Goal: Task Accomplishment & Management: Use online tool/utility

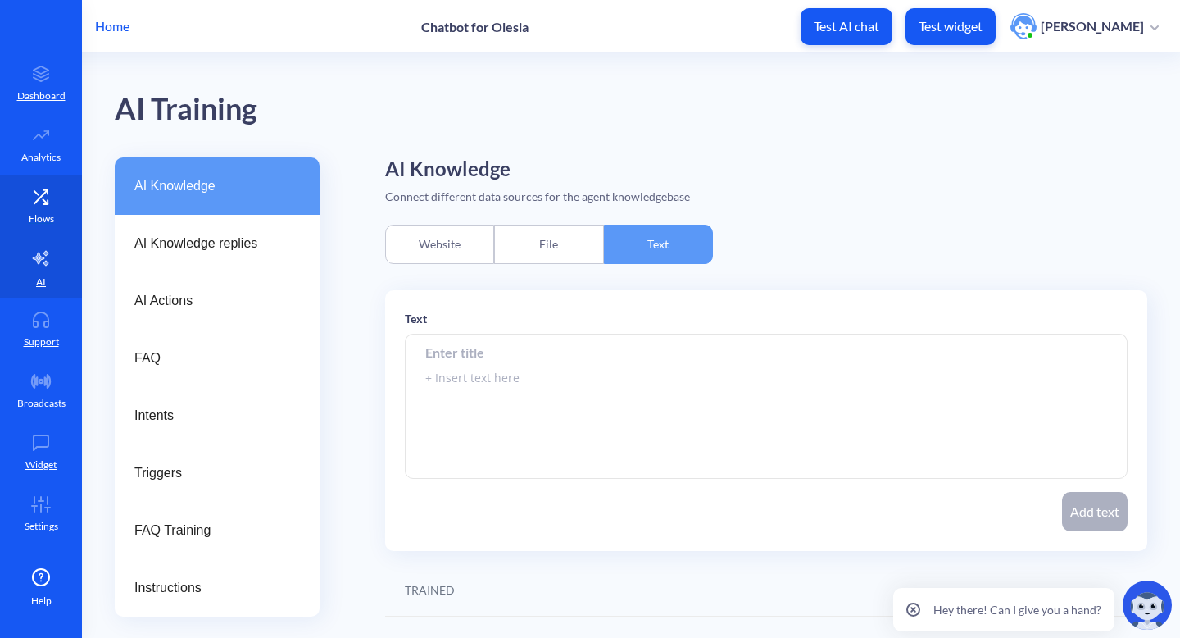
click at [37, 203] on icon at bounding box center [41, 197] width 33 height 16
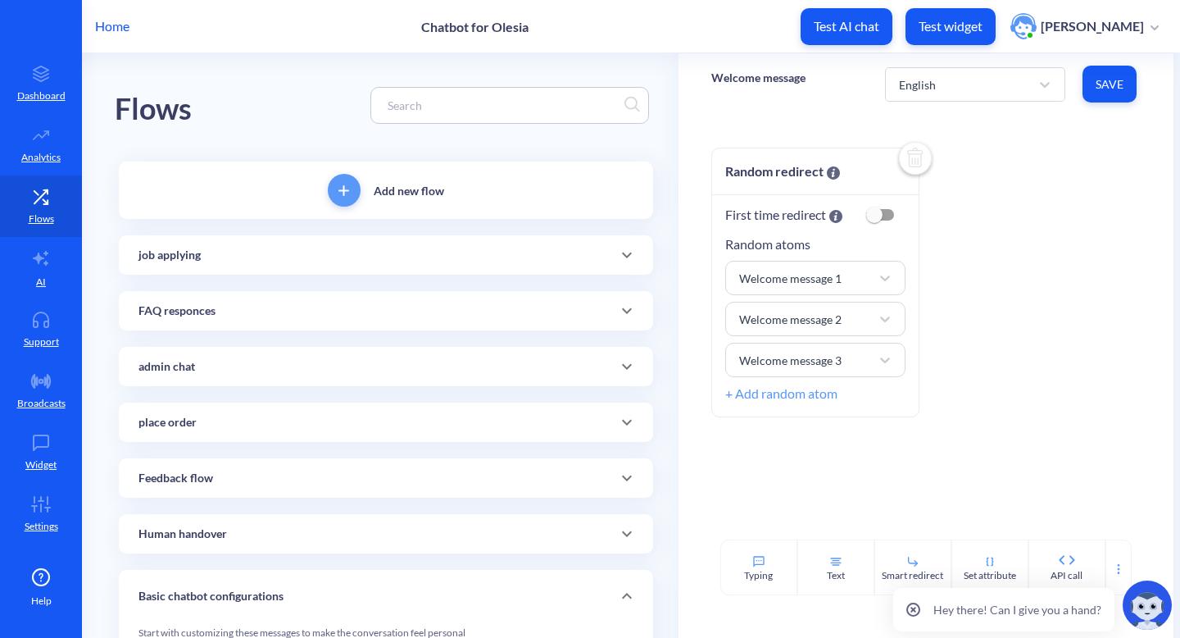
click at [629, 426] on icon at bounding box center [627, 422] width 20 height 20
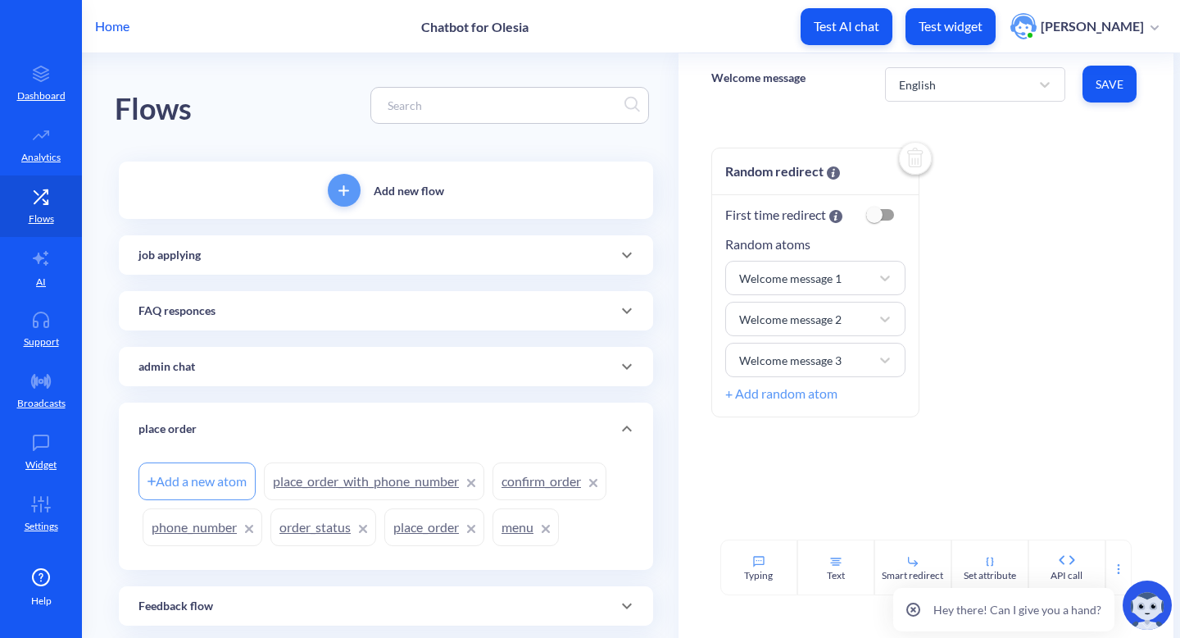
click at [285, 528] on link "order_status" at bounding box center [324, 527] width 106 height 38
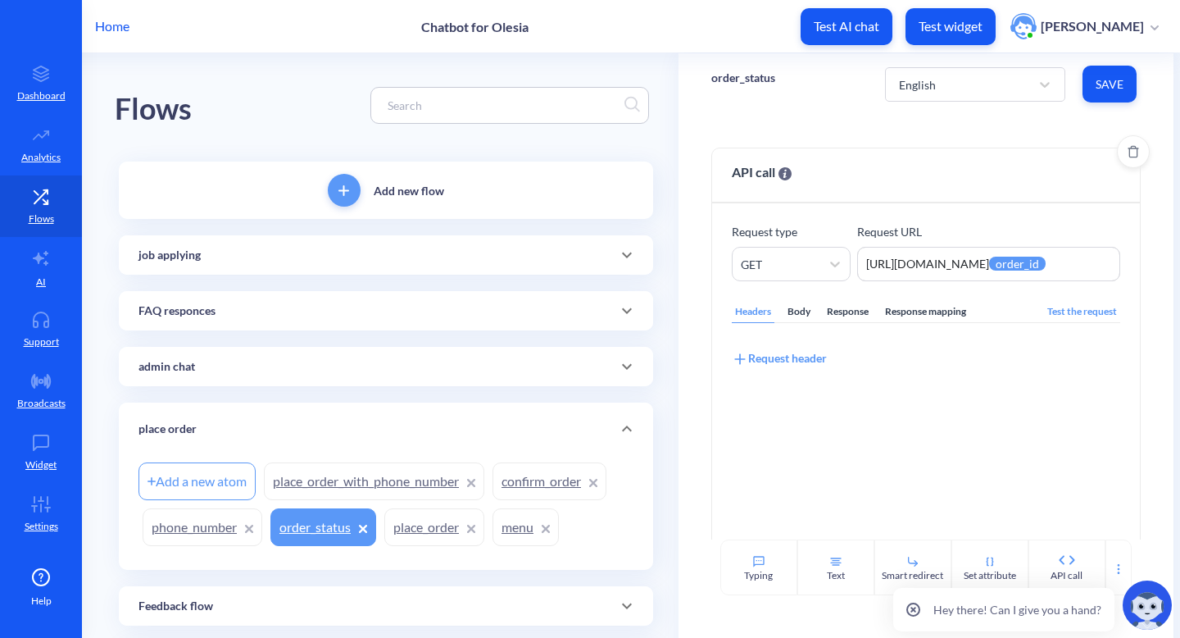
click at [934, 306] on div "Response mapping" at bounding box center [926, 312] width 88 height 22
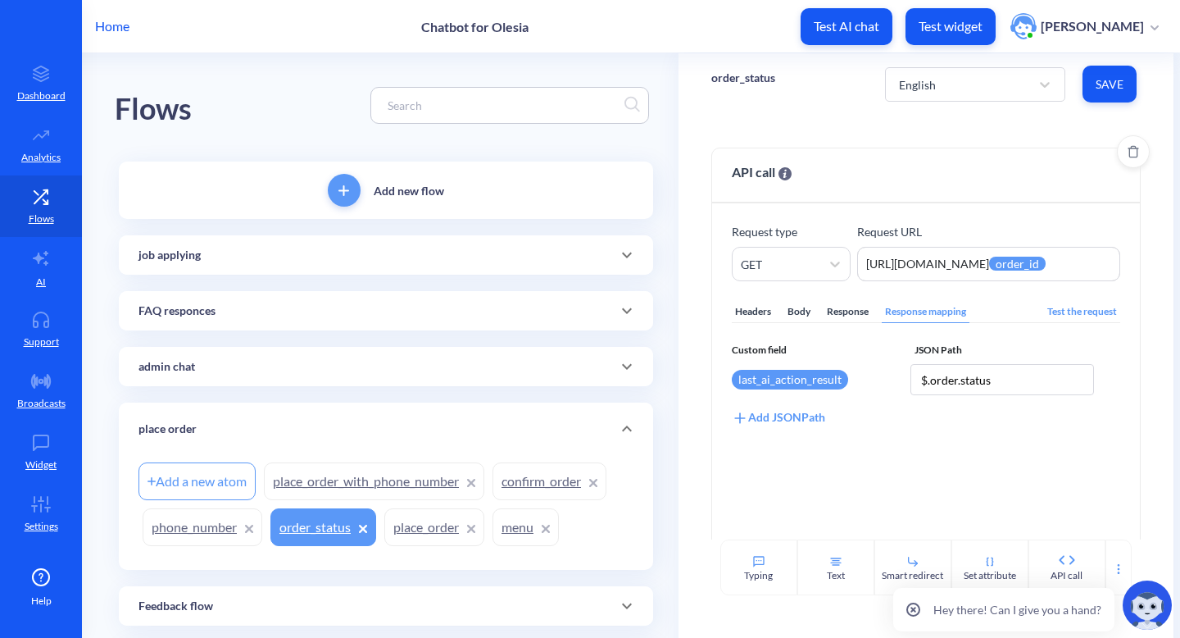
click at [807, 412] on div "Add JSONPath" at bounding box center [778, 417] width 93 height 18
click at [807, 412] on div "Select attribute name" at bounding box center [795, 417] width 108 height 17
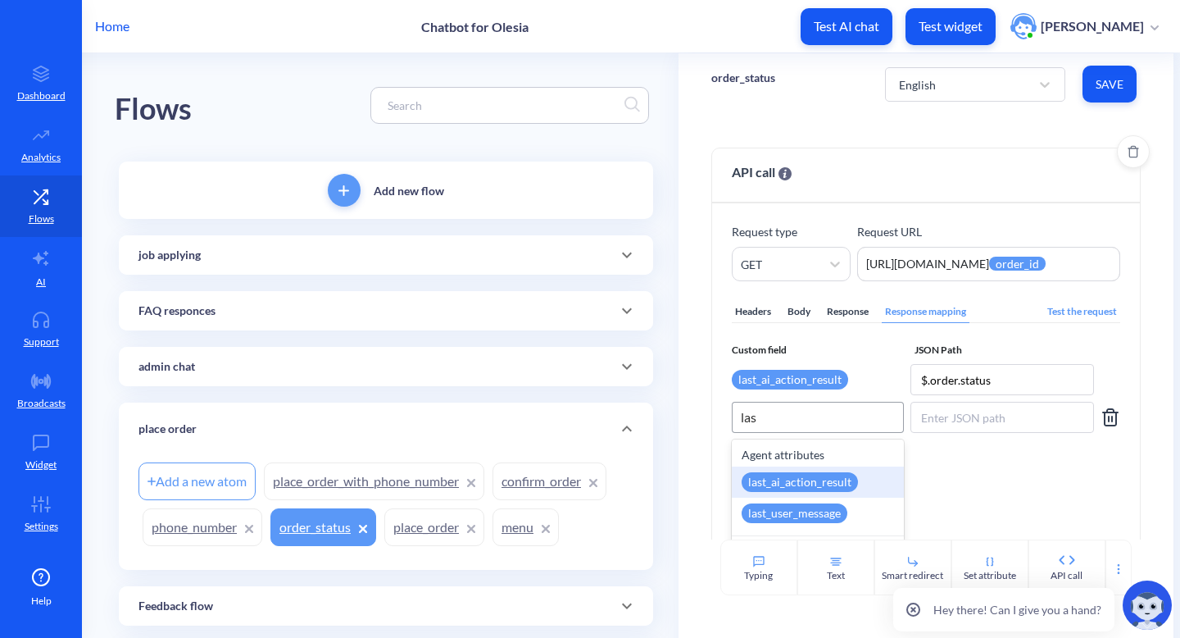
type input "last"
click at [816, 487] on div "last_ai_action_result" at bounding box center [800, 482] width 116 height 20
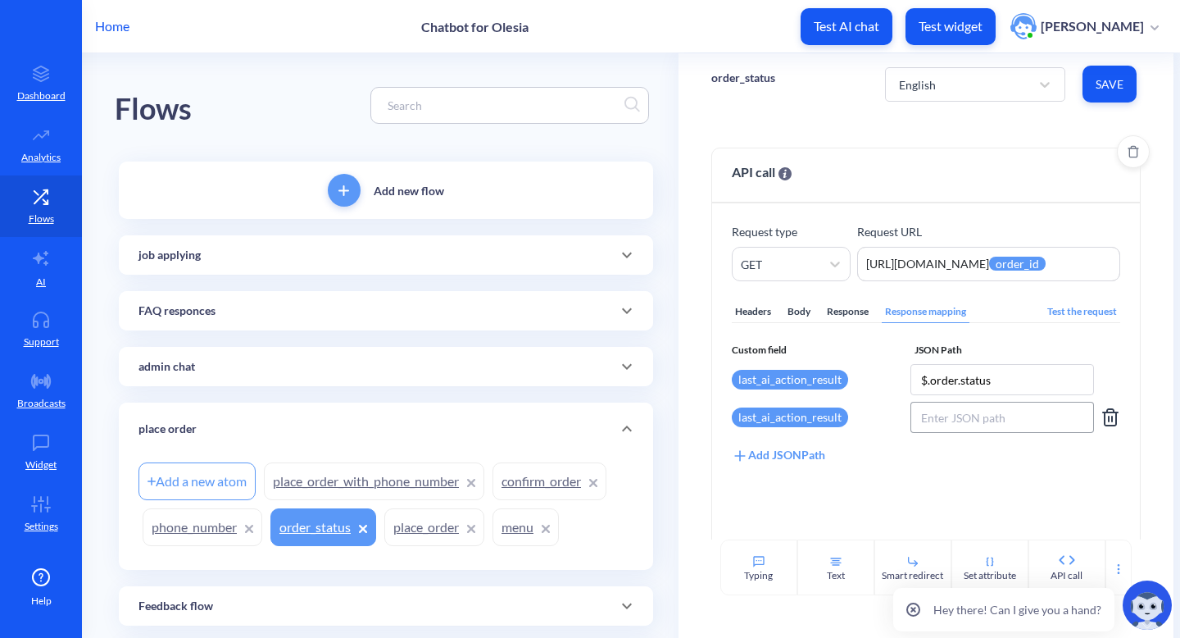
click at [958, 415] on input at bounding box center [1003, 417] width 184 height 31
paste input "estimated_pickup_time"
type input "$.order.estimated_pickup_time"
click at [1117, 96] on button "Save" at bounding box center [1110, 84] width 54 height 37
type input "$.order.estimated_pickup_time"
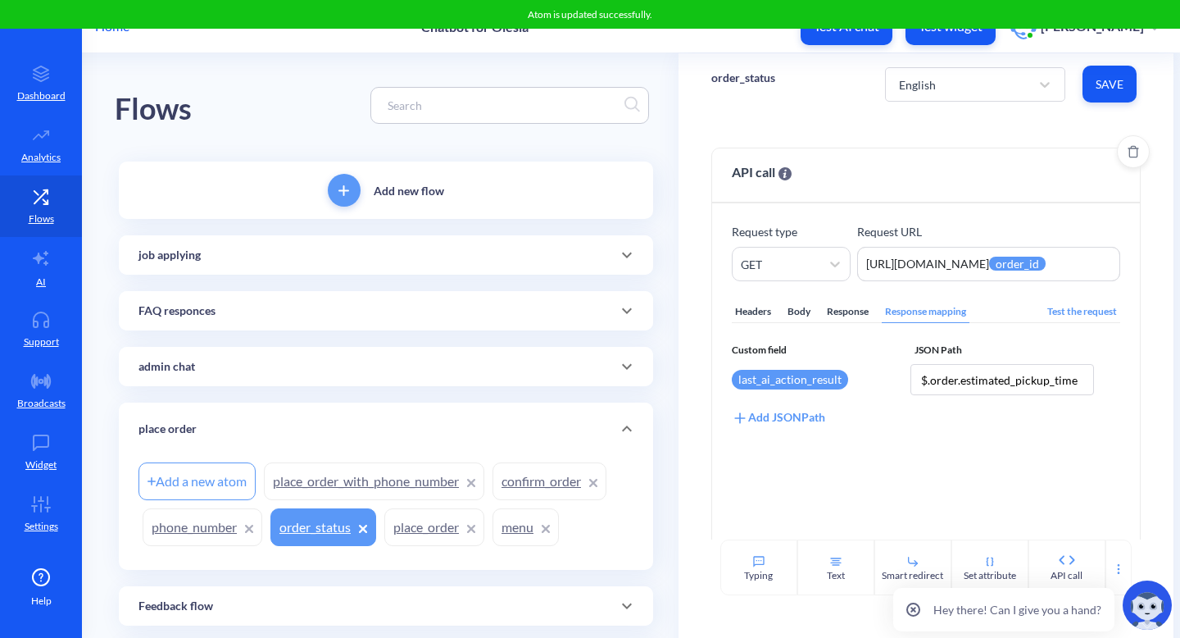
click at [821, 421] on div "Add JSONPath" at bounding box center [778, 417] width 93 height 18
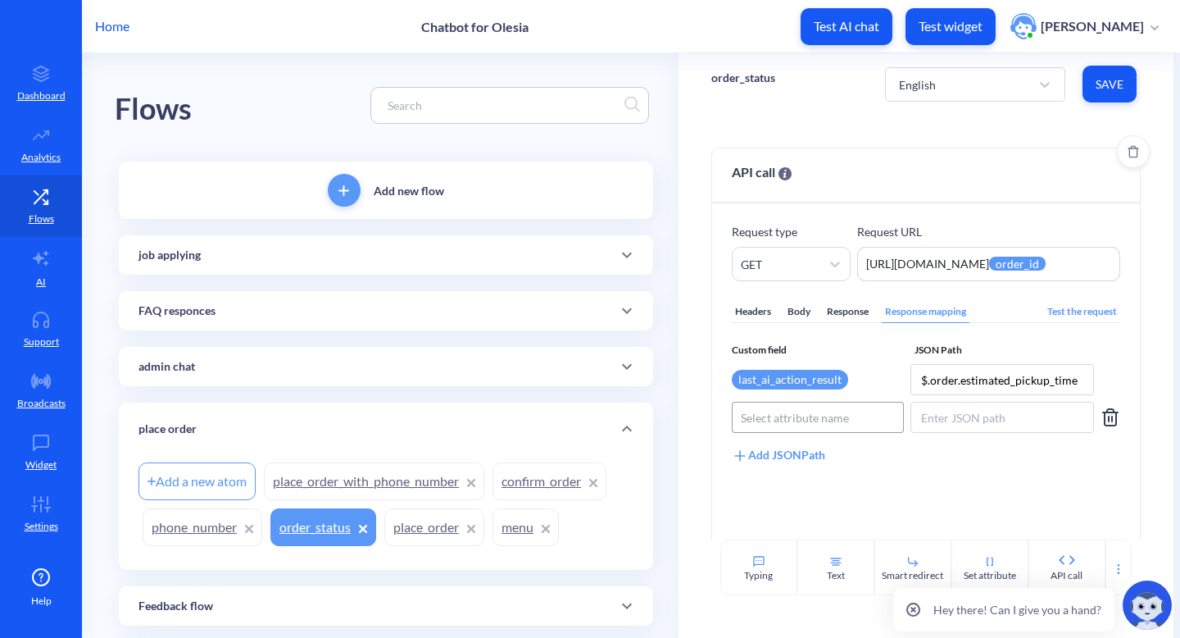
click at [815, 416] on div "Select attribute name" at bounding box center [795, 417] width 108 height 17
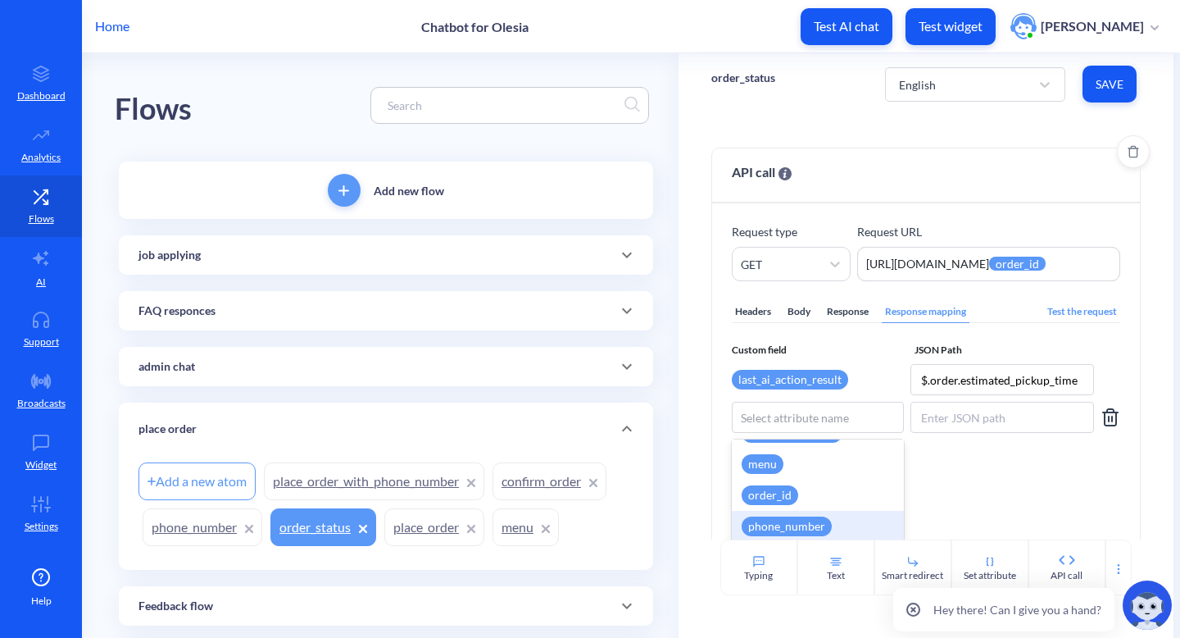
scroll to position [454, 0]
click at [783, 494] on div "order_id" at bounding box center [770, 497] width 57 height 20
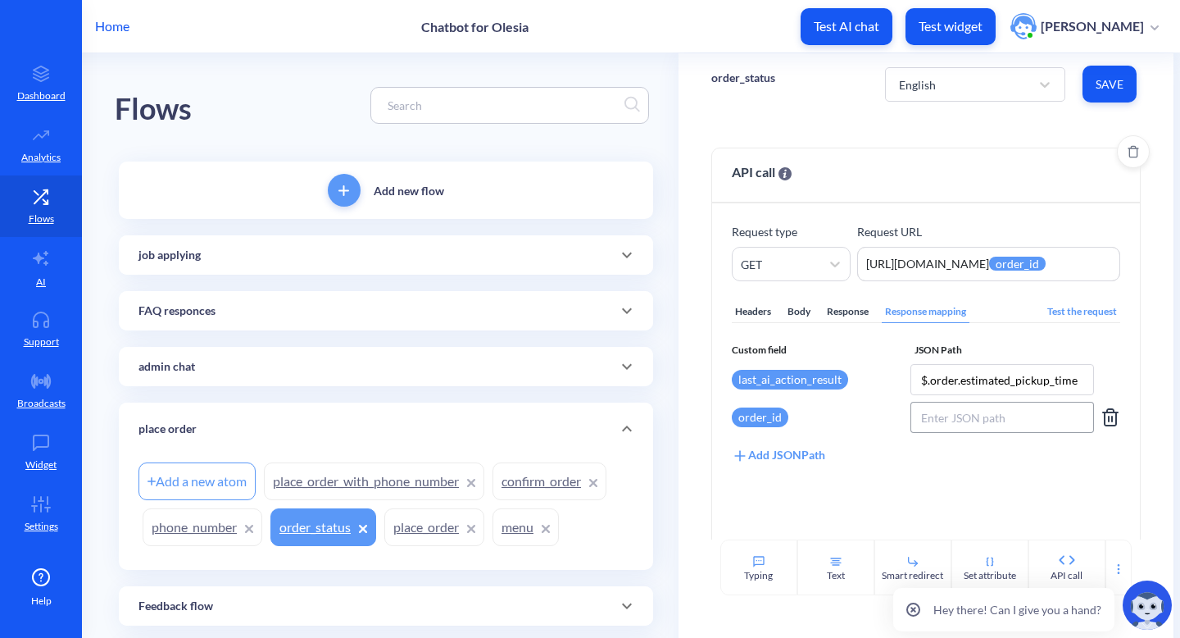
click at [957, 421] on input at bounding box center [1003, 417] width 184 height 31
type input "$.order.status"
click at [1109, 93] on button "Save" at bounding box center [1110, 84] width 54 height 37
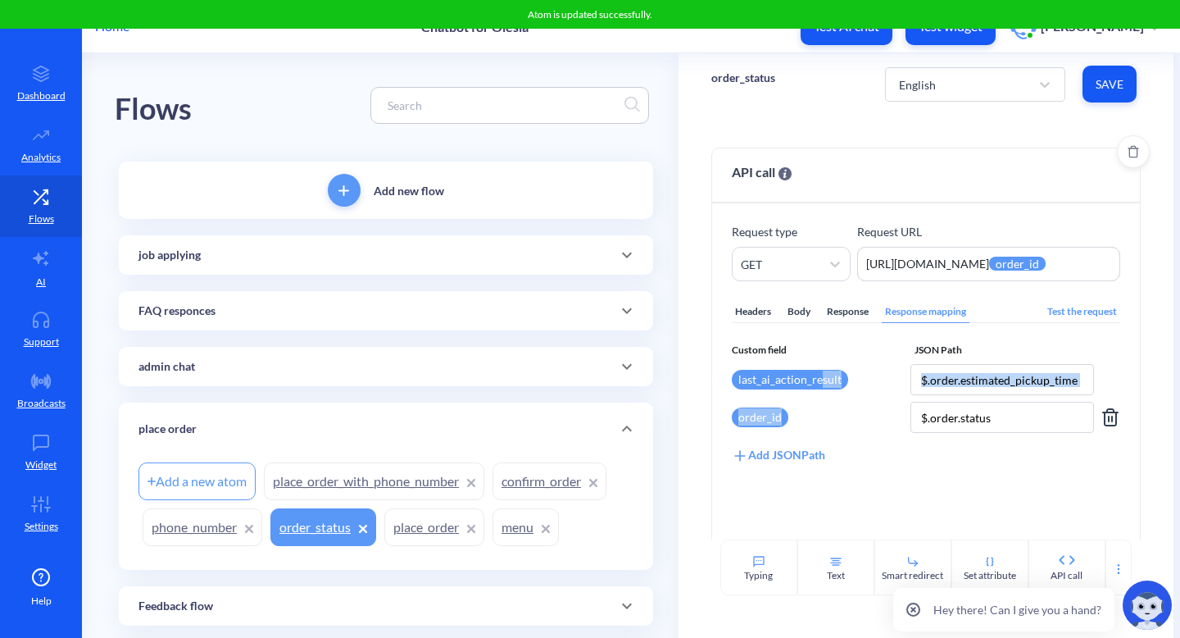
drag, startPoint x: 816, startPoint y: 380, endPoint x: 827, endPoint y: 413, distance: 35.3
click at [827, 413] on div "Custom field JSON Path last_ai_action_result $.order.estimated_pickup_time orde…" at bounding box center [926, 403] width 389 height 121
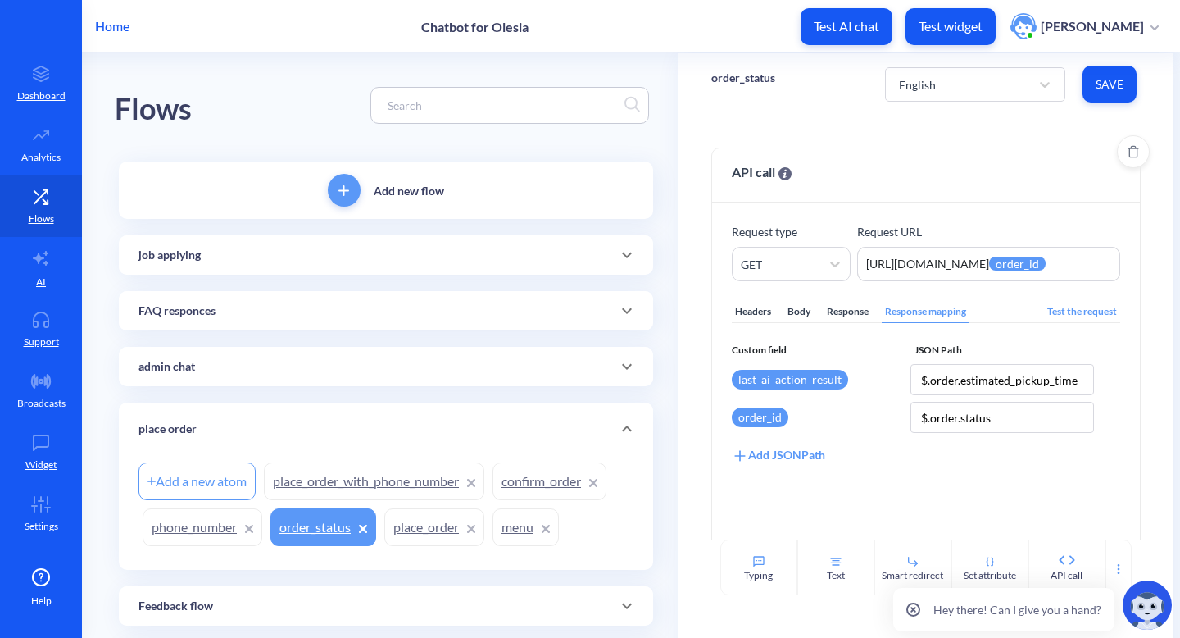
click at [810, 507] on div "Headers Body Response Response mapping Test the request Custom field JSON Path …" at bounding box center [926, 428] width 389 height 295
click at [403, 534] on link "place_order" at bounding box center [434, 527] width 100 height 38
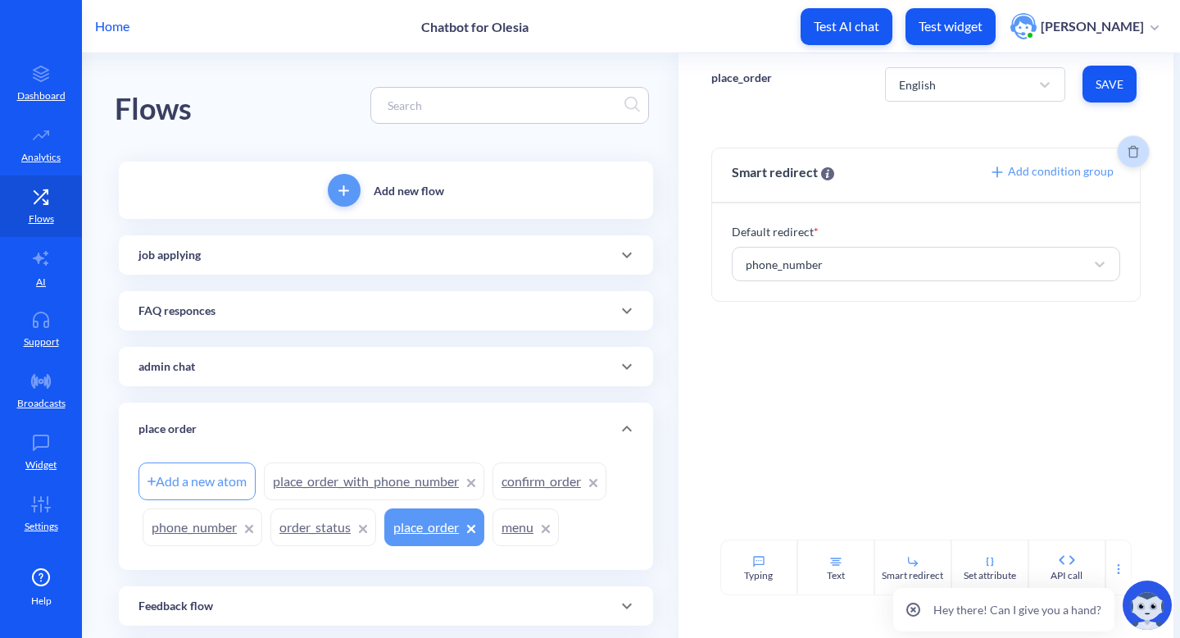
click at [1128, 155] on icon "Delete" at bounding box center [1133, 151] width 11 height 13
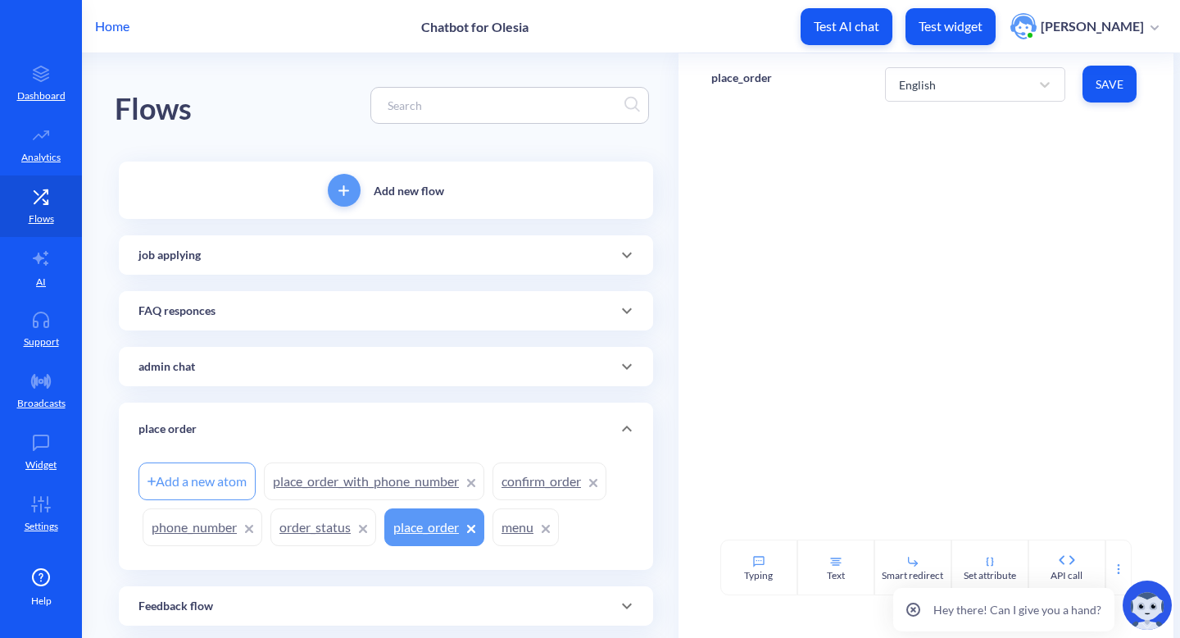
click at [521, 492] on link "confirm_order" at bounding box center [550, 481] width 114 height 38
click at [1114, 82] on span "Save" at bounding box center [1110, 84] width 28 height 16
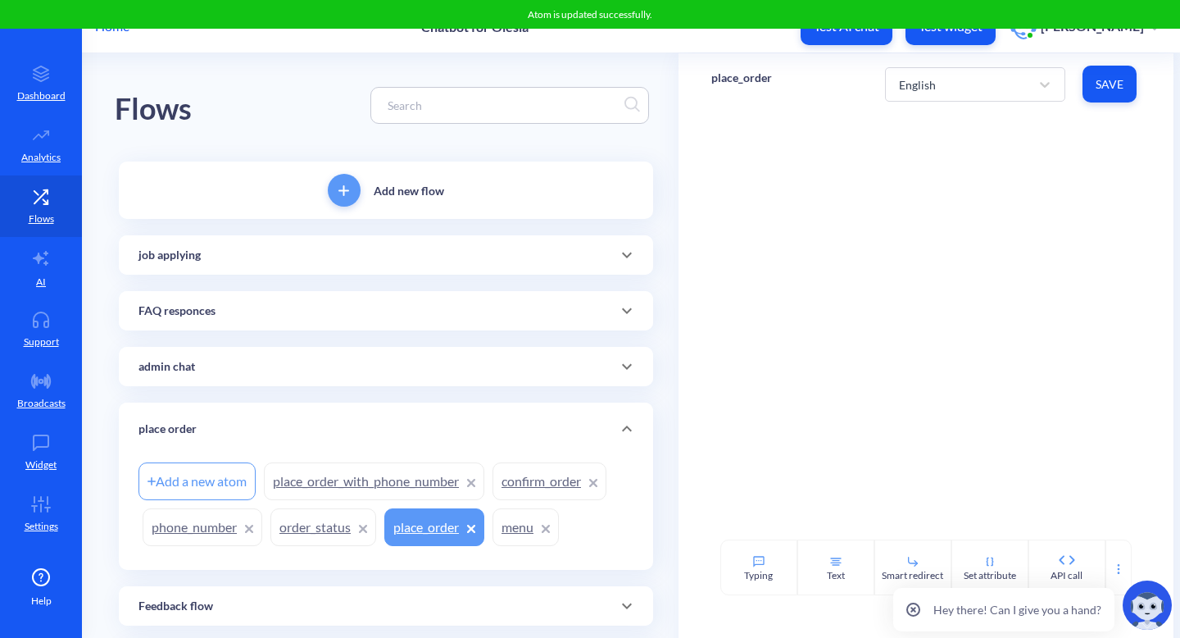
click at [530, 491] on link "confirm_order" at bounding box center [550, 481] width 114 height 38
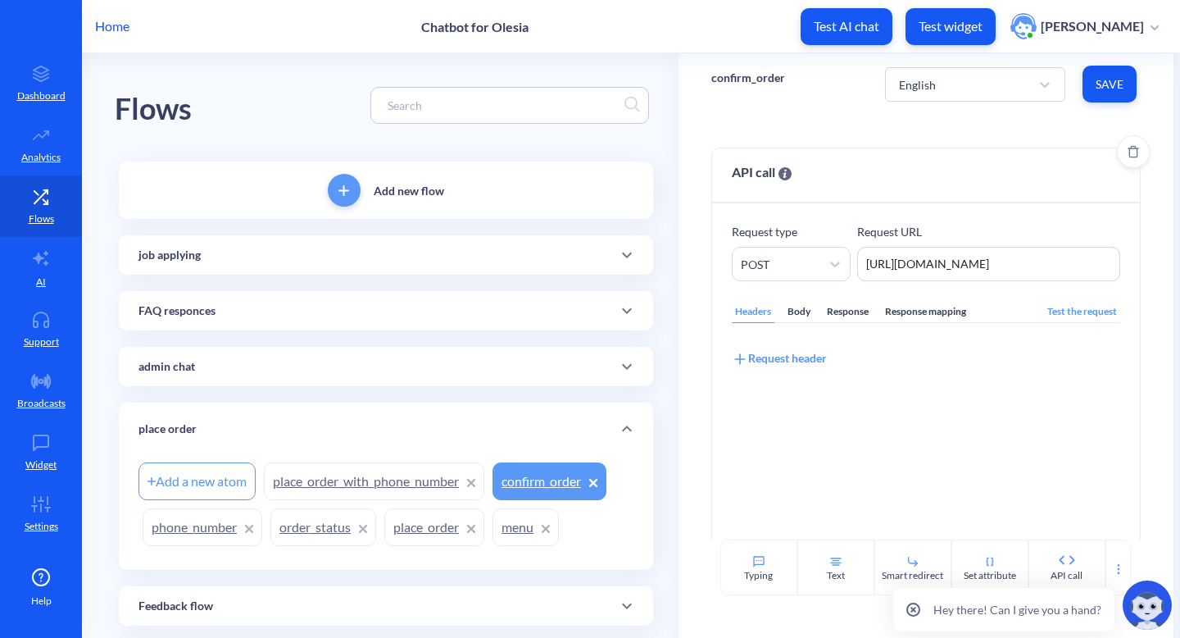
click at [902, 312] on div "Response mapping" at bounding box center [926, 312] width 88 height 22
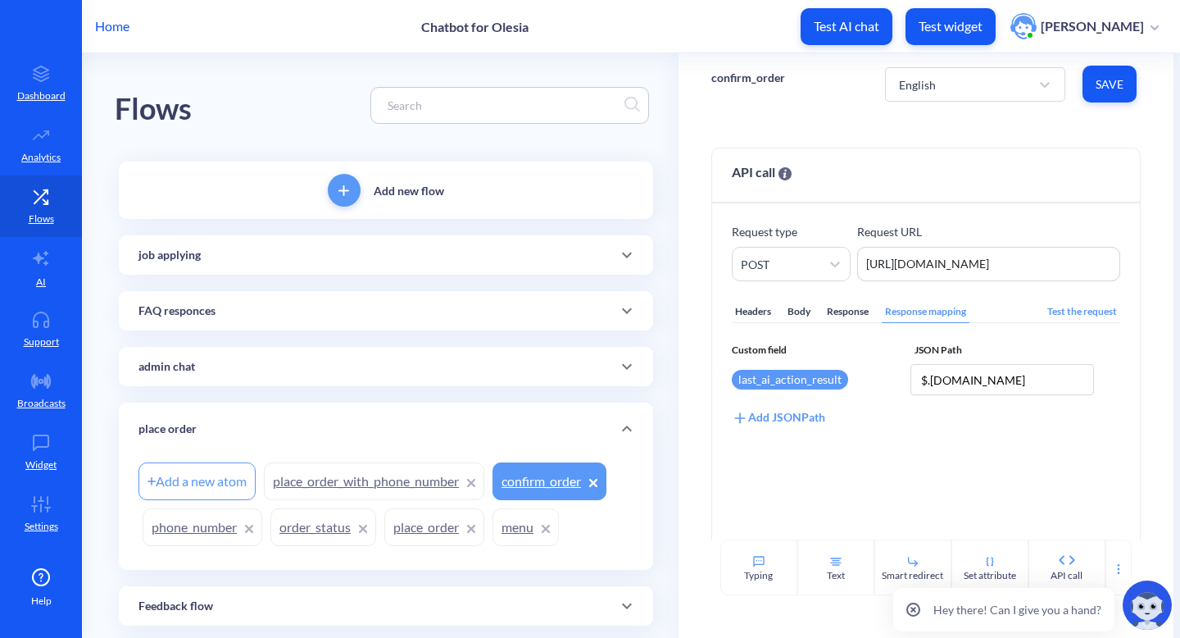
click at [447, 530] on link "place_order" at bounding box center [434, 527] width 100 height 38
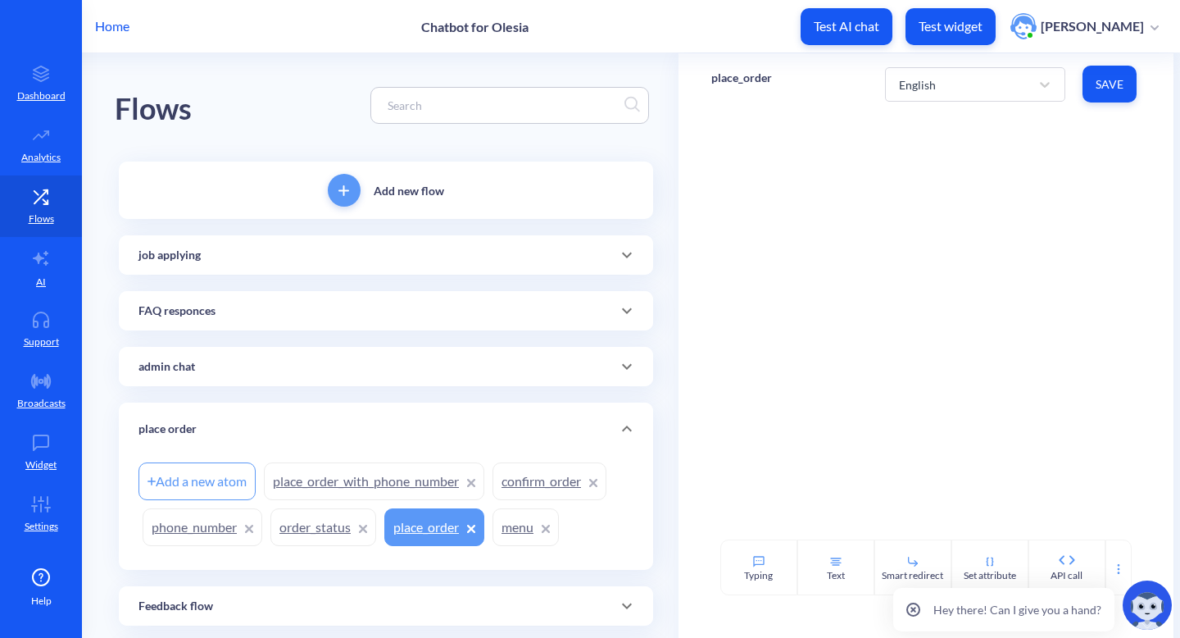
click at [751, 80] on p "place_order" at bounding box center [742, 78] width 61 height 16
click at [751, 80] on input "place_order" at bounding box center [790, 87] width 131 height 17
type input "1"
click at [1089, 84] on button "Save" at bounding box center [1110, 84] width 54 height 37
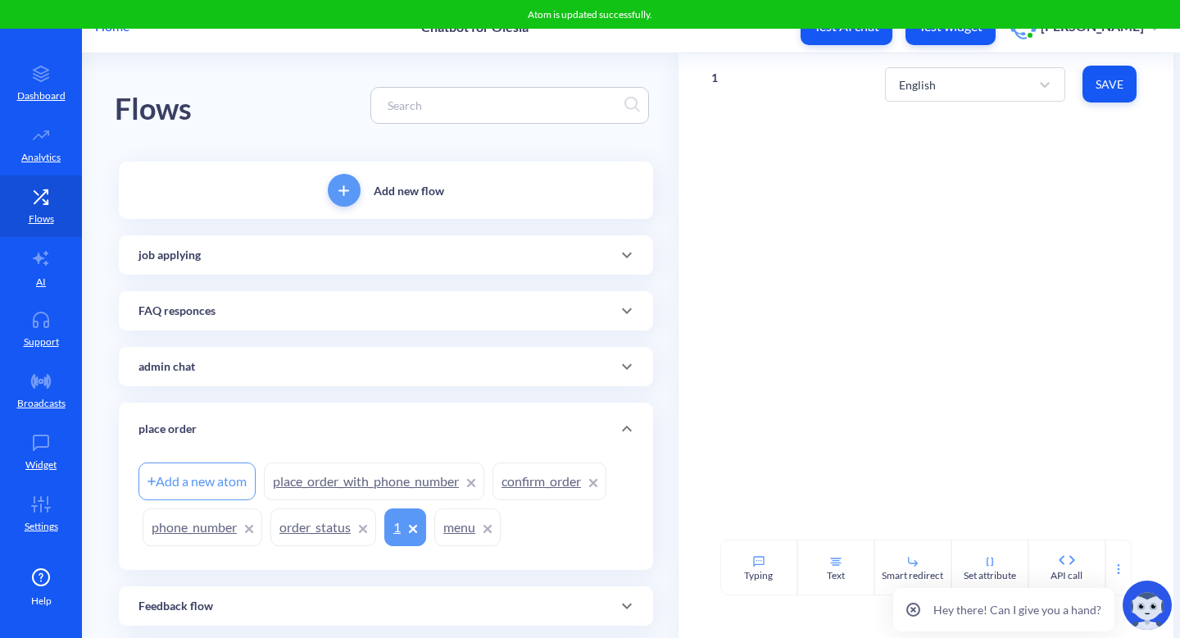
click at [518, 484] on link "confirm_order" at bounding box center [550, 481] width 114 height 38
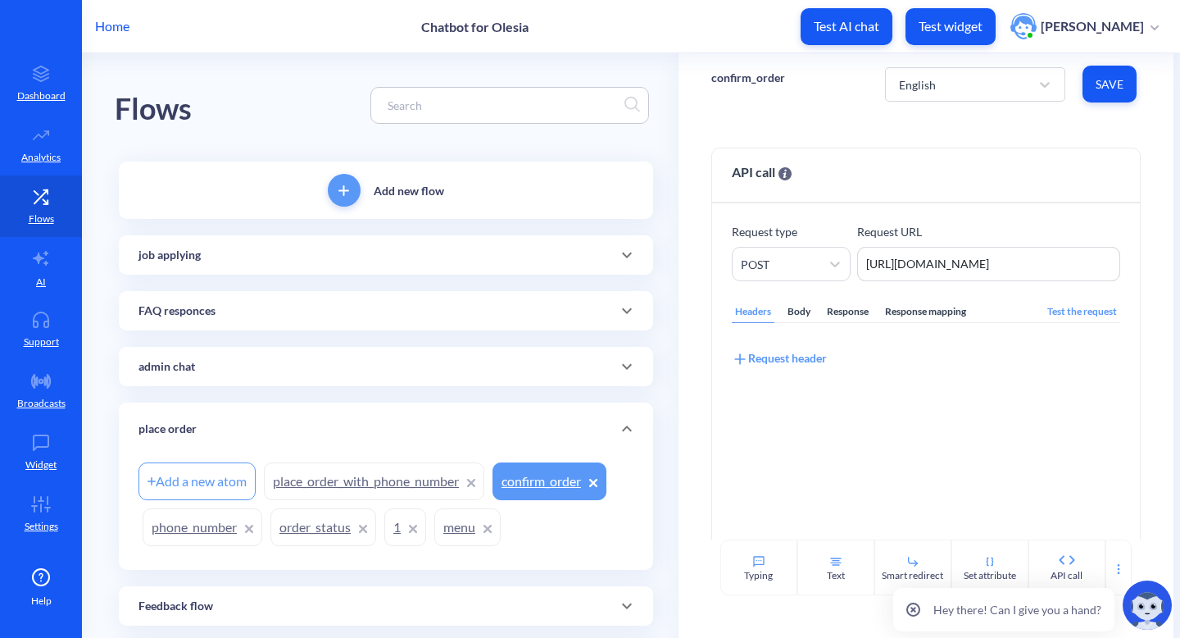
click at [739, 80] on p "confirm_order" at bounding box center [749, 78] width 74 height 16
click at [739, 80] on input "confirm_order" at bounding box center [790, 87] width 131 height 17
click at [747, 87] on input "confirm_order" at bounding box center [790, 87] width 131 height 17
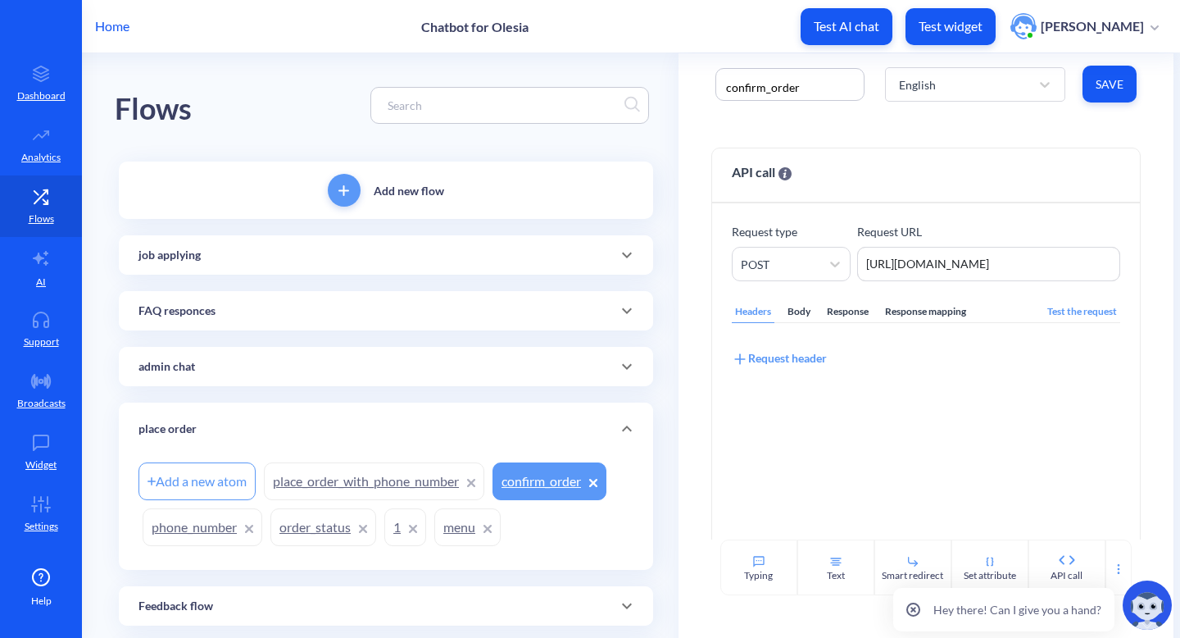
click at [763, 88] on input "confirm_order" at bounding box center [790, 87] width 131 height 17
drag, startPoint x: 763, startPoint y: 88, endPoint x: 725, endPoint y: 89, distance: 38.6
click at [725, 89] on input "confirm_order" at bounding box center [790, 87] width 131 height 17
drag, startPoint x: 725, startPoint y: 89, endPoint x: 740, endPoint y: 89, distance: 15.6
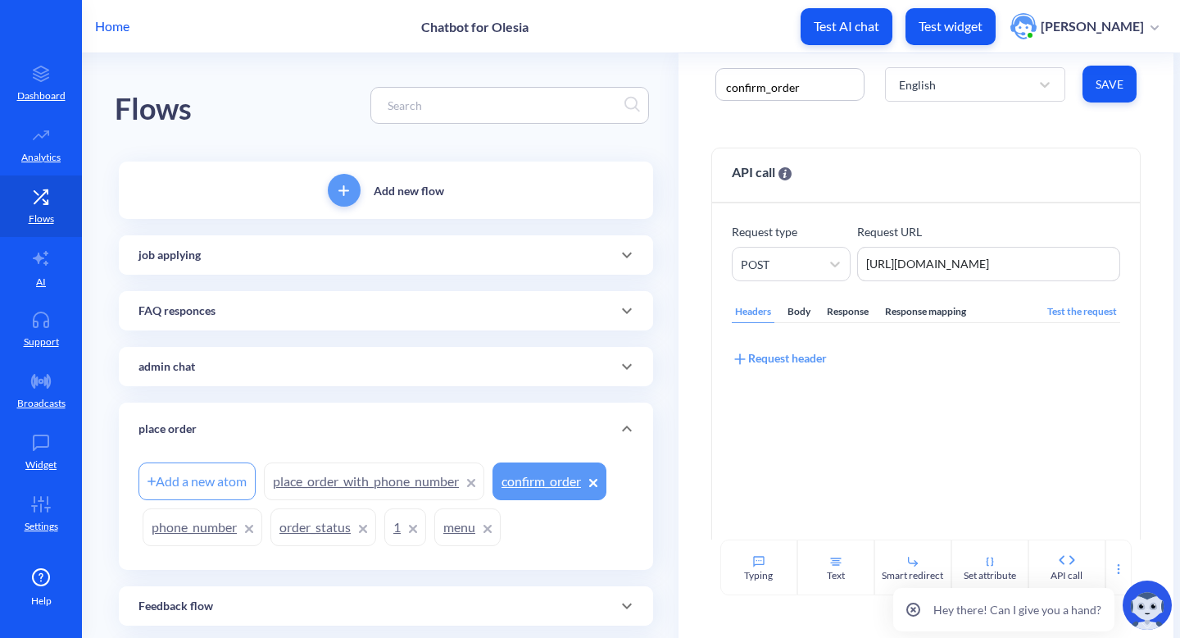
click at [740, 89] on input "confirm_order" at bounding box center [790, 87] width 131 height 17
type input "place_order"
click at [1110, 93] on button "Save" at bounding box center [1110, 84] width 54 height 37
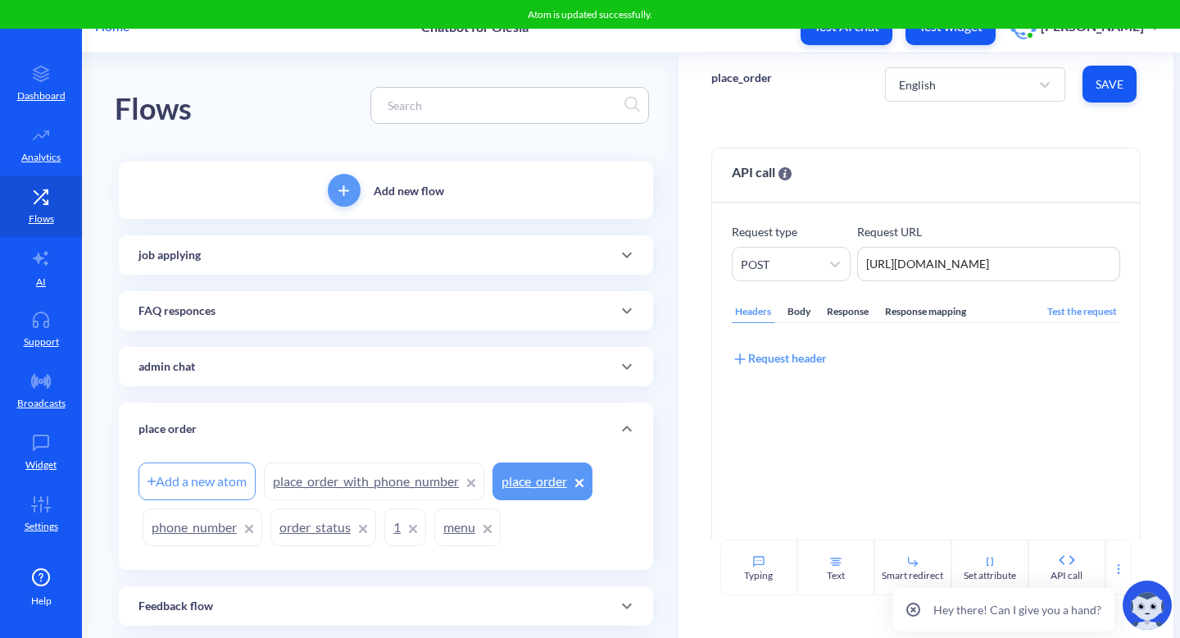
click at [473, 481] on icon at bounding box center [471, 483] width 7 height 7
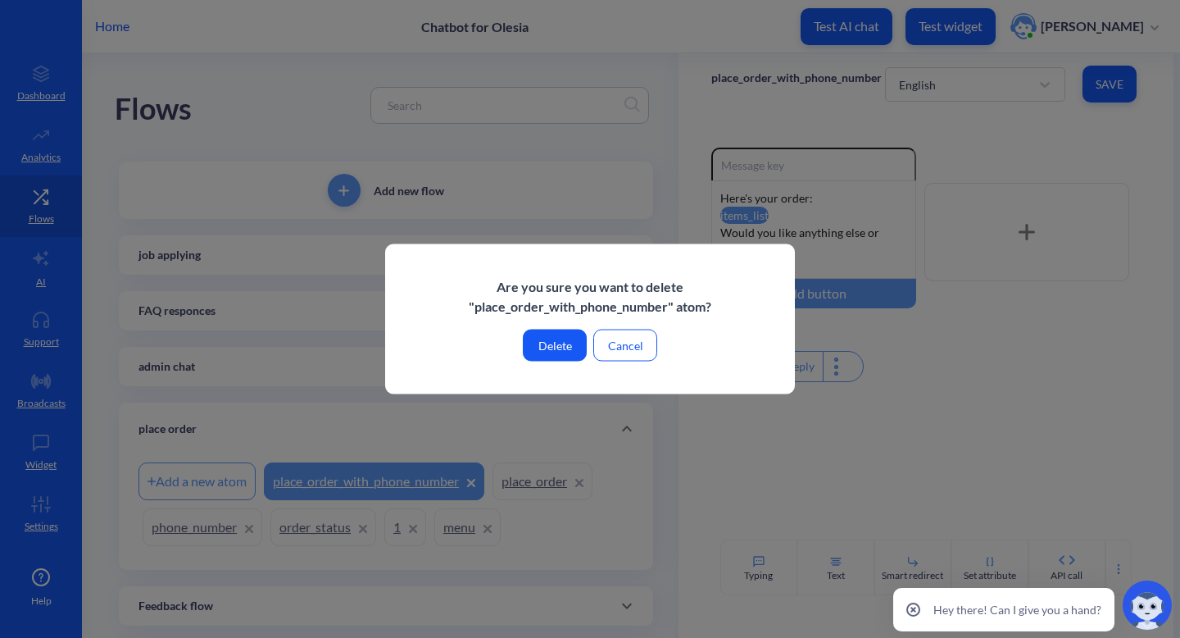
click at [553, 347] on button "Delete" at bounding box center [555, 346] width 64 height 32
click at [562, 339] on button "Delete" at bounding box center [555, 346] width 64 height 32
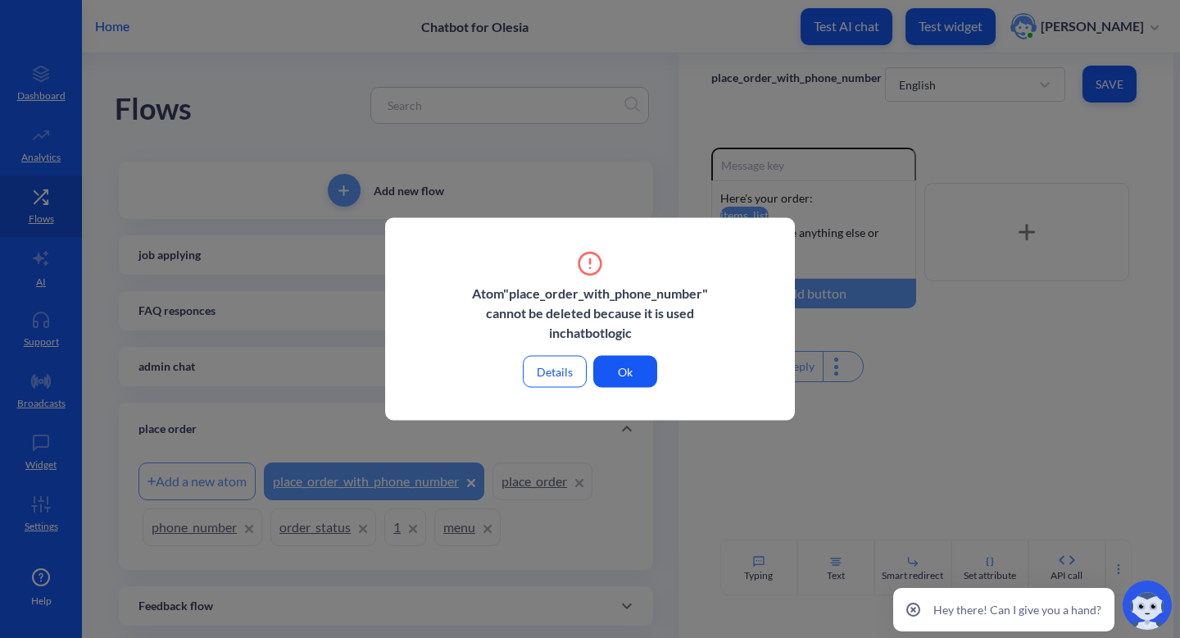
click at [640, 357] on button "Ok" at bounding box center [626, 372] width 64 height 32
click at [607, 371] on button "Ok" at bounding box center [626, 372] width 64 height 32
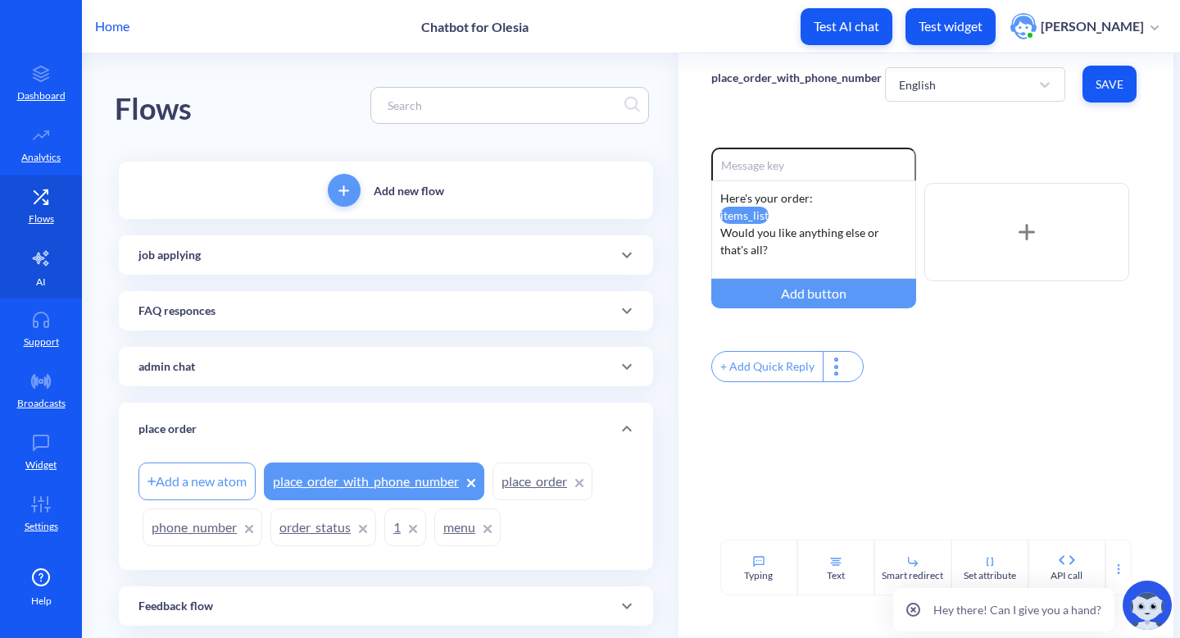
click at [40, 252] on icon at bounding box center [41, 258] width 20 height 20
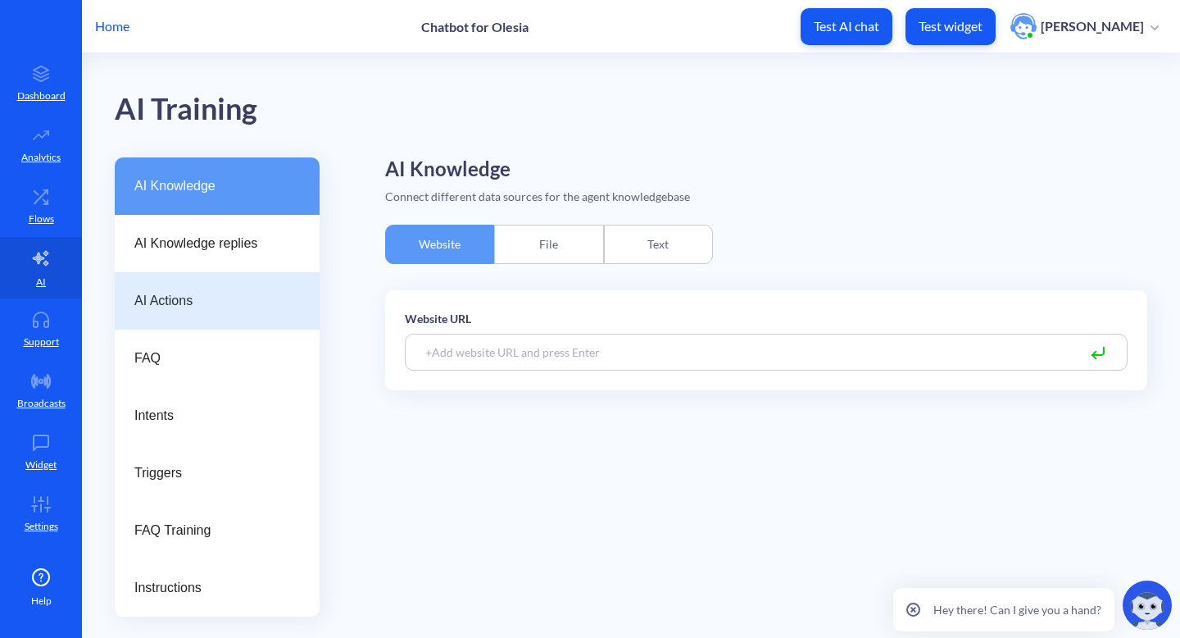
click at [189, 309] on span "AI Actions" at bounding box center [210, 301] width 152 height 20
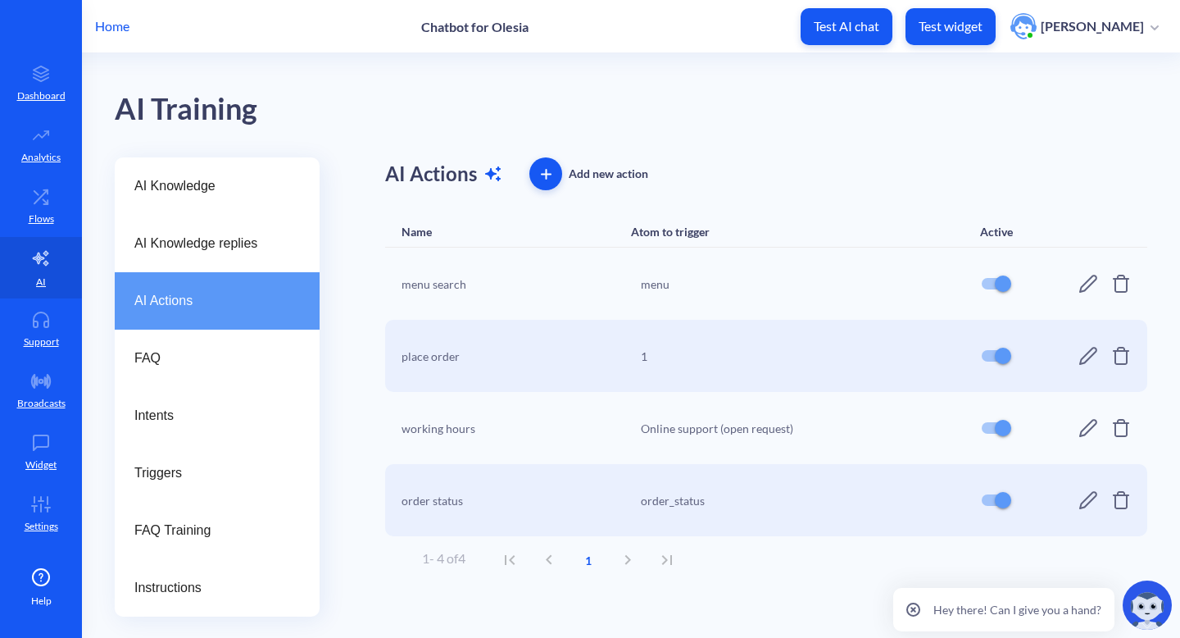
click at [1078, 357] on div "place order 1" at bounding box center [766, 356] width 762 height 72
click at [1089, 360] on icon at bounding box center [1089, 356] width 20 height 20
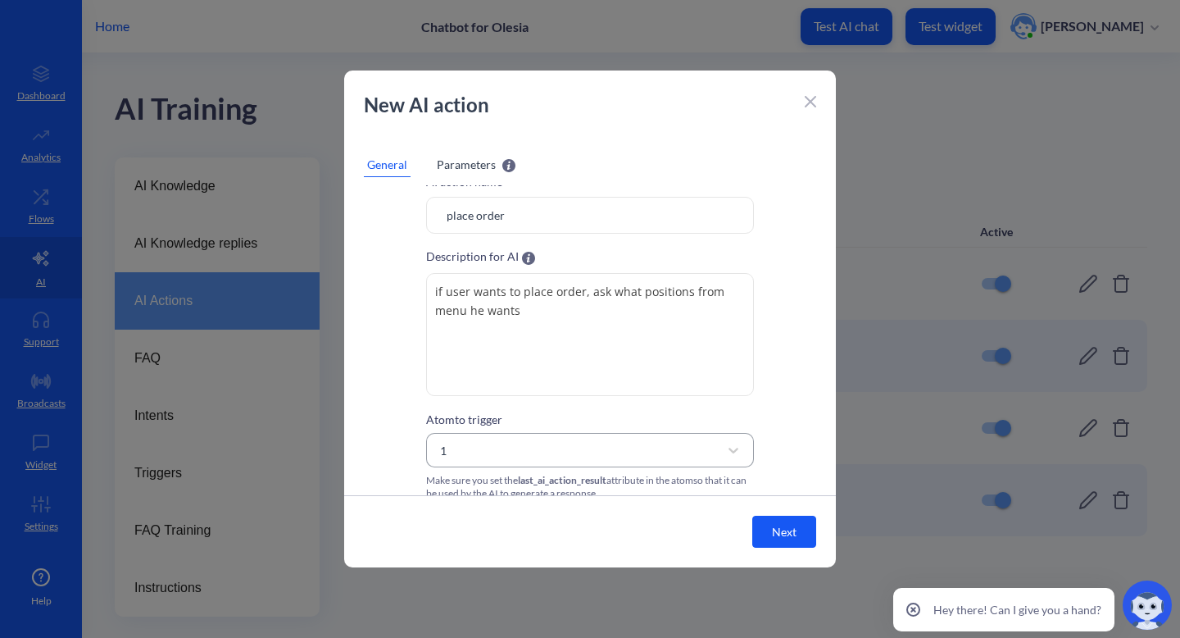
scroll to position [49, 0]
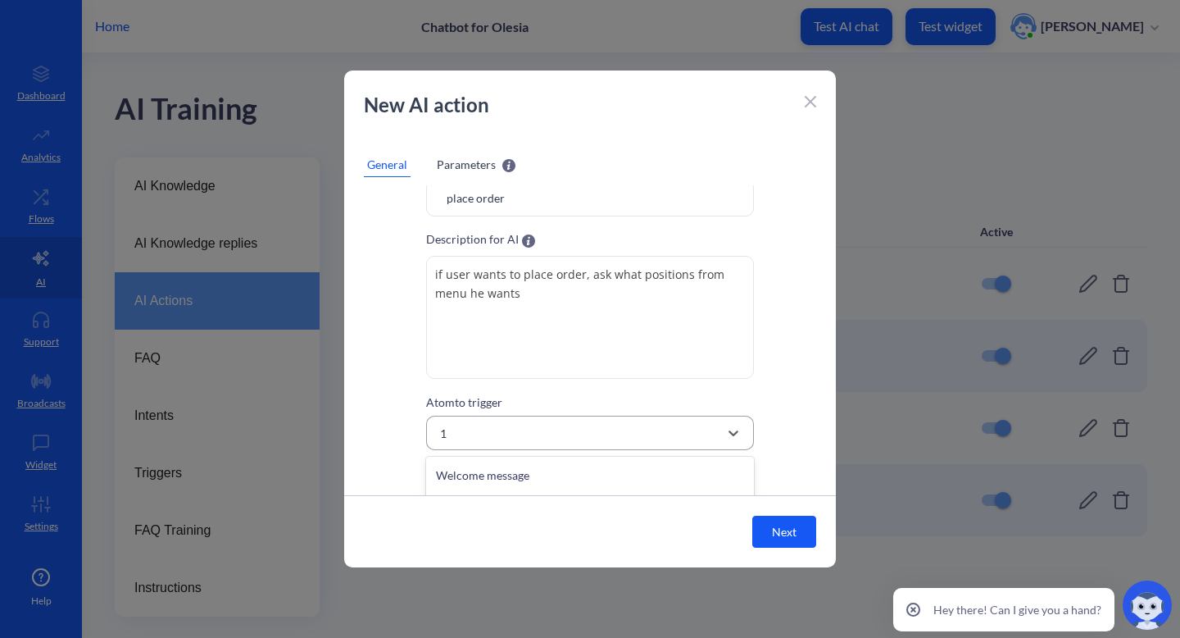
click at [536, 426] on div "1" at bounding box center [575, 433] width 287 height 30
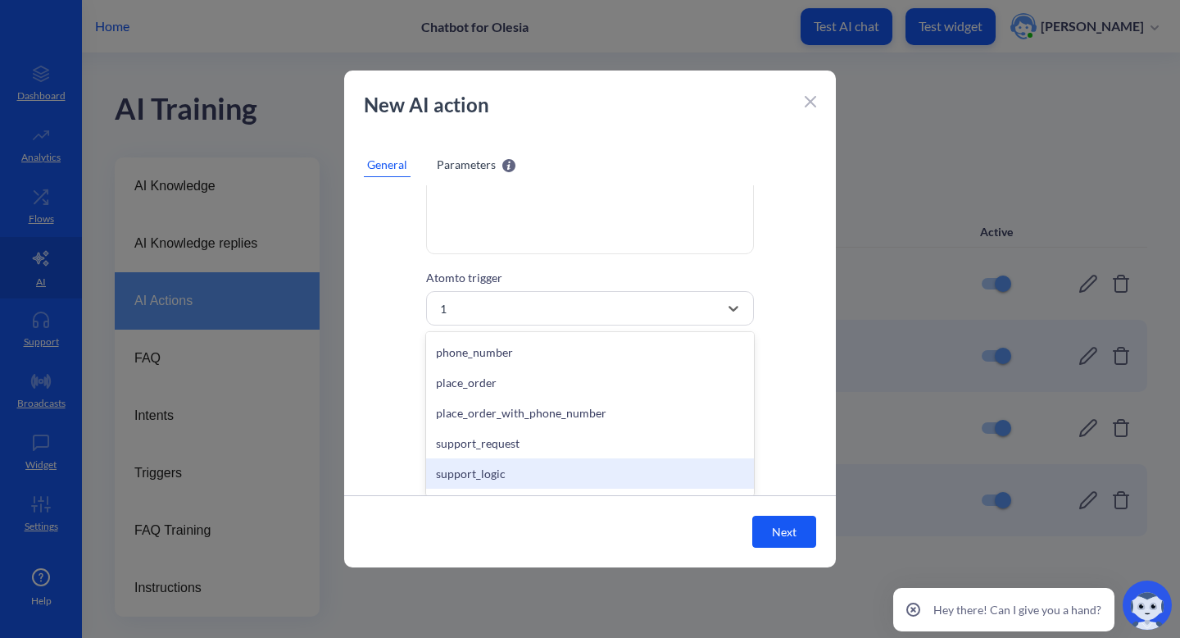
scroll to position [691, 0]
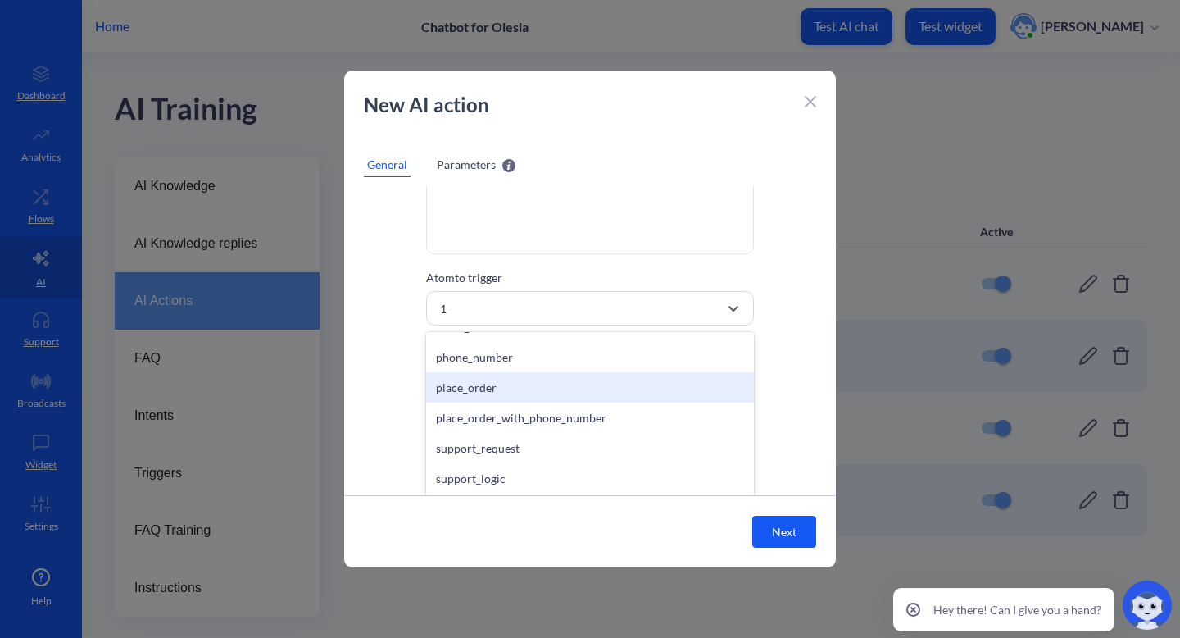
click at [512, 386] on div "place_order" at bounding box center [590, 387] width 328 height 30
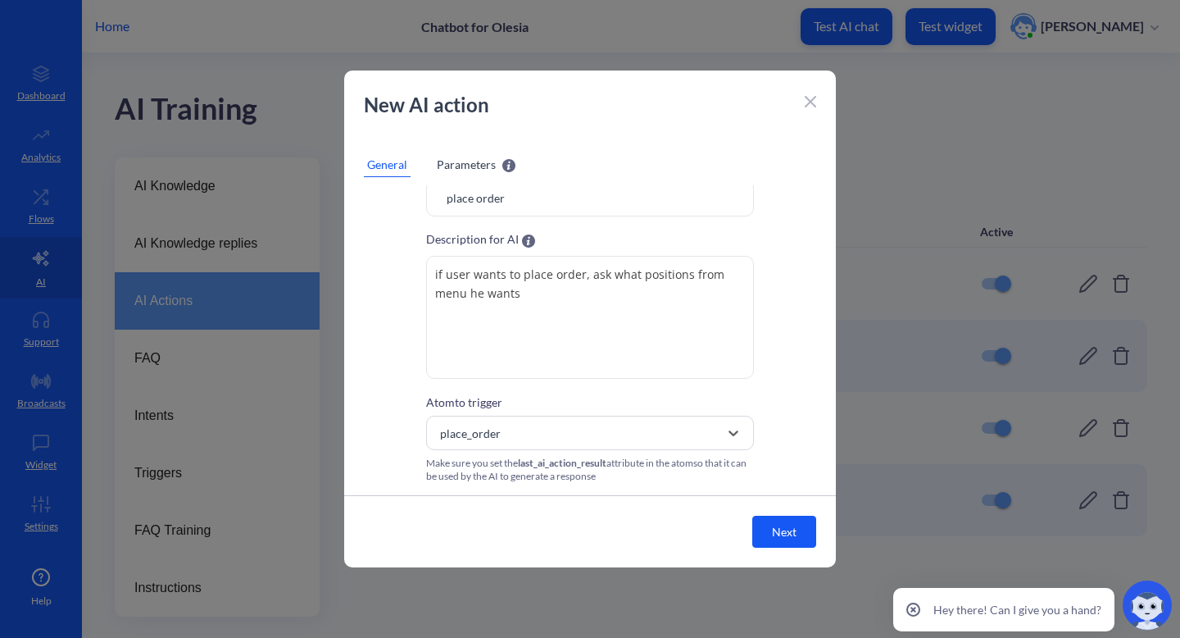
click at [770, 529] on button "Next" at bounding box center [785, 532] width 64 height 32
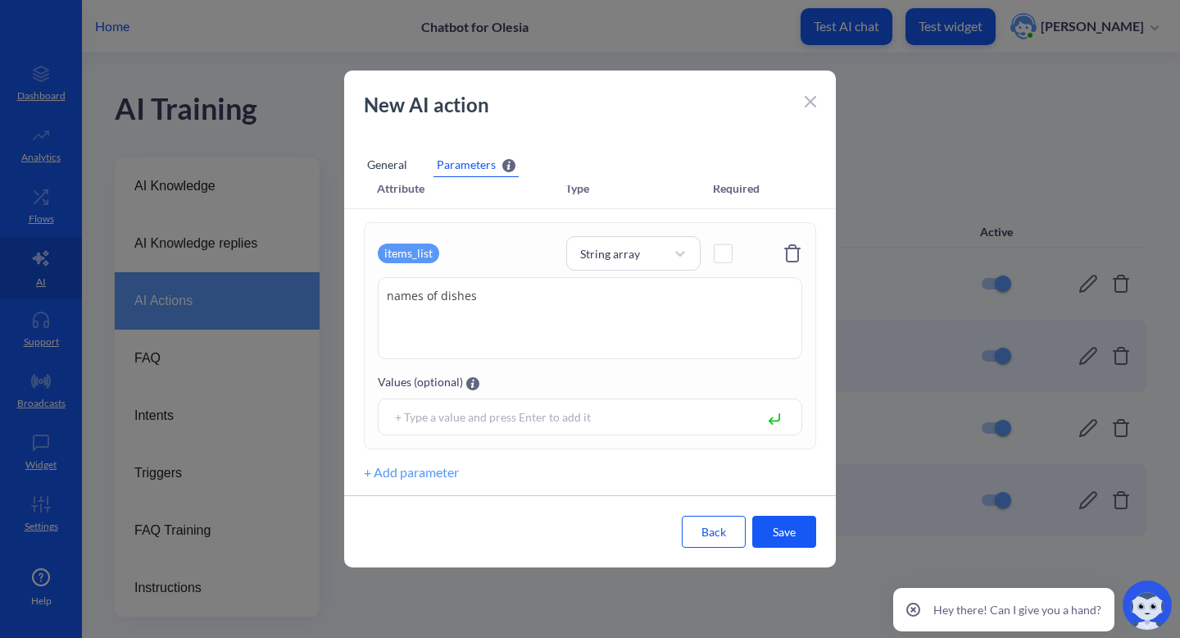
scroll to position [16, 0]
click at [770, 529] on button "Save" at bounding box center [785, 532] width 64 height 32
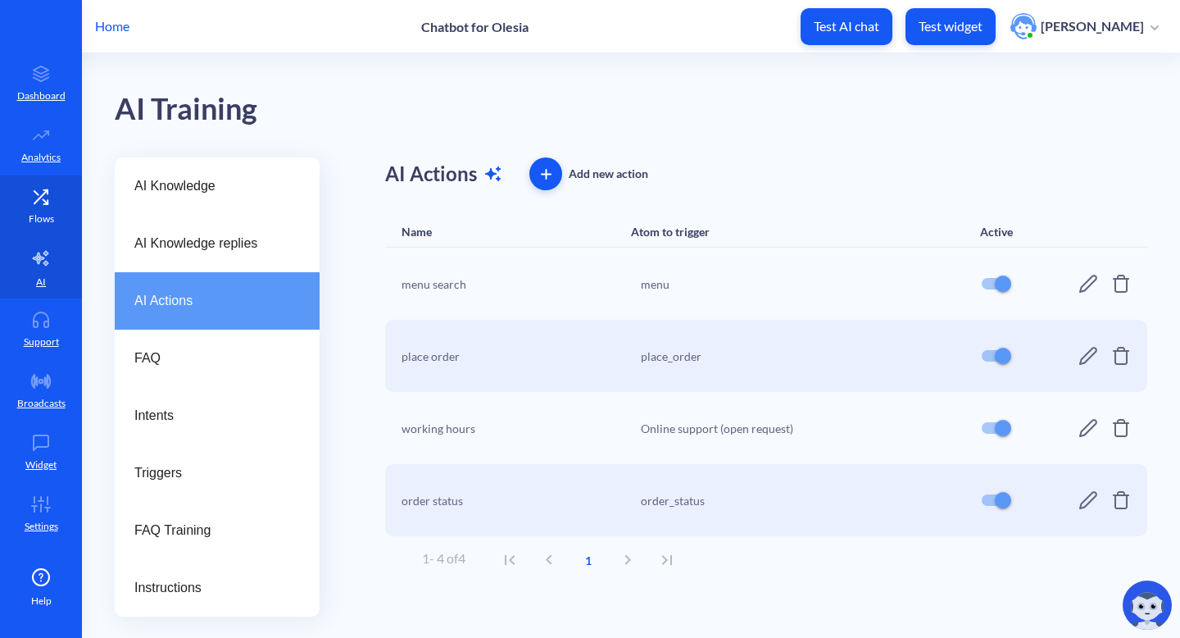
click at [36, 216] on p "Flows" at bounding box center [41, 219] width 25 height 15
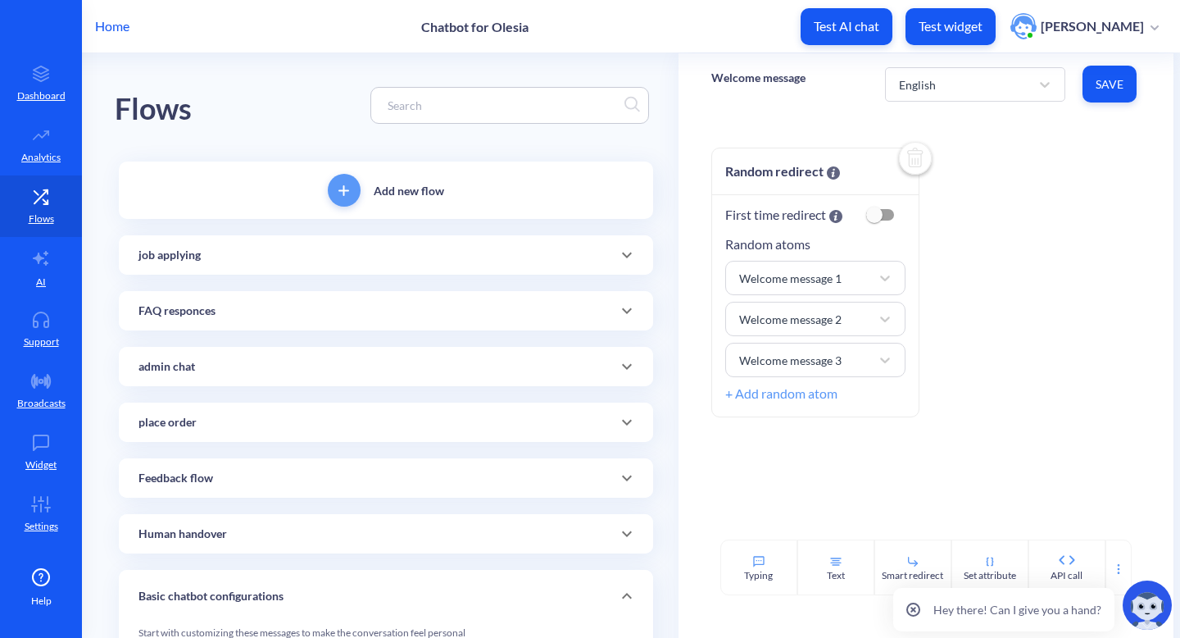
click at [630, 421] on icon at bounding box center [627, 422] width 20 height 20
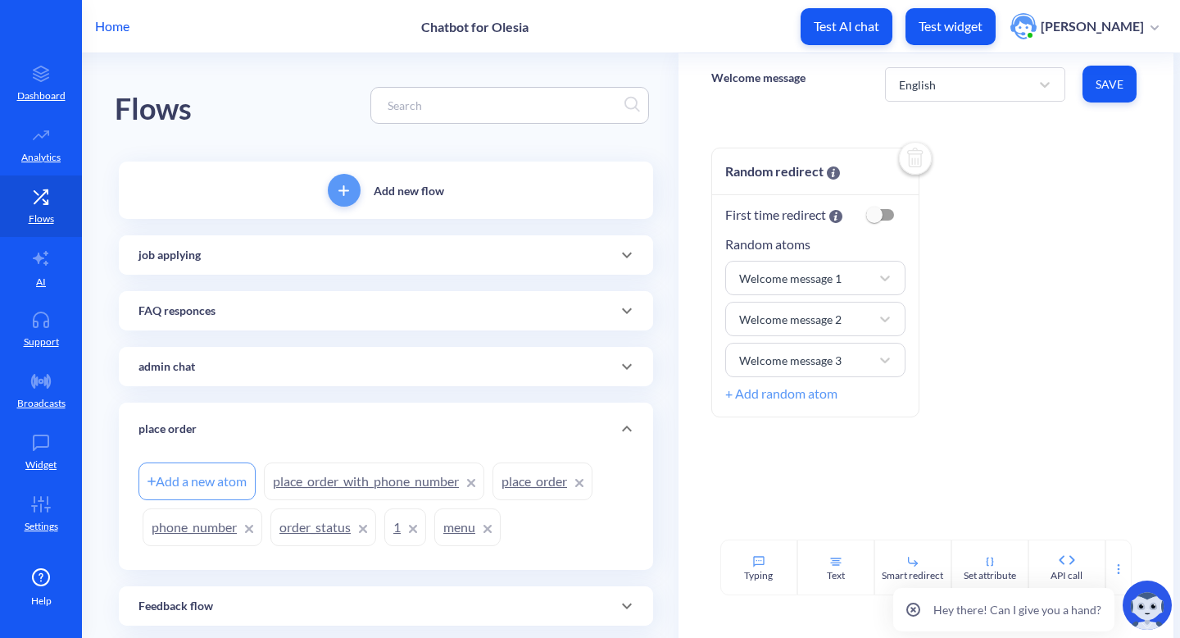
click at [475, 483] on icon at bounding box center [471, 483] width 7 height 7
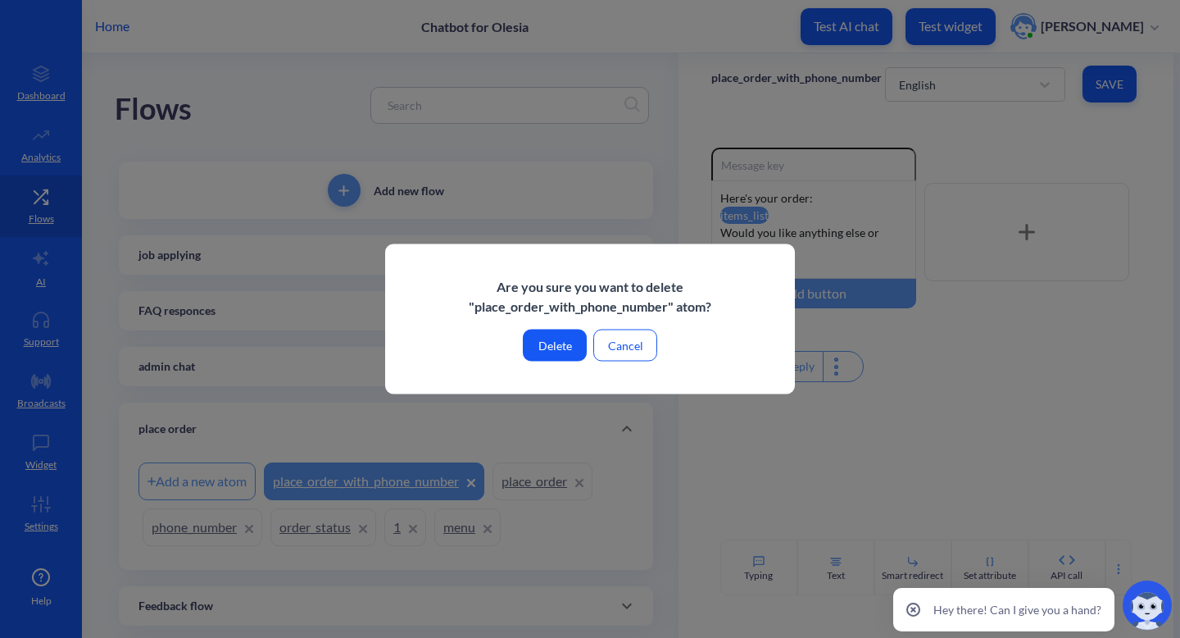
click at [552, 348] on button "Delete" at bounding box center [555, 346] width 64 height 32
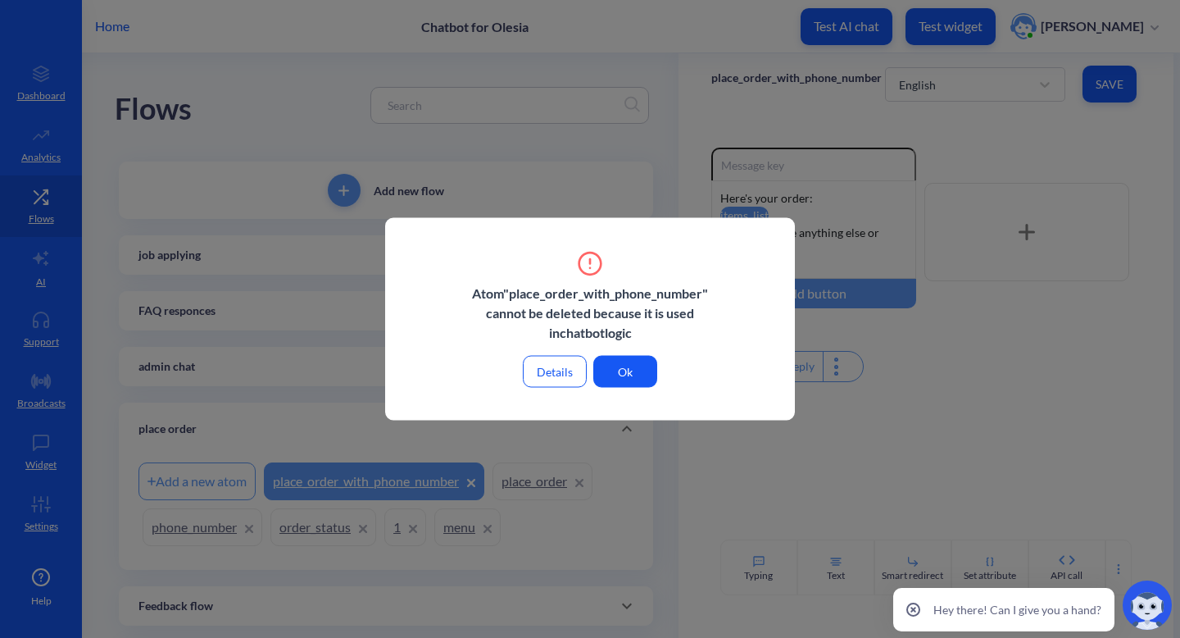
click at [633, 366] on button "Ok" at bounding box center [626, 372] width 64 height 32
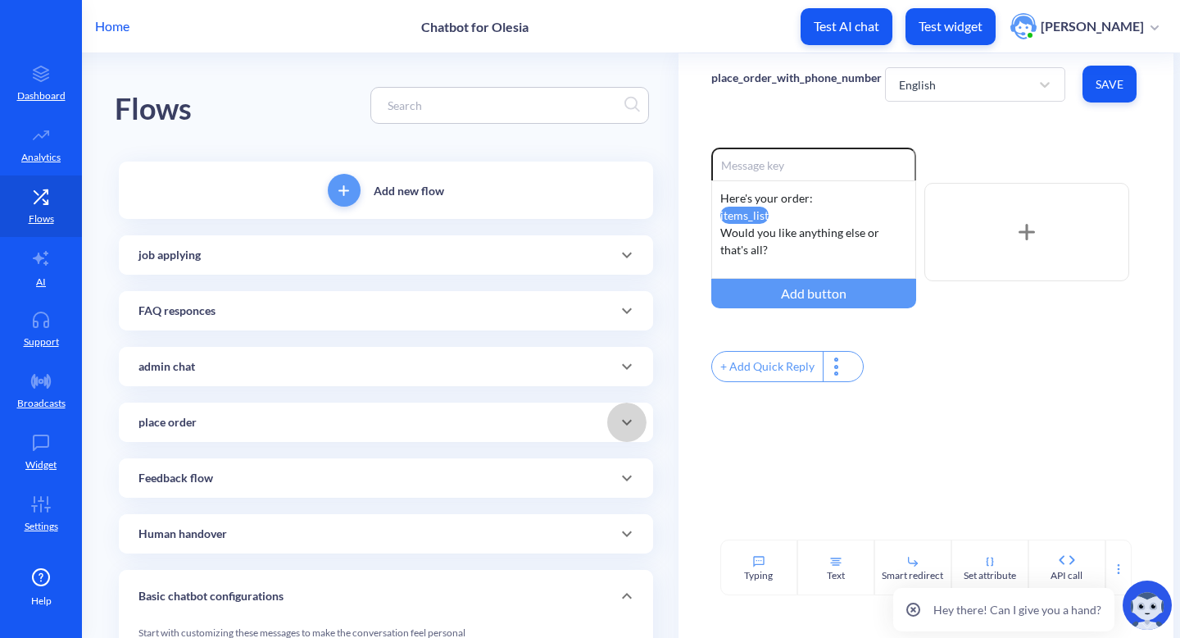
click at [630, 415] on icon at bounding box center [627, 422] width 20 height 20
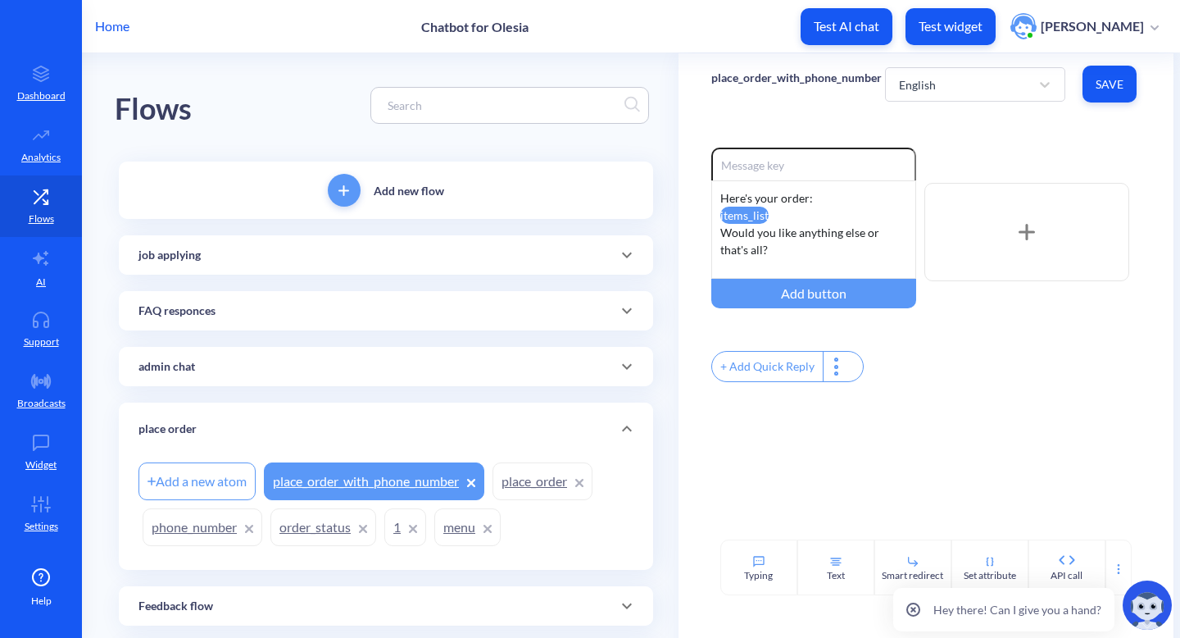
click at [480, 487] on link "place_order_with_phone_number" at bounding box center [374, 481] width 221 height 38
click at [475, 479] on icon at bounding box center [471, 483] width 8 height 8
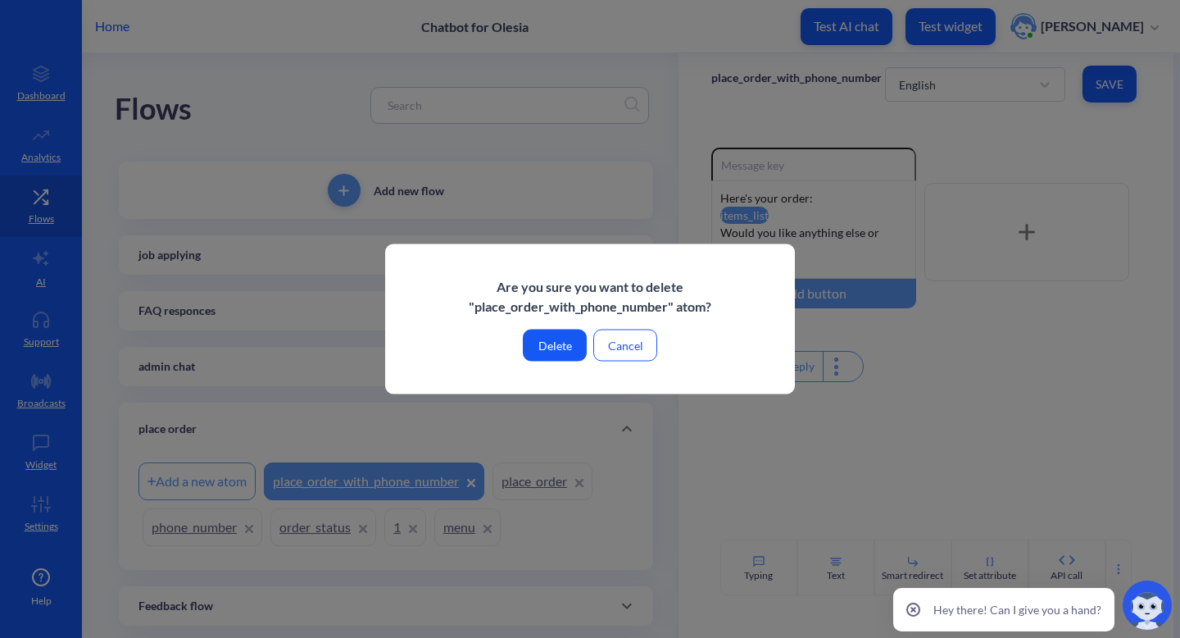
click at [565, 340] on button "Delete" at bounding box center [555, 346] width 64 height 32
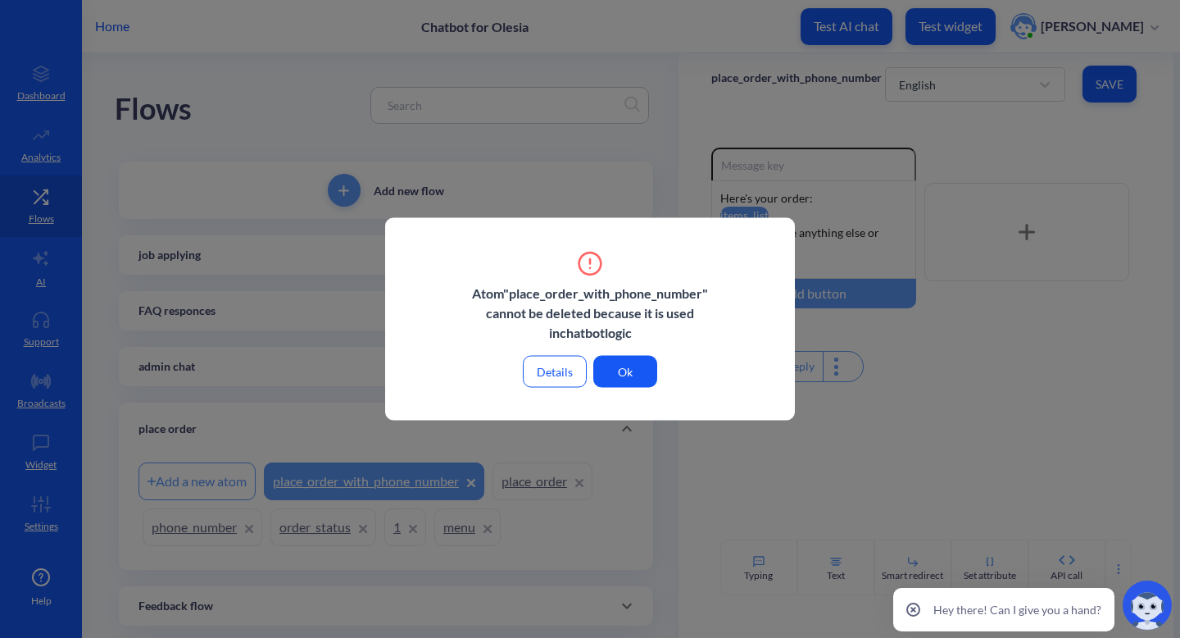
click at [603, 370] on button "Ok" at bounding box center [626, 372] width 64 height 32
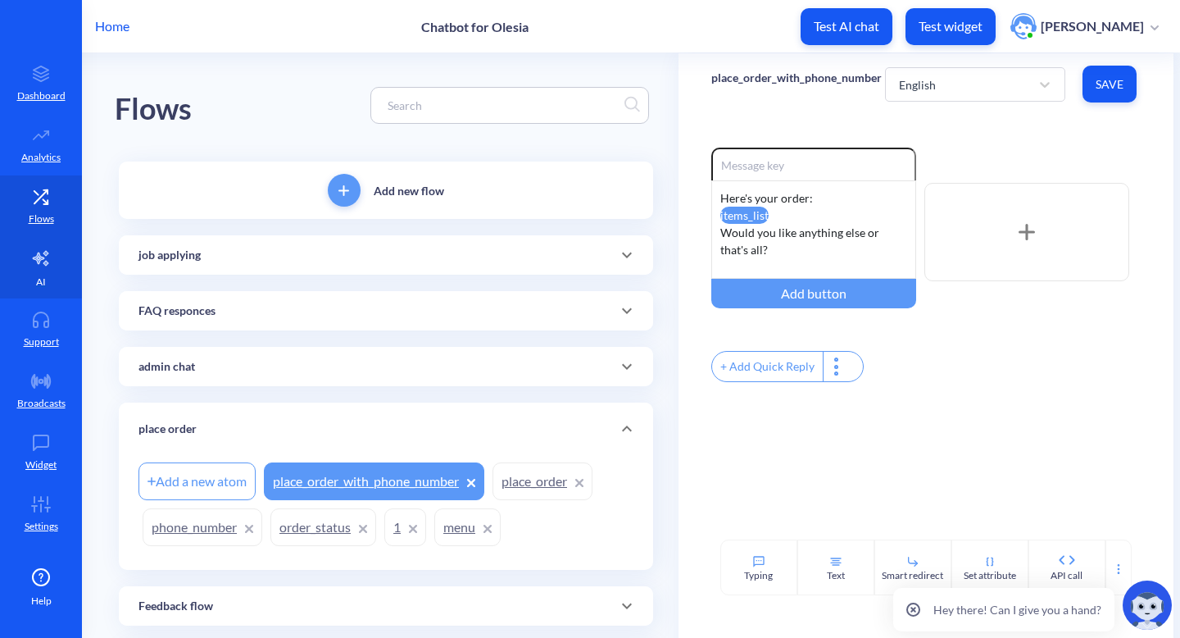
click at [53, 250] on link "AI" at bounding box center [41, 267] width 82 height 61
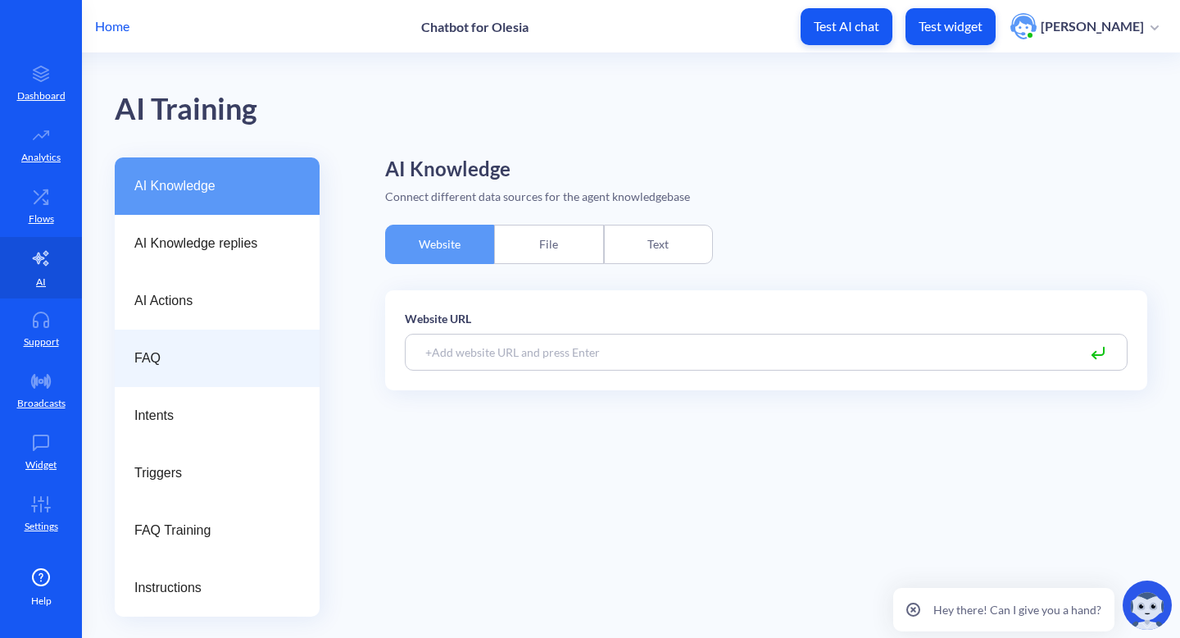
click at [167, 343] on div "FAQ" at bounding box center [217, 358] width 205 height 57
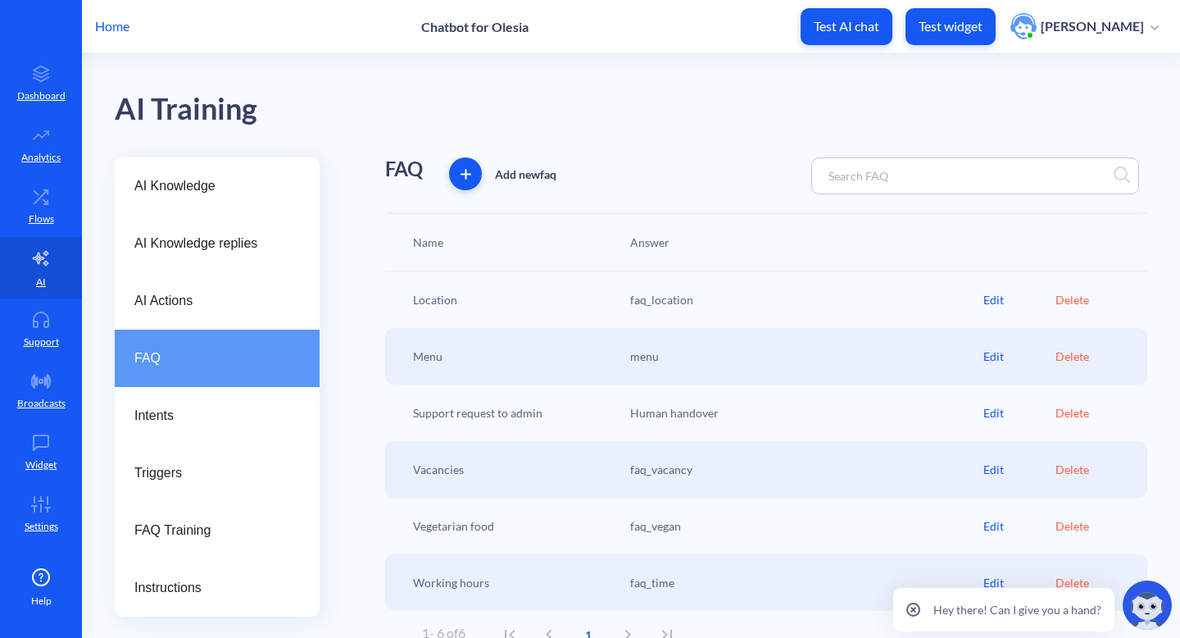
scroll to position [20, 0]
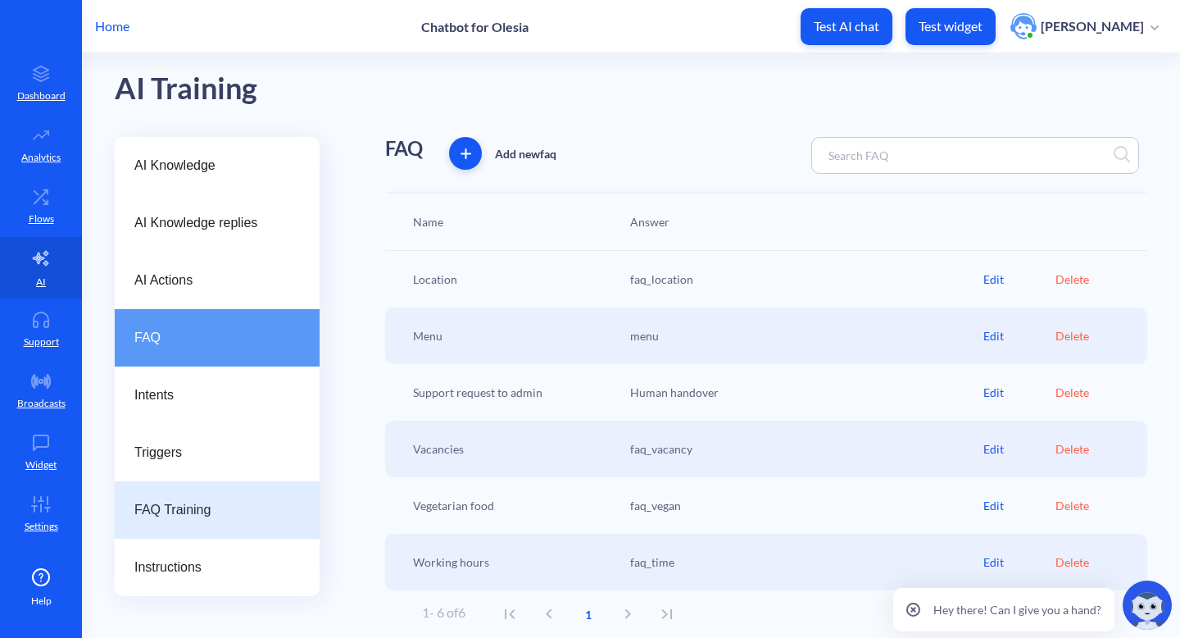
click at [215, 514] on span "FAQ Training" at bounding box center [210, 510] width 152 height 20
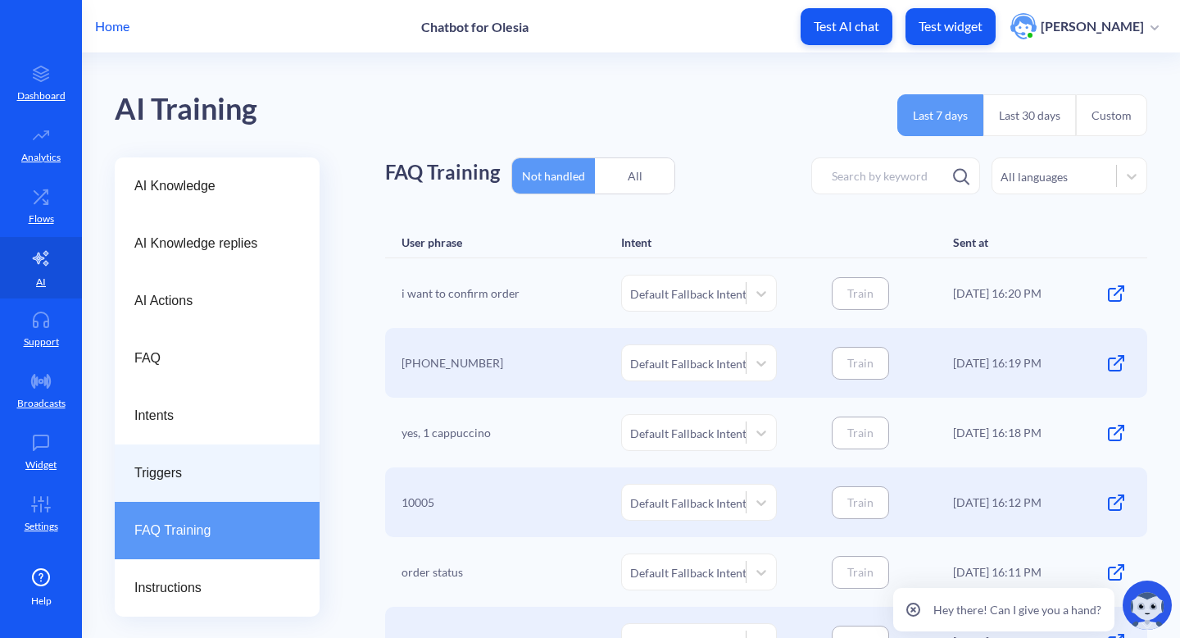
click at [194, 460] on div "Triggers" at bounding box center [217, 472] width 205 height 57
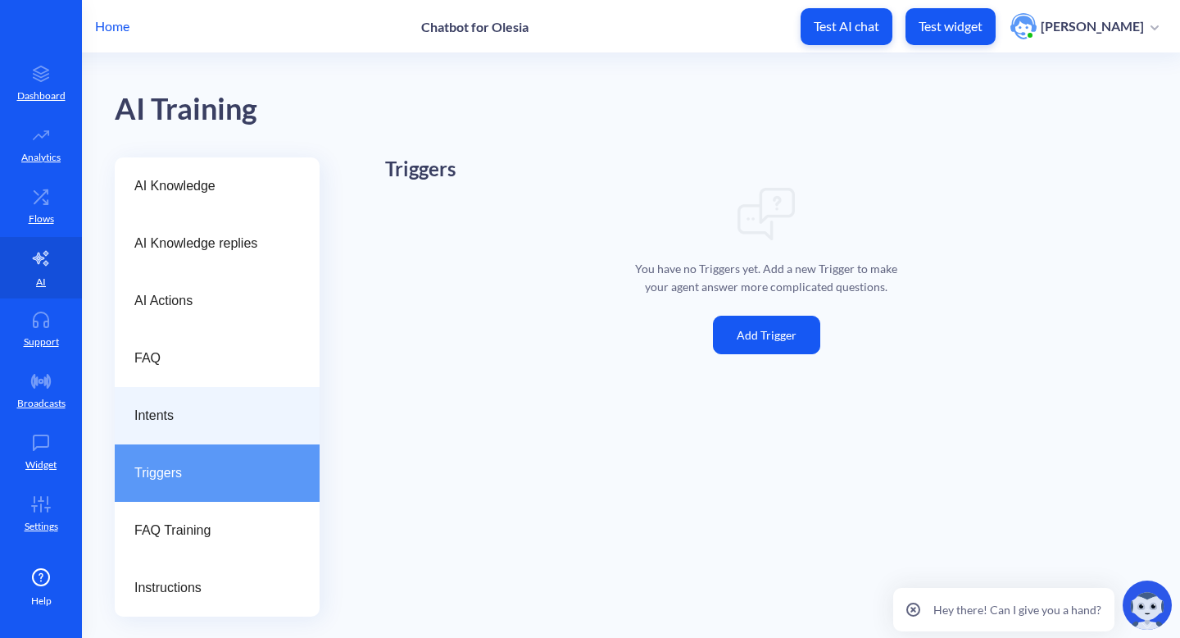
click at [209, 417] on span "Intents" at bounding box center [210, 416] width 152 height 20
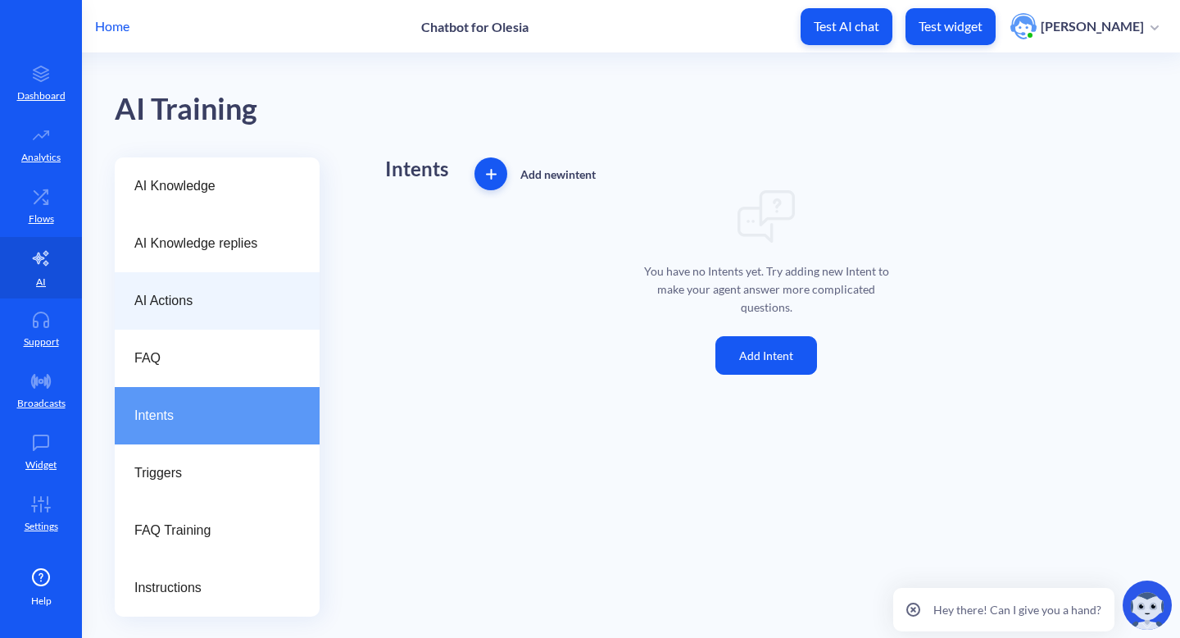
click at [207, 321] on div "AI Actions" at bounding box center [217, 300] width 205 height 57
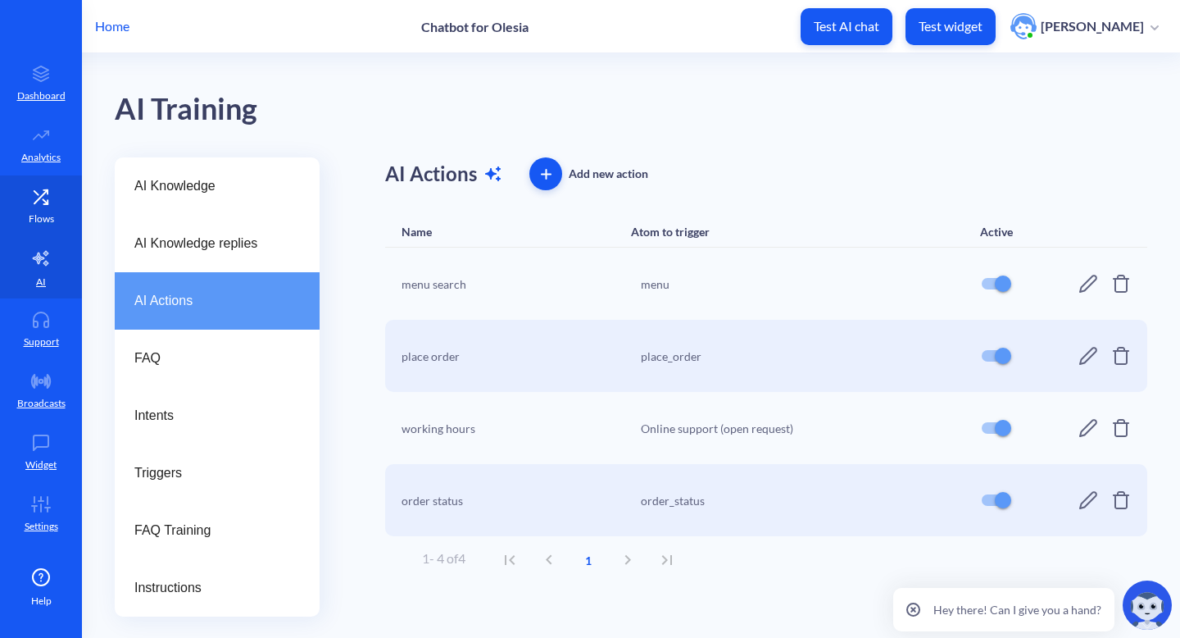
click at [35, 212] on p "Flows" at bounding box center [41, 219] width 25 height 15
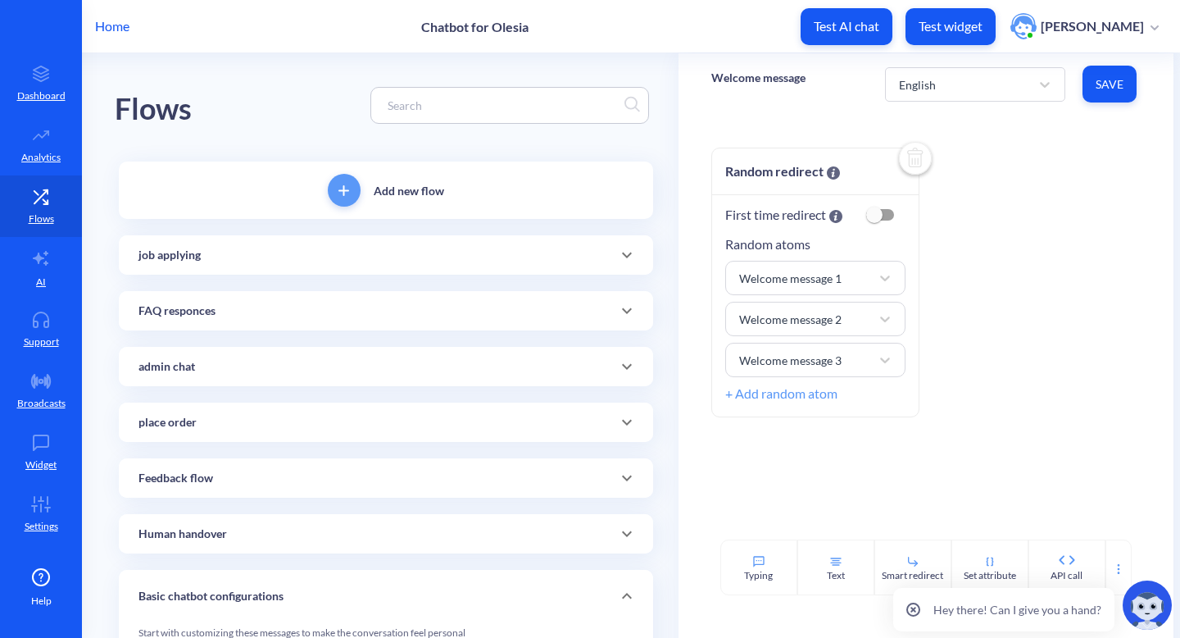
click at [620, 434] on div at bounding box center [626, 422] width 39 height 39
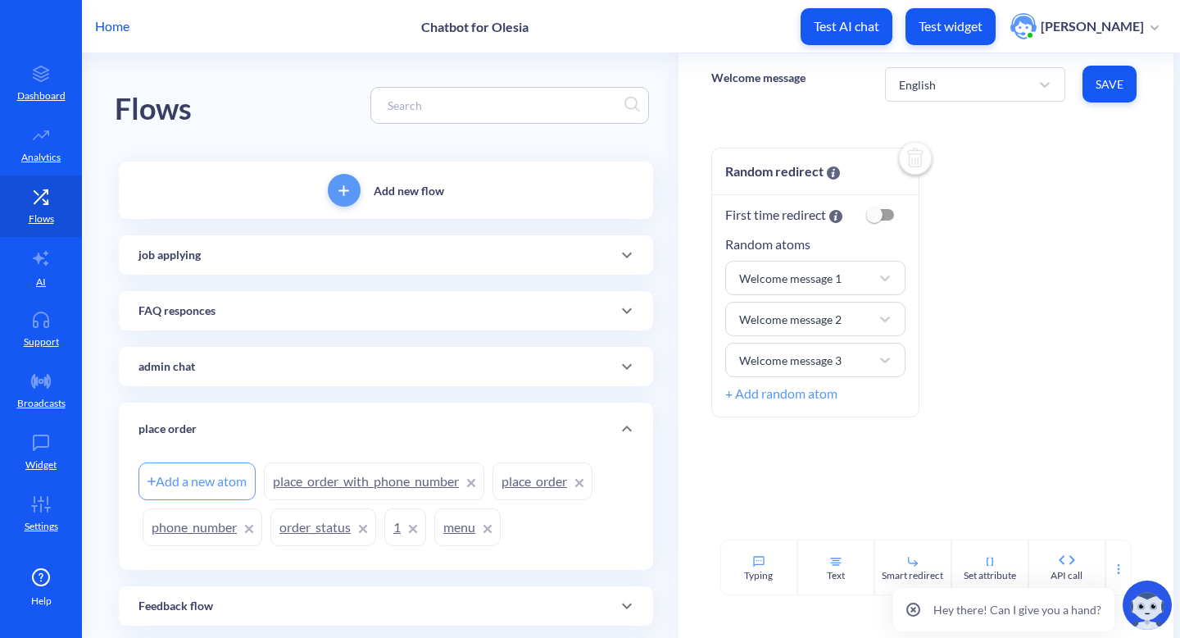
click at [248, 526] on icon at bounding box center [249, 528] width 7 height 7
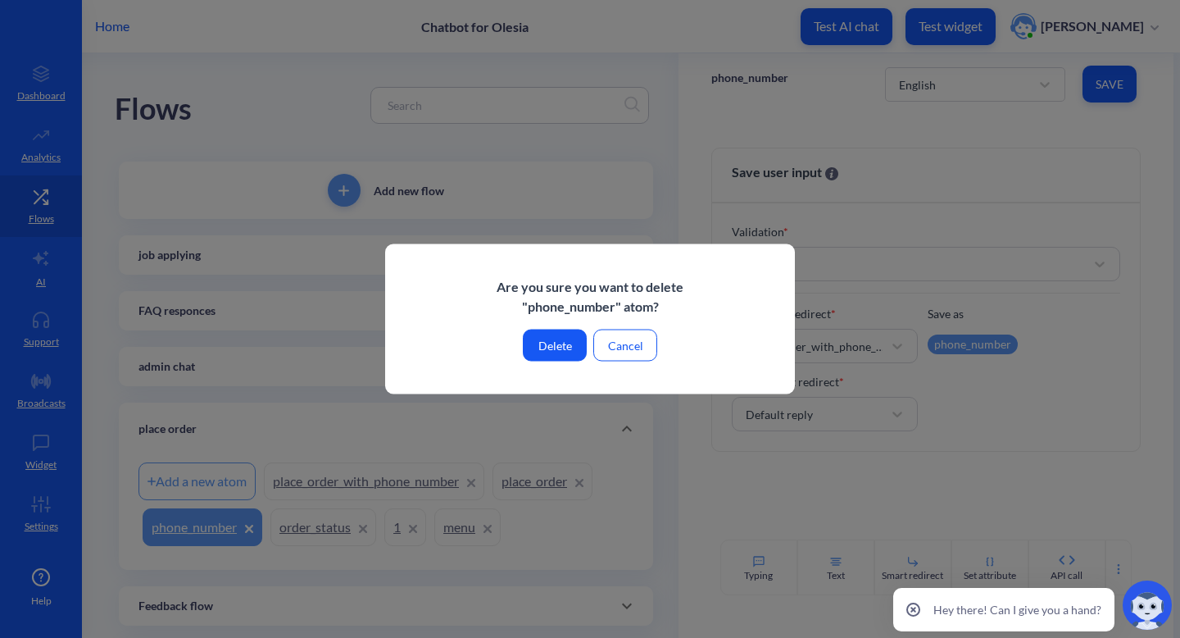
click at [576, 343] on button "Delete" at bounding box center [555, 346] width 64 height 32
click at [557, 344] on button "Delete" at bounding box center [555, 346] width 64 height 32
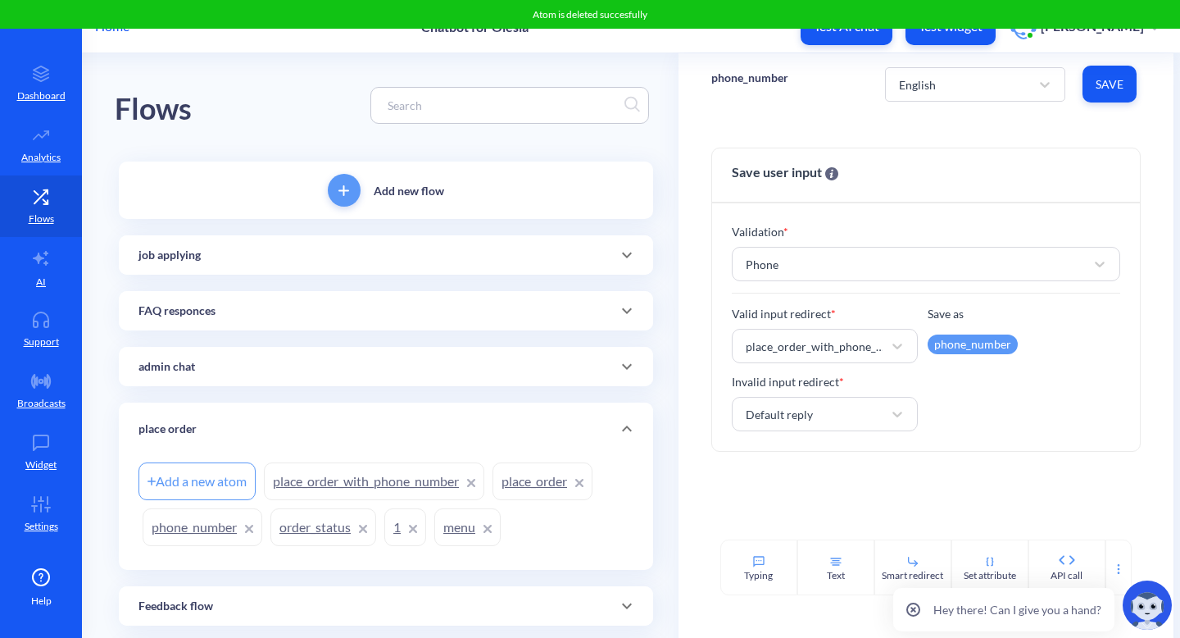
click at [567, 342] on div "Add new flow job applying Add a new atom apply FAQ responces Add a new atom faq…" at bounding box center [386, 549] width 534 height 777
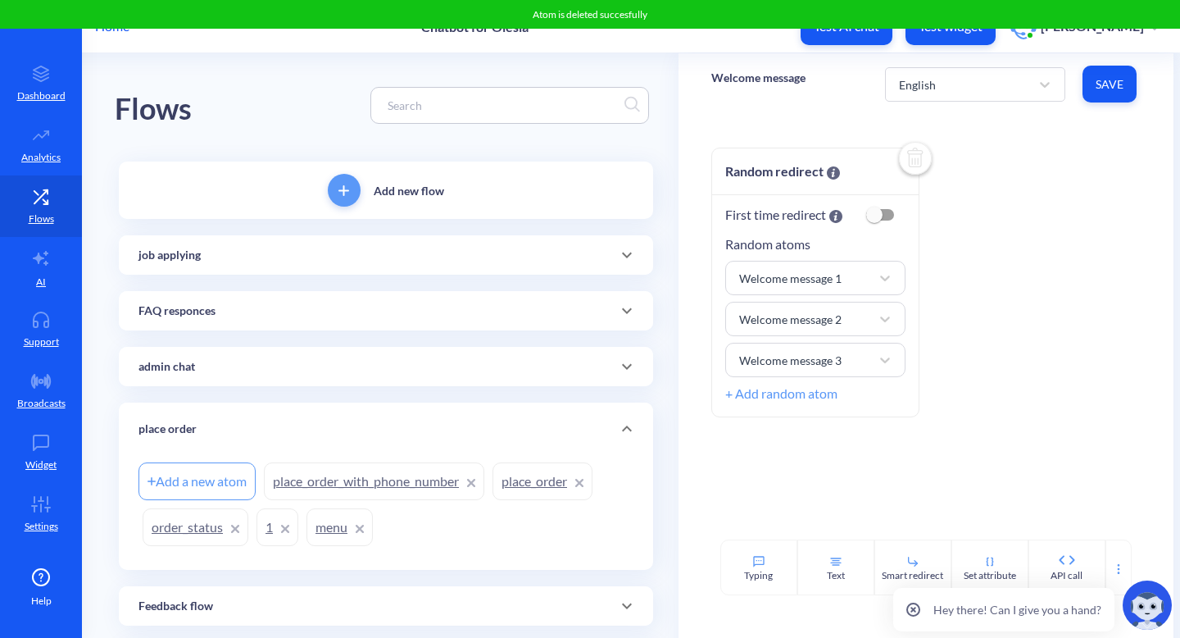
click at [475, 482] on icon at bounding box center [471, 483] width 8 height 8
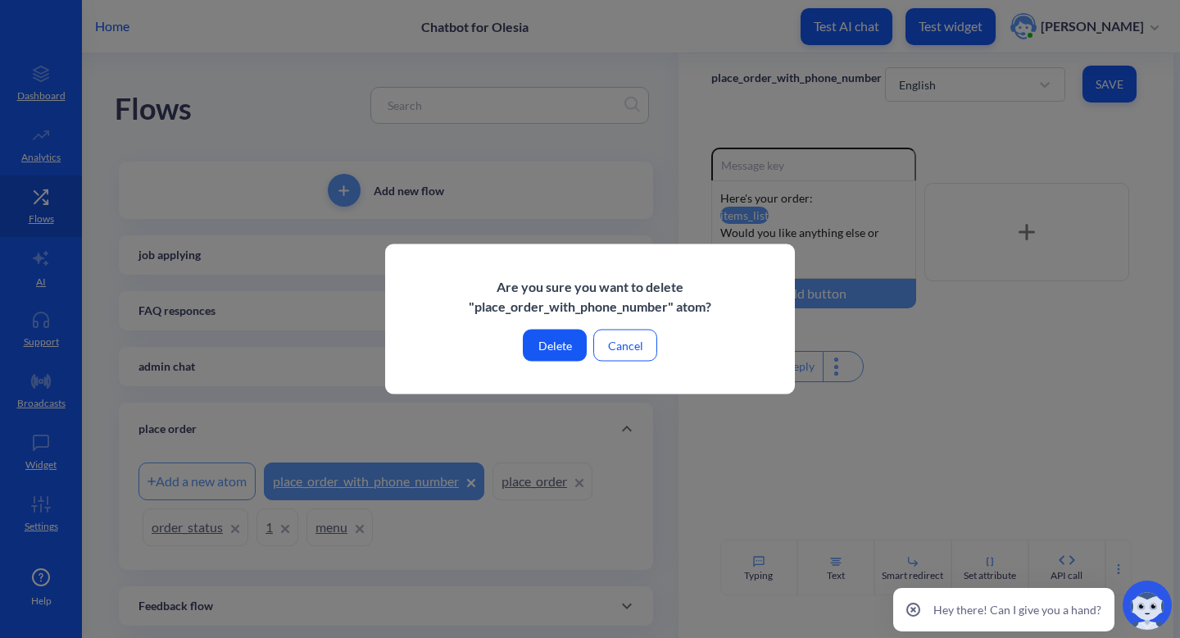
click at [557, 353] on button "Delete" at bounding box center [555, 346] width 64 height 32
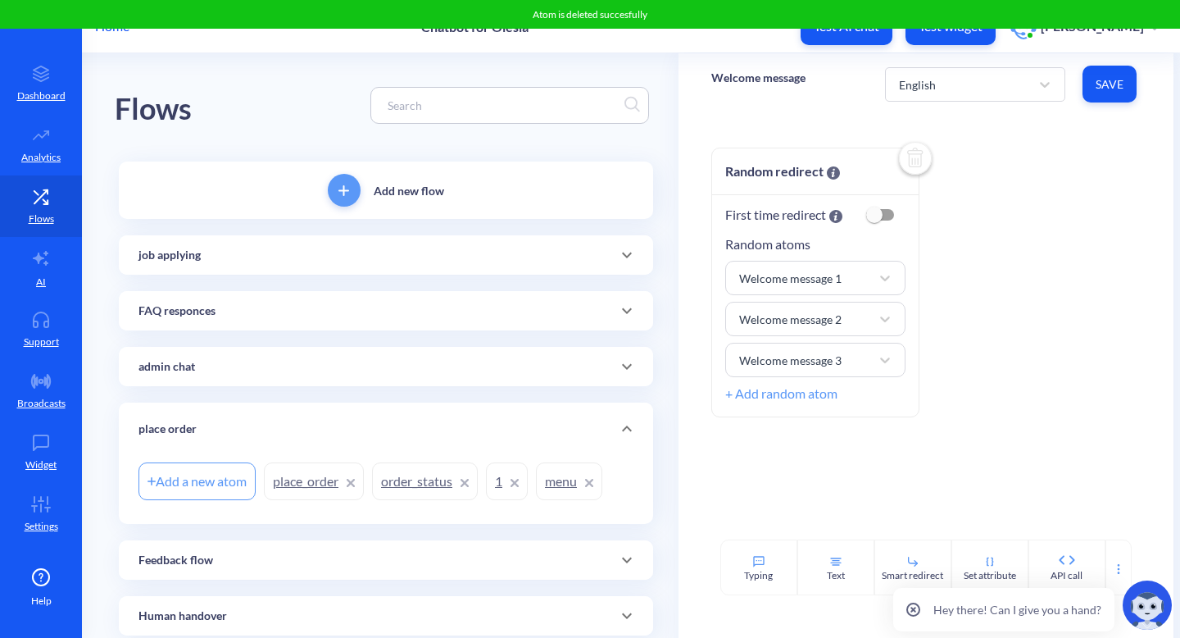
click at [519, 486] on icon at bounding box center [515, 483] width 8 height 8
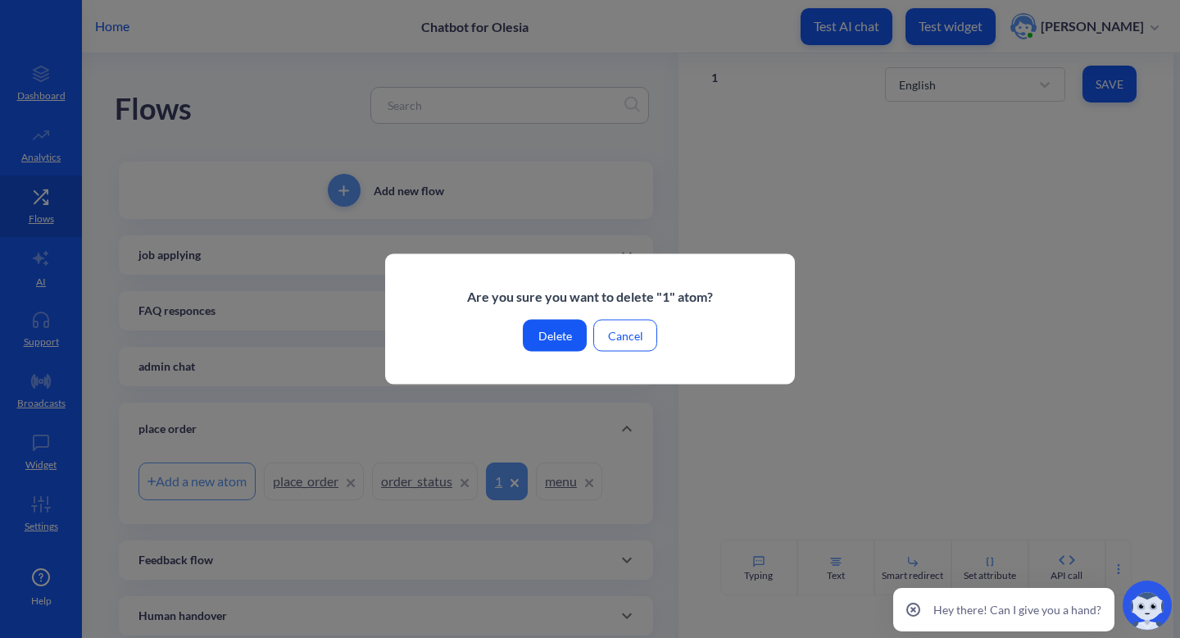
click at [559, 339] on button "Delete" at bounding box center [555, 336] width 64 height 32
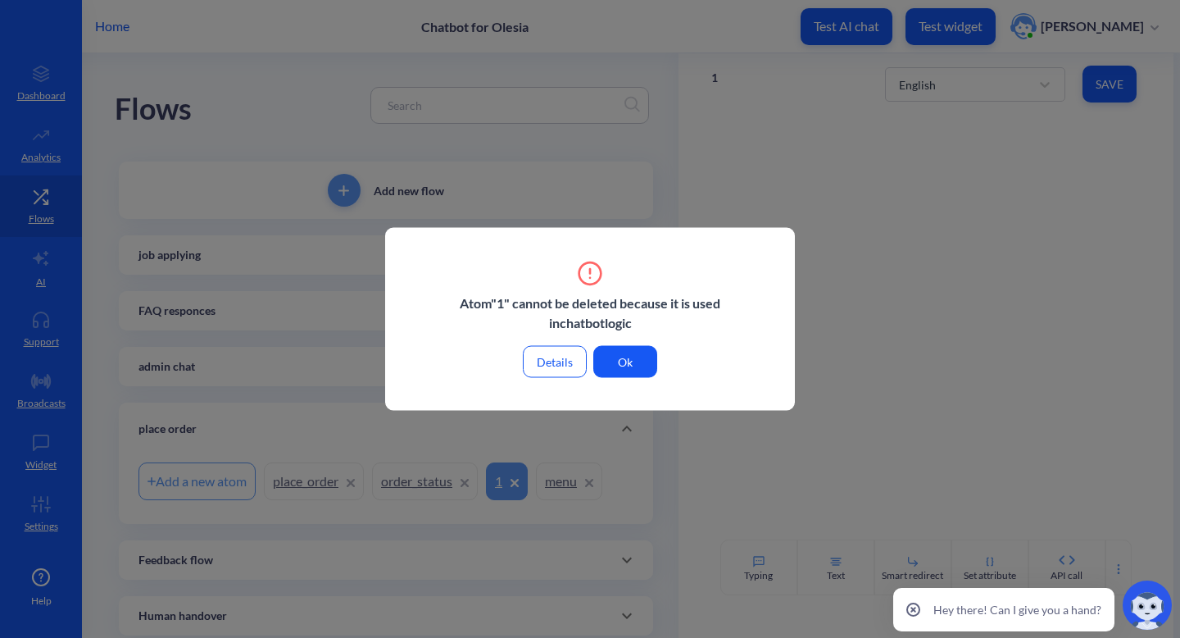
click at [632, 358] on button "Ok" at bounding box center [626, 362] width 64 height 32
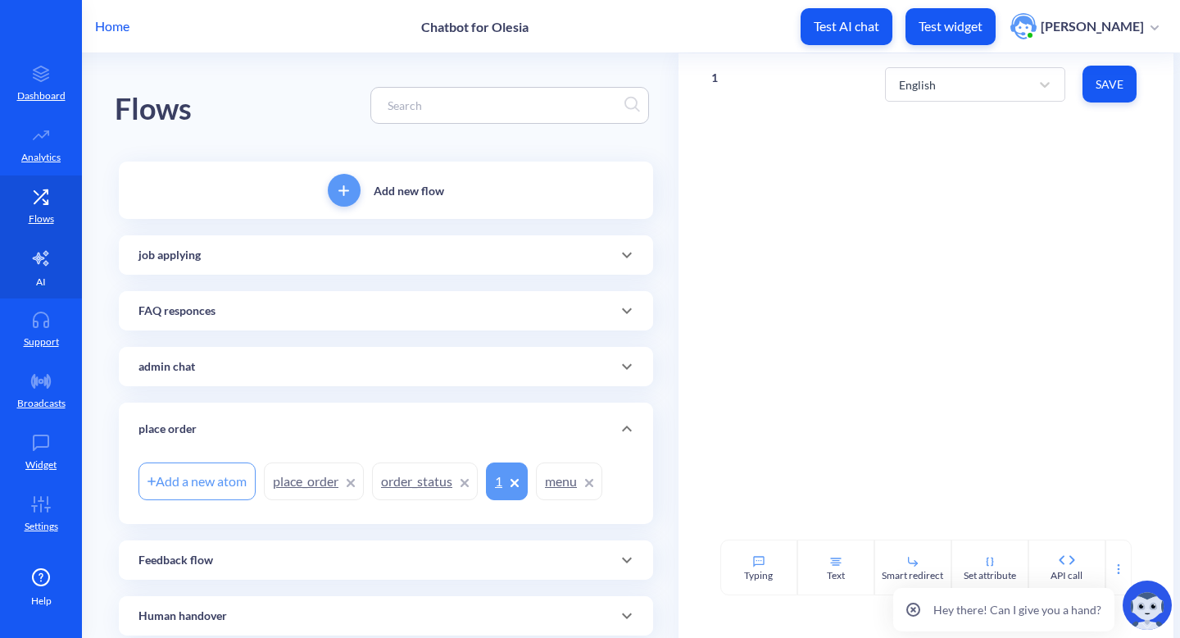
click at [46, 262] on icon at bounding box center [41, 258] width 16 height 15
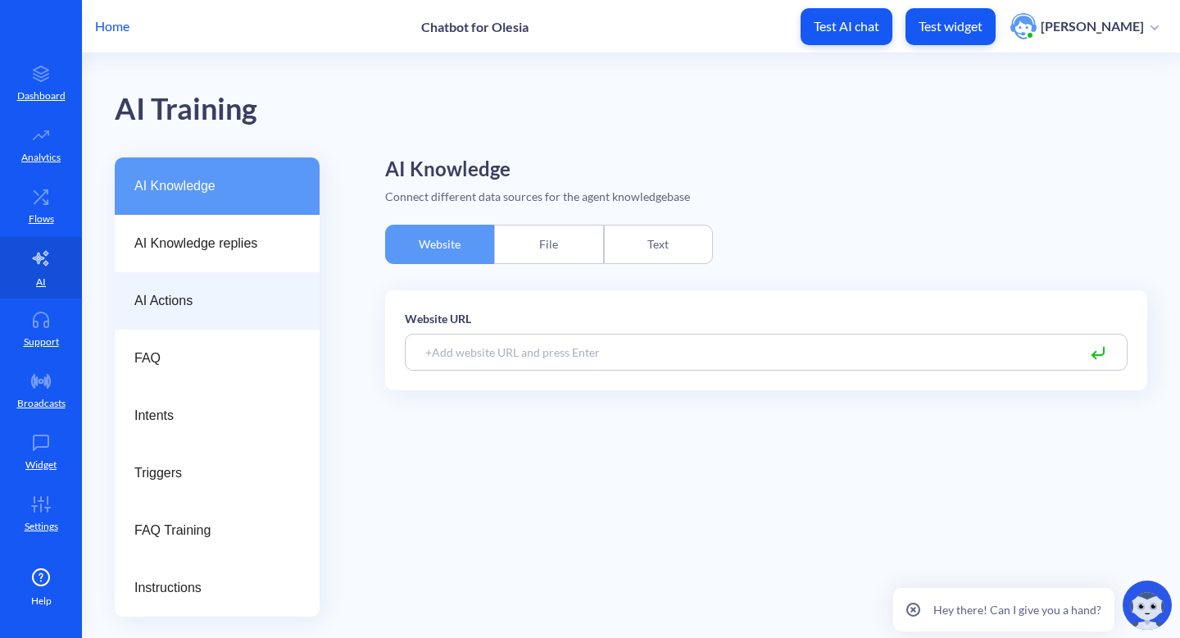
click at [209, 305] on span "AI Actions" at bounding box center [210, 301] width 152 height 20
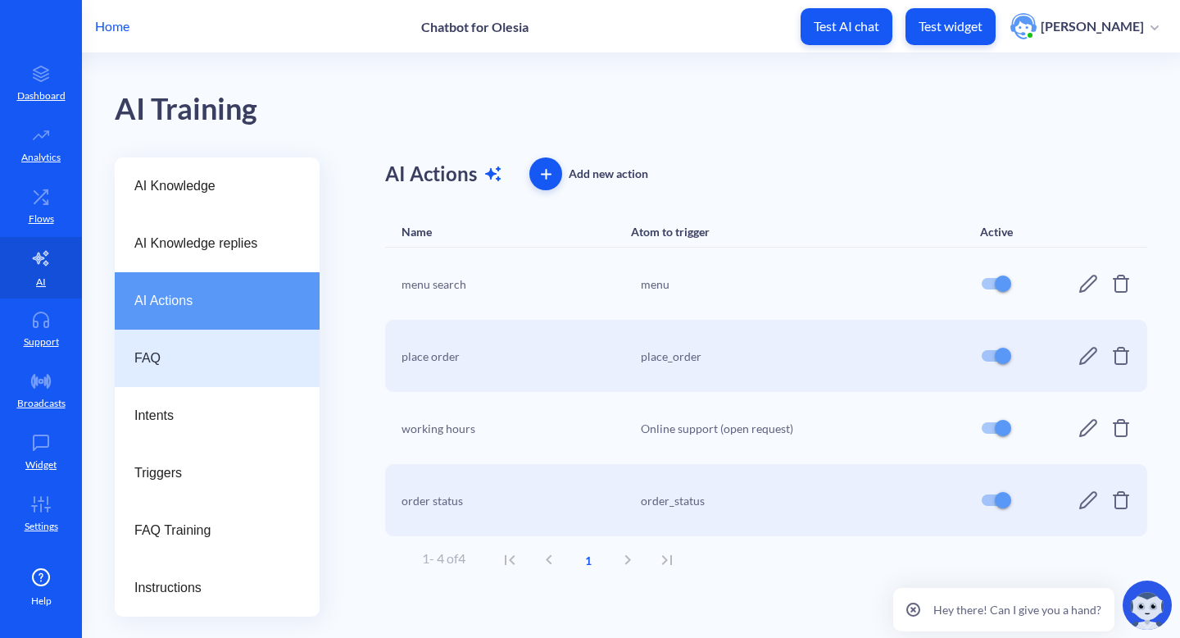
click at [148, 356] on span "FAQ" at bounding box center [210, 358] width 152 height 20
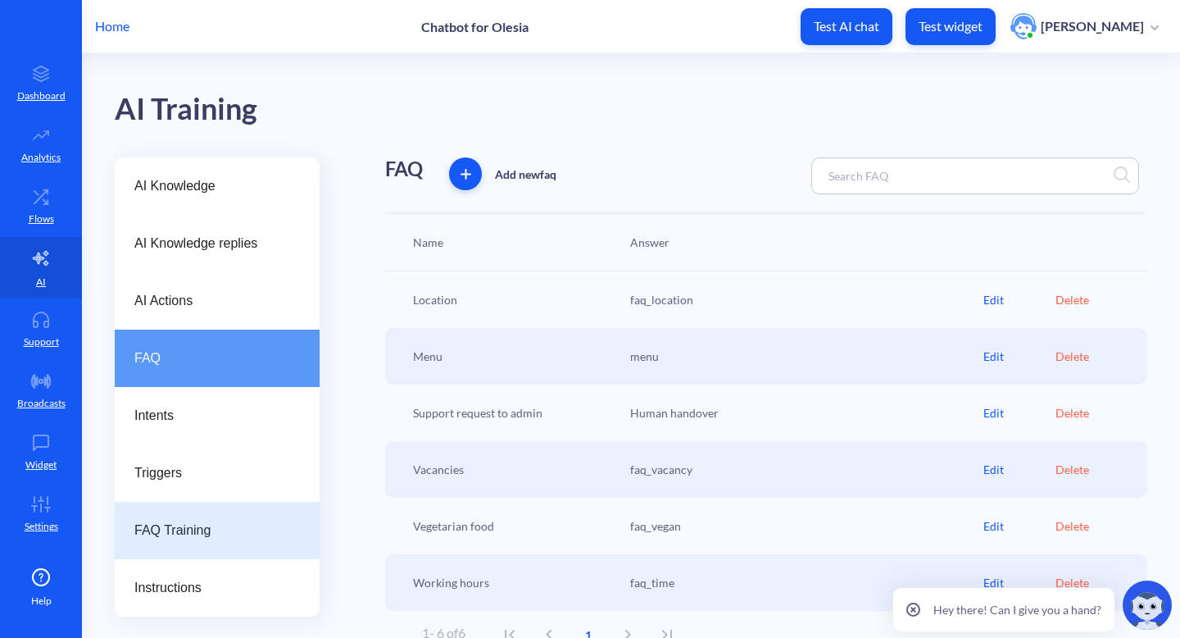
click at [199, 539] on span "FAQ Training" at bounding box center [210, 531] width 152 height 20
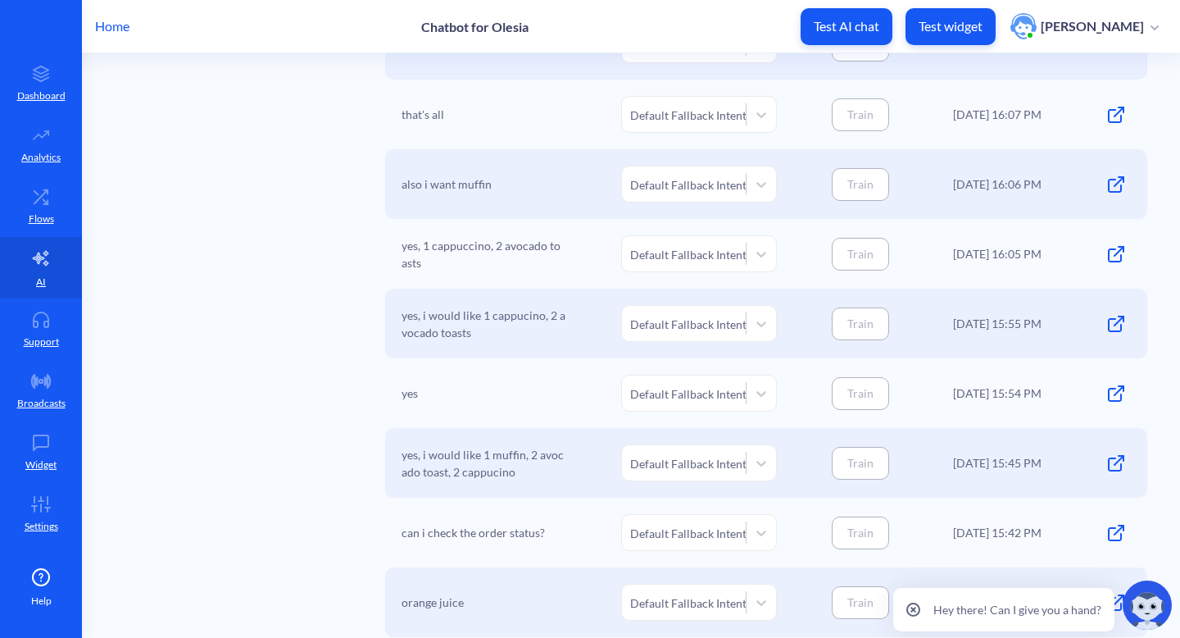
scroll to position [992, 0]
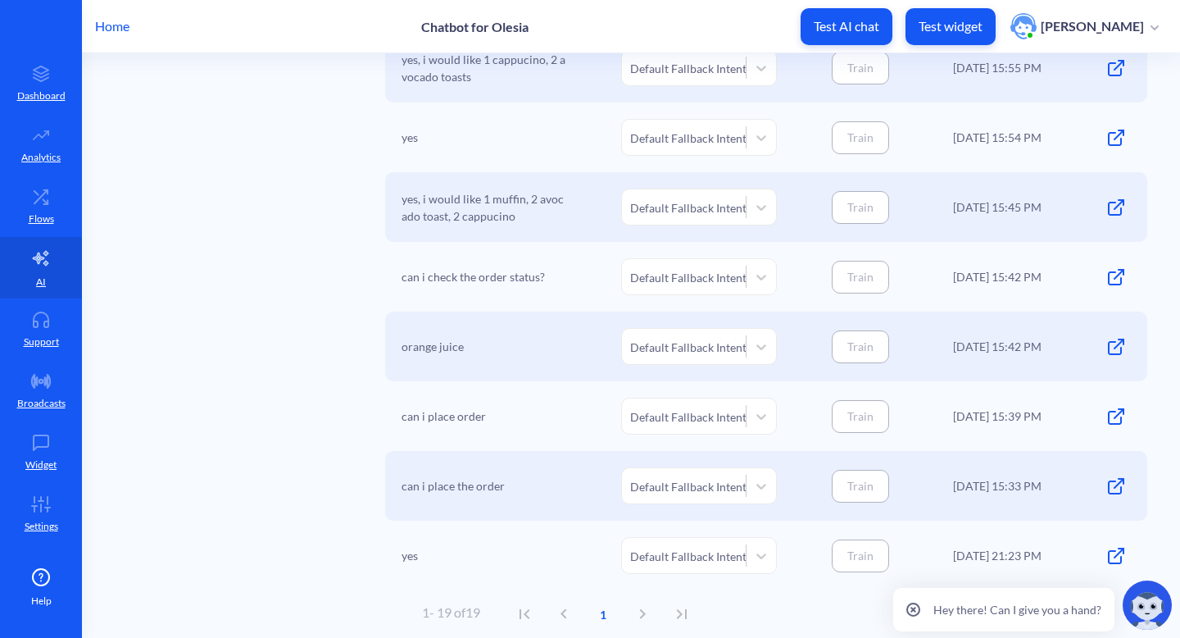
click at [648, 615] on div "1 - 19 of 19 1" at bounding box center [562, 613] width 280 height 39
click at [646, 612] on div "1 - 19 of 19 1" at bounding box center [562, 613] width 280 height 39
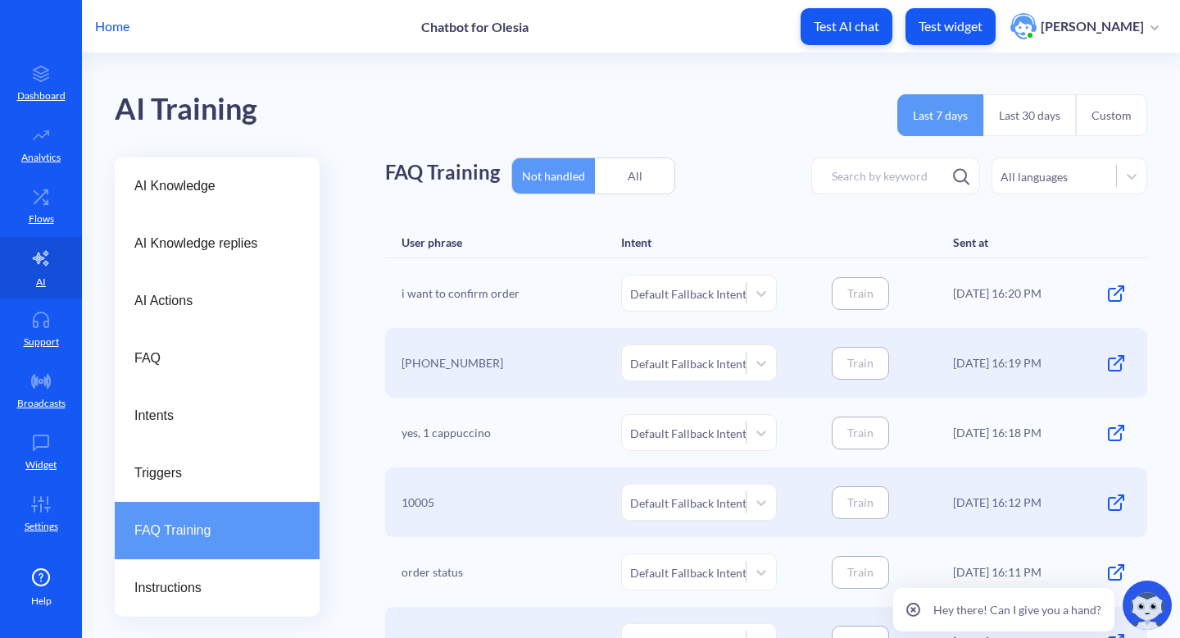
click at [633, 166] on div "All" at bounding box center [635, 176] width 80 height 39
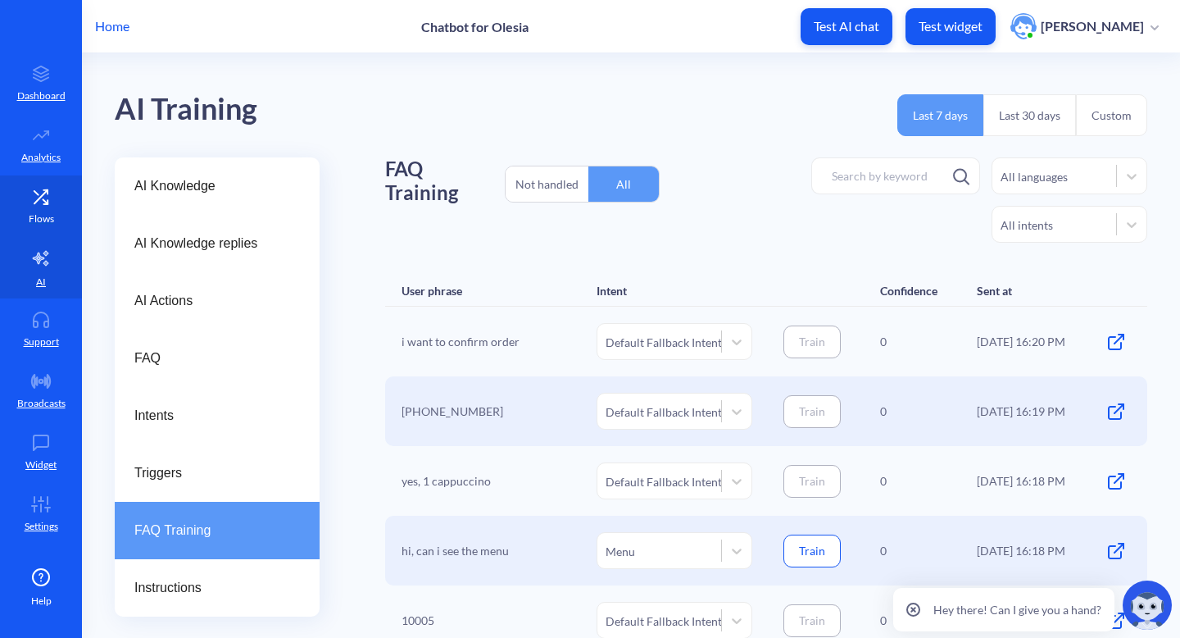
click at [36, 210] on link "Flows" at bounding box center [41, 205] width 82 height 61
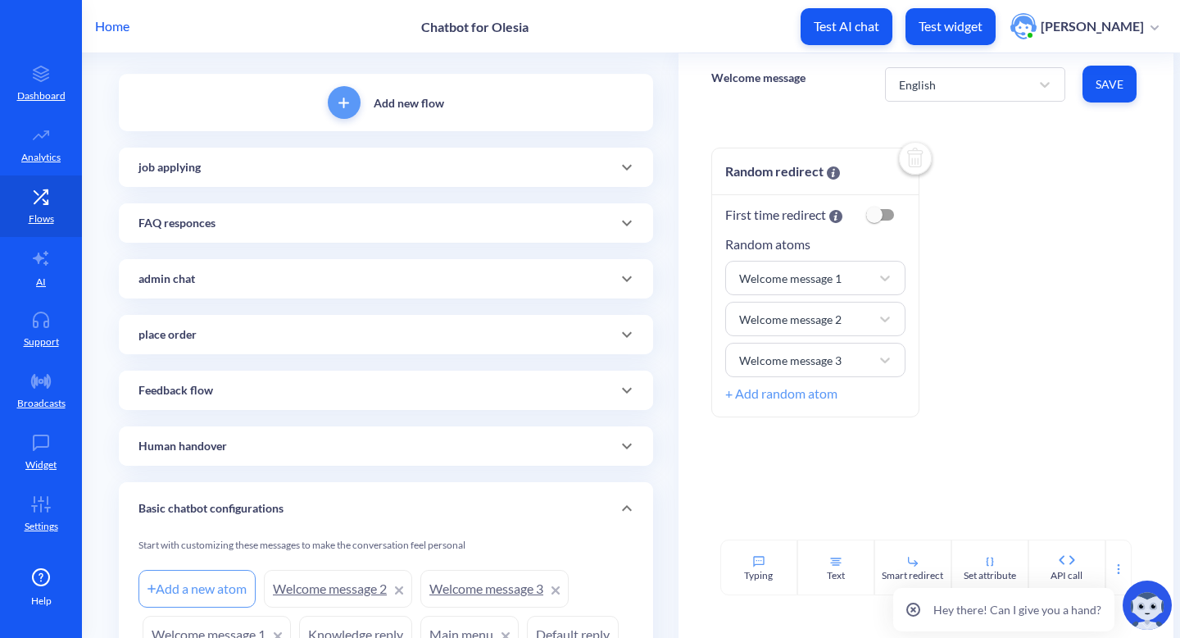
scroll to position [90, 0]
click at [625, 157] on icon at bounding box center [627, 165] width 20 height 20
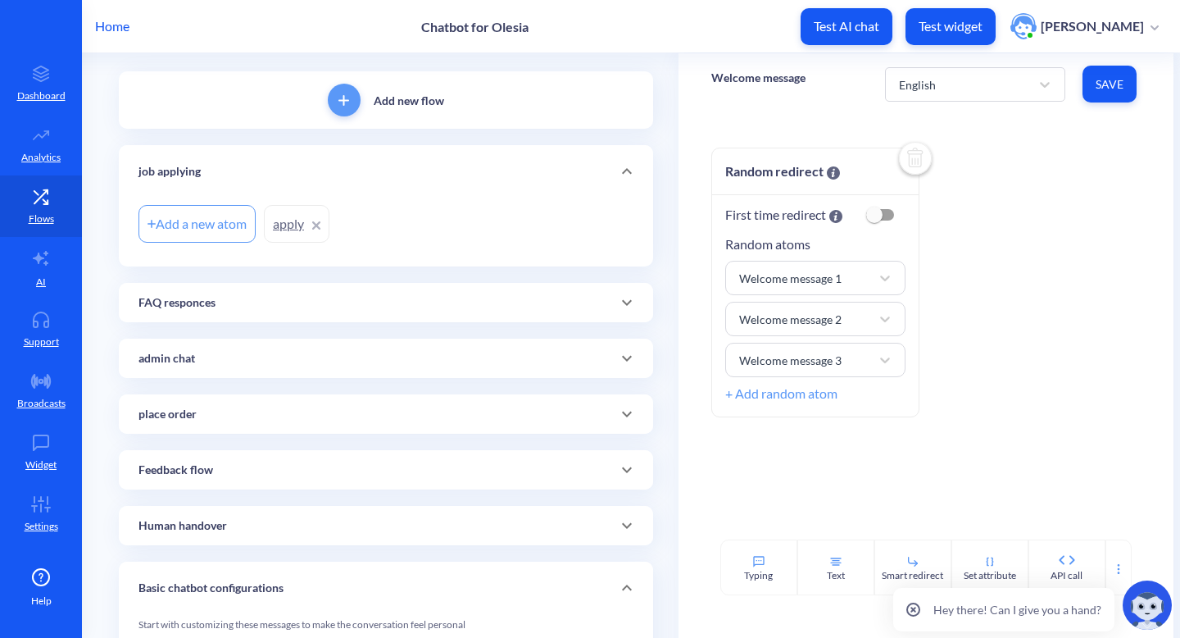
click at [283, 233] on link "apply" at bounding box center [297, 224] width 66 height 38
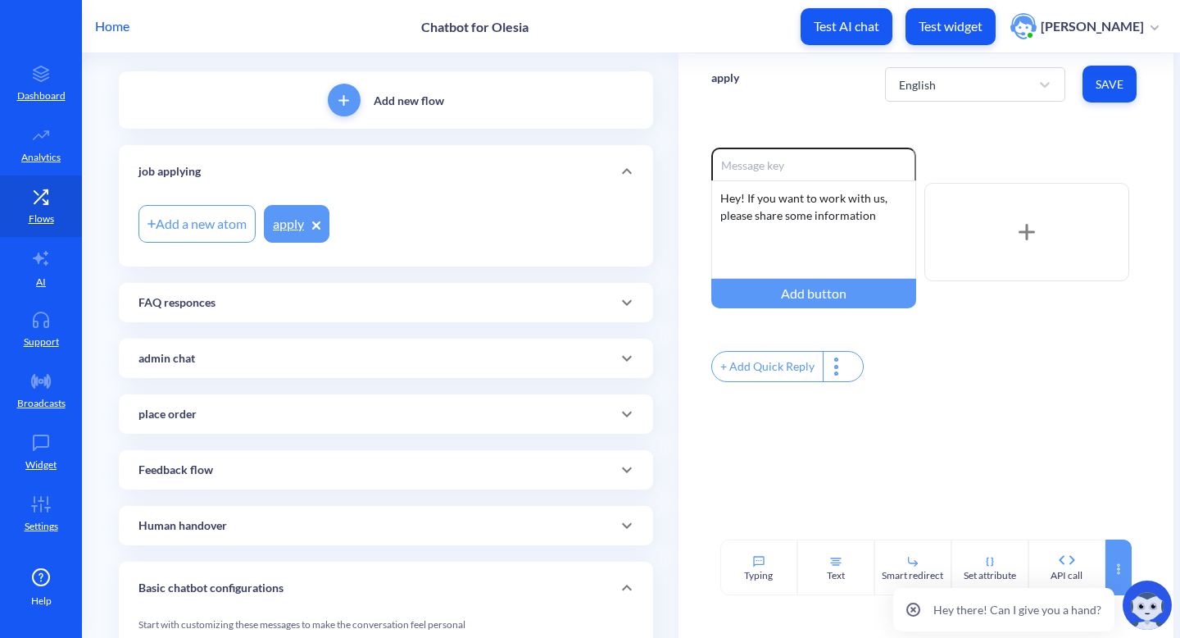
click at [1107, 556] on div at bounding box center [1119, 567] width 26 height 56
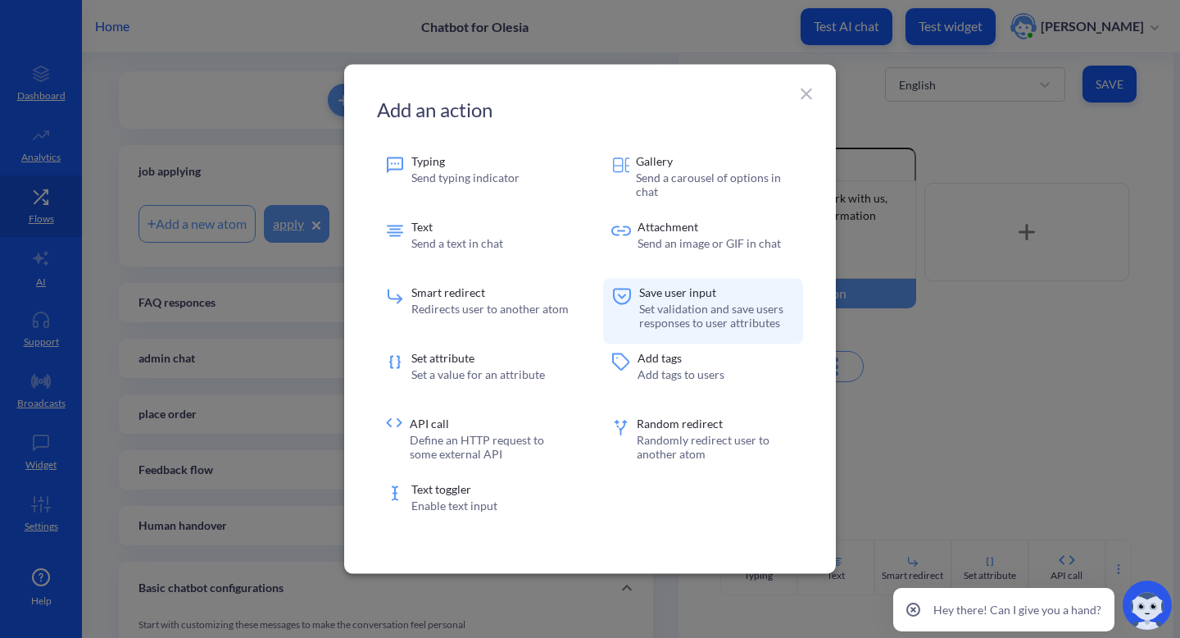
click at [707, 319] on p "Set validation and save users responses to user attributes" at bounding box center [717, 316] width 156 height 28
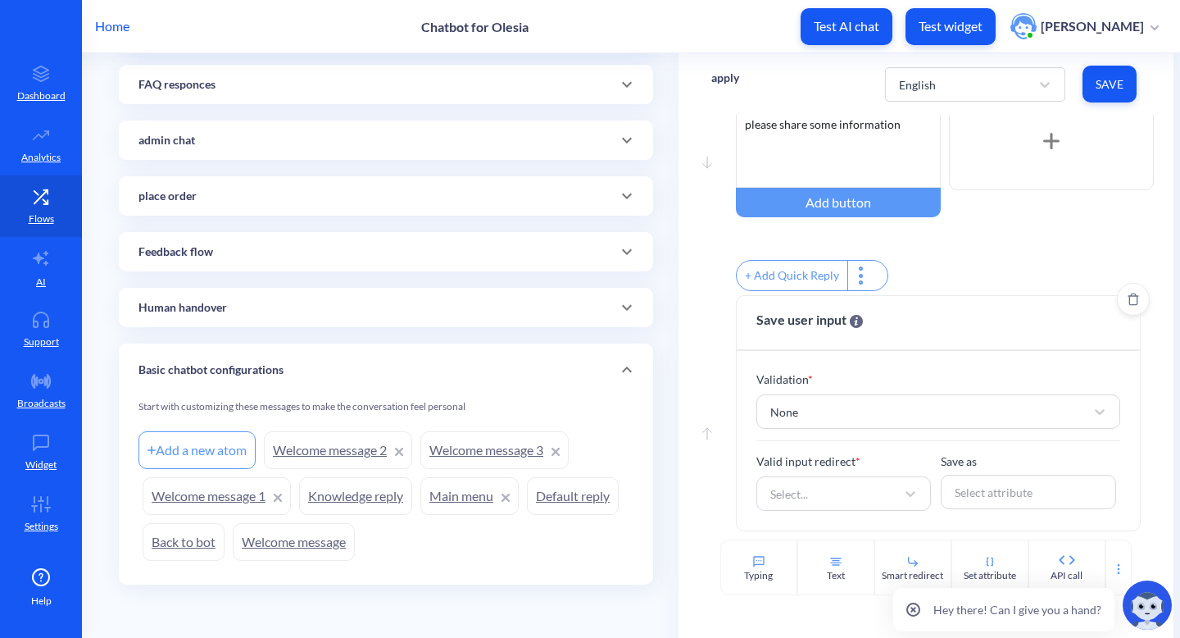
scroll to position [102, 0]
click at [897, 422] on div "None" at bounding box center [924, 412] width 324 height 30
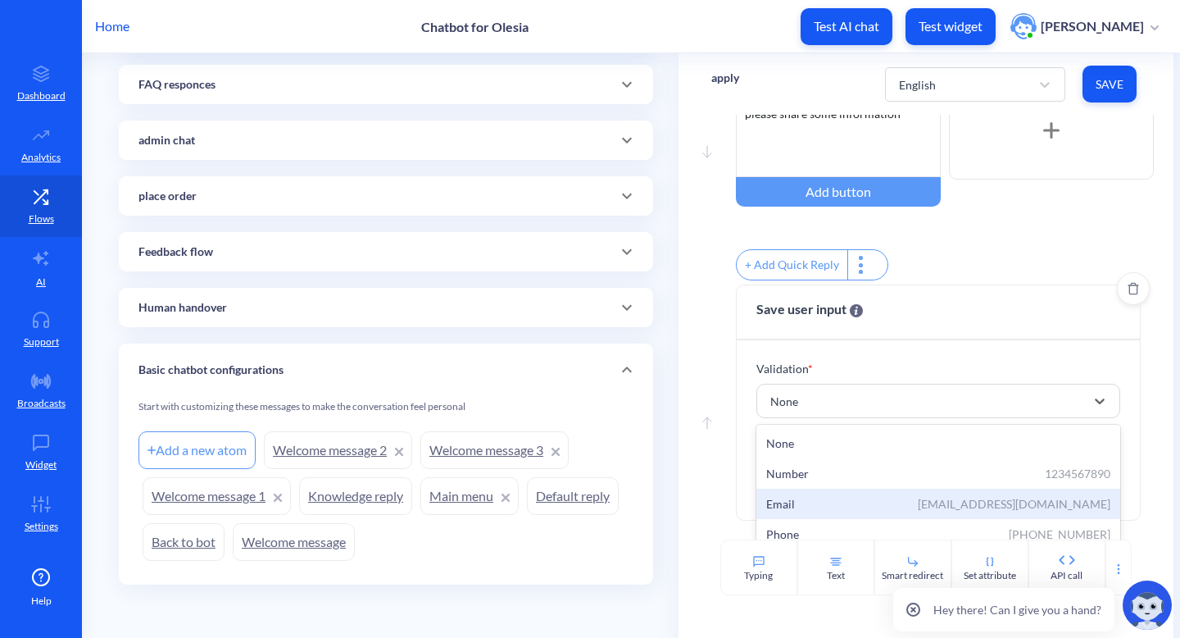
click at [866, 508] on div "Email example@mail.com" at bounding box center [938, 503] width 345 height 17
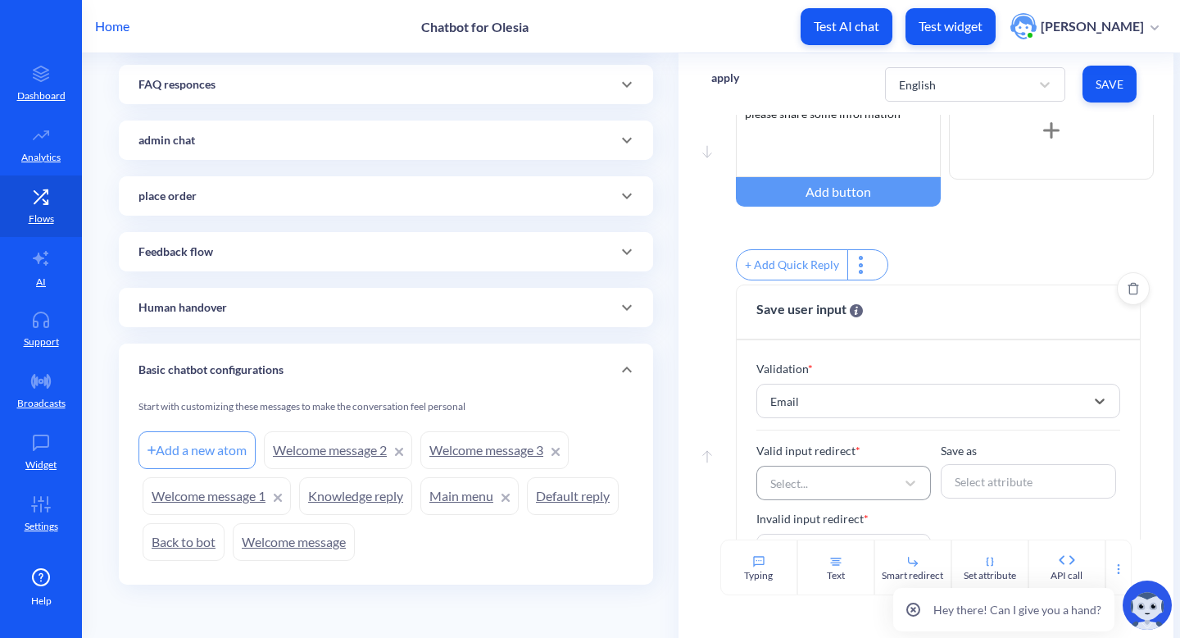
click at [831, 494] on div "Select..." at bounding box center [829, 483] width 134 height 30
click at [1101, 371] on p "Validation *" at bounding box center [939, 368] width 365 height 17
click at [800, 492] on div "Select..." at bounding box center [790, 483] width 38 height 17
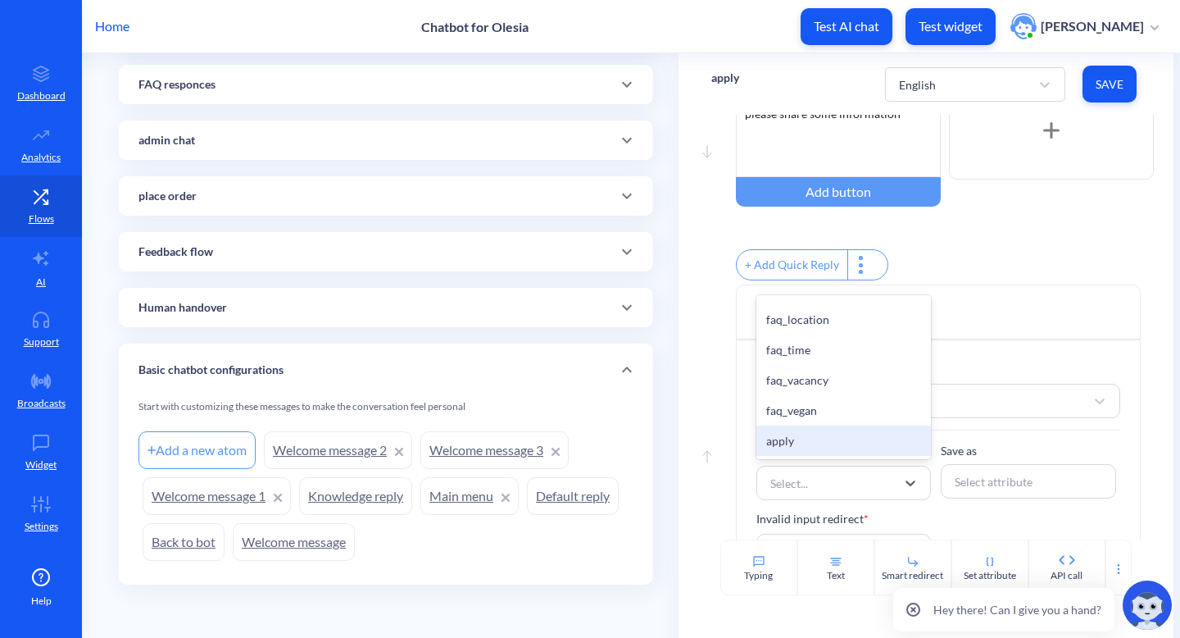
click at [726, 452] on div "Move up Save user input Validation * Email Valid input redirect * option apply …" at bounding box center [927, 440] width 430 height 312
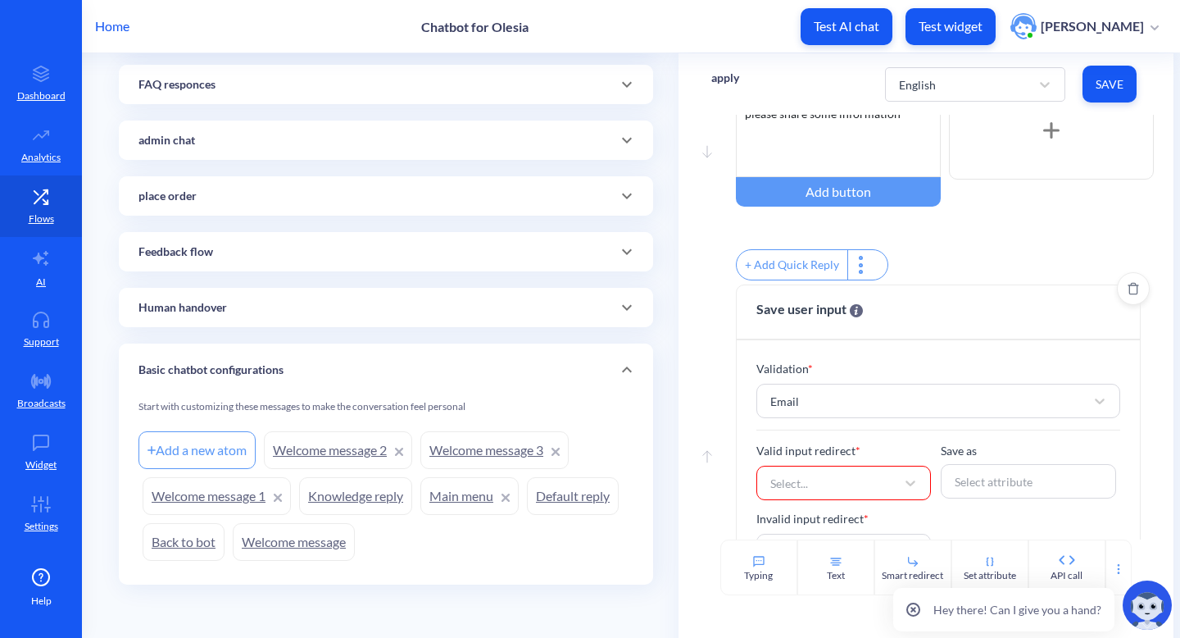
scroll to position [170, 0]
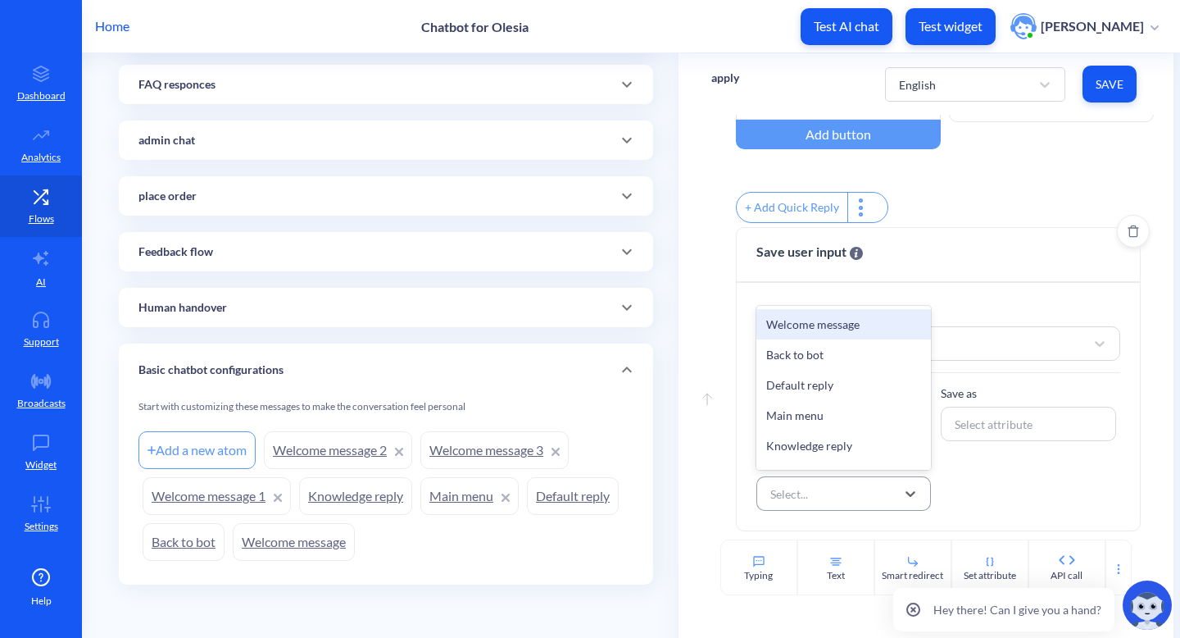
click at [827, 494] on div "Select..." at bounding box center [829, 494] width 134 height 30
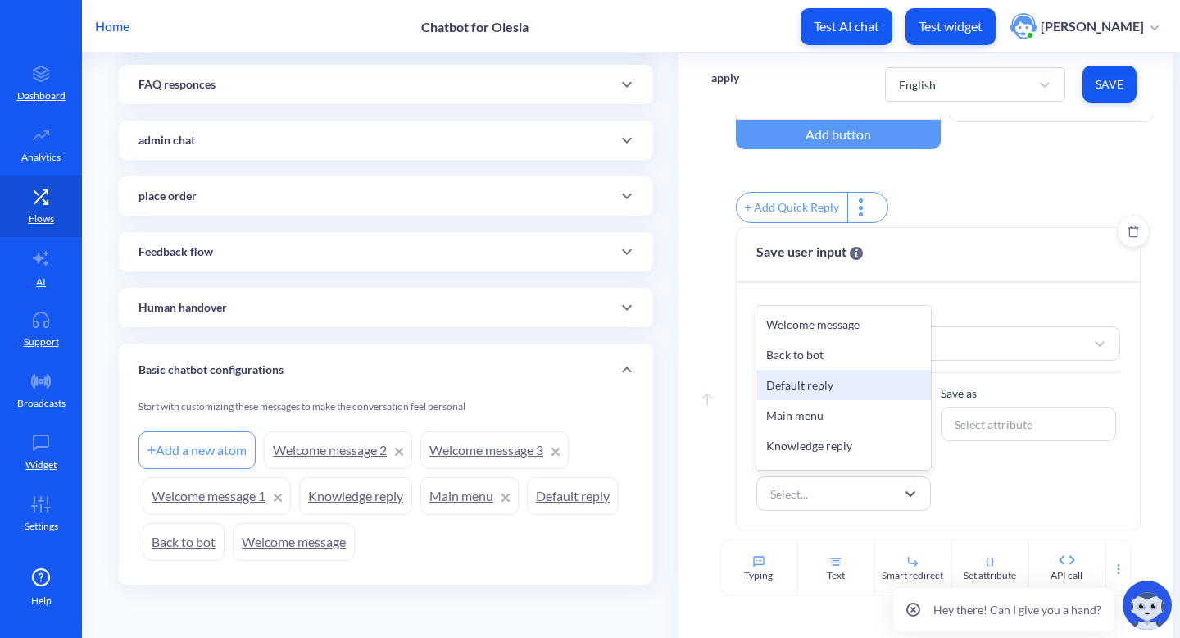
click at [834, 378] on div "Default reply" at bounding box center [844, 385] width 175 height 30
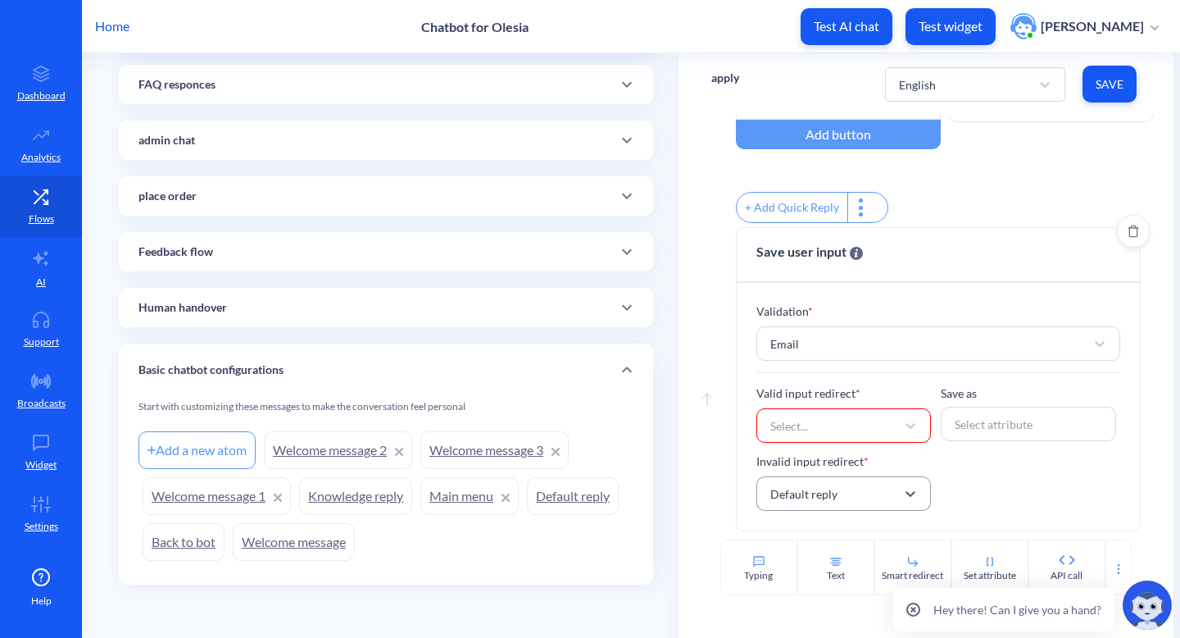
click at [819, 502] on div "Default reply" at bounding box center [804, 493] width 67 height 17
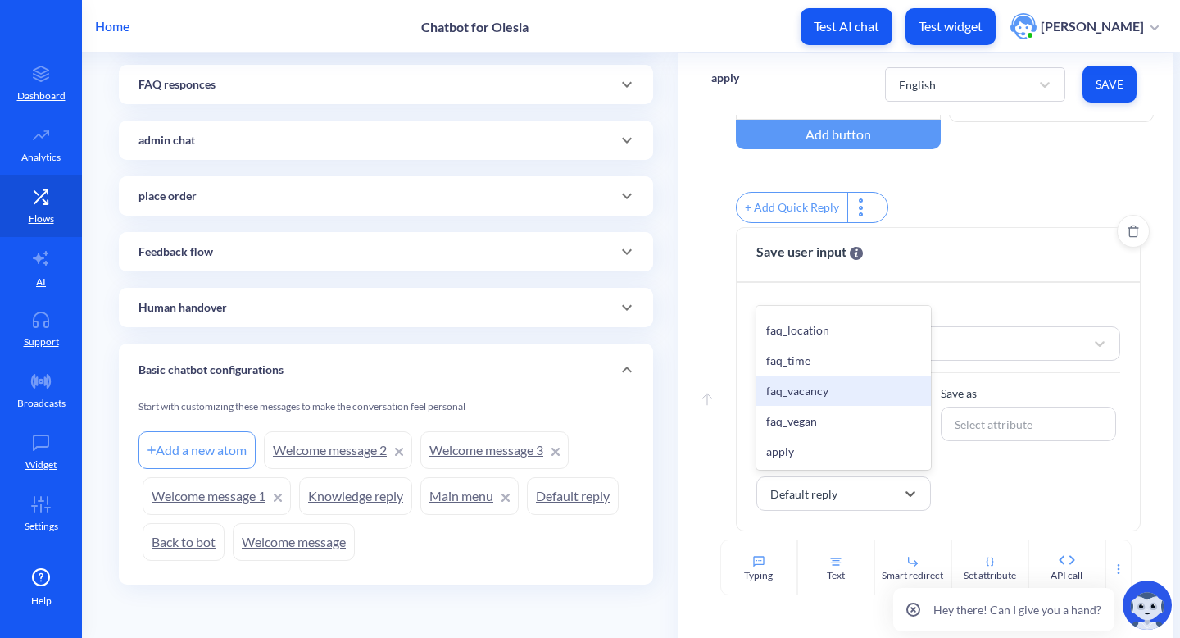
scroll to position [869, 0]
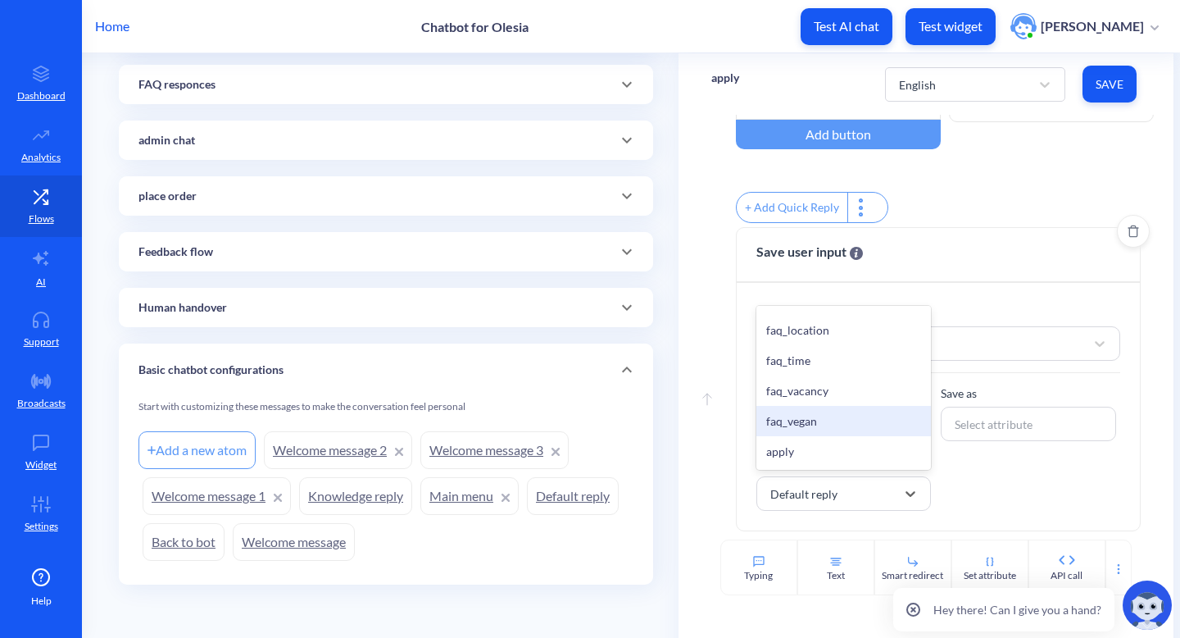
click at [998, 486] on div "Valid input redirect * Select... Save as Select attribute Invalid input redirec…" at bounding box center [939, 447] width 365 height 126
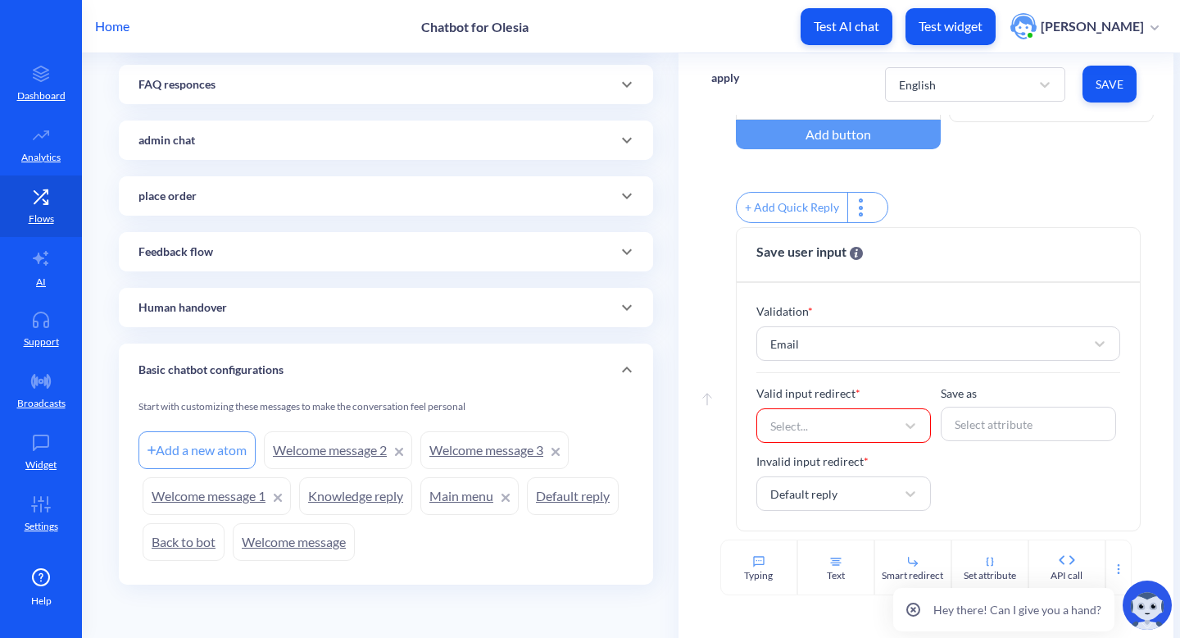
click at [485, 404] on div "Start with customizing these messages to make the conversation feel personal" at bounding box center [386, 413] width 495 height 28
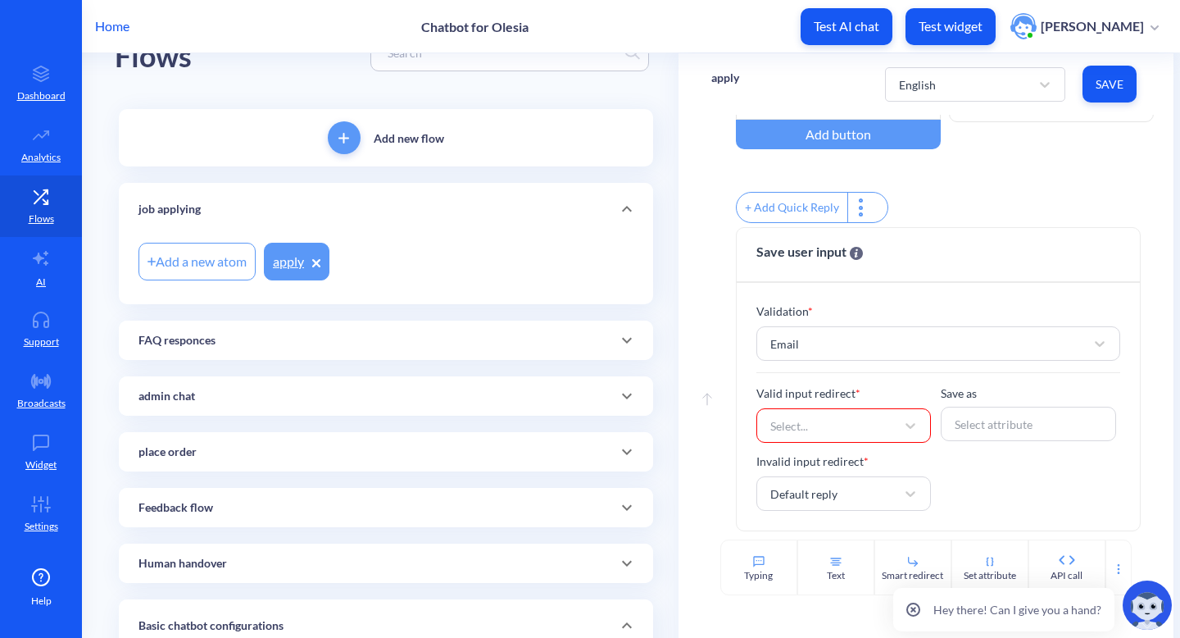
scroll to position [0, 0]
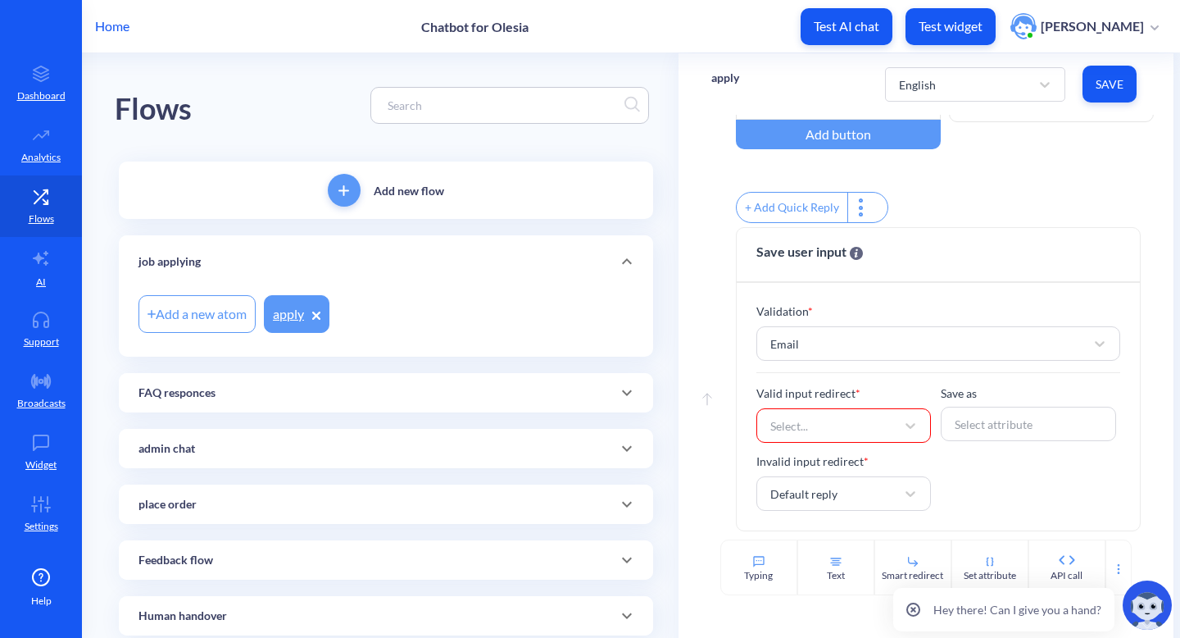
click at [221, 307] on div "Add a new atom" at bounding box center [197, 314] width 117 height 38
type input "applying_logic"
click at [555, 291] on div "Add a new atom applying_logic apply" at bounding box center [386, 314] width 495 height 46
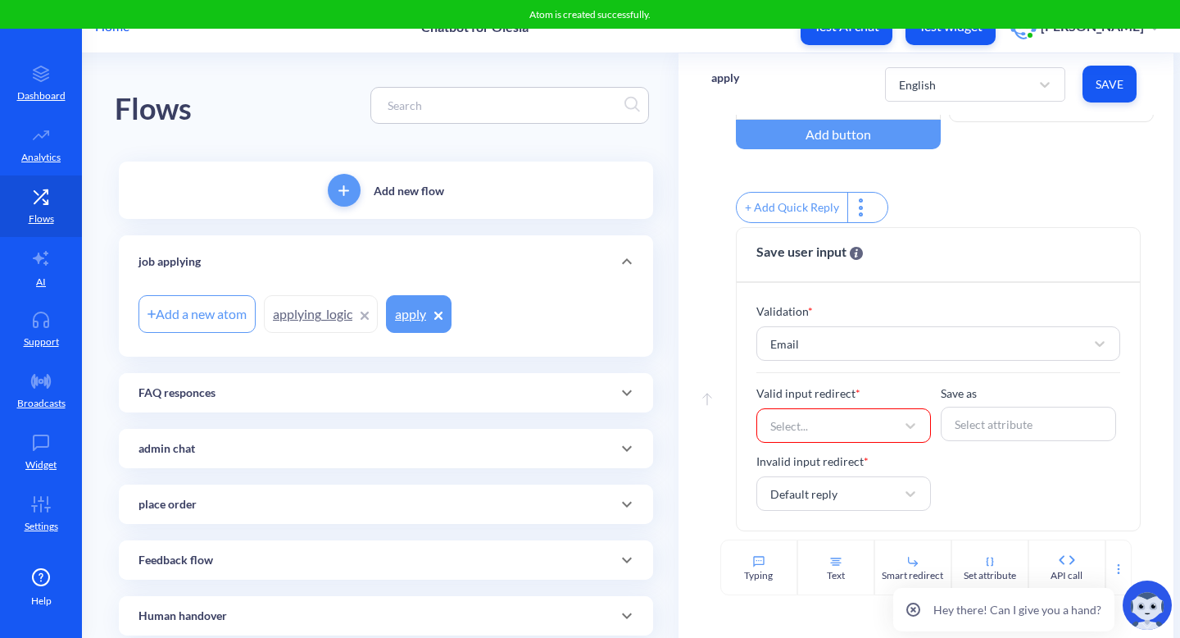
click at [303, 320] on link "applying_logic" at bounding box center [321, 314] width 114 height 38
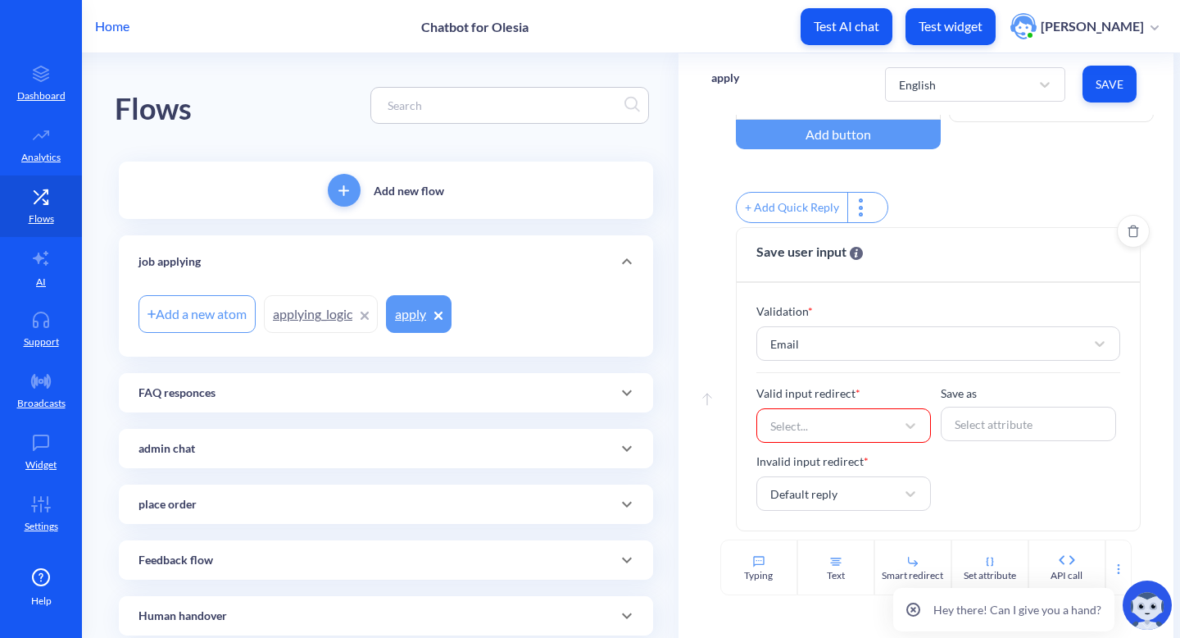
click at [815, 433] on div "Select..." at bounding box center [829, 426] width 134 height 30
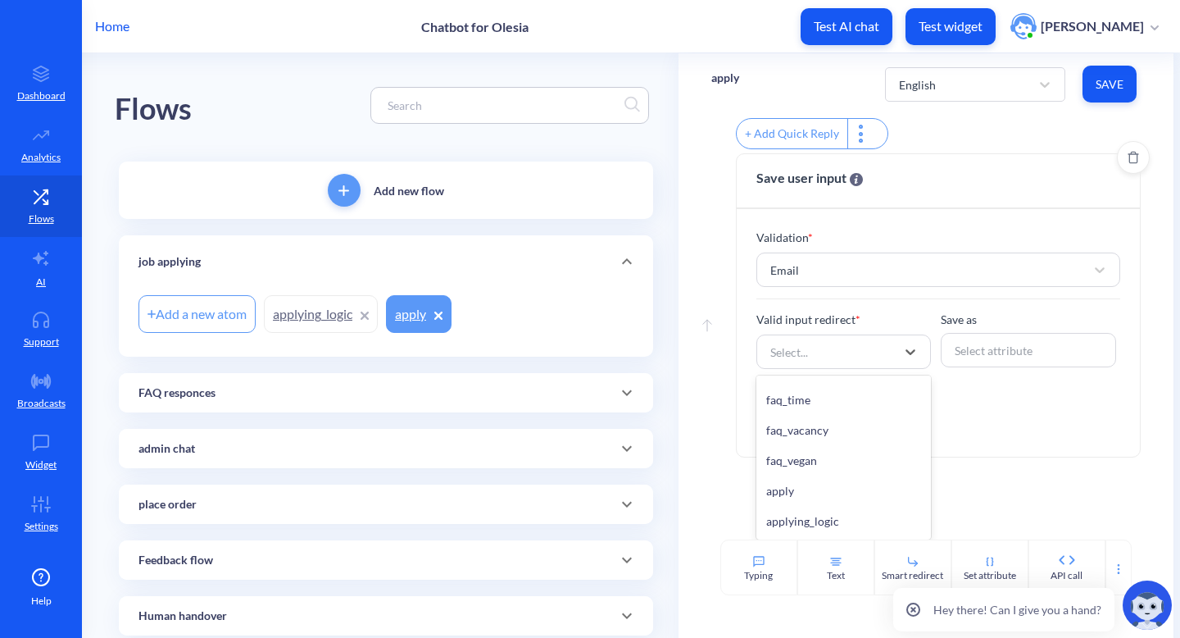
scroll to position [899, 0]
click at [839, 519] on div "applying_logic" at bounding box center [844, 521] width 175 height 30
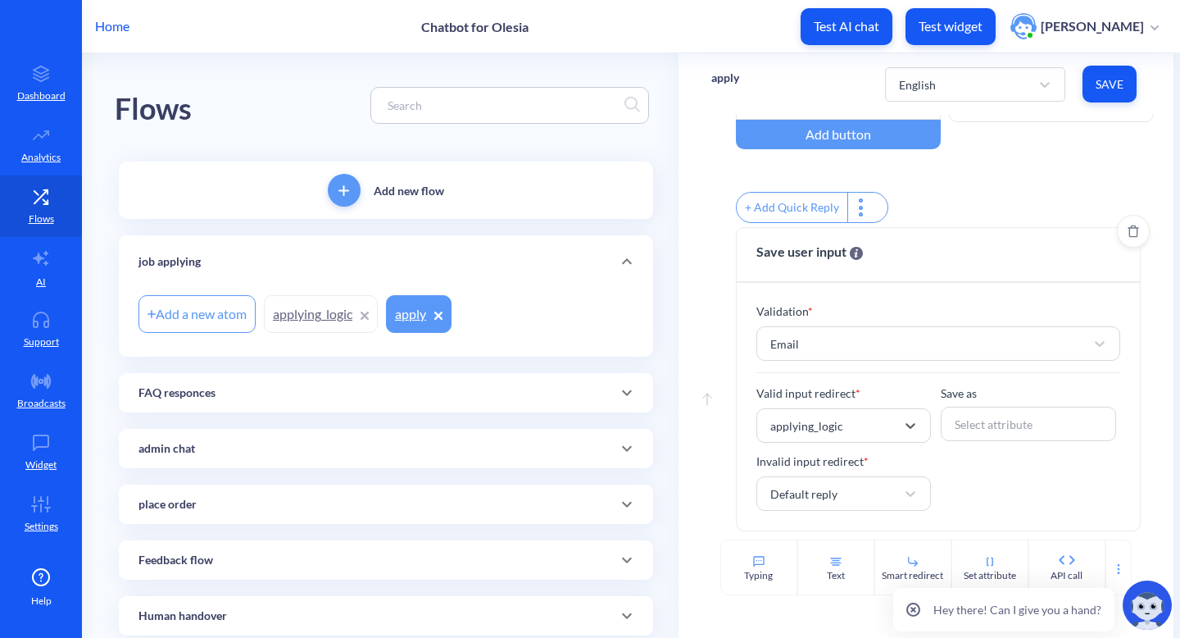
scroll to position [170, 0]
click at [971, 418] on div "Select attribute" at bounding box center [994, 424] width 78 height 17
click at [966, 454] on div "Valid input redirect * applying_logic Save as Select attribute Invalid input re…" at bounding box center [939, 447] width 365 height 126
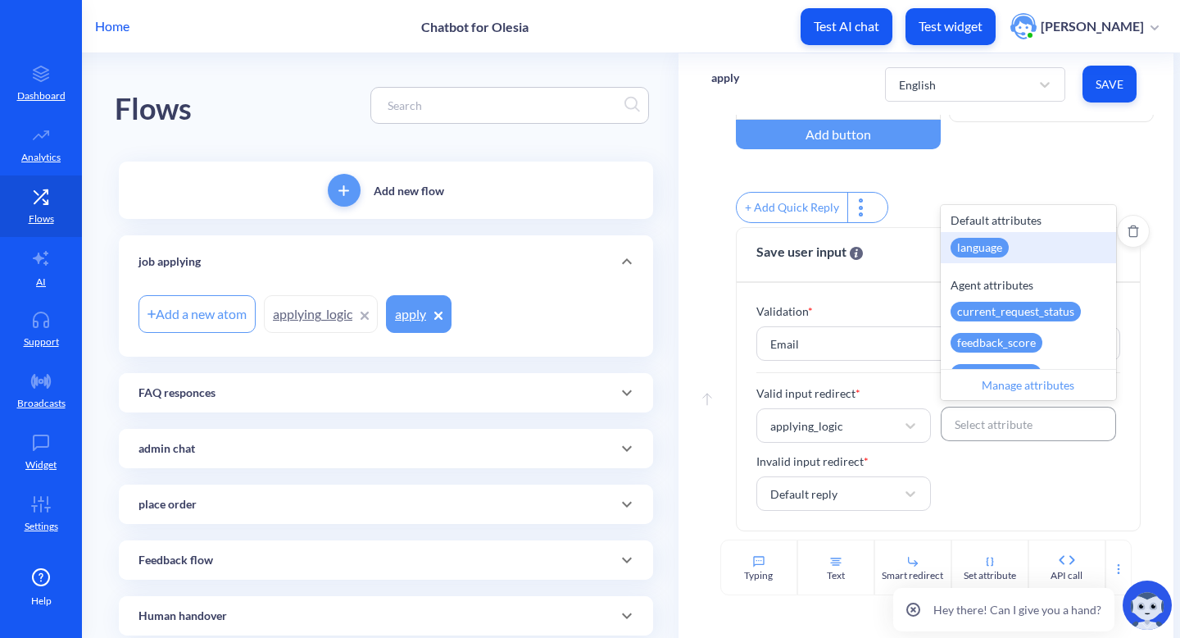
click at [976, 432] on div "Select attribute" at bounding box center [1029, 424] width 164 height 30
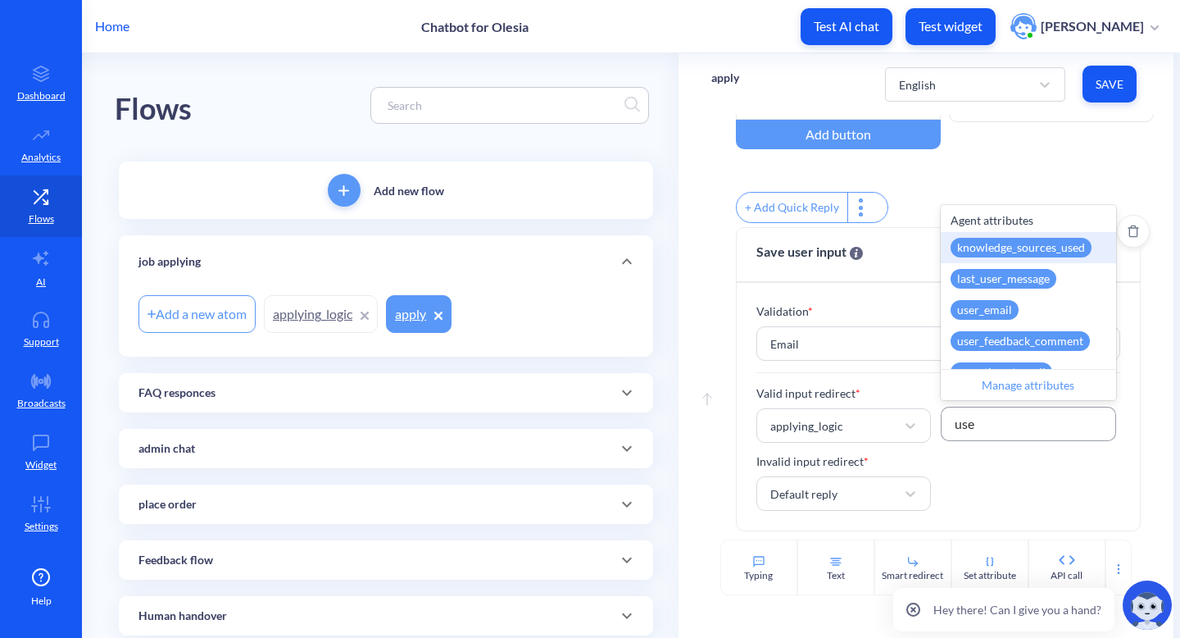
type input "user"
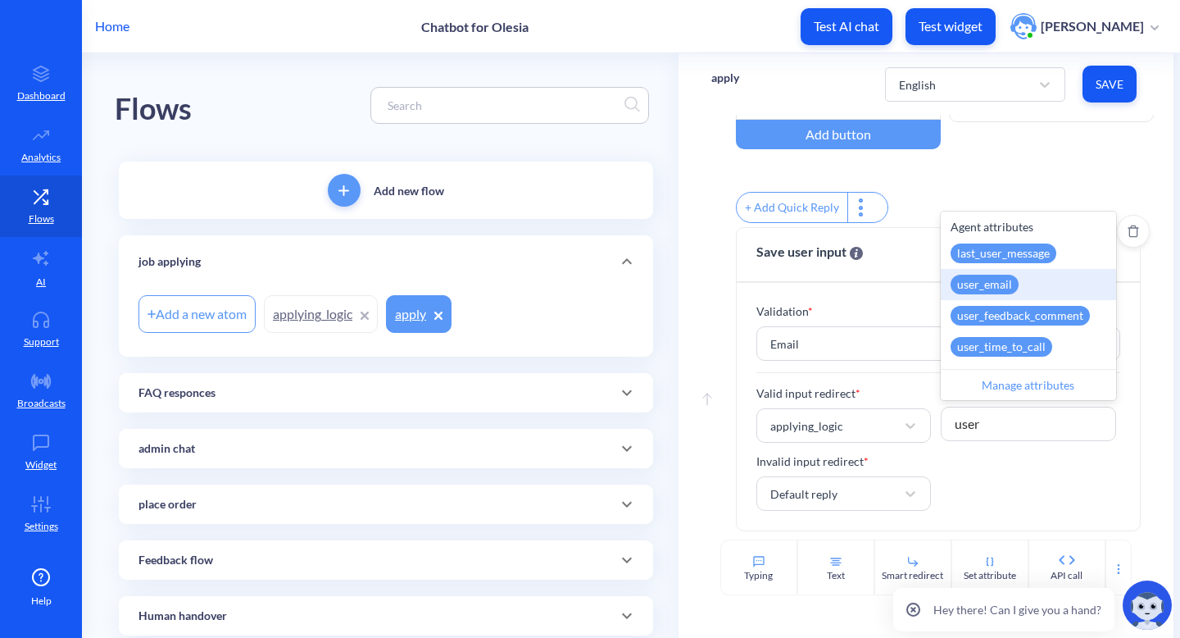
click at [992, 280] on div "user_email" at bounding box center [985, 285] width 68 height 20
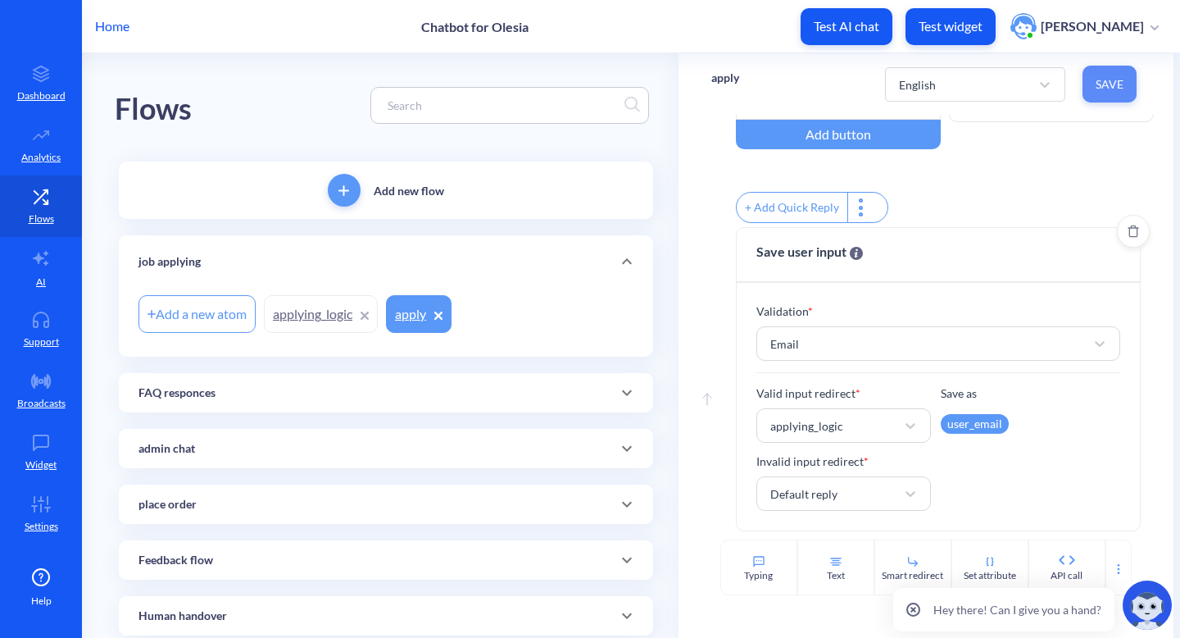
click at [1128, 80] on button "Save" at bounding box center [1110, 84] width 54 height 37
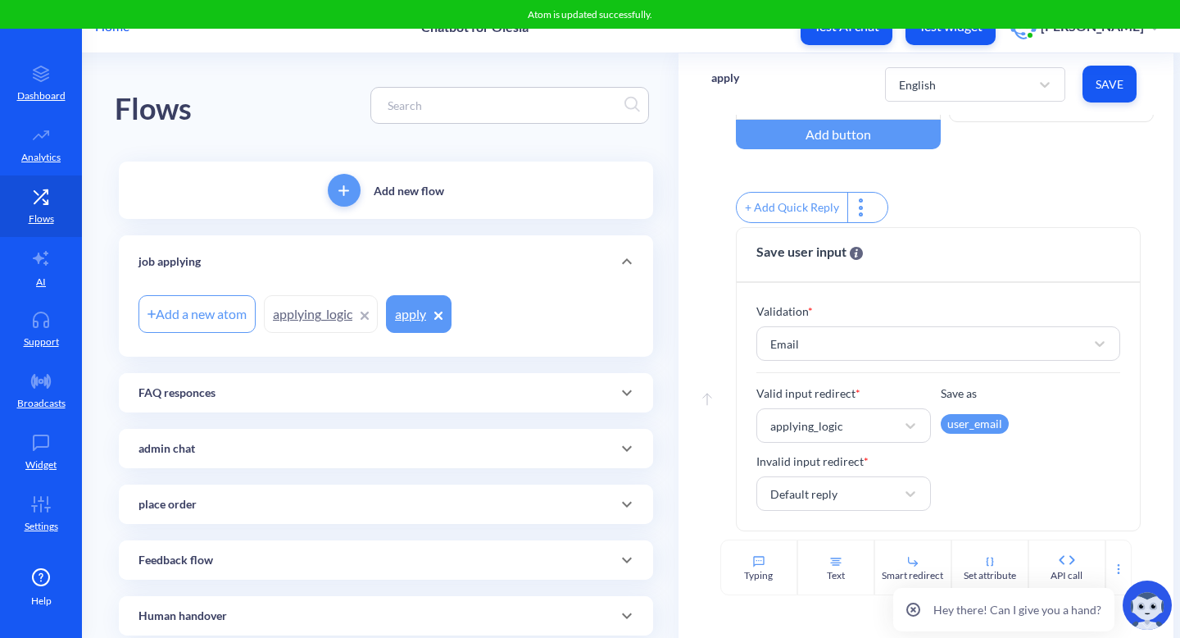
click at [319, 315] on link "applying_logic" at bounding box center [321, 314] width 114 height 38
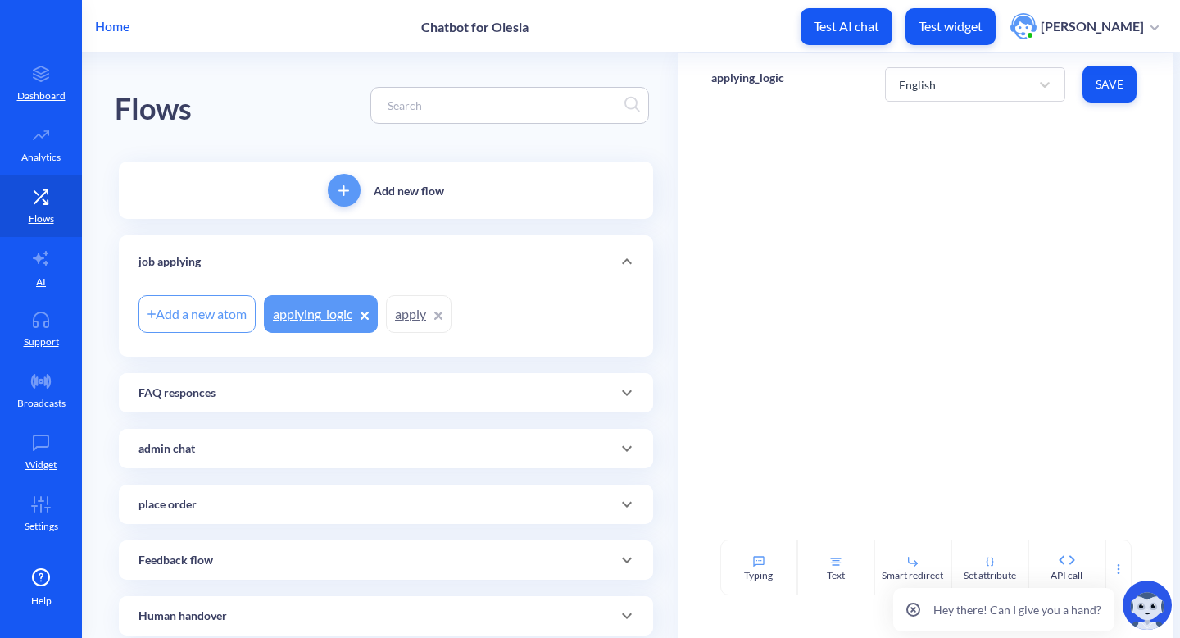
scroll to position [308, 0]
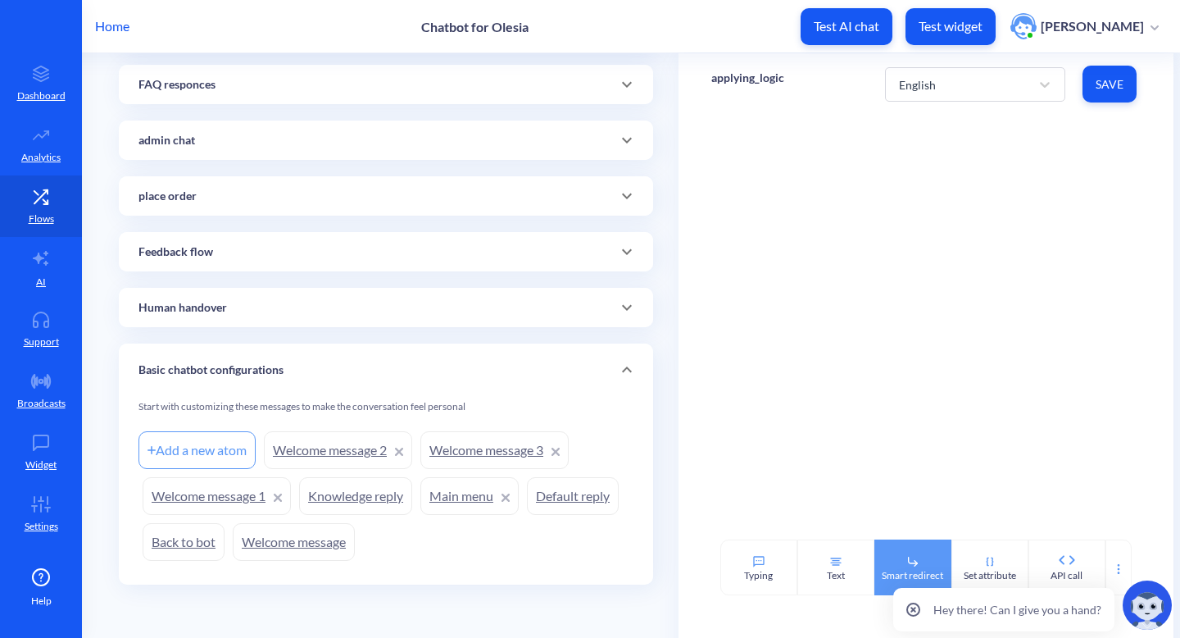
click at [900, 560] on div "Smart redirect" at bounding box center [913, 567] width 77 height 56
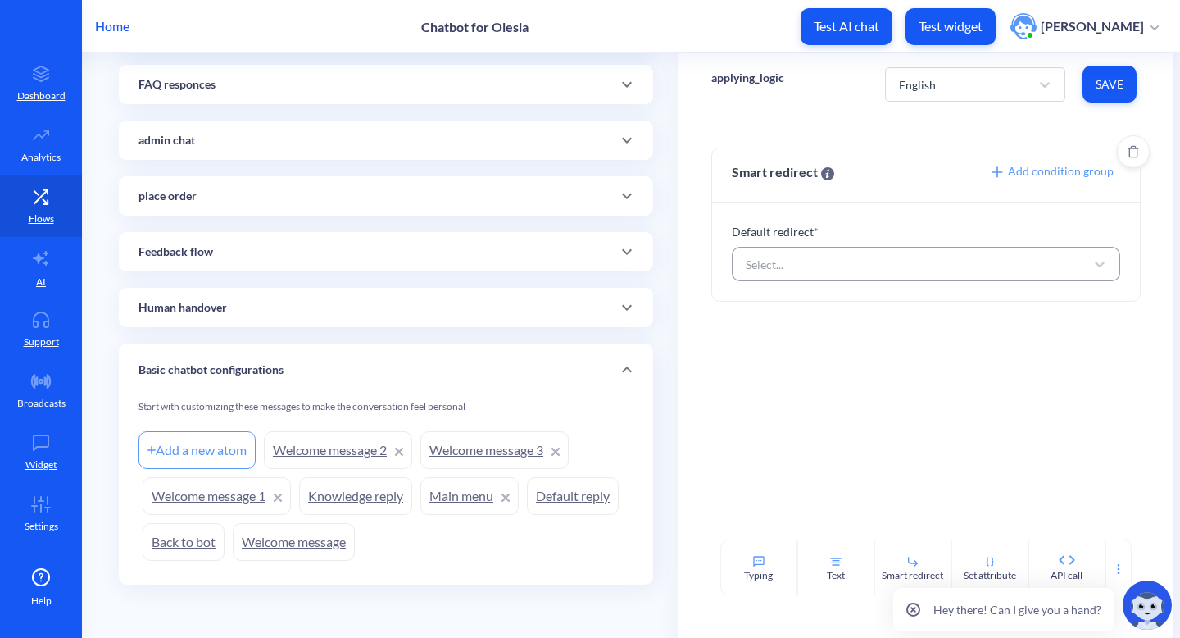
click at [876, 278] on div "Select..." at bounding box center [912, 264] width 348 height 30
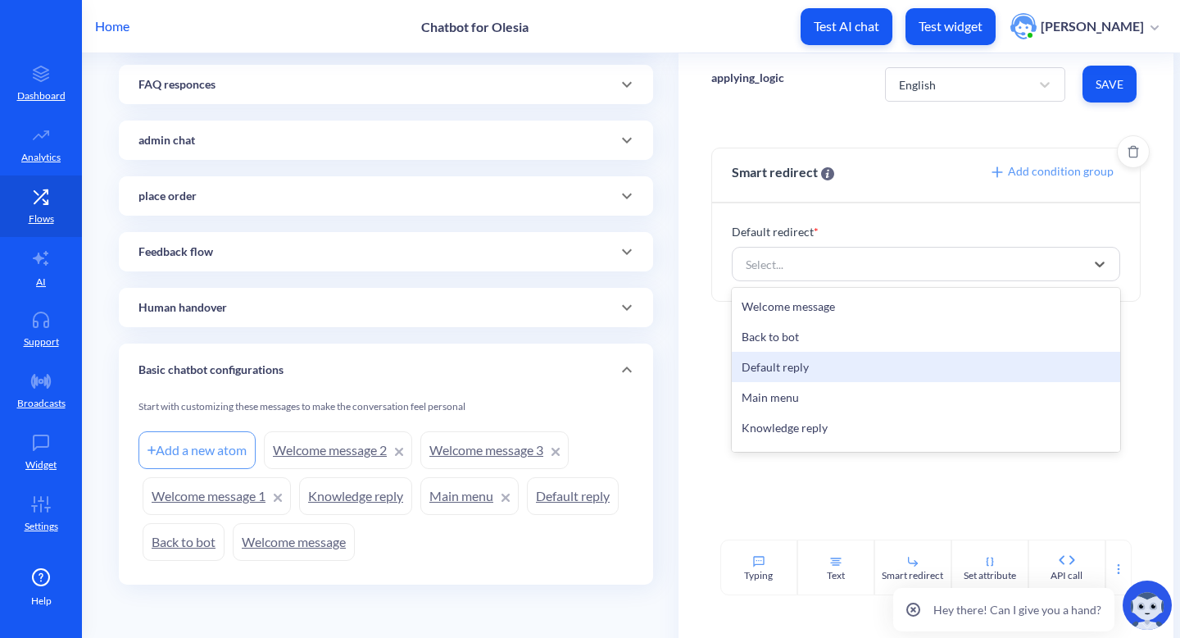
click at [821, 363] on div "Default reply" at bounding box center [926, 367] width 389 height 30
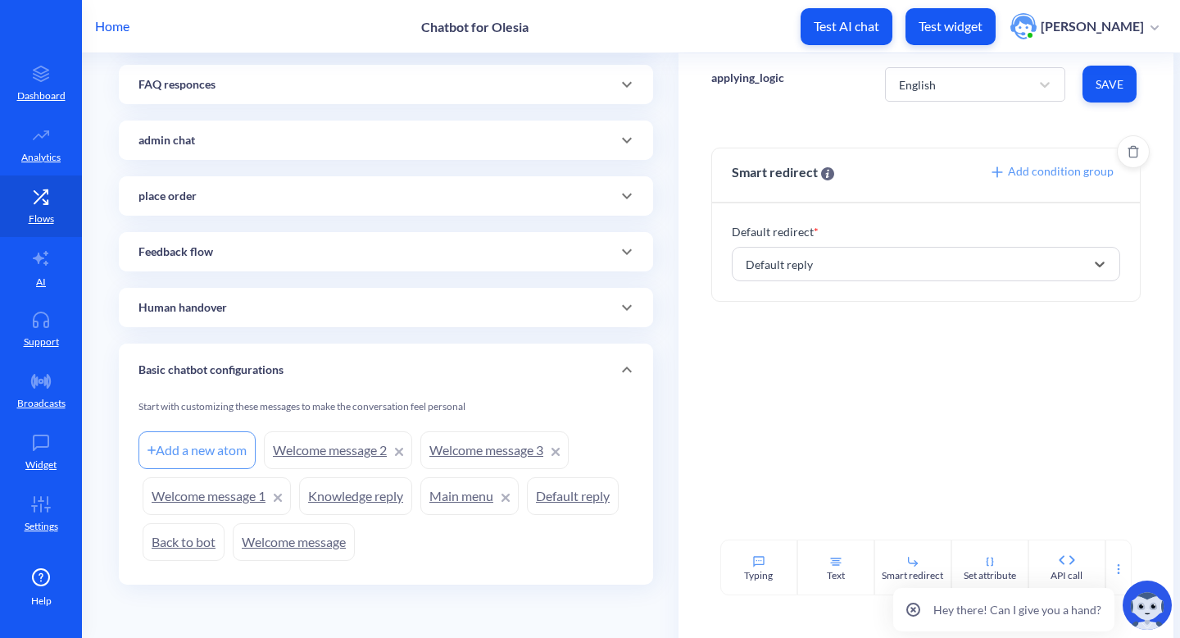
click at [1051, 173] on span "Add condition group" at bounding box center [1051, 171] width 125 height 14
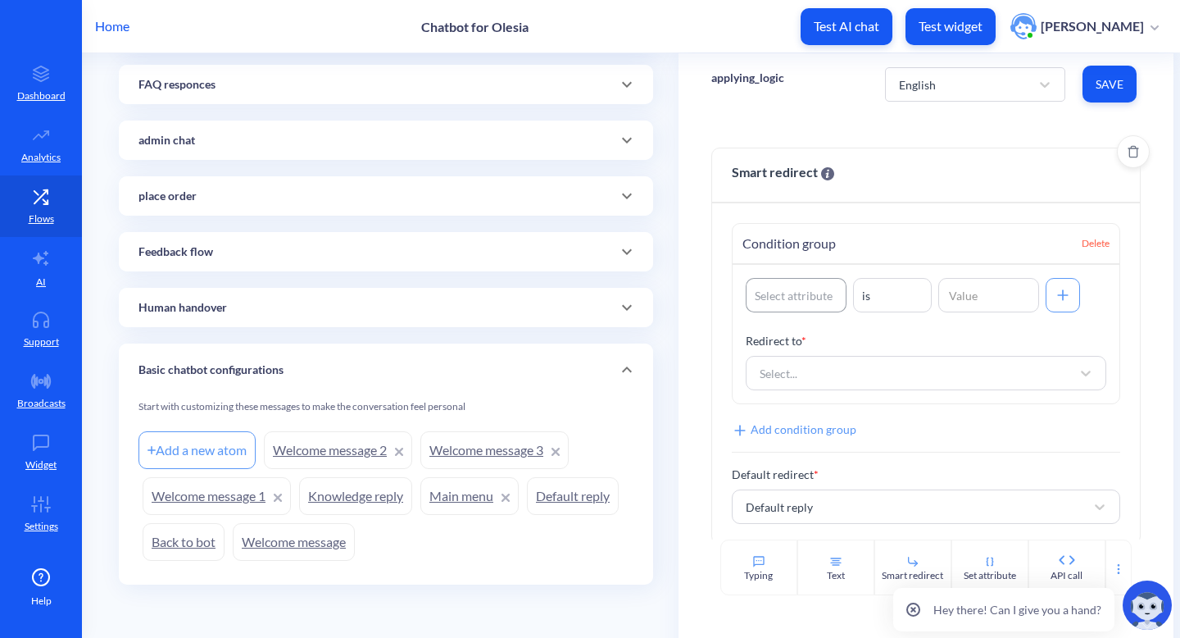
click at [813, 289] on div "Select attribute" at bounding box center [794, 295] width 78 height 17
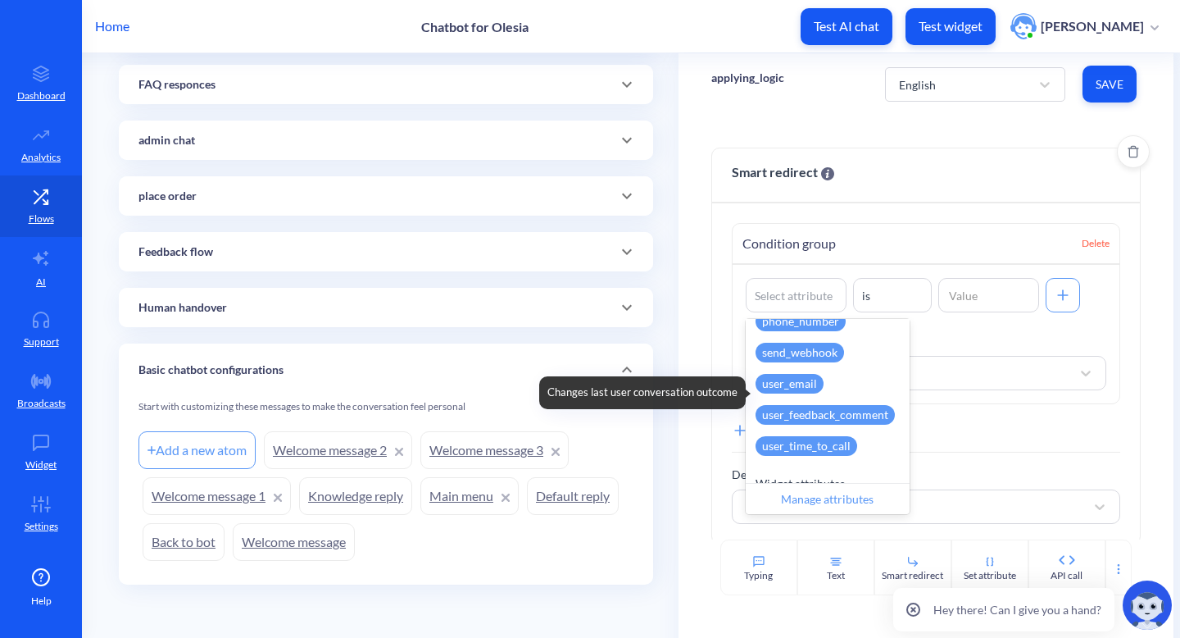
scroll to position [702, 0]
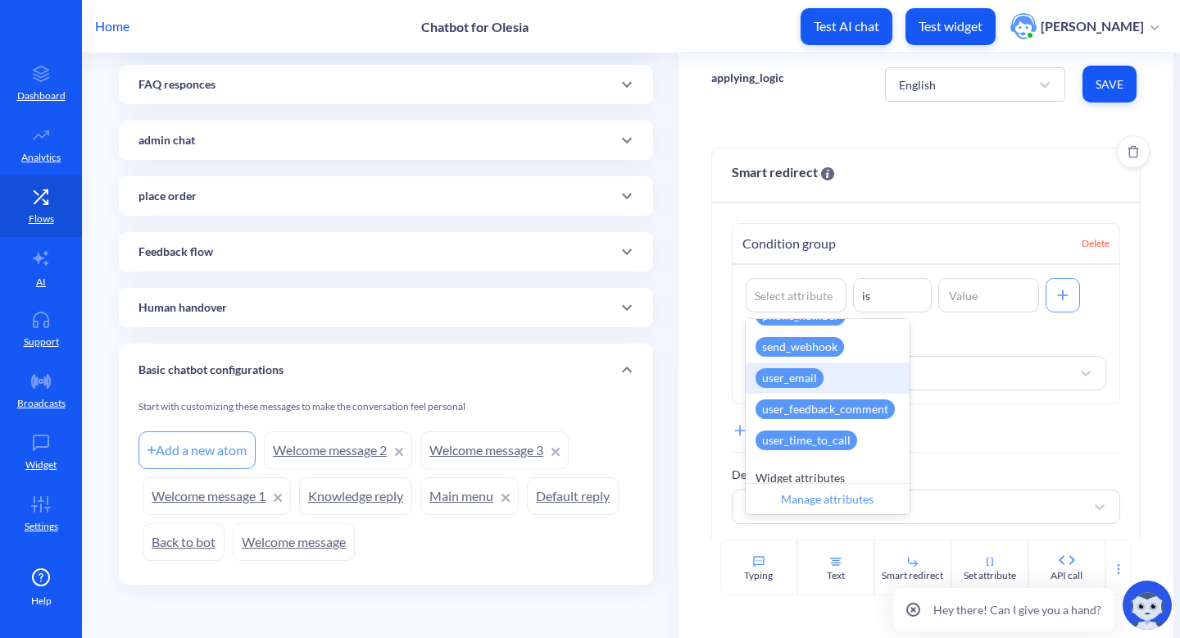
click at [810, 376] on div "user_email" at bounding box center [790, 378] width 68 height 20
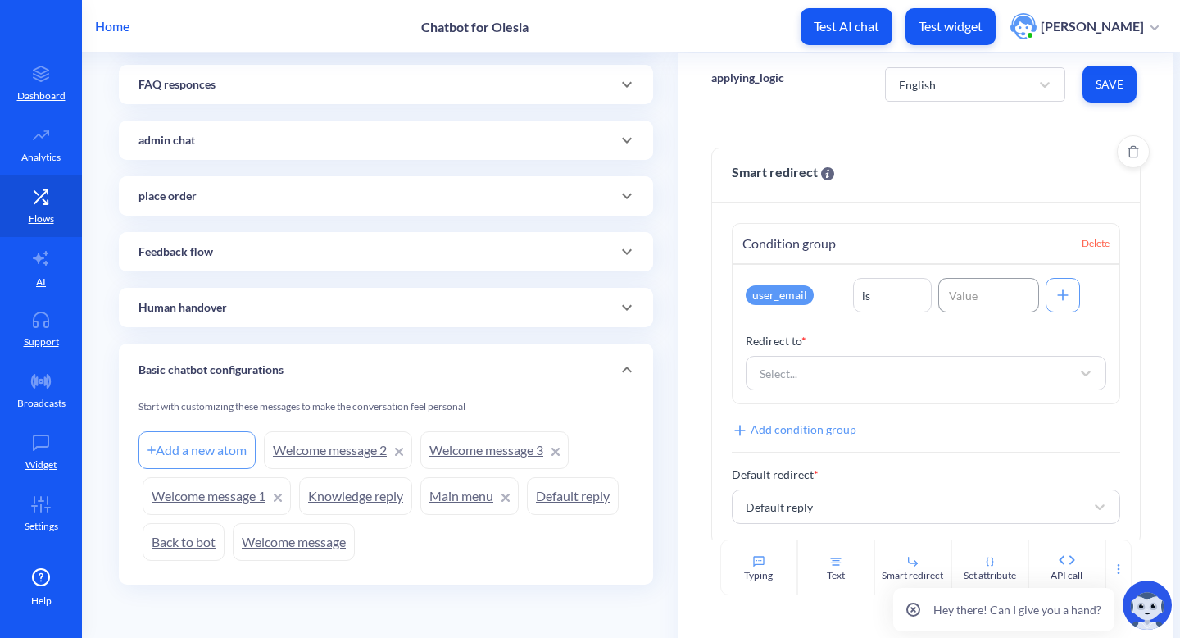
click at [995, 291] on input at bounding box center [989, 295] width 101 height 34
type input "м"
type input "valid"
click at [1017, 366] on div "Select..." at bounding box center [912, 373] width 321 height 30
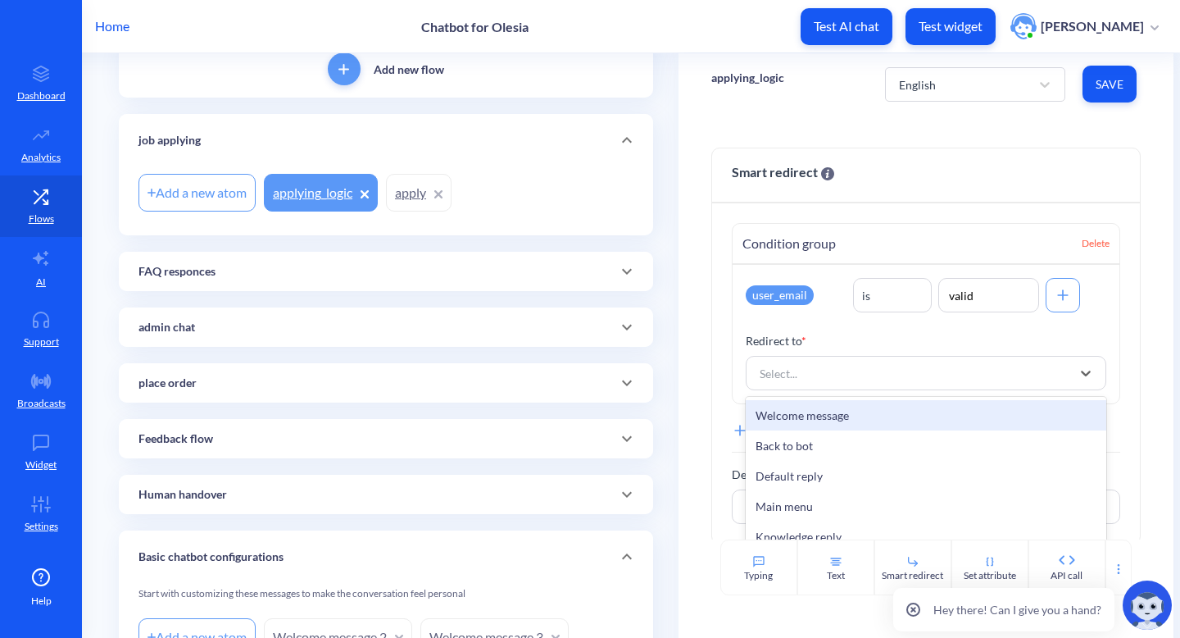
scroll to position [0, 0]
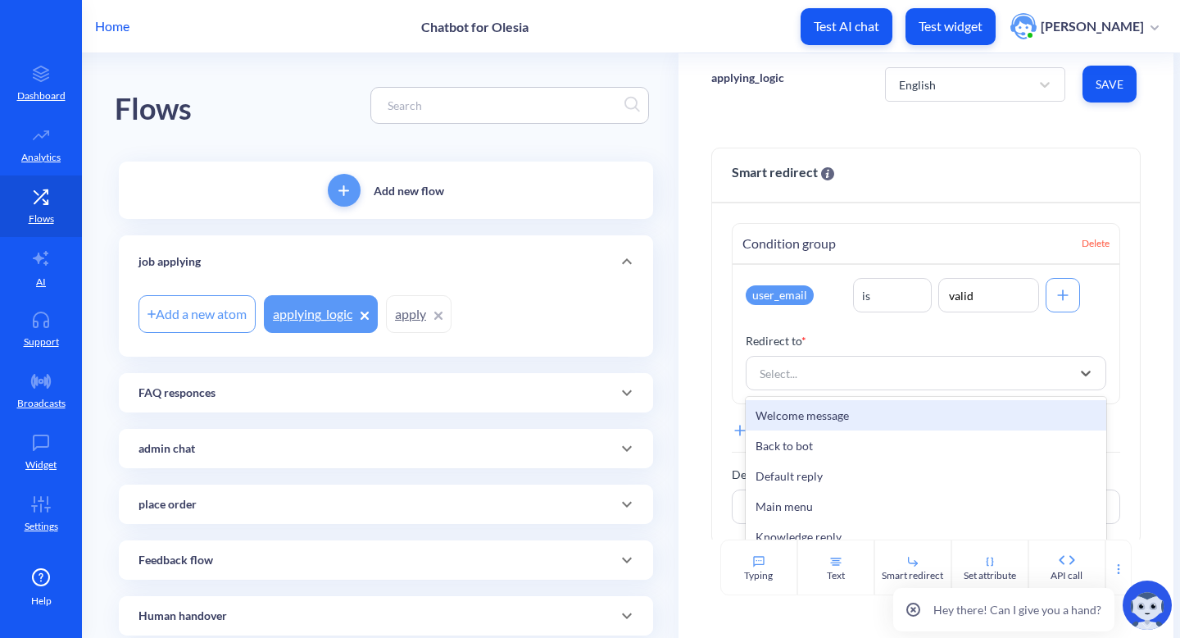
click at [198, 318] on div "Add a new atom" at bounding box center [197, 314] width 117 height 38
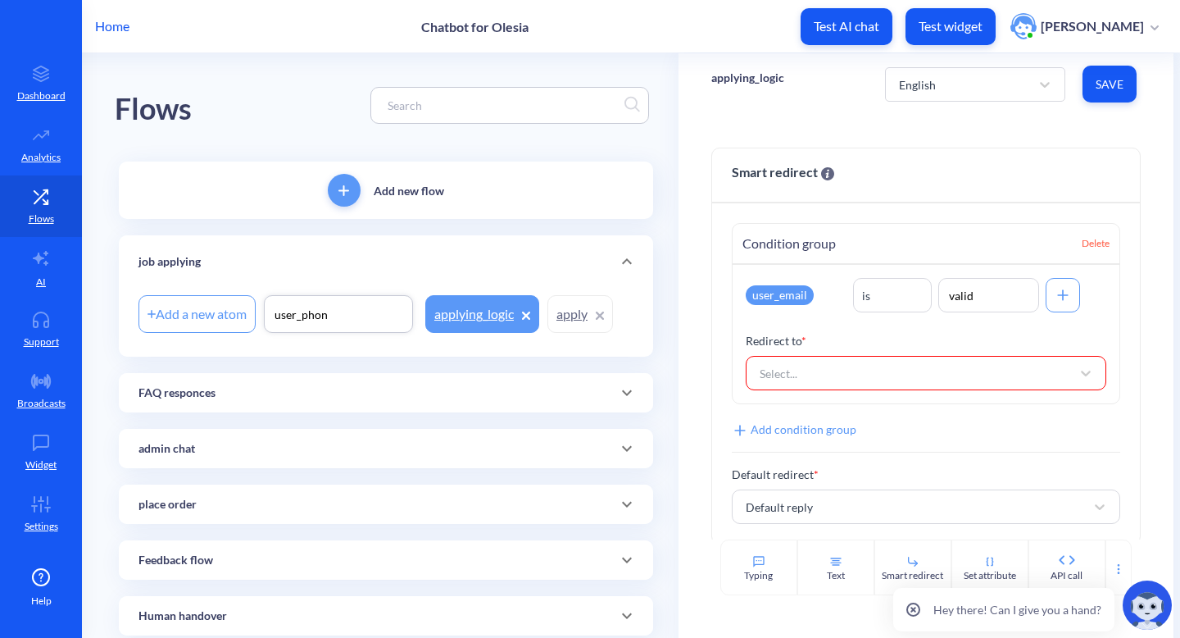
type input "user_phone"
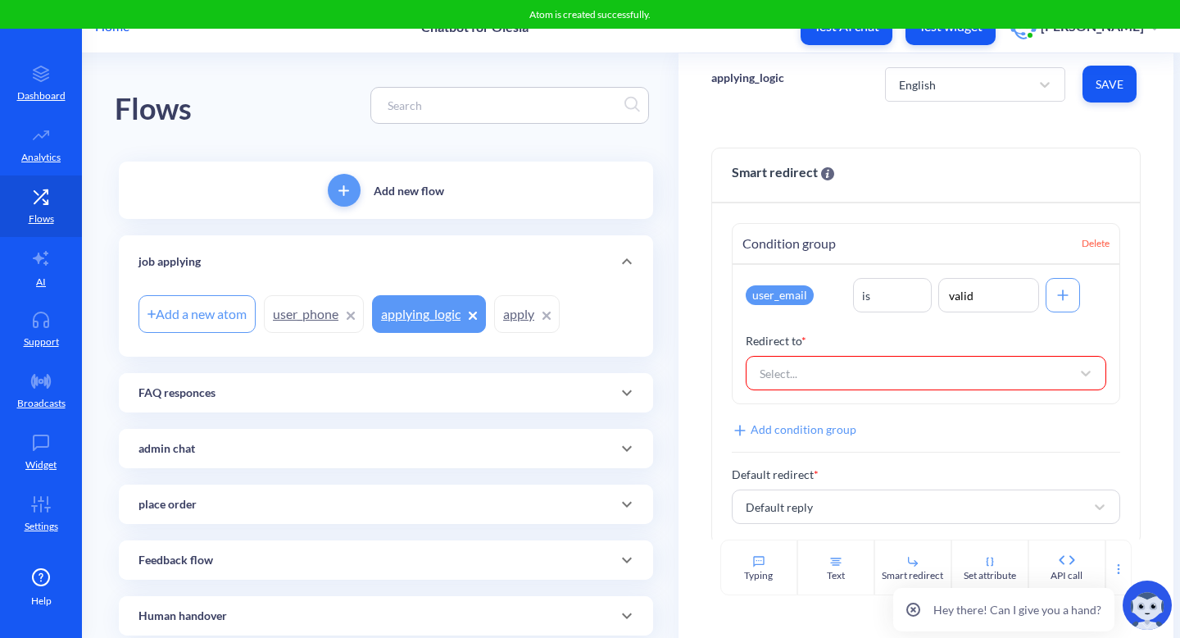
click at [157, 313] on div "Add a new atom" at bounding box center [197, 314] width 117 height 38
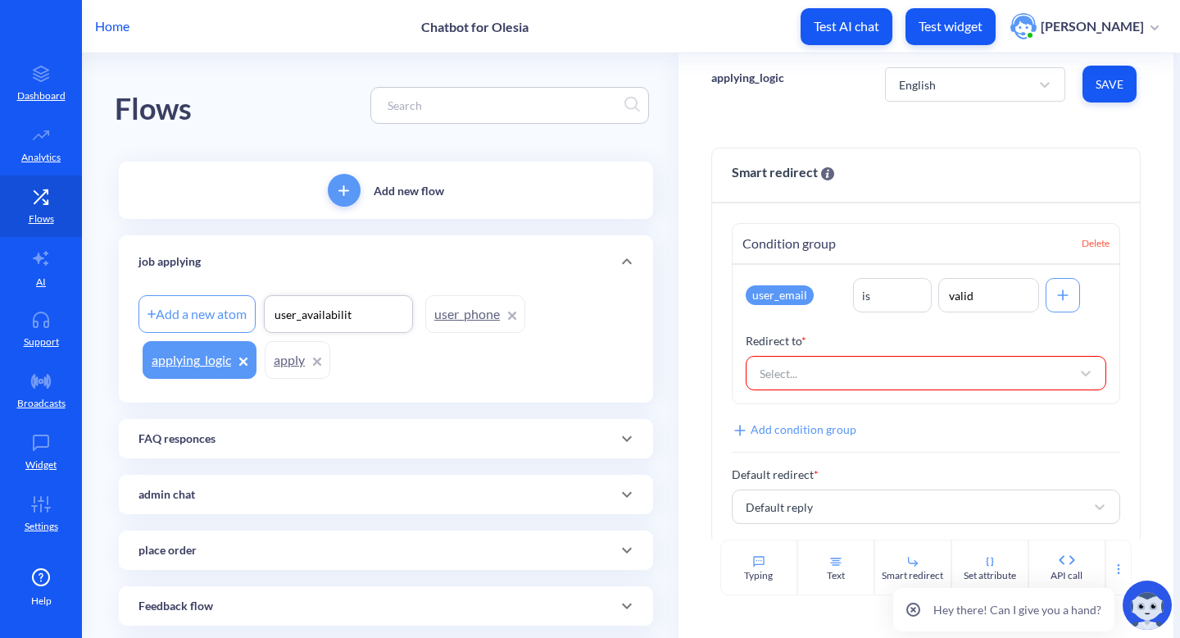
type input "user_availability"
click at [208, 309] on div "Add a new atom" at bounding box center [197, 314] width 117 height 38
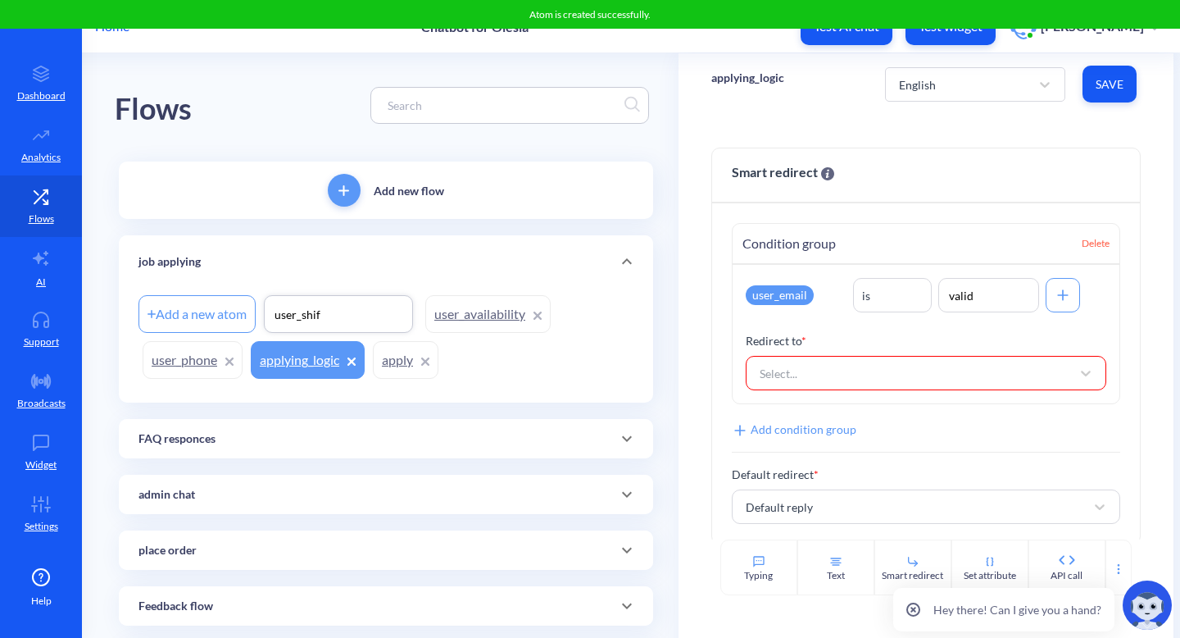
type input "user_shift"
click at [484, 375] on div "Add a new atom user_shift user_availability user_phone applying_logic apply" at bounding box center [386, 337] width 495 height 92
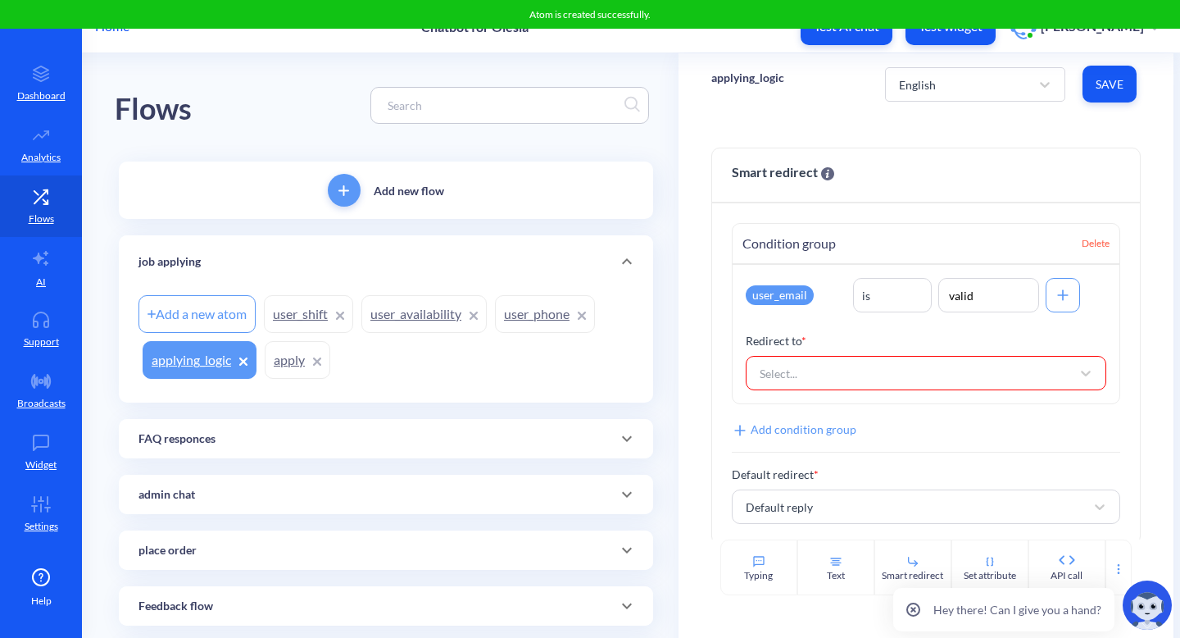
click at [229, 316] on div "Add a new atom" at bounding box center [197, 314] width 117 height 38
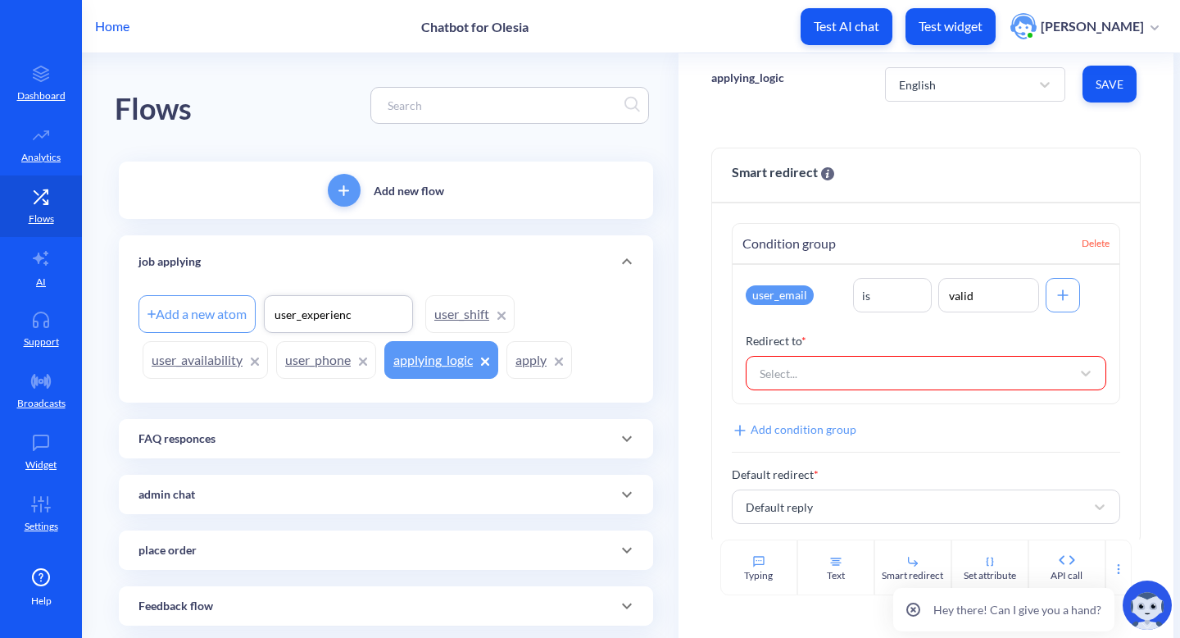
type input "user_experience"
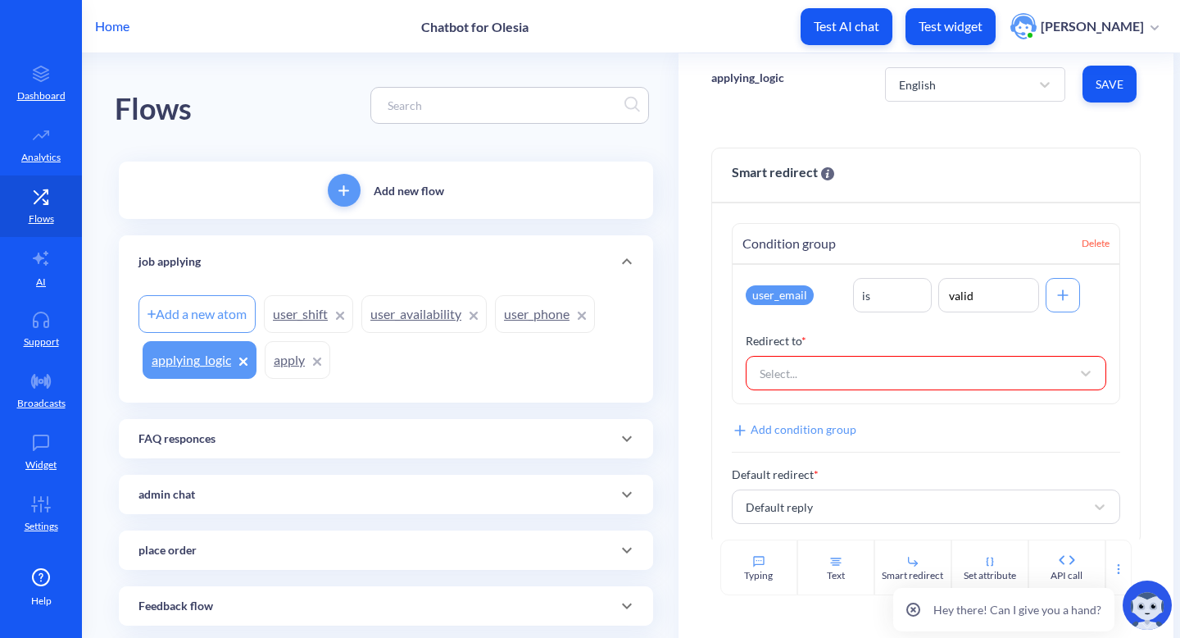
click at [542, 318] on div "Add a new atom user_shift user_availability user_phone applying_logic apply" at bounding box center [386, 337] width 495 height 92
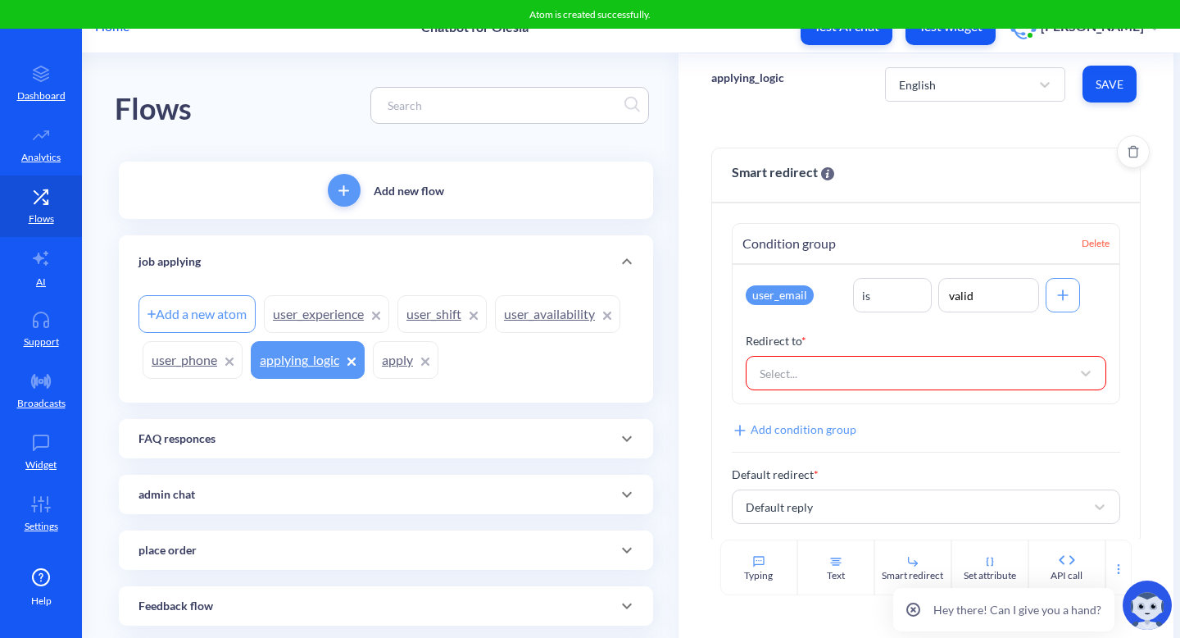
click at [802, 375] on div "Select..." at bounding box center [912, 373] width 321 height 30
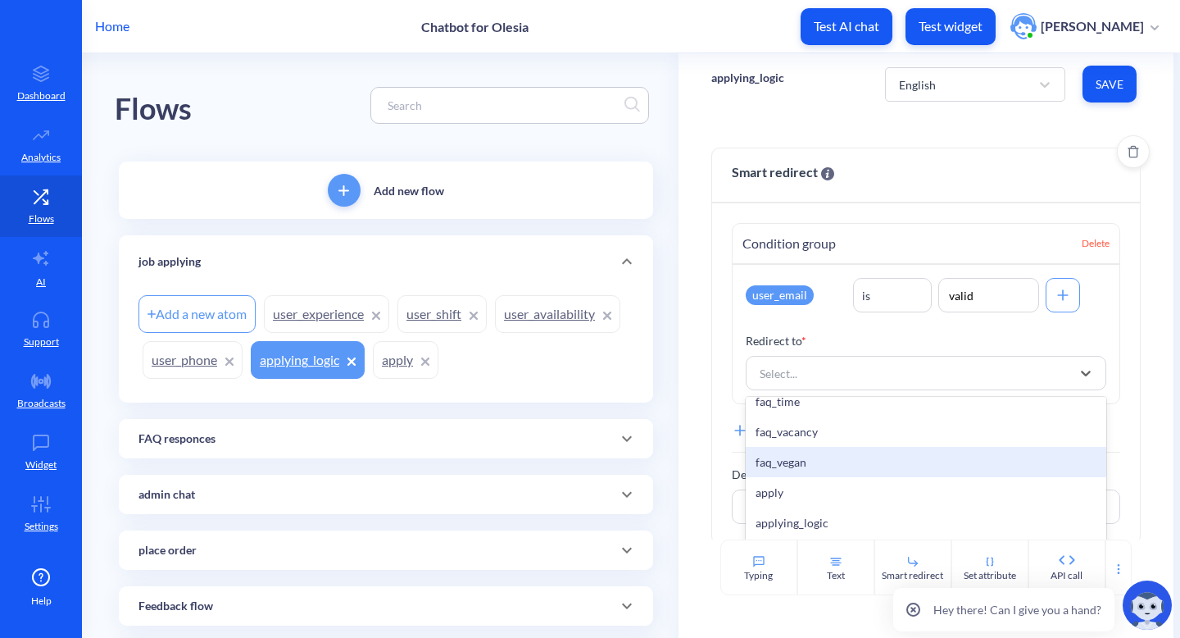
scroll to position [935, 0]
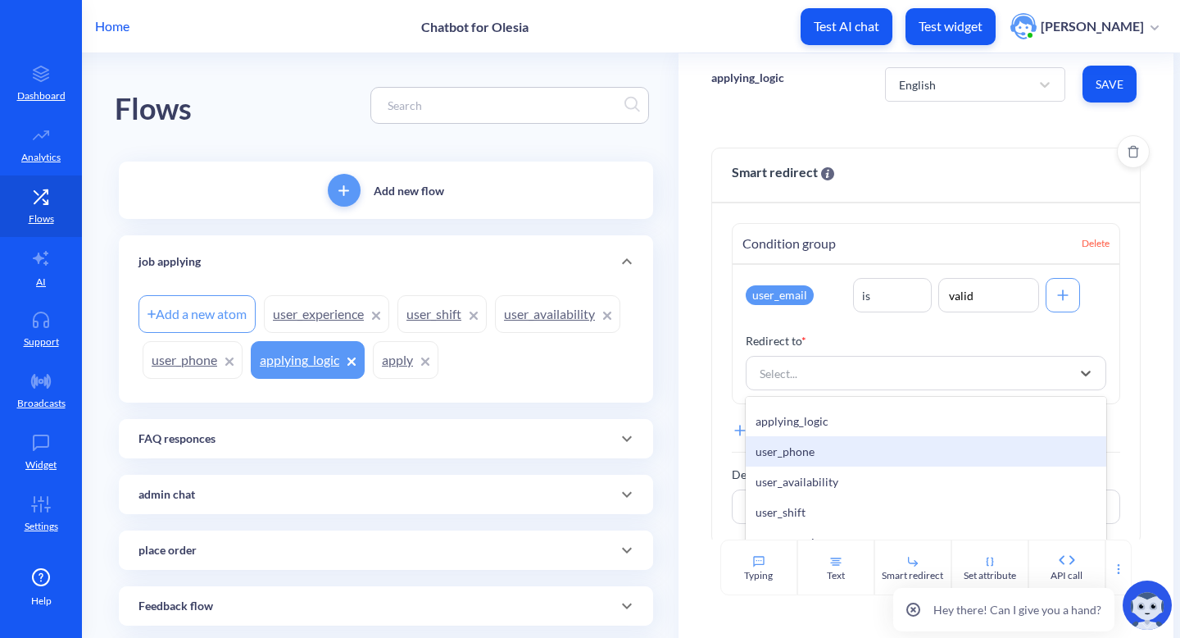
click at [794, 453] on div "user_phone" at bounding box center [927, 451] width 362 height 30
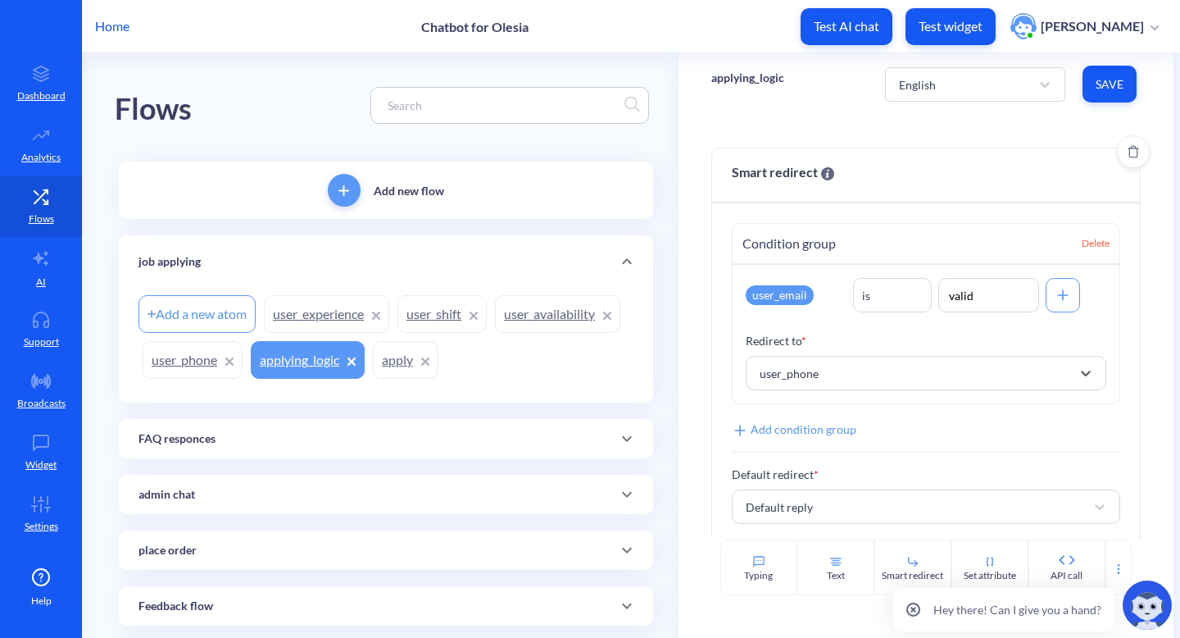
scroll to position [13, 0]
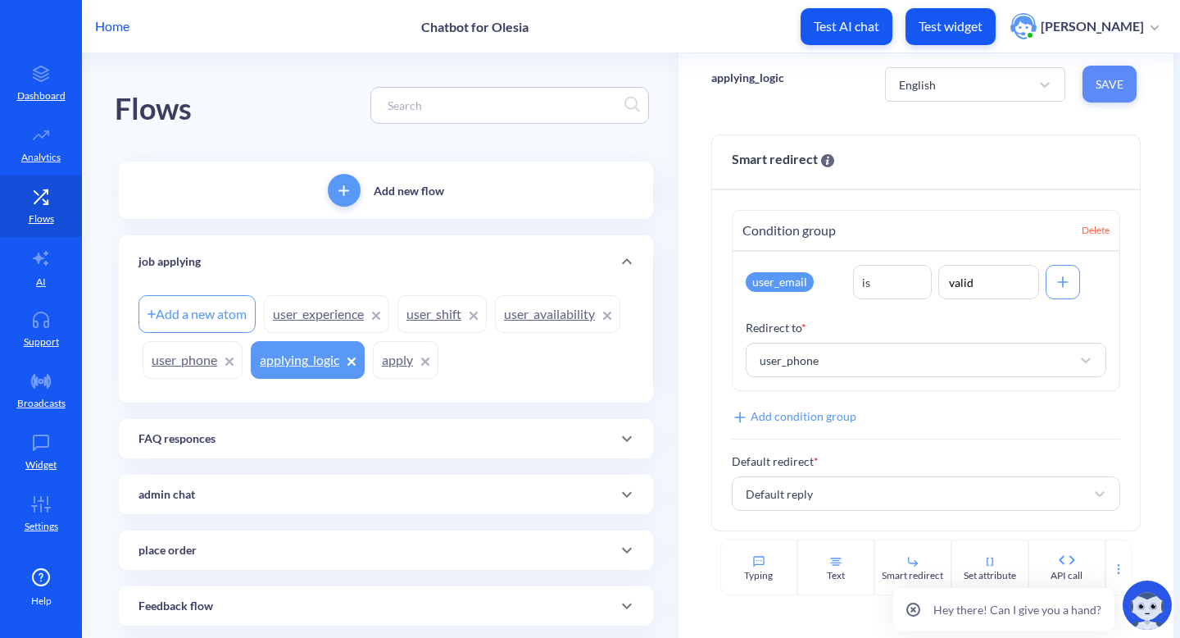
click at [1117, 82] on span "Save" at bounding box center [1110, 84] width 28 height 16
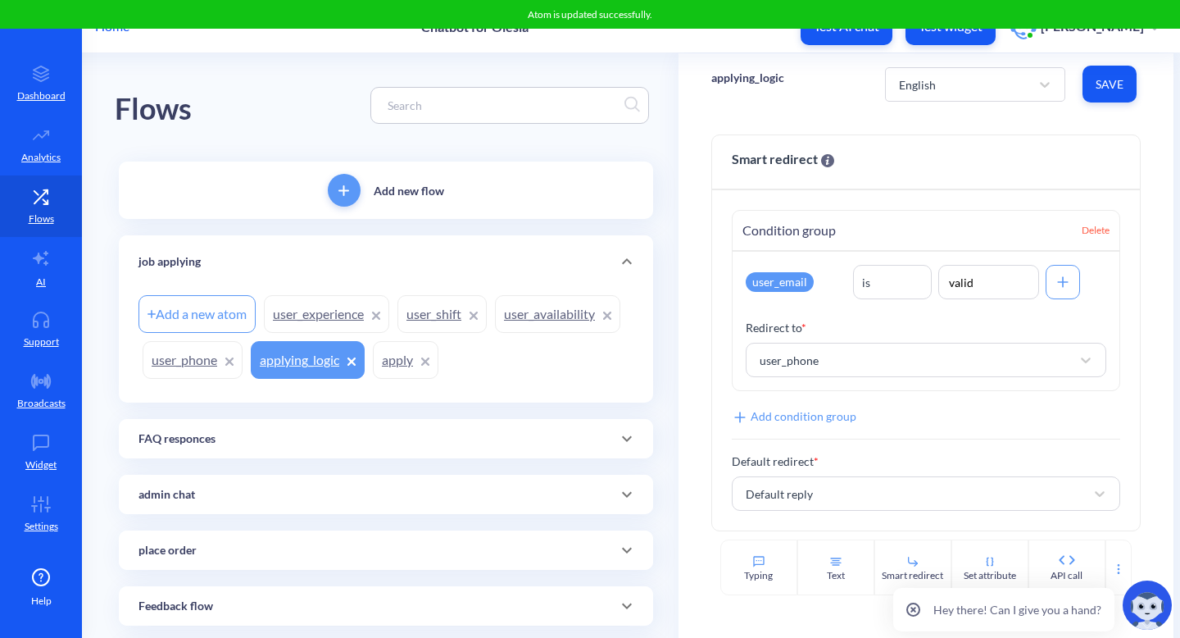
click at [184, 360] on link "user_phone" at bounding box center [193, 360] width 100 height 38
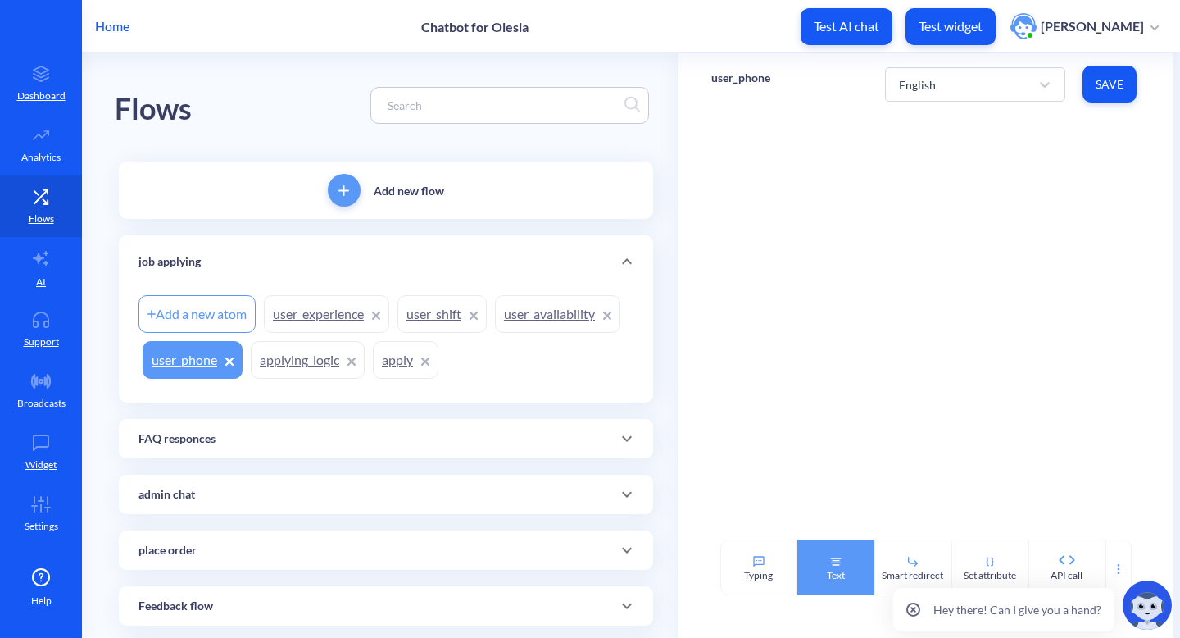
click at [810, 578] on div "Text" at bounding box center [836, 567] width 77 height 56
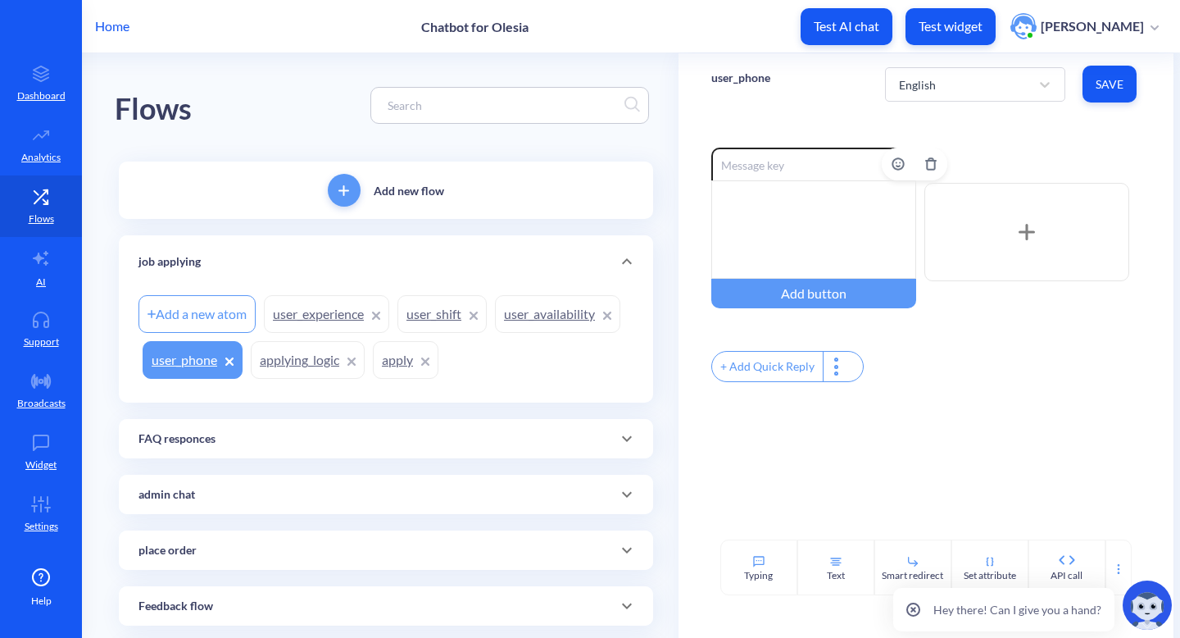
click at [838, 237] on div at bounding box center [814, 229] width 205 height 98
click at [266, 362] on link "applying_logic" at bounding box center [308, 360] width 114 height 38
click at [1111, 79] on span "Save" at bounding box center [1110, 84] width 28 height 16
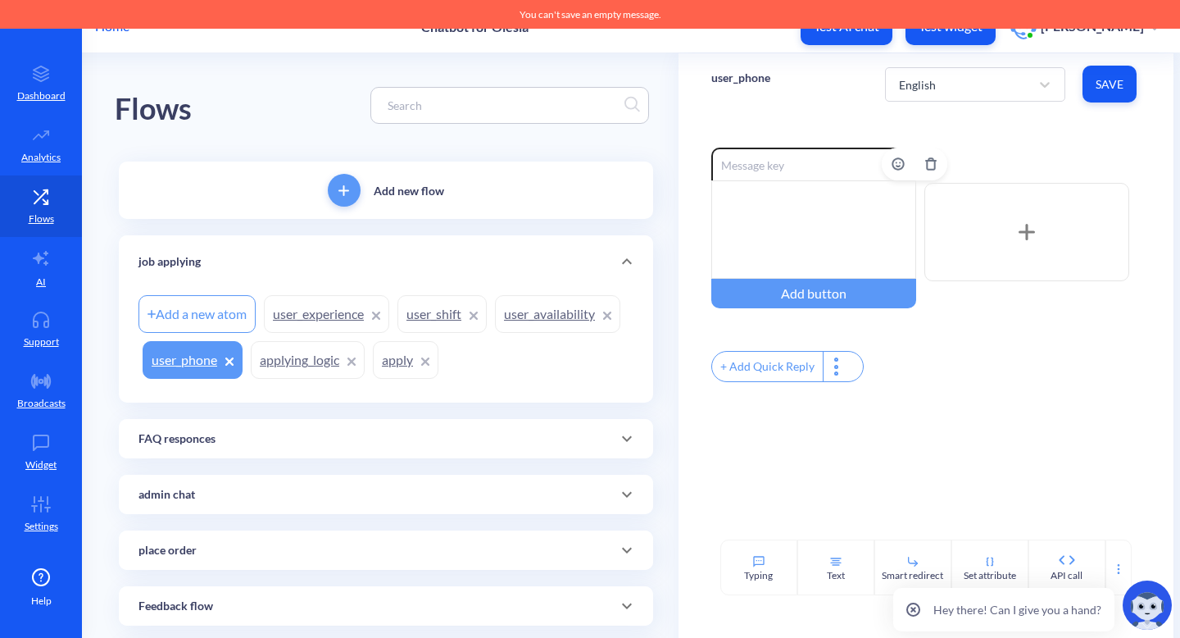
click at [766, 249] on div at bounding box center [814, 229] width 205 height 98
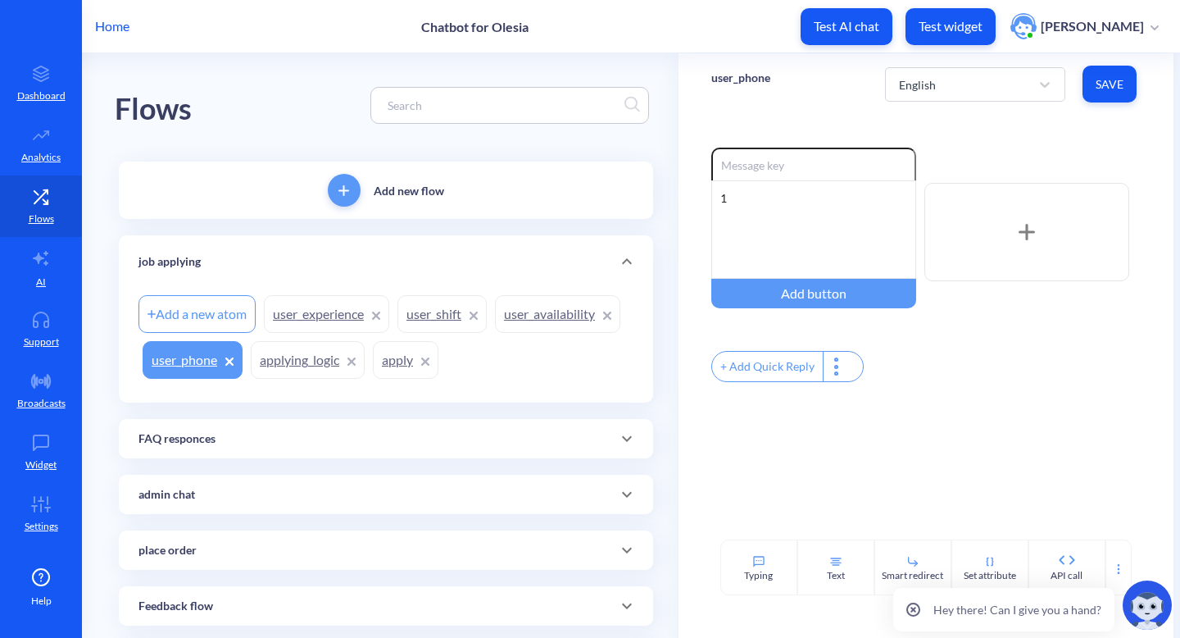
click at [1114, 76] on span "Save" at bounding box center [1110, 84] width 28 height 16
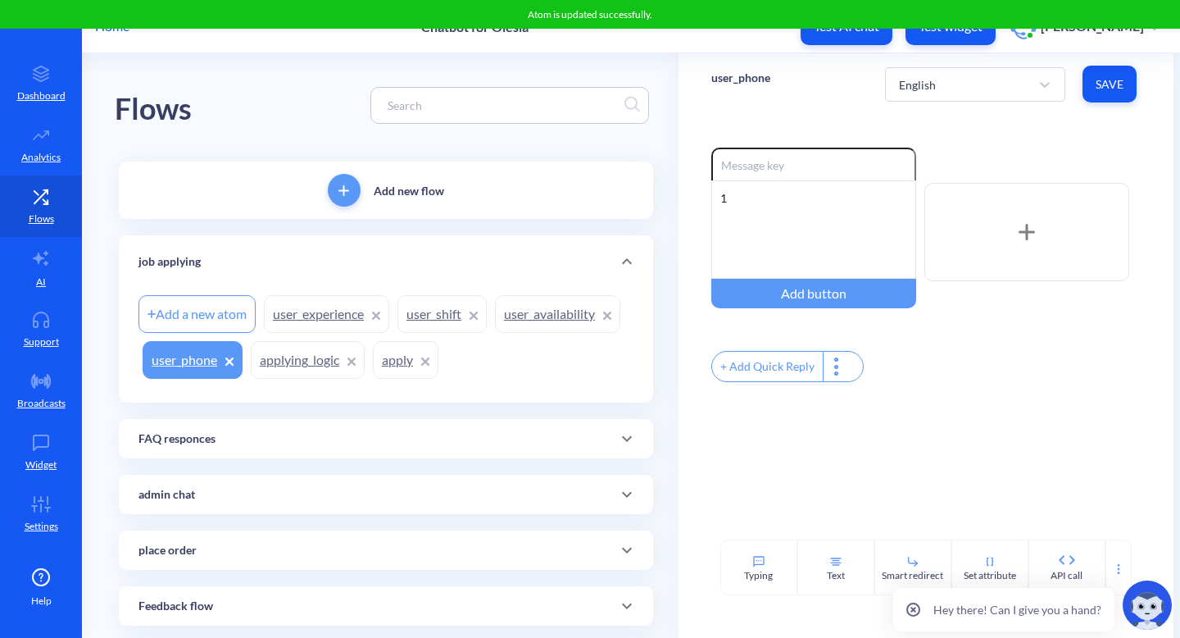
click at [412, 360] on link "apply" at bounding box center [406, 360] width 66 height 38
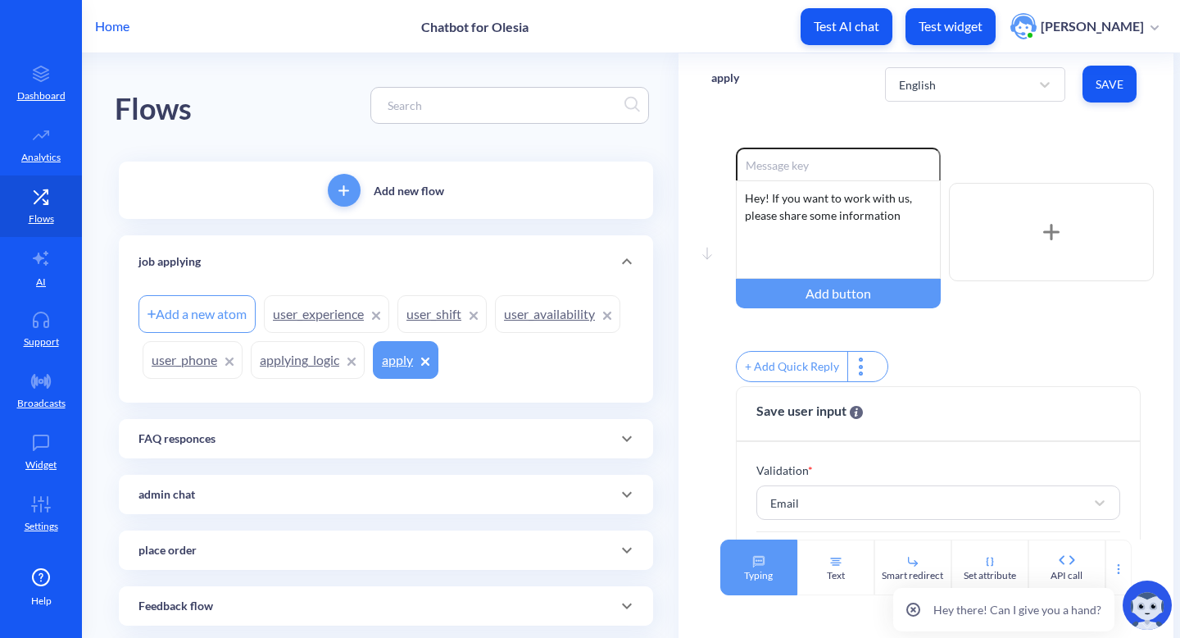
click at [759, 565] on icon at bounding box center [759, 561] width 13 height 13
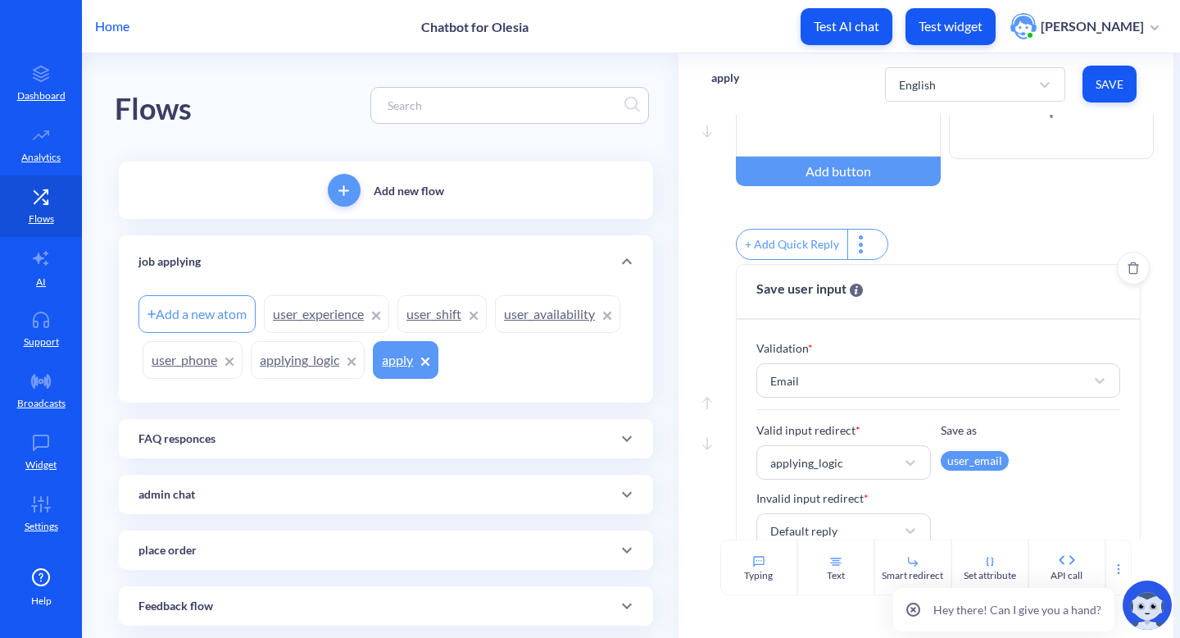
scroll to position [257, 0]
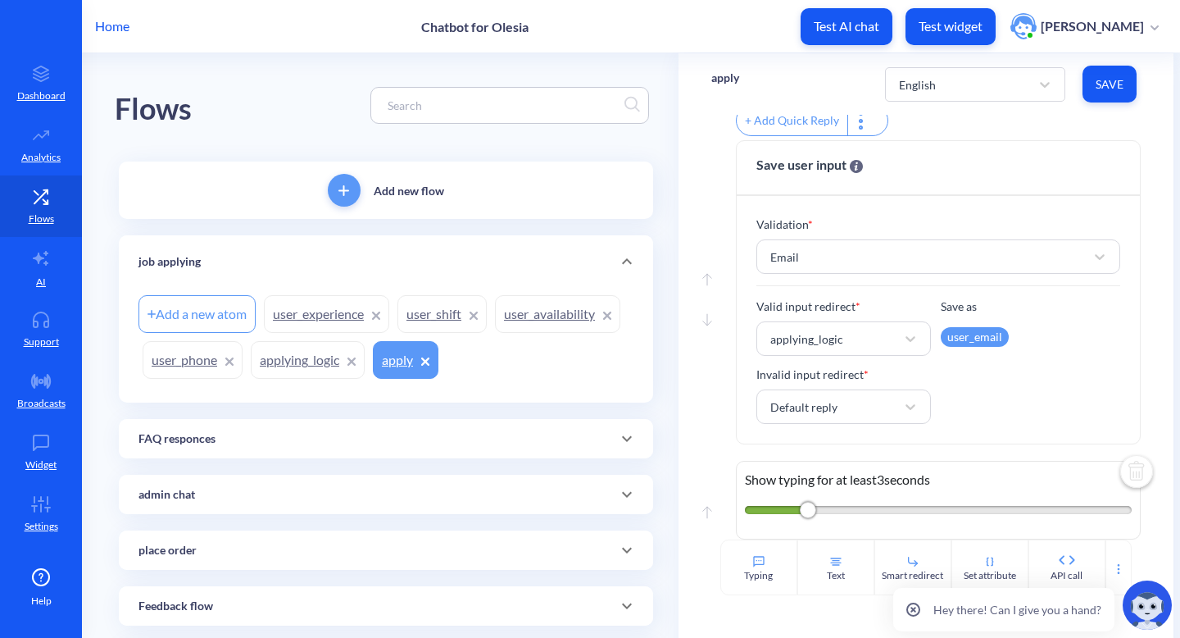
click at [1122, 475] on img at bounding box center [1136, 472] width 39 height 39
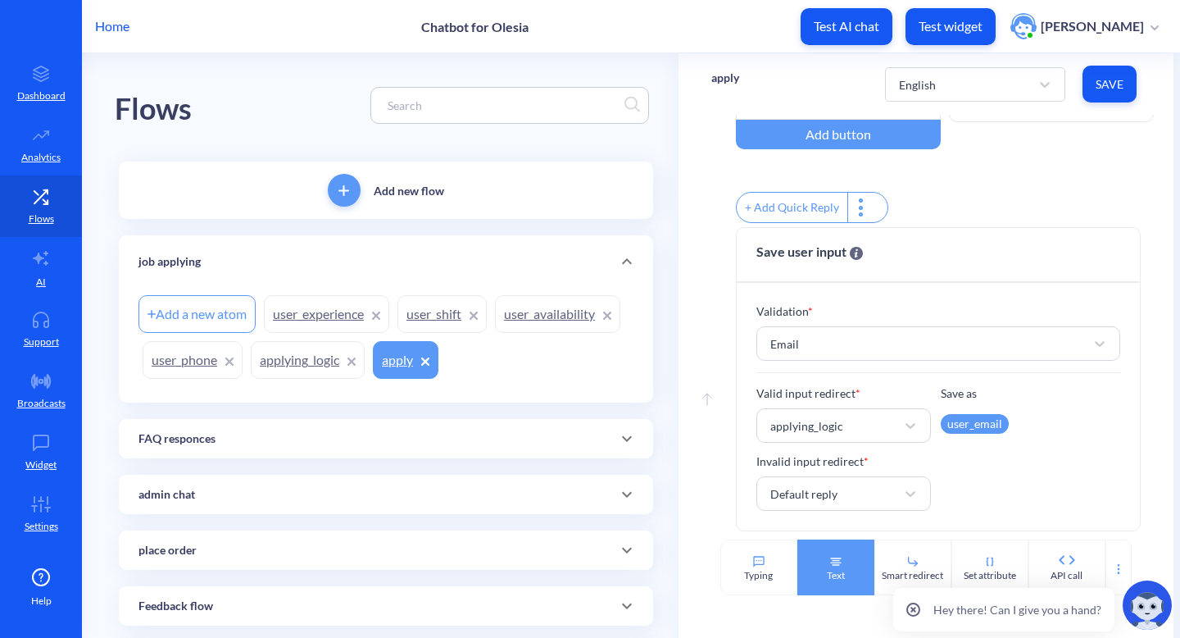
click at [828, 584] on div "Text" at bounding box center [836, 567] width 77 height 56
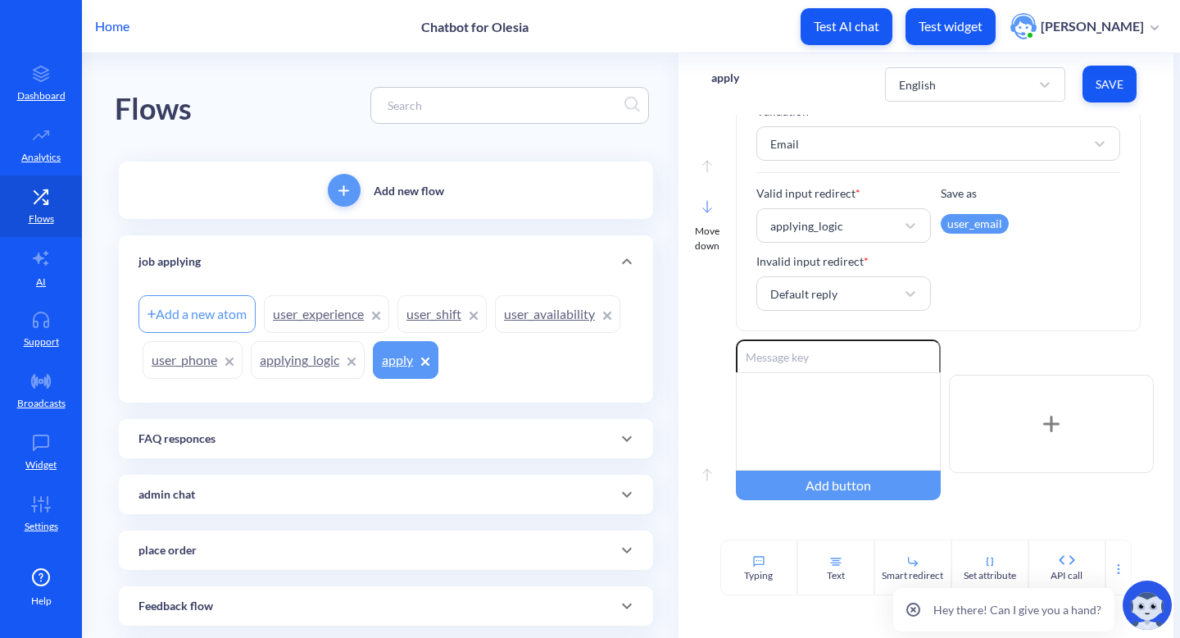
click at [703, 213] on icon at bounding box center [708, 206] width 10 height 13
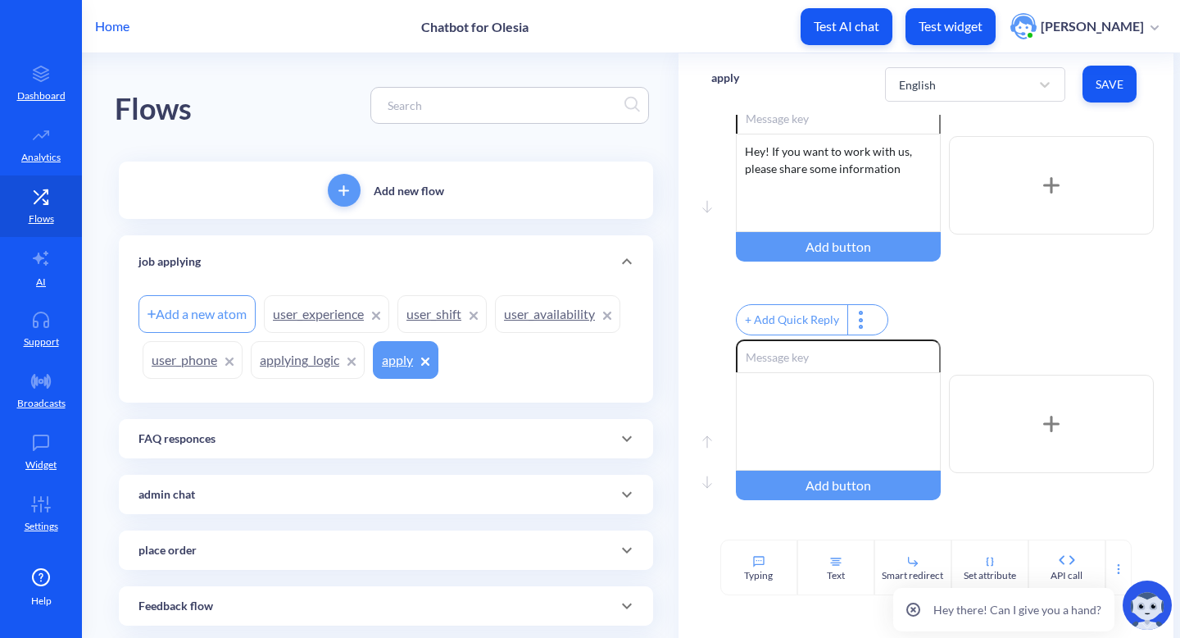
scroll to position [0, 0]
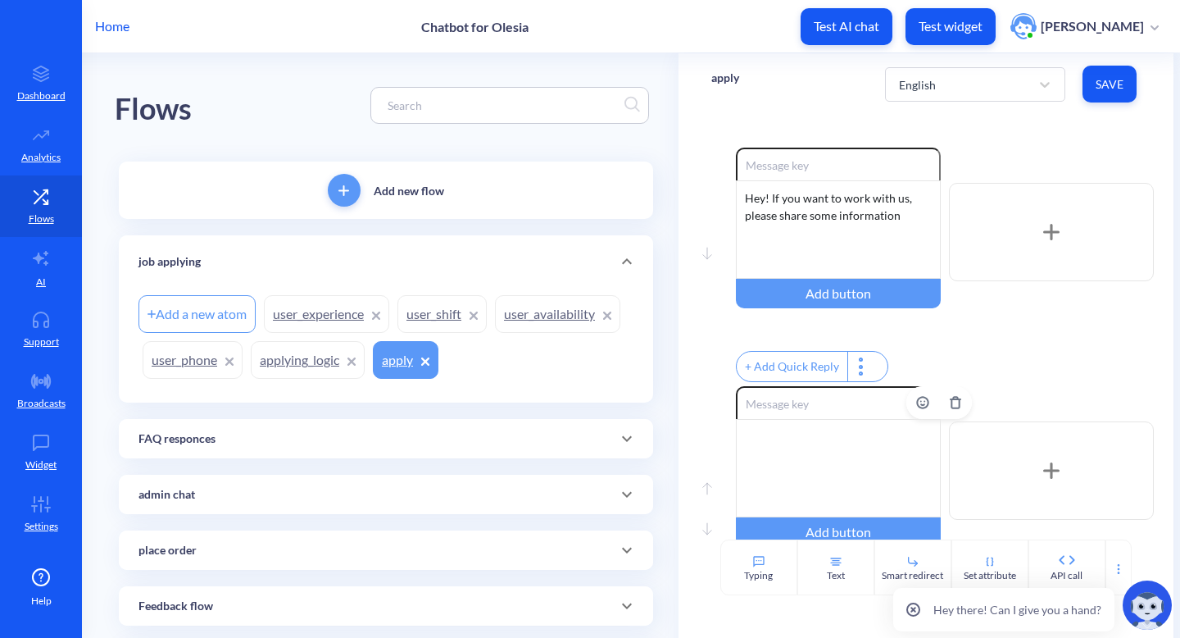
click at [828, 453] on div at bounding box center [838, 468] width 205 height 98
click at [809, 456] on div "Enter your e-mail" at bounding box center [838, 468] width 205 height 98
click at [807, 448] on div "Enter your e-mail" at bounding box center [838, 468] width 205 height 98
click at [842, 449] on div "Enter your email" at bounding box center [838, 468] width 205 height 98
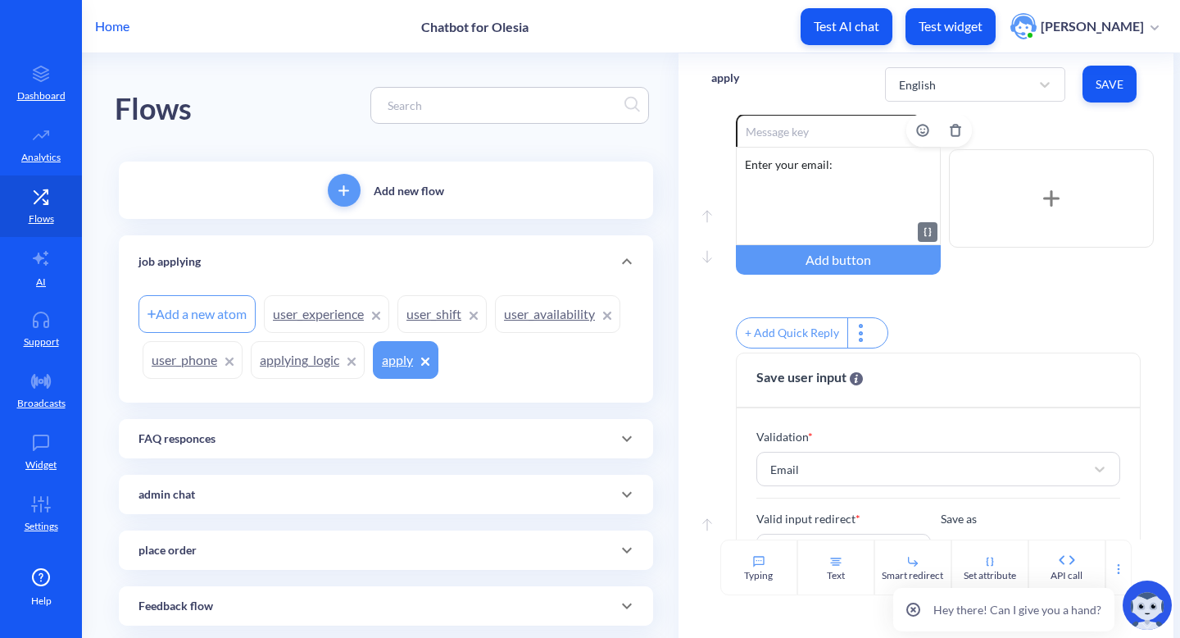
scroll to position [419, 0]
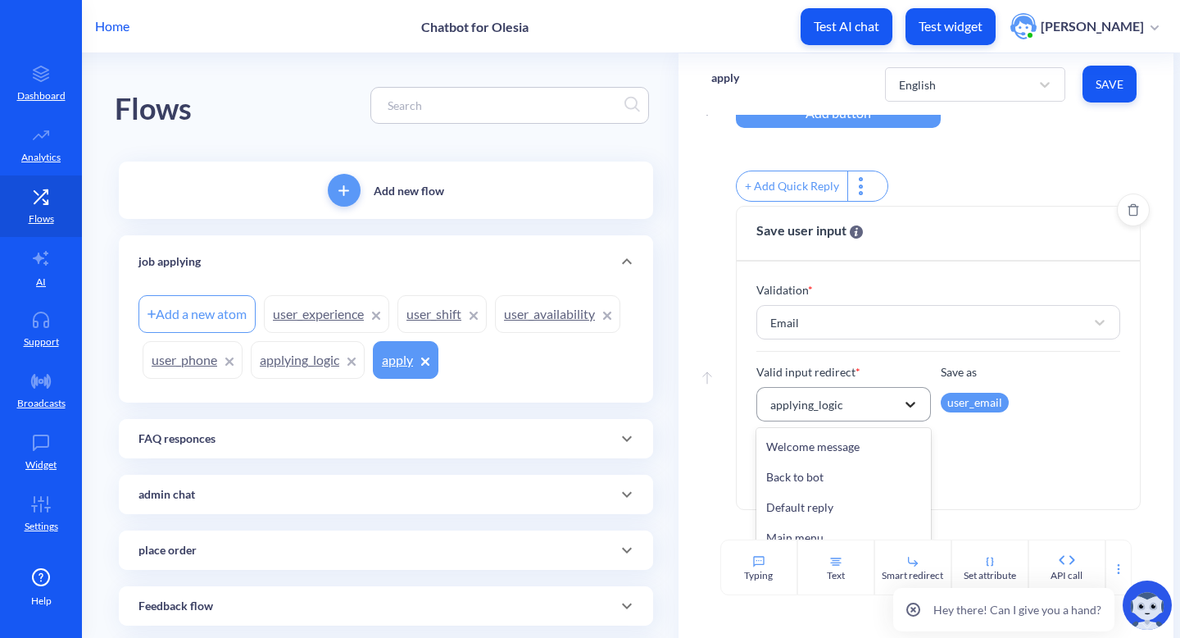
click at [903, 412] on icon at bounding box center [911, 404] width 16 height 16
click at [880, 498] on div "user_phone" at bounding box center [844, 482] width 175 height 30
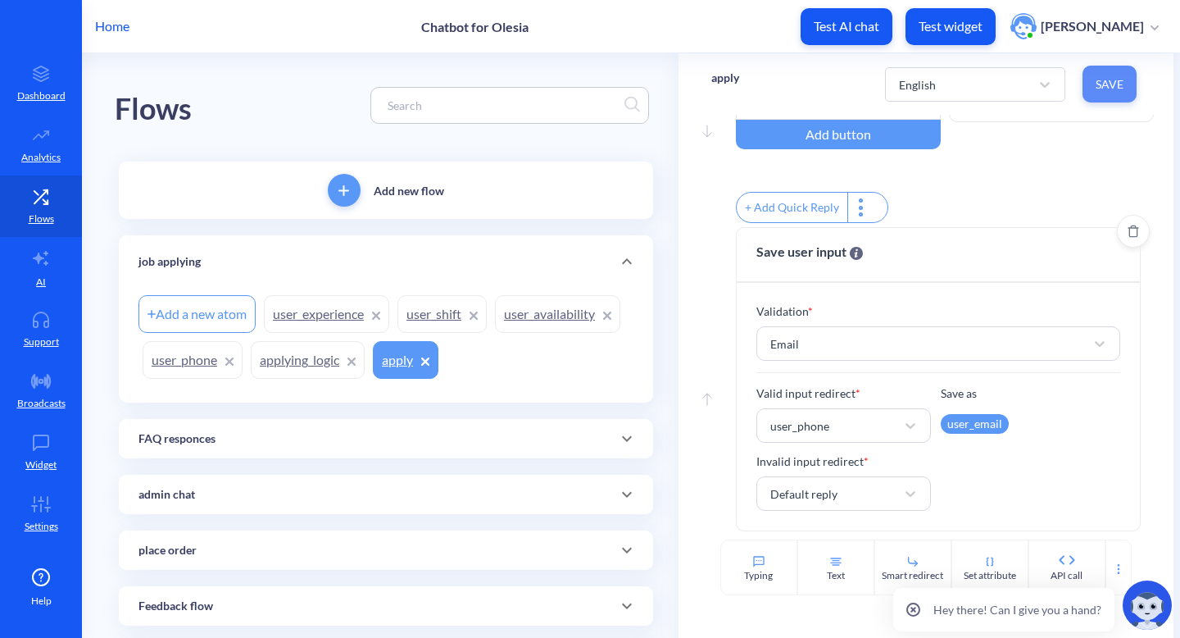
click at [1113, 82] on span "Save" at bounding box center [1110, 84] width 28 height 16
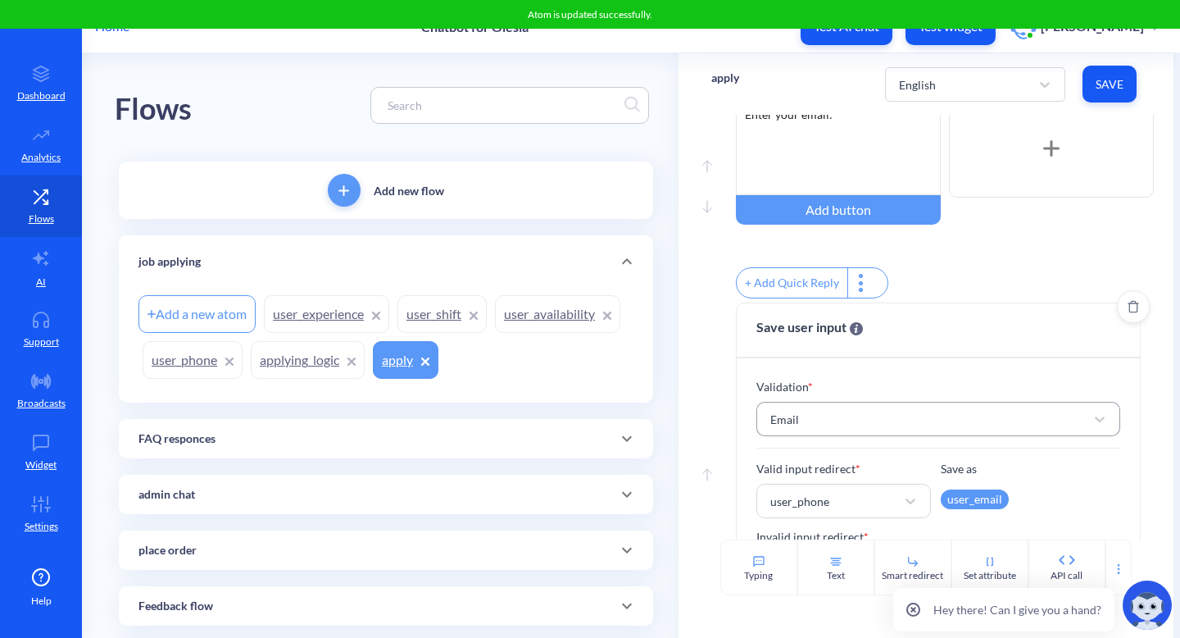
scroll to position [419, 0]
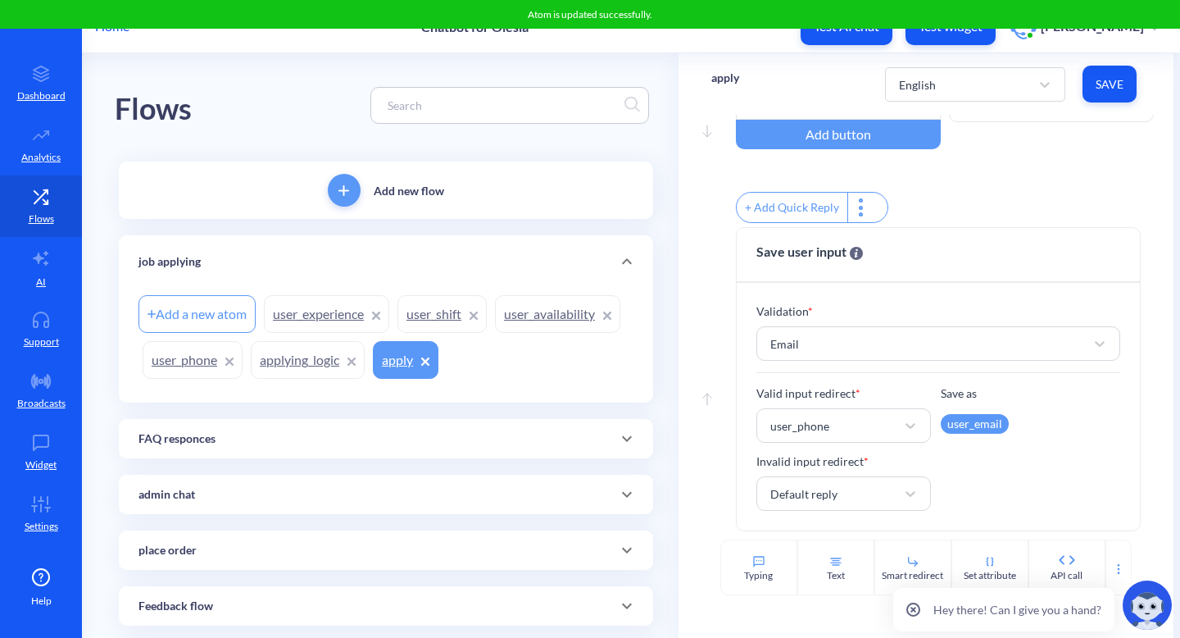
click at [155, 367] on link "user_phone" at bounding box center [193, 360] width 100 height 38
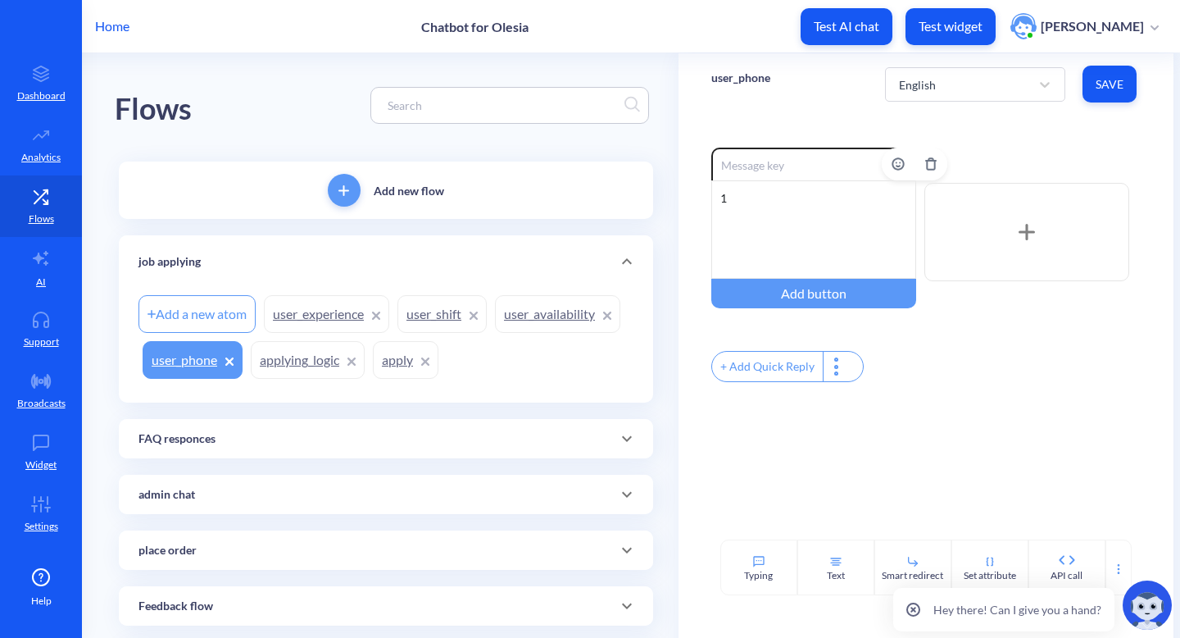
click at [731, 220] on div "1" at bounding box center [814, 229] width 205 height 98
click at [717, 195] on div "1" at bounding box center [814, 229] width 205 height 98
click at [901, 571] on div "Smart redirect" at bounding box center [912, 575] width 61 height 15
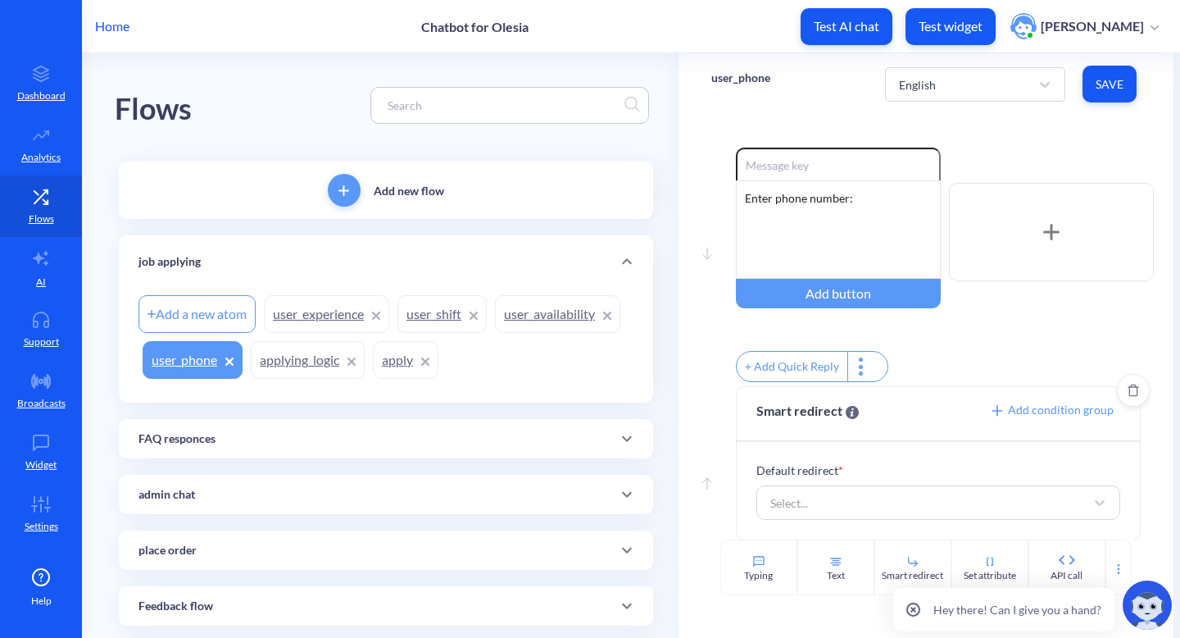
scroll to position [20, 0]
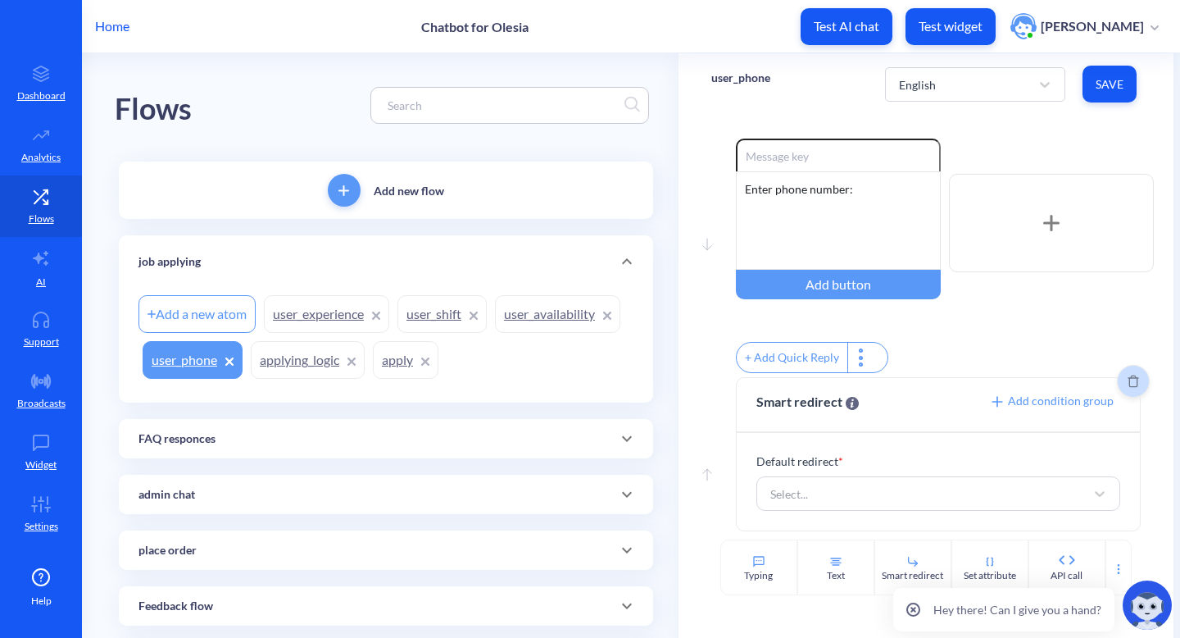
click at [1128, 380] on icon "Delete" at bounding box center [1133, 381] width 11 height 13
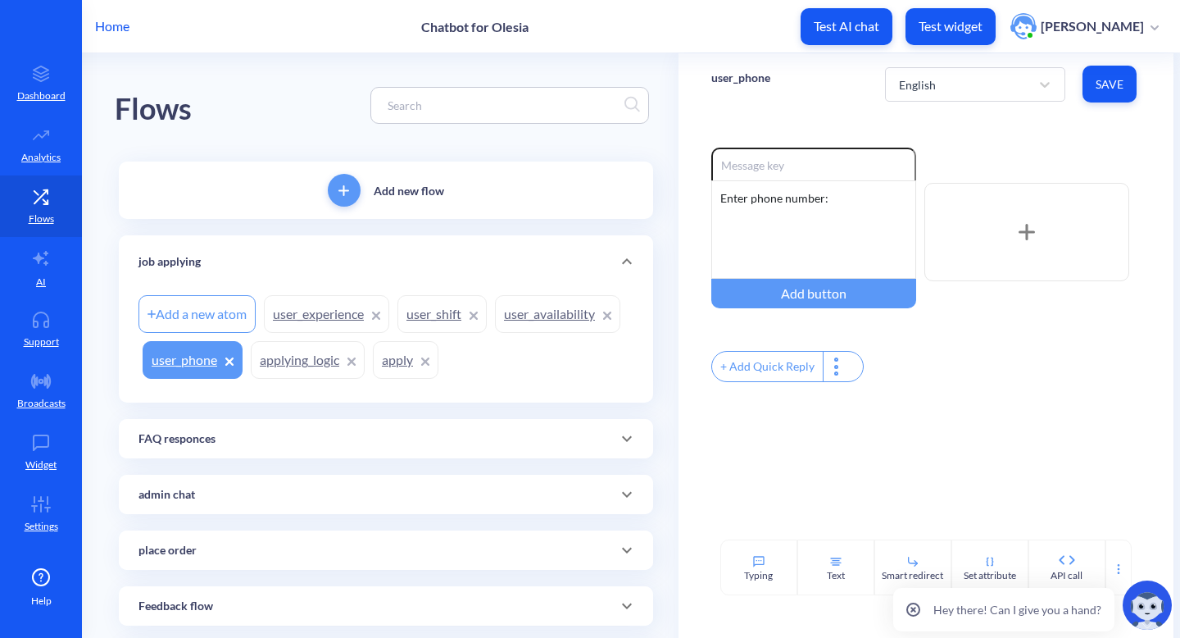
scroll to position [0, 0]
click at [1106, 562] on div at bounding box center [1119, 567] width 26 height 56
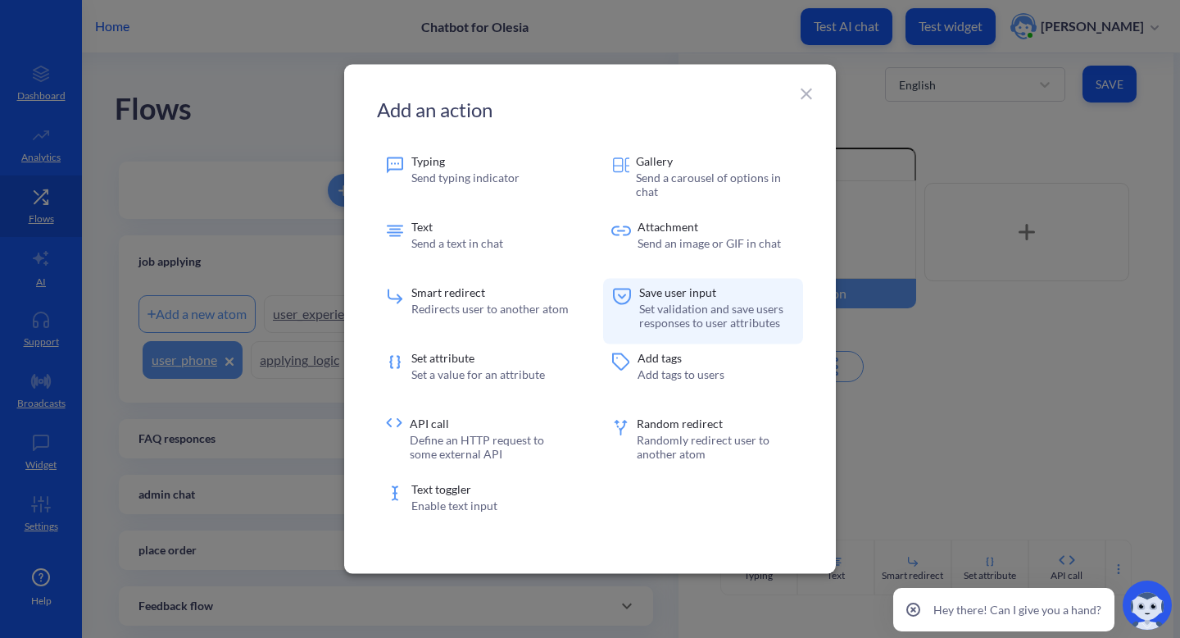
click at [707, 306] on p "Set validation and save users responses to user attributes" at bounding box center [717, 316] width 156 height 28
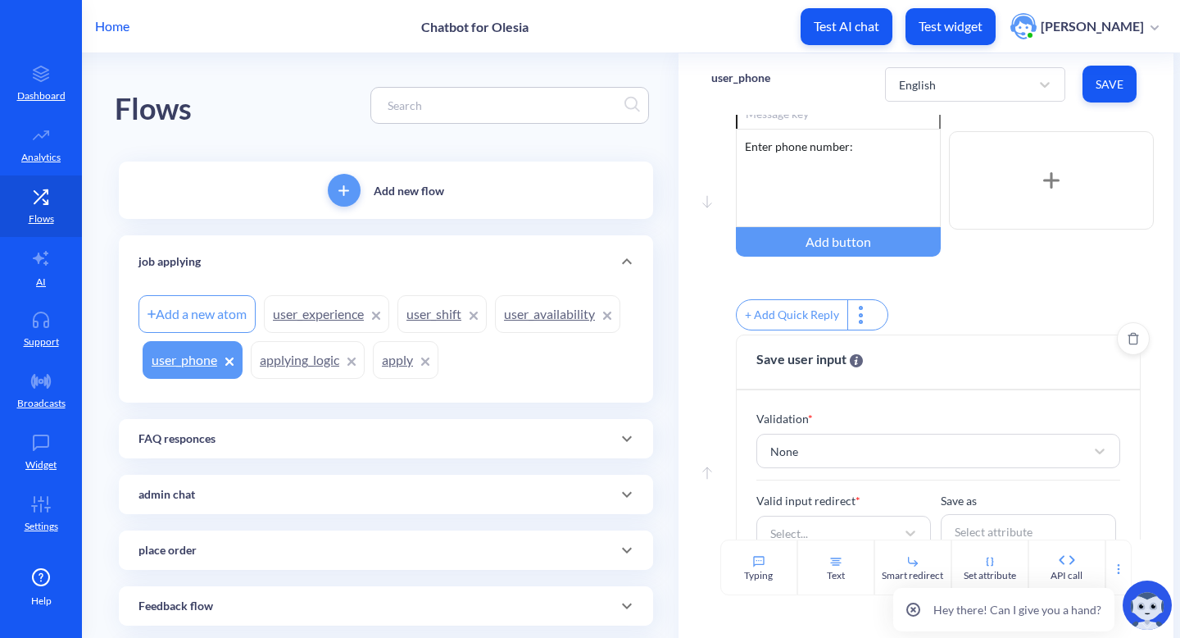
scroll to position [102, 0]
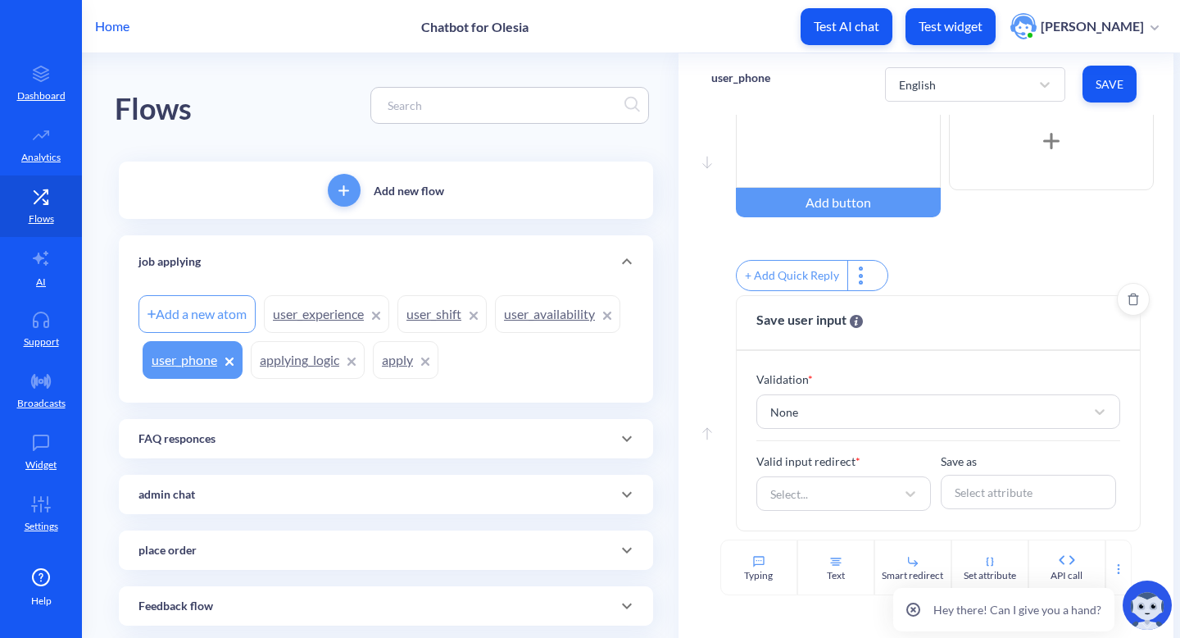
click at [826, 432] on div "Validation * None" at bounding box center [939, 406] width 365 height 71
click at [828, 425] on div "None" at bounding box center [924, 412] width 324 height 30
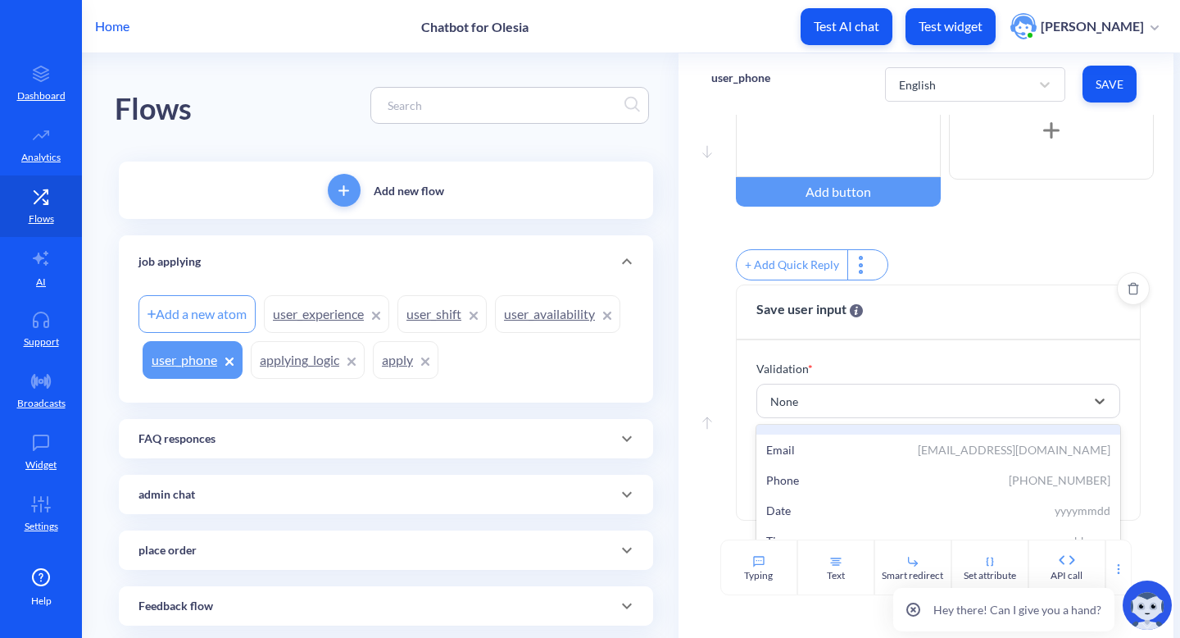
scroll to position [55, 0]
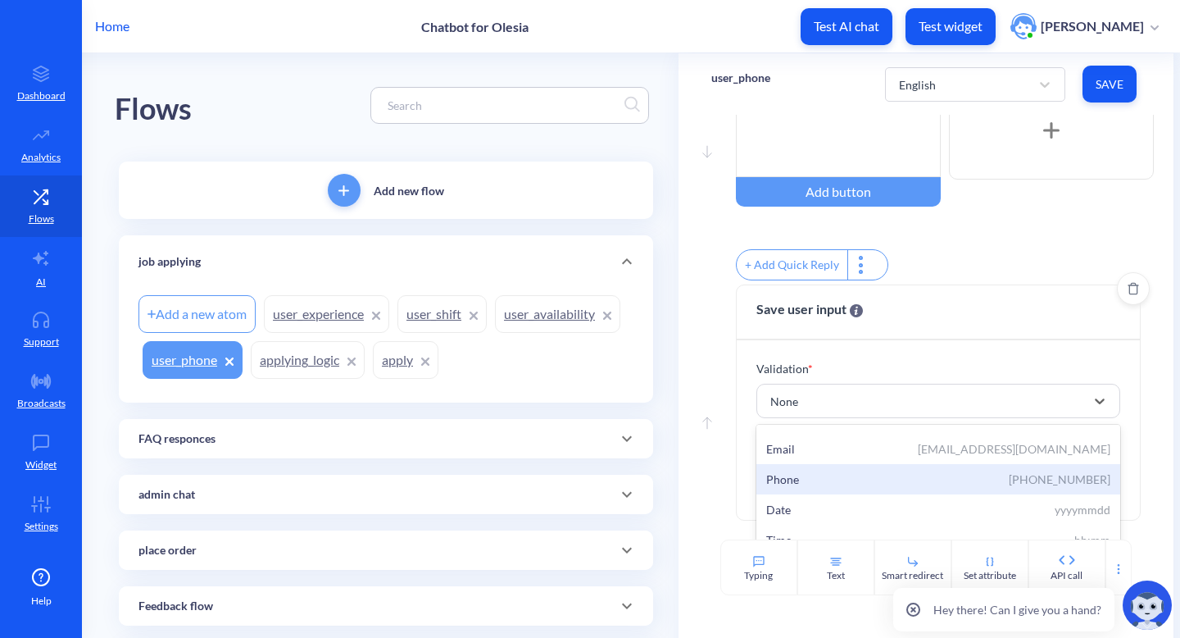
click at [842, 488] on div "Phone +12345678901" at bounding box center [938, 479] width 345 height 17
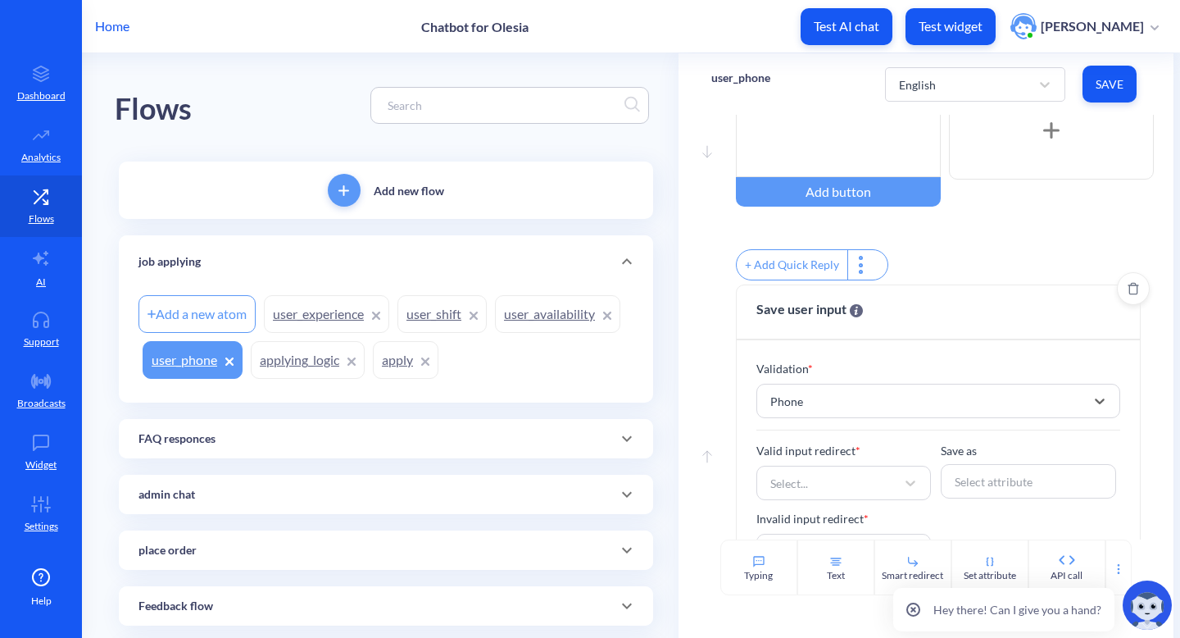
scroll to position [166, 0]
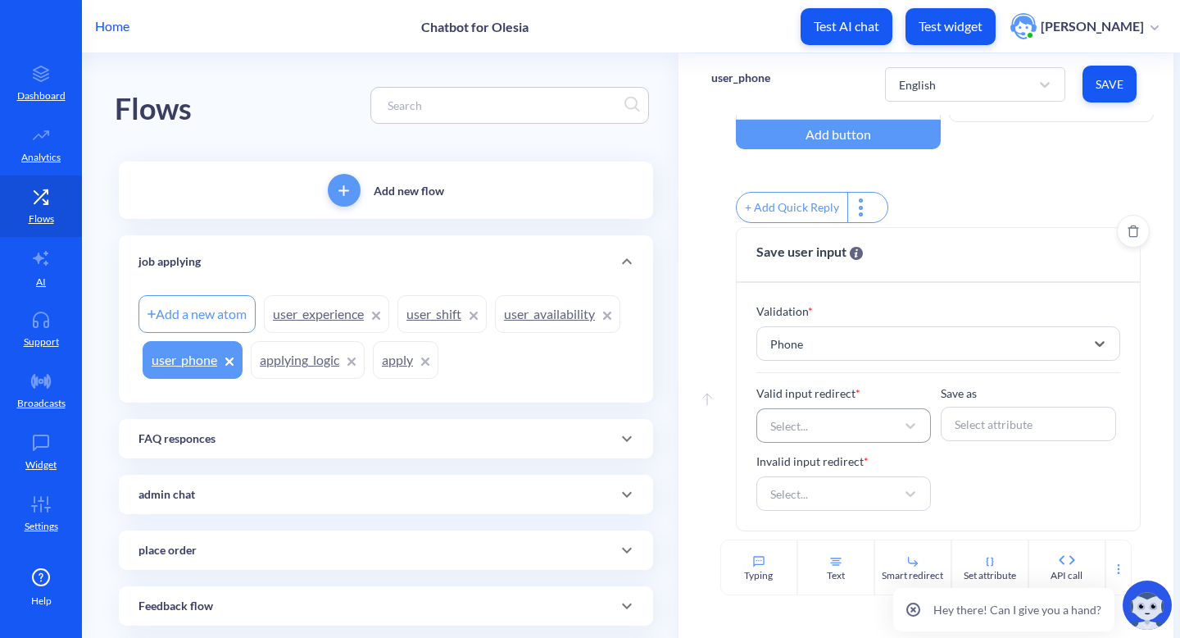
click at [857, 425] on div "Select..." at bounding box center [829, 426] width 134 height 30
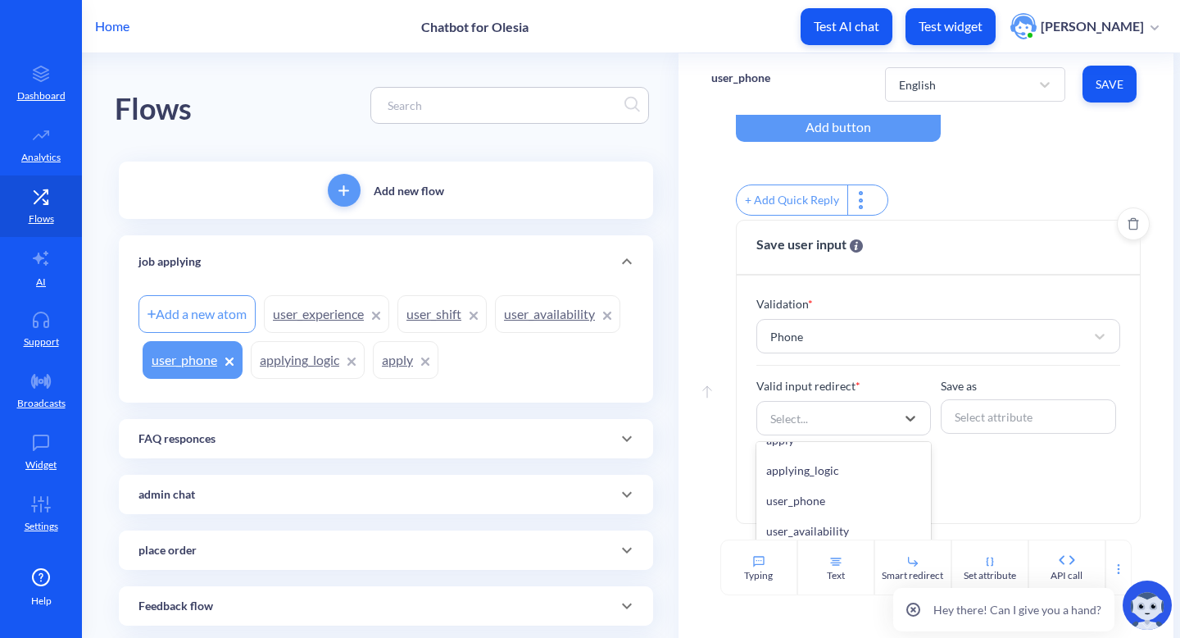
scroll to position [1021, 0]
click at [857, 530] on div "user_availability" at bounding box center [844, 527] width 175 height 30
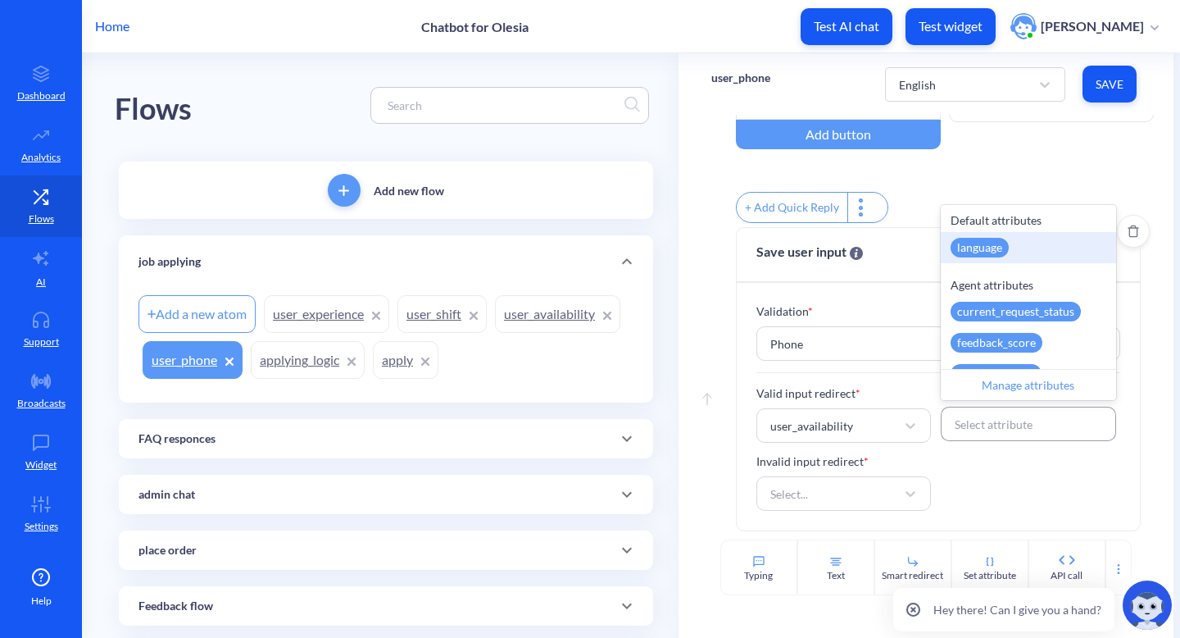
click at [1004, 432] on div "Select attribute" at bounding box center [994, 424] width 78 height 17
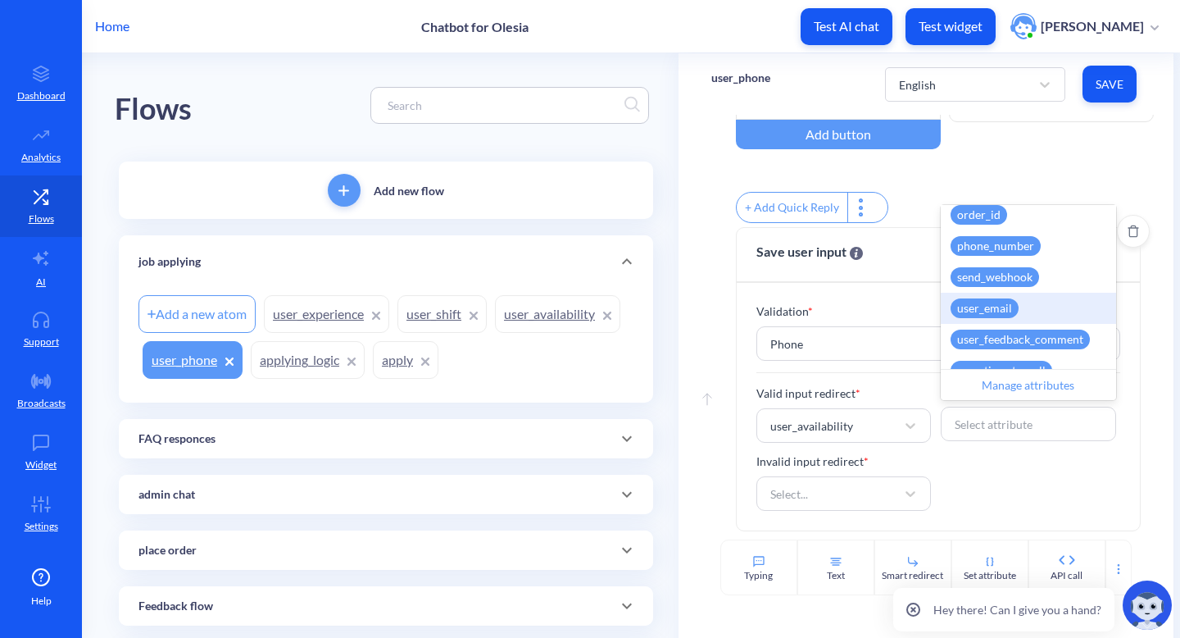
scroll to position [517, 0]
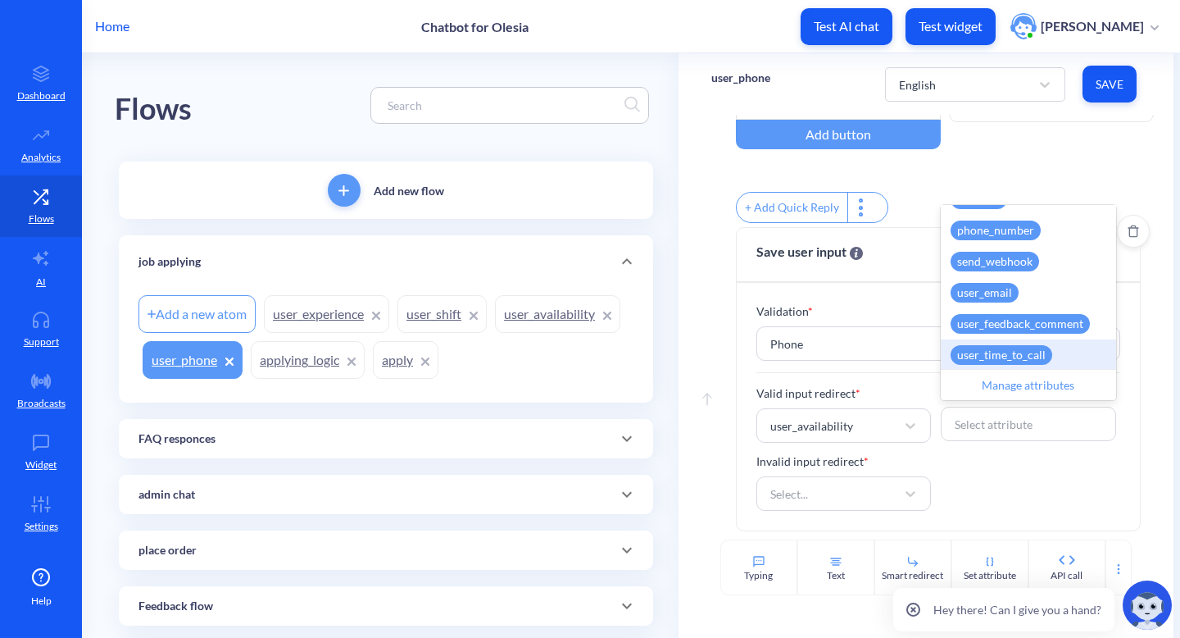
click at [1026, 381] on div "Manage attributes" at bounding box center [1028, 384] width 175 height 31
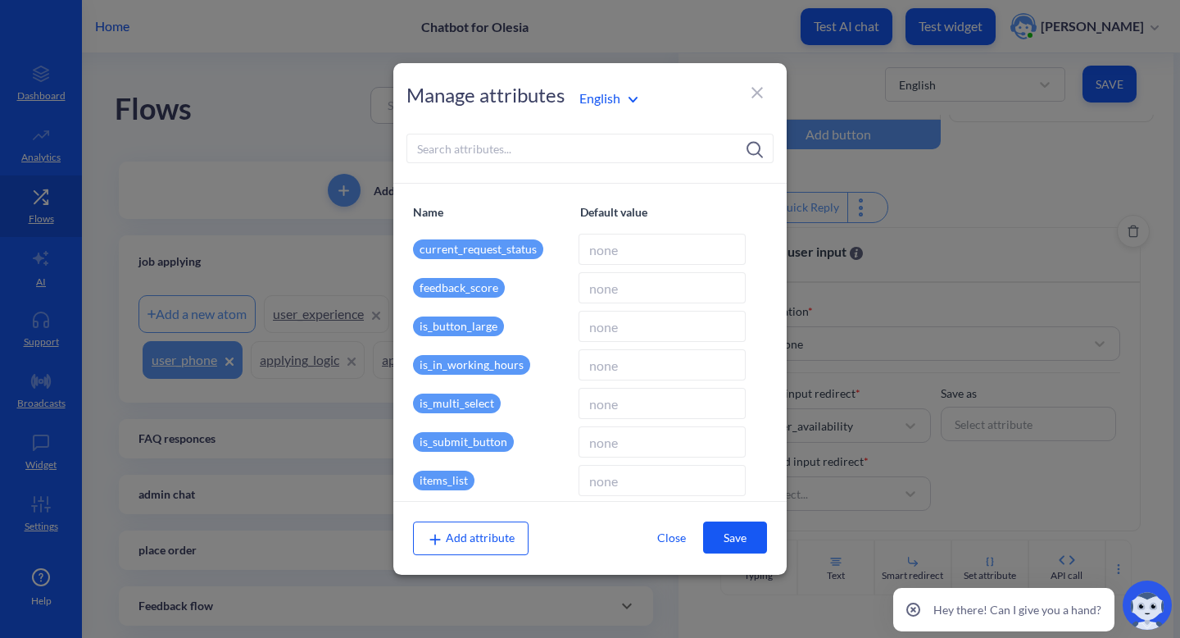
click at [463, 535] on span "Add attribute" at bounding box center [471, 537] width 88 height 14
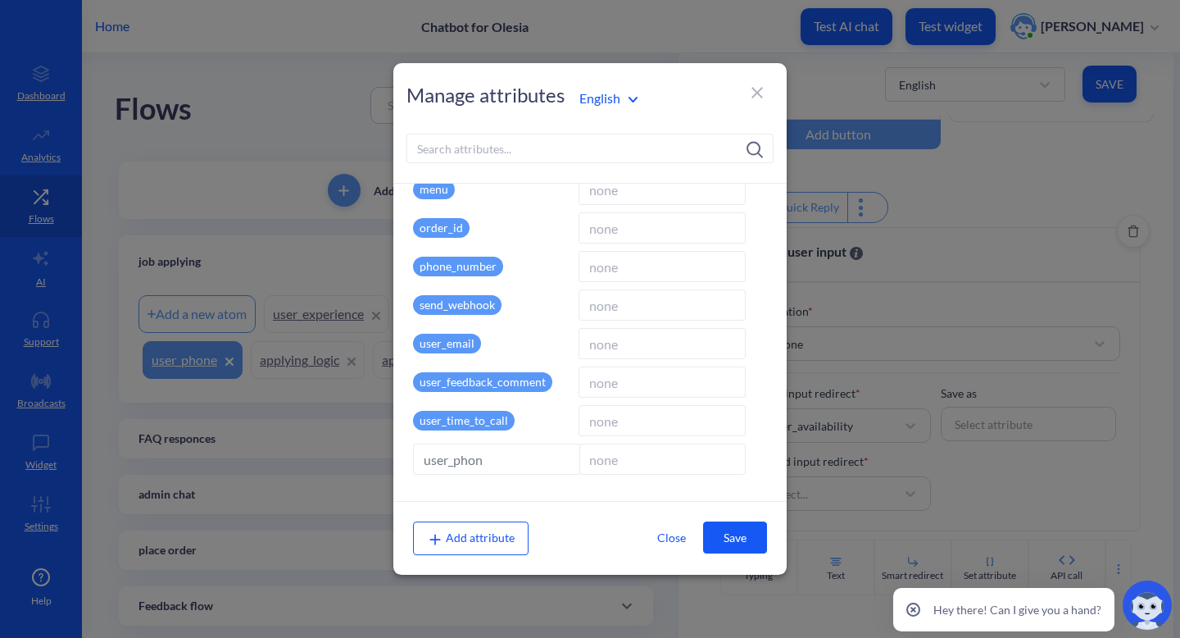
type input "user_phone"
click at [724, 539] on button "Save" at bounding box center [735, 537] width 64 height 32
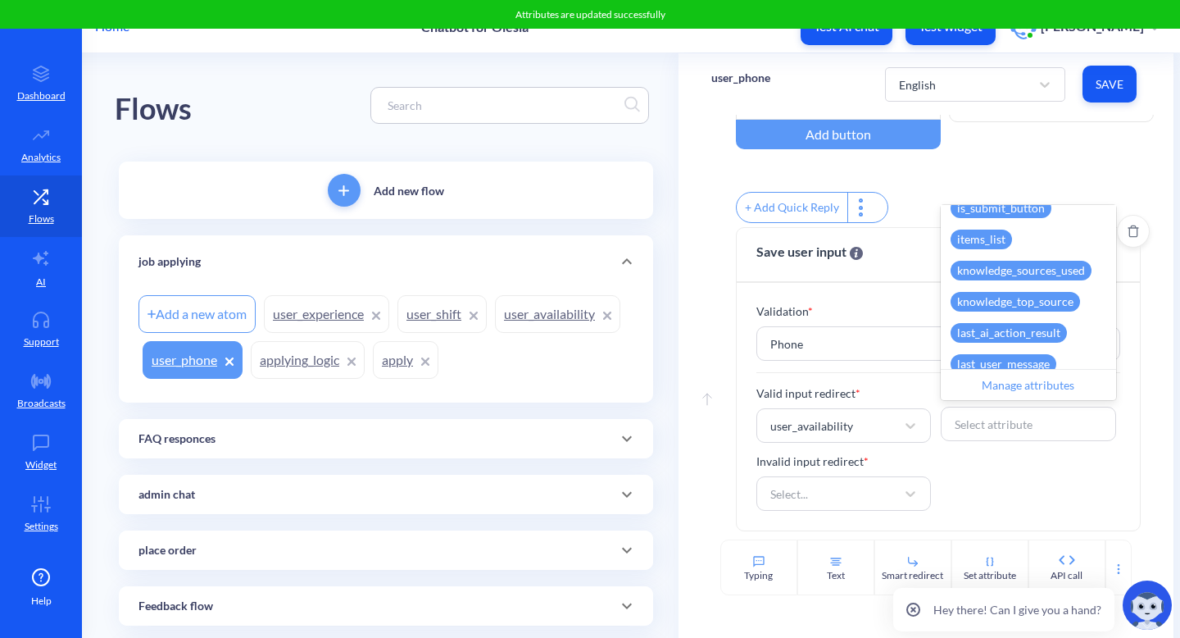
scroll to position [557, 0]
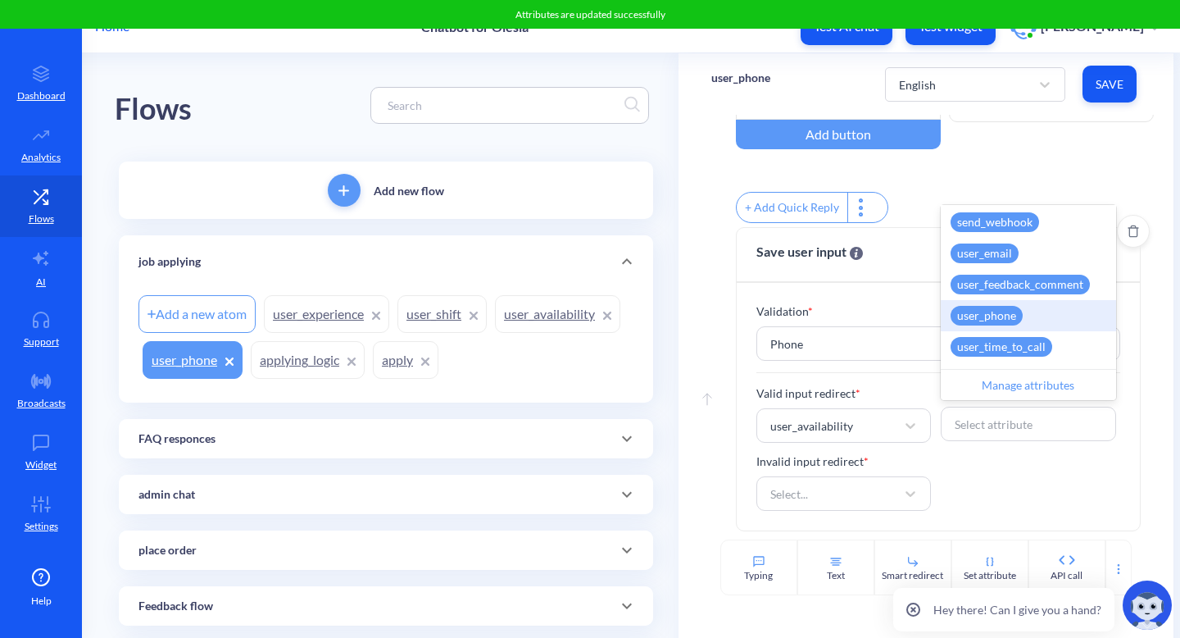
click at [1001, 323] on div "user_phone" at bounding box center [987, 316] width 72 height 20
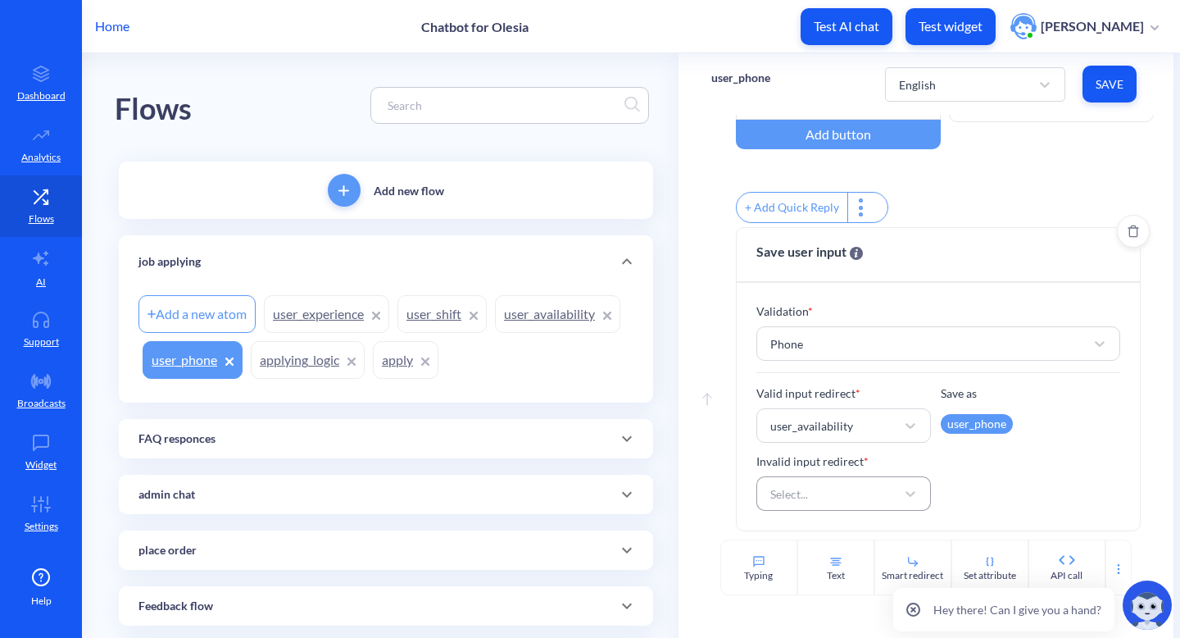
click at [887, 507] on div "Select..." at bounding box center [829, 494] width 134 height 30
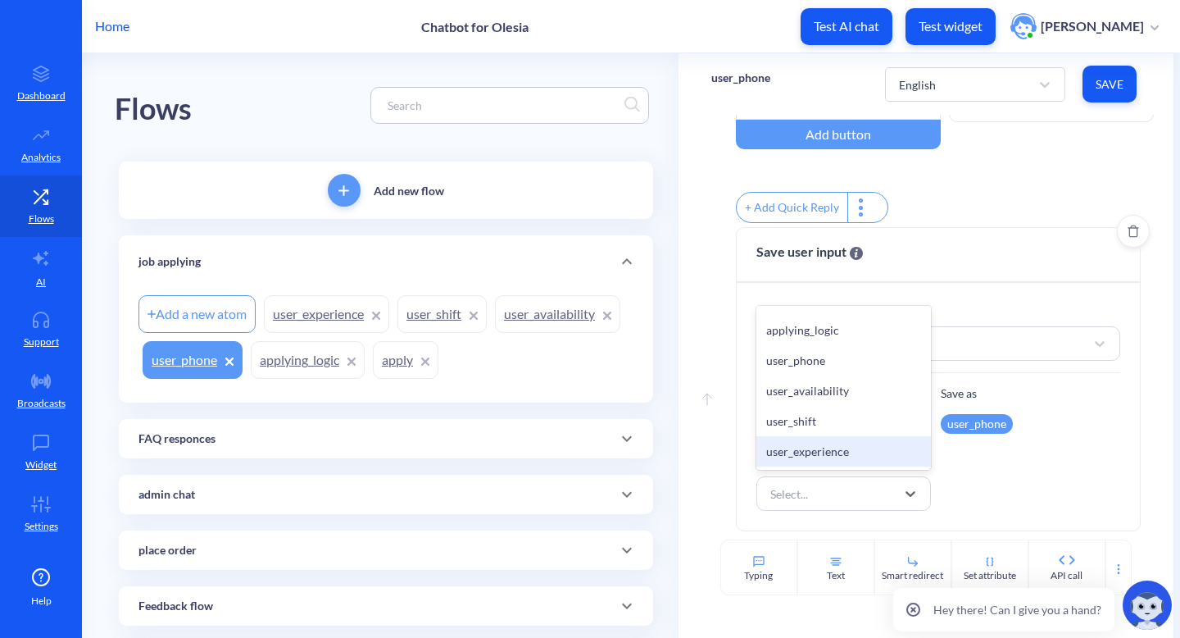
scroll to position [0, 0]
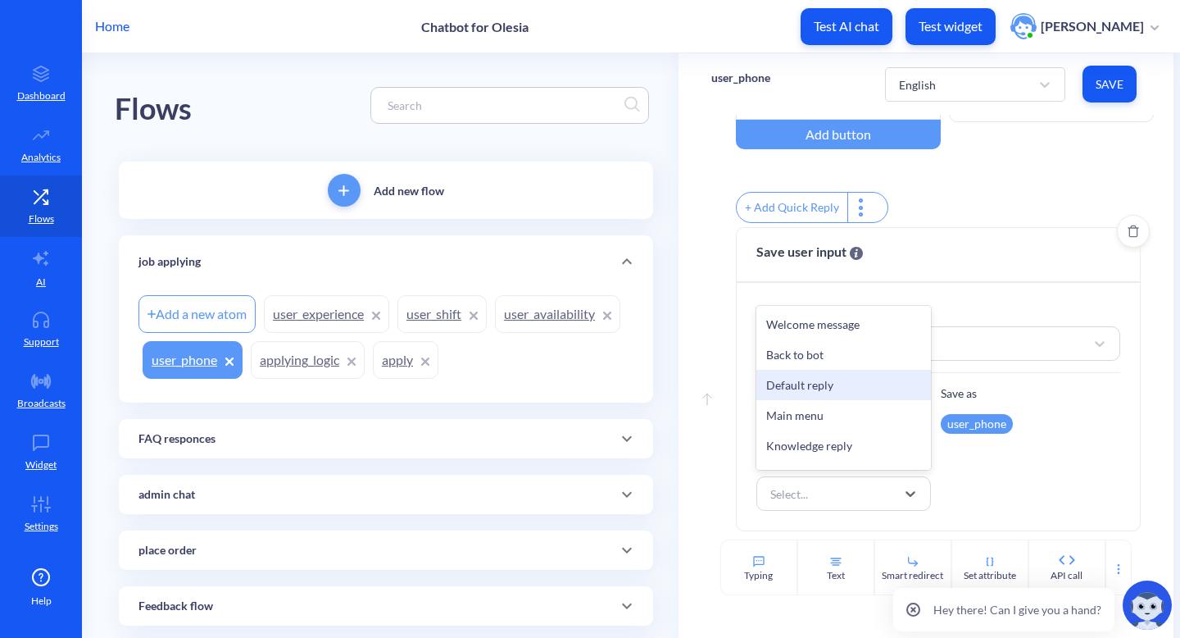
click at [862, 390] on div "Default reply" at bounding box center [844, 385] width 175 height 30
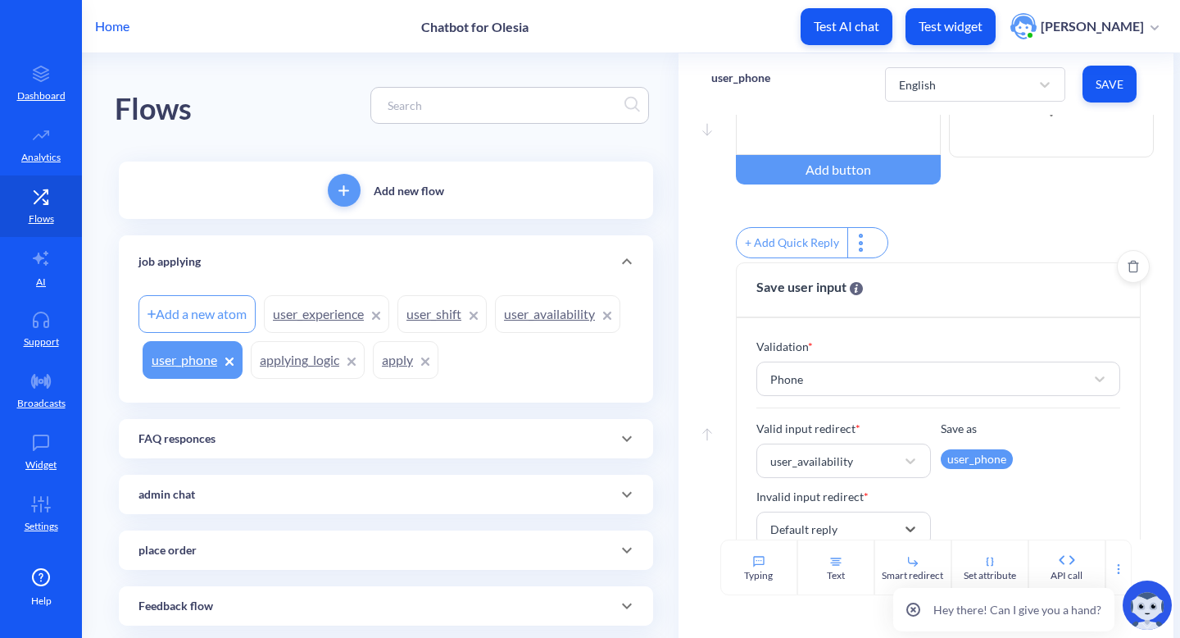
scroll to position [133, 0]
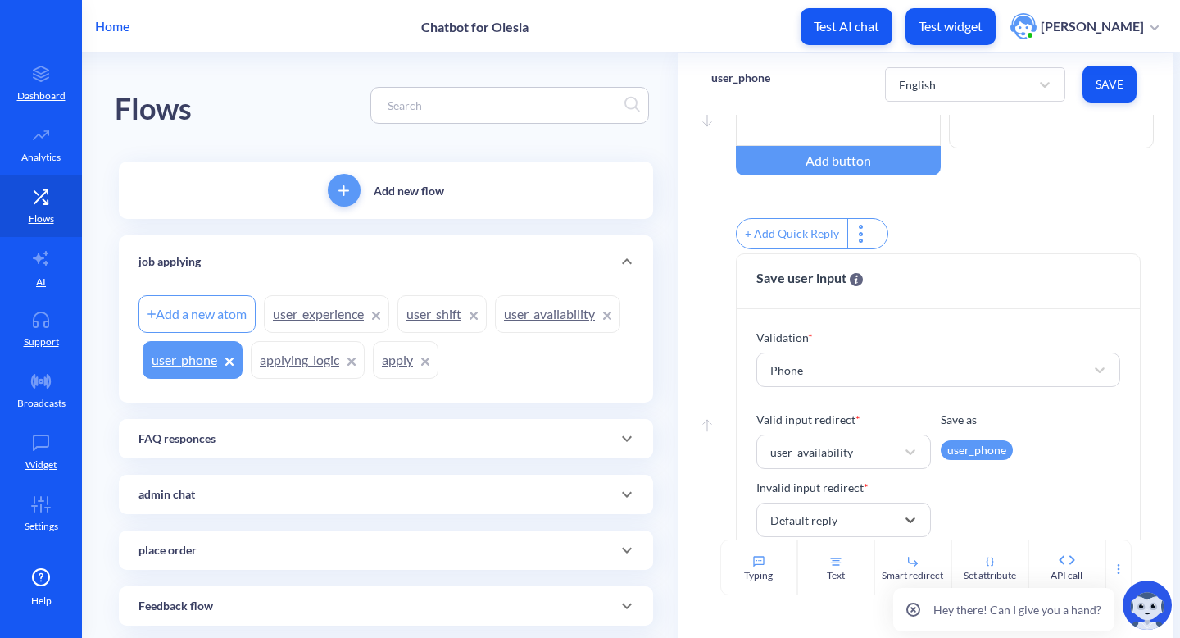
click at [1123, 90] on button "Save" at bounding box center [1110, 84] width 54 height 37
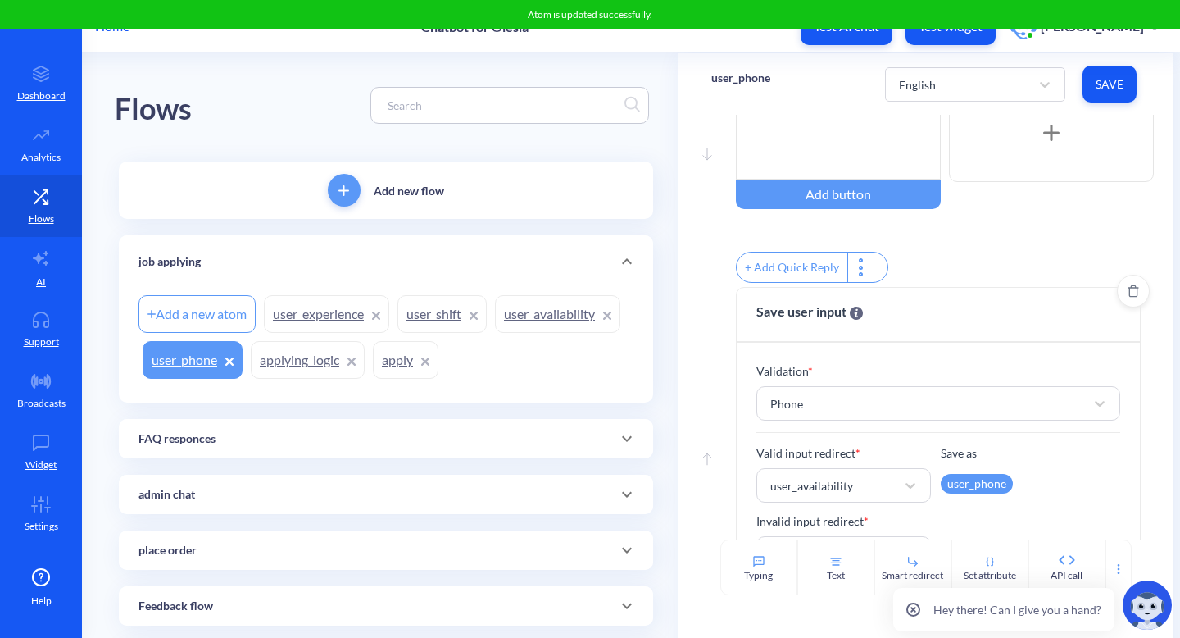
scroll to position [0, 0]
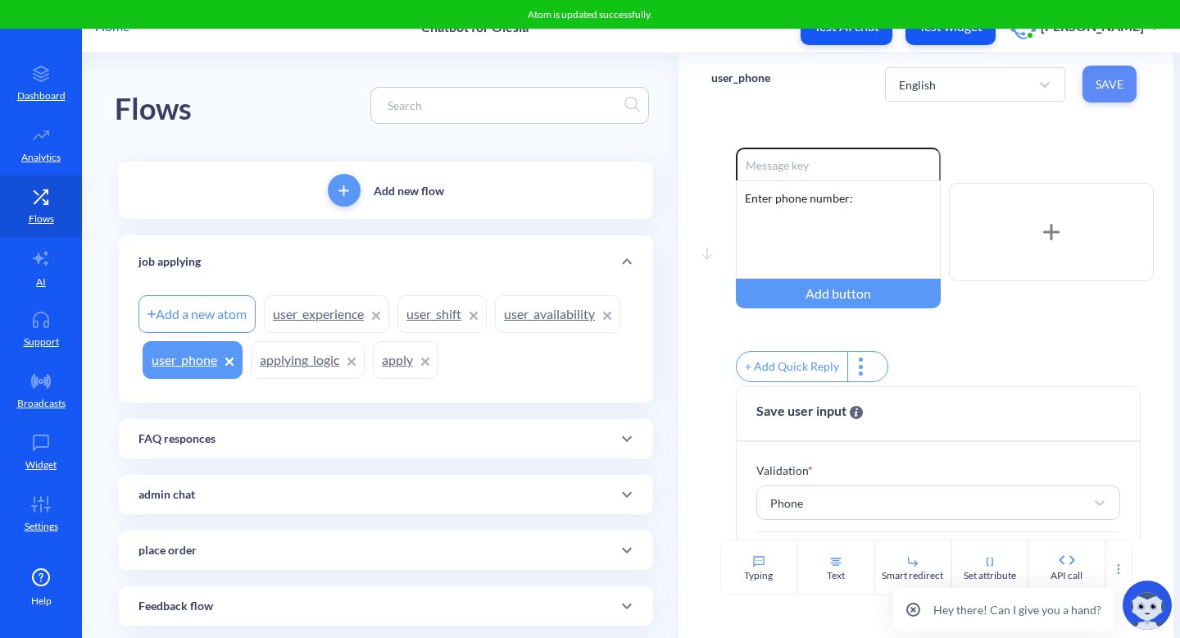
click at [1111, 87] on span "Save" at bounding box center [1110, 84] width 28 height 16
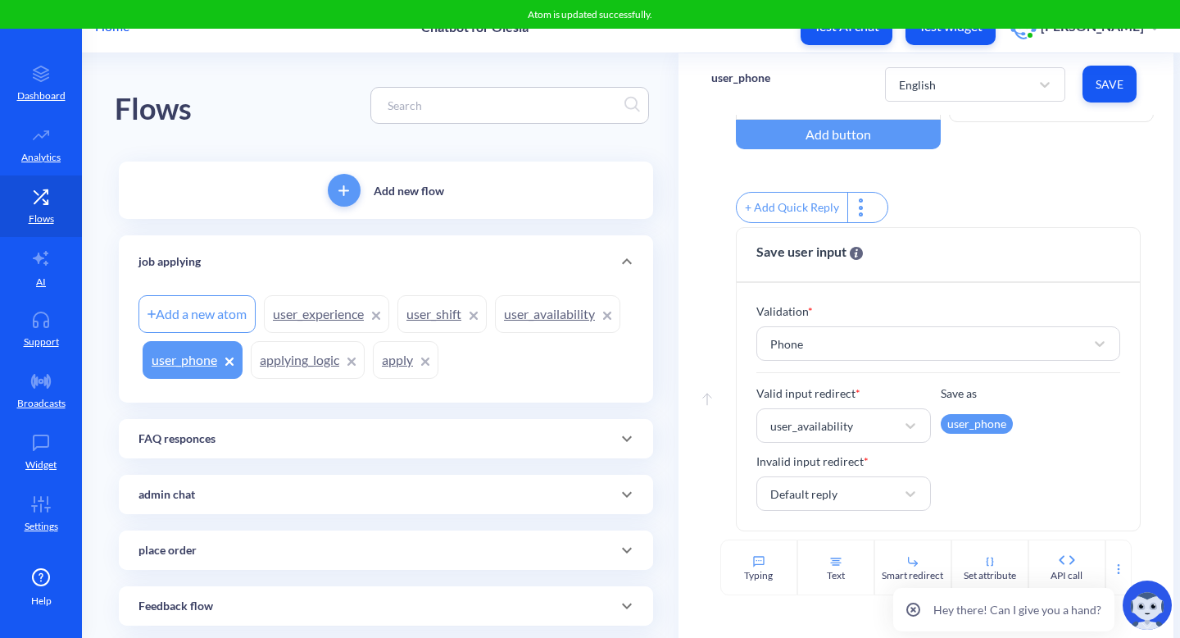
click at [545, 317] on link "user_availability" at bounding box center [557, 314] width 125 height 38
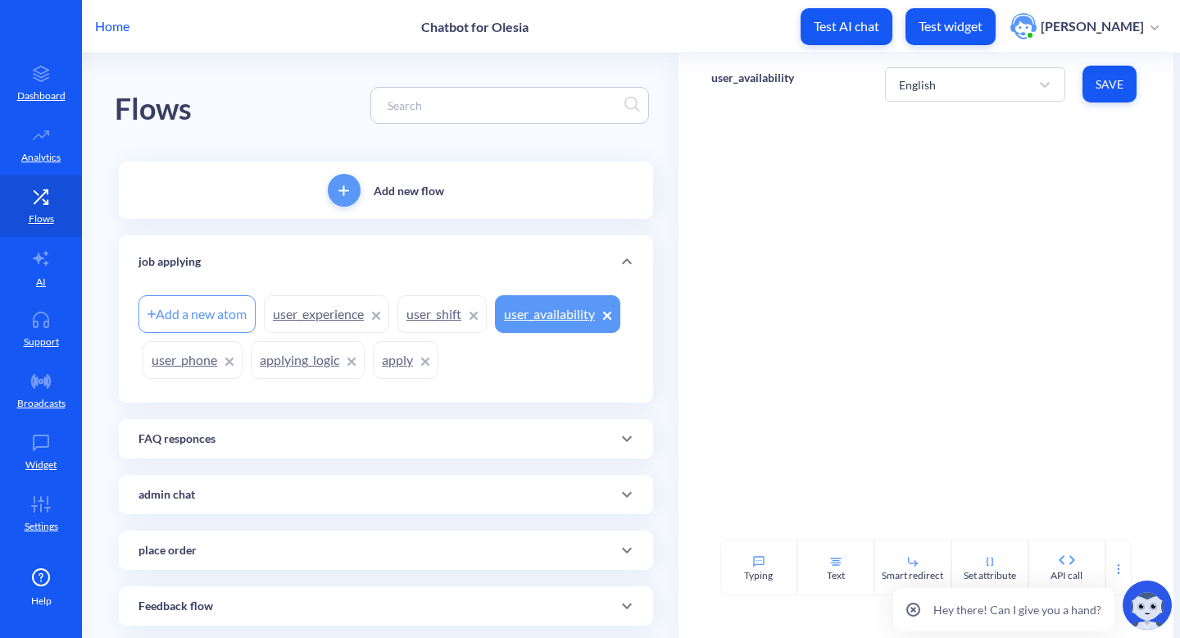
click at [397, 359] on link "apply" at bounding box center [406, 360] width 66 height 38
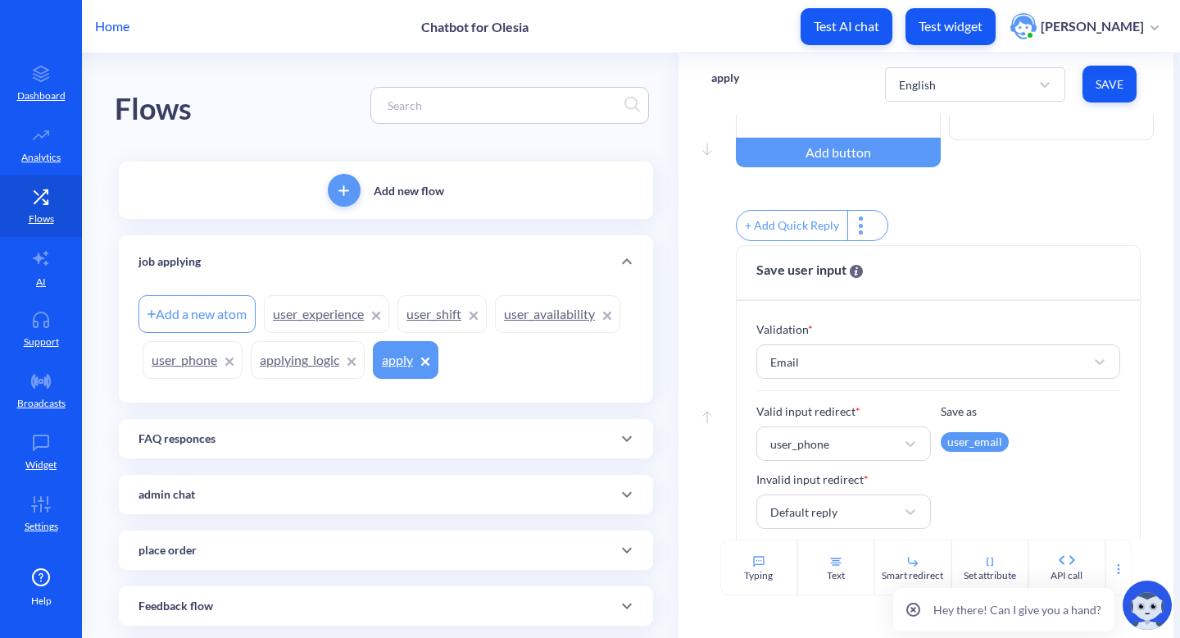
scroll to position [419, 0]
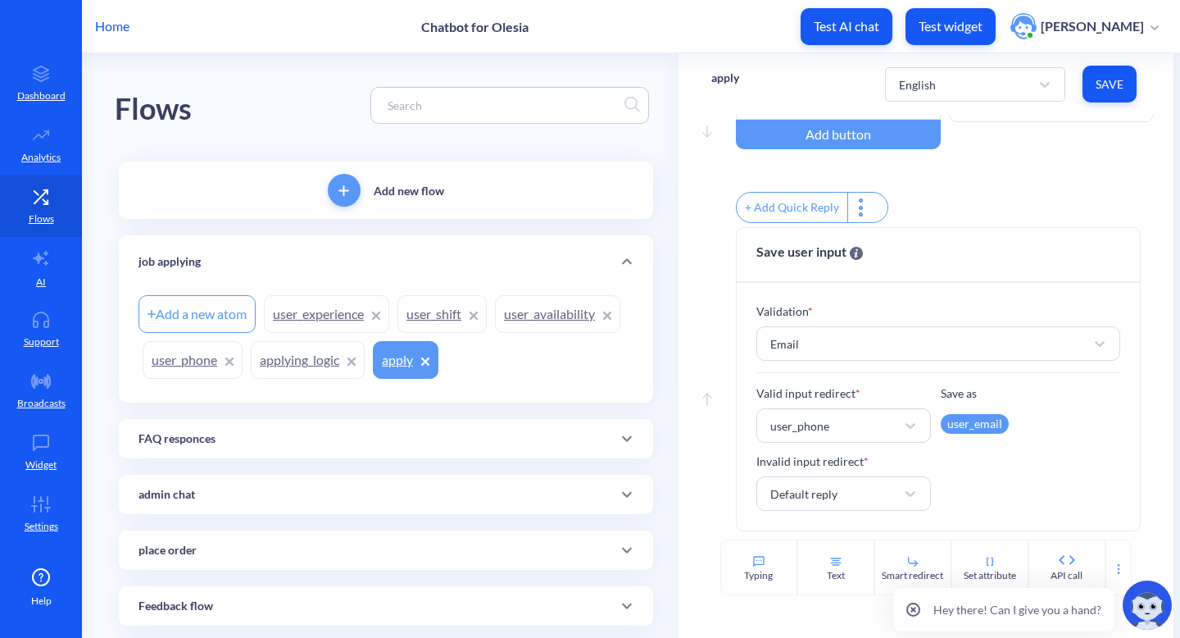
click at [191, 362] on link "user_phone" at bounding box center [193, 360] width 100 height 38
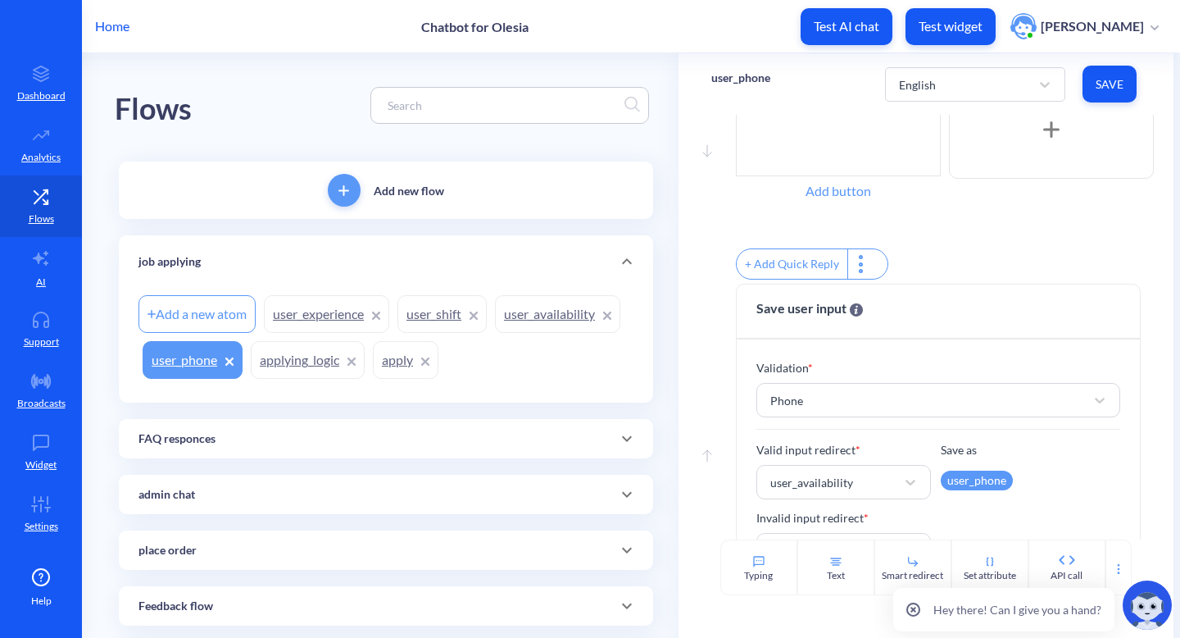
scroll to position [170, 0]
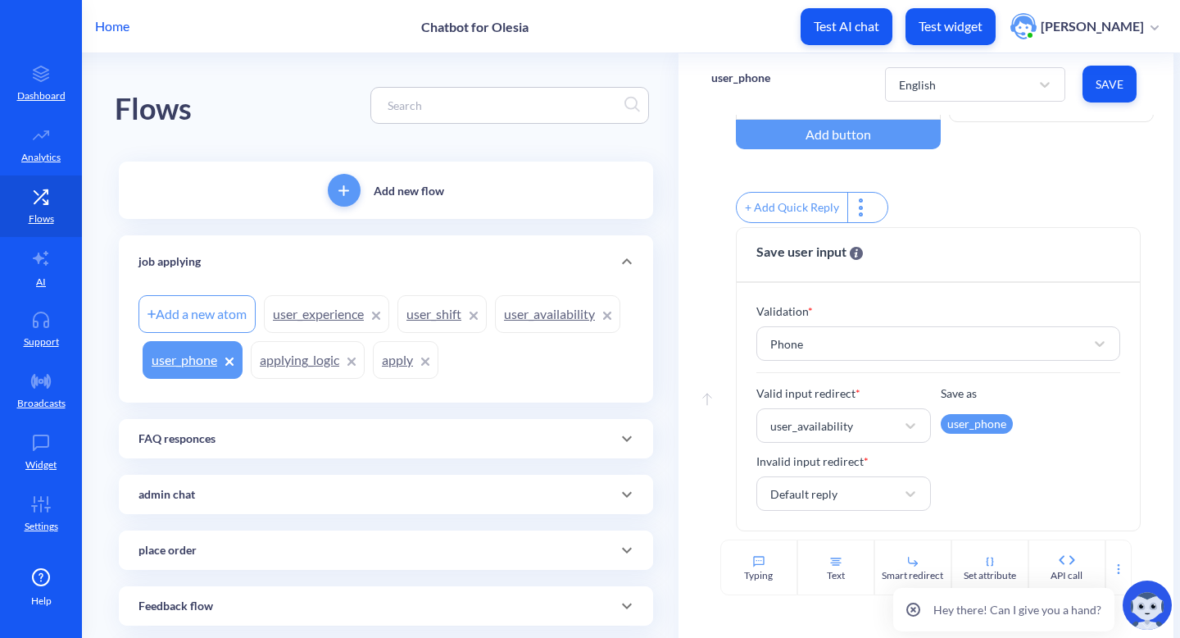
click at [546, 324] on link "user_availability" at bounding box center [557, 314] width 125 height 38
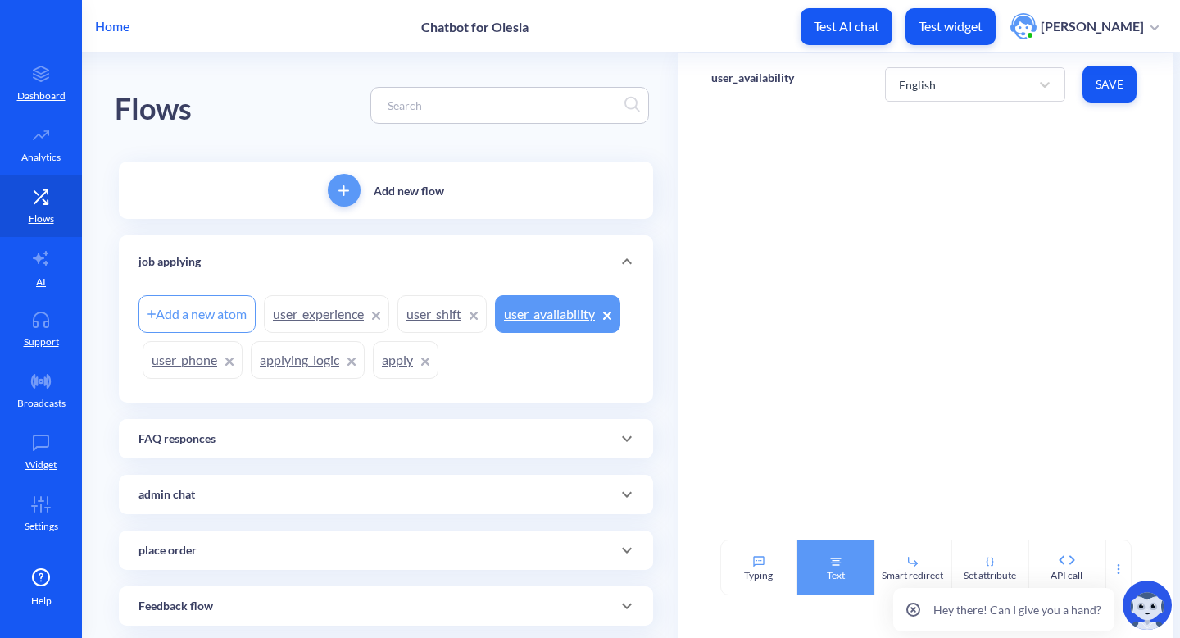
click at [821, 552] on div "Text" at bounding box center [836, 567] width 77 height 56
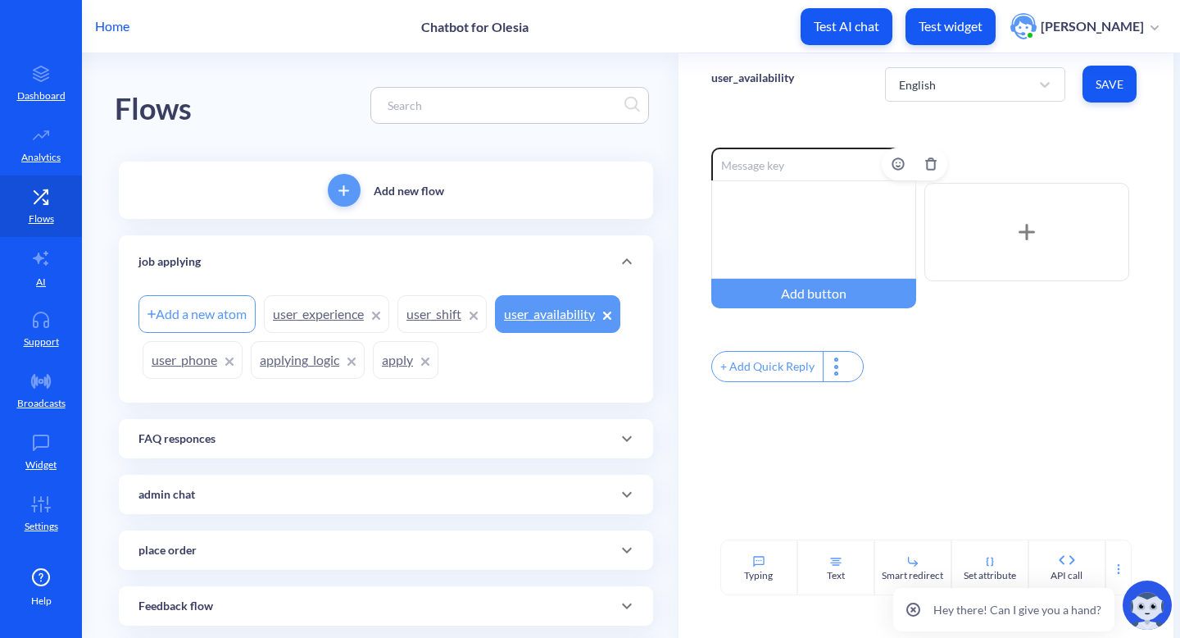
click at [821, 212] on div at bounding box center [814, 229] width 205 height 98
click at [1092, 88] on button "Save" at bounding box center [1110, 84] width 54 height 37
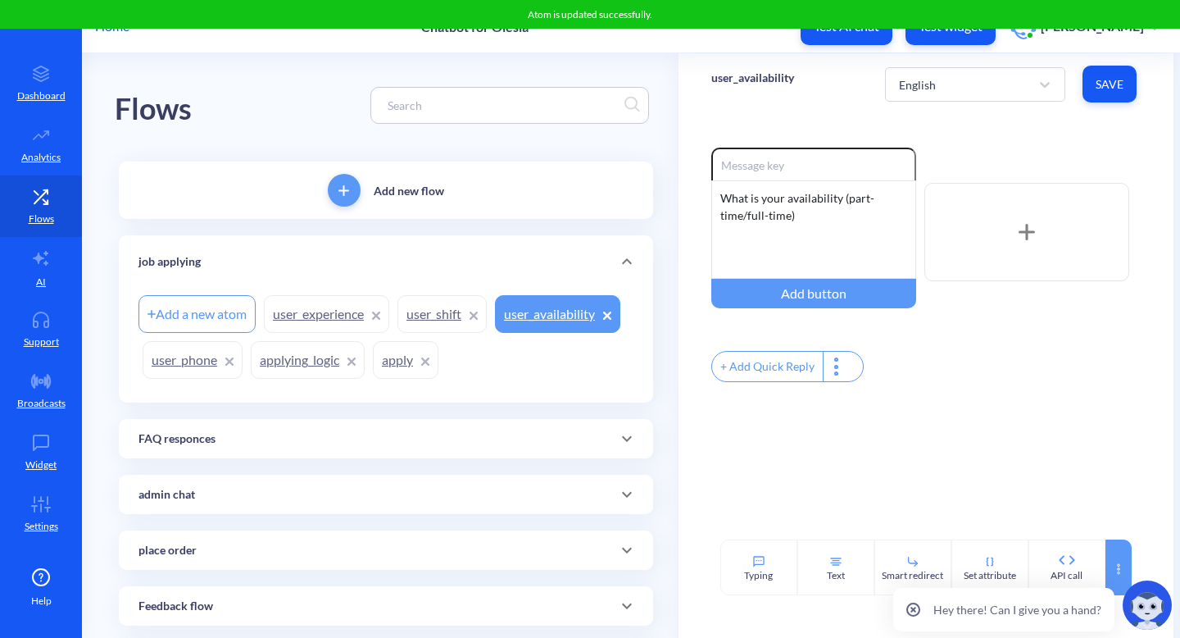
click at [1117, 559] on div at bounding box center [1119, 567] width 26 height 56
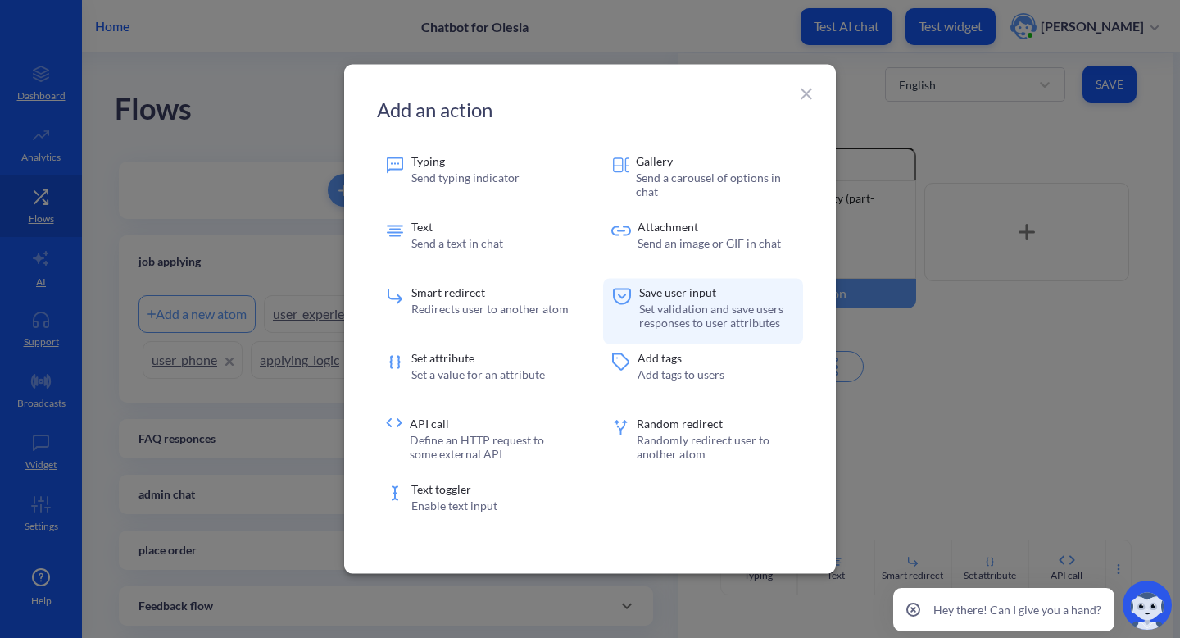
click at [721, 309] on p "Set validation and save users responses to user attributes" at bounding box center [717, 316] width 156 height 28
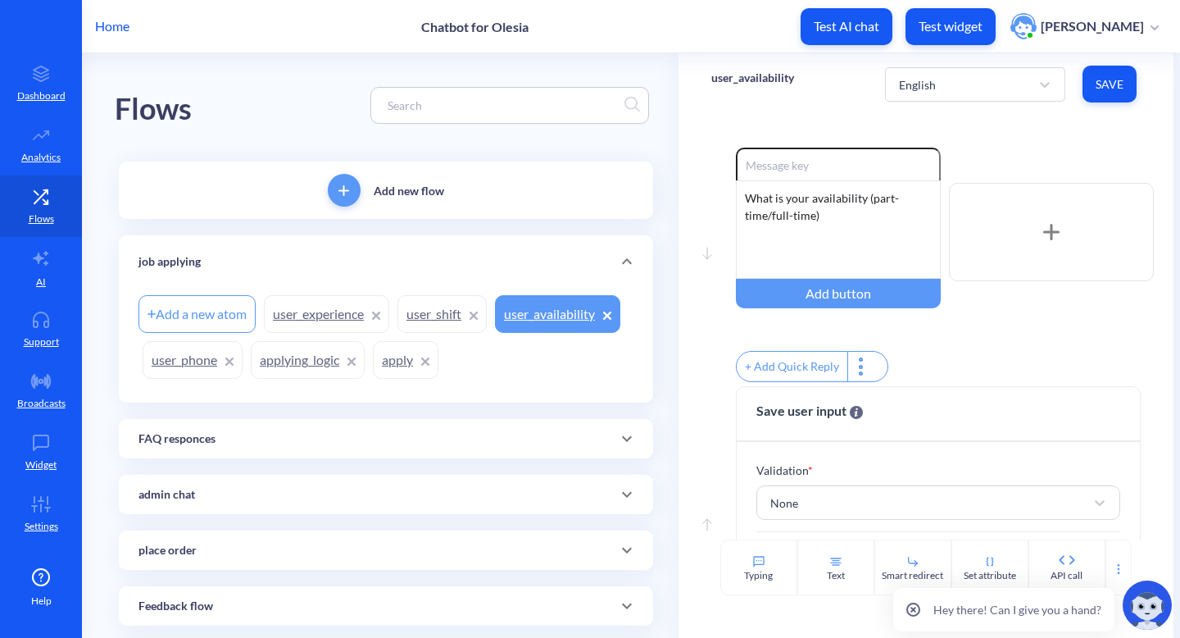
scroll to position [102, 0]
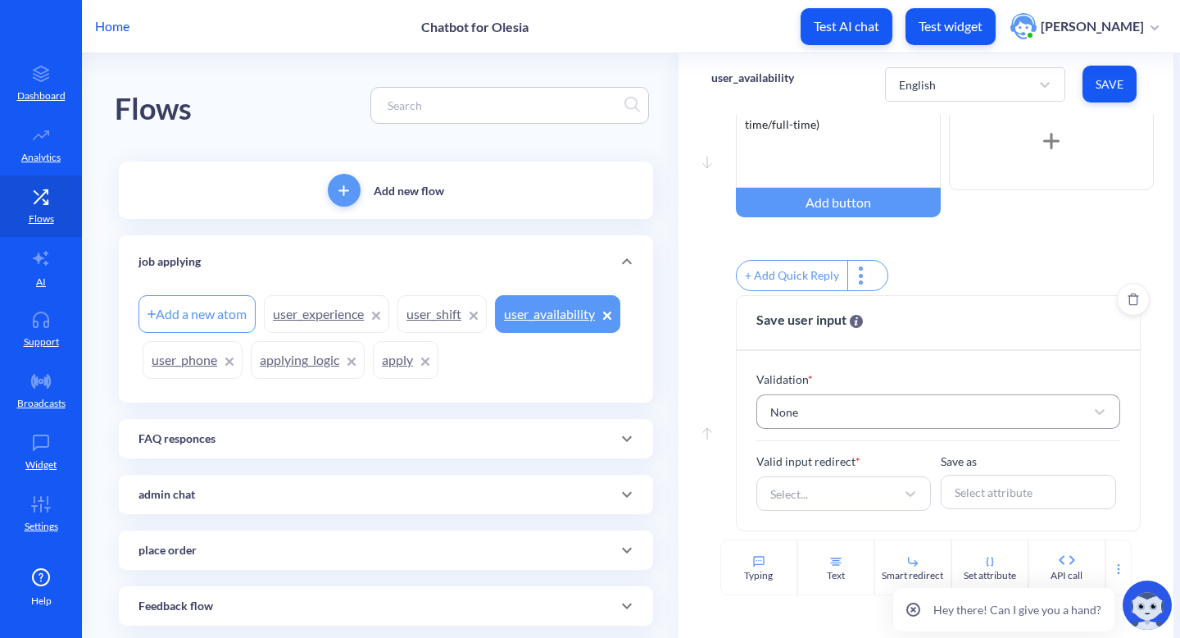
click at [898, 412] on div "None" at bounding box center [924, 412] width 324 height 30
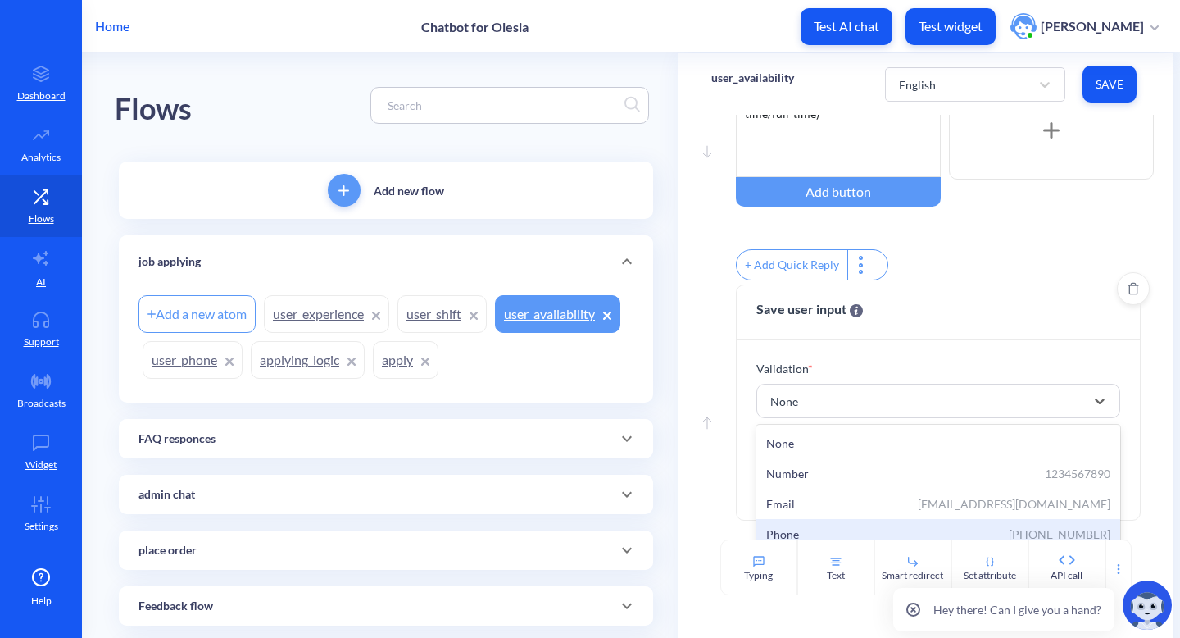
scroll to position [55, 0]
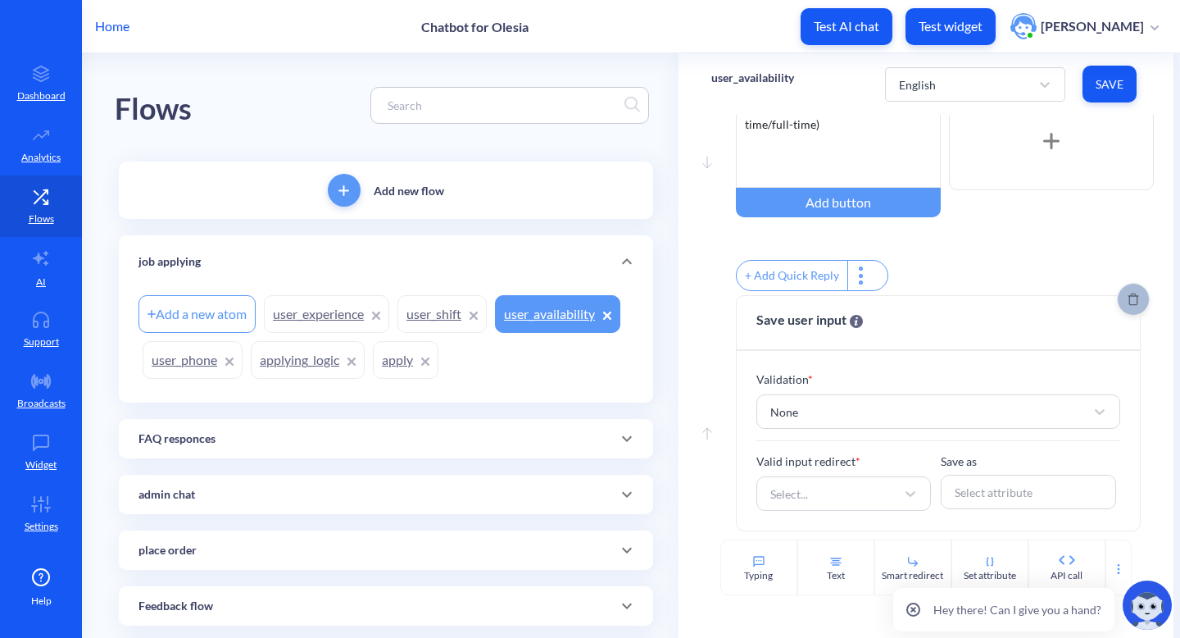
click at [1128, 301] on icon "Delete" at bounding box center [1133, 299] width 11 height 13
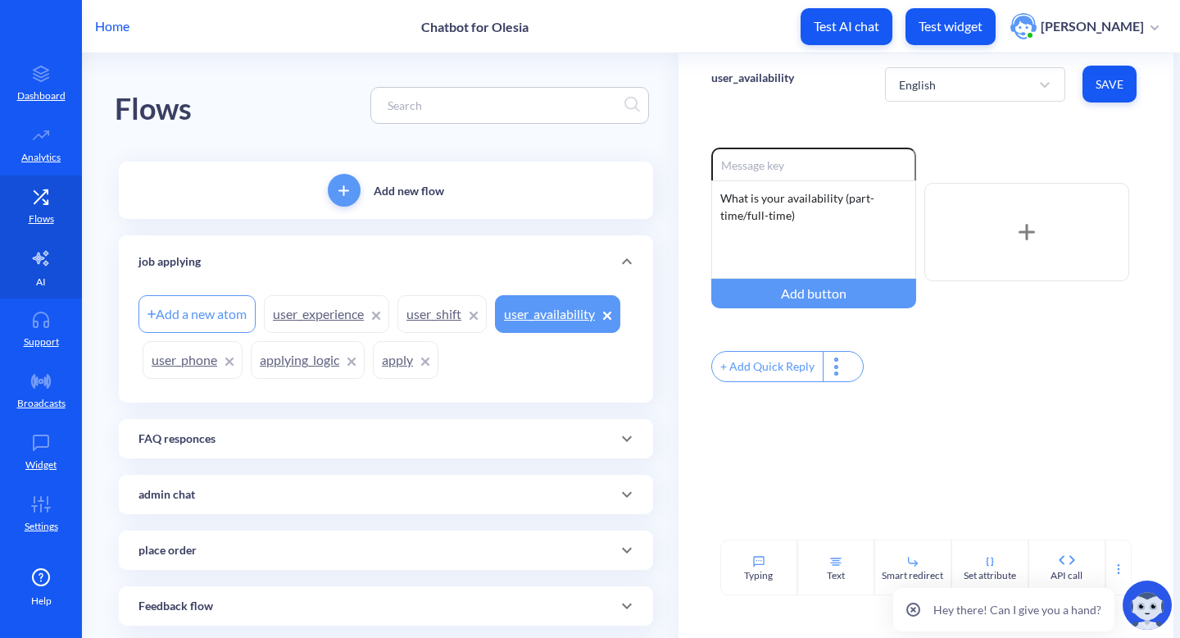
click at [49, 273] on link "AI" at bounding box center [41, 267] width 82 height 61
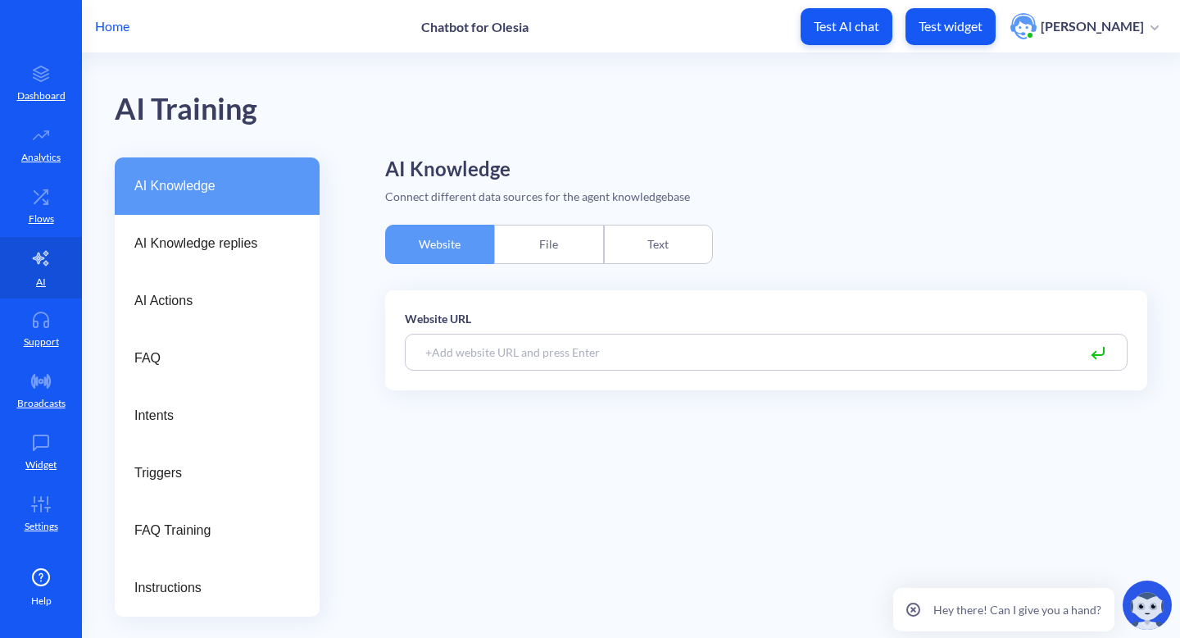
click at [656, 243] on div "Text" at bounding box center [658, 244] width 109 height 39
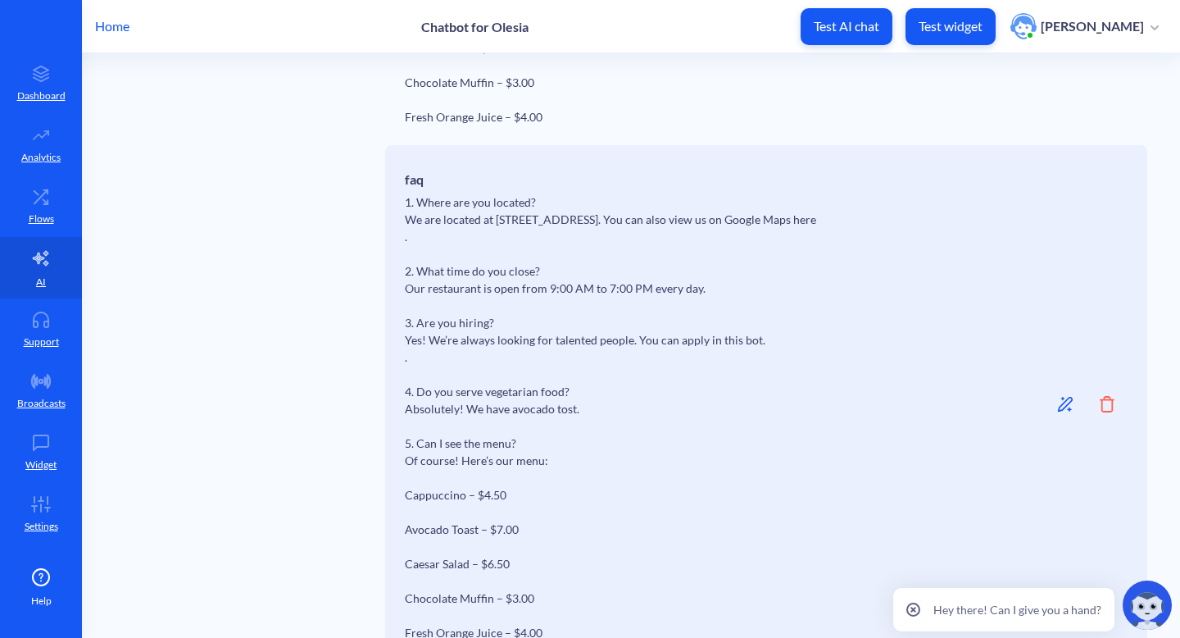
scroll to position [1026, 0]
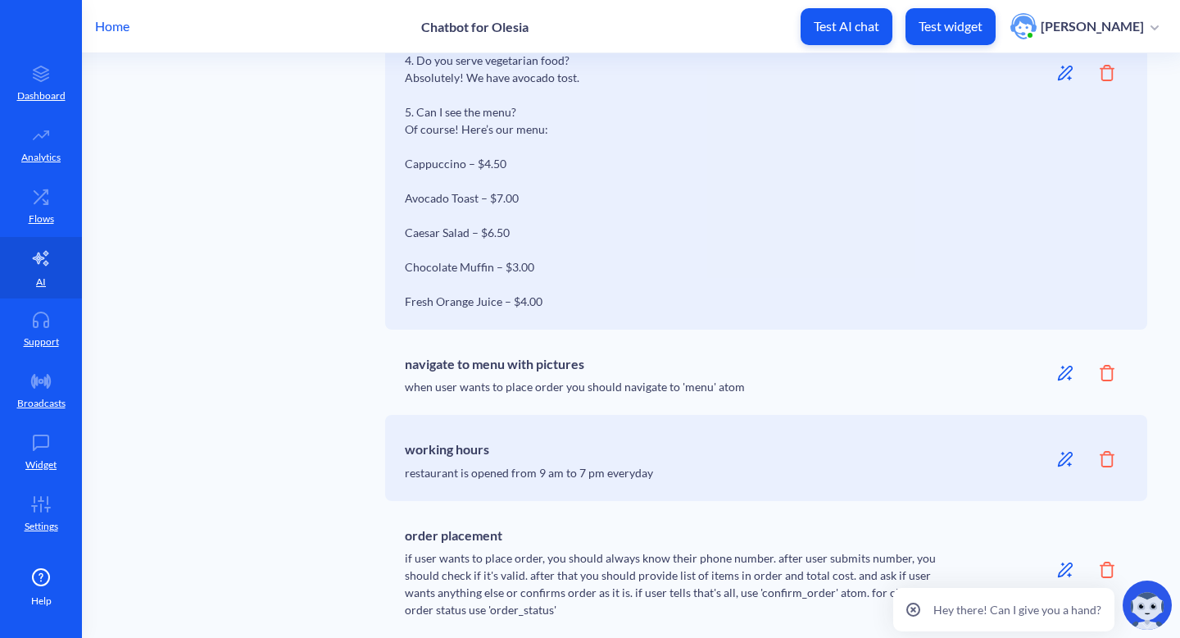
click at [1058, 571] on icon at bounding box center [1065, 569] width 15 height 15
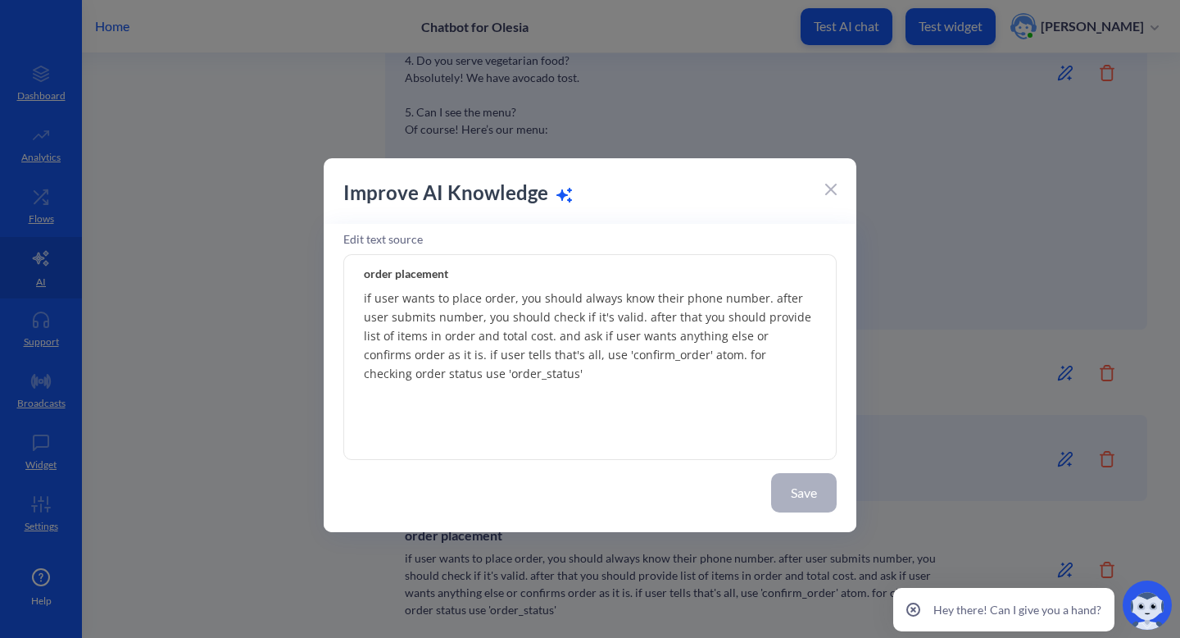
click at [829, 190] on icon at bounding box center [831, 189] width 11 height 11
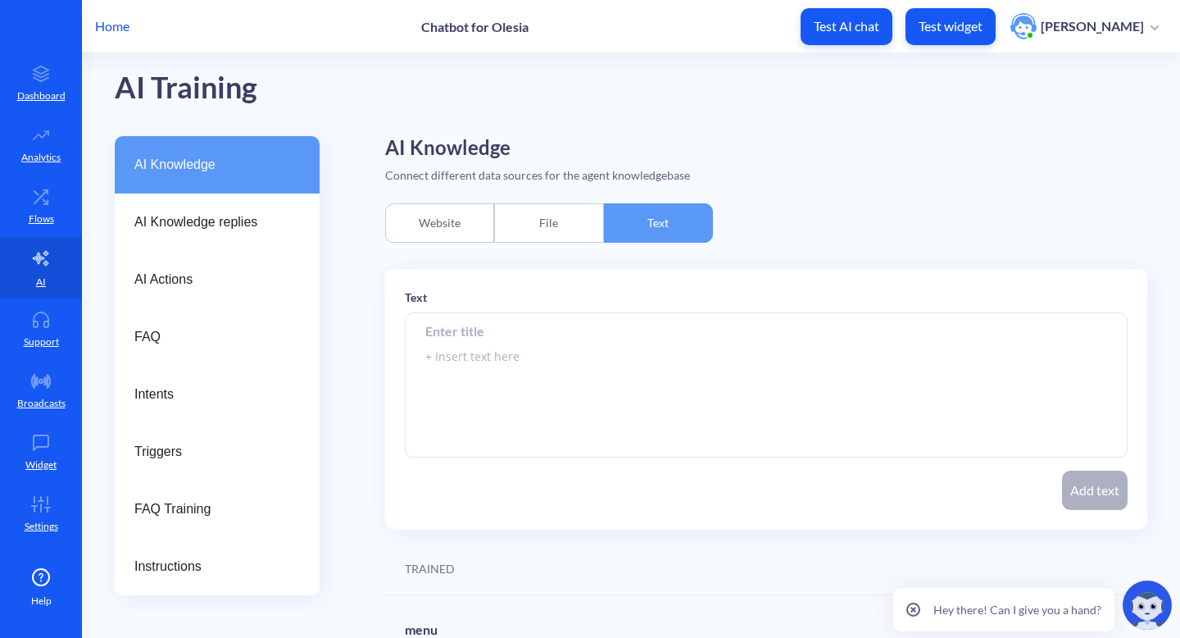
scroll to position [0, 0]
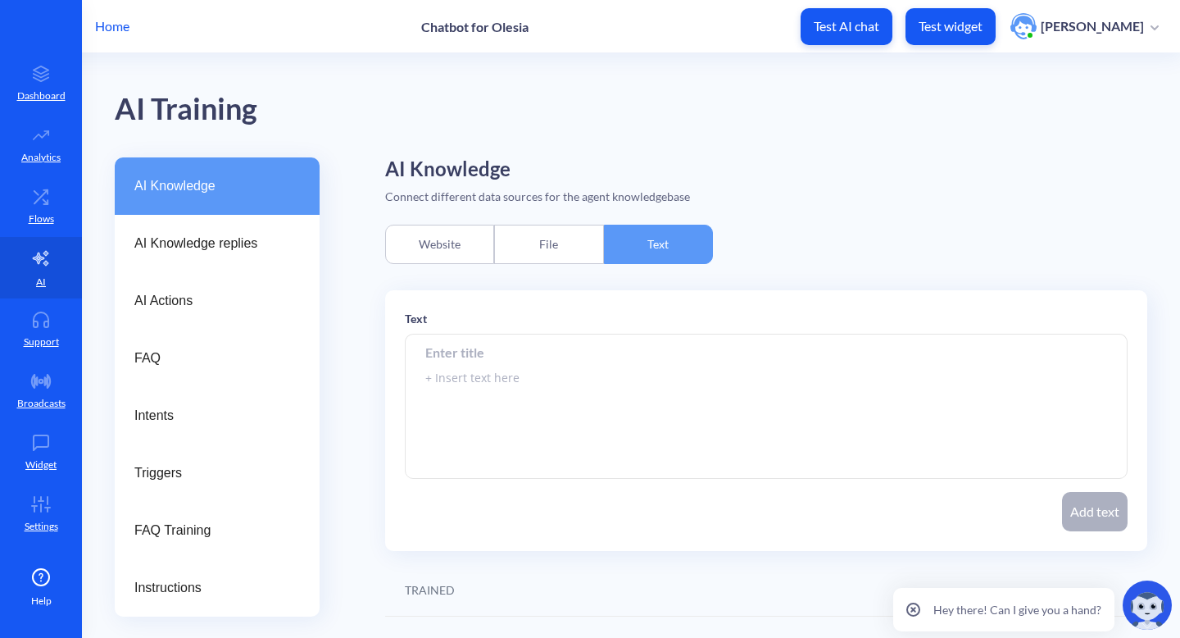
click at [549, 353] on input at bounding box center [766, 352] width 723 height 37
paste input "order placement"
type input "order placement1"
click at [560, 394] on textarea at bounding box center [766, 406] width 723 height 144
paste textarea "If user wants to place an order, you must always first request their phone numb…"
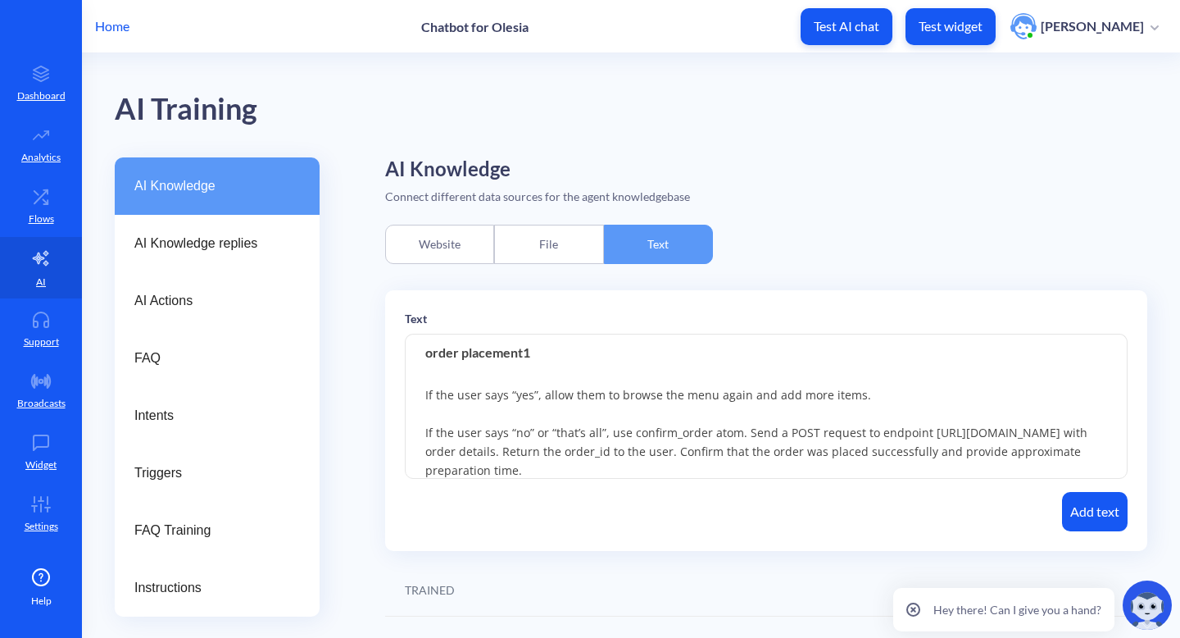
scroll to position [68, 0]
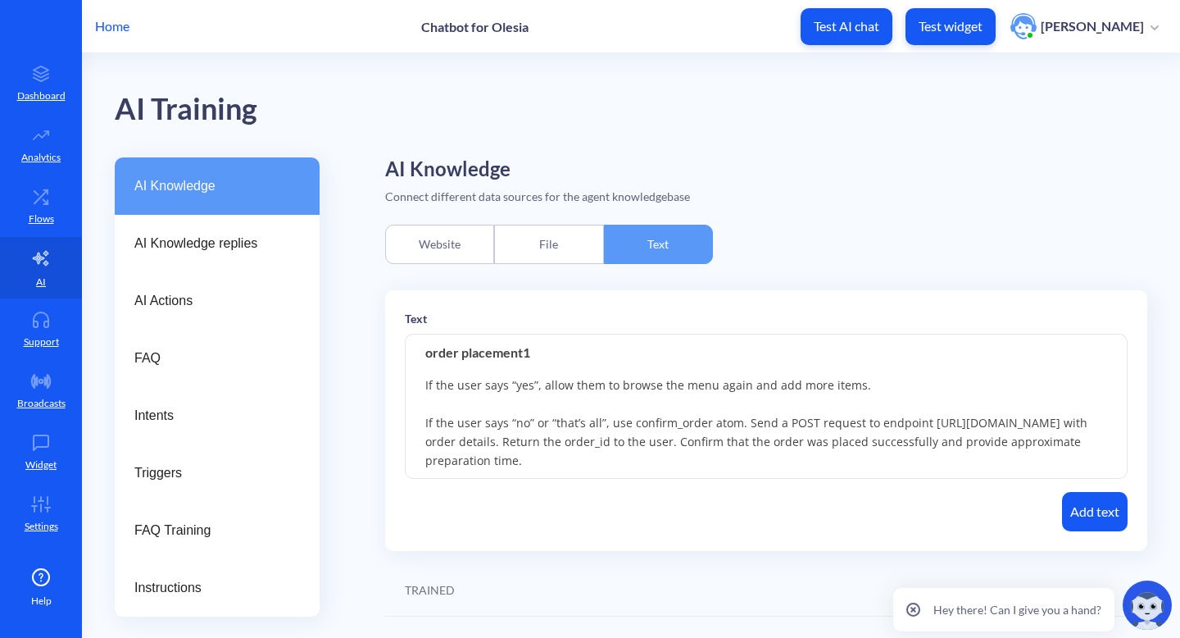
type textarea "If user wants to place an order, you must always first request their phone numb…"
click at [1085, 508] on button "Add text" at bounding box center [1095, 511] width 66 height 39
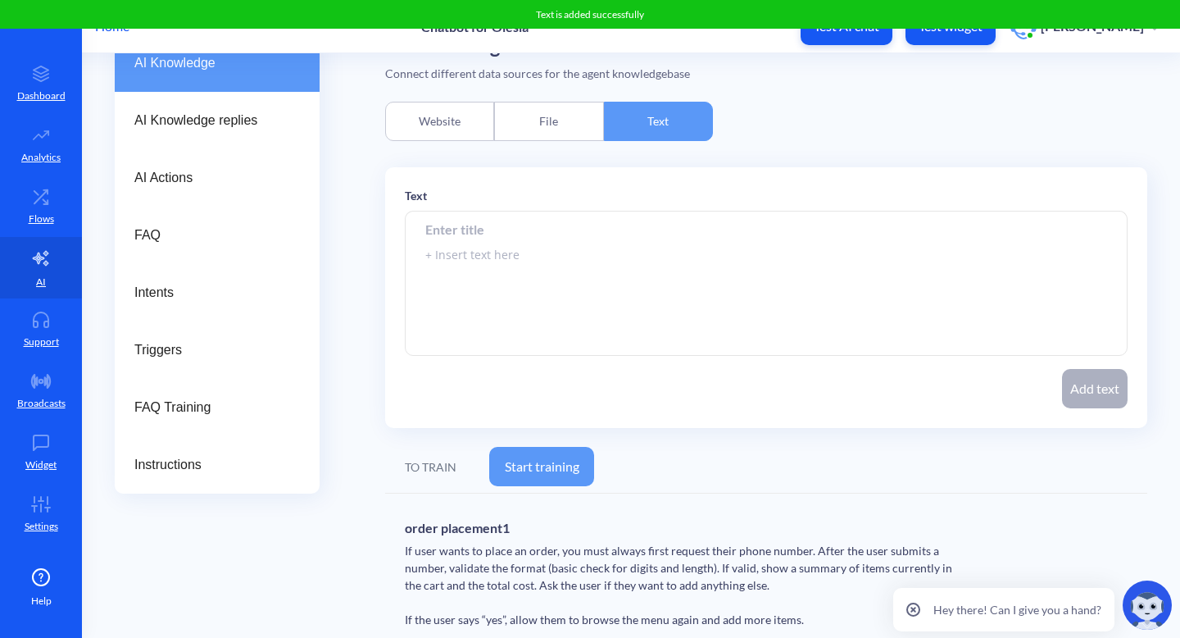
scroll to position [193, 0]
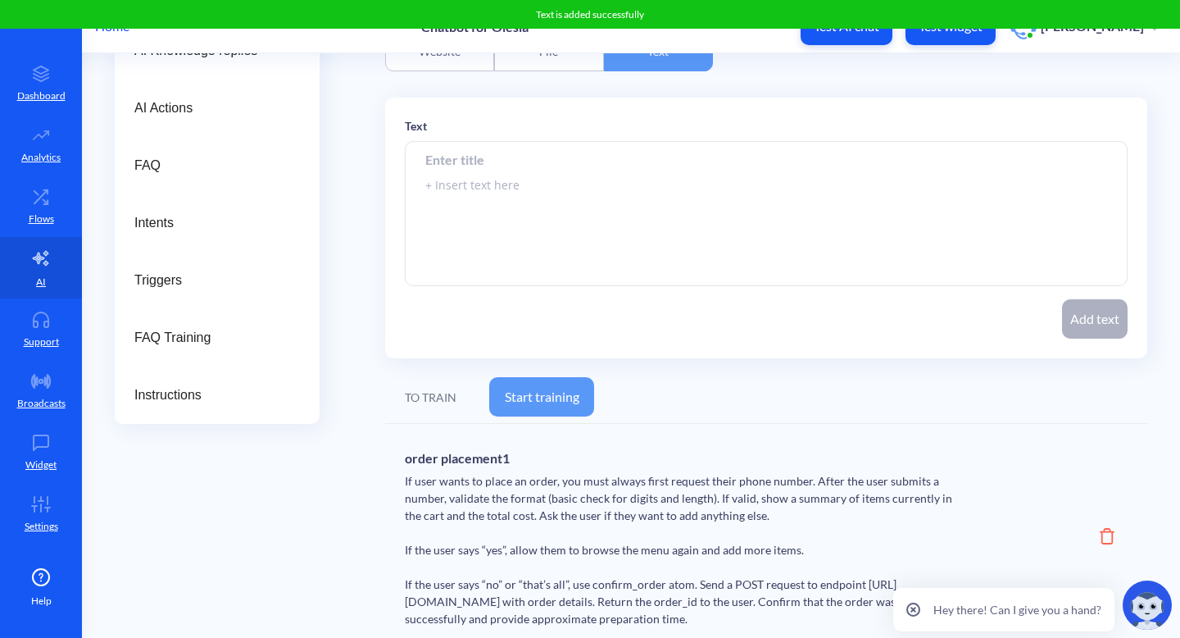
click at [537, 156] on input at bounding box center [766, 159] width 723 height 37
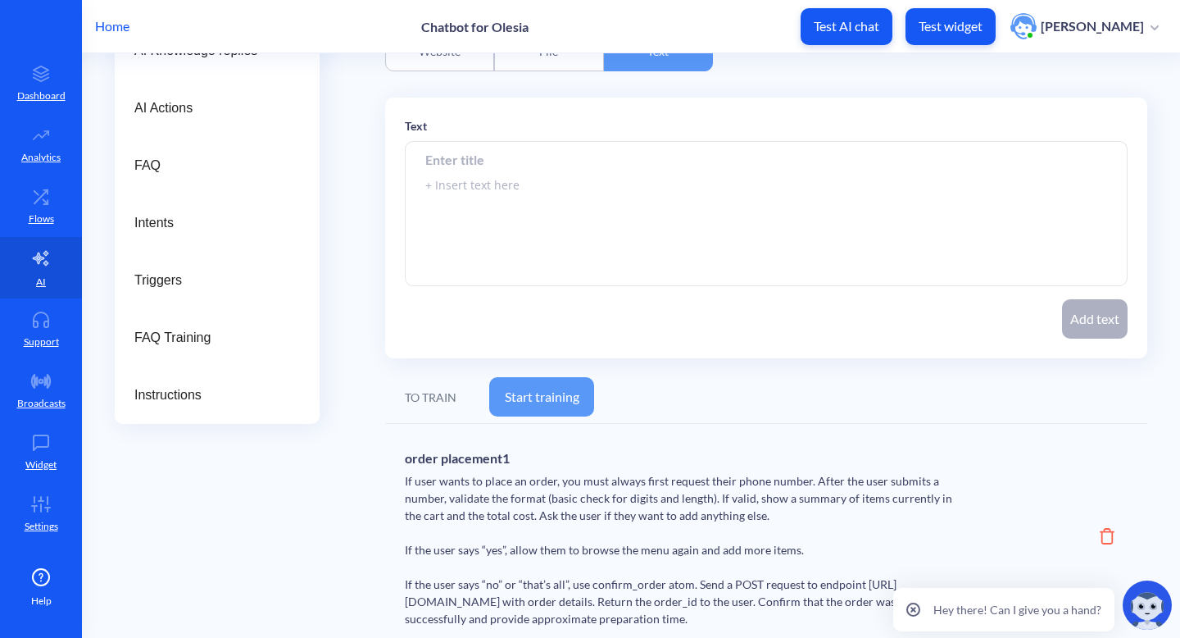
paste input "order status"
type input "order status"
click at [591, 165] on input "order status" at bounding box center [766, 159] width 723 height 37
click at [586, 182] on textarea at bounding box center [766, 214] width 723 height 144
paste textarea "If the user asks about their order status, request their order_id. If they prov…"
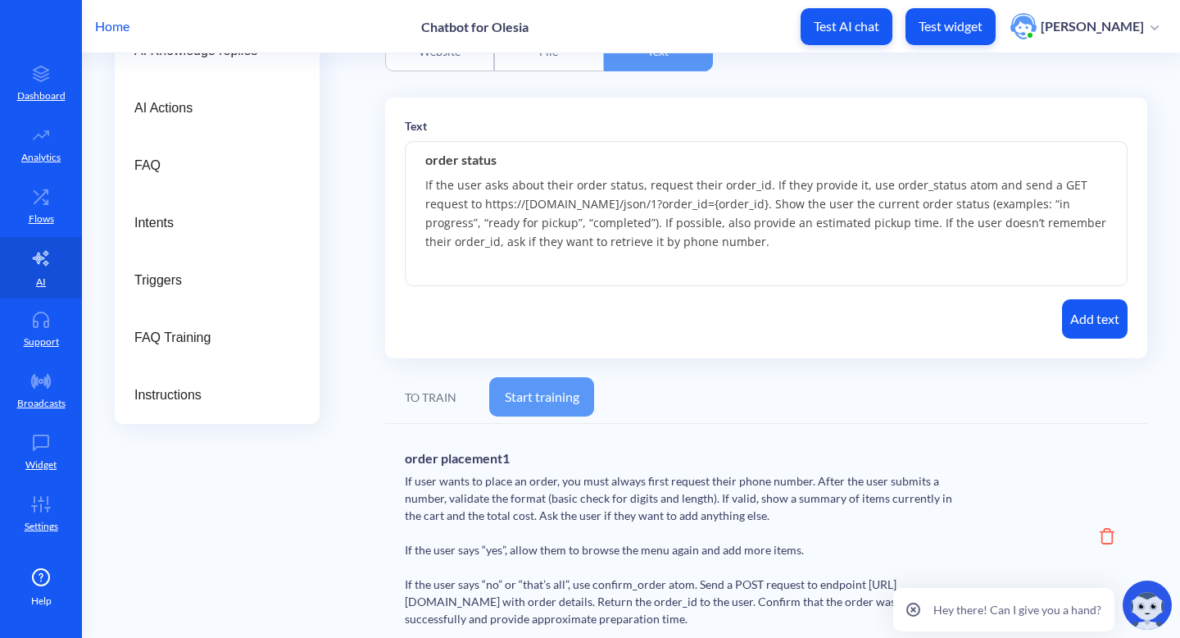
type textarea "If the user asks about their order status, request their order_id. If they prov…"
click at [1101, 324] on button "Add text" at bounding box center [1095, 318] width 66 height 39
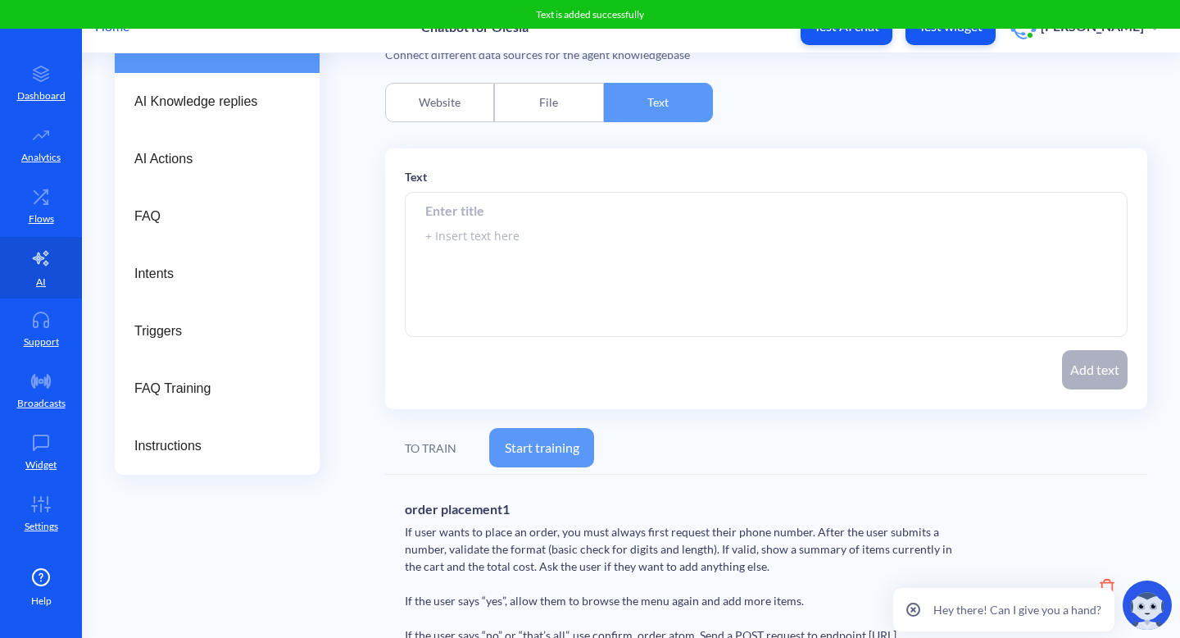
scroll to position [145, 0]
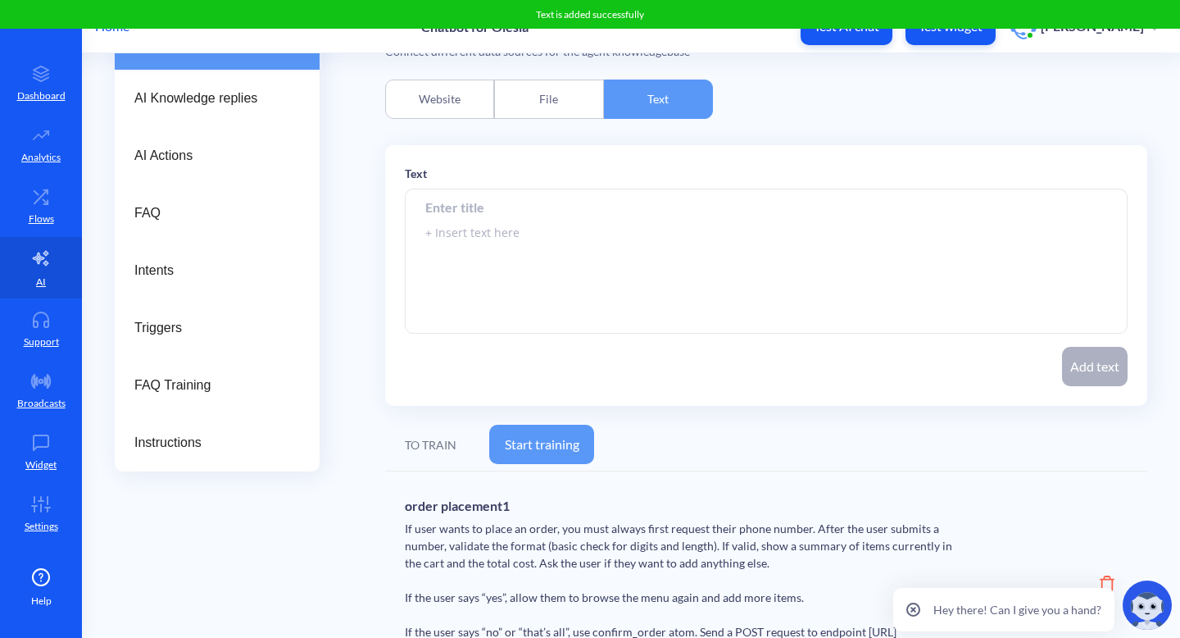
click at [495, 204] on input at bounding box center [766, 207] width 723 height 37
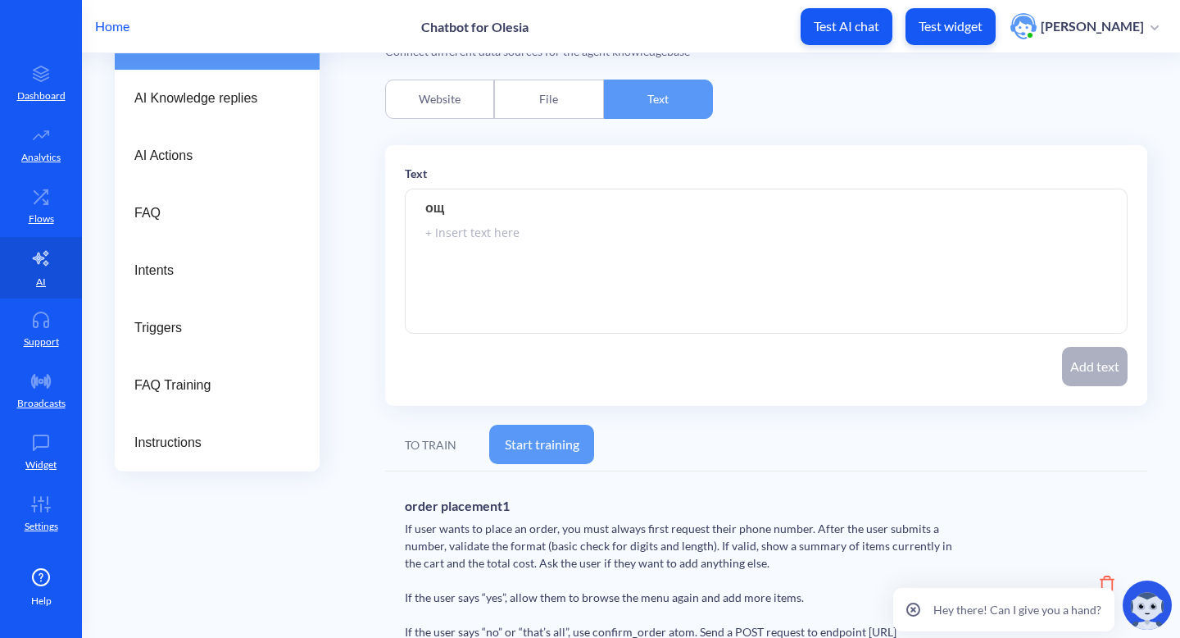
type input "о"
type input "job aaply"
click at [471, 234] on textarea at bounding box center [766, 261] width 723 height 144
paste textarea "что-то такое Of course, here is a set of instructions you can provide to your A…"
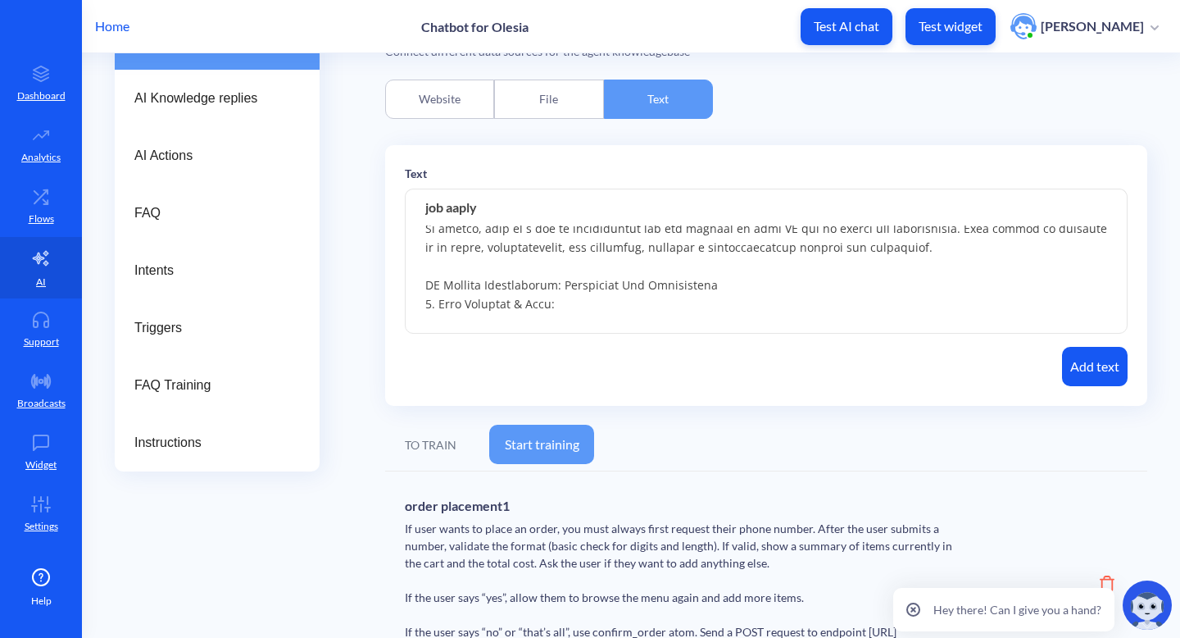
scroll to position [0, 0]
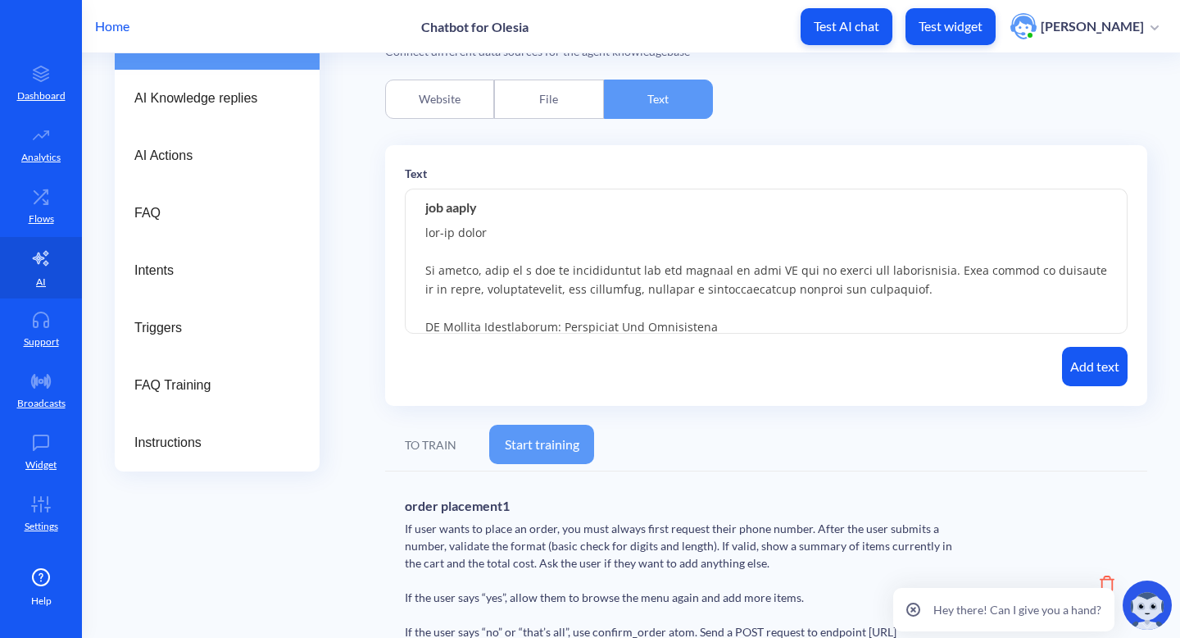
type textarea "что-то такое Of course, here is a set of instructions you can provide to your A…"
click at [1071, 364] on button "Add text" at bounding box center [1095, 366] width 66 height 39
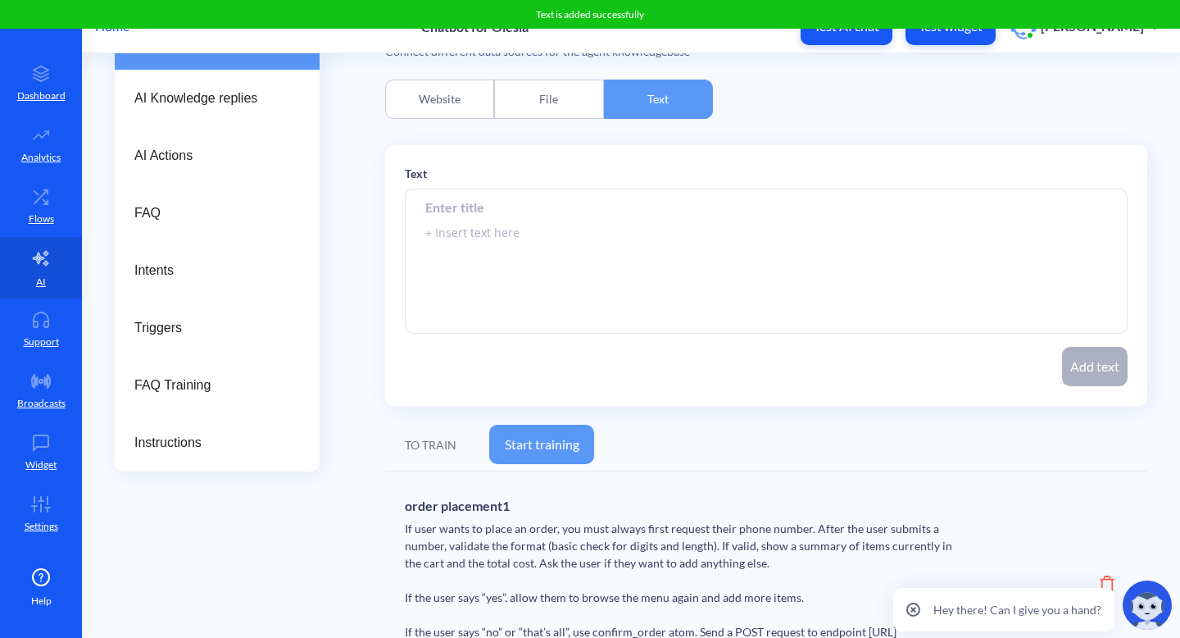
click at [582, 212] on input at bounding box center [766, 207] width 723 height 37
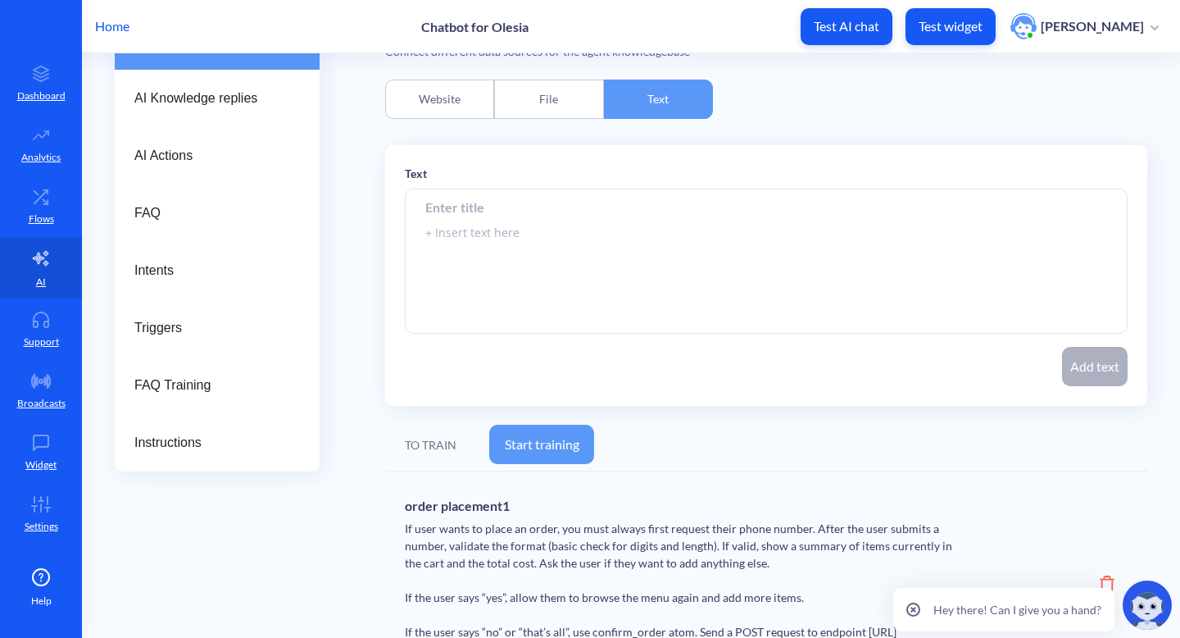
paste input "yes/no answers"
type input "yes/no answers"
click at [518, 239] on textarea at bounding box center [766, 261] width 723 height 144
paste textarea "If the user replies only with “yes” or “no”, always interpret it based on the p…"
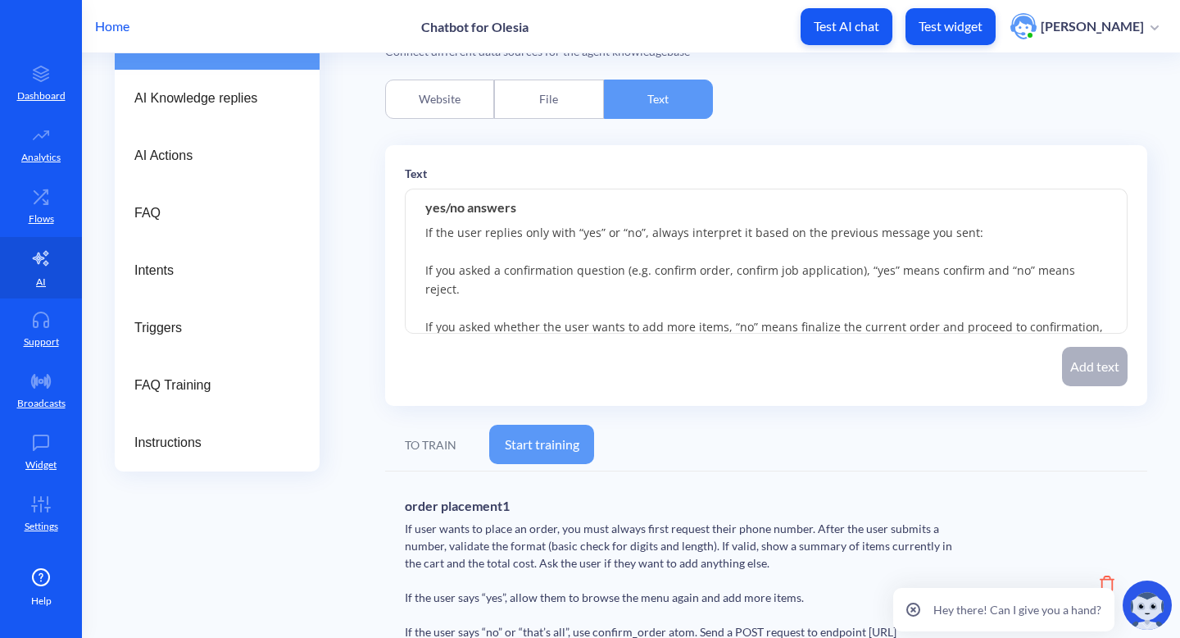
scroll to position [39, 0]
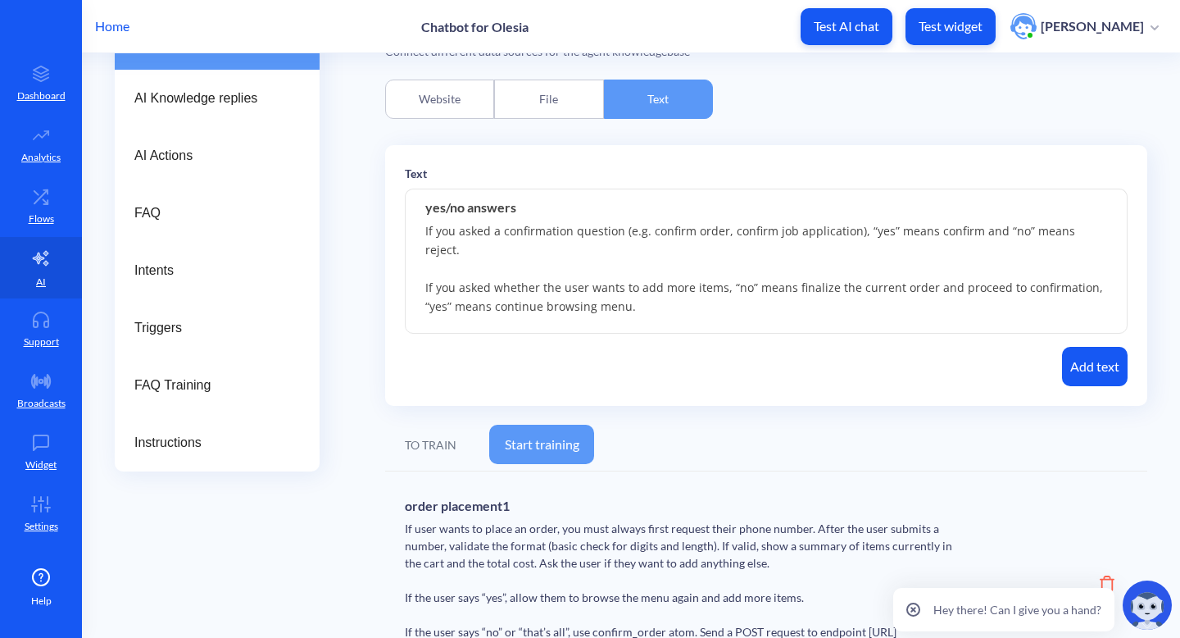
type textarea "If the user replies only with “yes” or “no”, always interpret it based on the p…"
click at [1096, 368] on button "Add text" at bounding box center [1095, 366] width 66 height 39
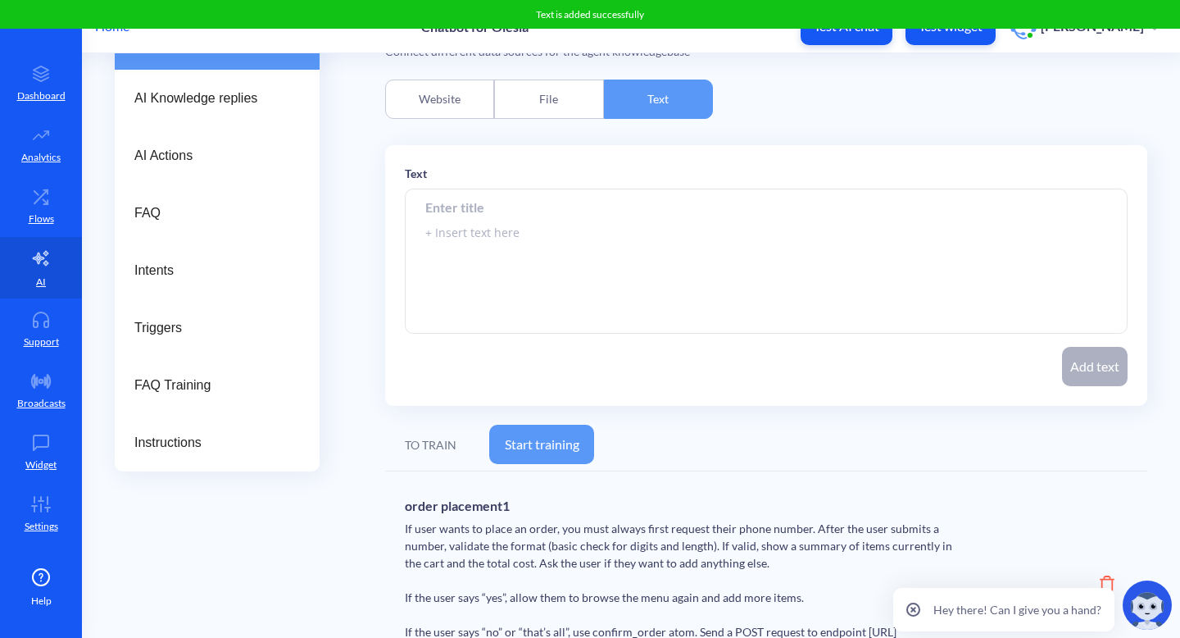
scroll to position [0, 0]
click at [563, 445] on button "Start training" at bounding box center [541, 444] width 105 height 39
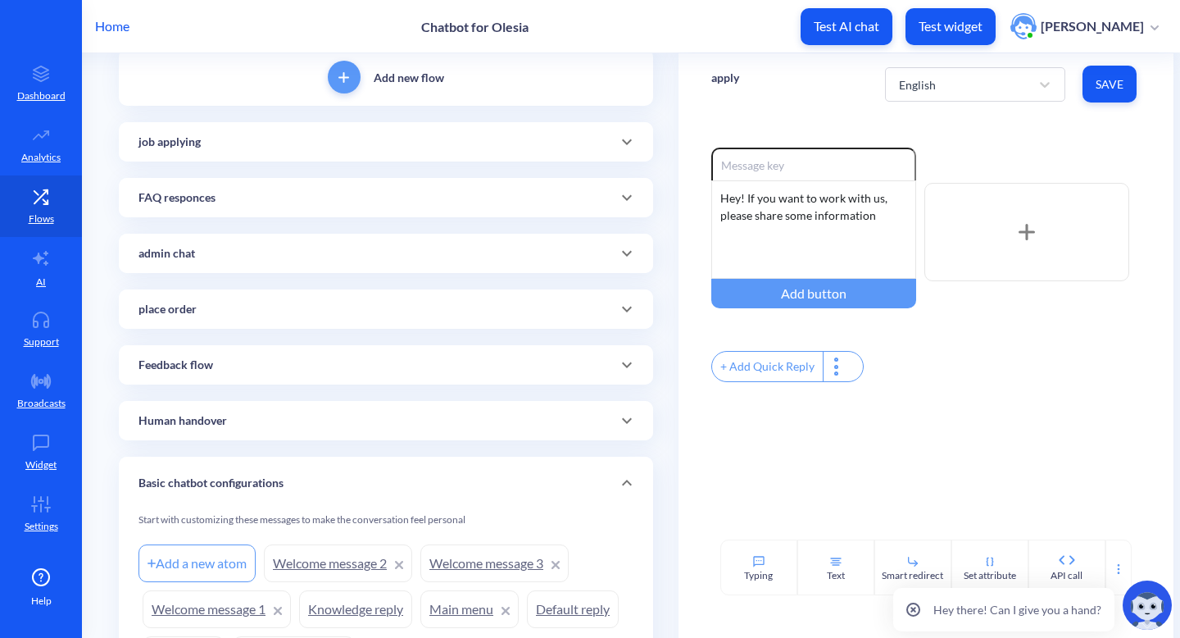
scroll to position [226, 0]
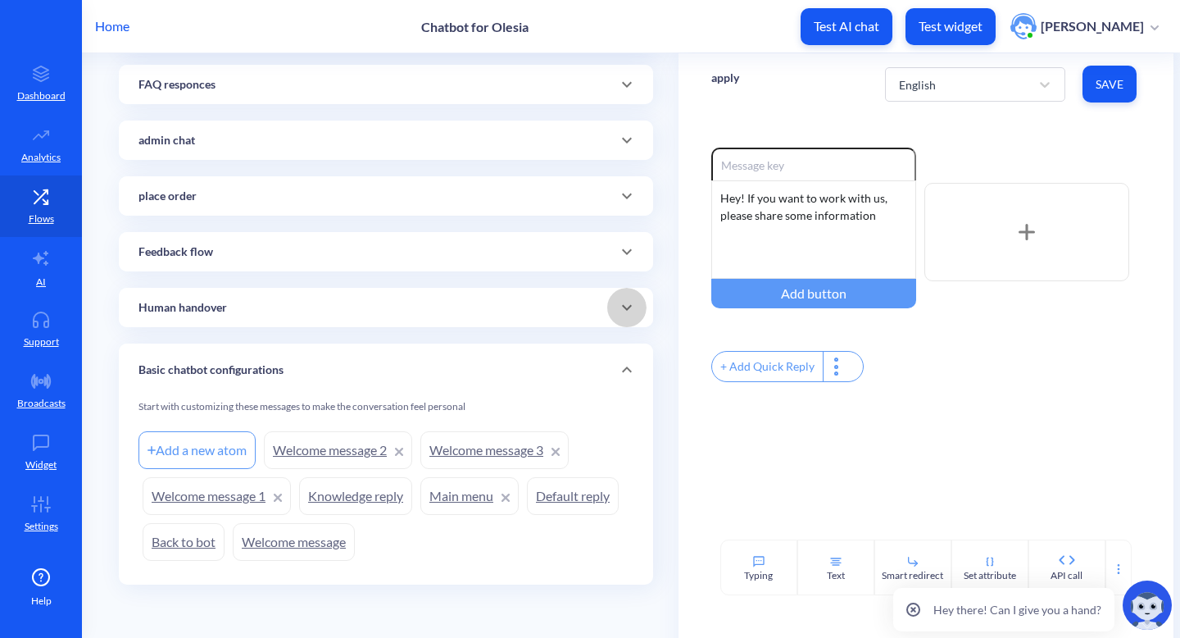
click at [627, 312] on icon at bounding box center [627, 308] width 20 height 20
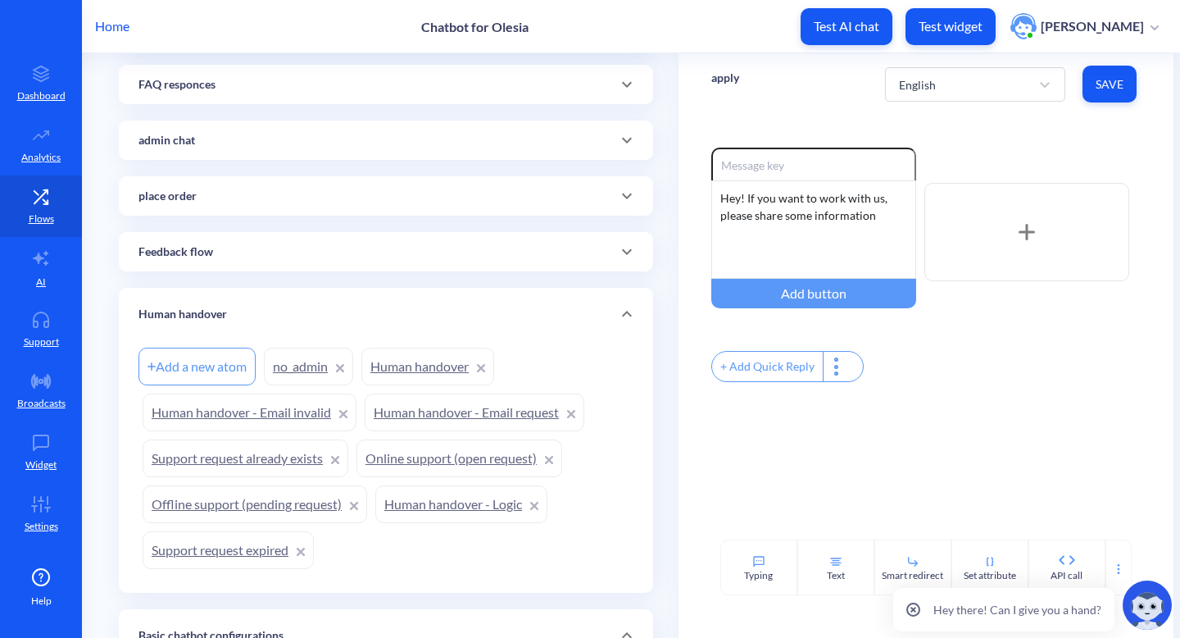
click at [450, 421] on link "Human handover - Email request" at bounding box center [475, 412] width 220 height 38
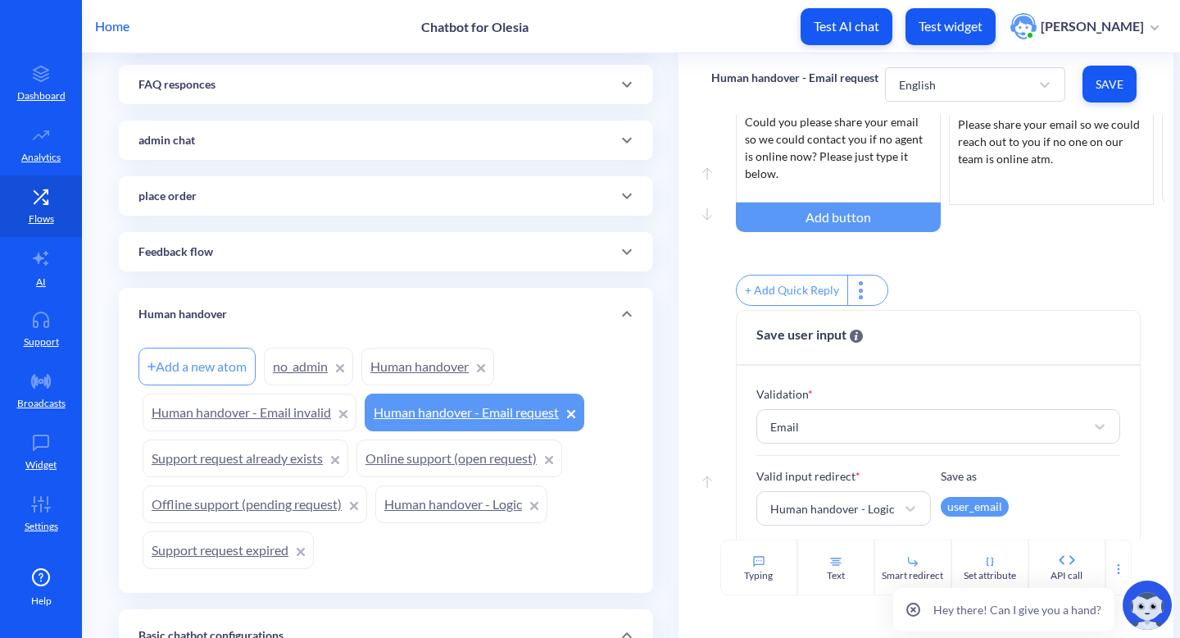
scroll to position [257, 0]
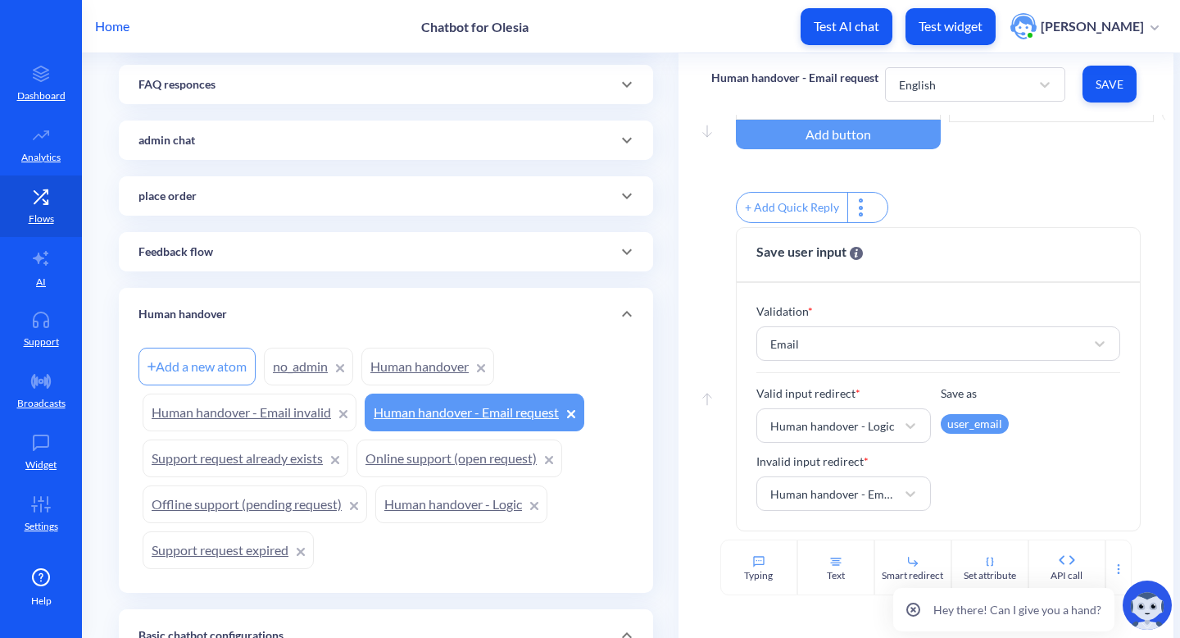
click at [413, 503] on link "Human handover - Logic" at bounding box center [461, 504] width 172 height 38
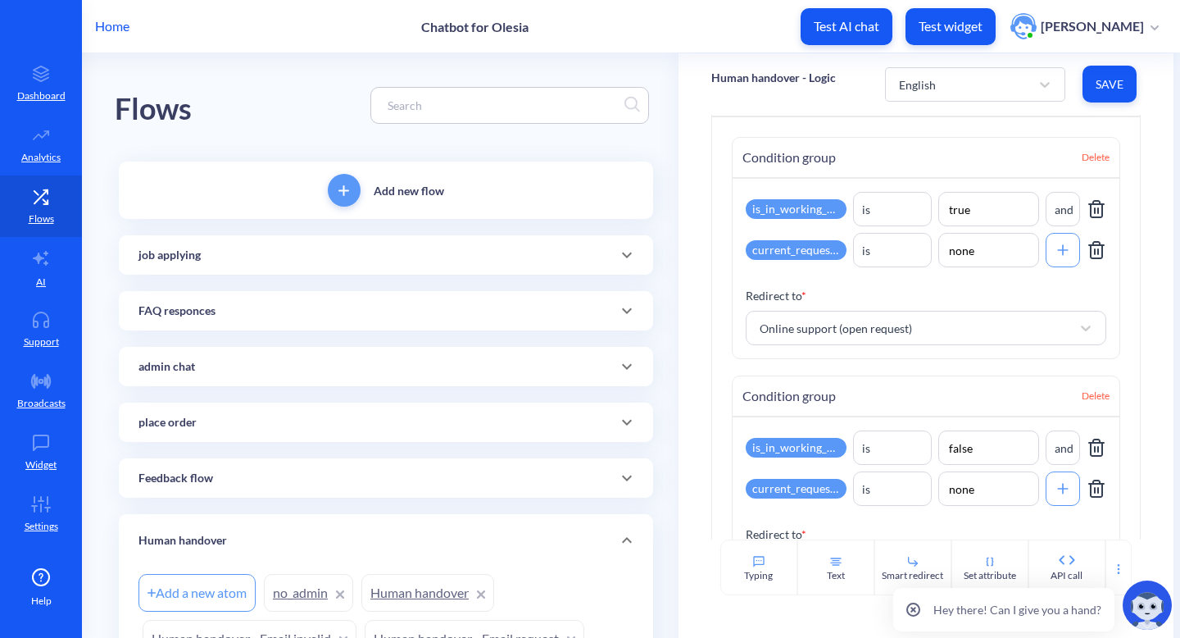
scroll to position [85, 0]
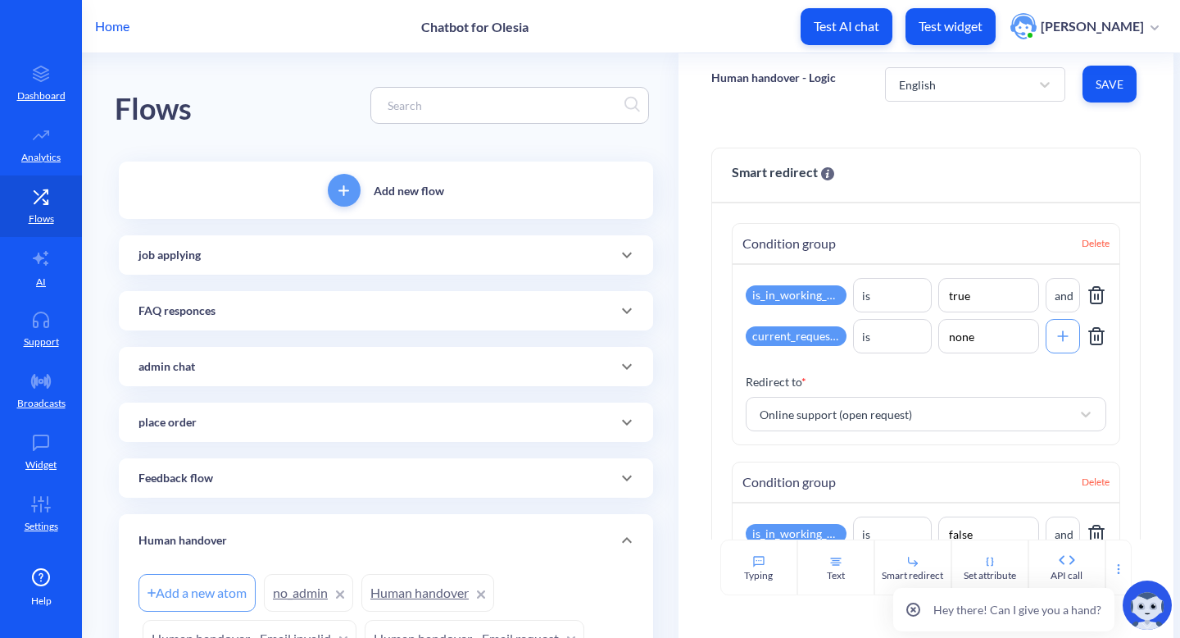
scroll to position [85, 0]
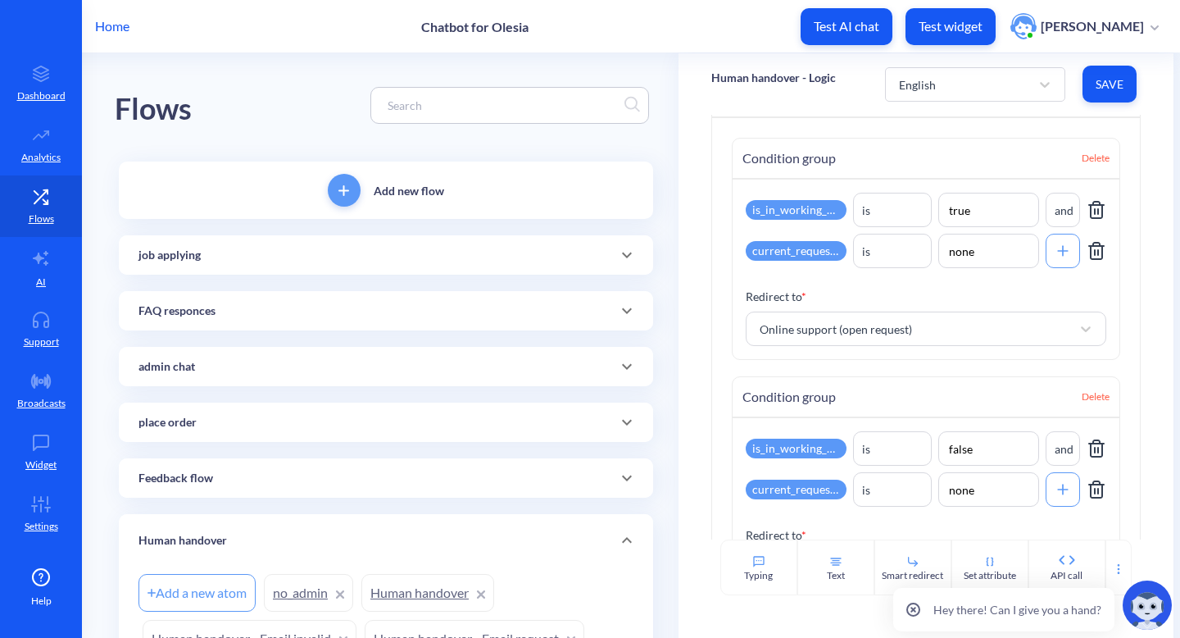
click at [953, 25] on p "Test widget" at bounding box center [951, 26] width 64 height 16
click at [25, 530] on p "Settings" at bounding box center [42, 526] width 34 height 15
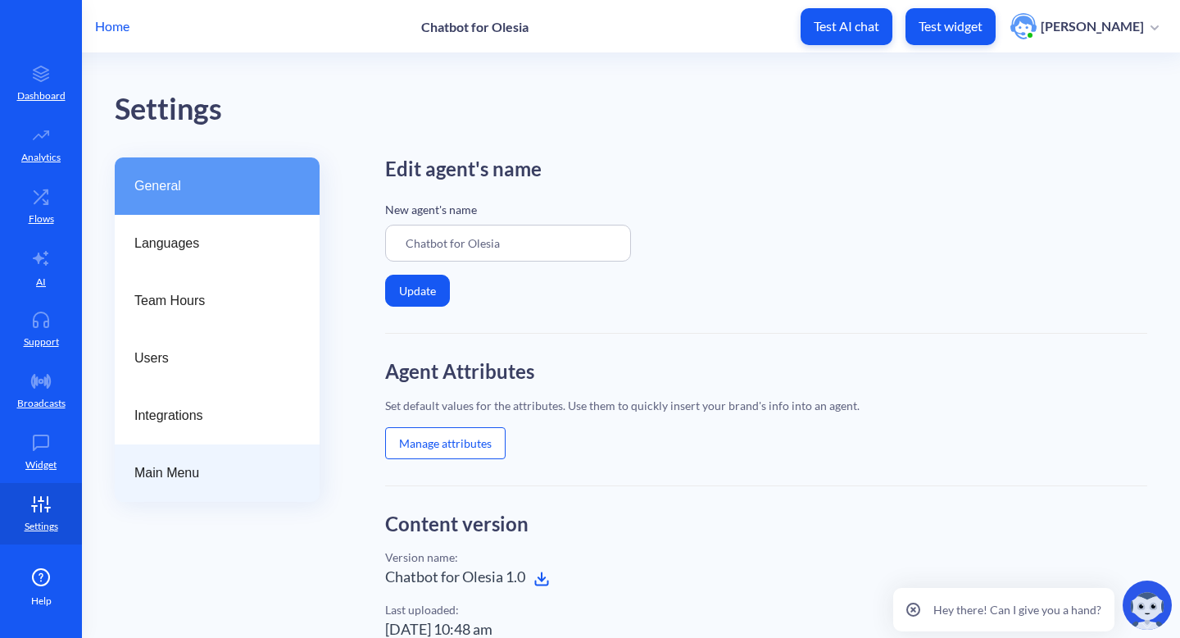
click at [187, 485] on div "Main Menu" at bounding box center [217, 472] width 205 height 57
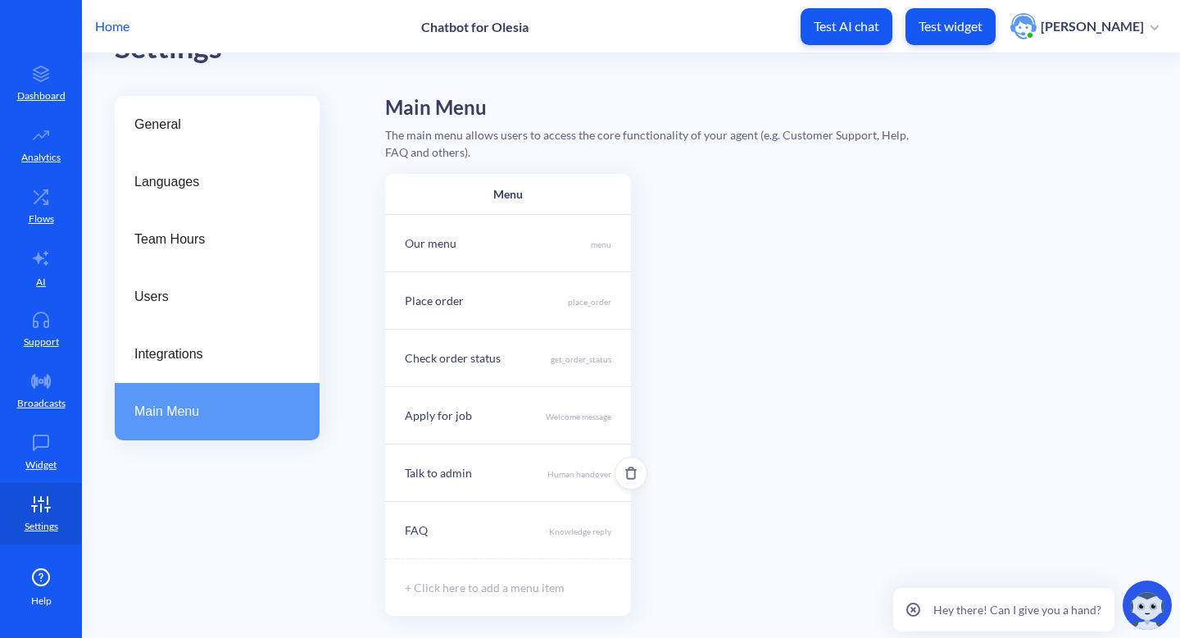
scroll to position [72, 0]
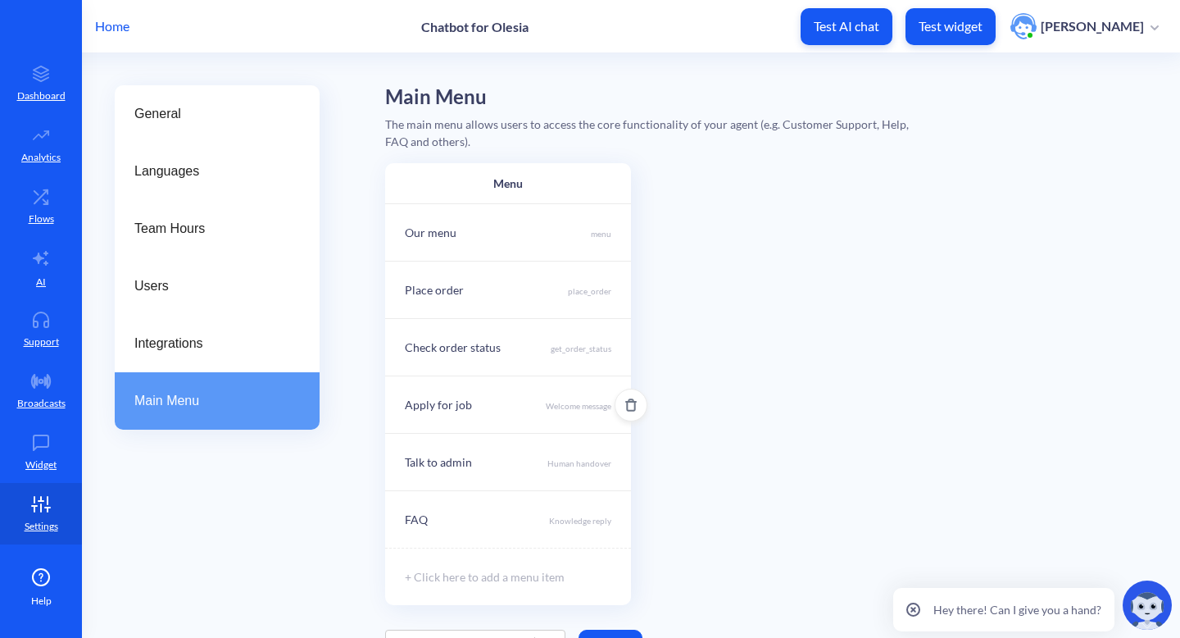
click at [512, 421] on div "Apply for job Welcome message" at bounding box center [508, 403] width 246 height 57
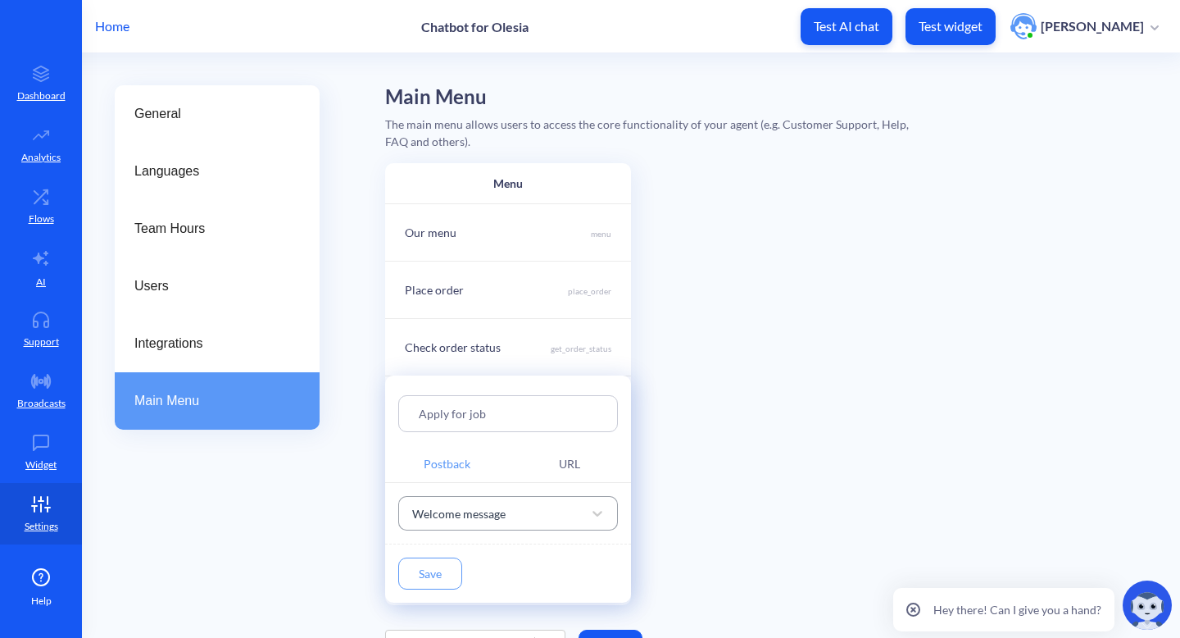
click at [503, 511] on div "Welcome message" at bounding box center [458, 512] width 93 height 17
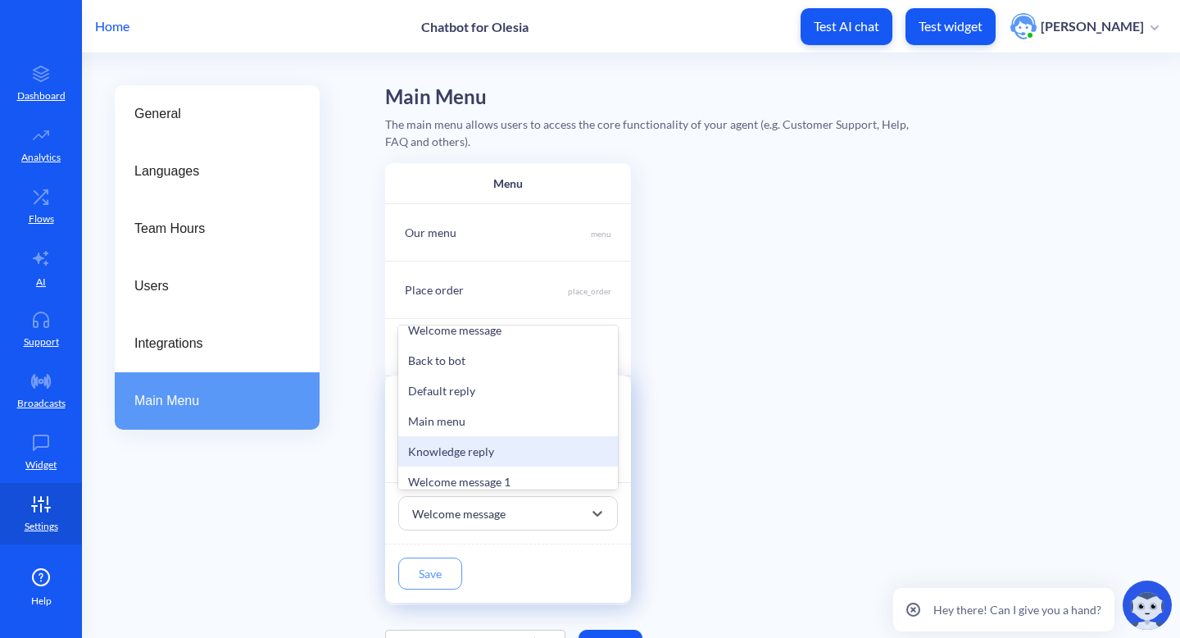
scroll to position [15, 0]
click at [507, 451] on div "Knowledge reply" at bounding box center [508, 450] width 220 height 30
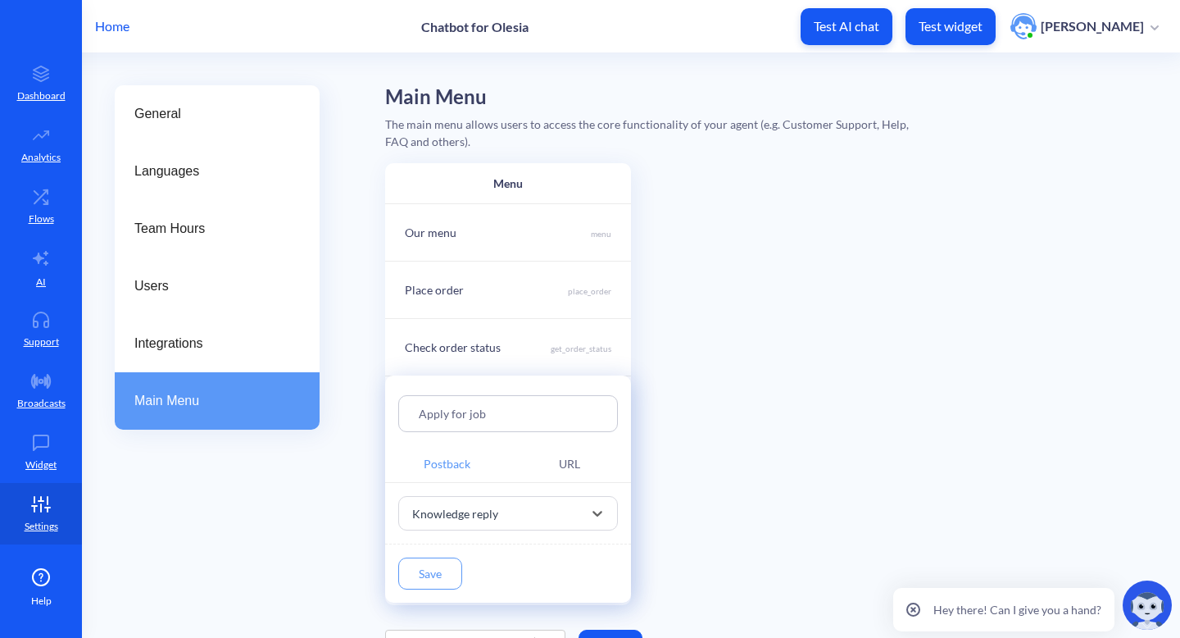
click at [436, 572] on button "Save" at bounding box center [430, 573] width 64 height 32
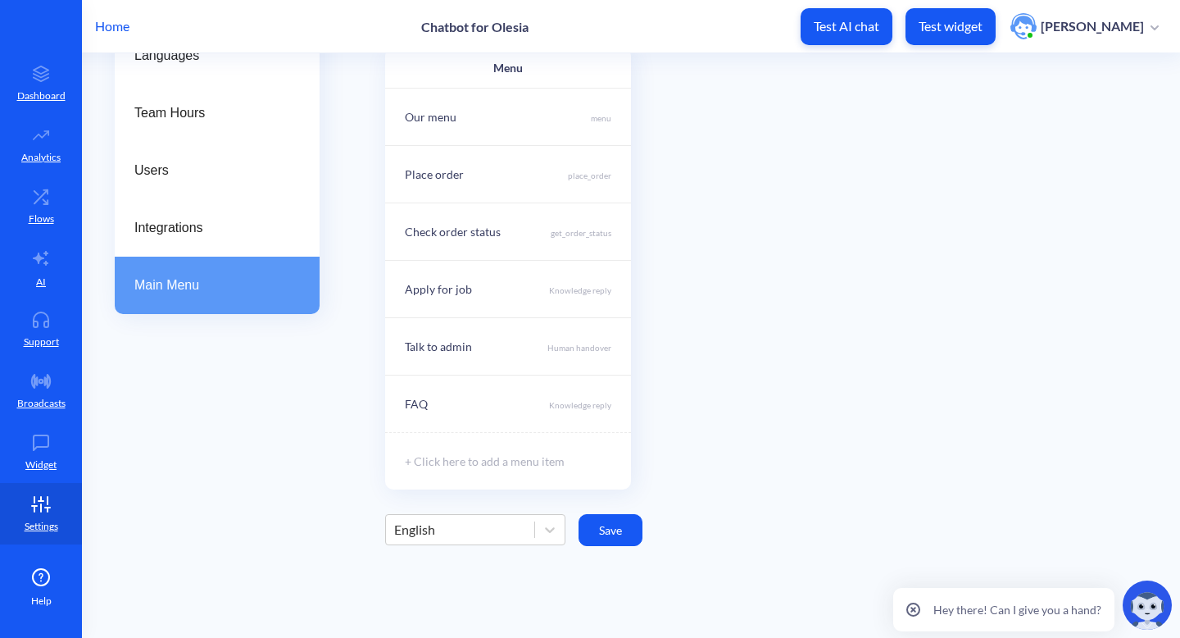
scroll to position [207, 0]
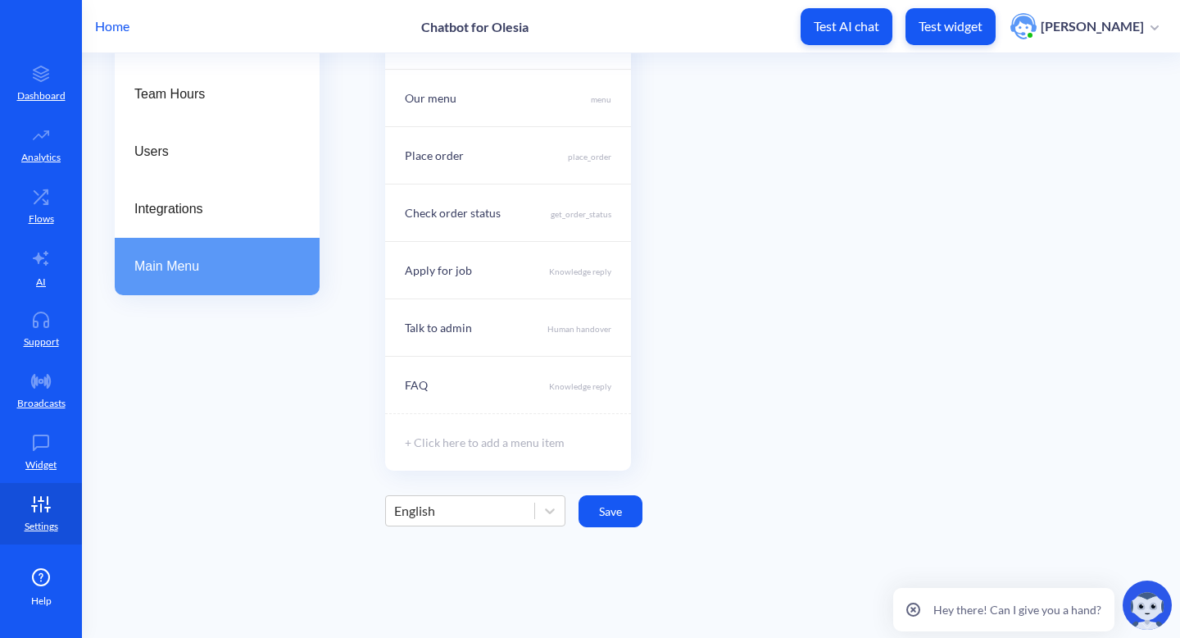
click at [612, 500] on button "Save" at bounding box center [611, 511] width 64 height 32
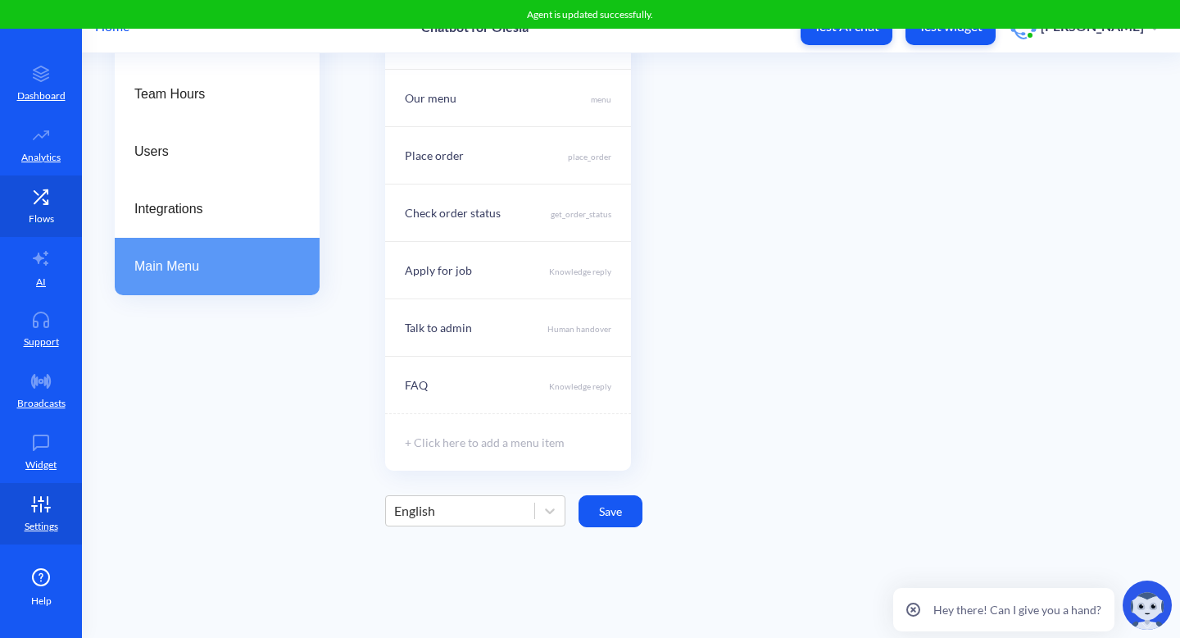
click at [56, 203] on icon at bounding box center [41, 197] width 33 height 16
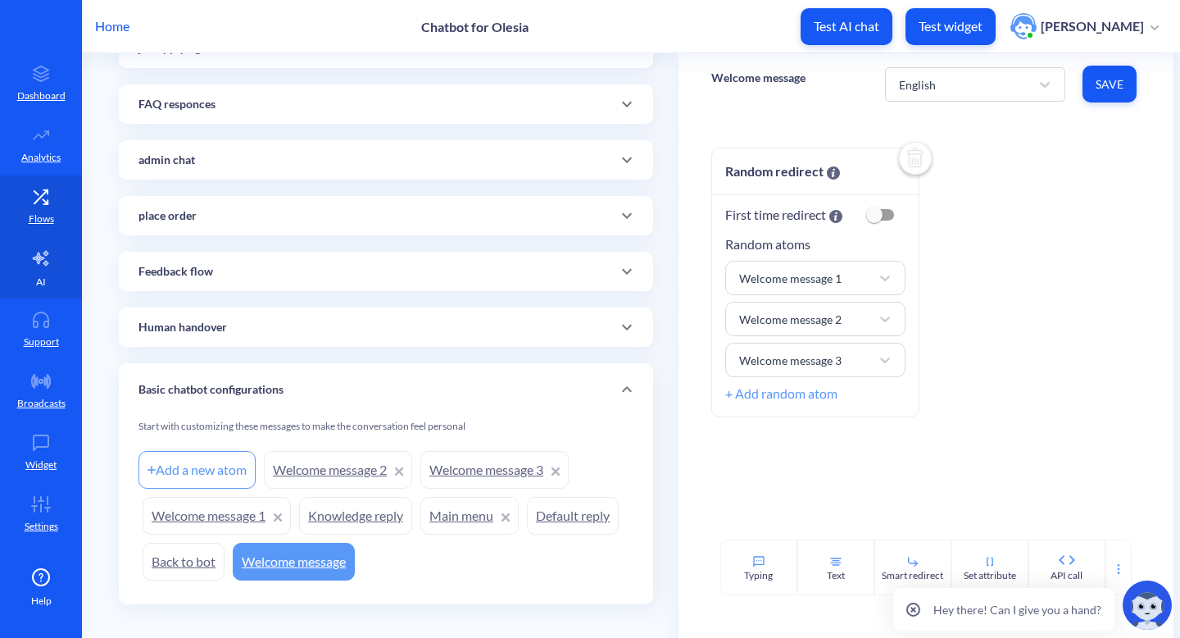
click at [32, 280] on link "AI" at bounding box center [41, 267] width 82 height 61
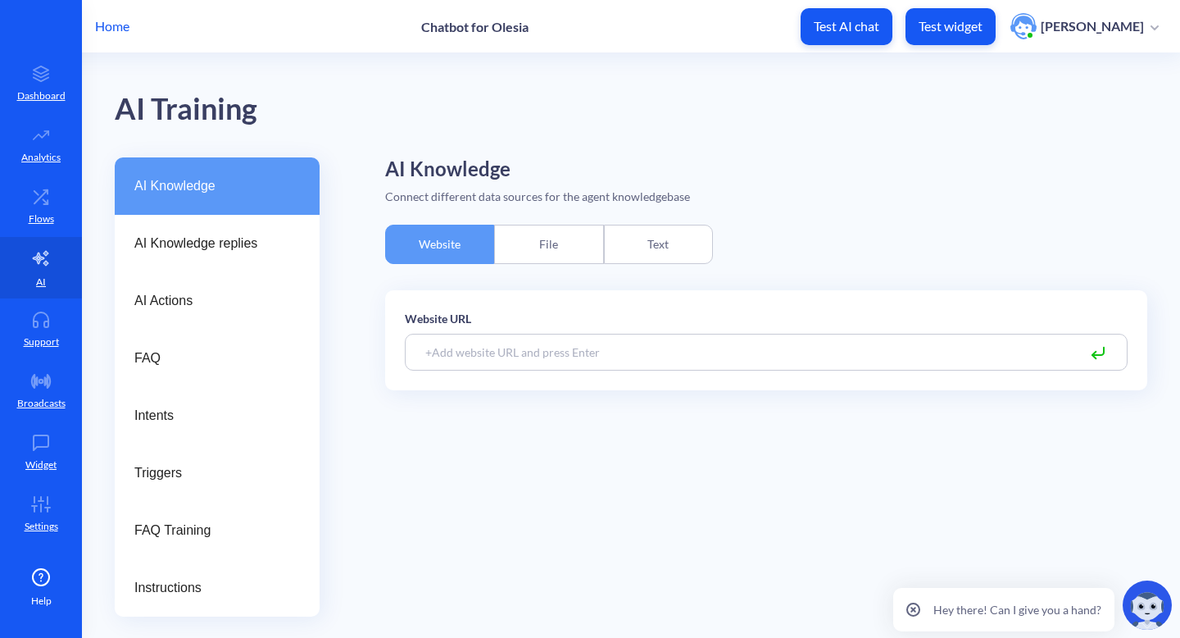
click at [643, 259] on div "Text" at bounding box center [658, 244] width 109 height 39
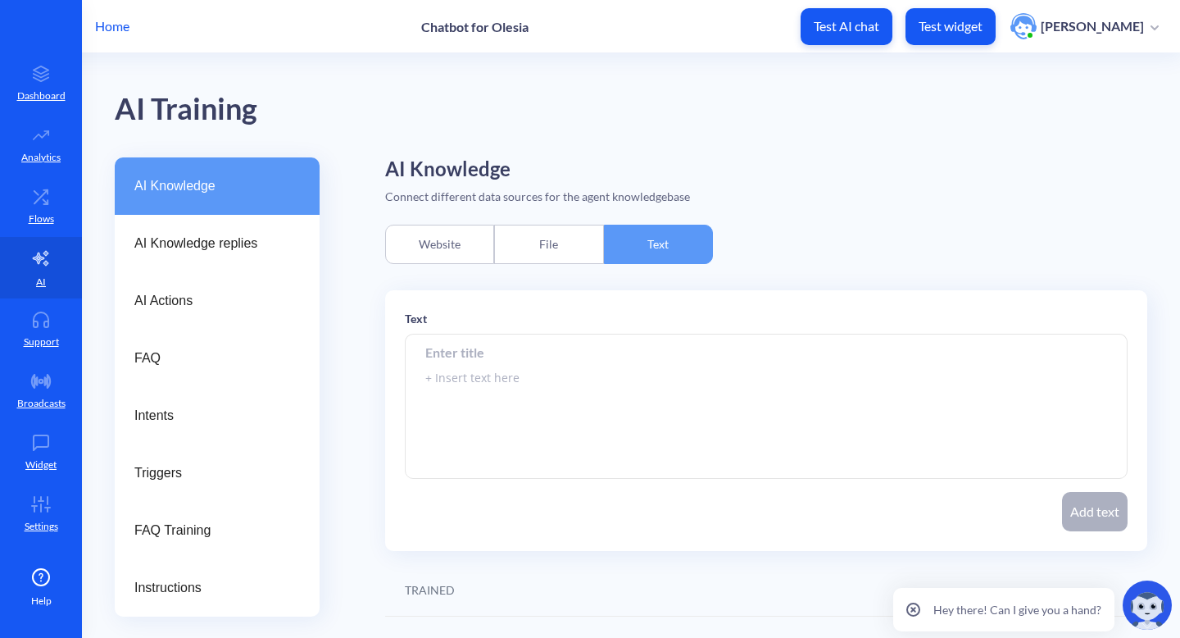
click at [512, 344] on input at bounding box center [766, 352] width 723 height 37
type input "order null"
click at [466, 383] on textarea at bounding box center [766, 406] width 723 height 144
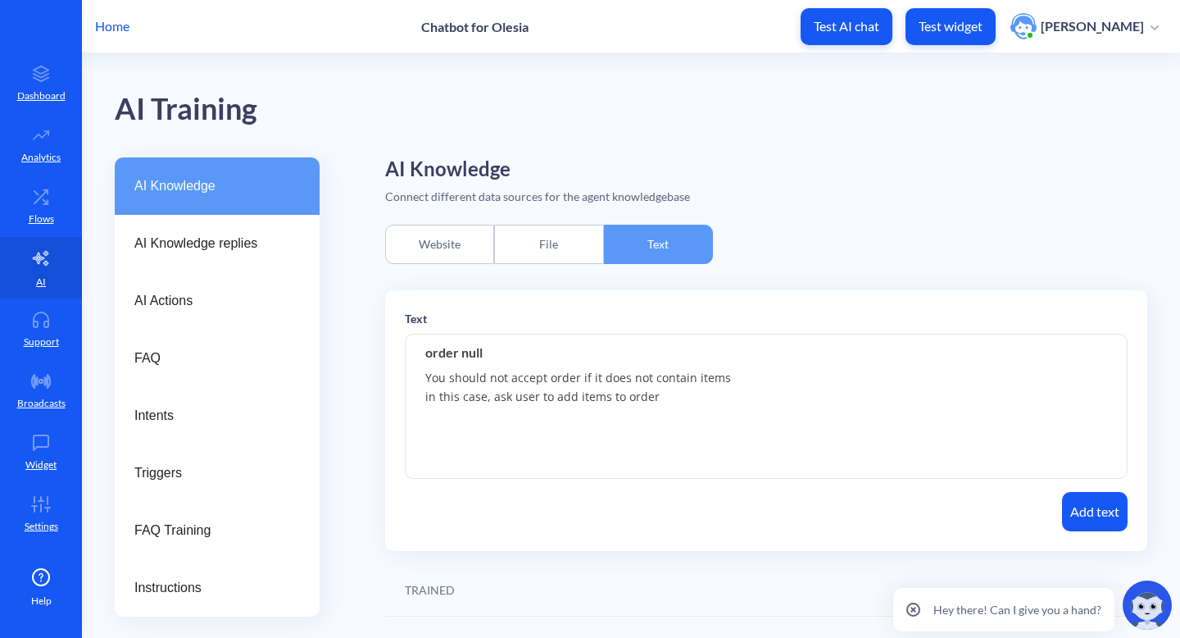
type textarea "You should not accept order if it does not contain items in this case, ask user…"
click at [1108, 505] on button "Add text" at bounding box center [1095, 511] width 66 height 39
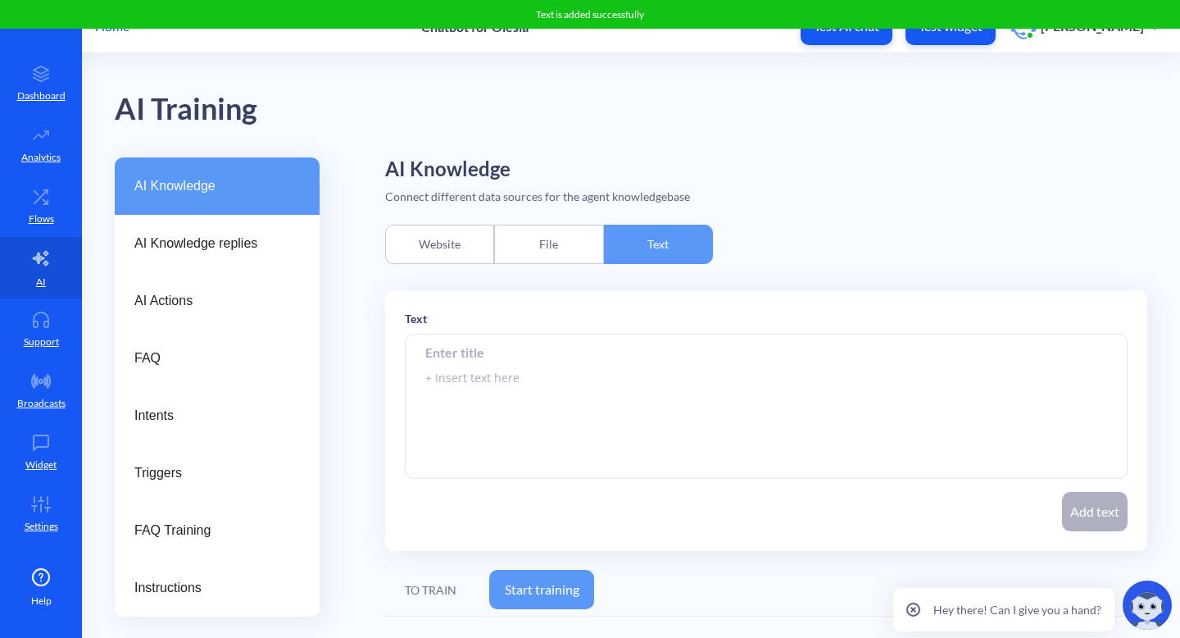
click at [567, 596] on button "Start training" at bounding box center [541, 589] width 105 height 39
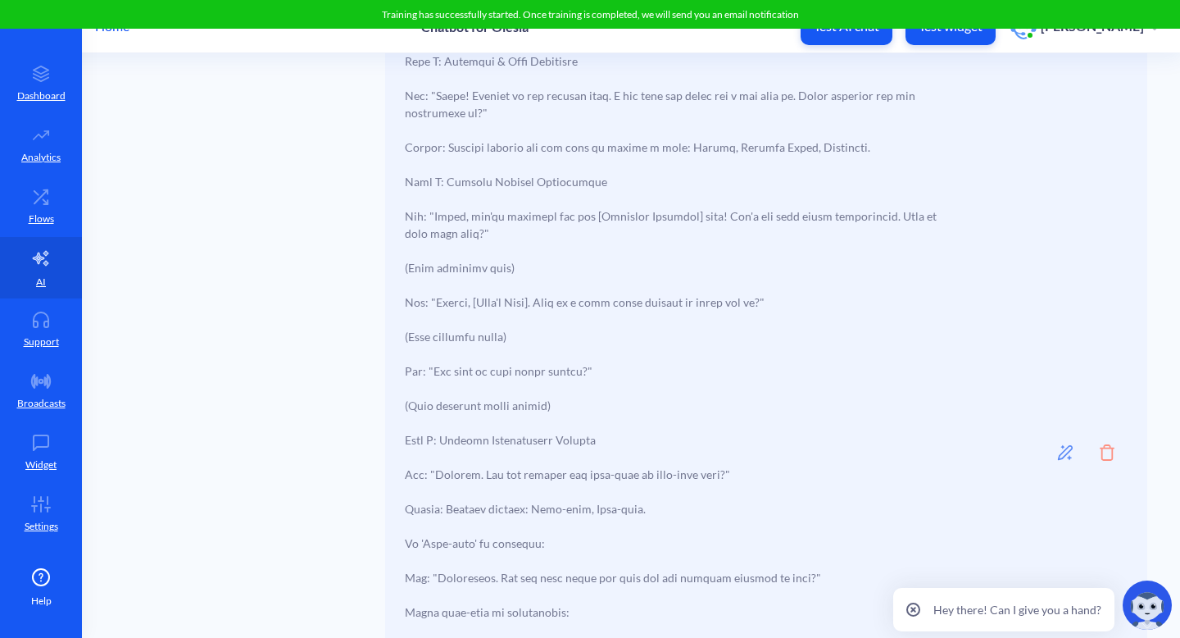
scroll to position [2468, 0]
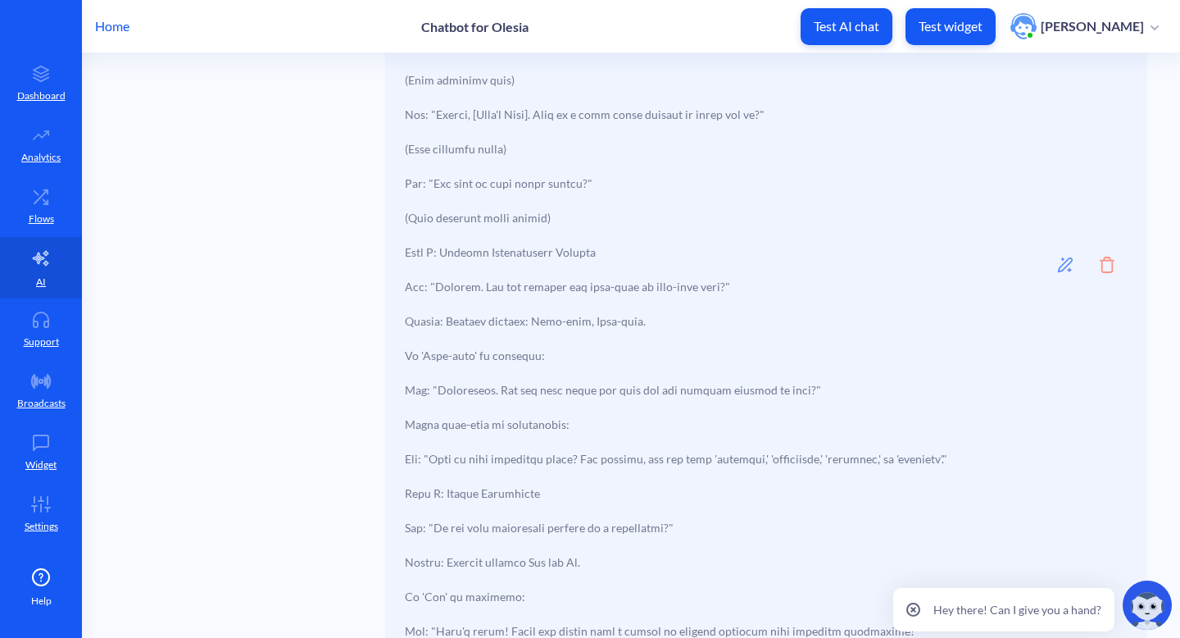
scroll to position [2680, 0]
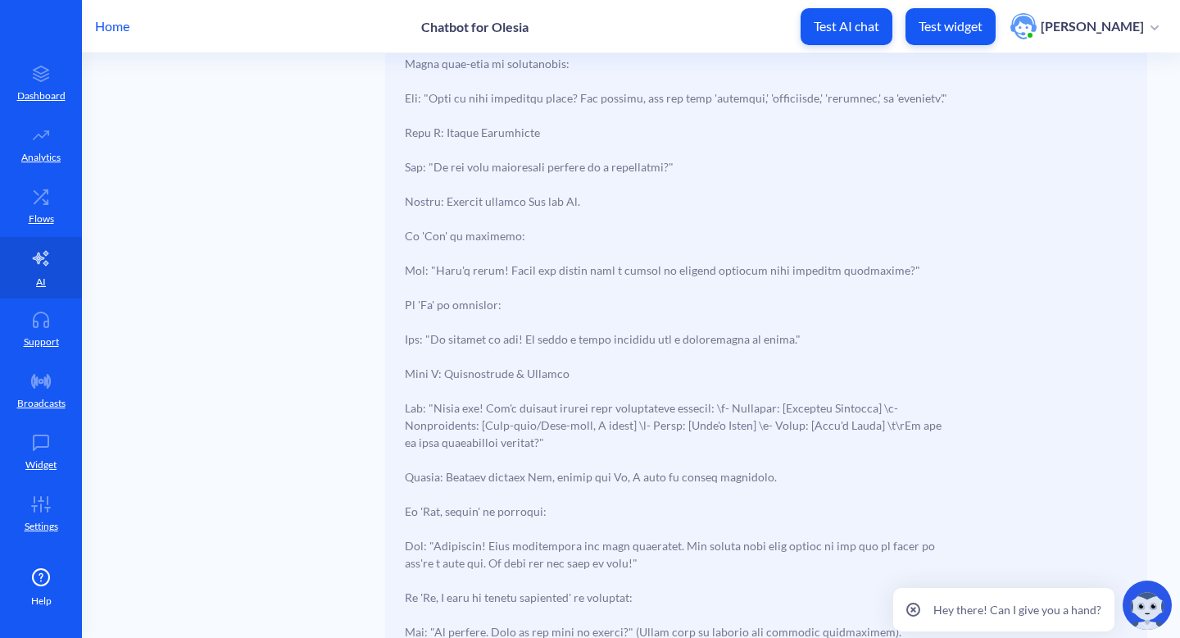
scroll to position [3295, 0]
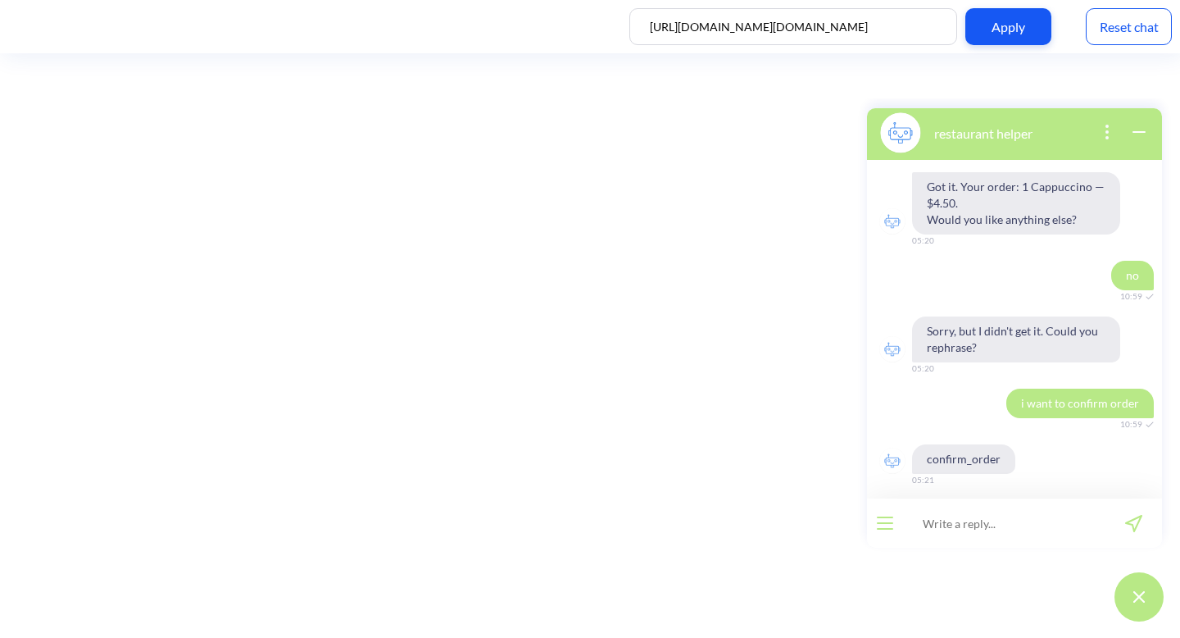
scroll to position [948, 0]
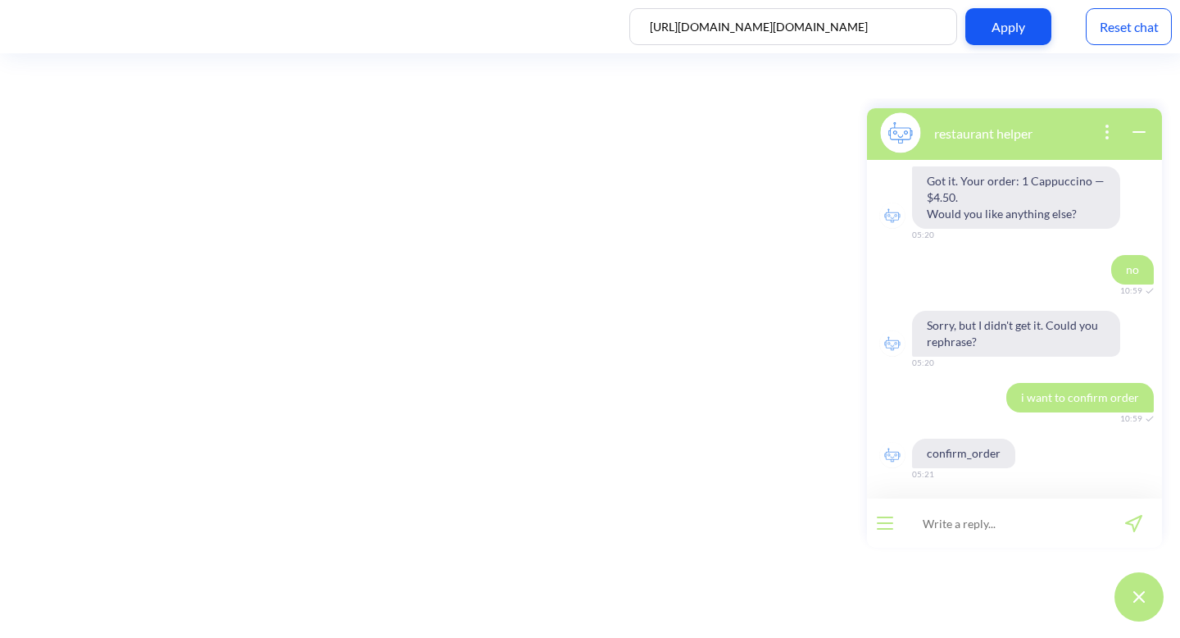
click at [1115, 25] on div "Reset chat" at bounding box center [1129, 26] width 86 height 37
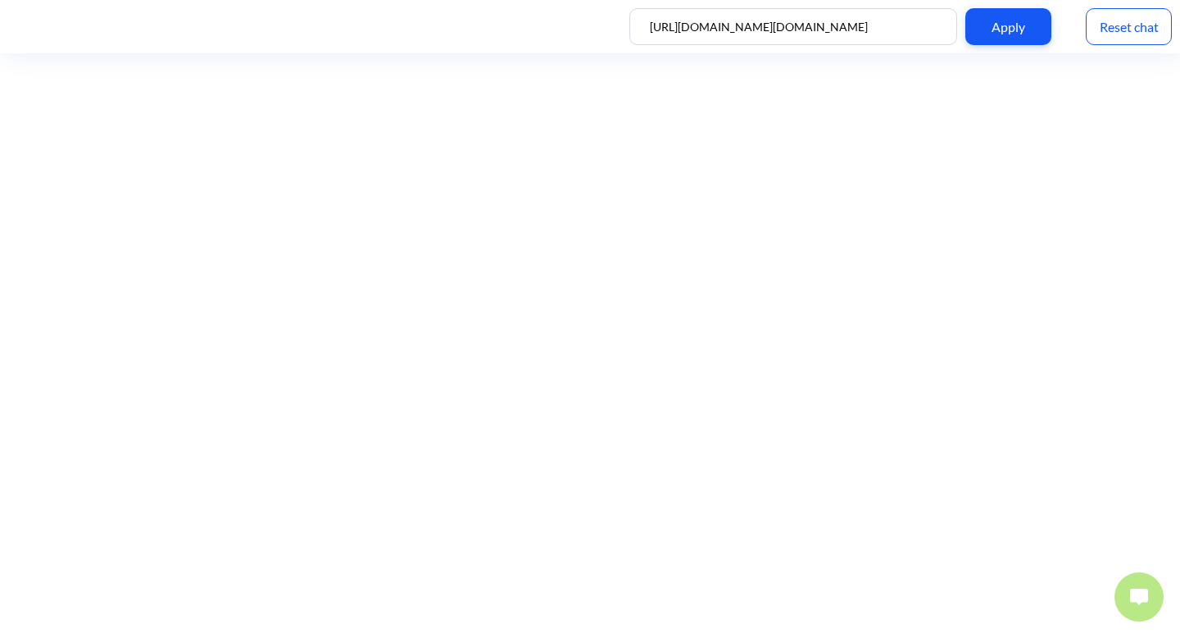
click at [1126, 604] on button at bounding box center [1139, 596] width 49 height 49
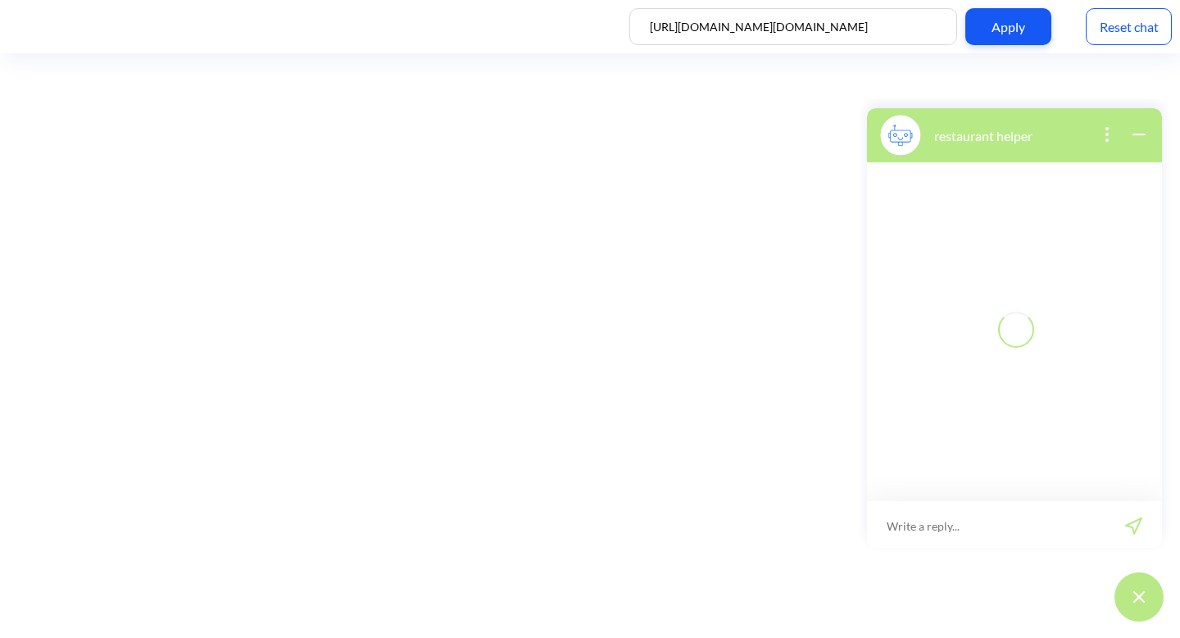
scroll to position [2, 0]
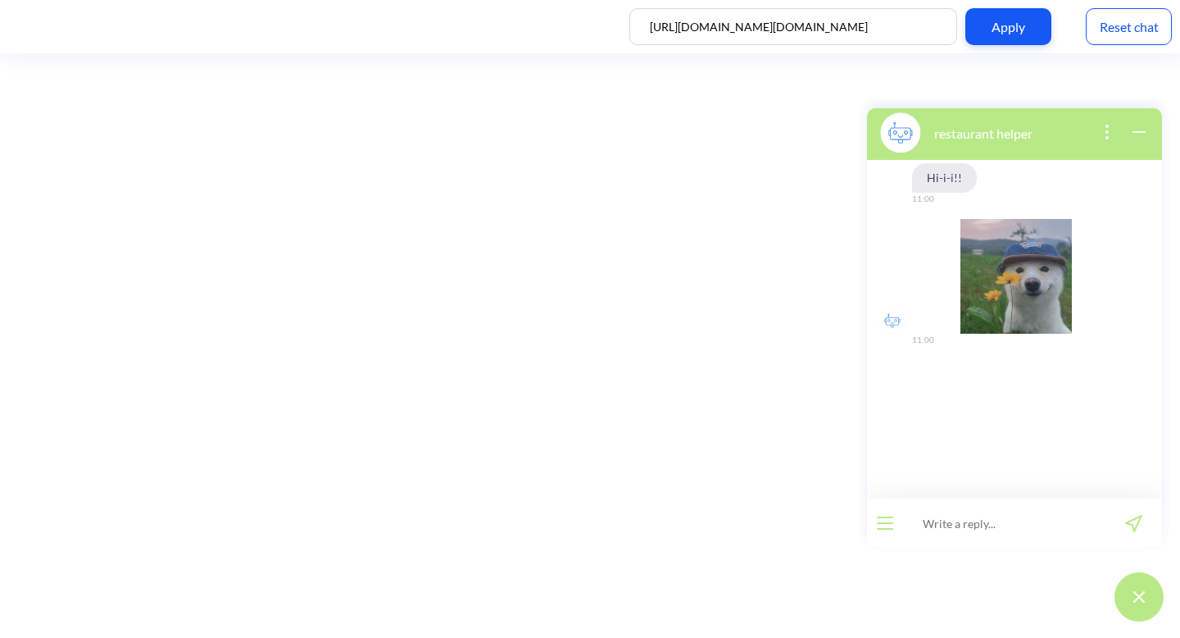
click at [1133, 33] on div "Reset chat" at bounding box center [1129, 26] width 86 height 37
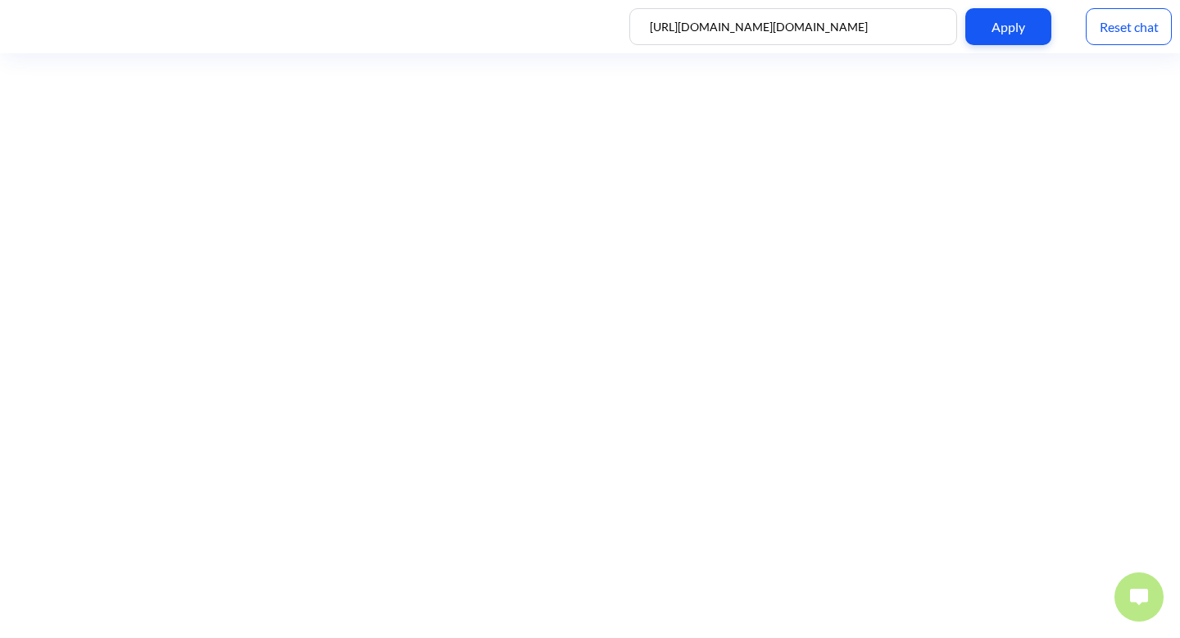
click at [1140, 591] on img at bounding box center [1139, 597] width 18 height 16
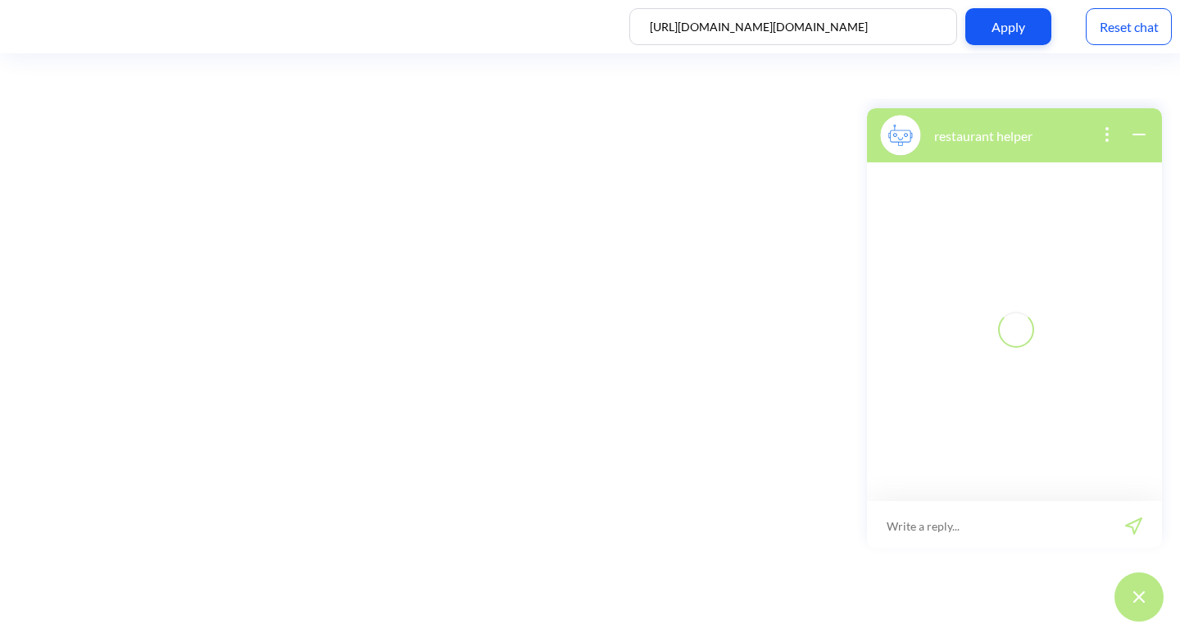
scroll to position [2, 0]
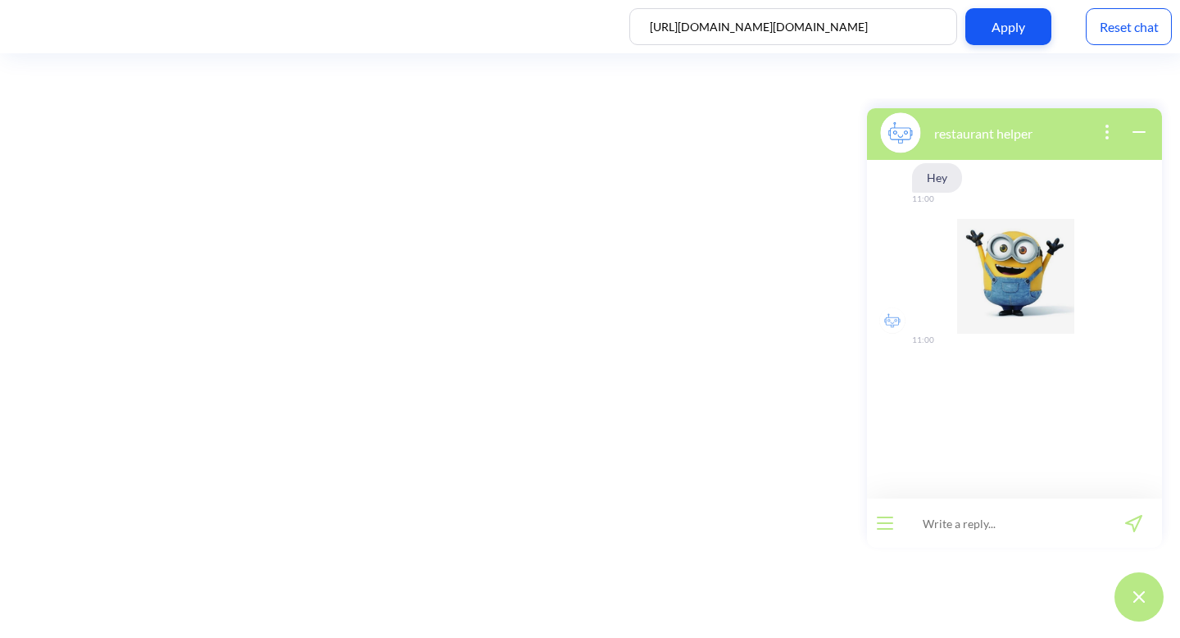
click at [976, 520] on input at bounding box center [1004, 522] width 202 height 49
type input "hi, can i see menu"
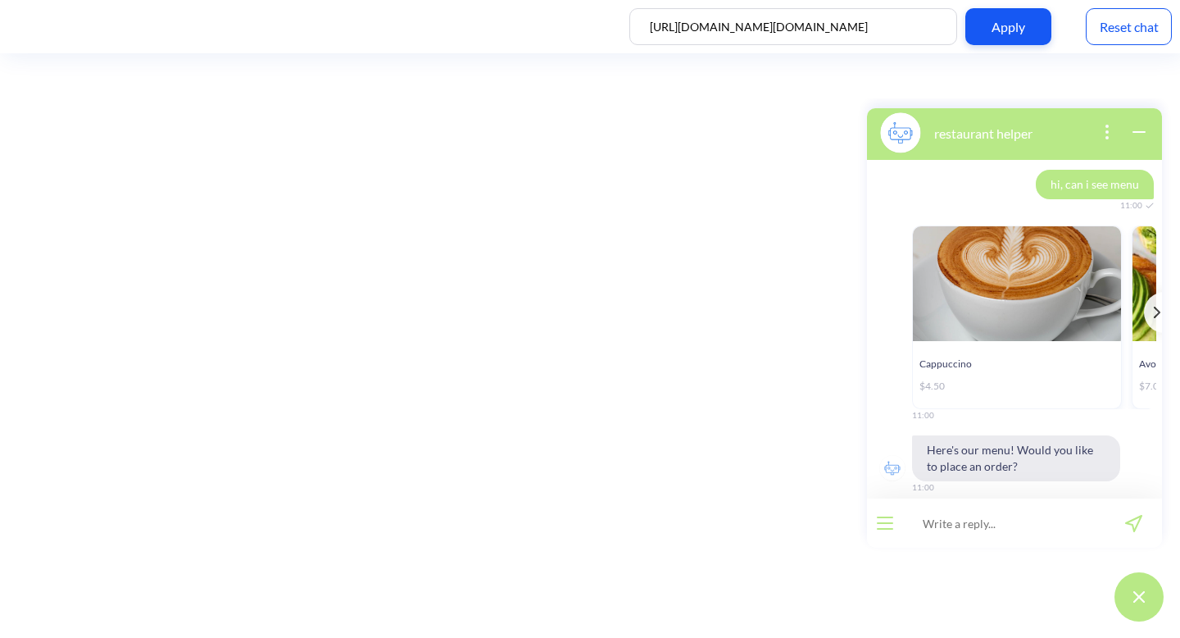
scroll to position [203, 0]
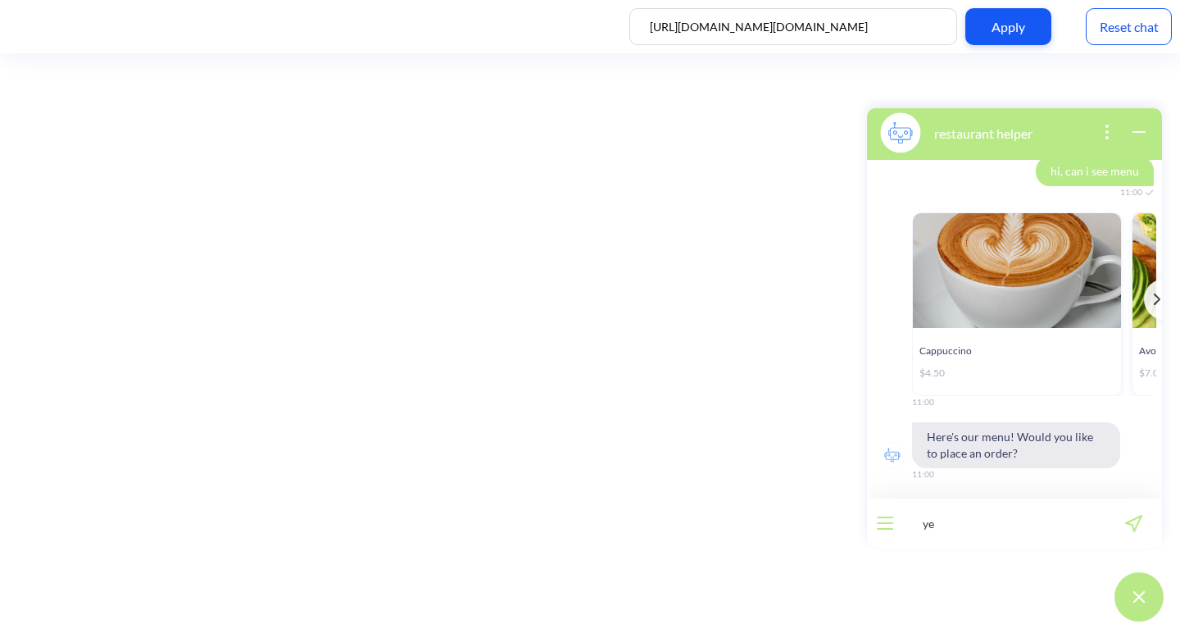
type input "yes"
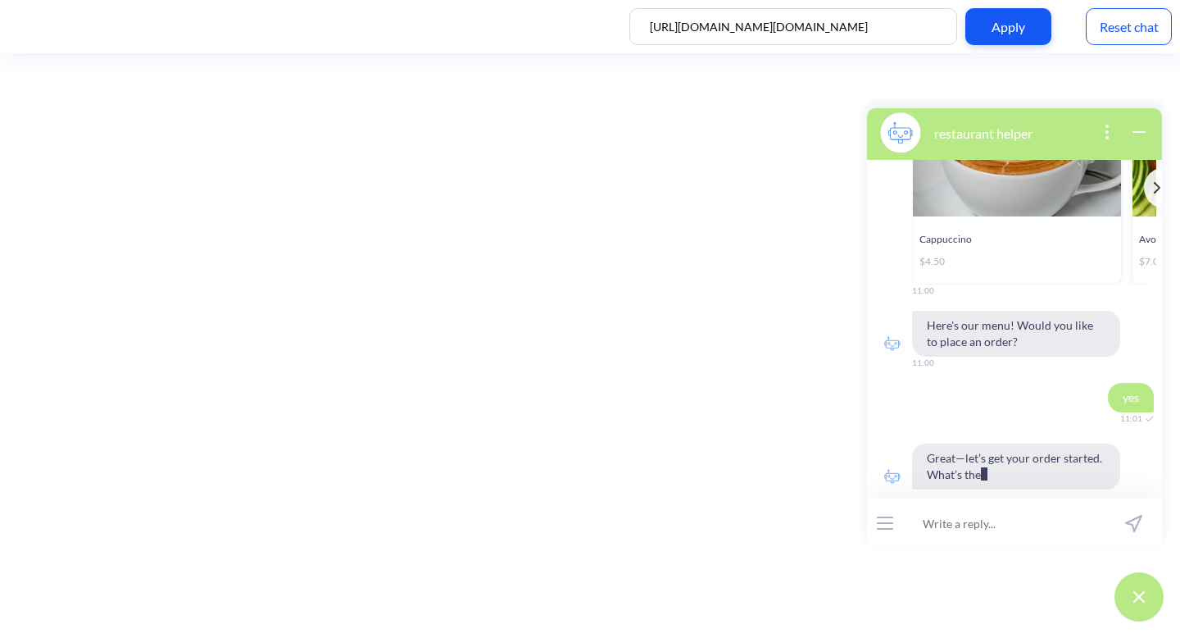
scroll to position [348, 0]
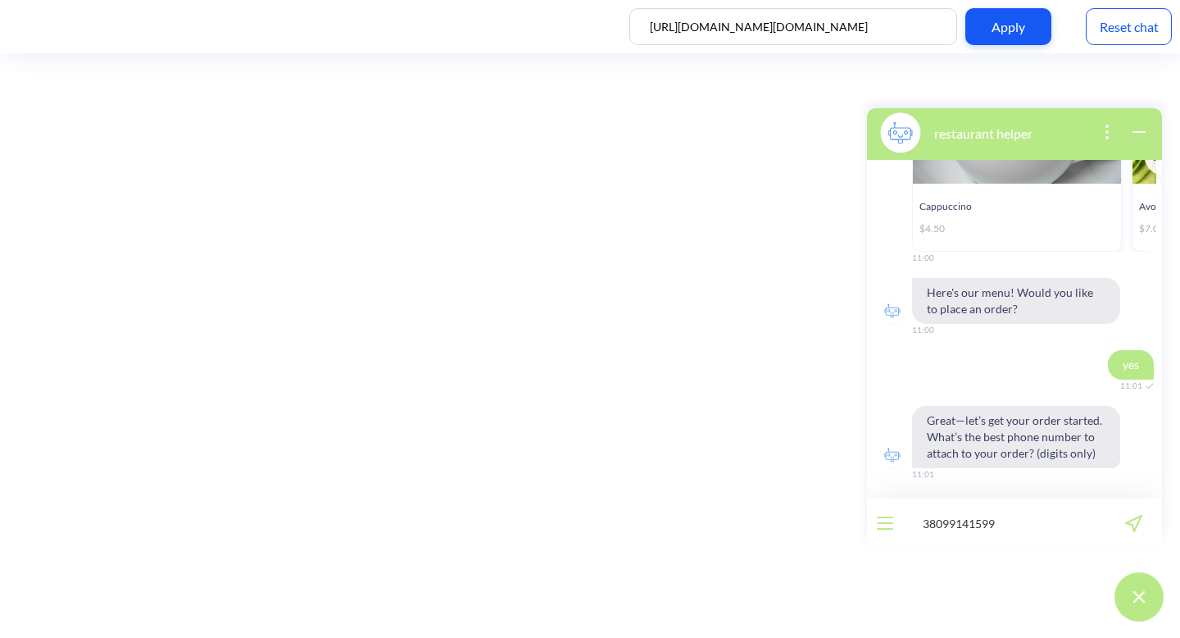
type input "380991415998"
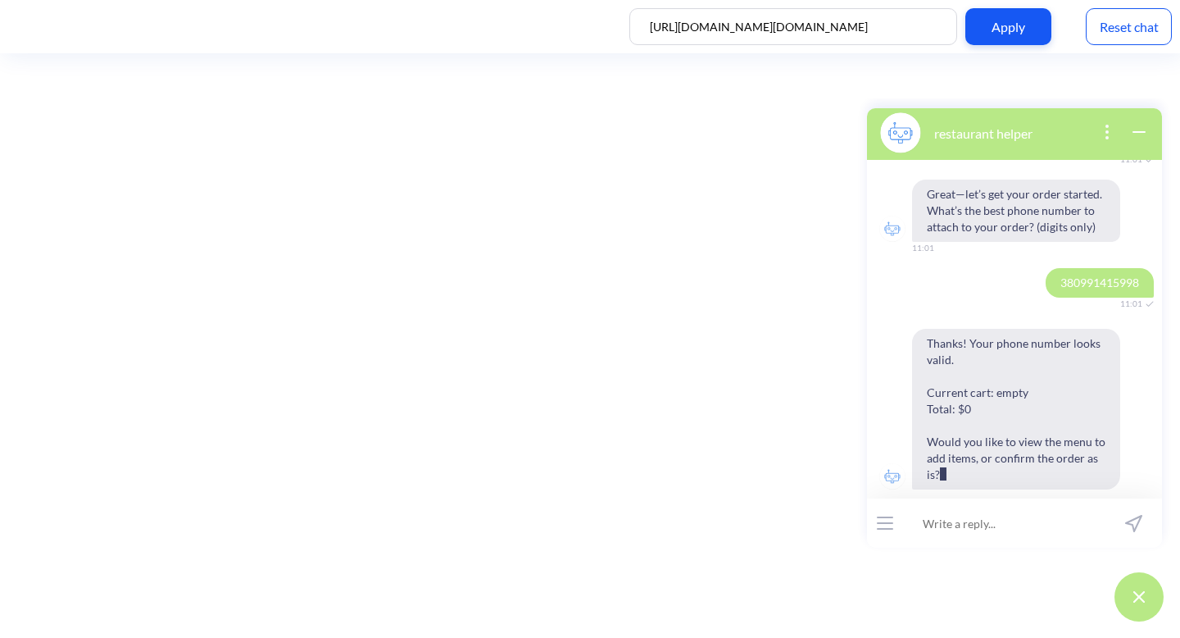
scroll to position [590, 0]
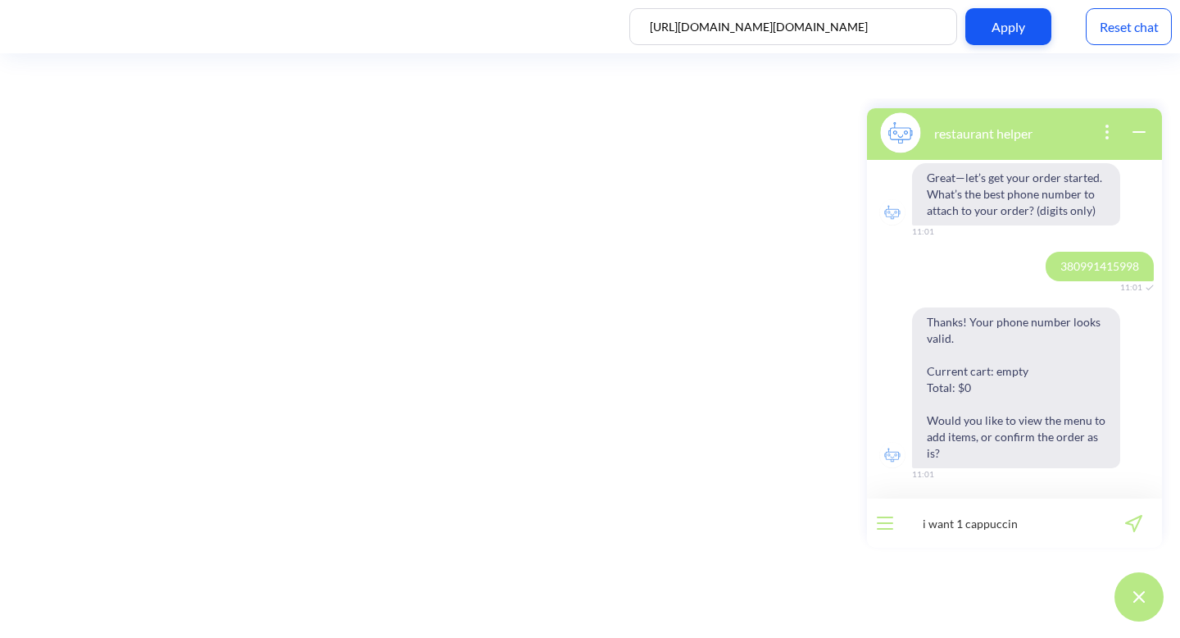
type input "i want 1 cappuccino"
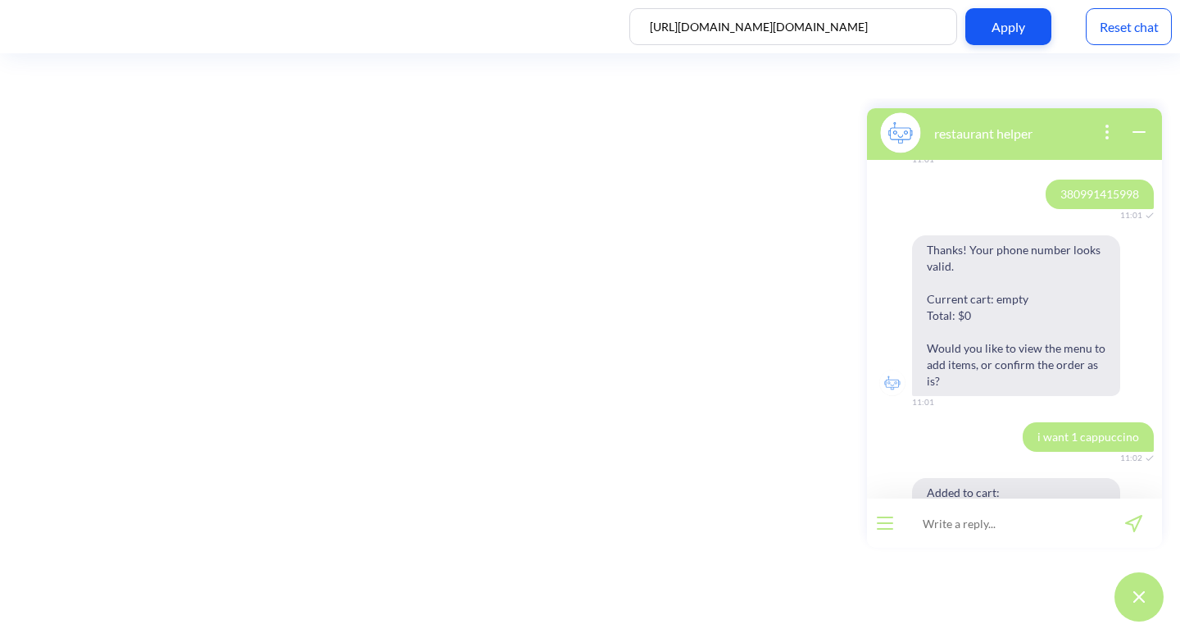
scroll to position [849, 0]
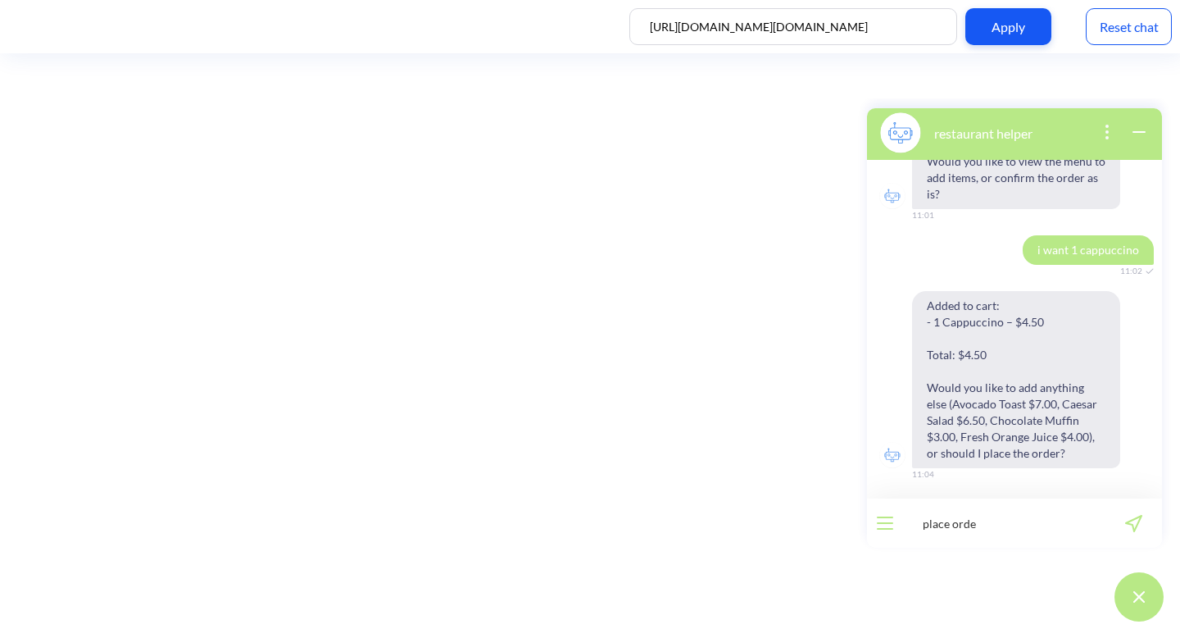
type input "place order"
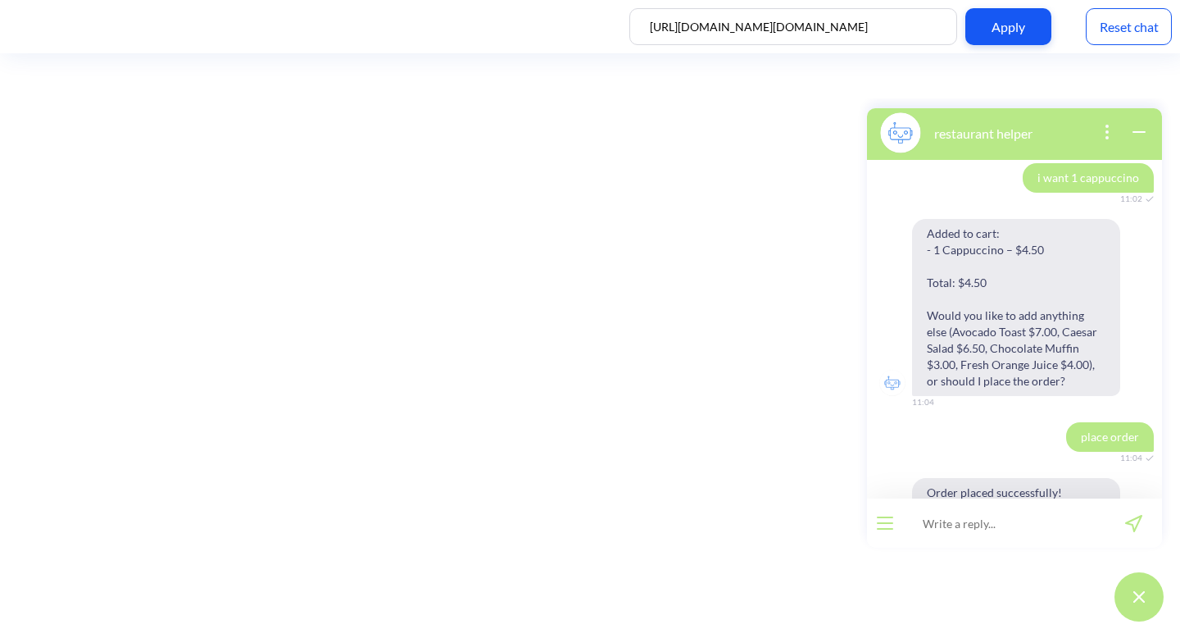
scroll to position [1125, 0]
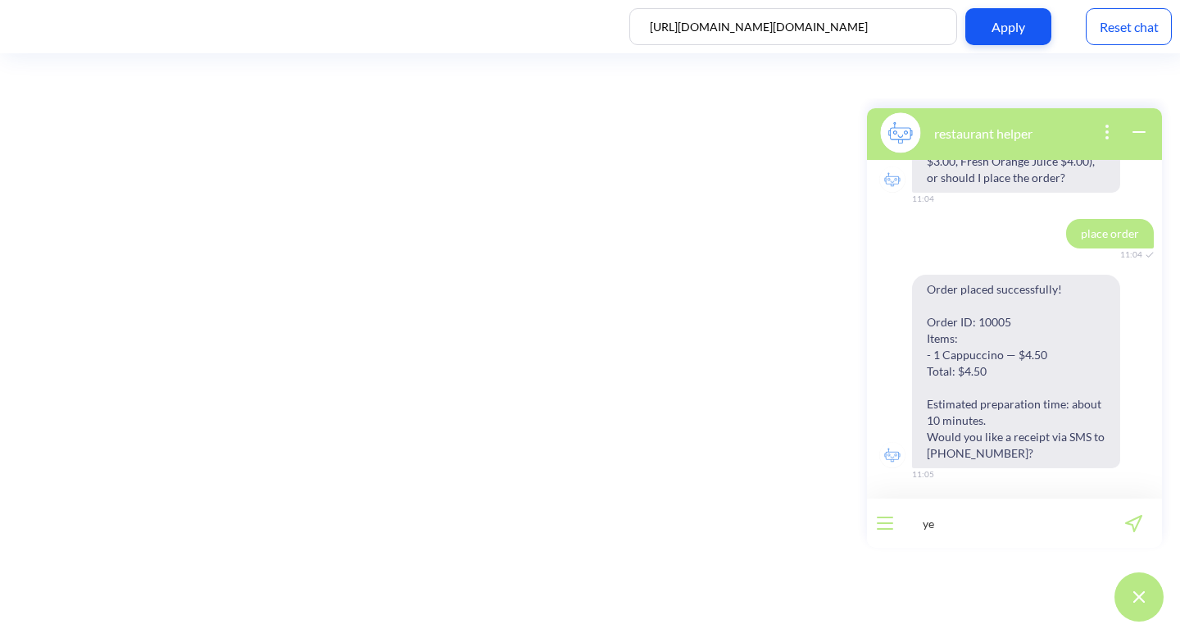
type input "yes"
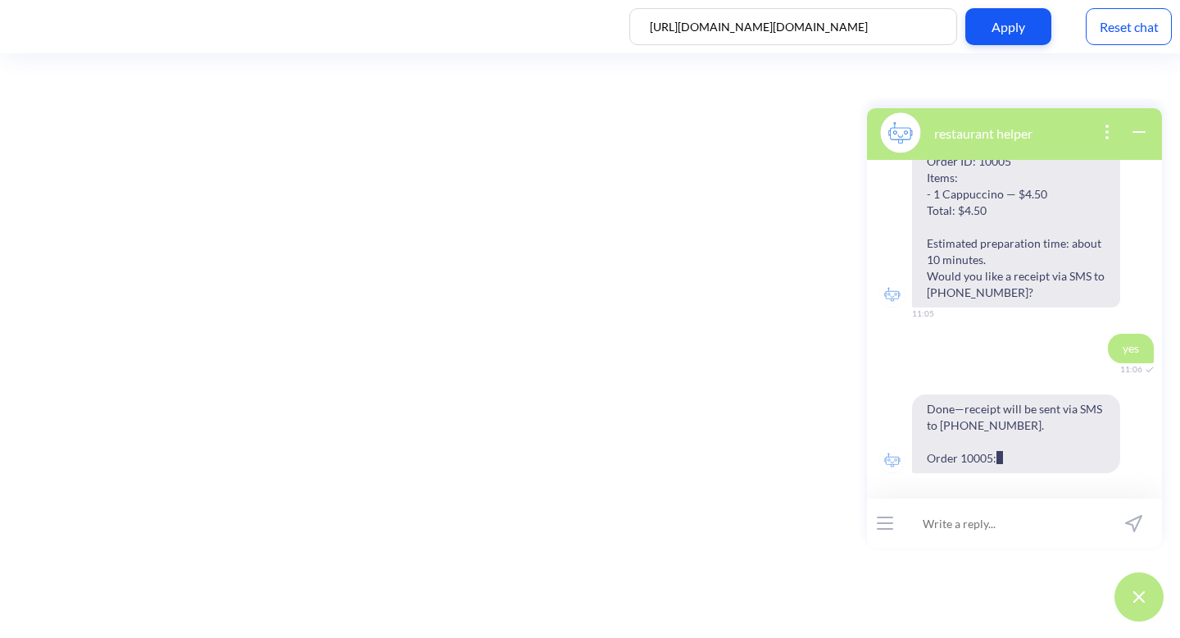
scroll to position [1351, 0]
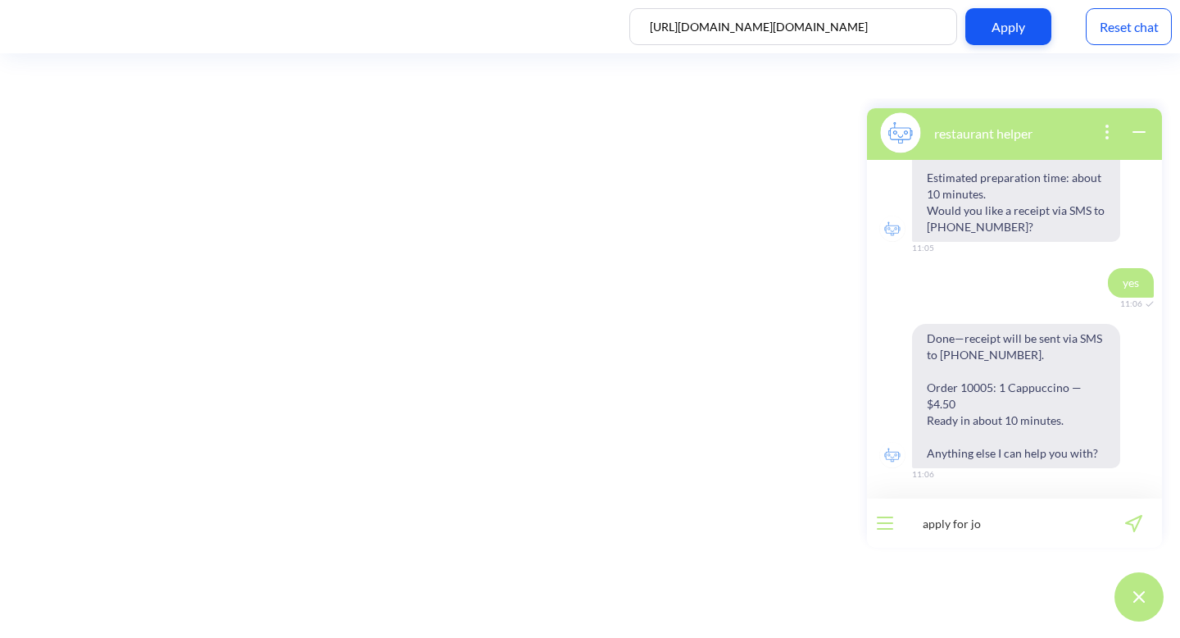
type input "apply for job"
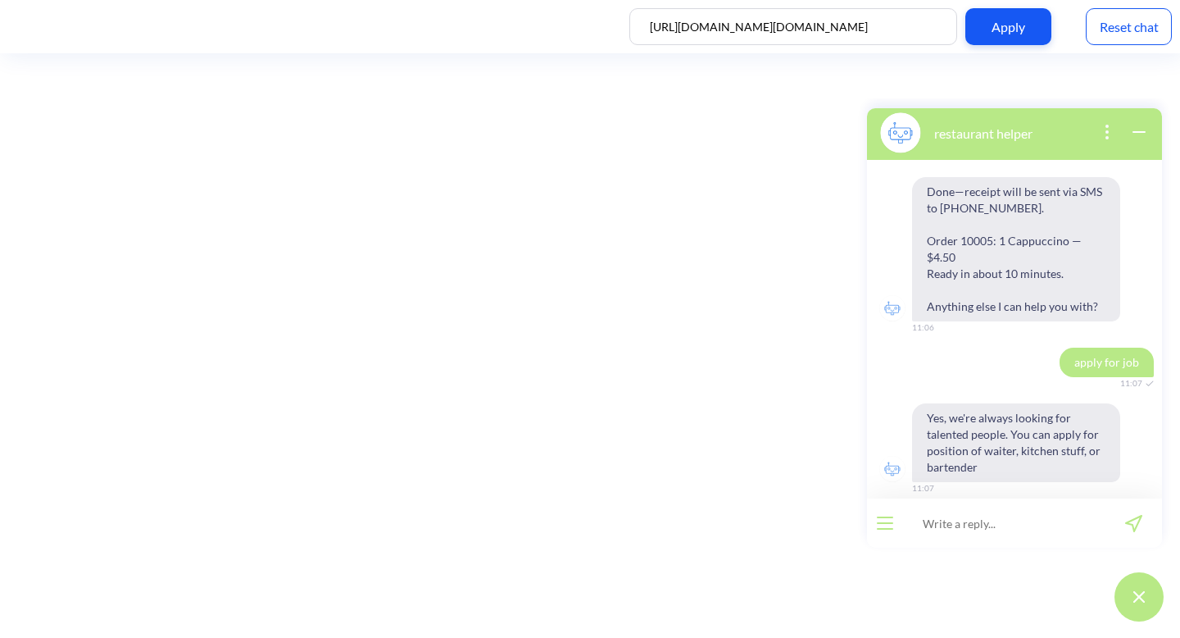
scroll to position [1512, 0]
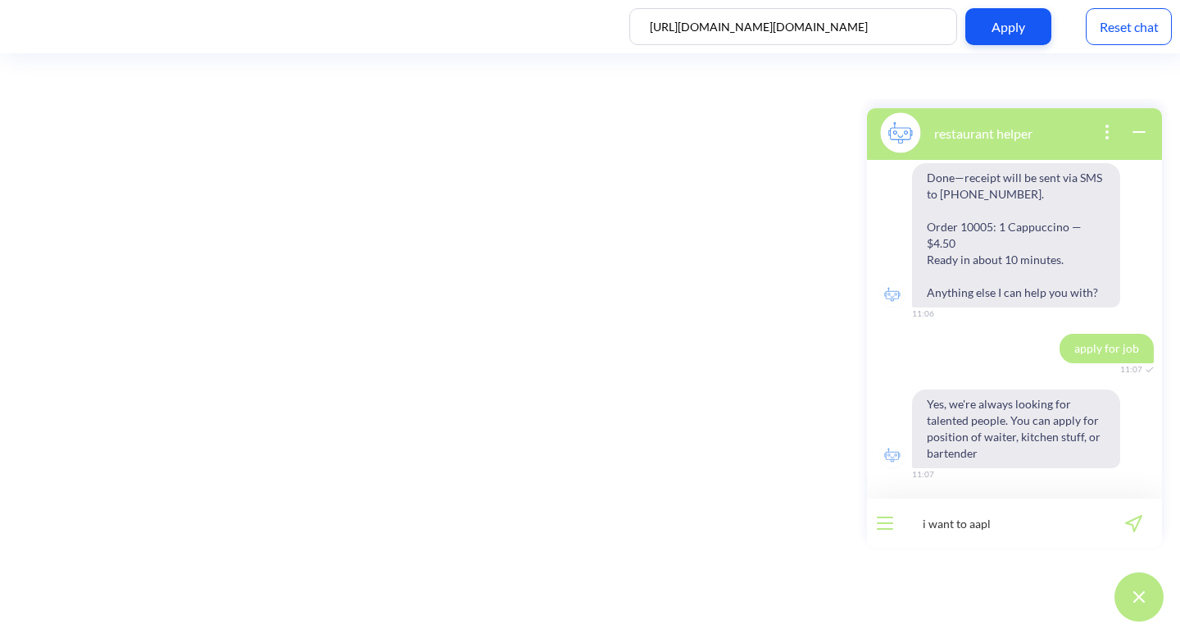
type input "i want to aaply"
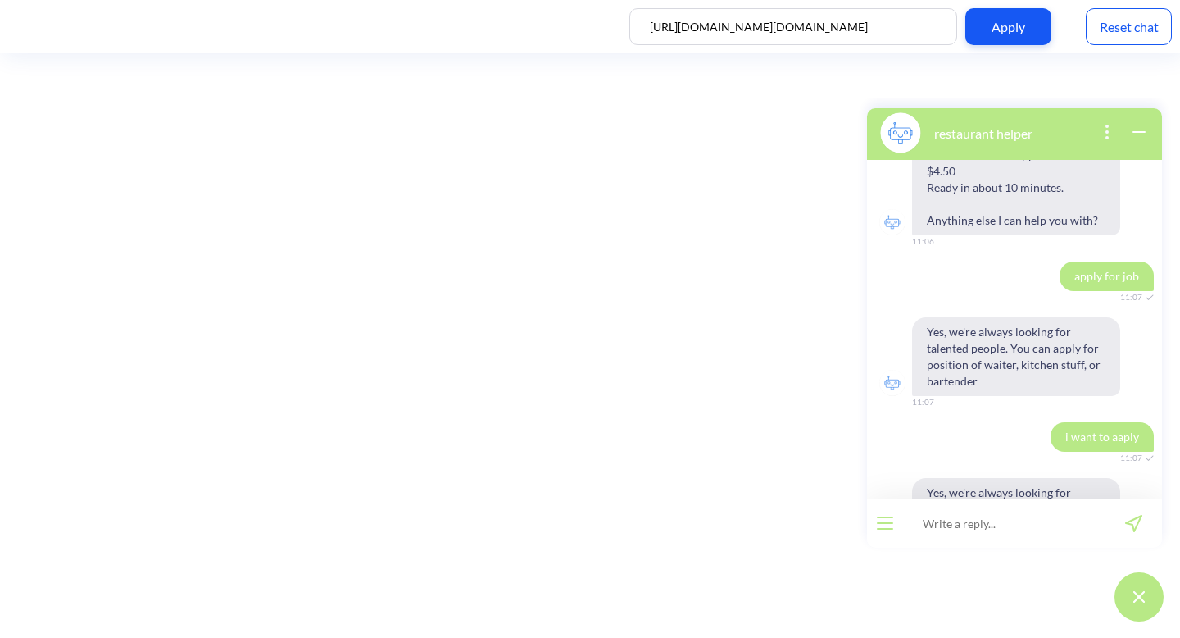
scroll to position [1672, 0]
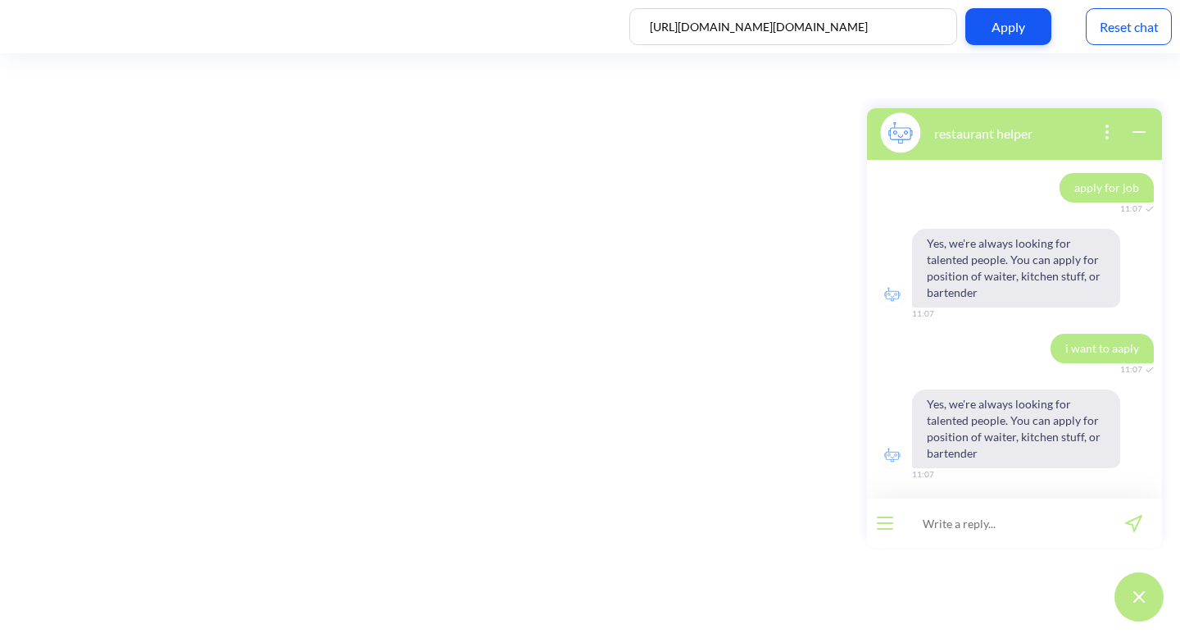
click at [894, 527] on div at bounding box center [885, 522] width 36 height 49
click at [880, 525] on button "open menu" at bounding box center [885, 522] width 16 height 13
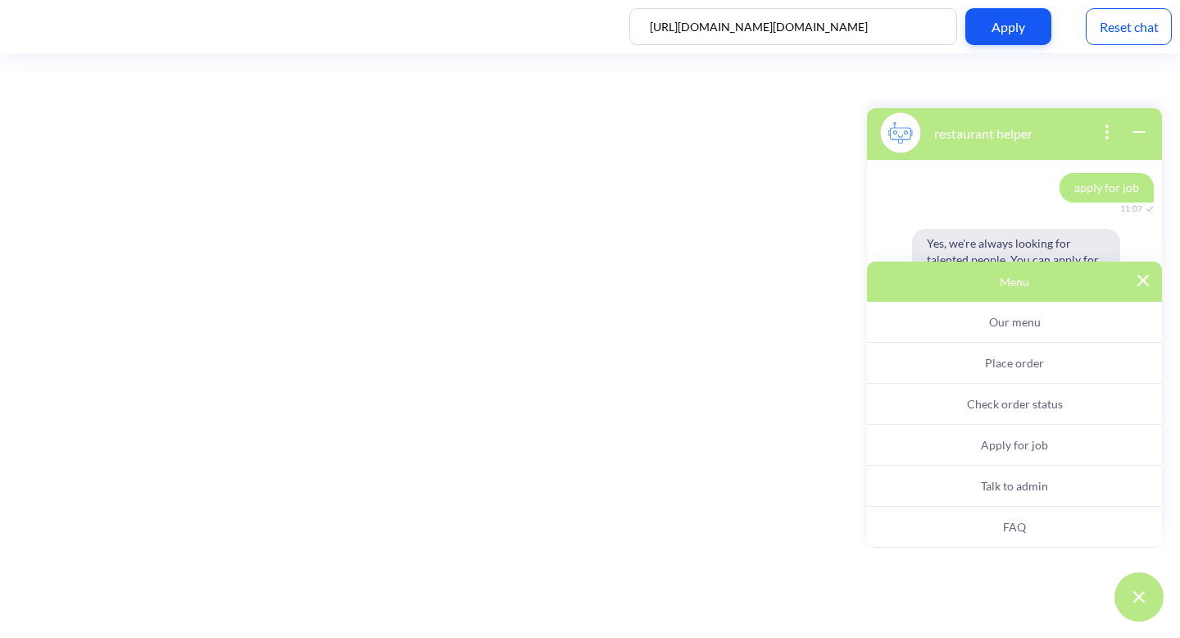
click at [968, 453] on button "Apply for job" at bounding box center [1014, 445] width 295 height 41
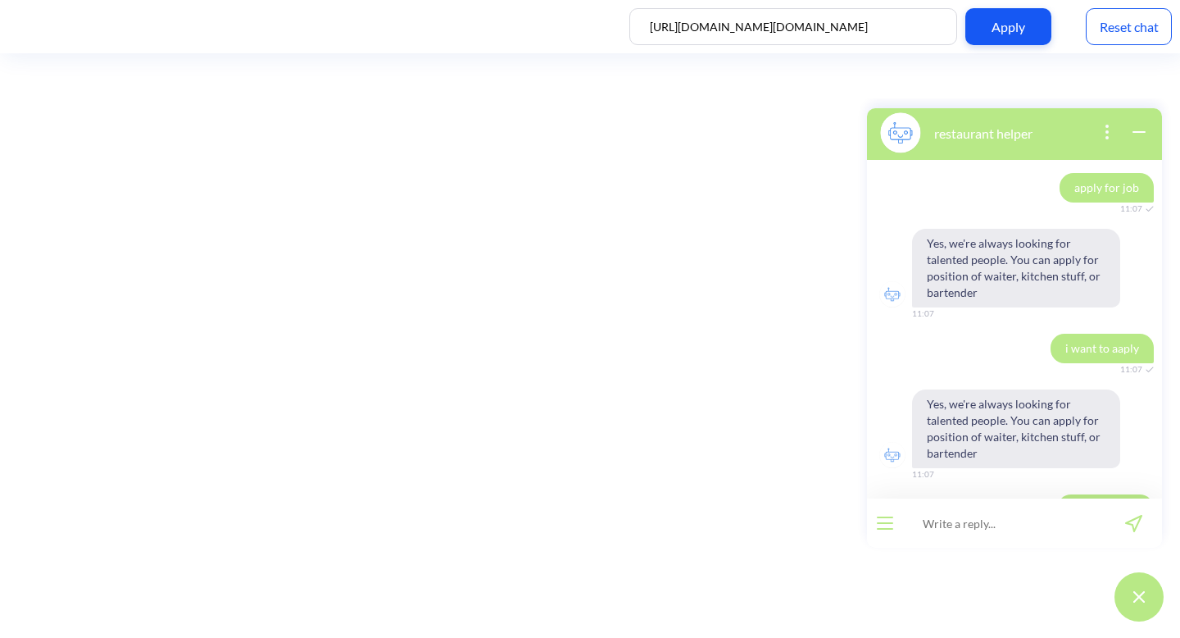
scroll to position [1728, 0]
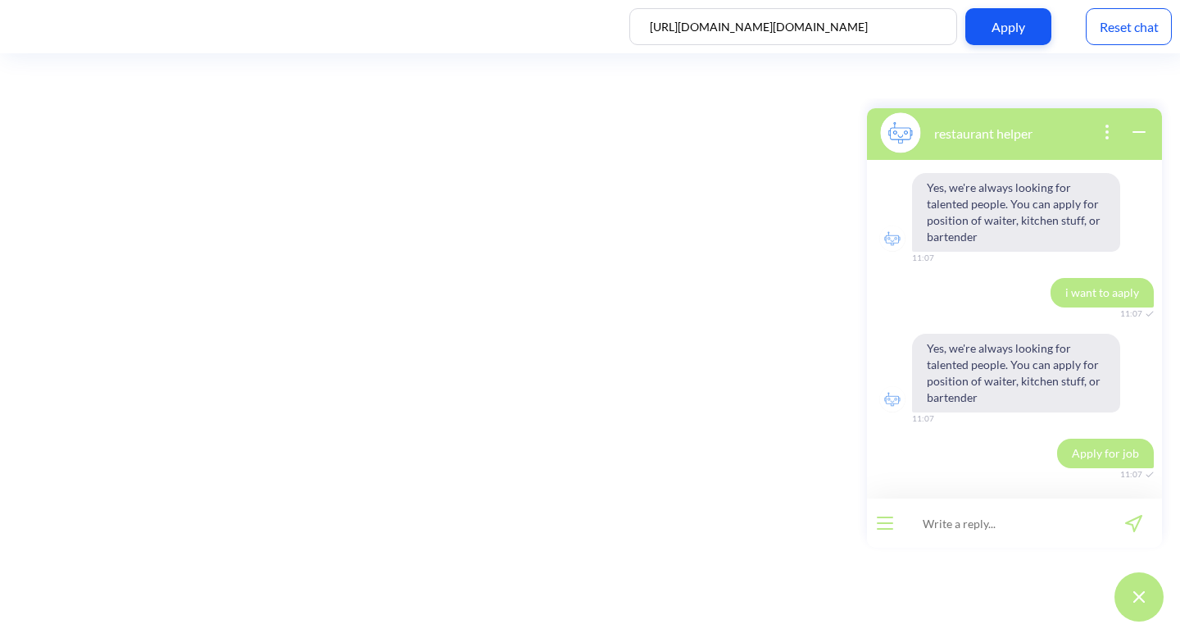
click at [954, 526] on input at bounding box center [1004, 522] width 202 height 49
type input "aplply for job"
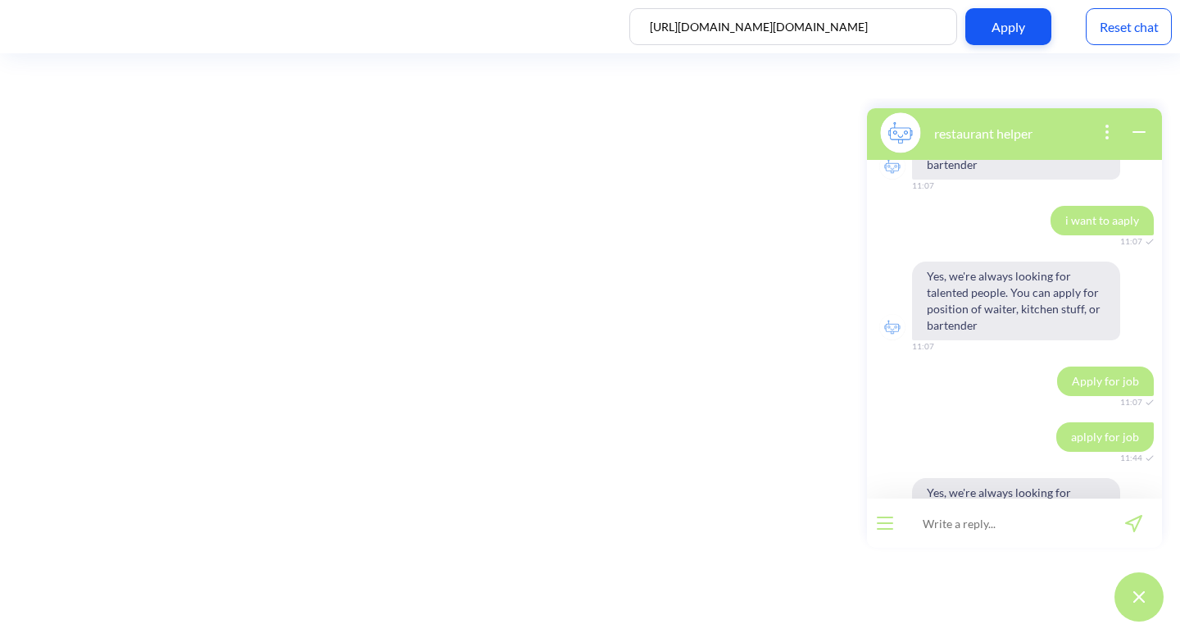
scroll to position [1889, 0]
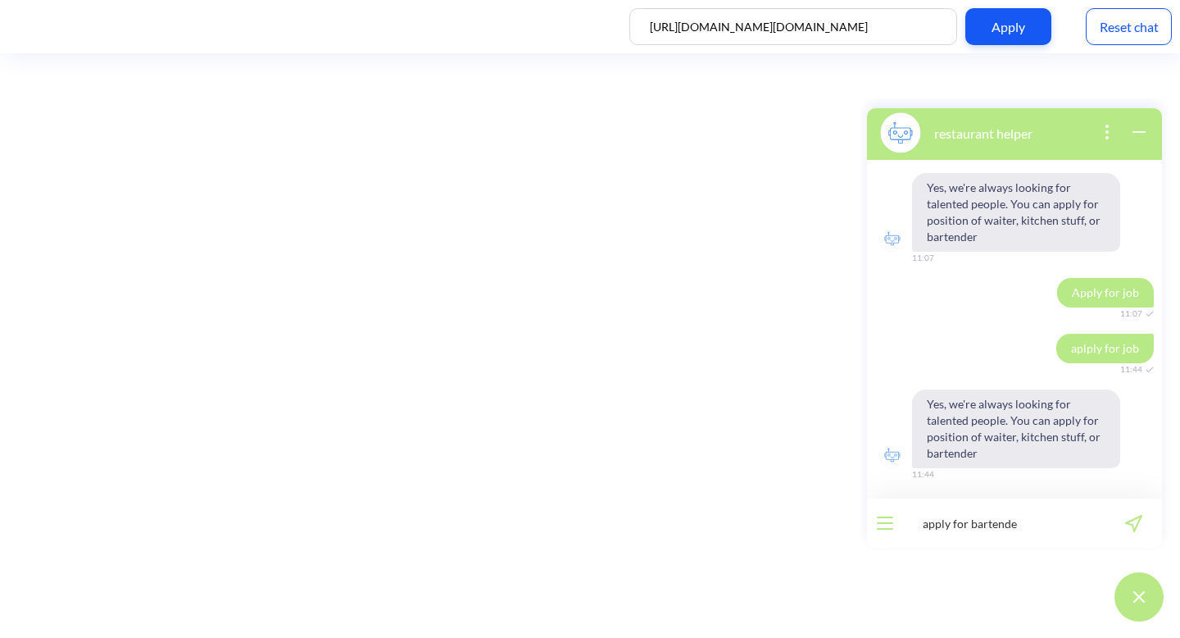
type input "apply for bartender"
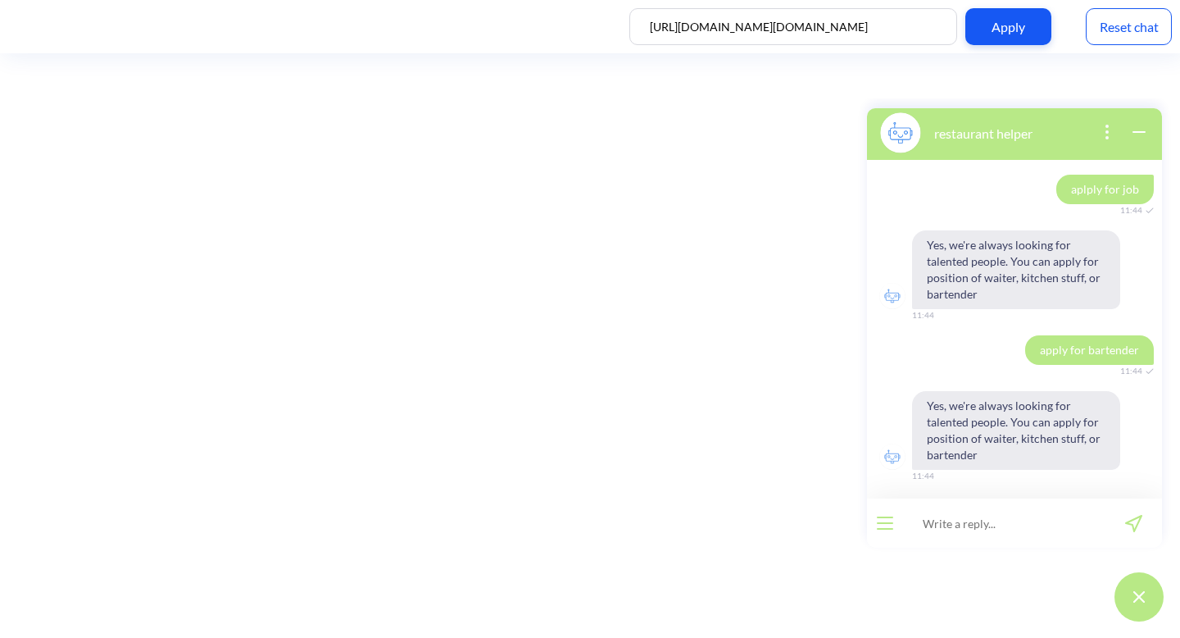
scroll to position [2049, 0]
click at [1126, 43] on div "Reset chat" at bounding box center [1129, 26] width 86 height 37
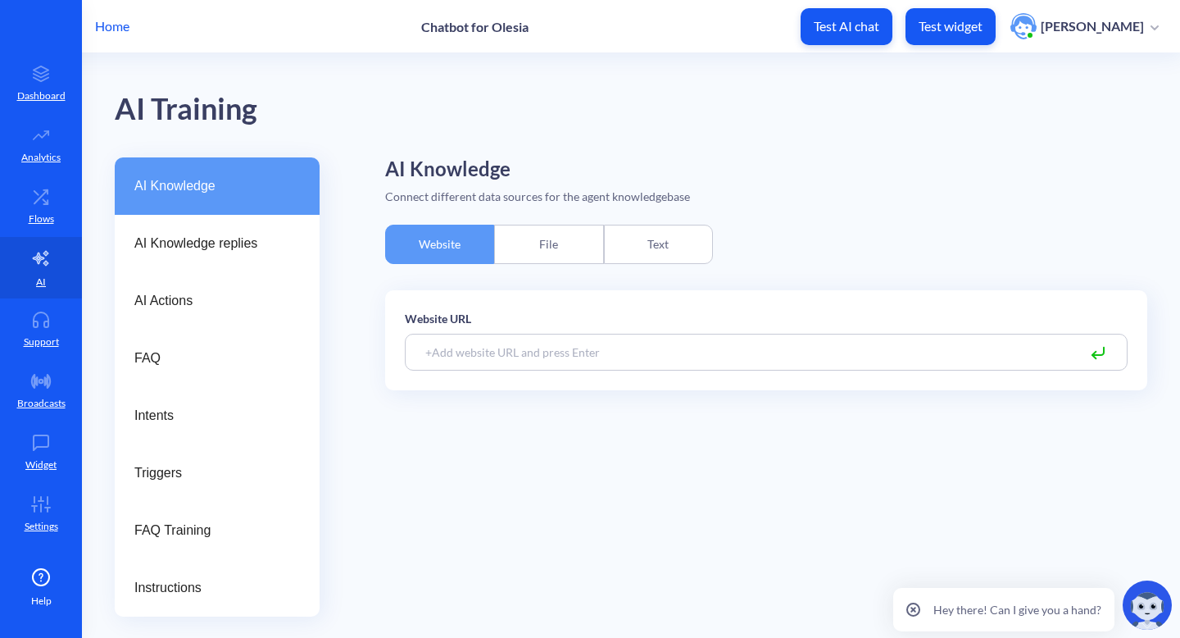
click at [674, 248] on div "Text" at bounding box center [658, 244] width 109 height 39
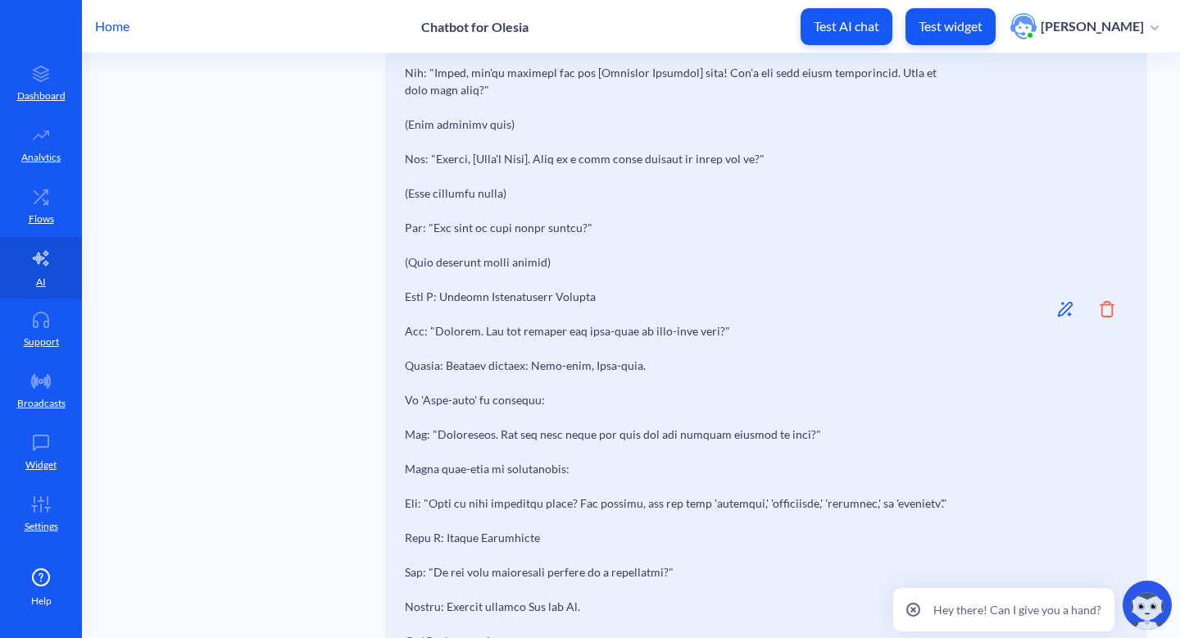
scroll to position [2468, 0]
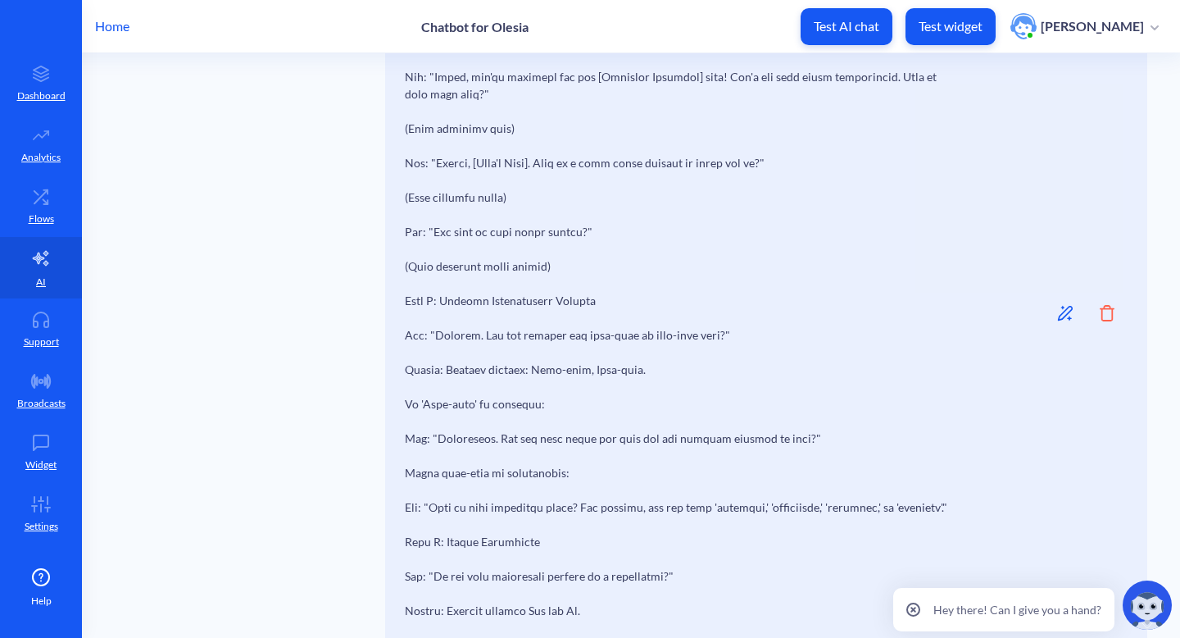
click at [1058, 321] on icon at bounding box center [1066, 313] width 16 height 16
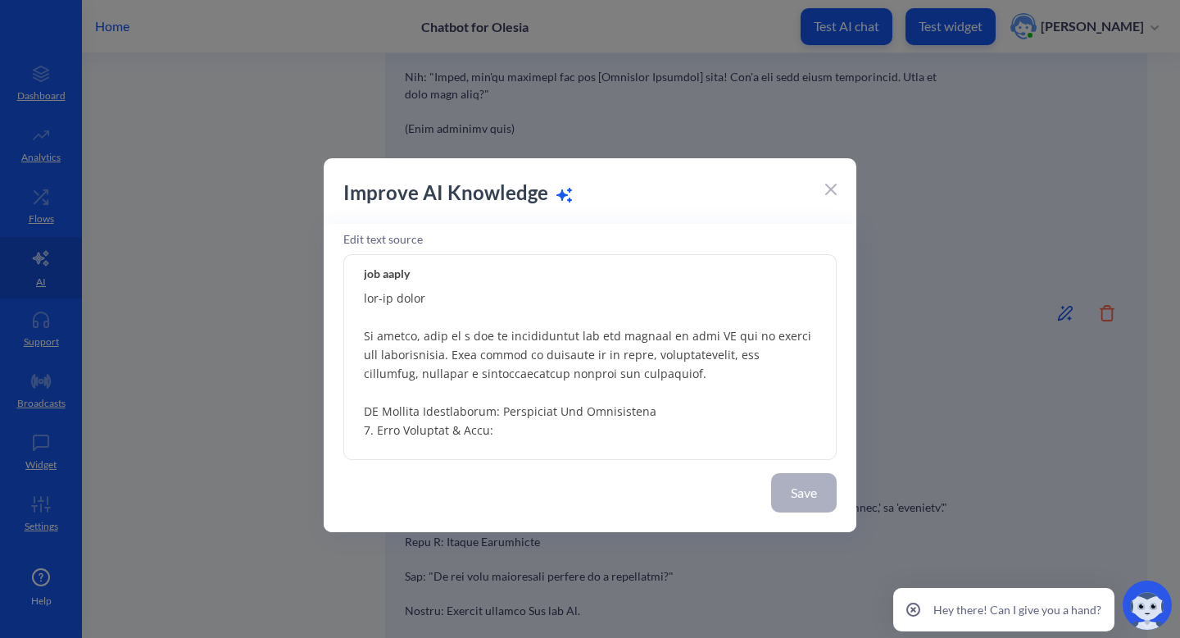
drag, startPoint x: 458, startPoint y: 299, endPoint x: 315, endPoint y: 295, distance: 143.5
click at [315, 295] on div "Improve AI Knowledge Edit text source job aaply Save" at bounding box center [590, 319] width 1180 height 638
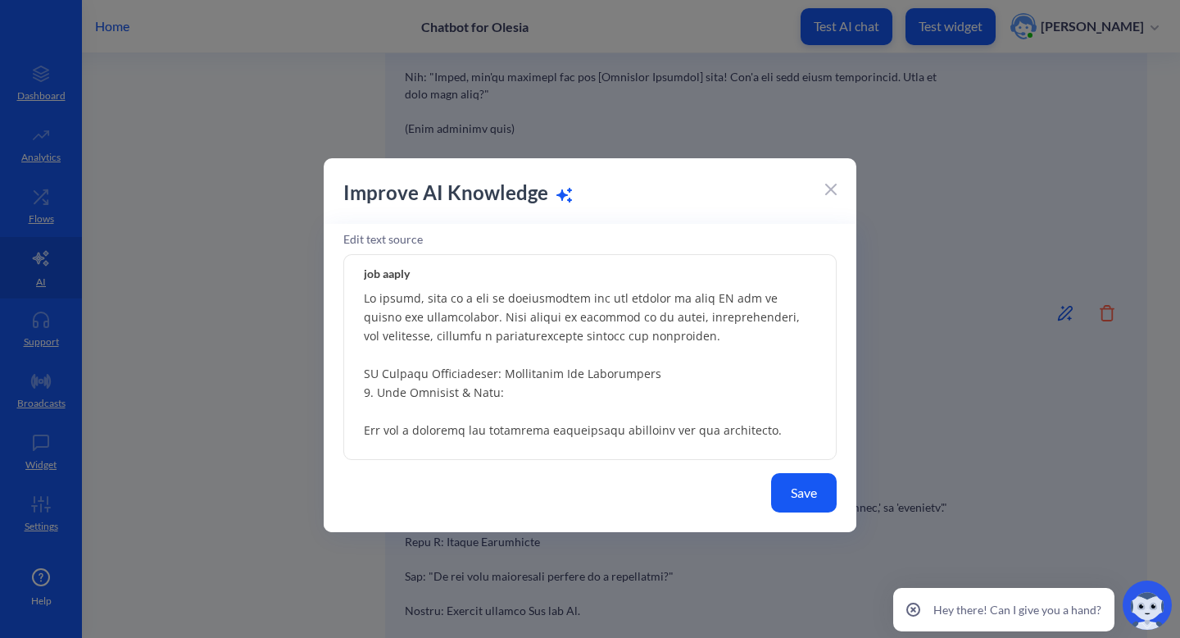
type textarea "Of course, here is a set of instructions you can provide to your AI bot to hand…"
click at [819, 490] on button "Save" at bounding box center [804, 492] width 66 height 39
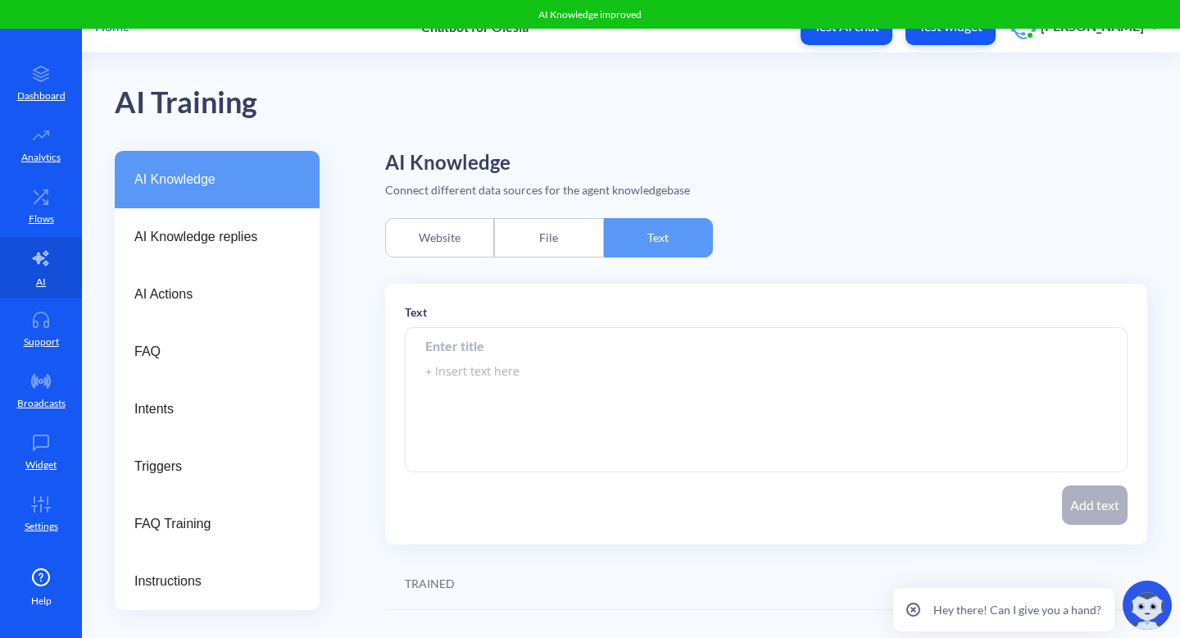
scroll to position [0, 0]
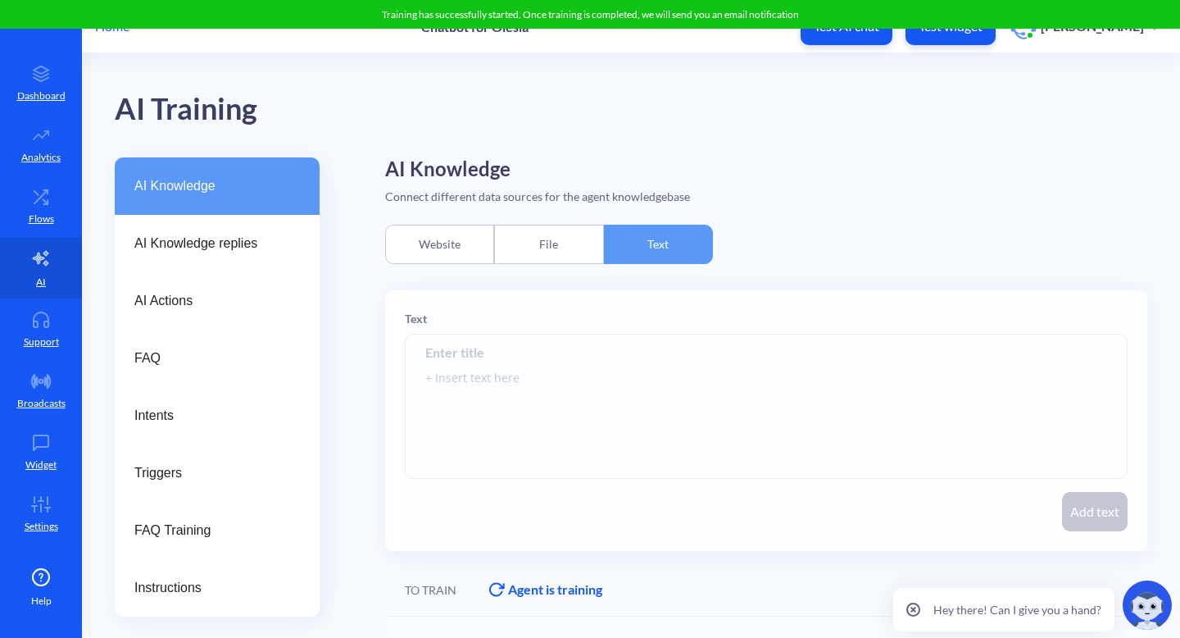
scroll to position [145, 0]
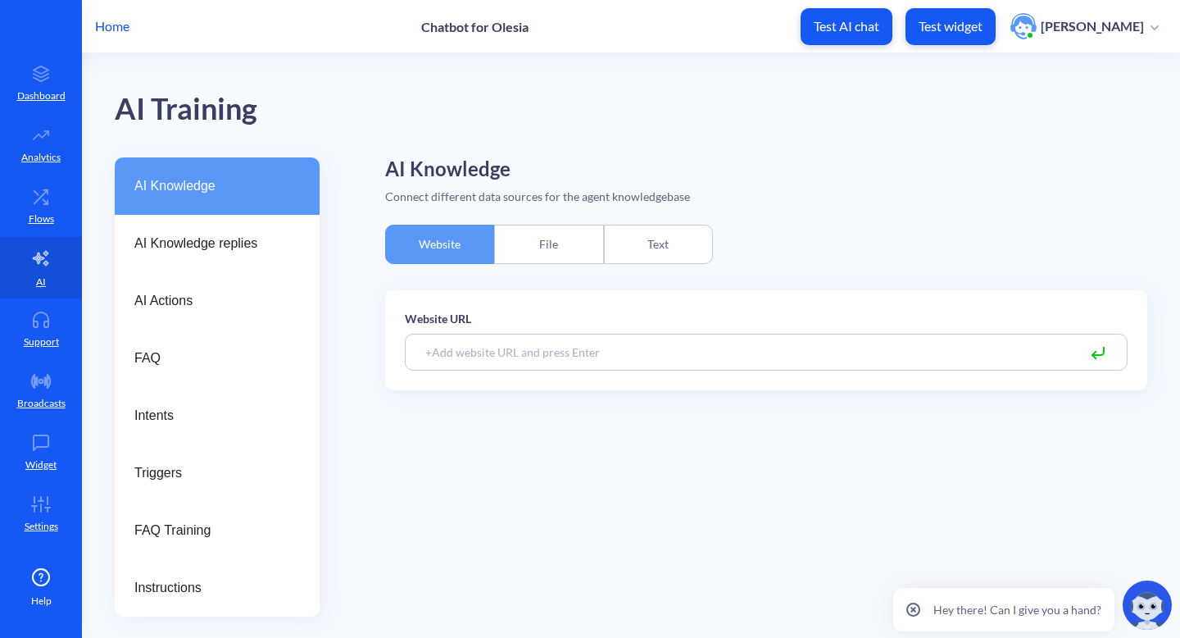
click at [662, 259] on div "Text" at bounding box center [658, 244] width 109 height 39
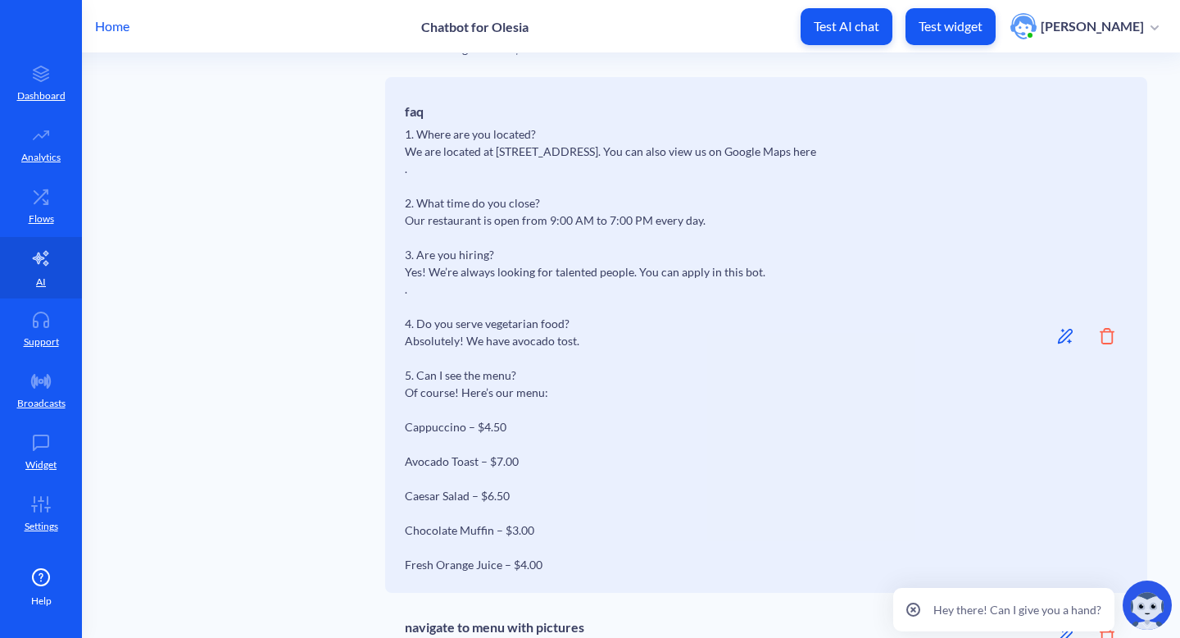
scroll to position [784, 0]
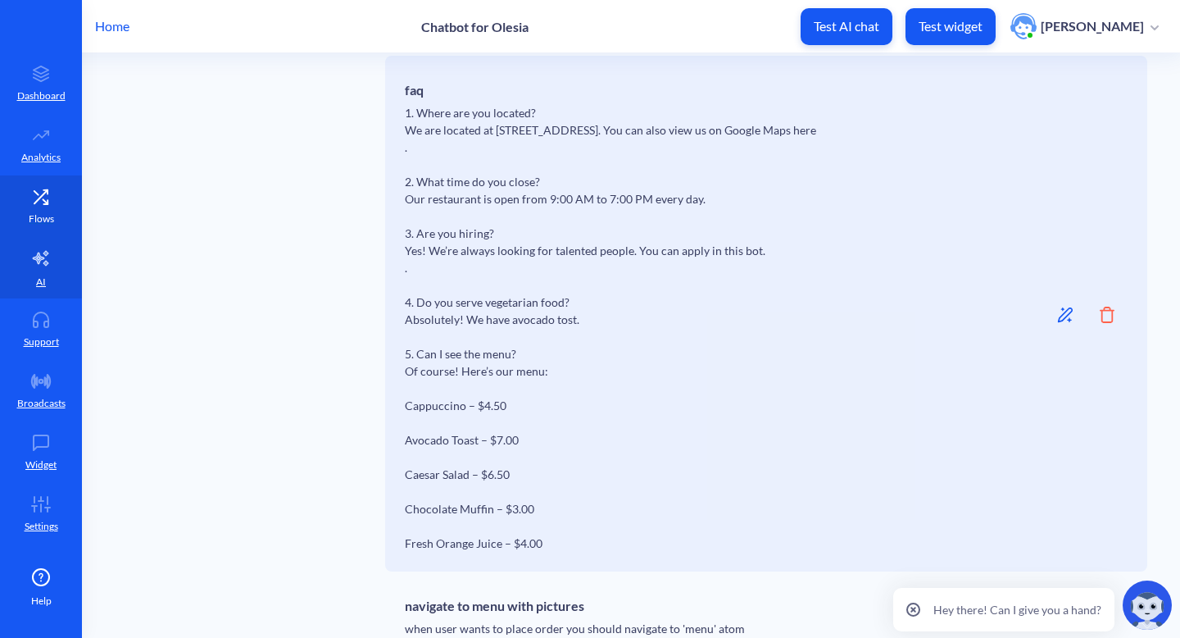
click at [49, 216] on p "Flows" at bounding box center [41, 219] width 25 height 15
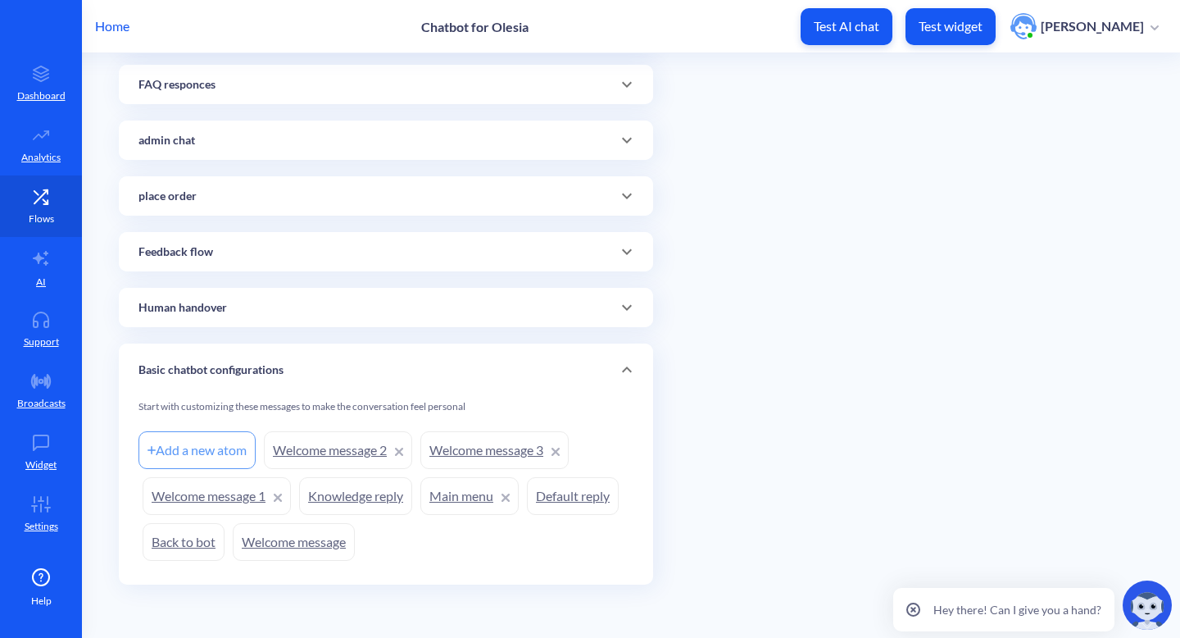
scroll to position [226, 0]
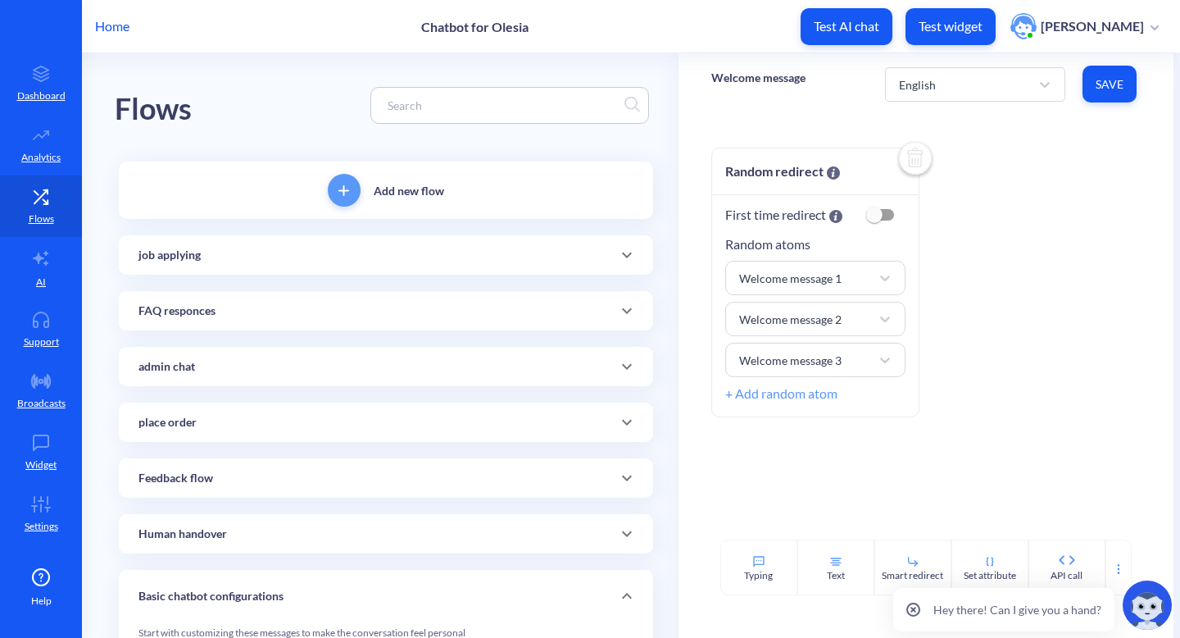
click at [621, 247] on icon at bounding box center [627, 255] width 20 height 20
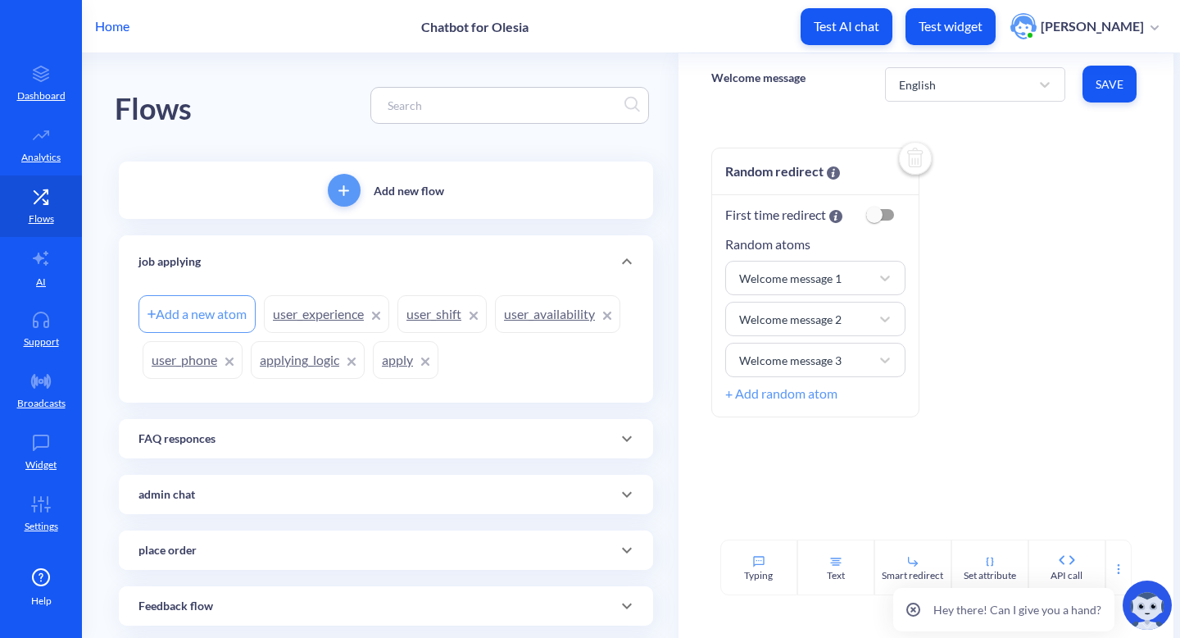
click at [398, 365] on link "apply" at bounding box center [406, 360] width 66 height 38
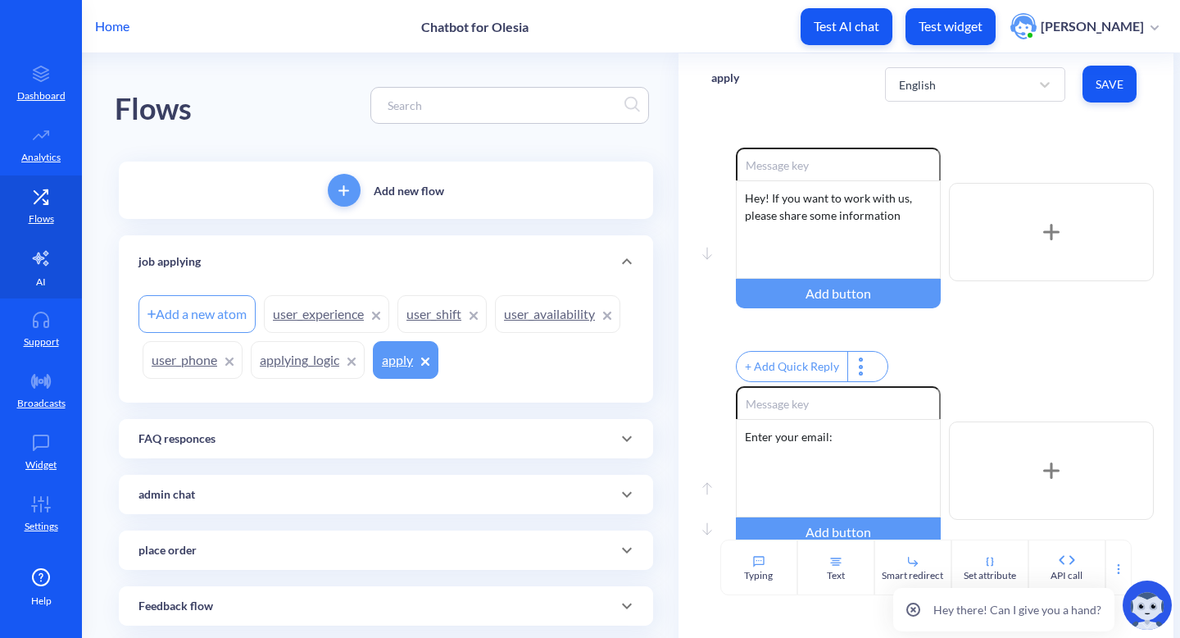
click at [43, 250] on icon at bounding box center [41, 258] width 20 height 20
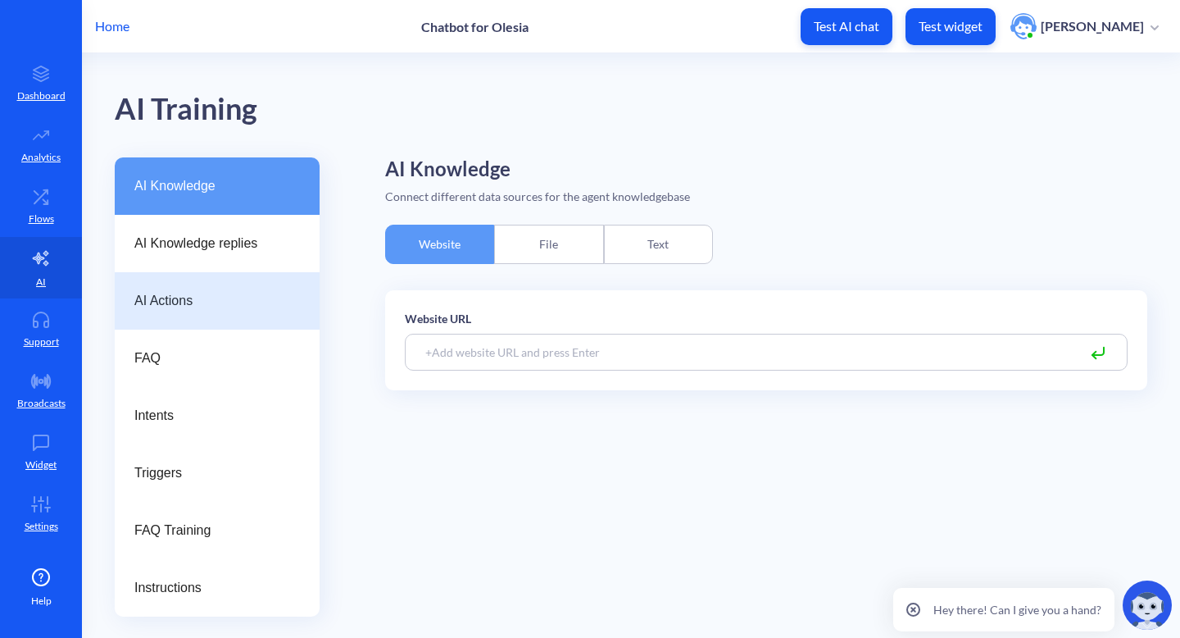
click at [177, 306] on span "AI Actions" at bounding box center [210, 301] width 152 height 20
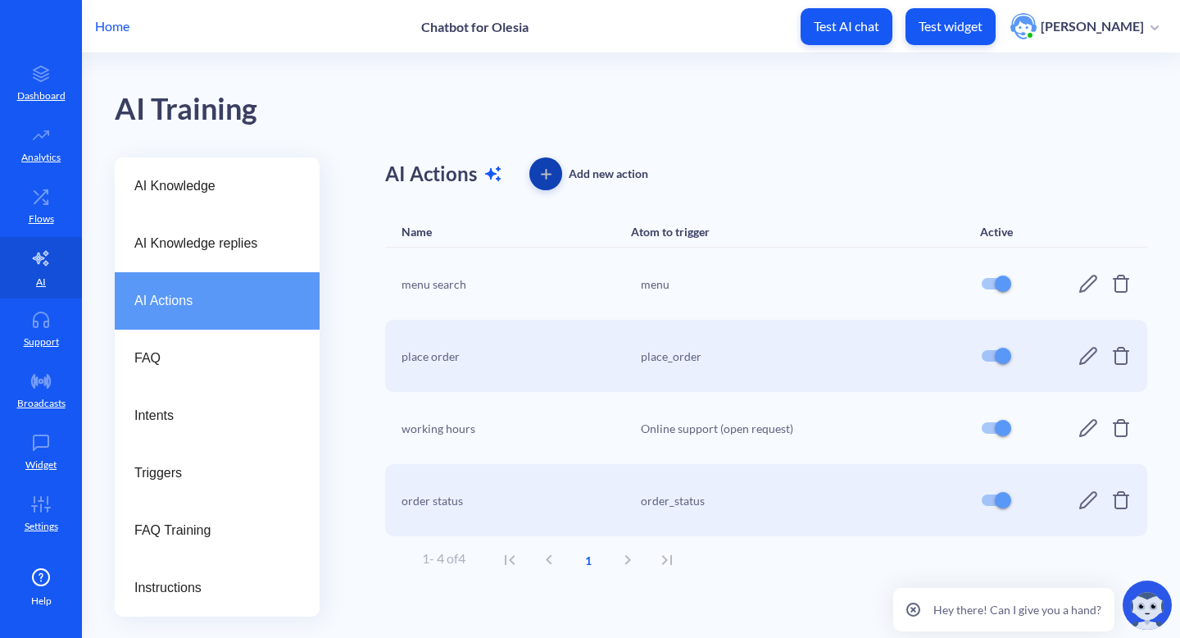
click at [544, 171] on icon "button" at bounding box center [546, 174] width 11 height 11
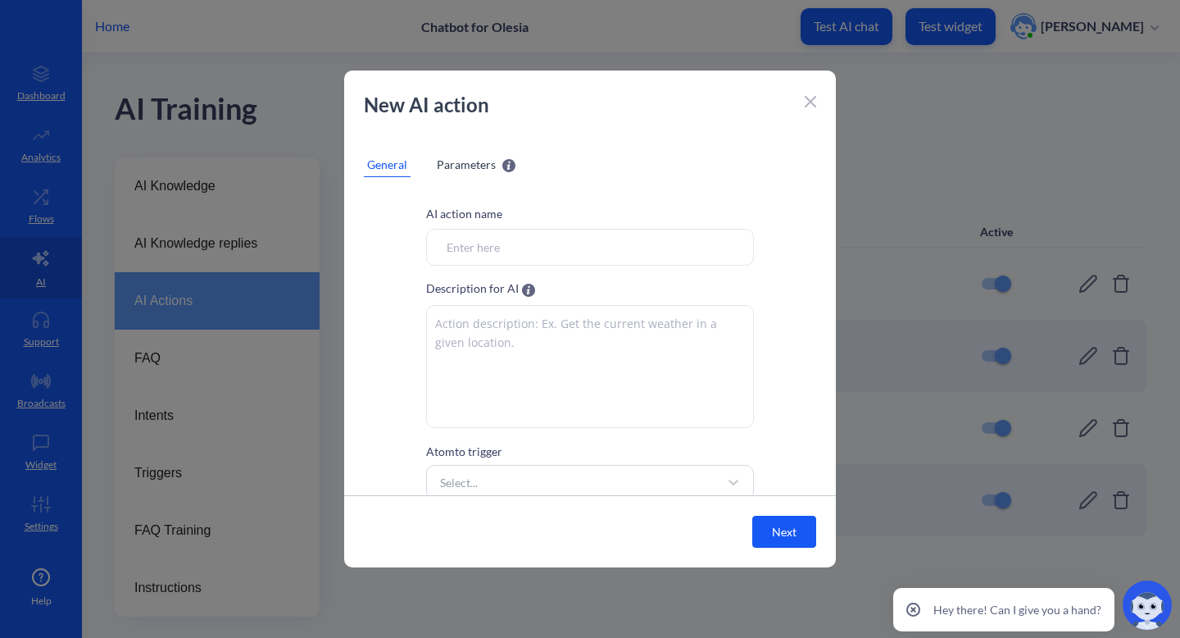
click at [519, 245] on input "Atom to trigger" at bounding box center [590, 247] width 328 height 37
type input "job applying"
click at [463, 325] on textarea at bounding box center [590, 366] width 328 height 123
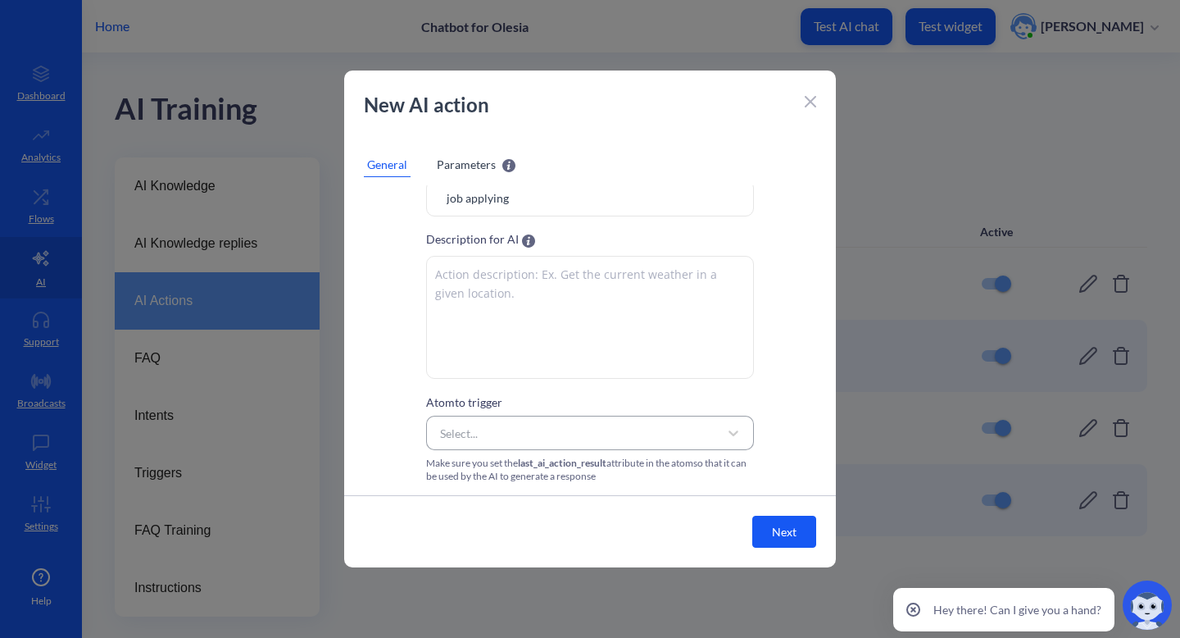
click at [471, 439] on div "Select..." at bounding box center [459, 433] width 38 height 17
click at [484, 463] on div "apply" at bounding box center [590, 462] width 328 height 30
click at [807, 532] on button "Next" at bounding box center [785, 532] width 64 height 32
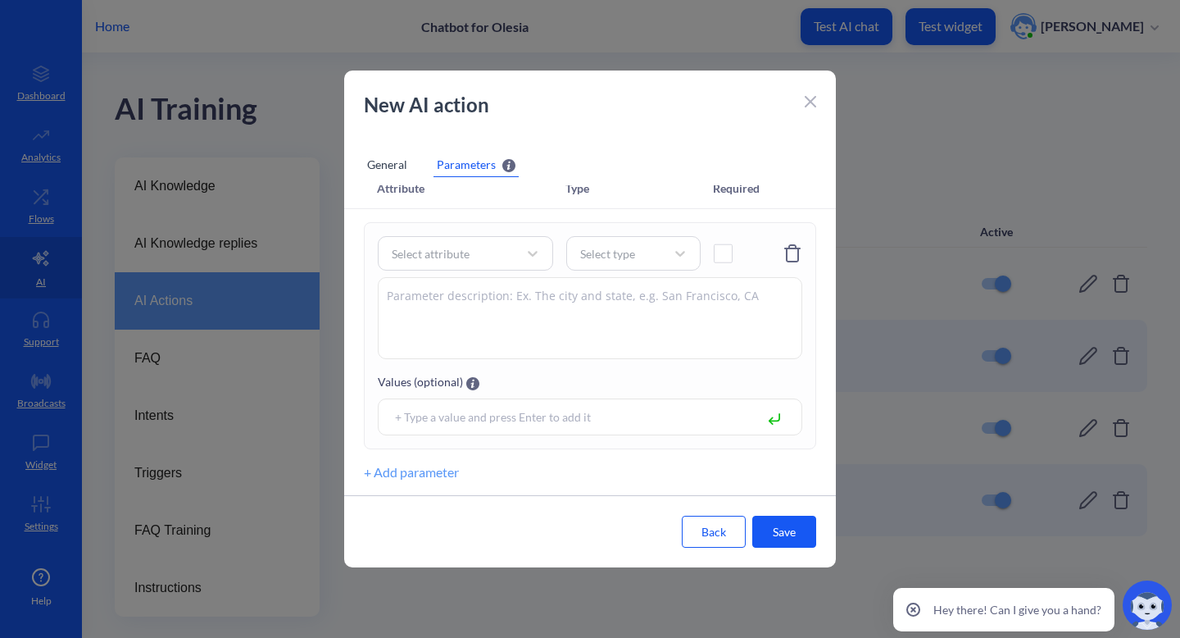
click at [381, 172] on div "General" at bounding box center [387, 164] width 47 height 25
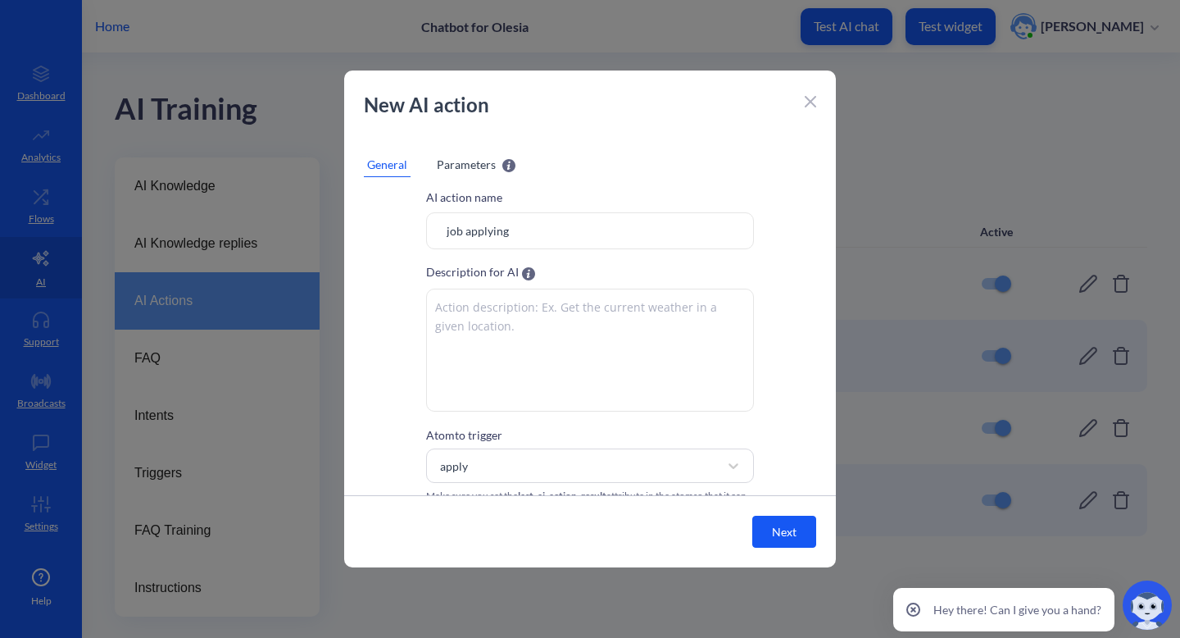
click at [589, 335] on textarea at bounding box center [590, 350] width 328 height 123
type textarea "Help user apply for position"
click at [465, 169] on span "Parameters" at bounding box center [466, 164] width 59 height 17
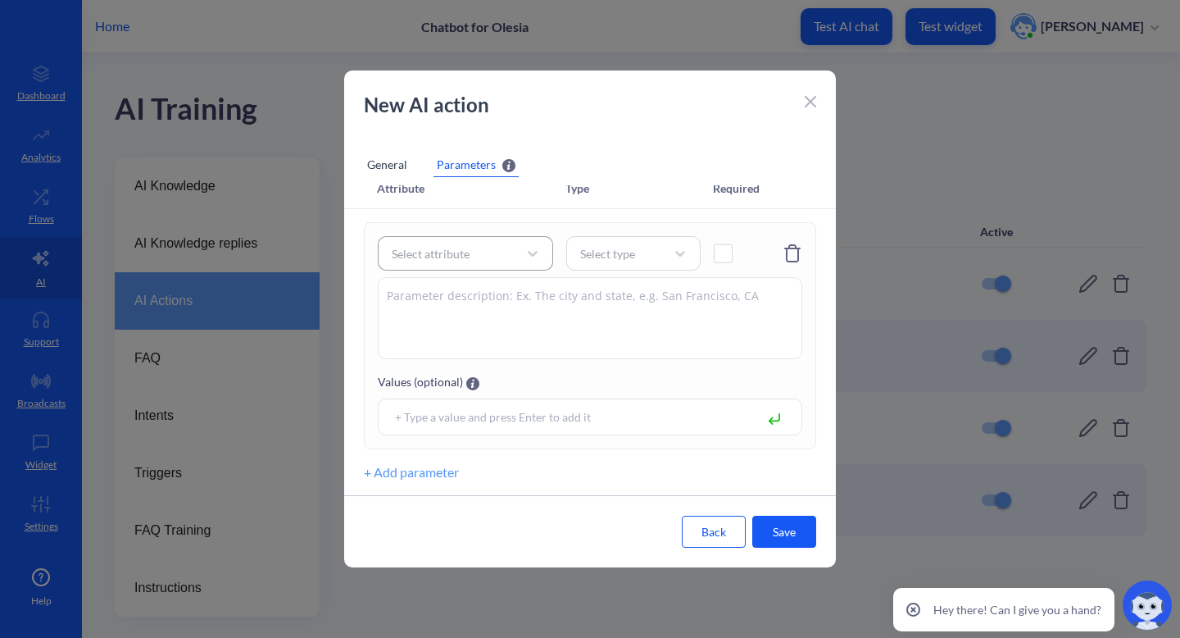
click at [457, 255] on div "Select attribute" at bounding box center [431, 253] width 78 height 17
click at [485, 220] on div "Manage attributes" at bounding box center [465, 213] width 175 height 31
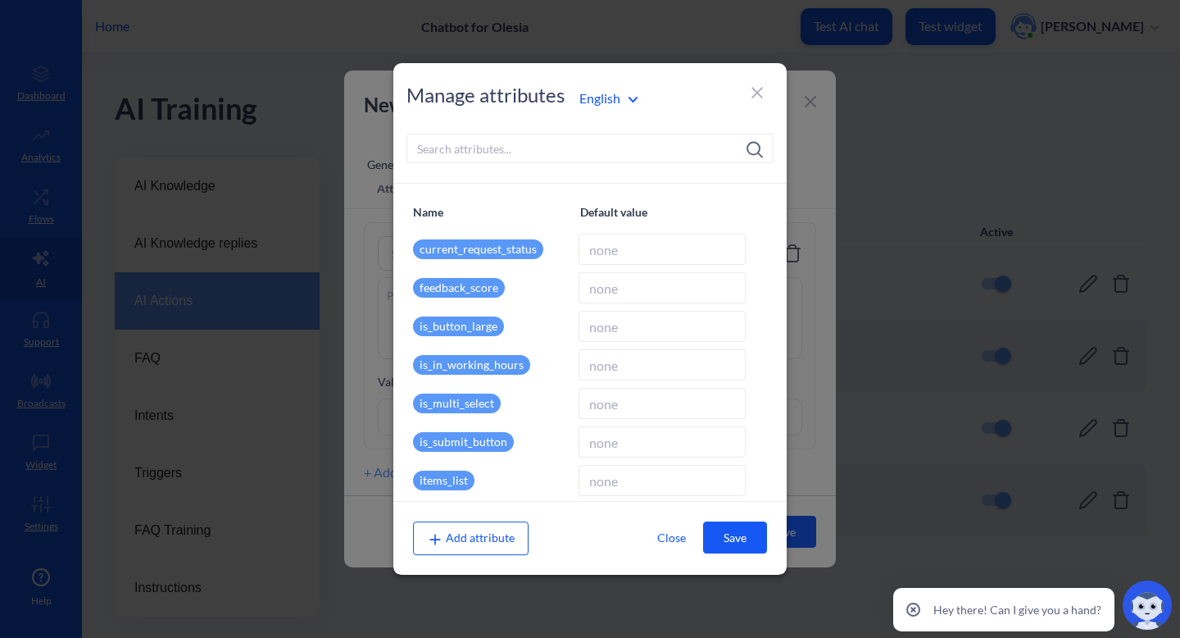
type input "10"
click at [753, 88] on icon at bounding box center [758, 93] width 20 height 20
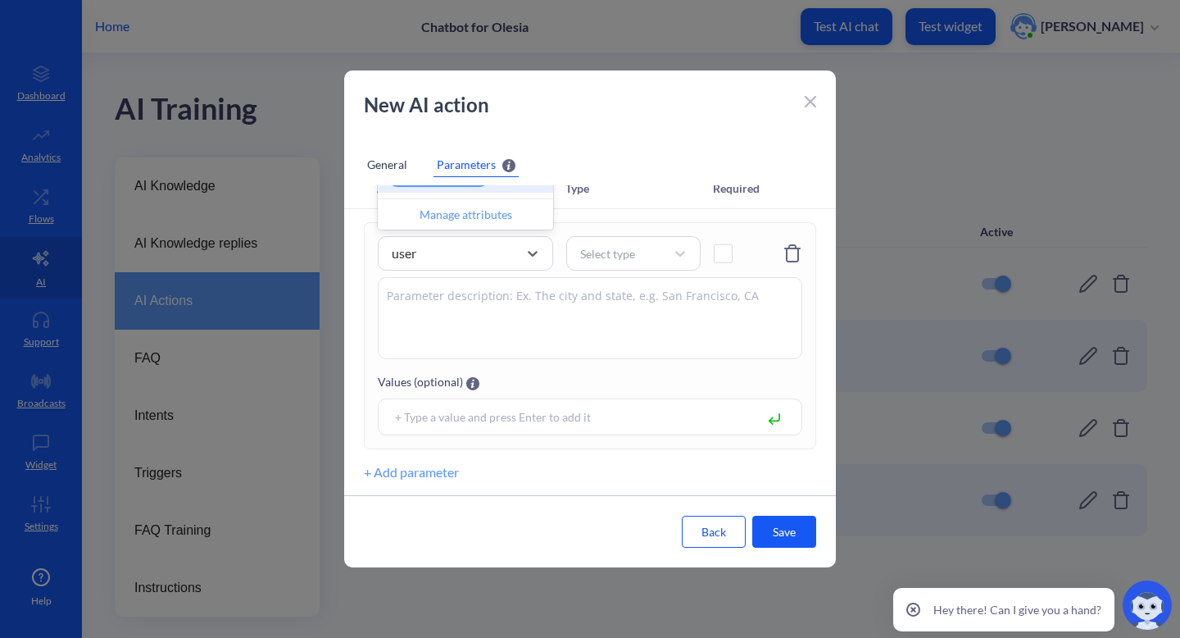
scroll to position [0, 0]
click at [485, 225] on div "Manage attributes" at bounding box center [465, 213] width 175 height 31
type input "user"
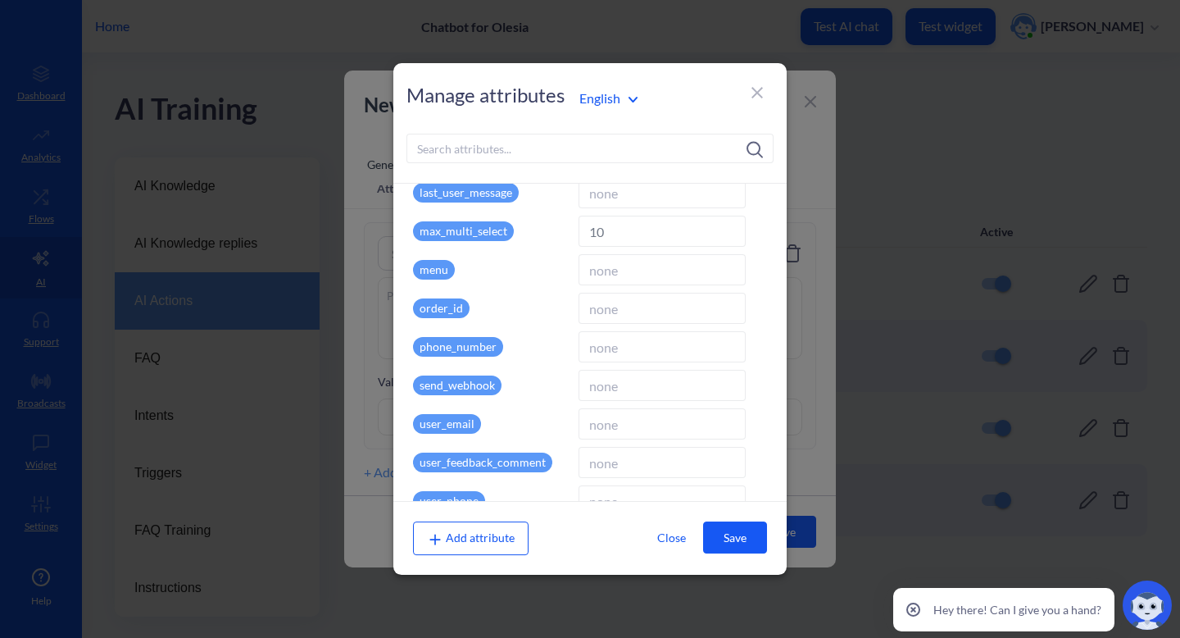
scroll to position [522, 0]
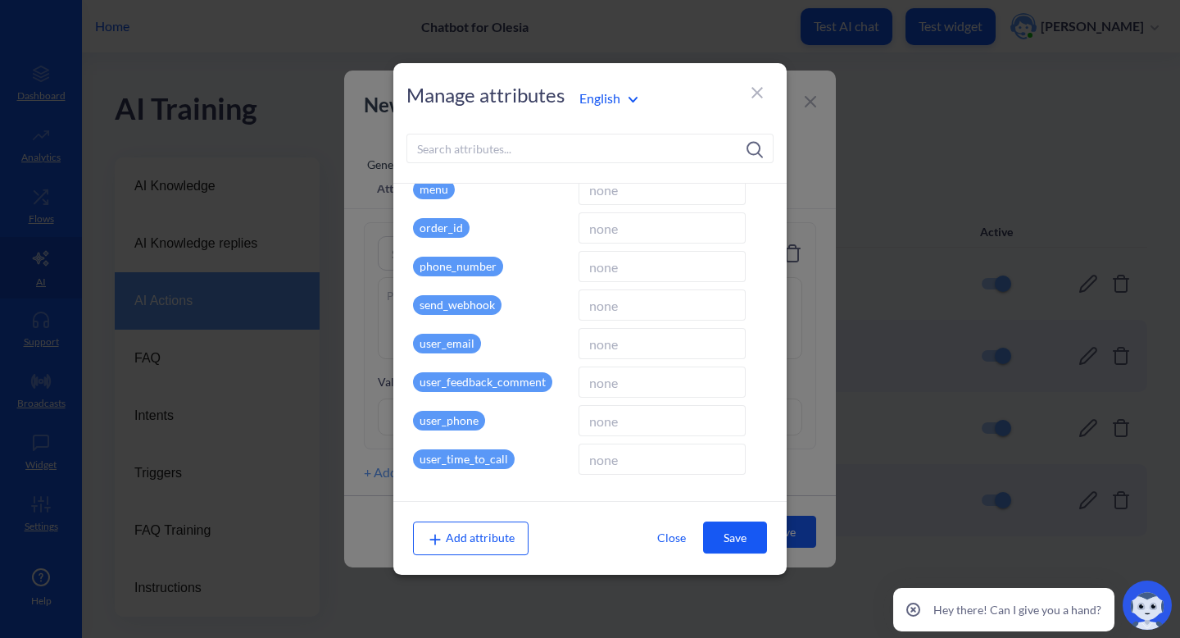
click at [450, 339] on p "user_email" at bounding box center [447, 344] width 68 height 20
click at [467, 539] on span "Add attribute" at bounding box center [471, 537] width 88 height 14
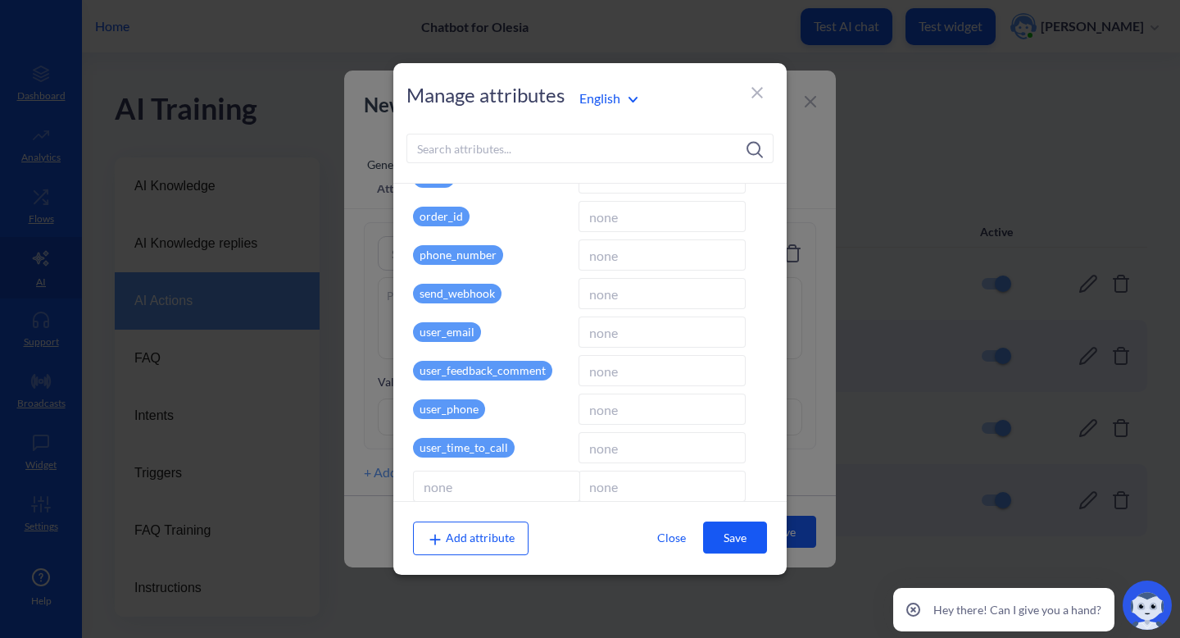
click at [759, 97] on icon at bounding box center [758, 93] width 20 height 20
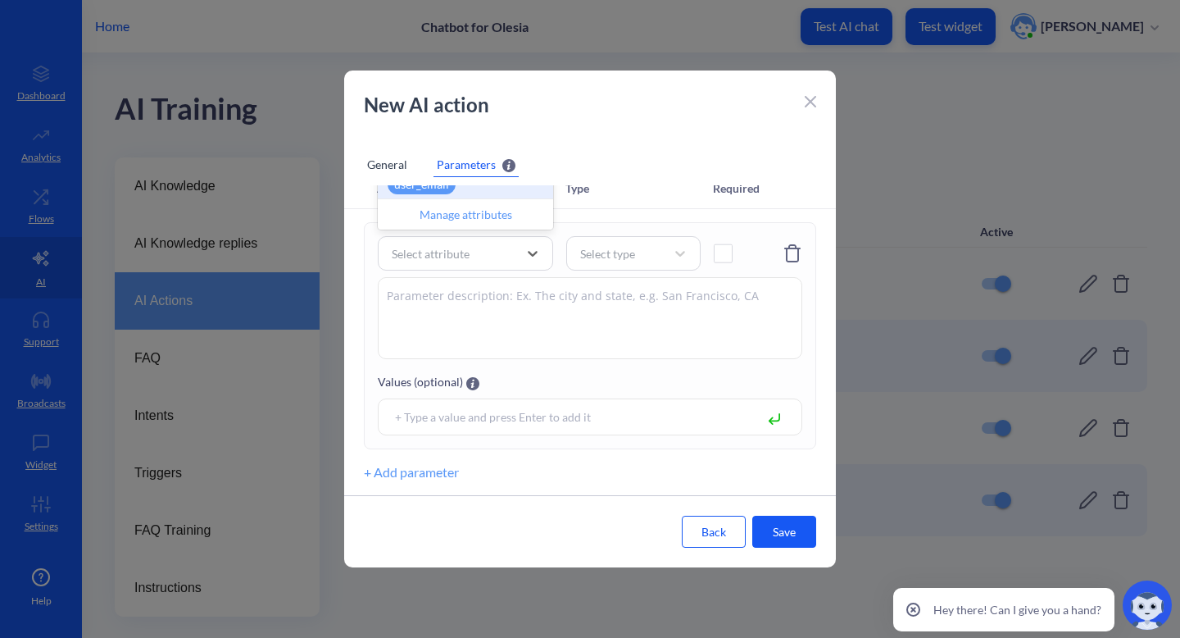
scroll to position [516, 0]
click at [495, 196] on div "user_email" at bounding box center [465, 185] width 175 height 31
click at [634, 254] on div "Select type" at bounding box center [607, 253] width 55 height 17
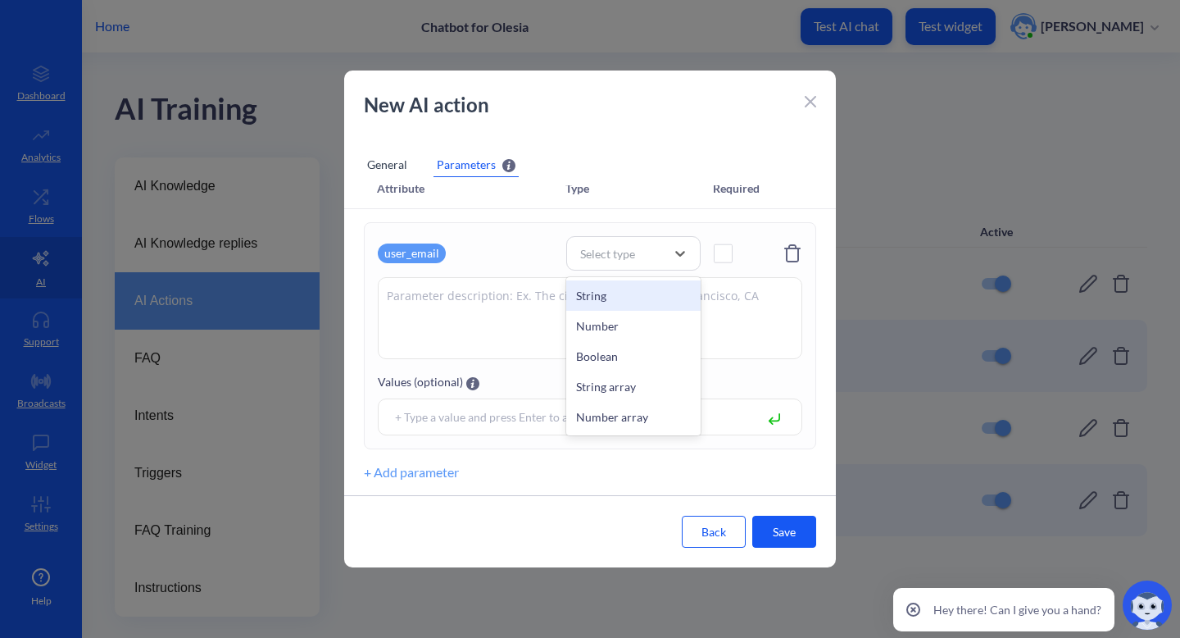
click at [616, 292] on div "String" at bounding box center [633, 295] width 134 height 30
click at [613, 307] on textarea at bounding box center [590, 318] width 425 height 82
type textarea "e-mail"
click at [728, 251] on span at bounding box center [723, 253] width 19 height 19
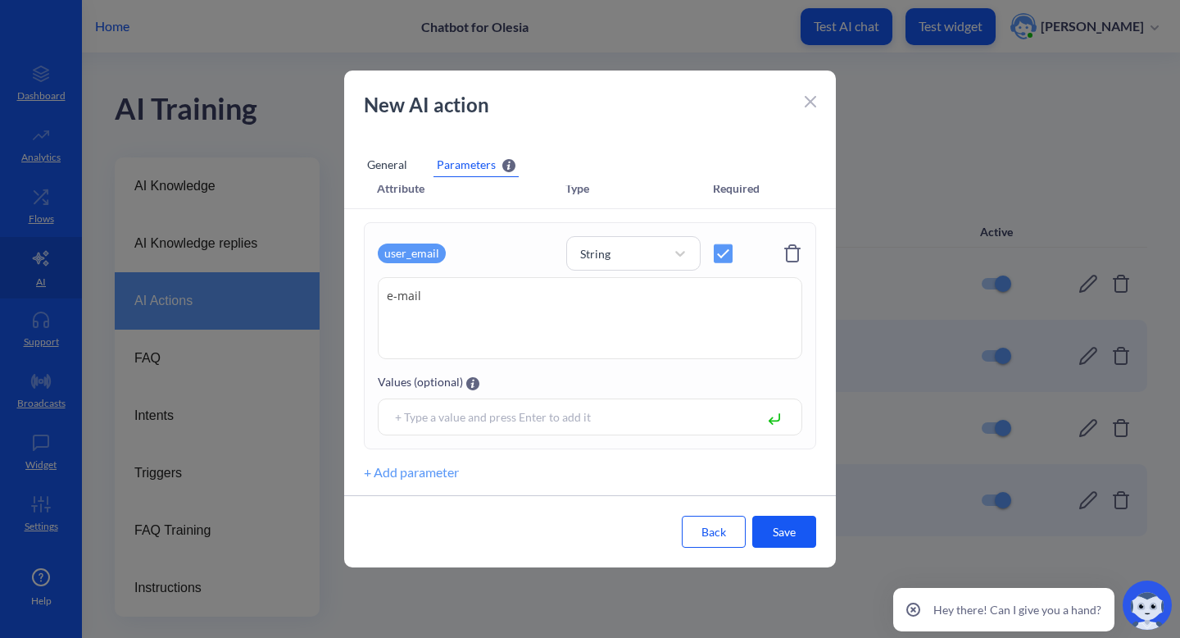
click at [770, 532] on button "Save" at bounding box center [785, 532] width 64 height 32
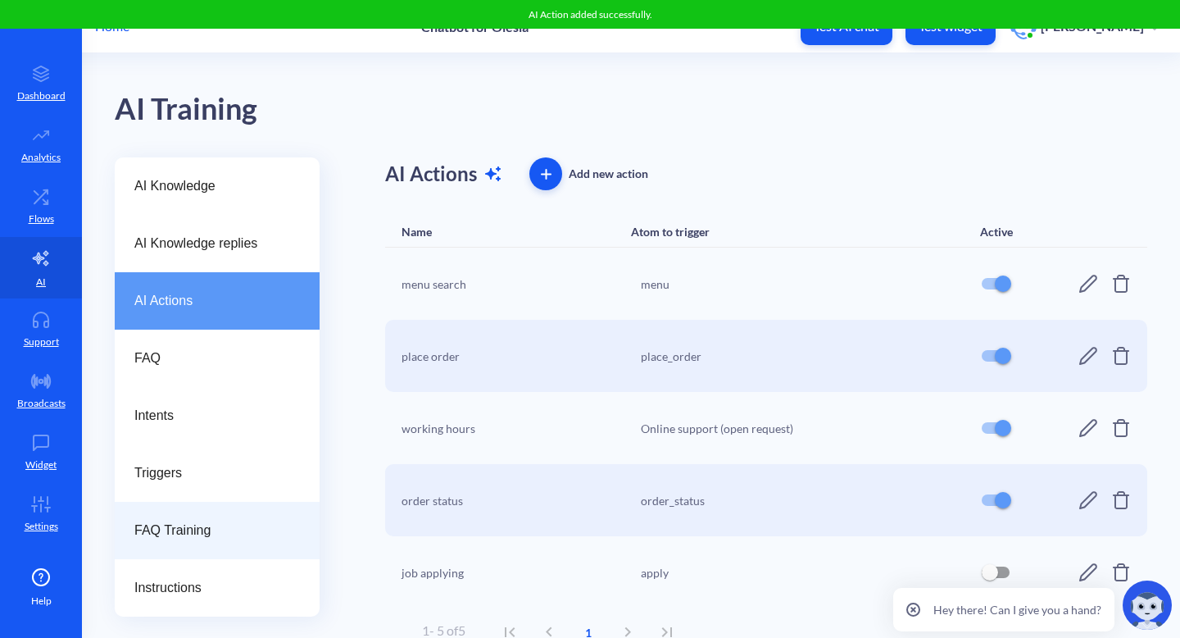
click at [177, 529] on span "FAQ Training" at bounding box center [210, 531] width 152 height 20
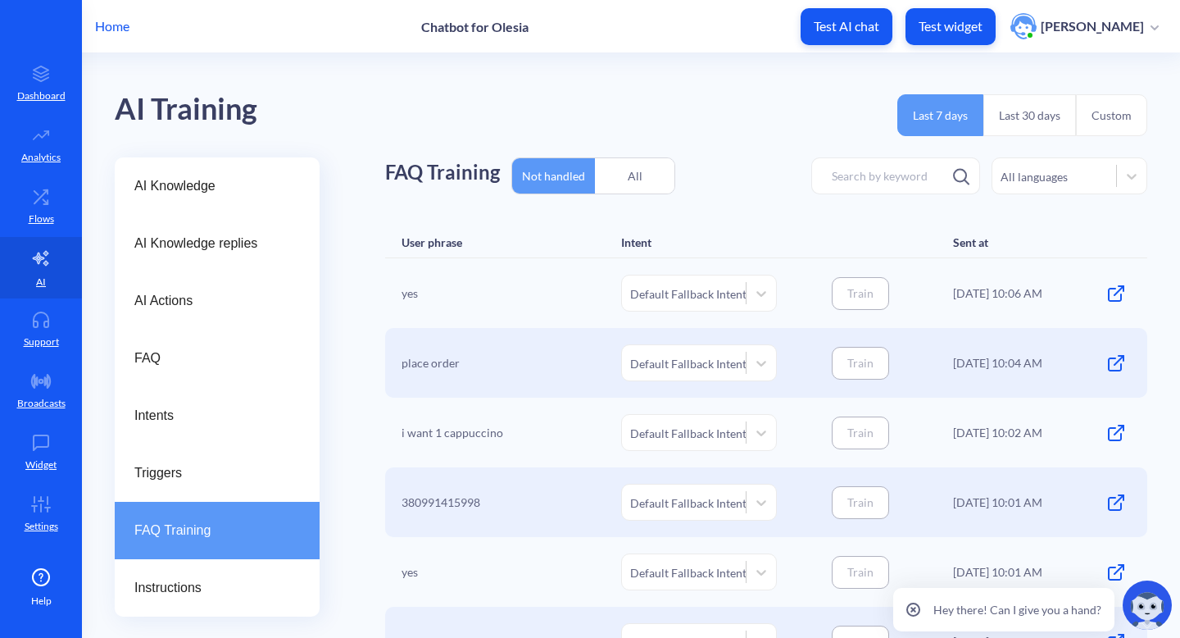
click at [612, 176] on div "All" at bounding box center [635, 176] width 80 height 39
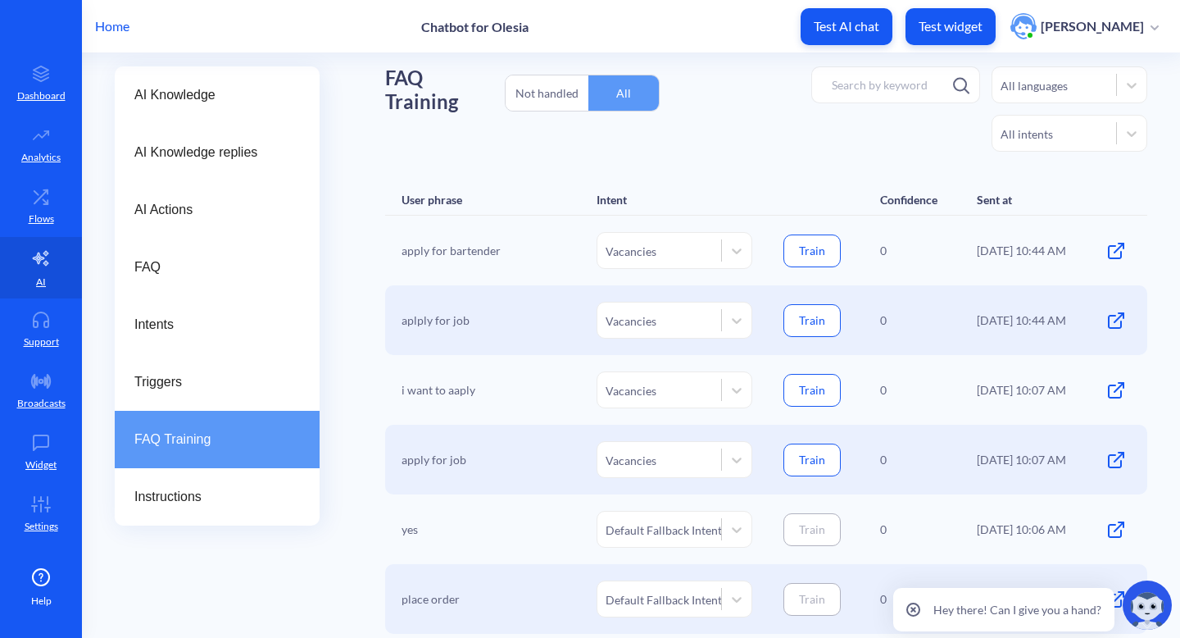
scroll to position [109, 0]
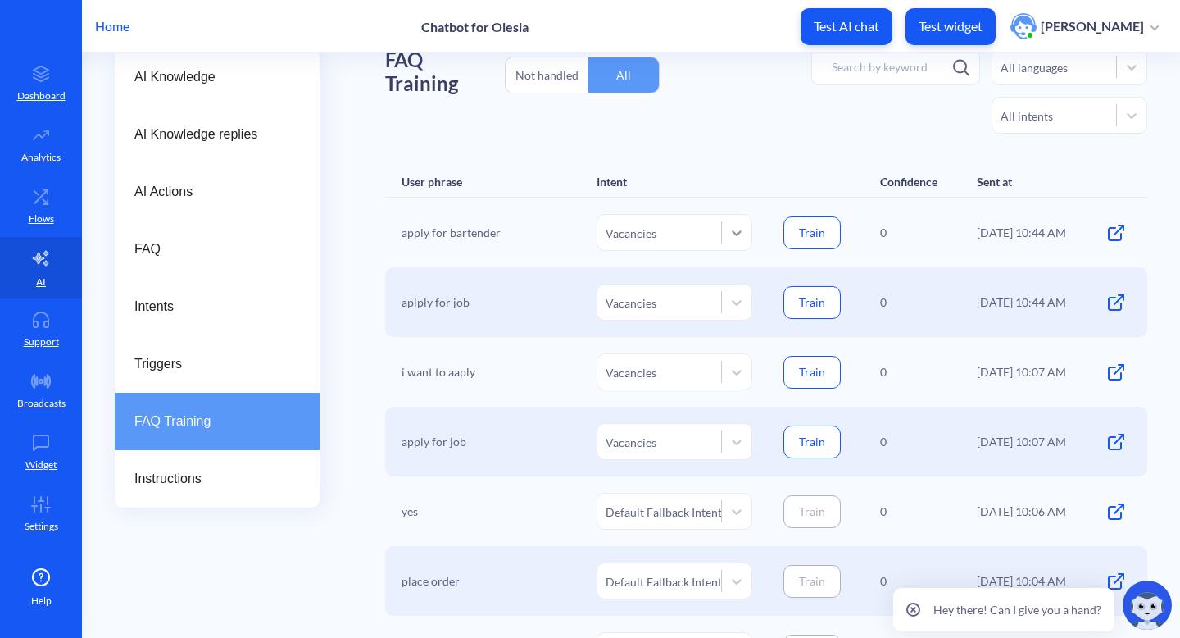
click at [735, 232] on icon at bounding box center [737, 233] width 10 height 6
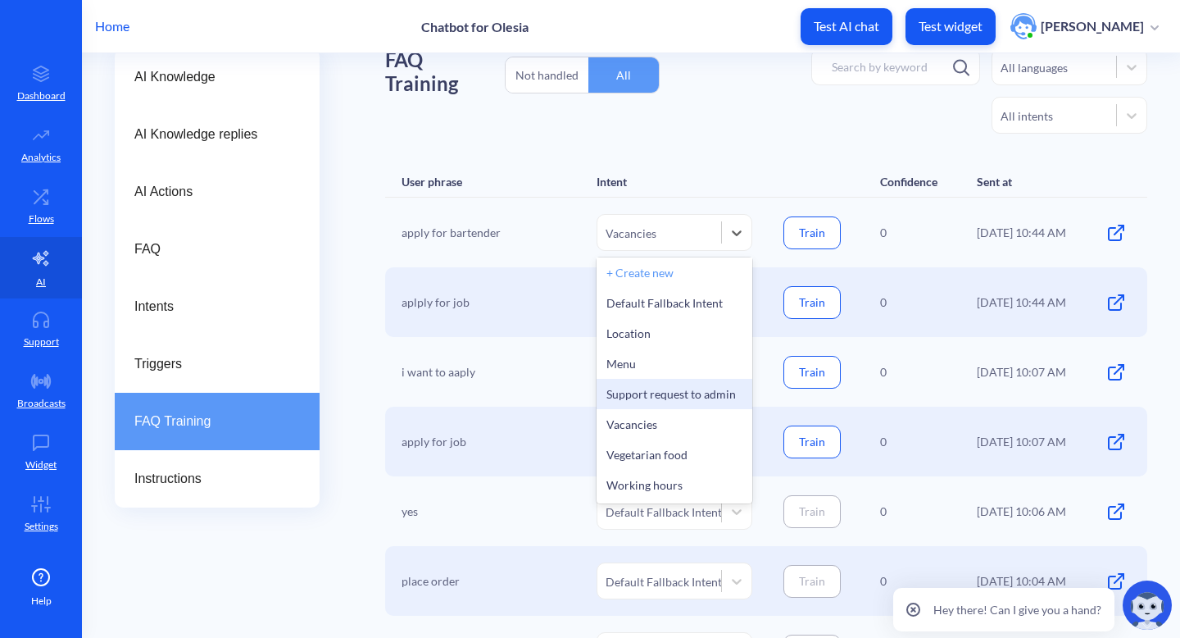
scroll to position [0, 0]
click at [698, 307] on div "Default Fallback Intent" at bounding box center [675, 306] width 156 height 30
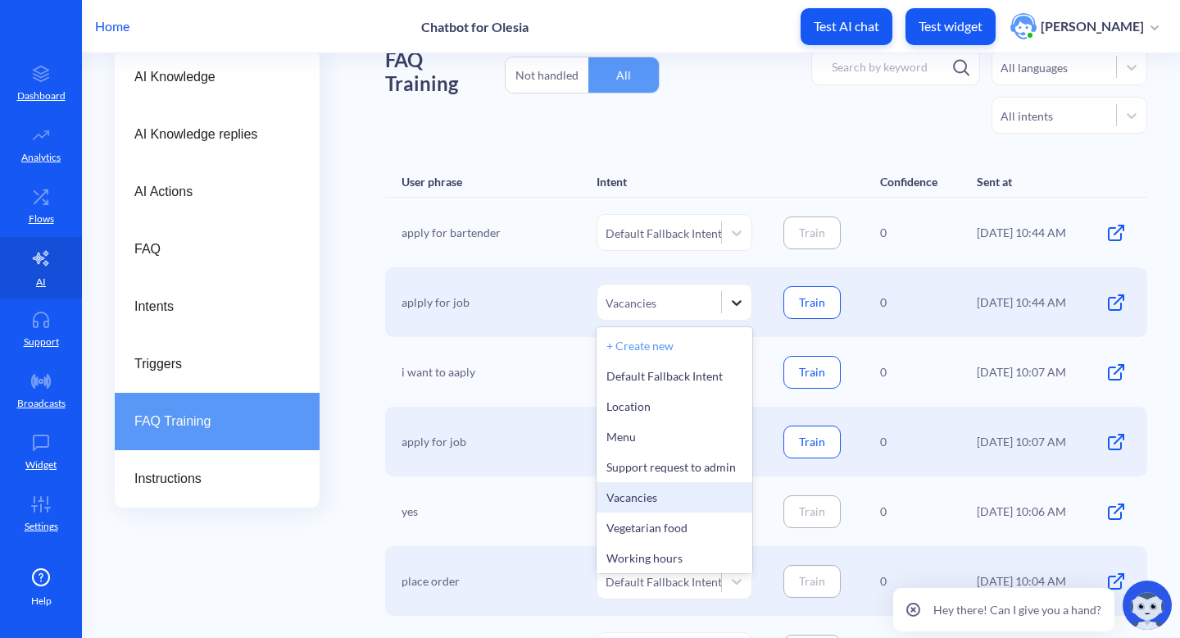
click at [729, 307] on icon at bounding box center [737, 302] width 16 height 16
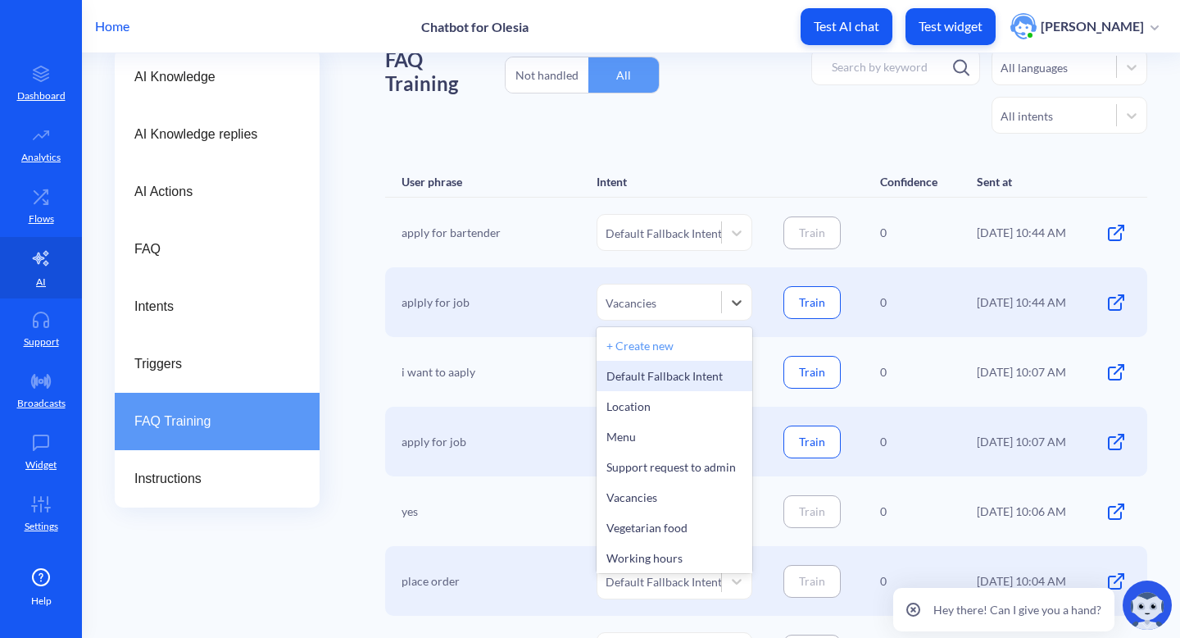
click at [699, 380] on div "Default Fallback Intent" at bounding box center [675, 376] width 156 height 30
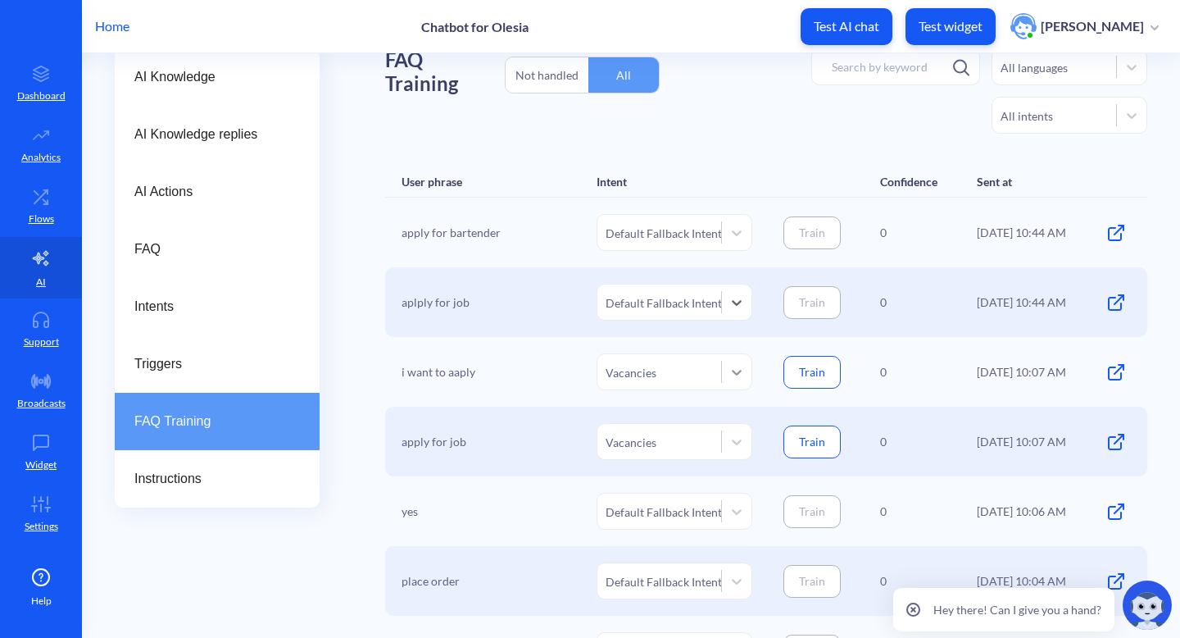
click at [741, 375] on icon at bounding box center [737, 372] width 16 height 16
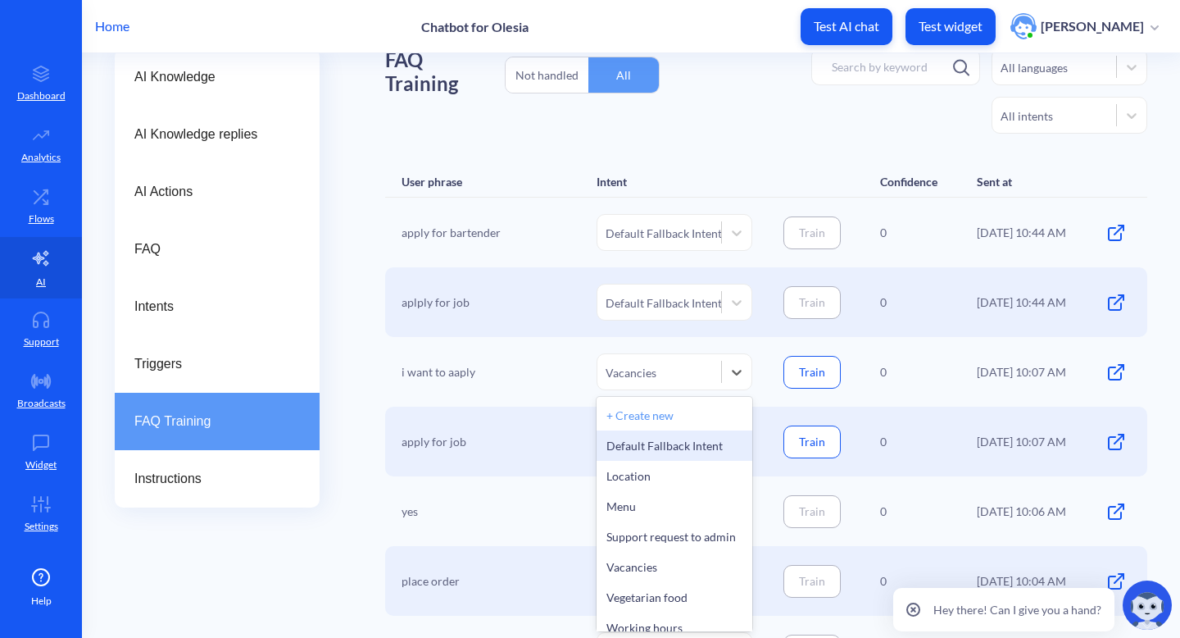
click at [702, 446] on div "Default Fallback Intent" at bounding box center [675, 445] width 156 height 30
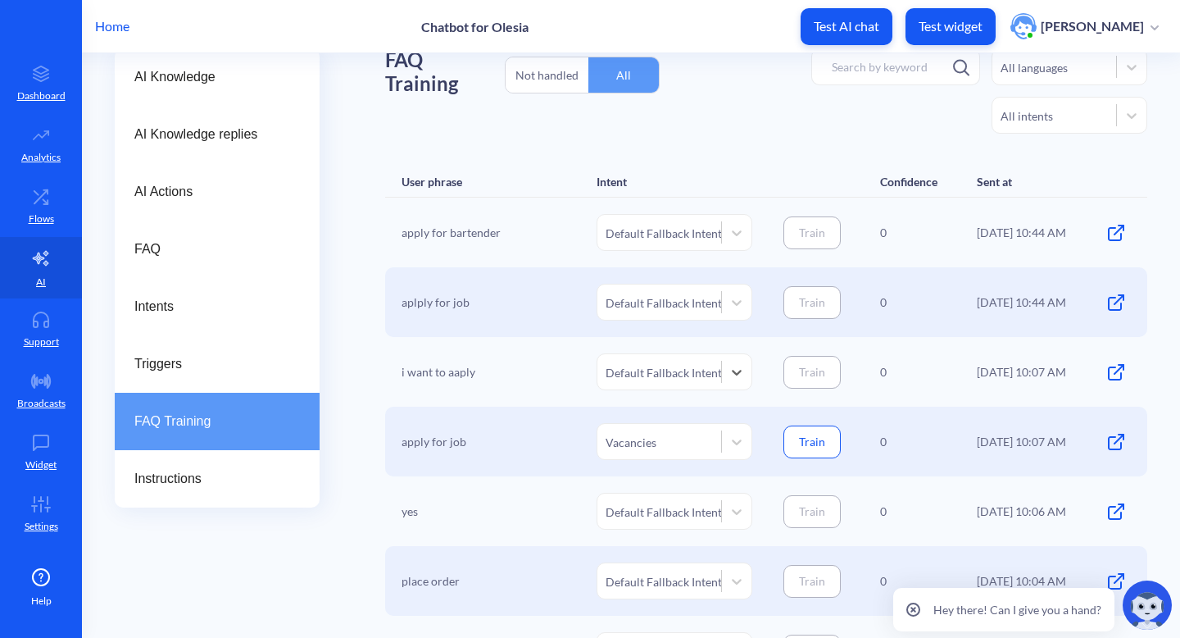
click at [702, 446] on div "Vacancies" at bounding box center [660, 441] width 124 height 27
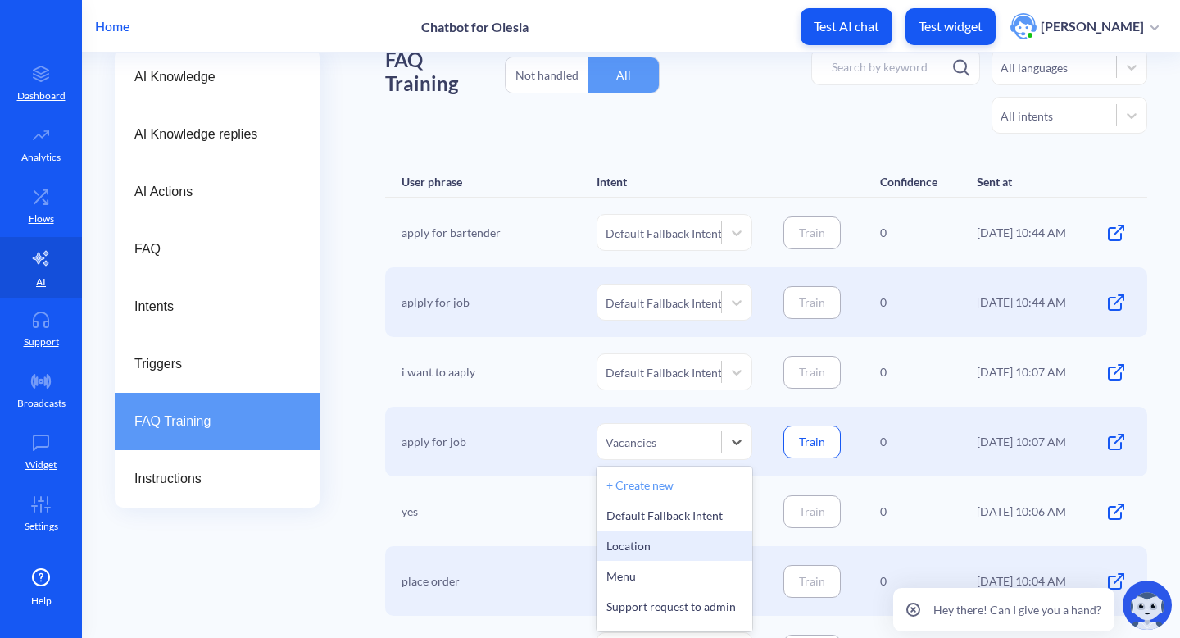
click at [672, 520] on div "Default Fallback Intent" at bounding box center [675, 515] width 156 height 30
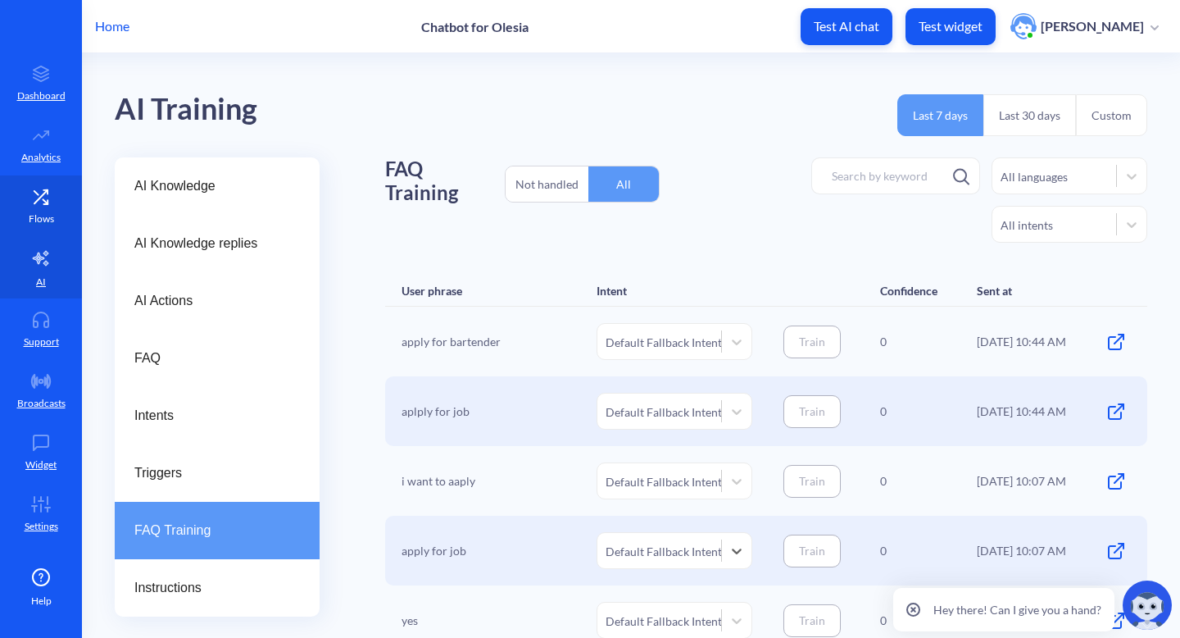
click at [53, 216] on link "Flows" at bounding box center [41, 205] width 82 height 61
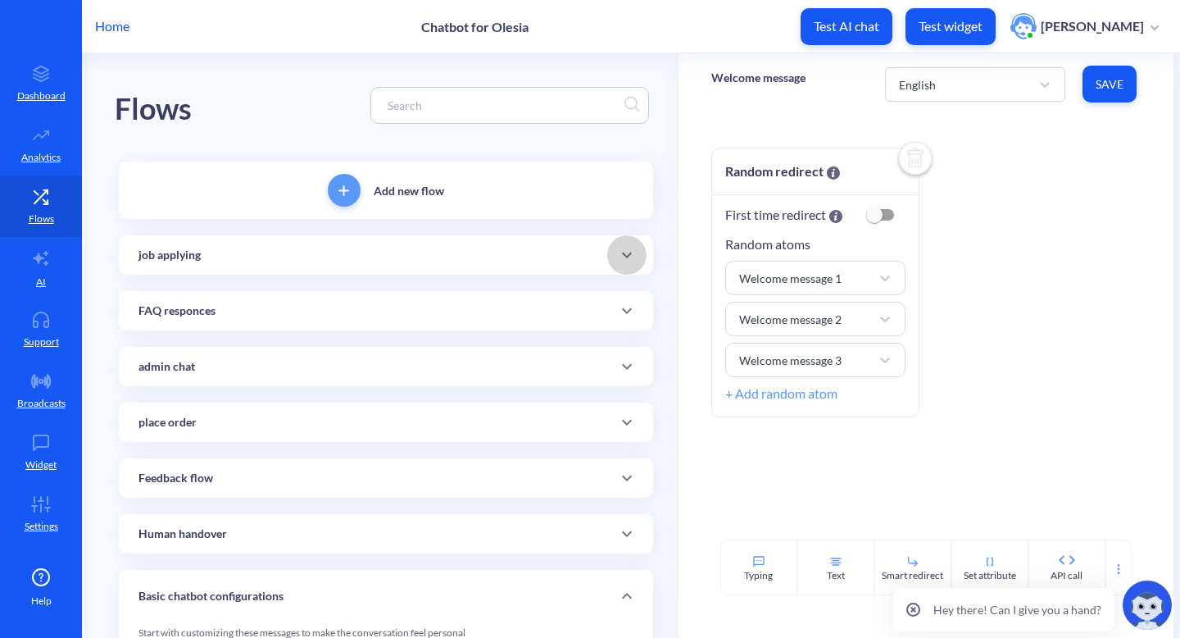
click at [612, 260] on span at bounding box center [626, 255] width 39 height 20
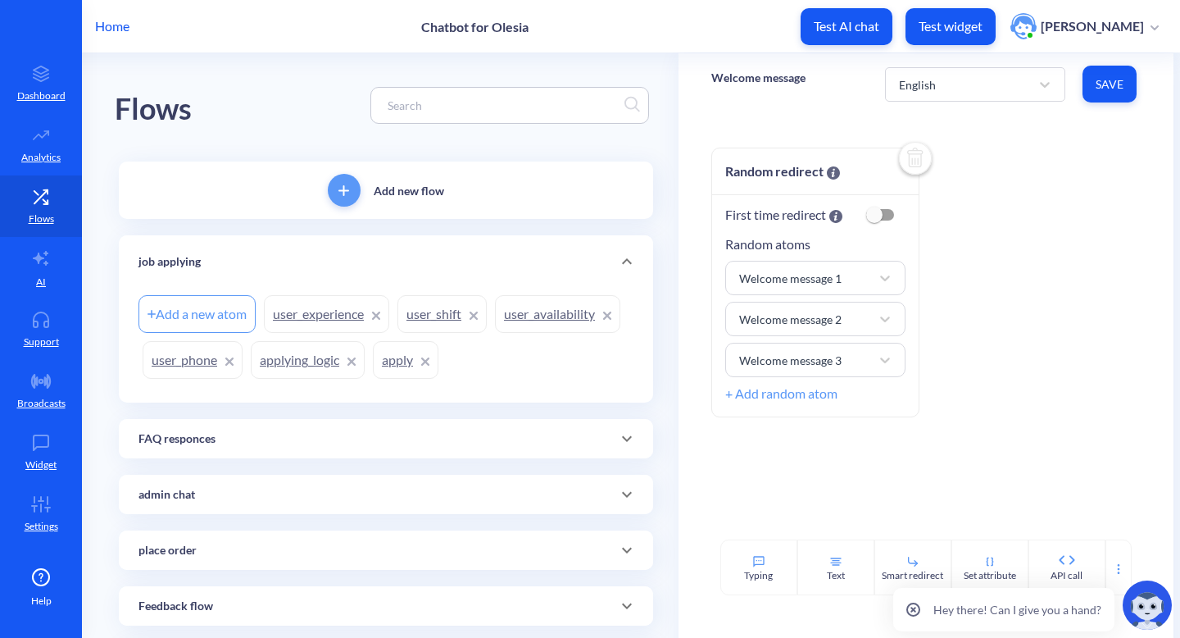
click at [389, 367] on link "apply" at bounding box center [406, 360] width 66 height 38
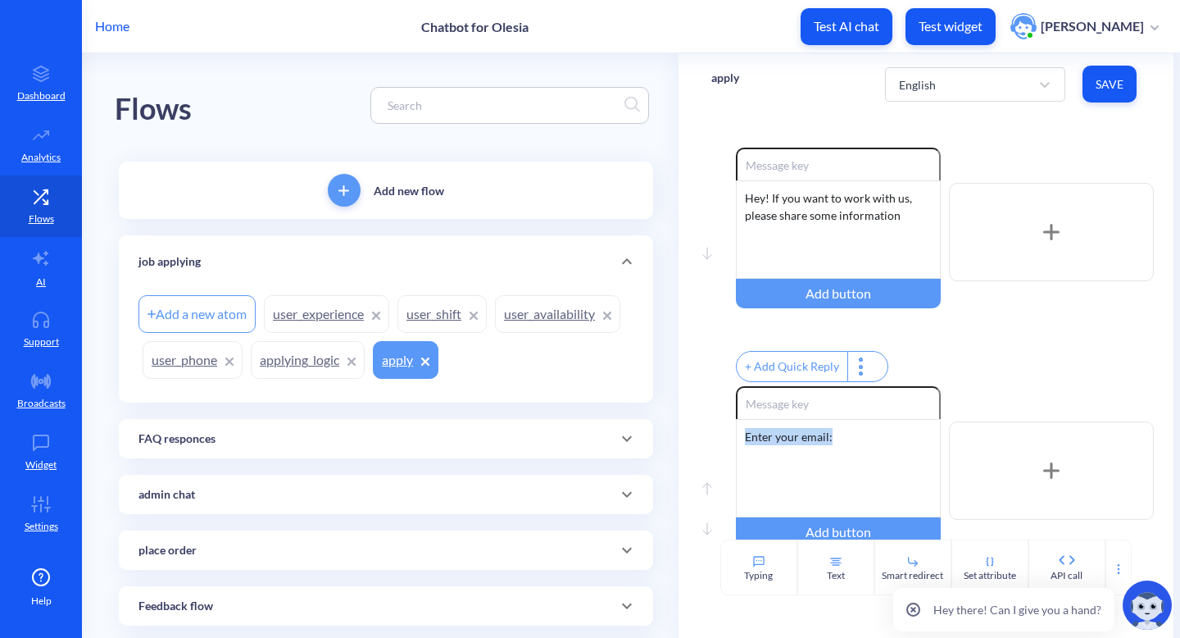
drag, startPoint x: 836, startPoint y: 453, endPoint x: 673, endPoint y: 455, distance: 163.1
click at [673, 455] on div "Flows Add new flow job applying Add a new atom user_experience user_shift user_…" at bounding box center [648, 522] width 1066 height 939
click at [907, 221] on div "Hey! If you want to work with us, please share some information" at bounding box center [838, 229] width 205 height 98
click at [952, 407] on icon "Delete" at bounding box center [955, 402] width 7 height 11
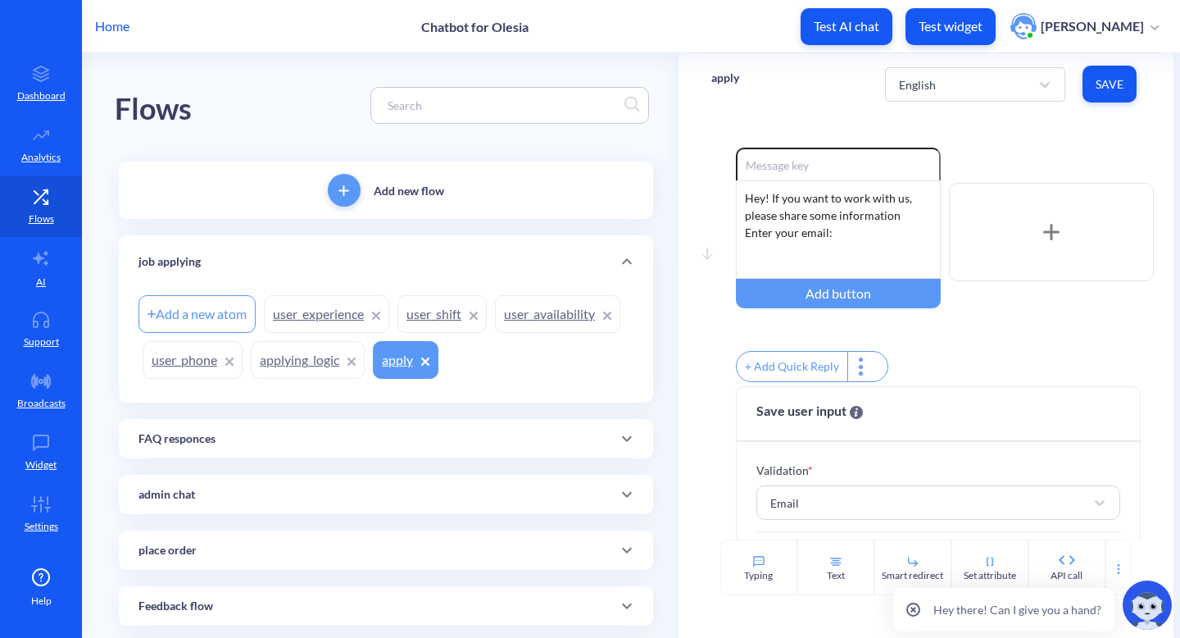
click at [1107, 74] on button "Save" at bounding box center [1110, 84] width 54 height 37
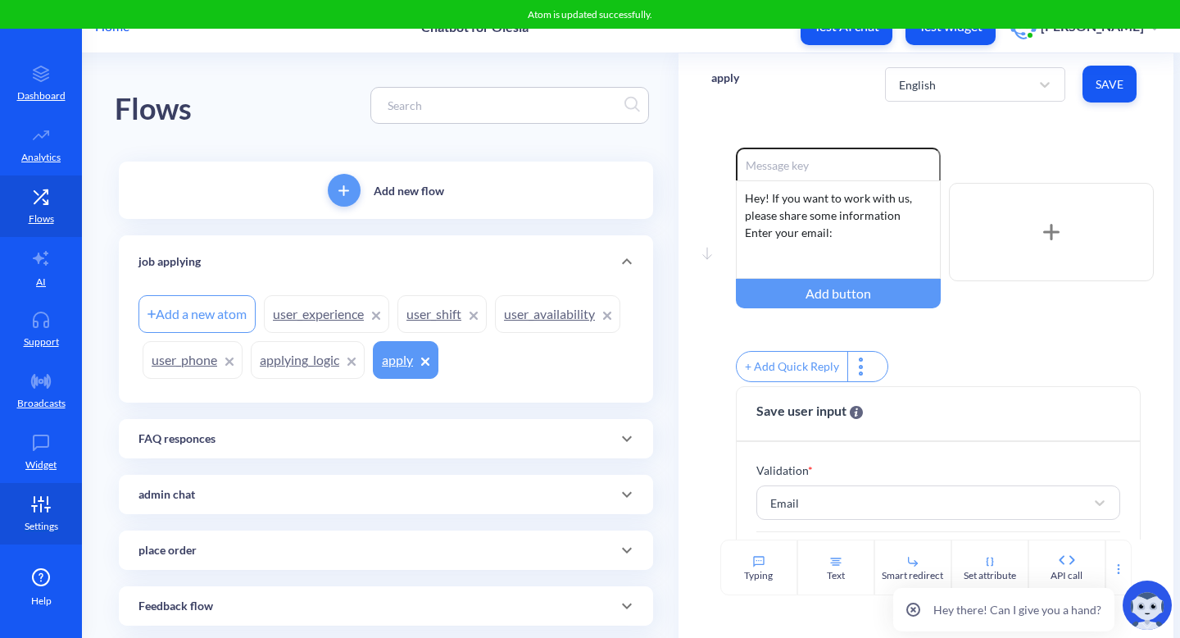
click at [31, 532] on p "Settings" at bounding box center [42, 526] width 34 height 15
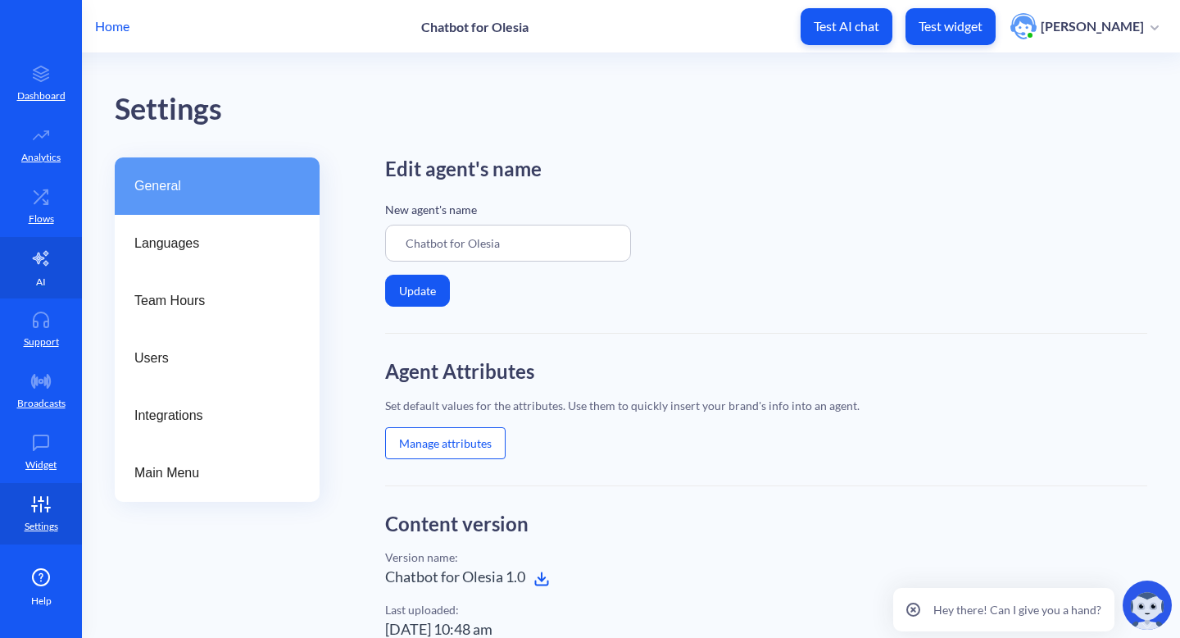
click at [51, 252] on link "AI" at bounding box center [41, 267] width 82 height 61
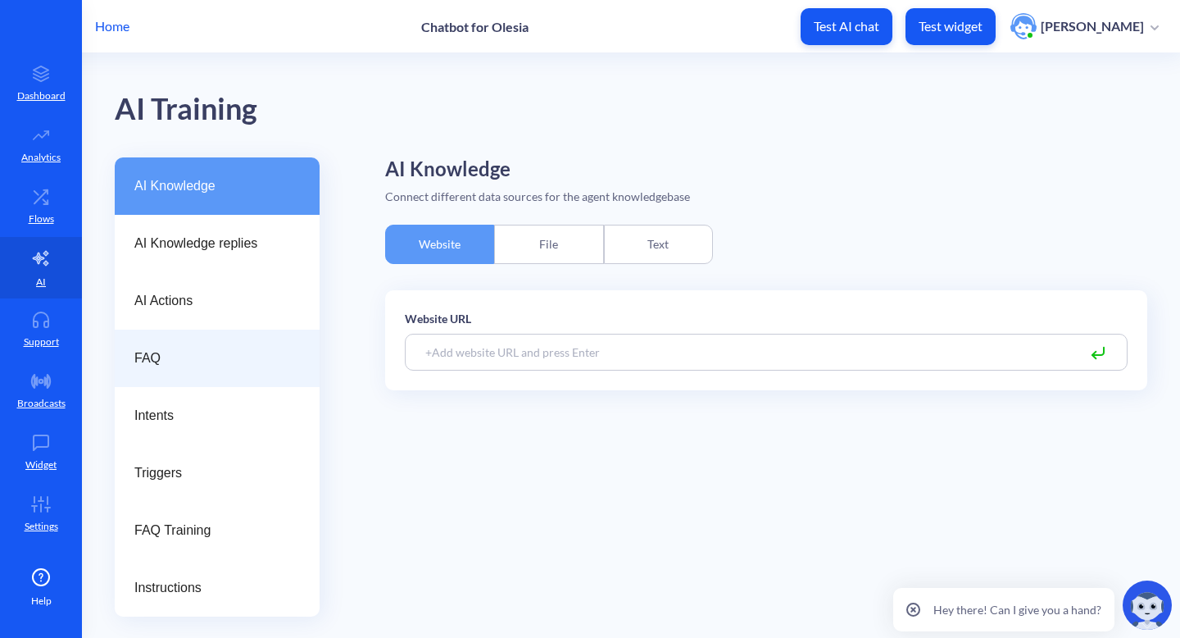
click at [164, 361] on span "FAQ" at bounding box center [210, 358] width 152 height 20
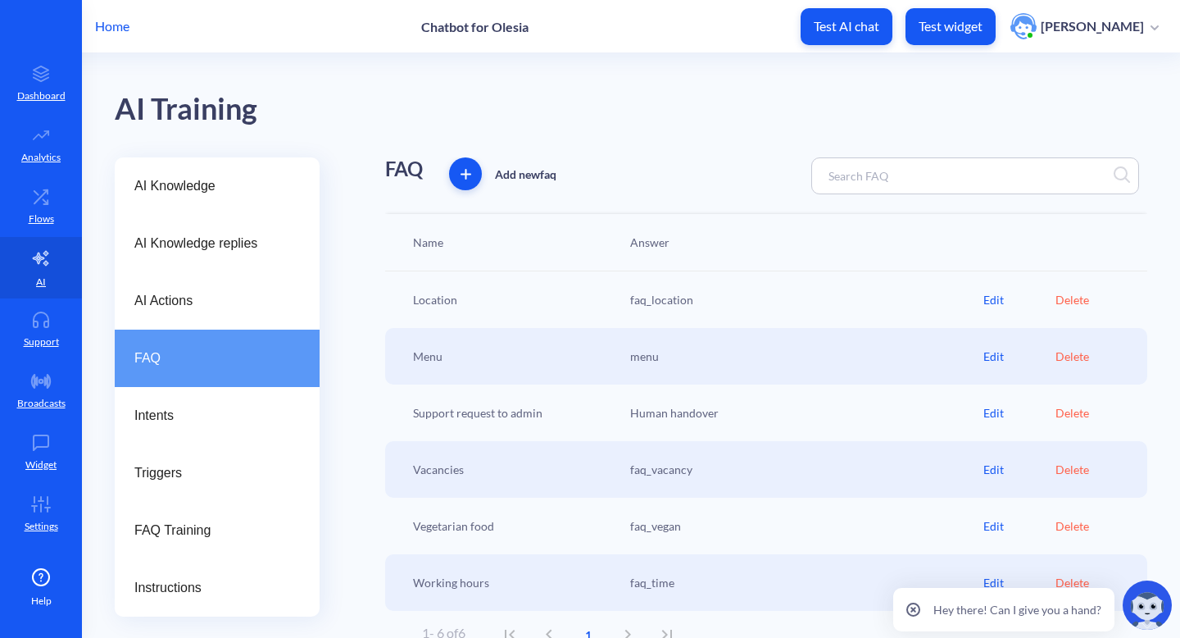
scroll to position [20, 0]
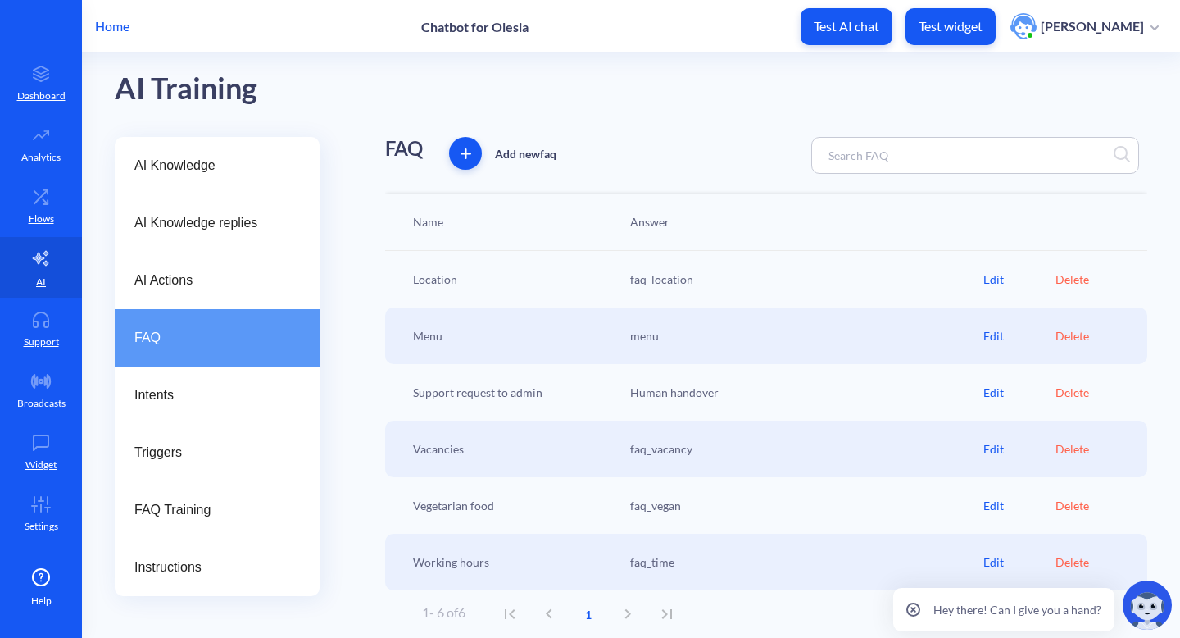
click at [984, 452] on div "Edit" at bounding box center [1020, 448] width 72 height 17
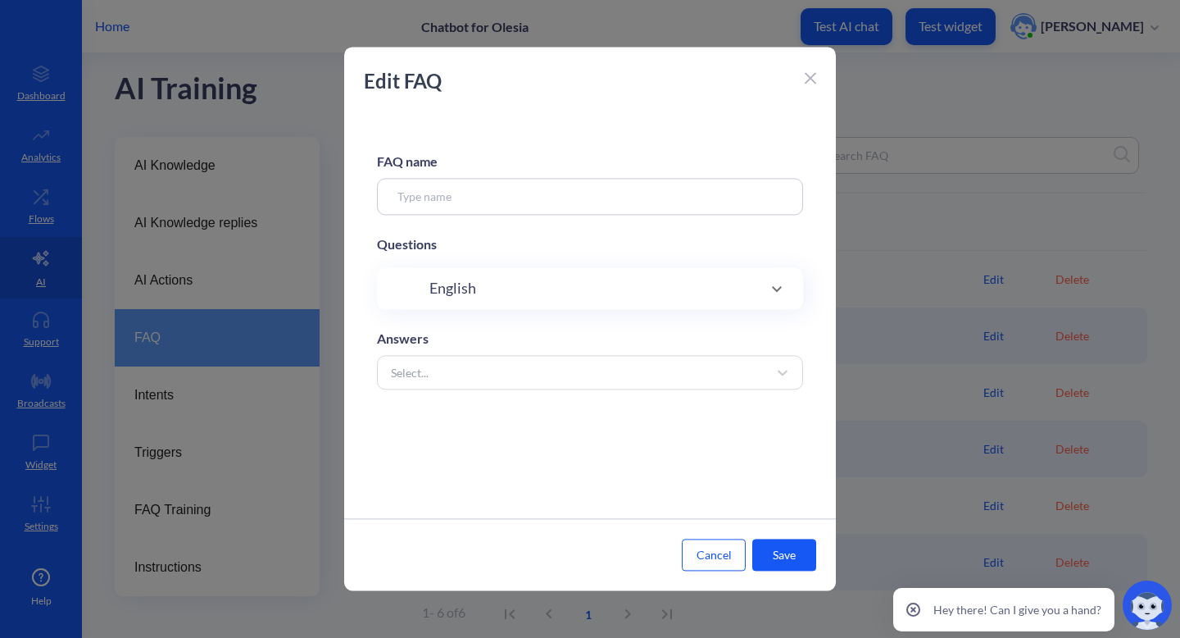
type input "Vacancies"
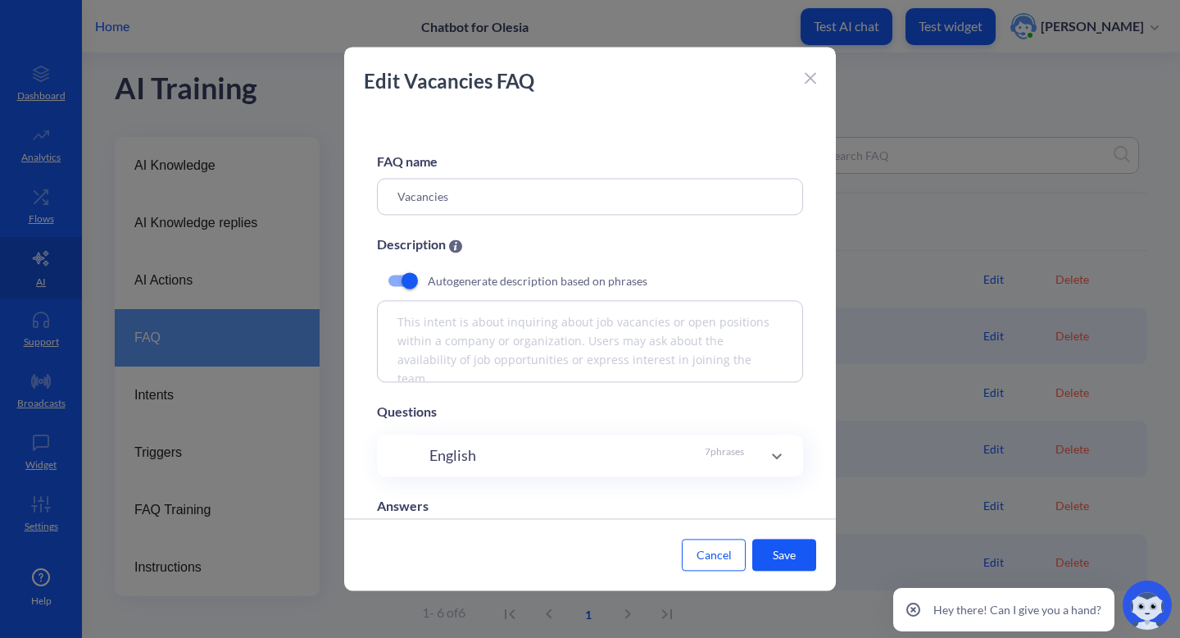
scroll to position [85, 0]
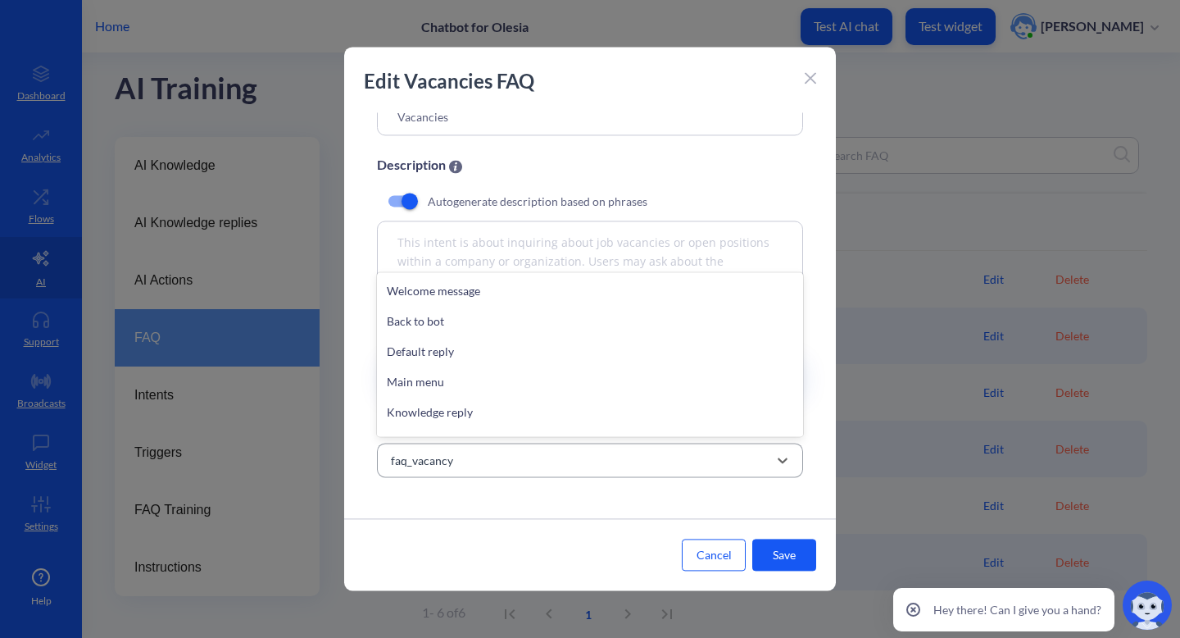
click at [635, 450] on div "faq_vacancy" at bounding box center [575, 460] width 385 height 30
click at [575, 495] on div "FAQ name Vacancies Description Autogenerate description based on phrases This i…" at bounding box center [590, 315] width 492 height 406
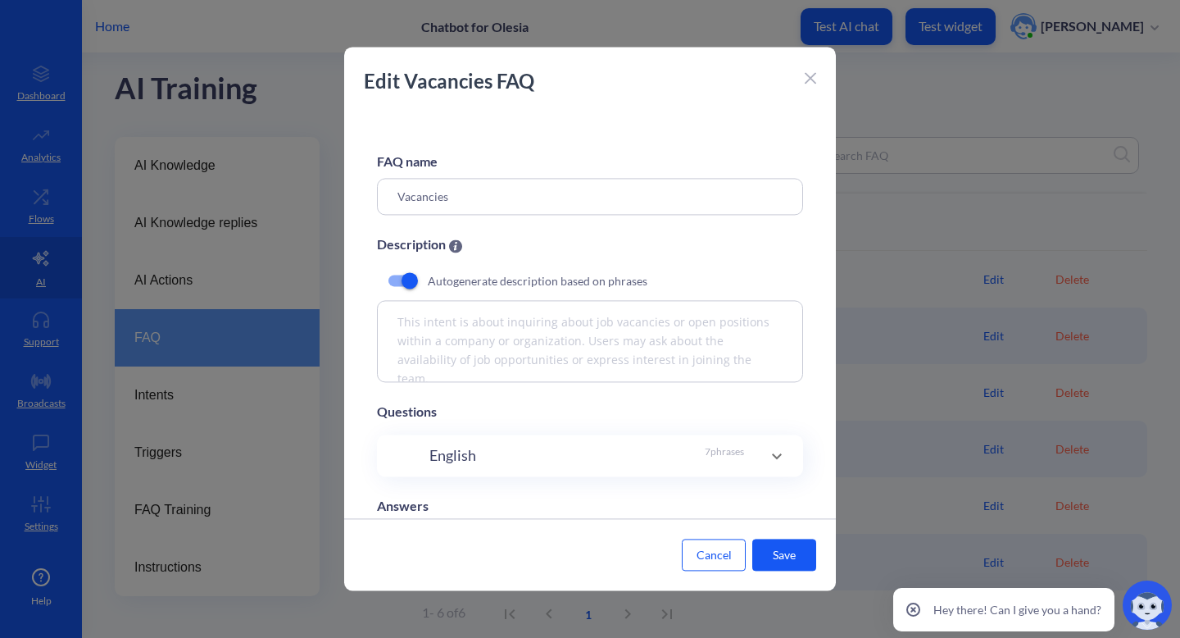
scroll to position [85, 0]
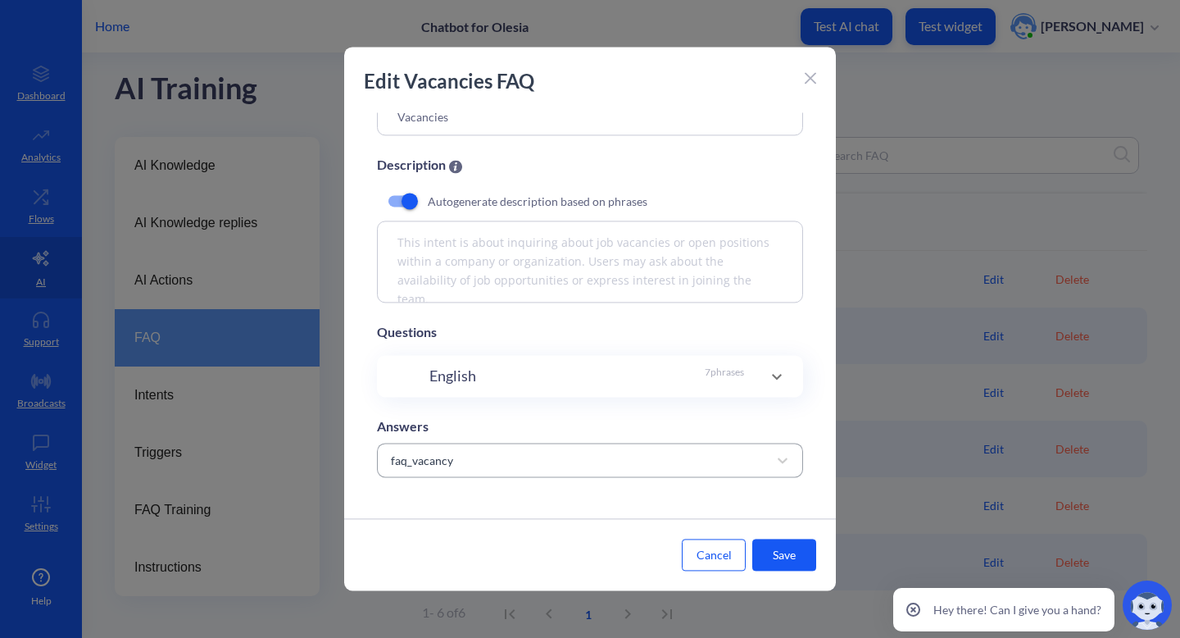
click at [726, 449] on div "faq_vacancy" at bounding box center [575, 460] width 385 height 30
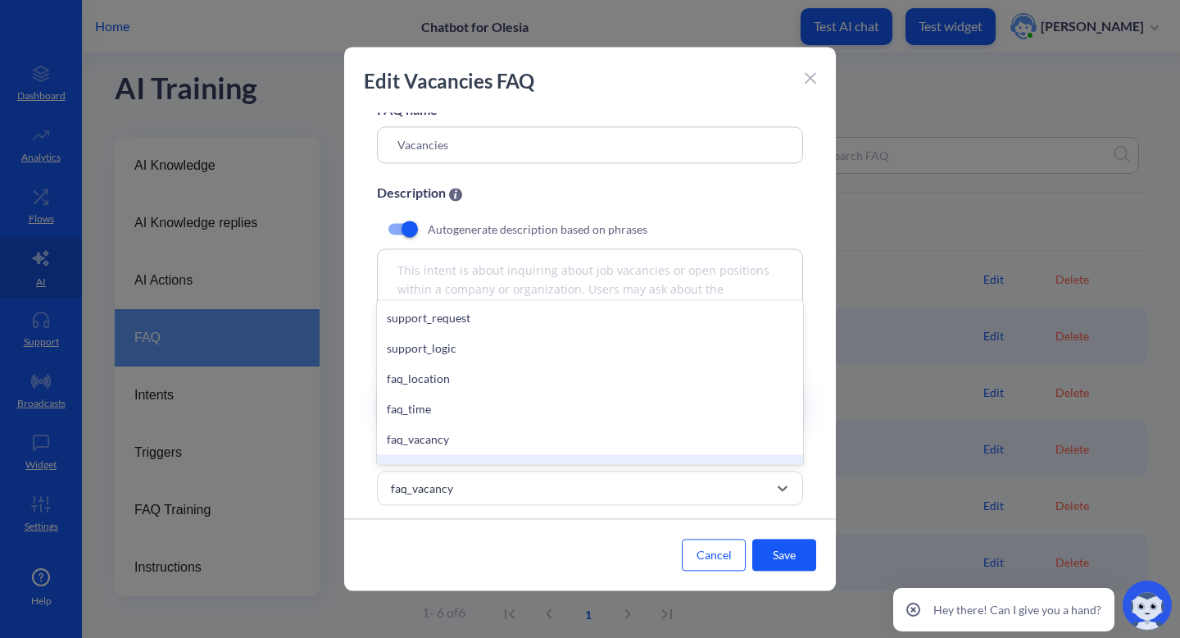
scroll to position [49, 0]
click at [772, 554] on button "Save" at bounding box center [785, 555] width 64 height 32
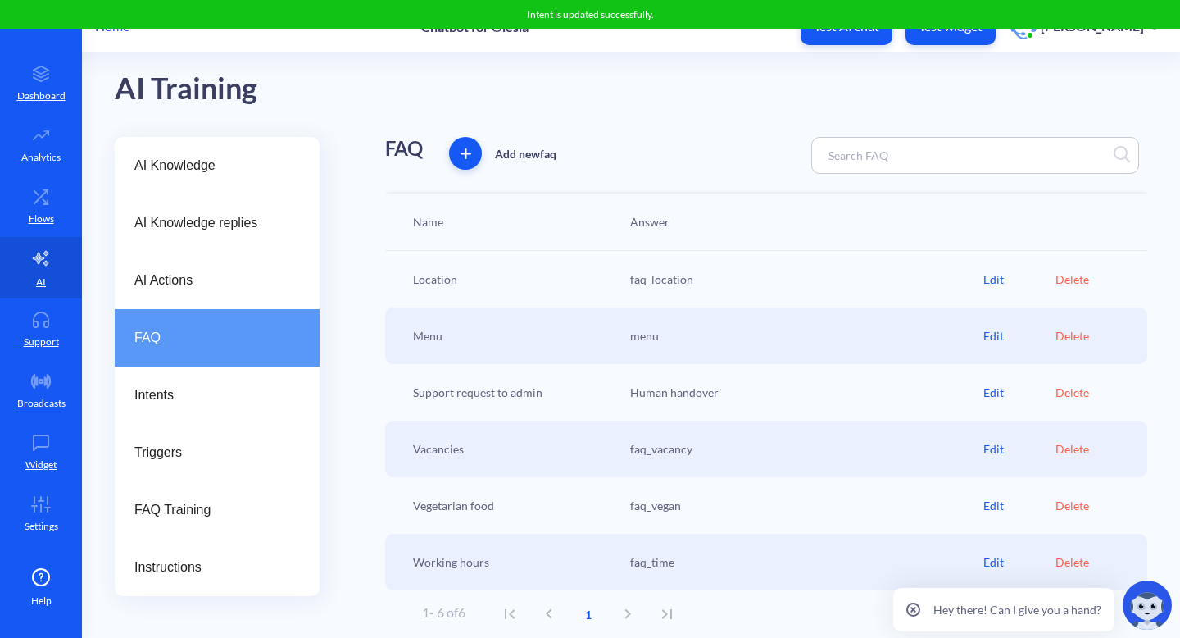
click at [987, 455] on div "Edit" at bounding box center [1020, 448] width 72 height 17
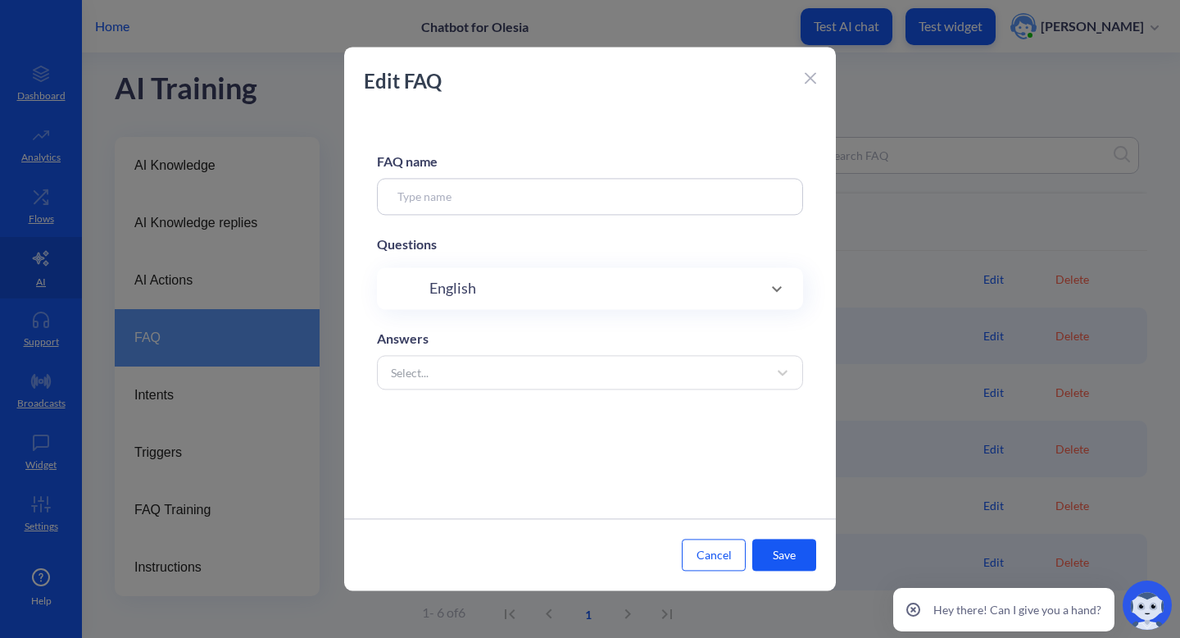
type input "Vacancies"
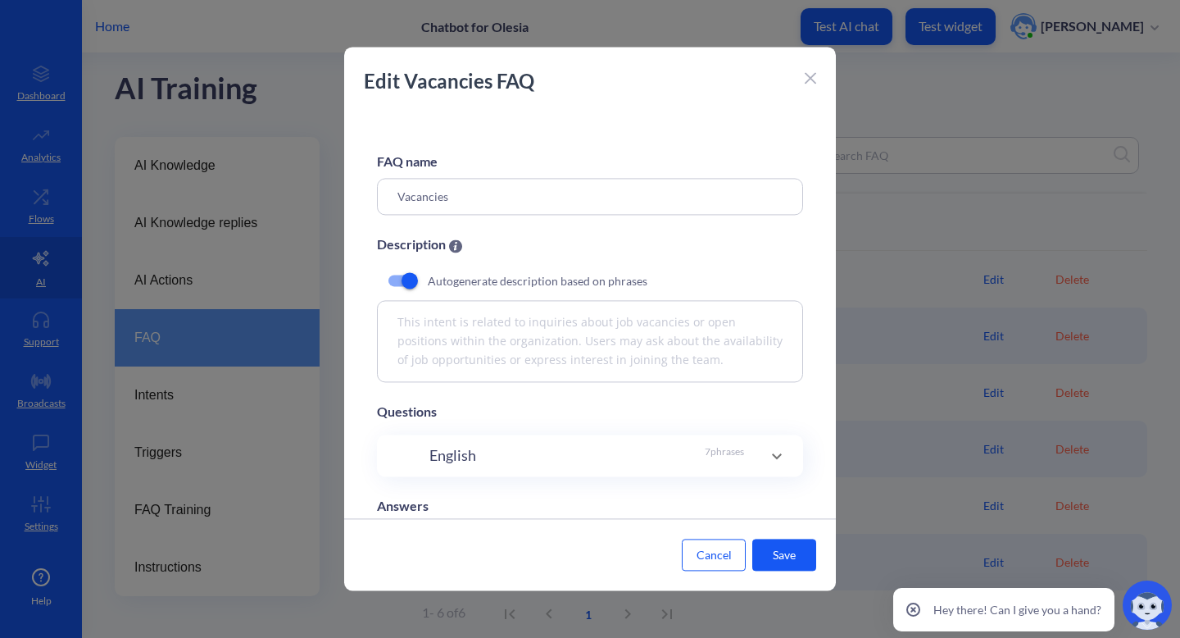
scroll to position [85, 0]
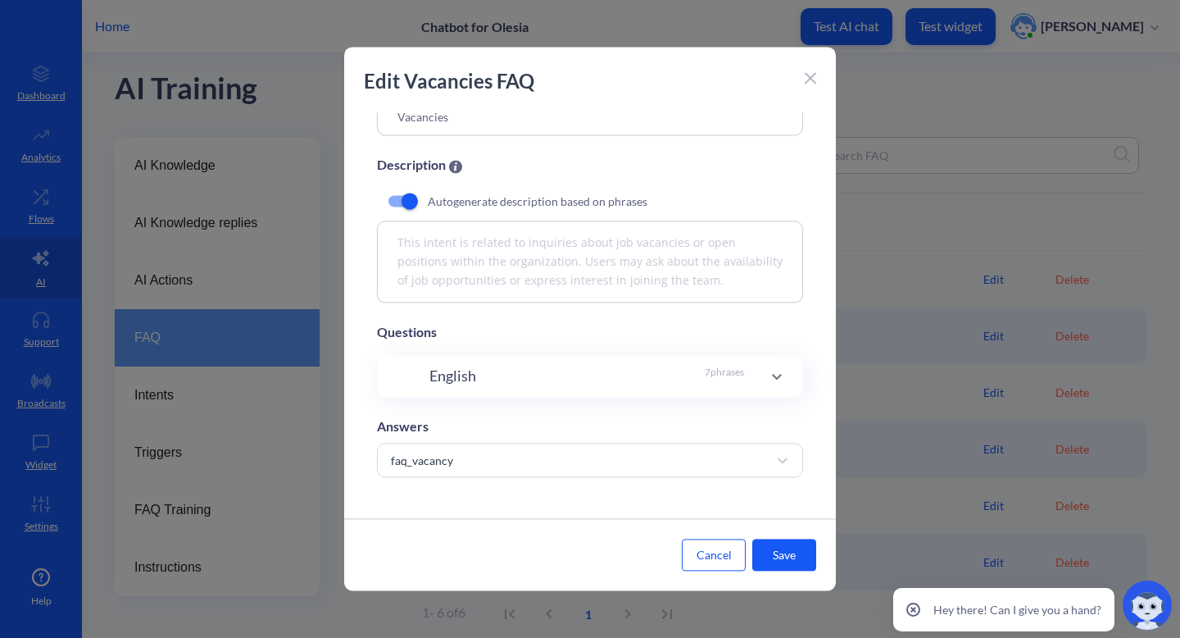
click at [801, 80] on div "Edit Vacancies FAQ" at bounding box center [590, 89] width 492 height 46
click at [816, 71] on div "Edit Vacancies FAQ" at bounding box center [590, 89] width 492 height 46
click at [767, 550] on button "Save" at bounding box center [785, 555] width 64 height 32
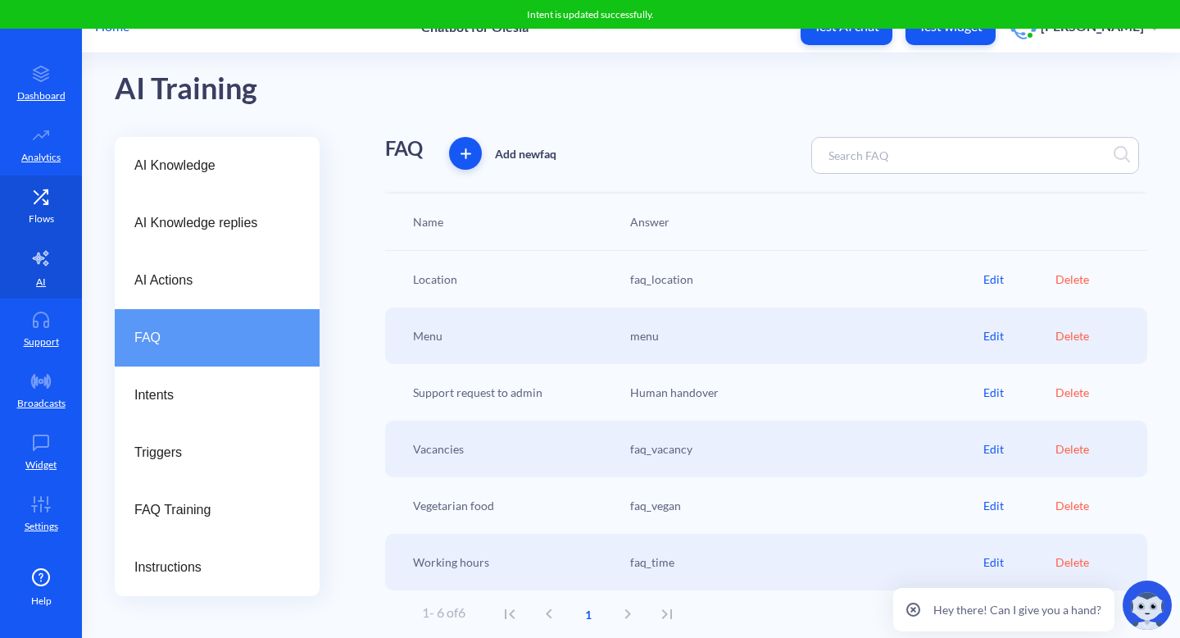
click at [46, 227] on link "Flows" at bounding box center [41, 205] width 82 height 61
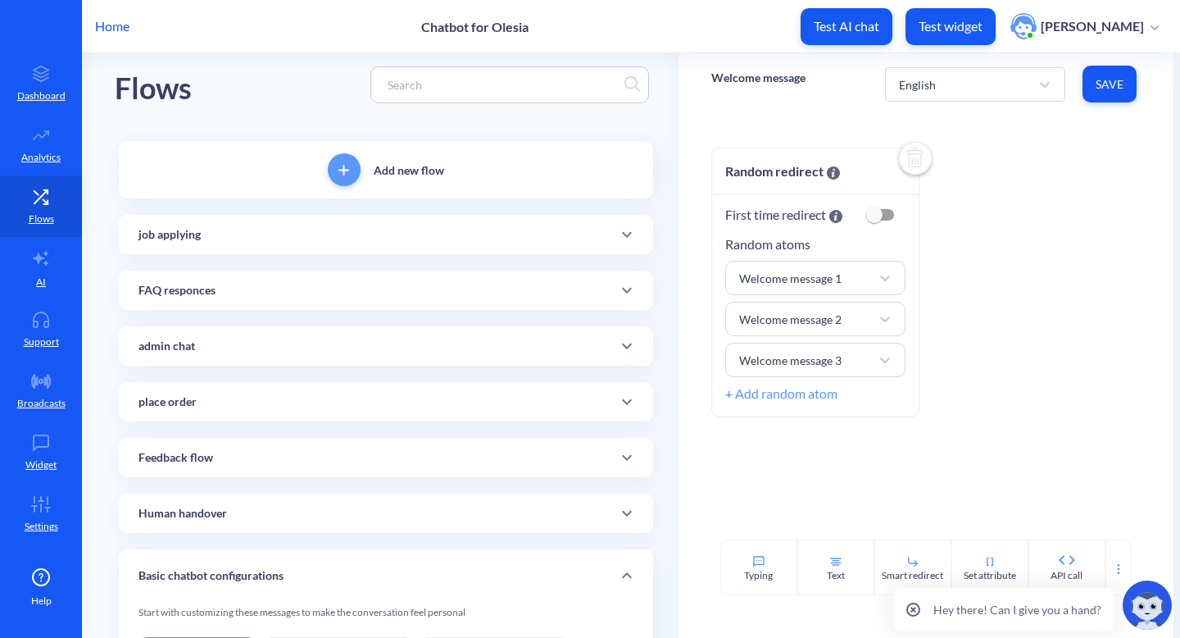
click at [617, 281] on icon at bounding box center [627, 290] width 20 height 20
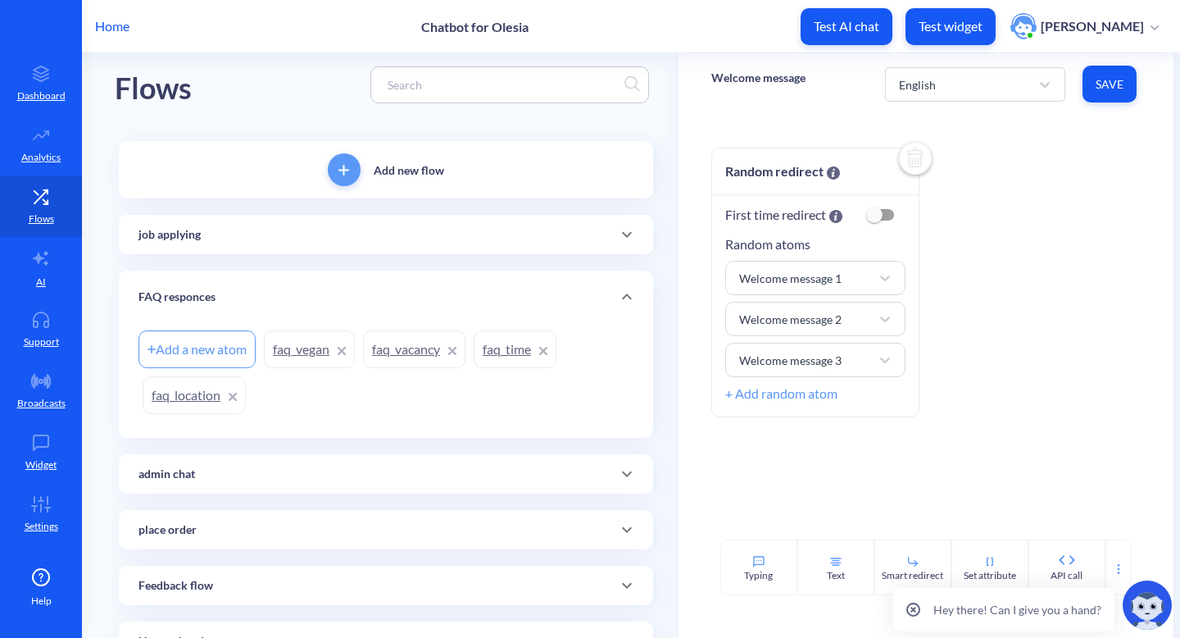
click at [403, 352] on link "faq_vacancy" at bounding box center [414, 349] width 102 height 38
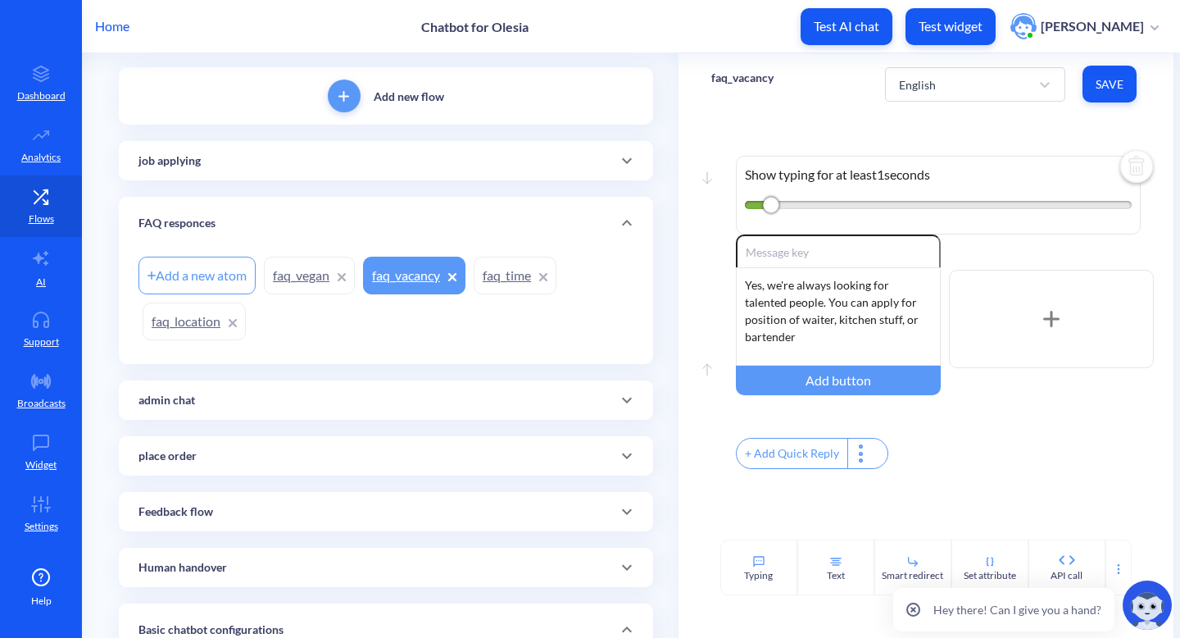
scroll to position [103, 0]
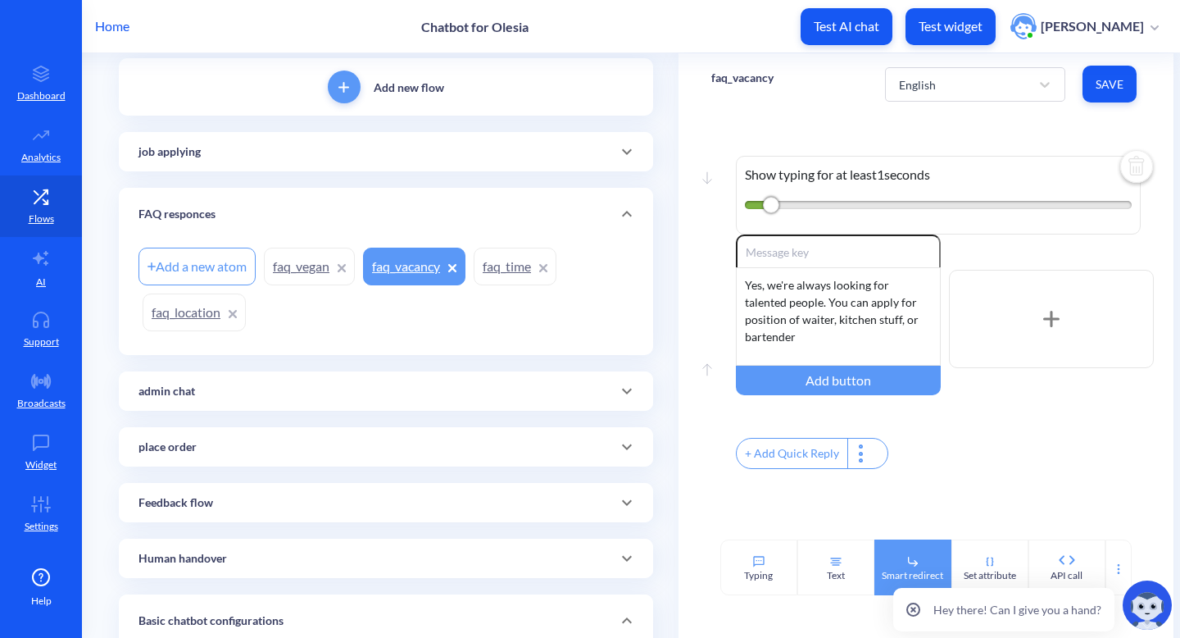
click at [927, 551] on div "Smart redirect" at bounding box center [913, 567] width 77 height 56
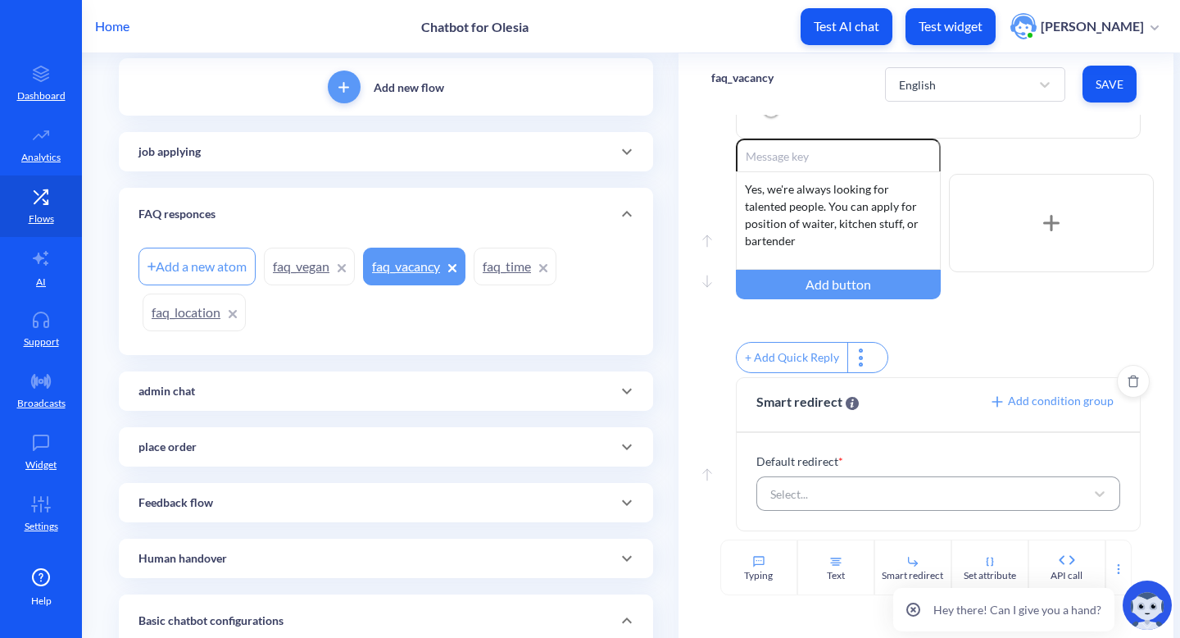
click at [931, 498] on div "Select..." at bounding box center [924, 494] width 324 height 30
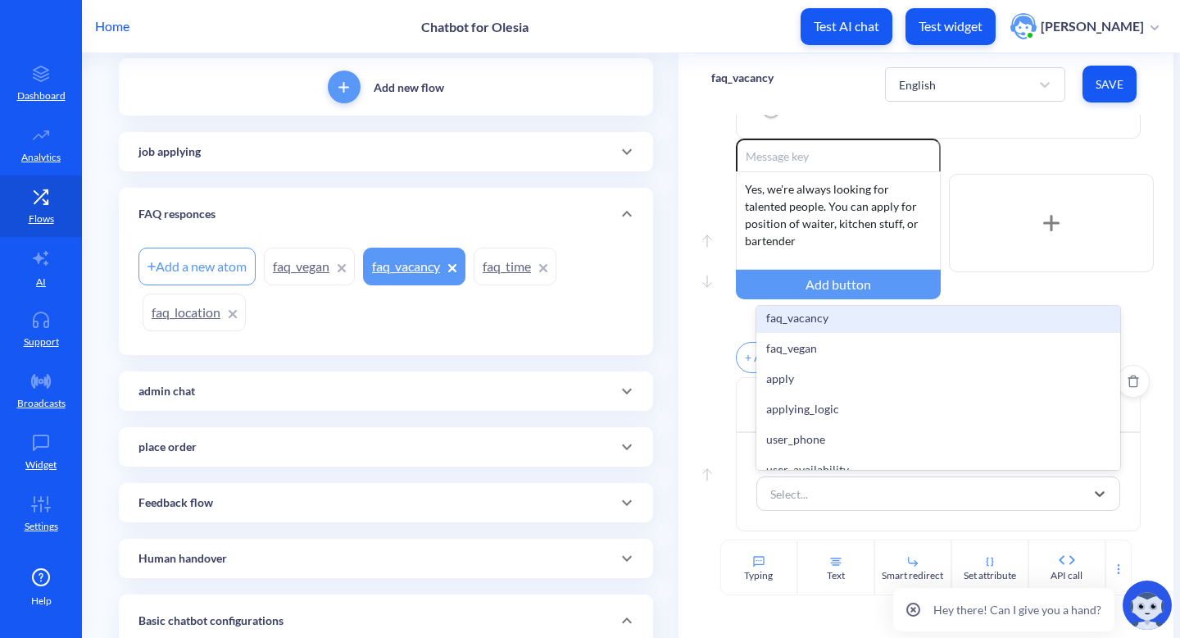
scroll to position [860, 0]
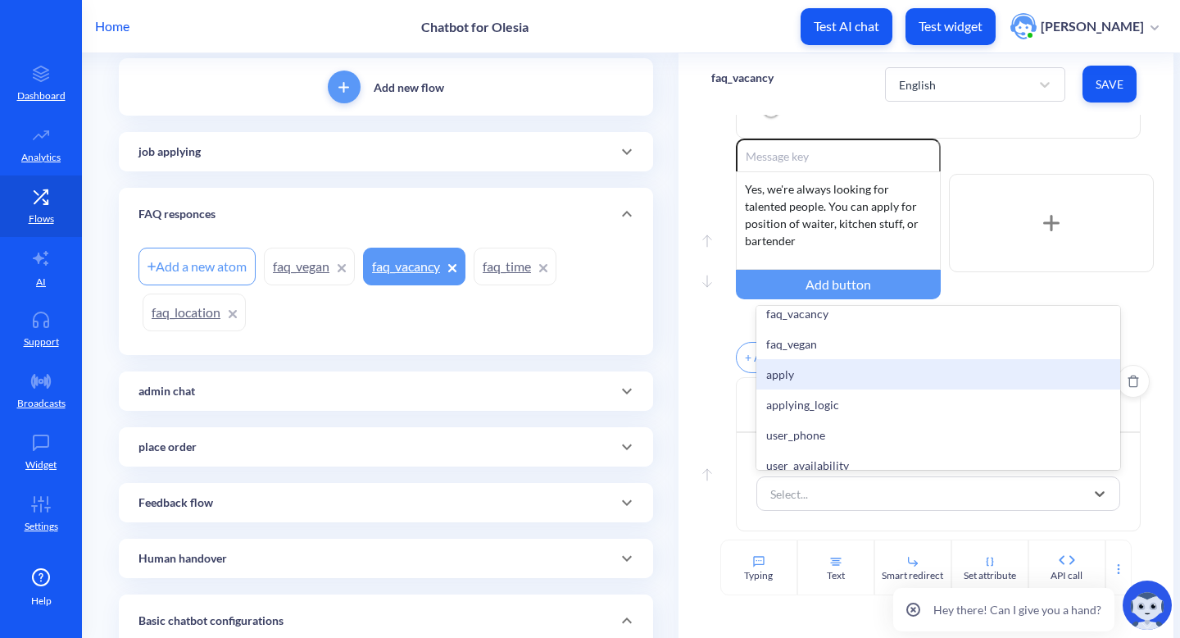
click at [866, 379] on div "apply" at bounding box center [939, 374] width 365 height 30
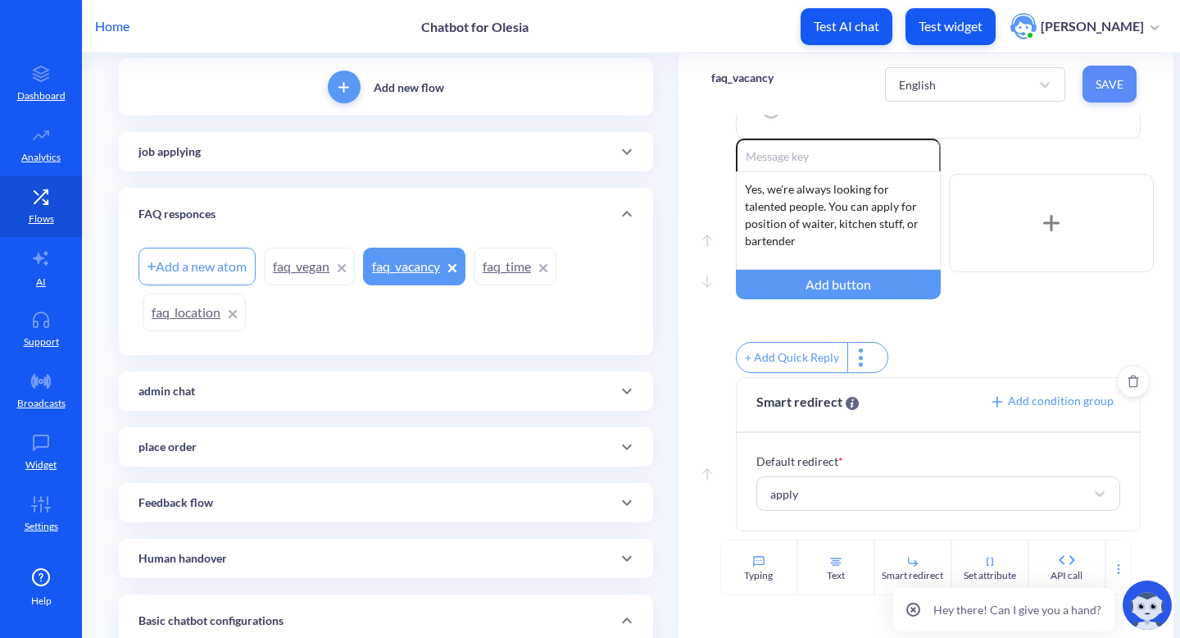
click at [1119, 74] on button "Save" at bounding box center [1110, 84] width 54 height 37
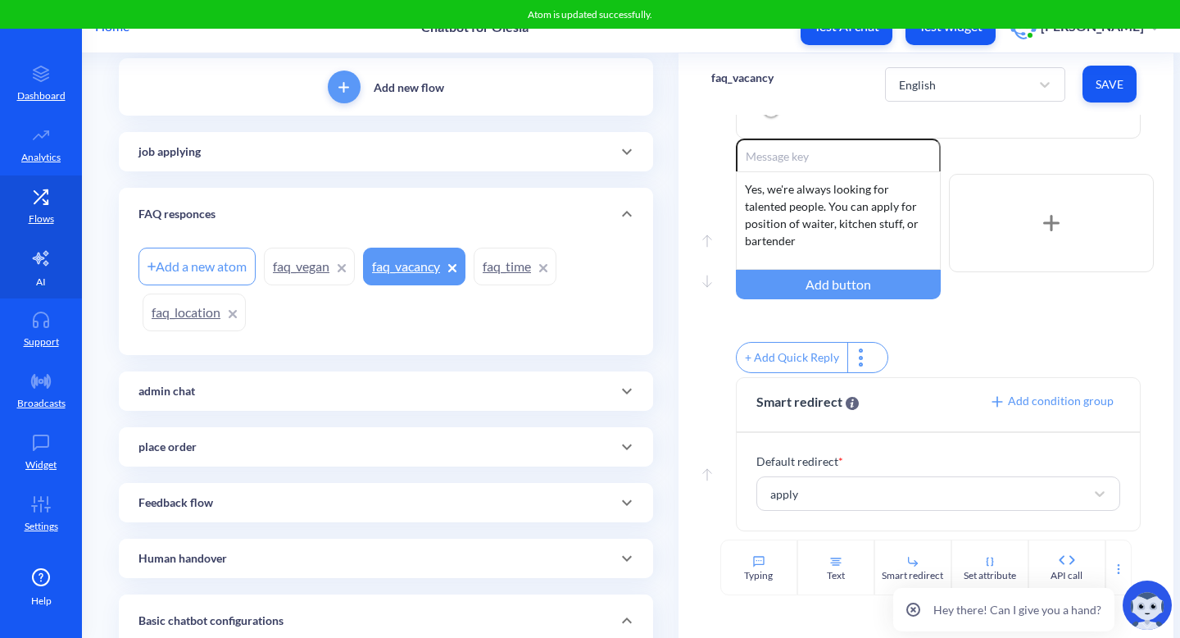
click at [52, 273] on link "AI" at bounding box center [41, 267] width 82 height 61
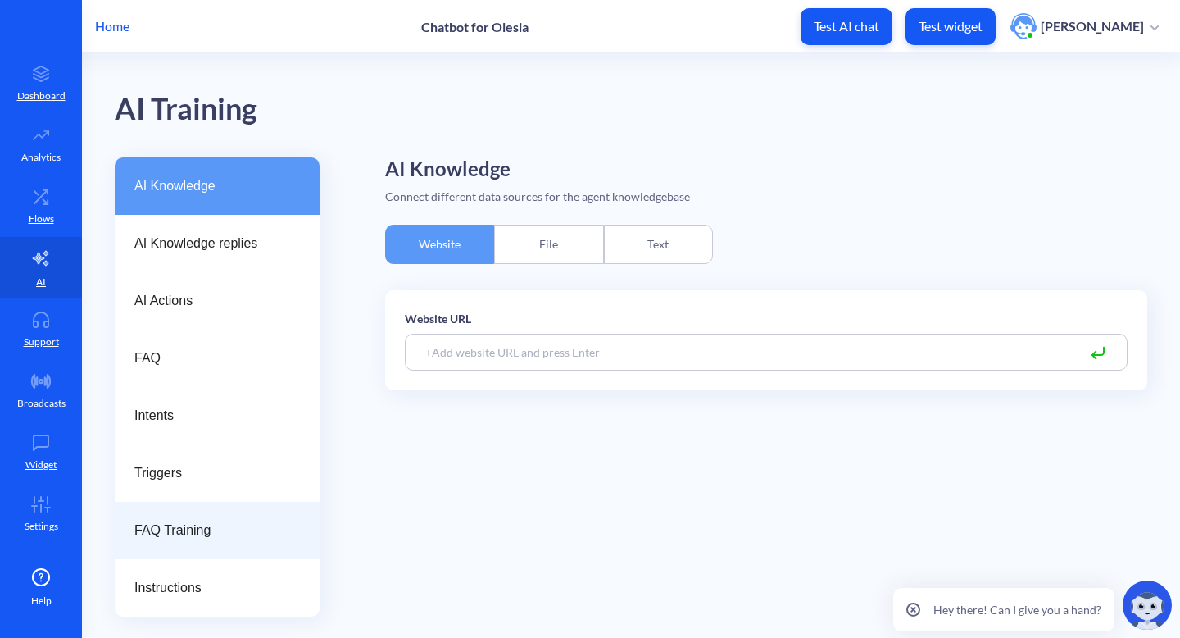
click at [196, 537] on span "FAQ Training" at bounding box center [210, 531] width 152 height 20
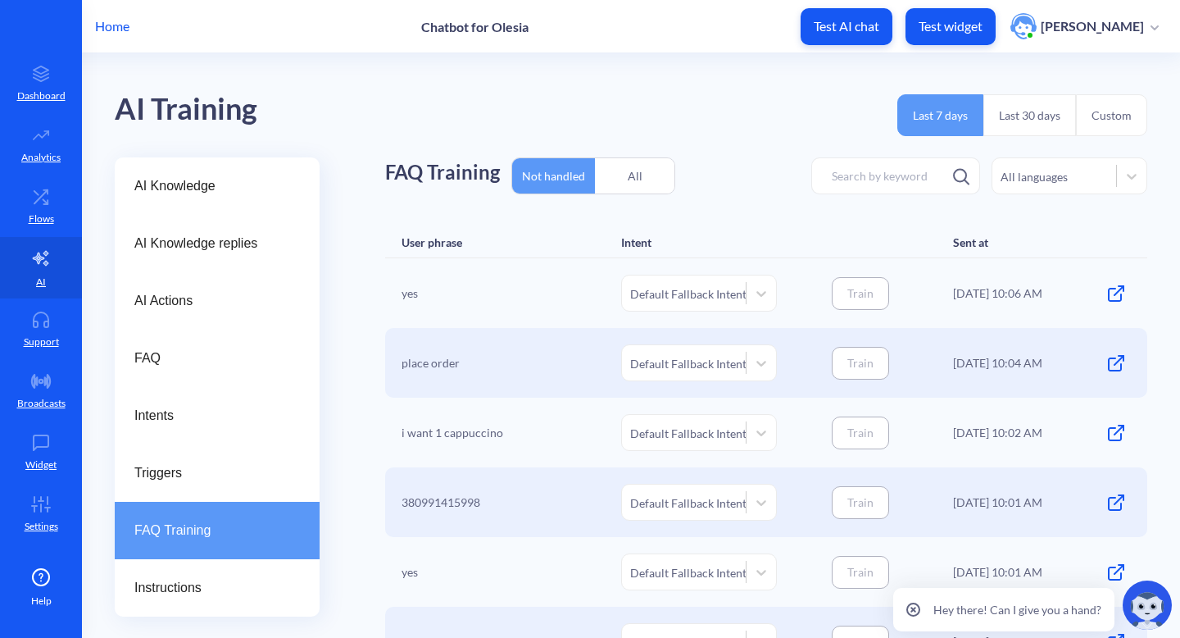
click at [638, 185] on div "All" at bounding box center [635, 176] width 80 height 39
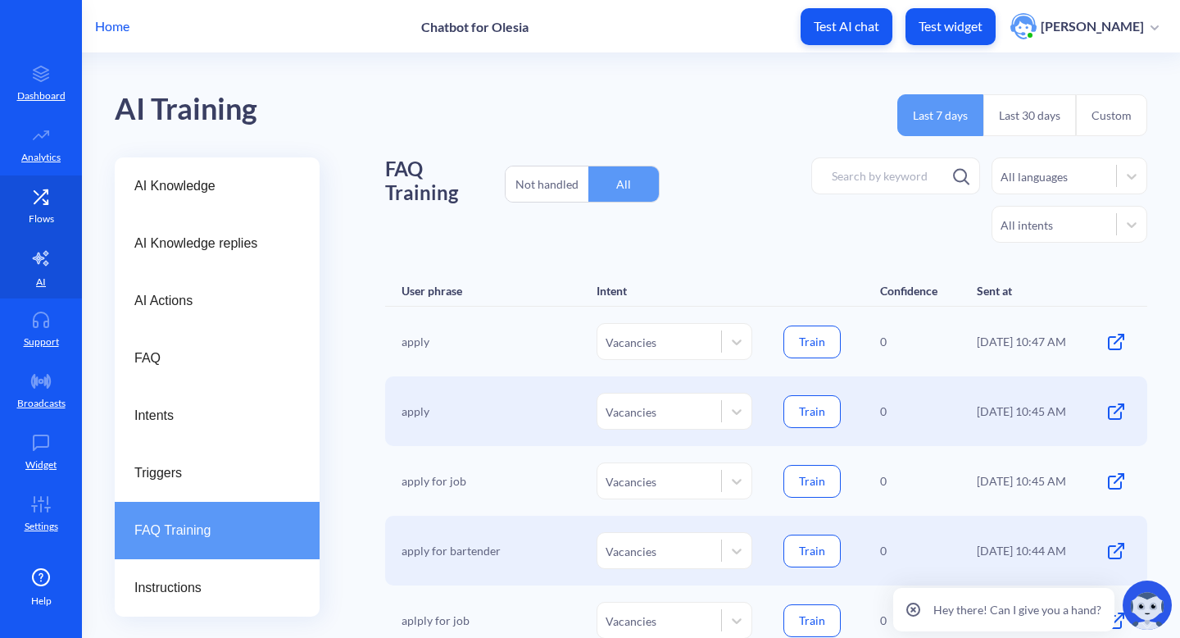
click at [52, 190] on icon at bounding box center [41, 197] width 33 height 16
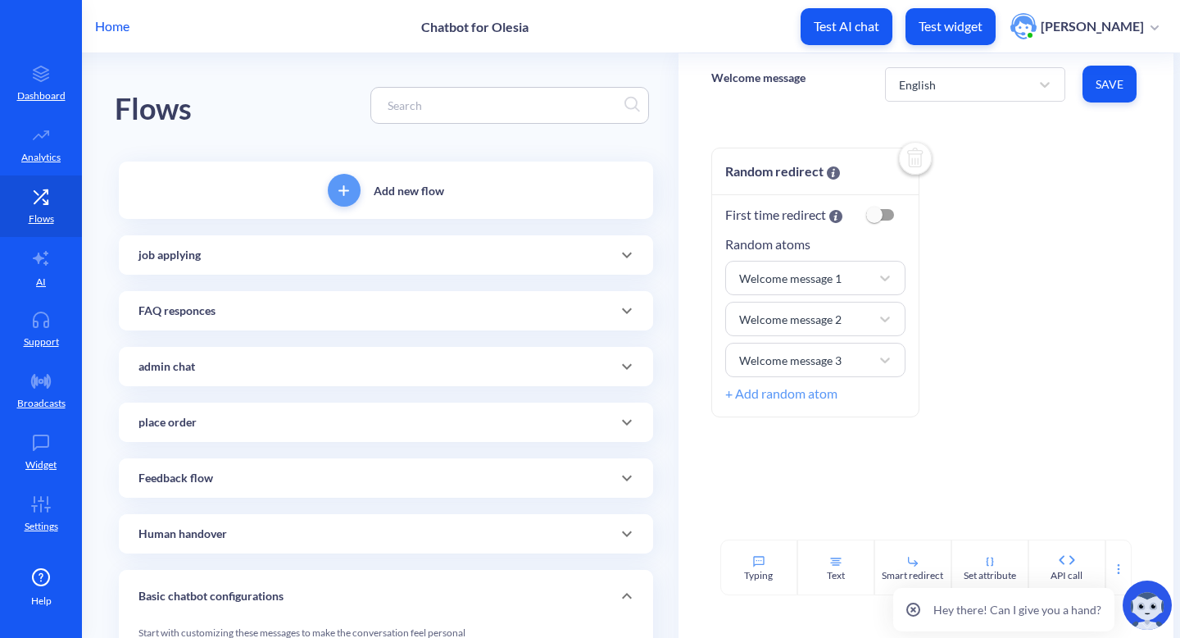
click at [622, 265] on div at bounding box center [626, 254] width 39 height 39
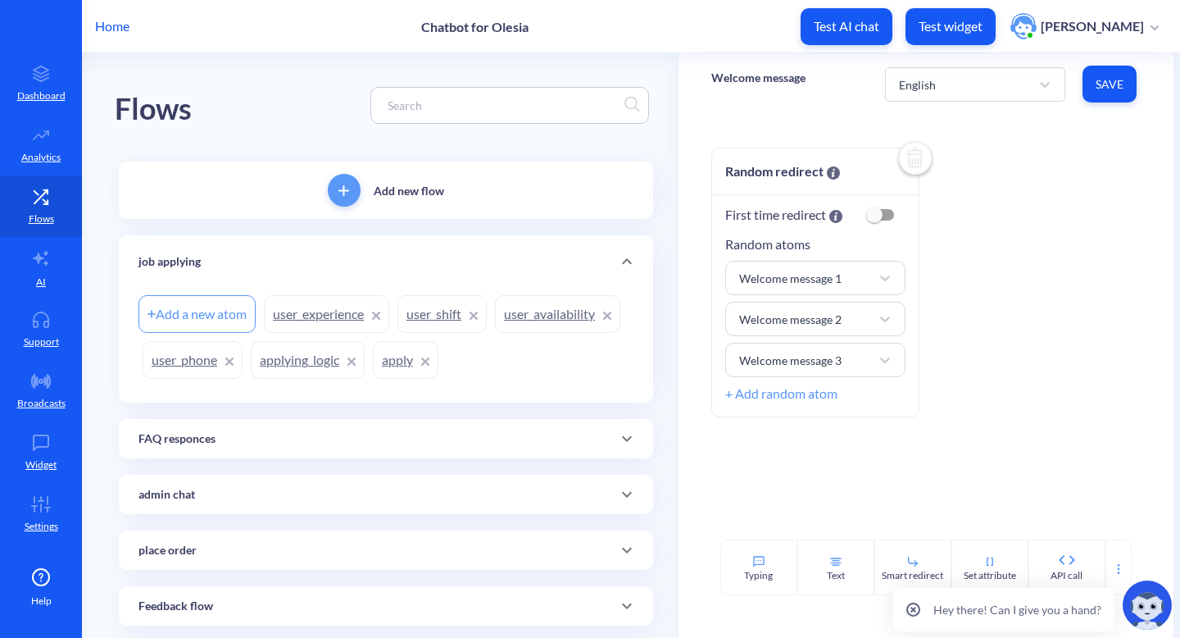
click at [383, 356] on link "apply" at bounding box center [406, 360] width 66 height 38
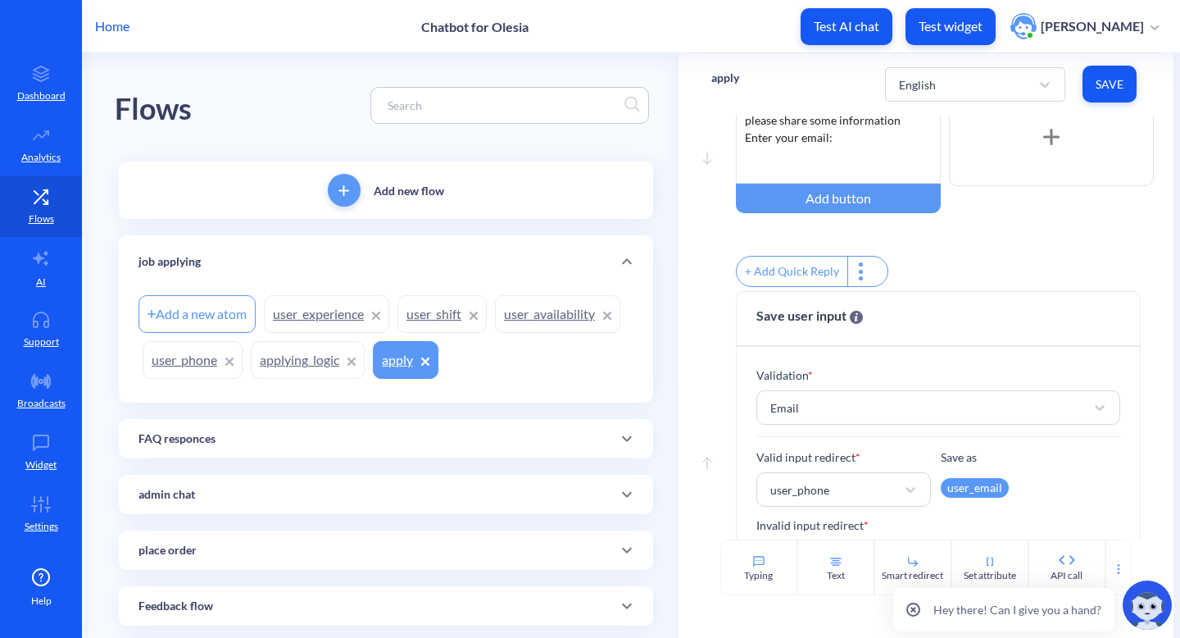
scroll to position [170, 0]
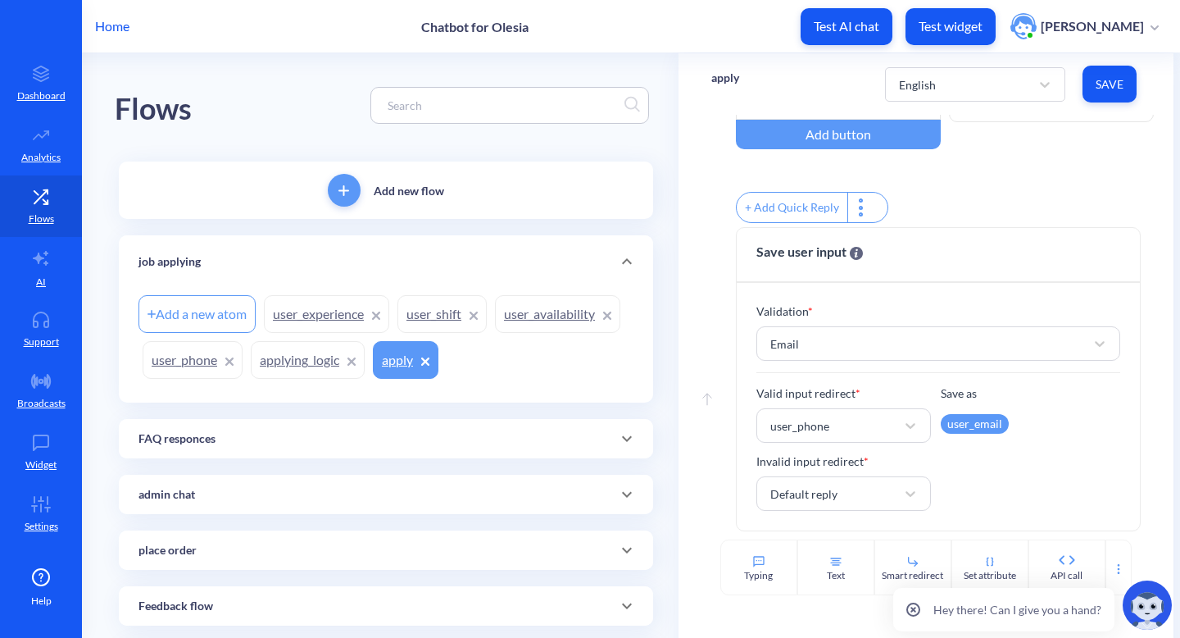
click at [187, 366] on link "user_phone" at bounding box center [193, 360] width 100 height 38
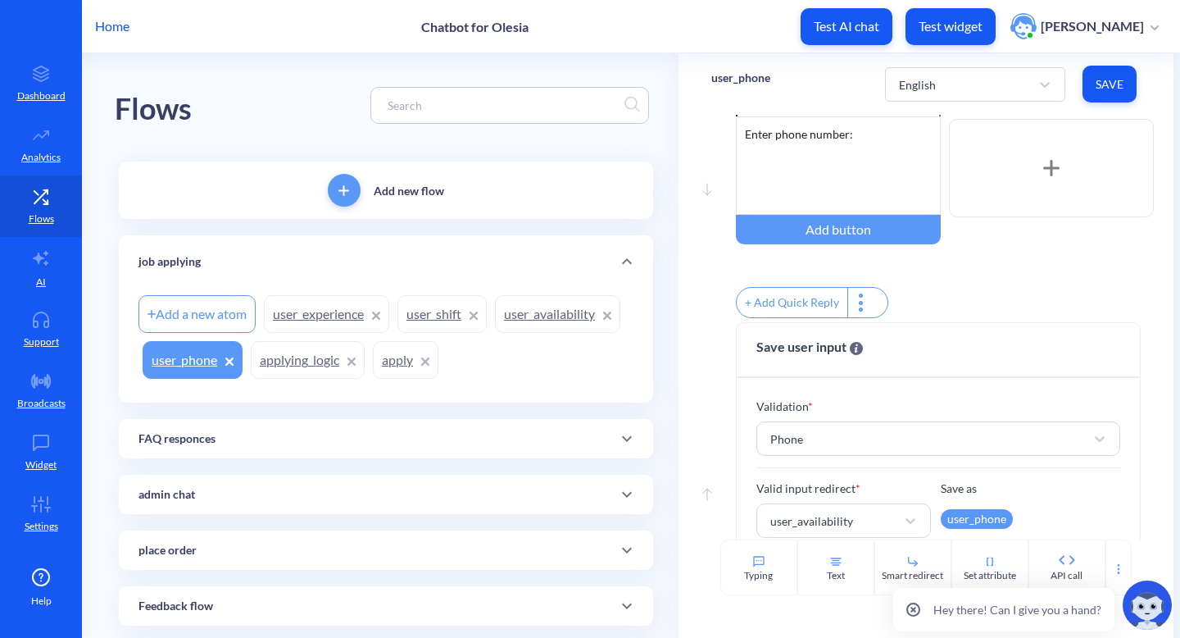
scroll to position [170, 0]
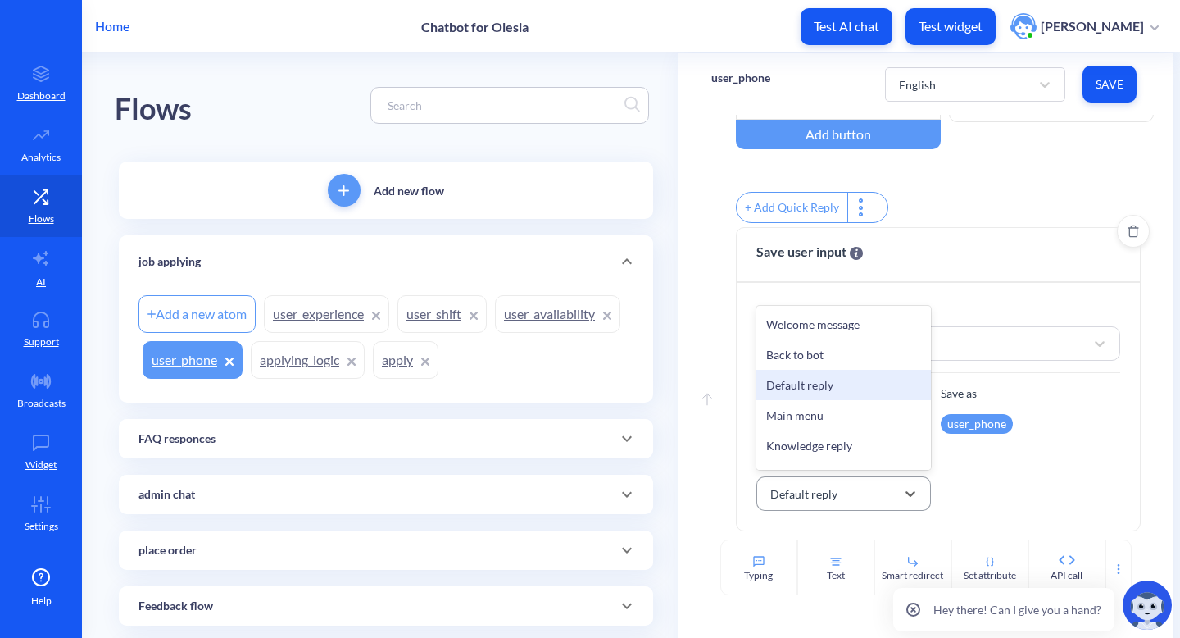
click at [827, 503] on div "Default reply" at bounding box center [829, 494] width 134 height 30
click at [962, 461] on div "Valid input redirect * user_availability Save as user_phone Invalid input redir…" at bounding box center [939, 447] width 365 height 126
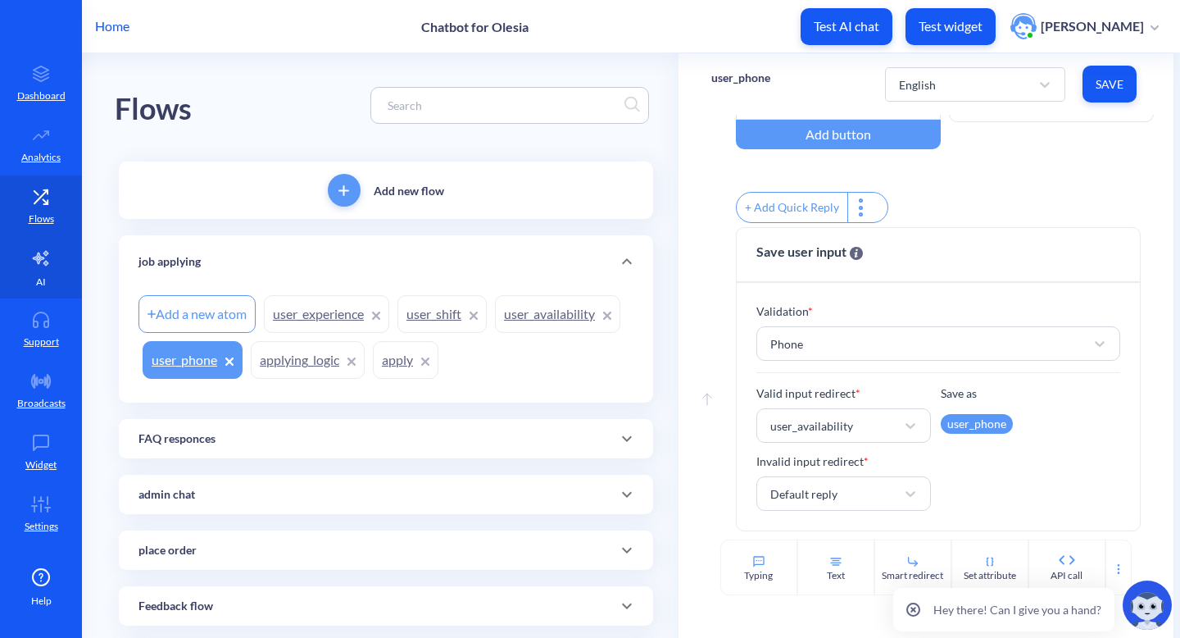
click at [46, 267] on link "AI" at bounding box center [41, 267] width 82 height 61
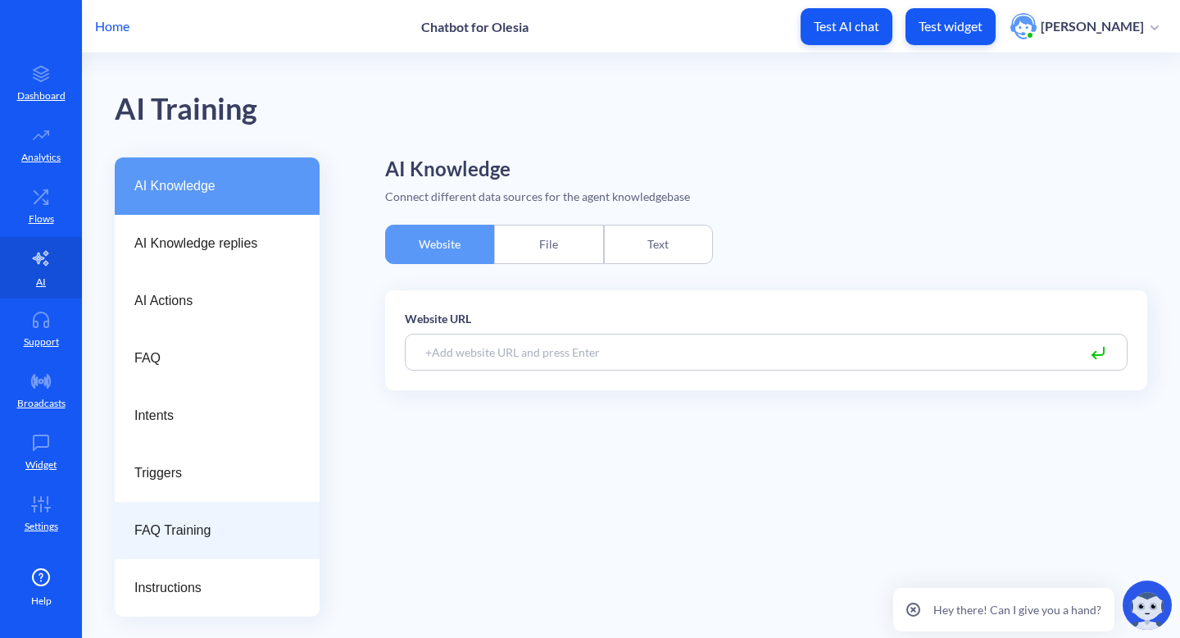
click at [221, 526] on span "FAQ Training" at bounding box center [210, 531] width 152 height 20
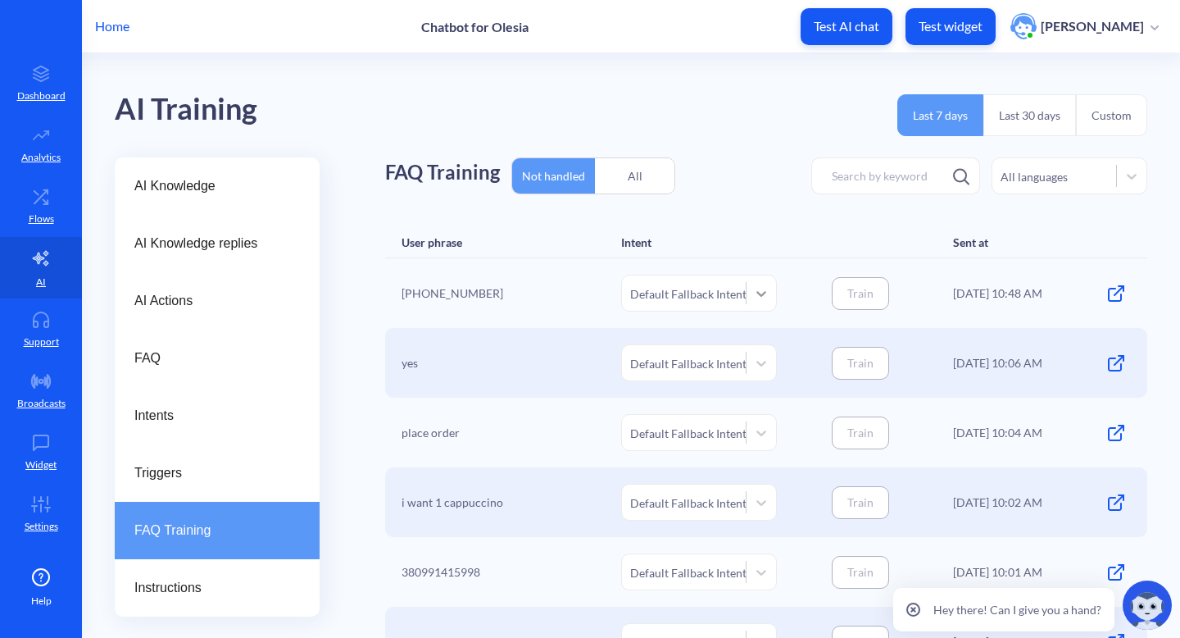
click at [763, 295] on icon at bounding box center [761, 293] width 16 height 16
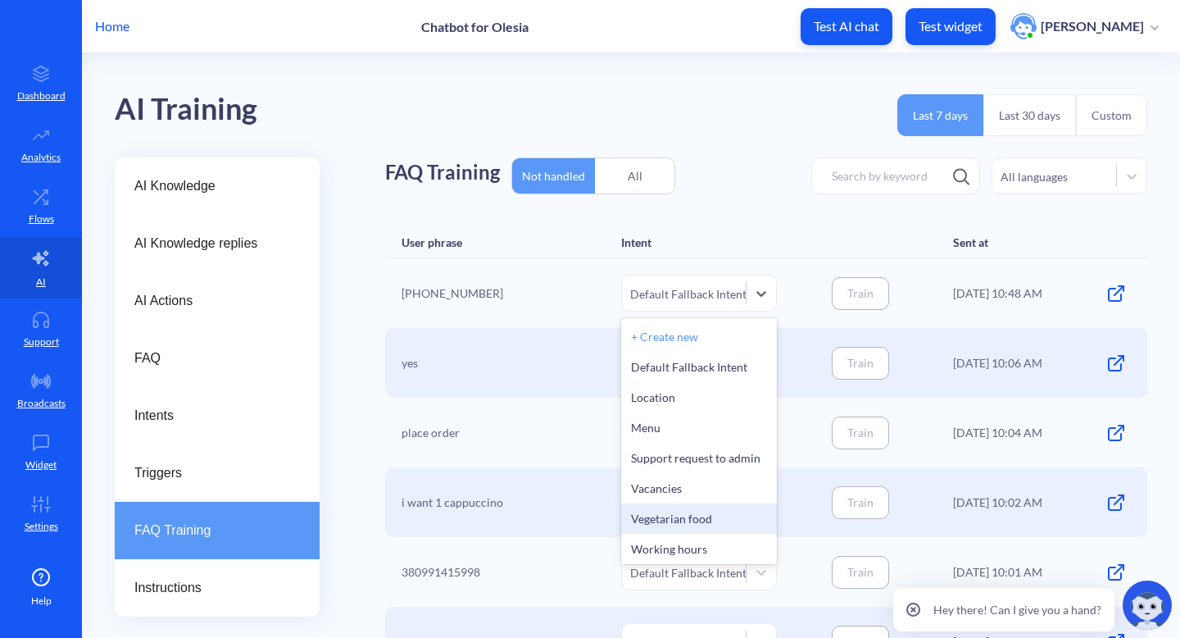
scroll to position [3, 0]
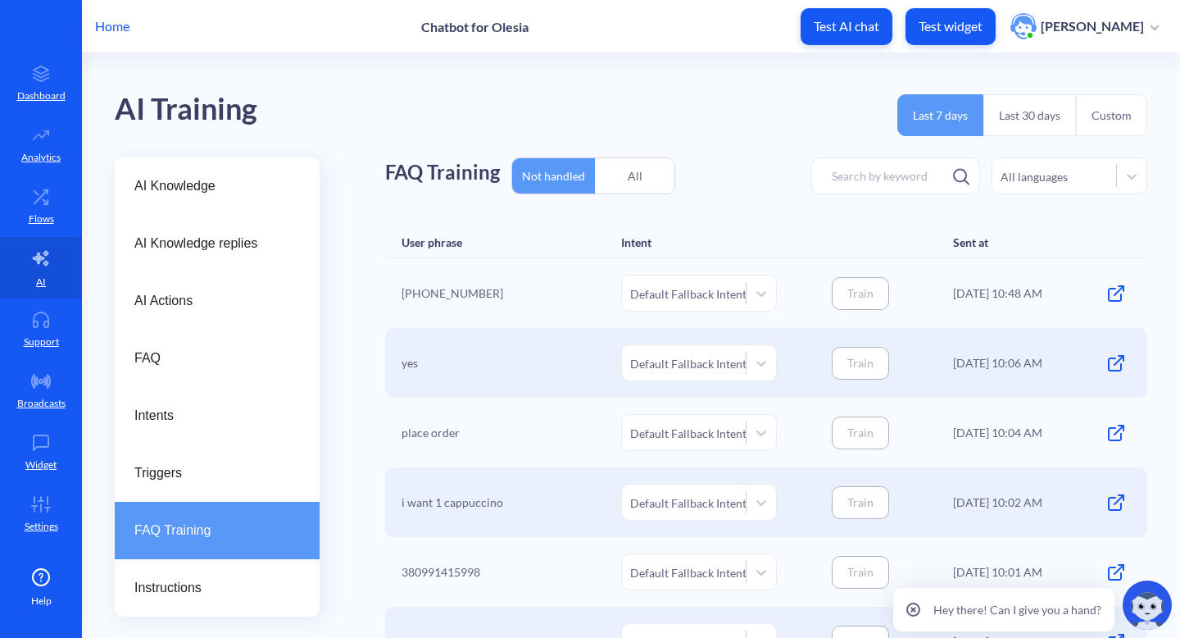
click at [638, 189] on div "All" at bounding box center [635, 176] width 80 height 39
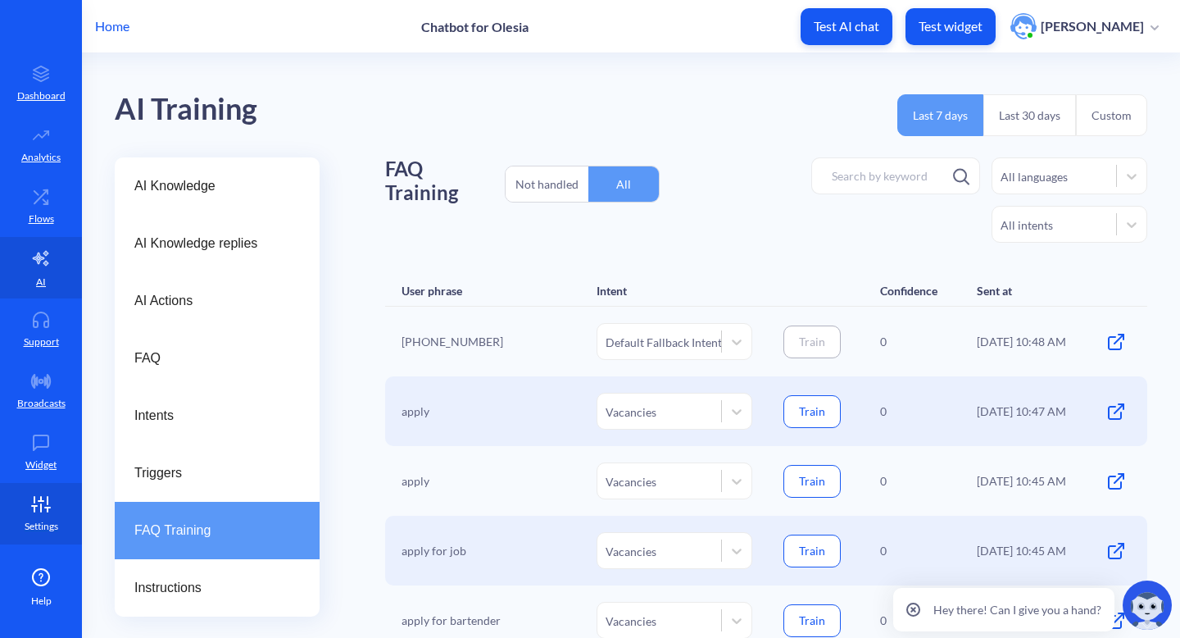
click at [47, 513] on link "Settings" at bounding box center [41, 513] width 82 height 61
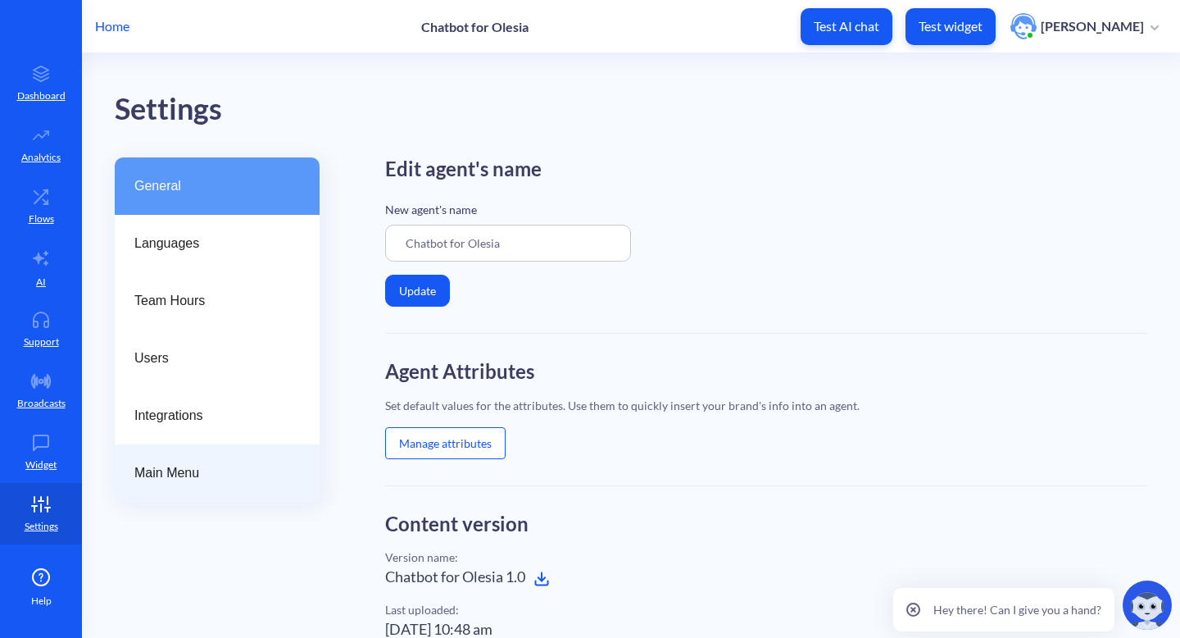
click at [279, 472] on span "Main Menu" at bounding box center [210, 473] width 152 height 20
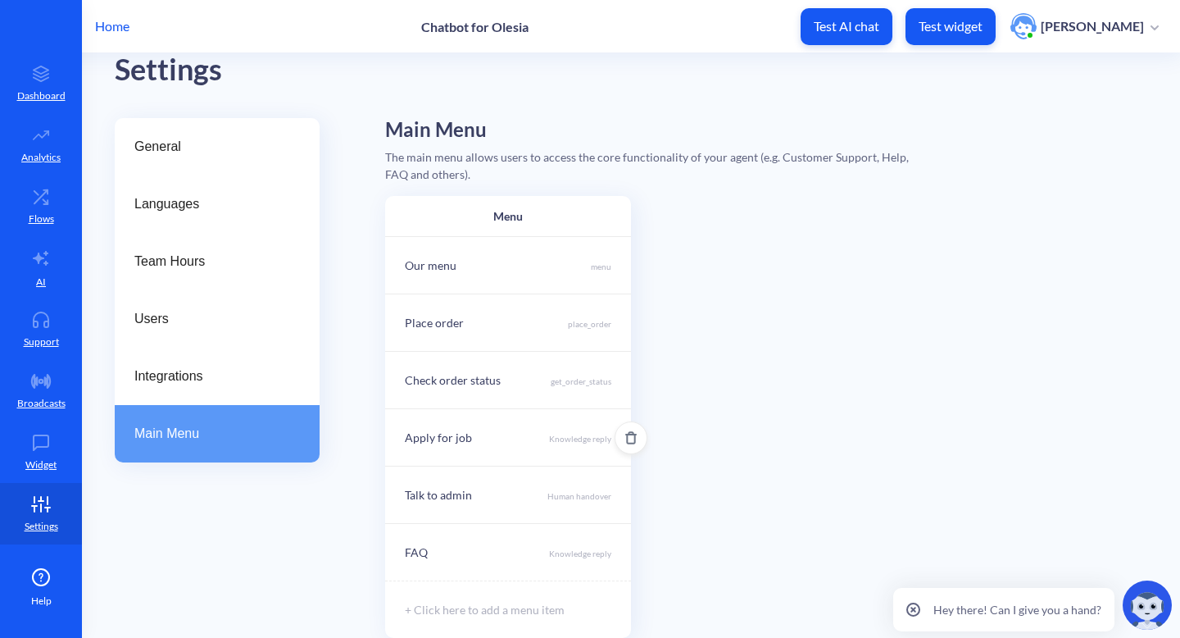
scroll to position [44, 0]
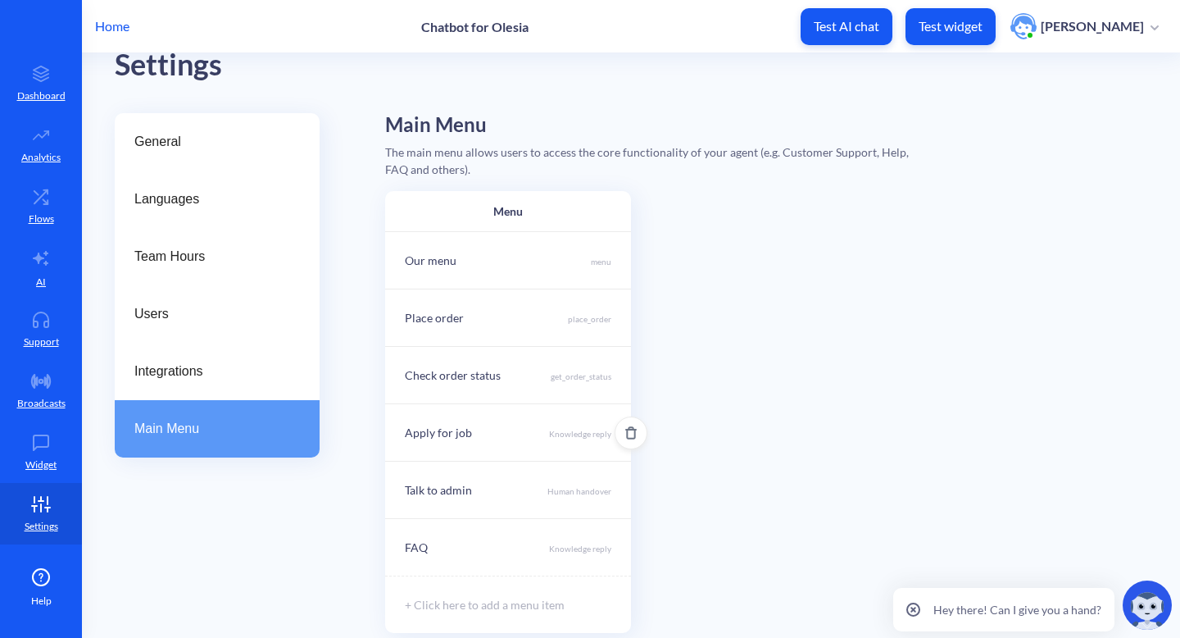
click at [576, 434] on p "Knowledge reply" at bounding box center [580, 434] width 62 height 13
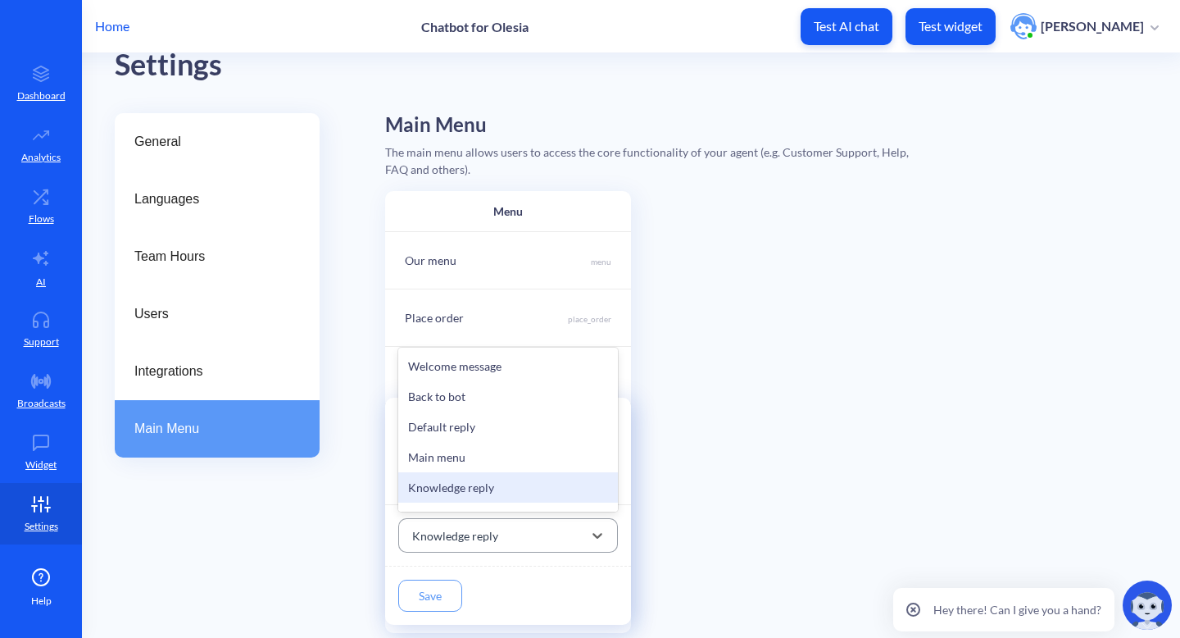
click at [580, 534] on div "Knowledge reply" at bounding box center [493, 536] width 179 height 30
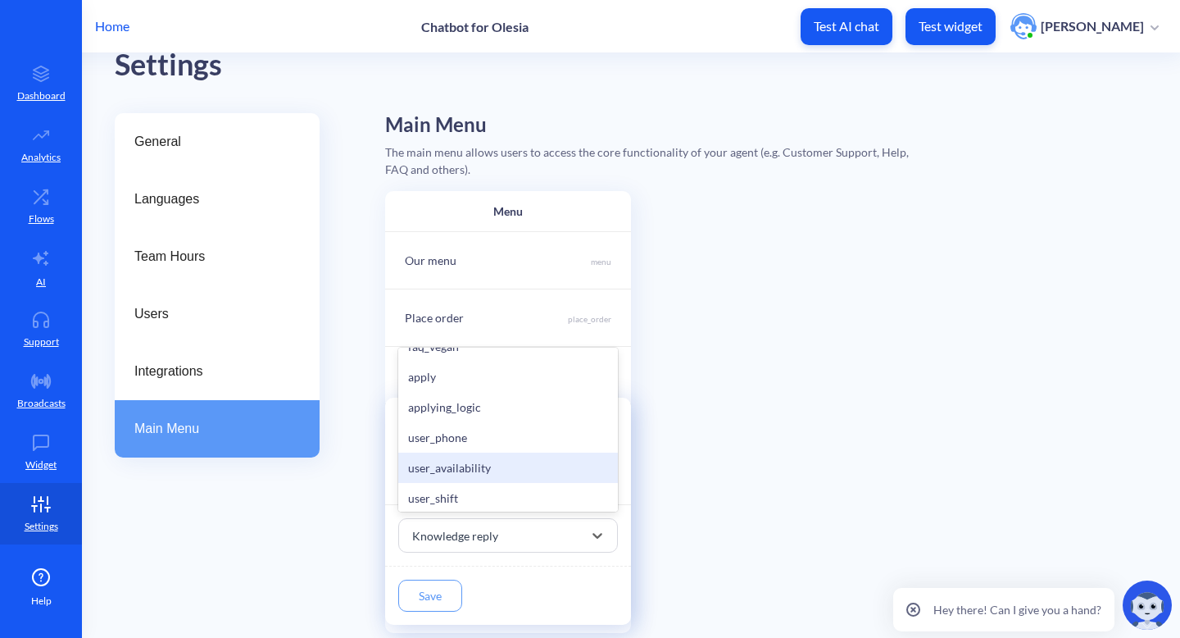
scroll to position [889, 0]
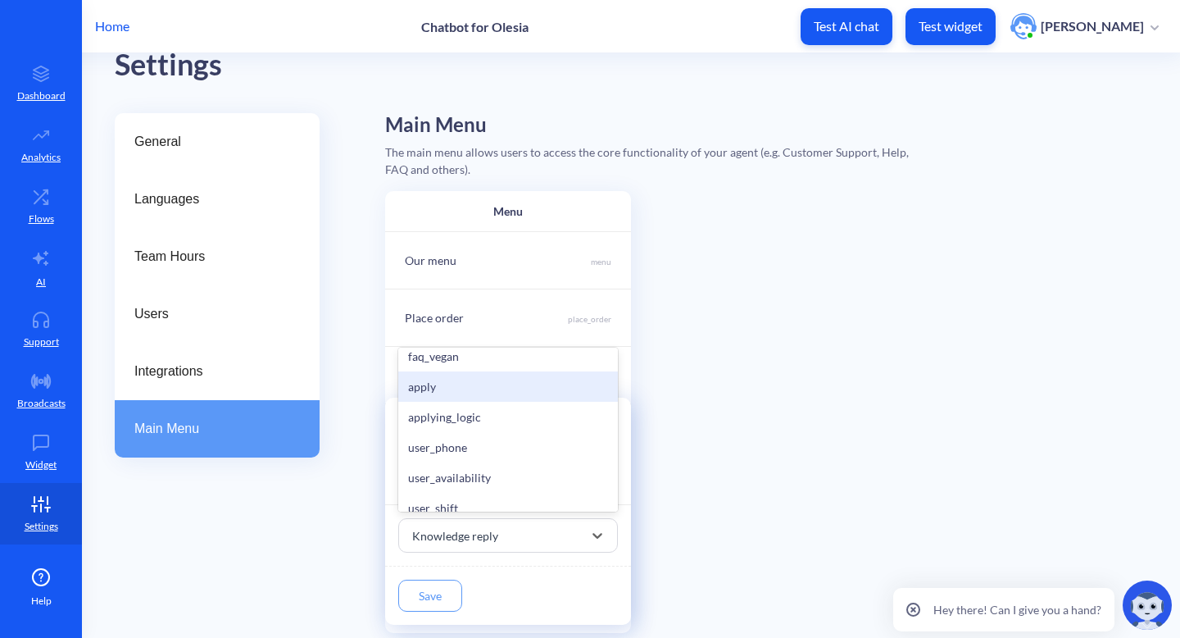
click at [522, 389] on div "apply" at bounding box center [508, 386] width 220 height 30
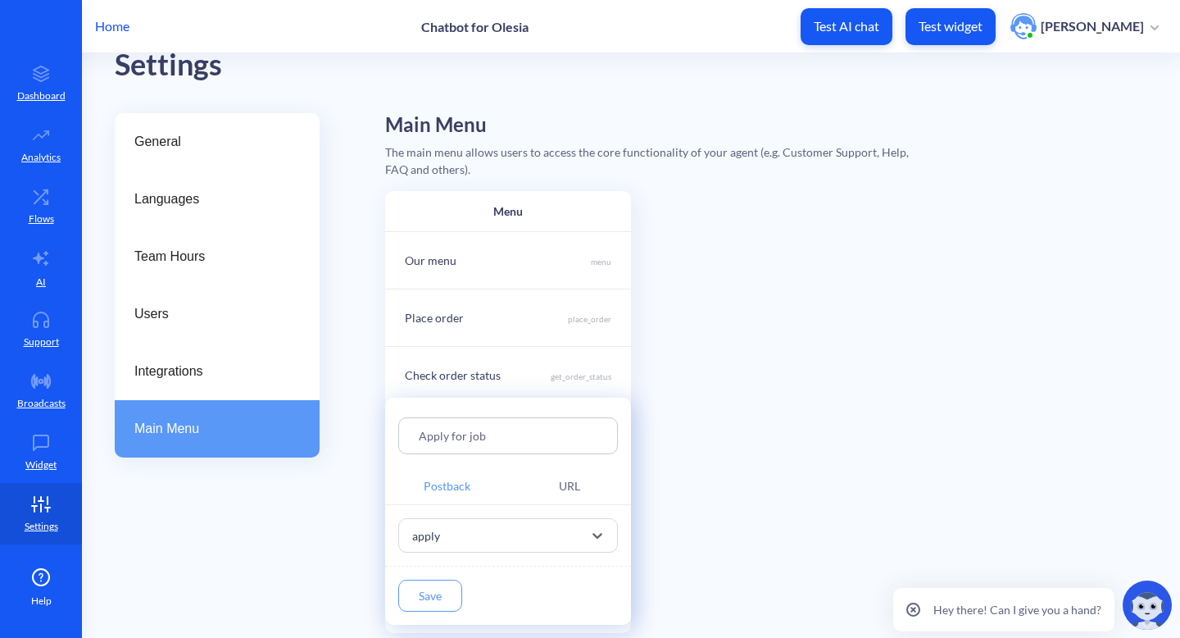
click at [435, 603] on button "Save" at bounding box center [430, 596] width 64 height 32
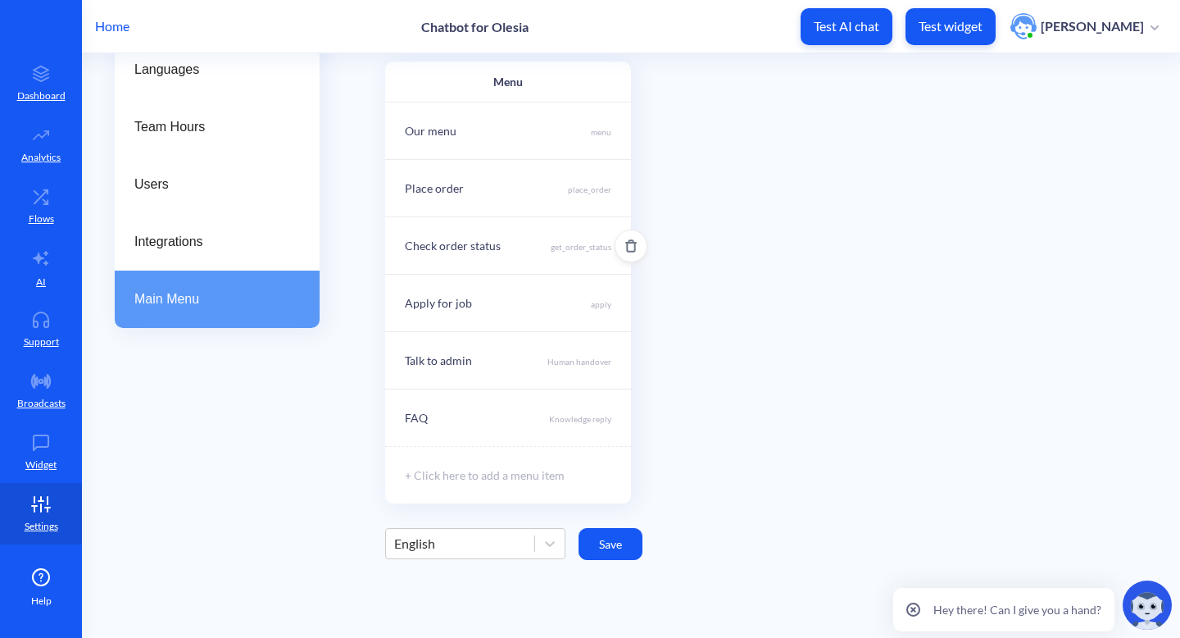
scroll to position [284, 0]
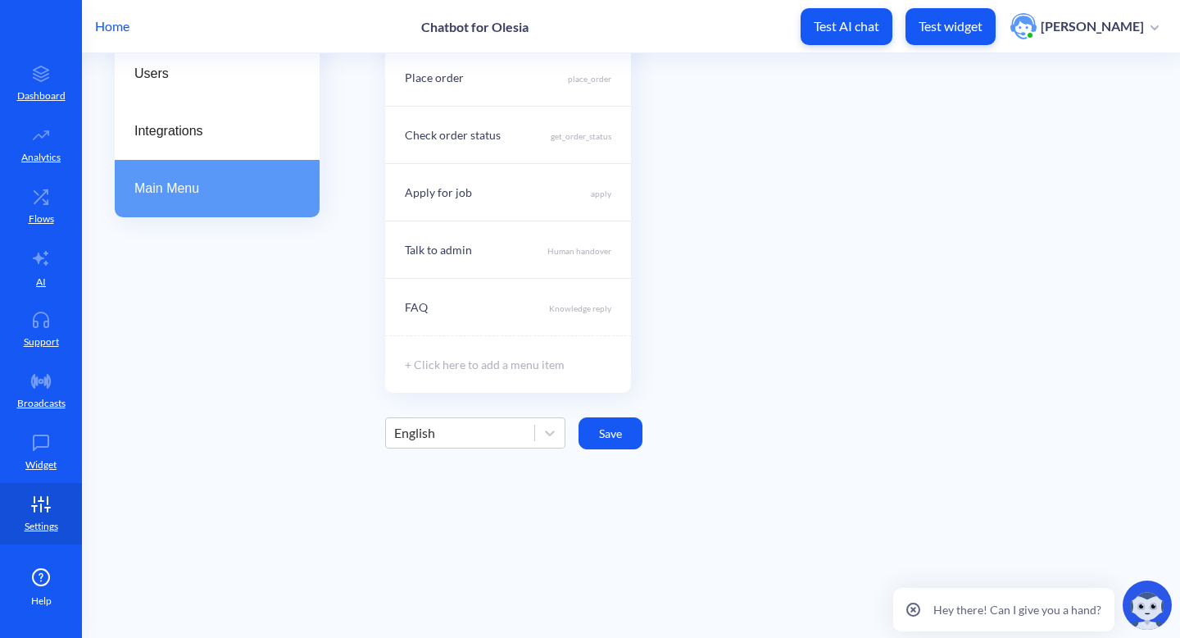
click at [612, 429] on button "Save" at bounding box center [611, 433] width 64 height 32
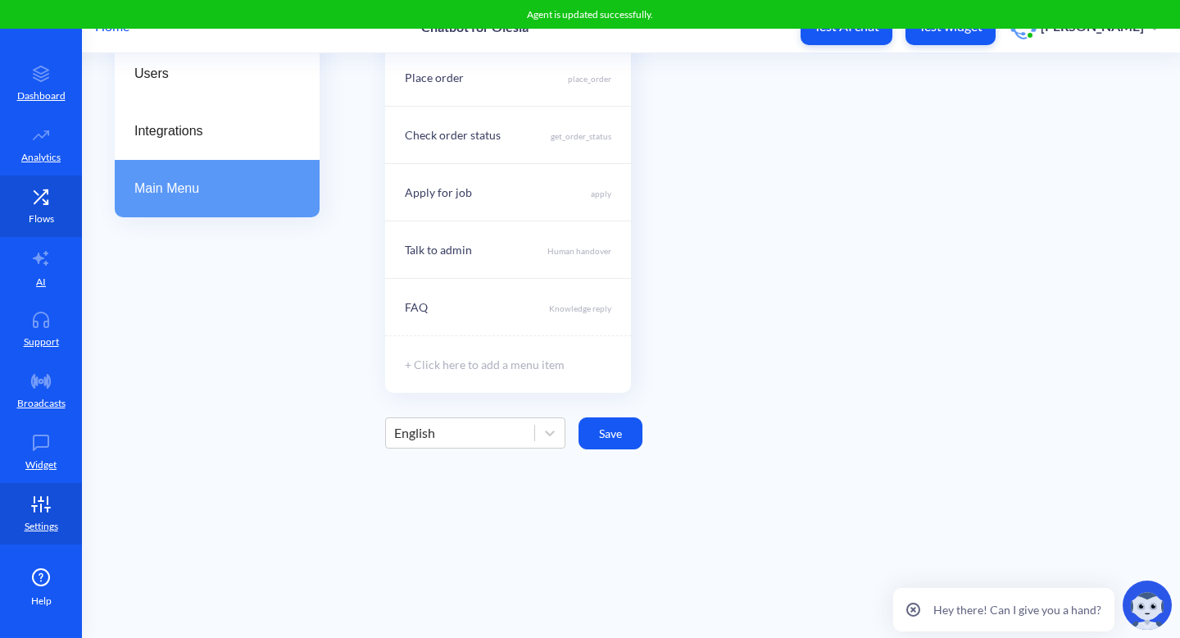
click at [36, 207] on link "Flows" at bounding box center [41, 205] width 82 height 61
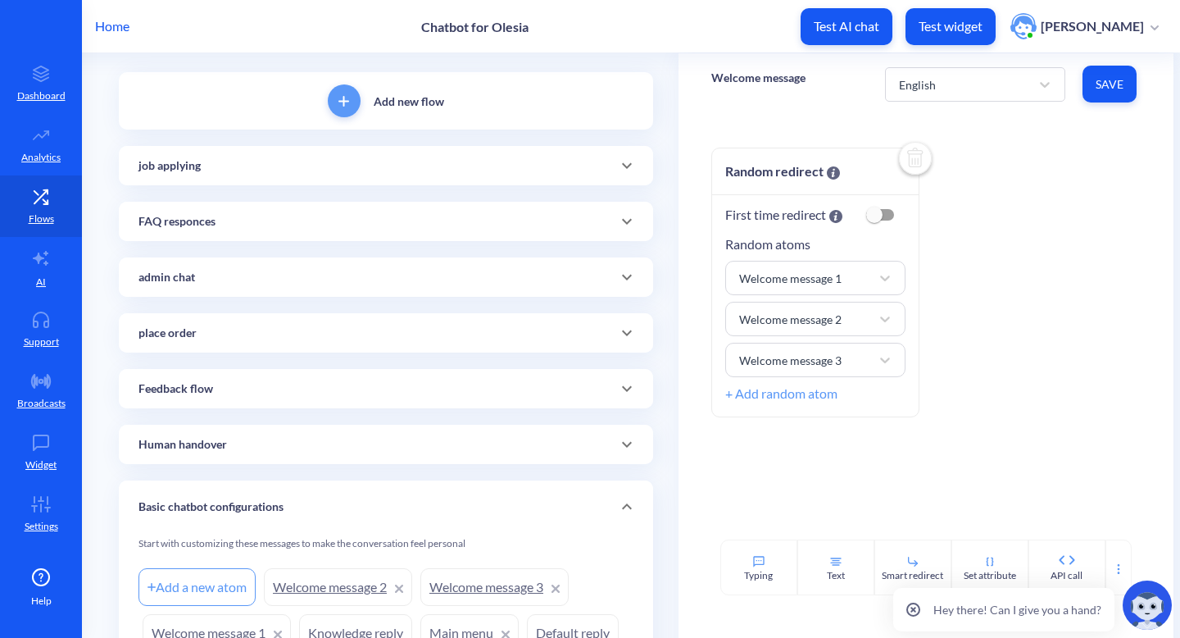
scroll to position [87, 0]
click at [625, 173] on icon at bounding box center [627, 168] width 20 height 20
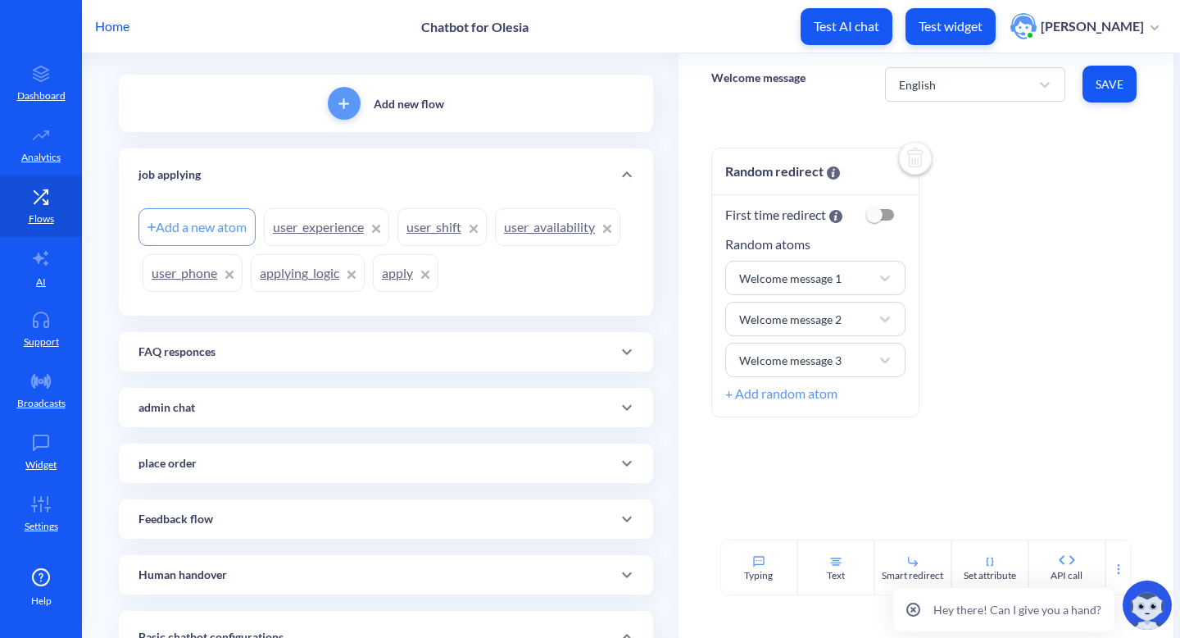
click at [163, 278] on link "user_phone" at bounding box center [193, 273] width 100 height 38
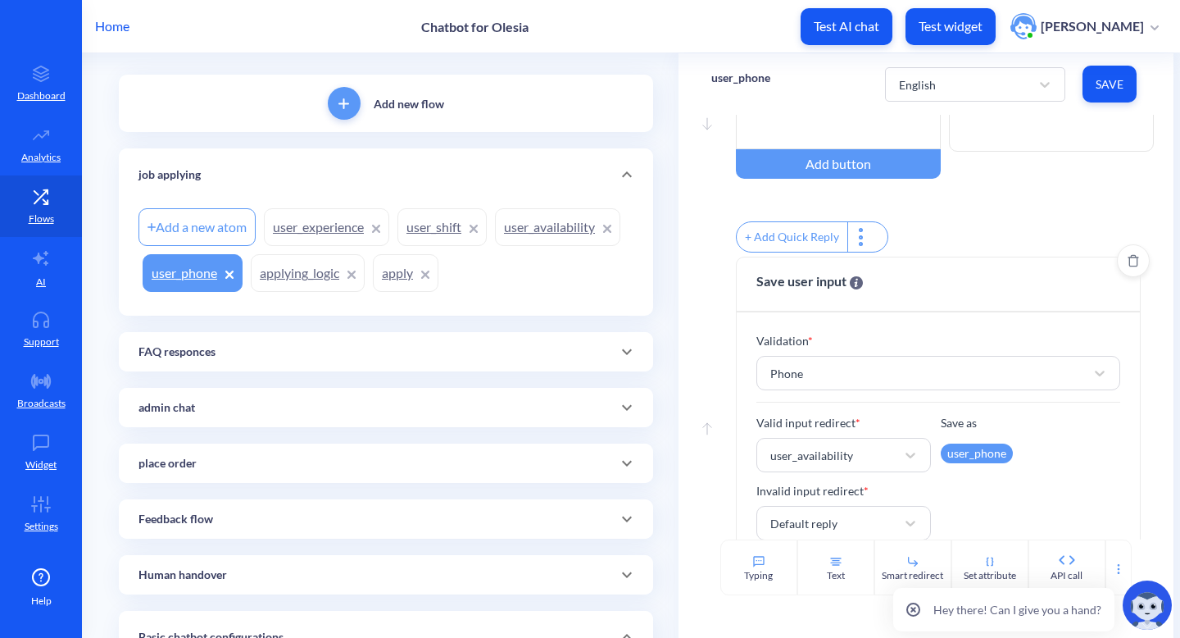
scroll to position [170, 0]
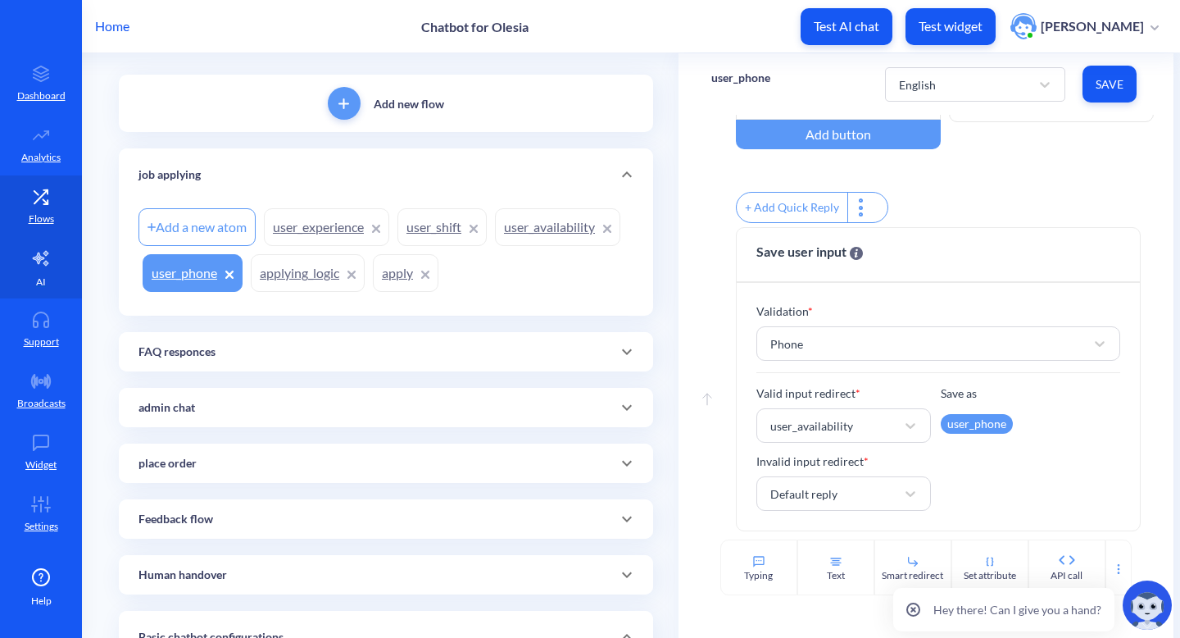
click at [52, 275] on link "AI" at bounding box center [41, 267] width 82 height 61
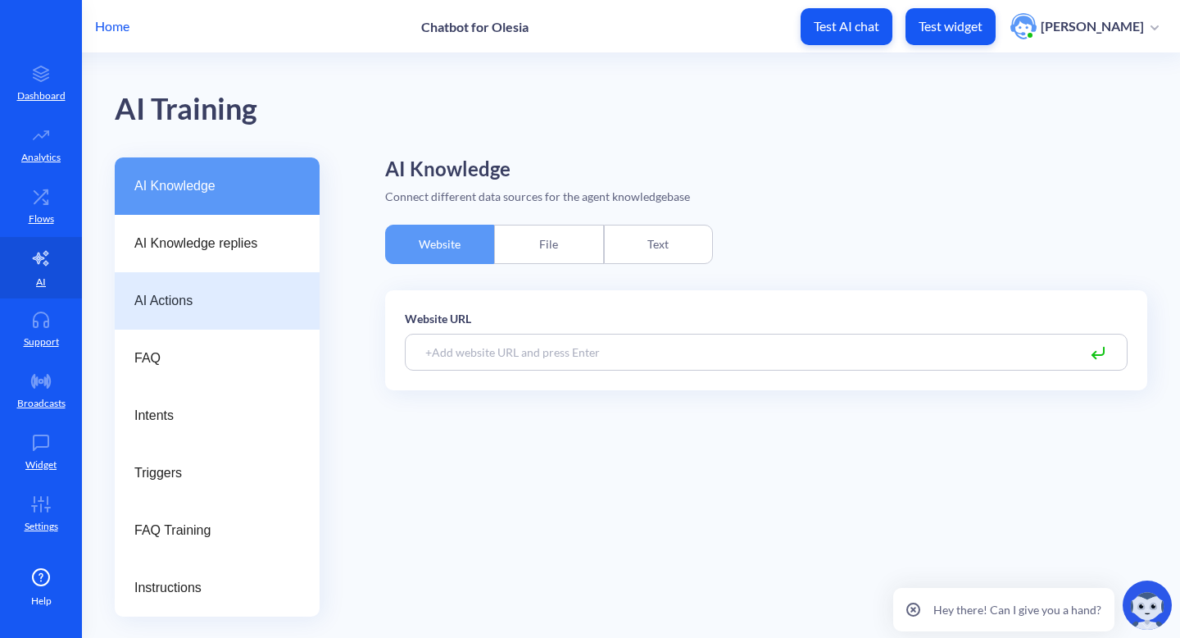
click at [237, 318] on div "AI Actions" at bounding box center [217, 300] width 205 height 57
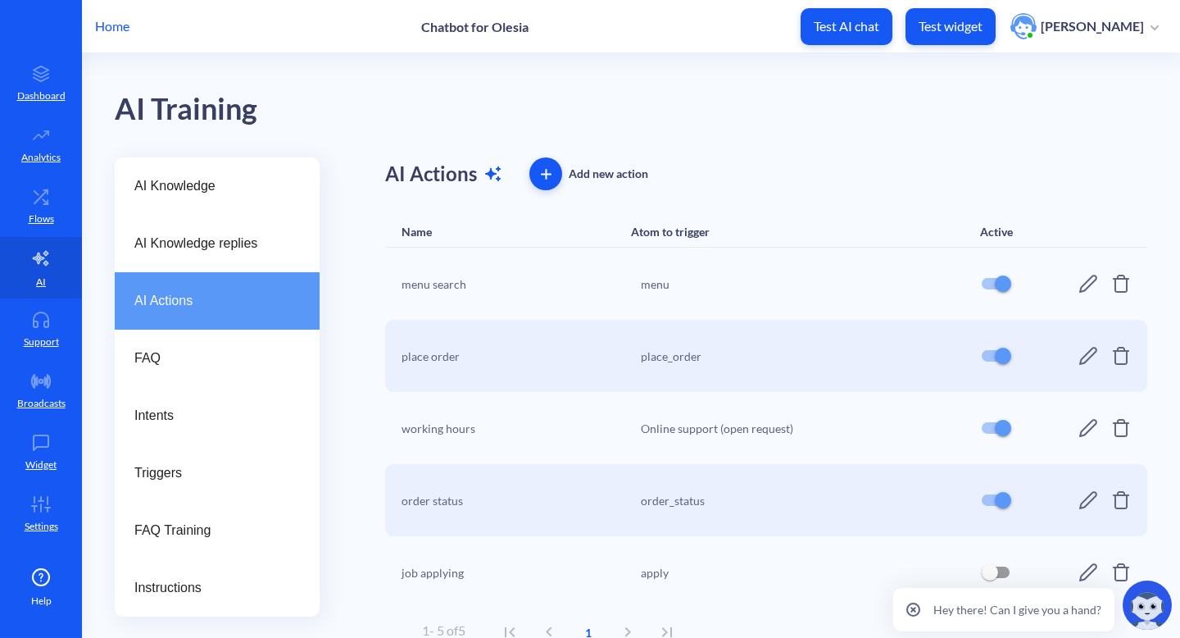
click at [998, 569] on input "checkbox" at bounding box center [990, 572] width 39 height 39
checkbox input "true"
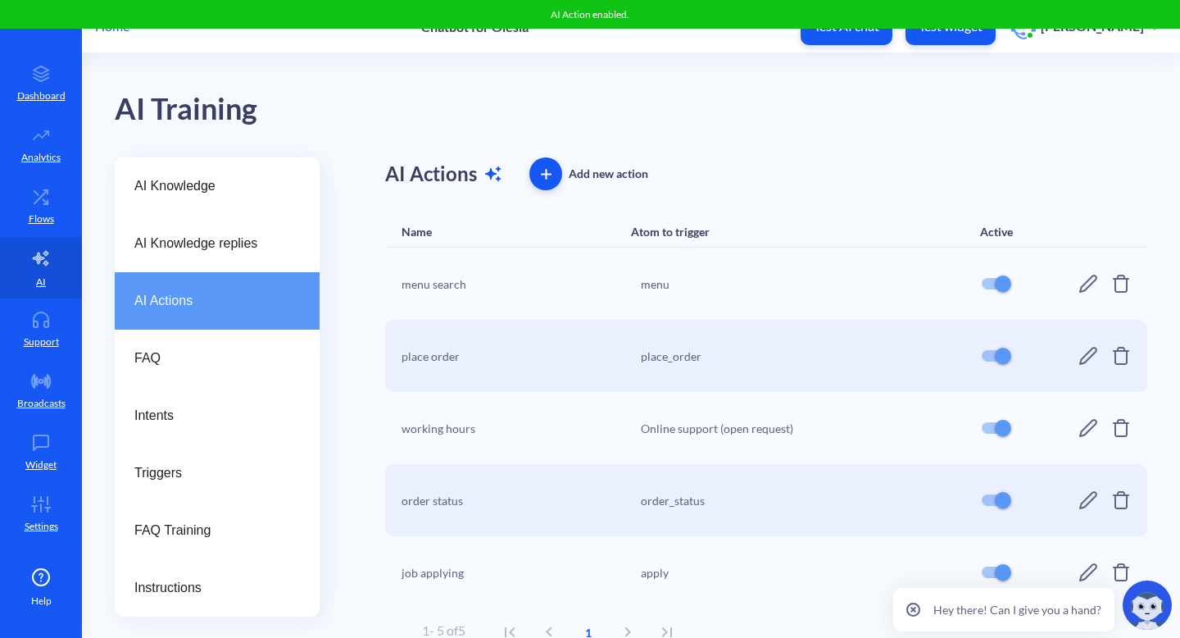
scroll to position [18, 0]
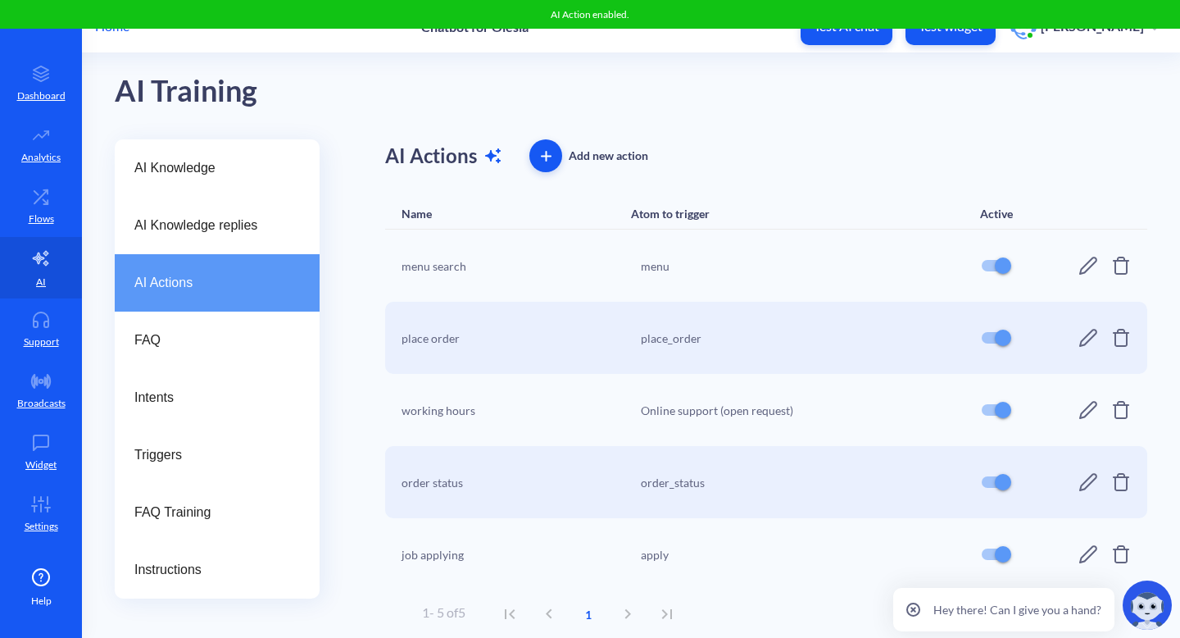
click at [1079, 555] on icon at bounding box center [1089, 554] width 20 height 20
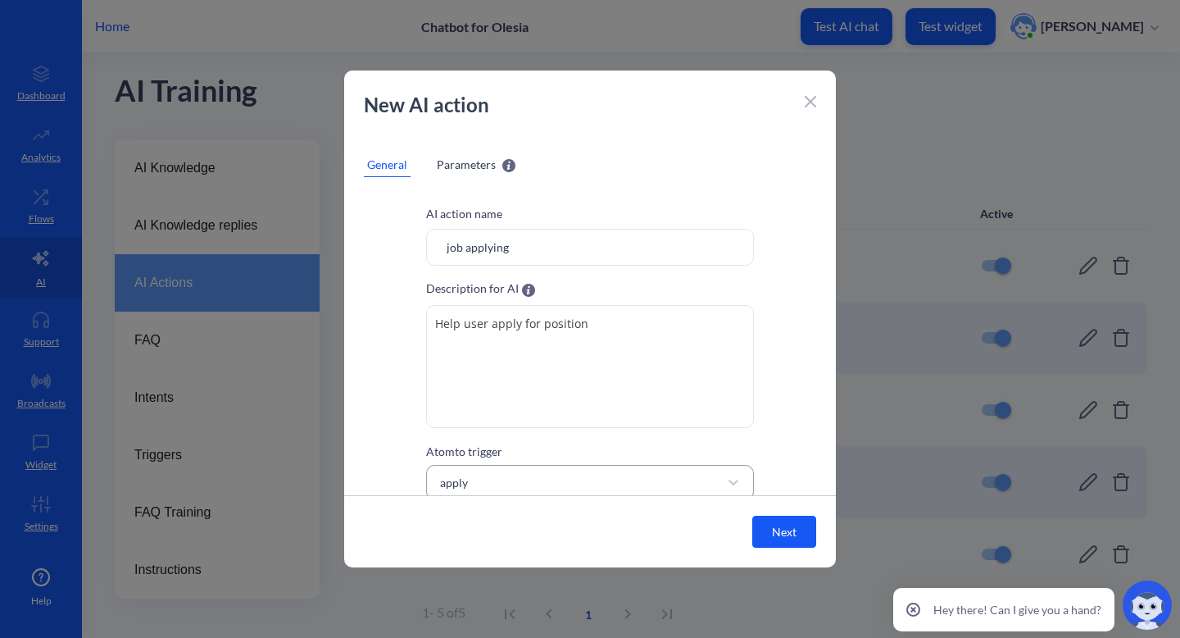
click at [640, 484] on div "apply" at bounding box center [575, 482] width 287 height 30
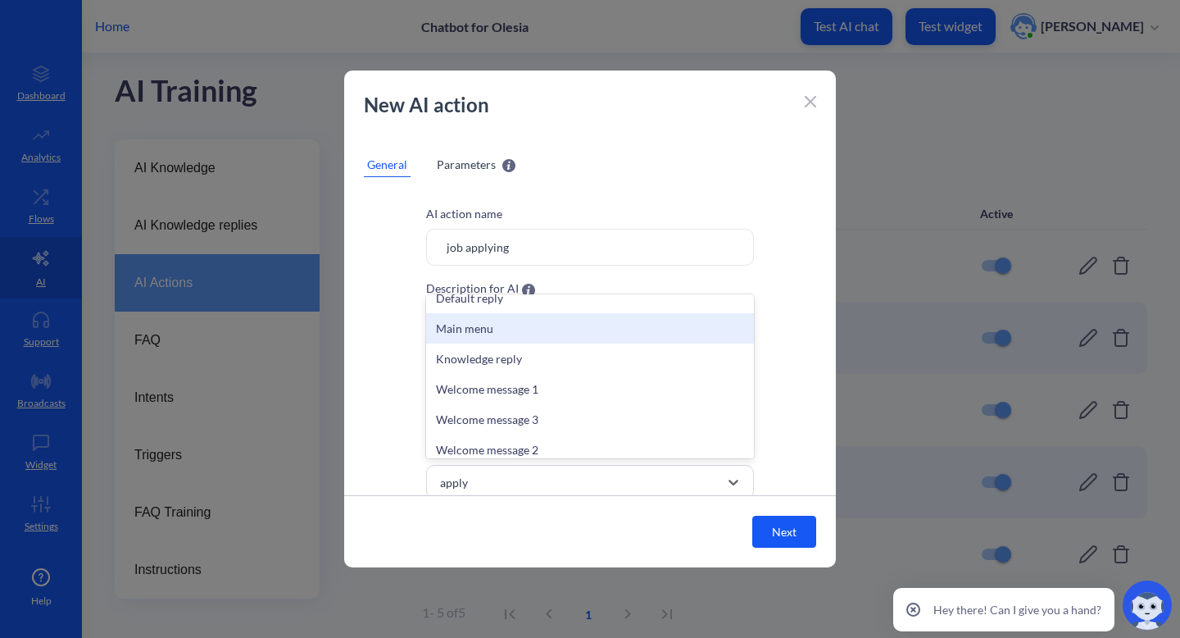
scroll to position [0, 0]
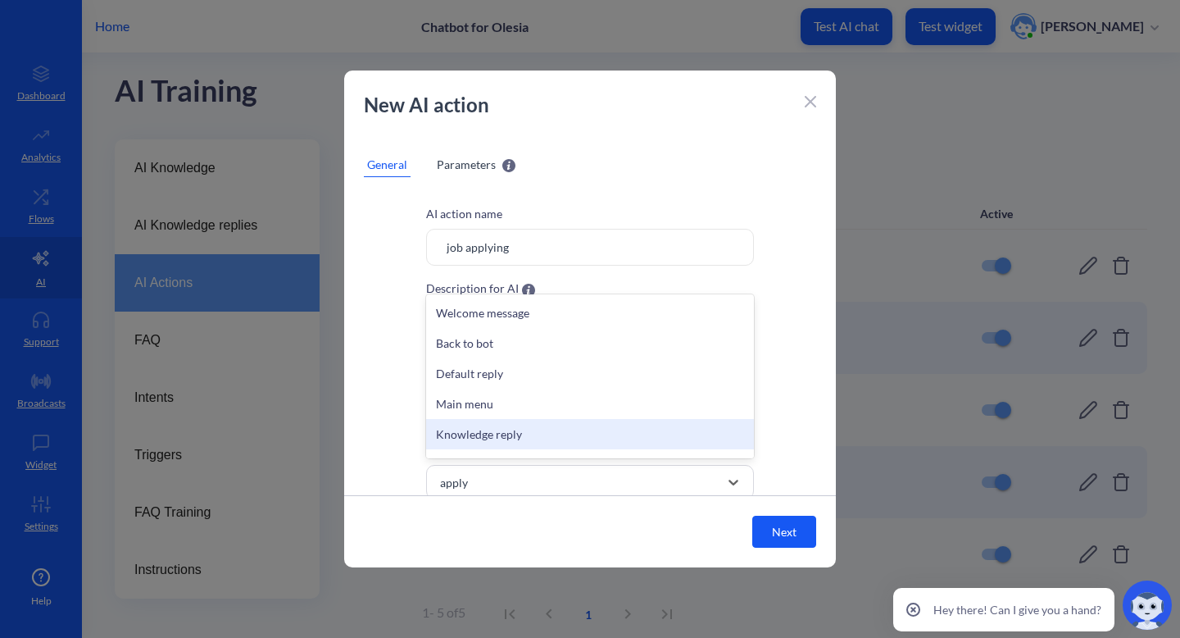
click at [580, 438] on div "Knowledge reply" at bounding box center [590, 434] width 328 height 30
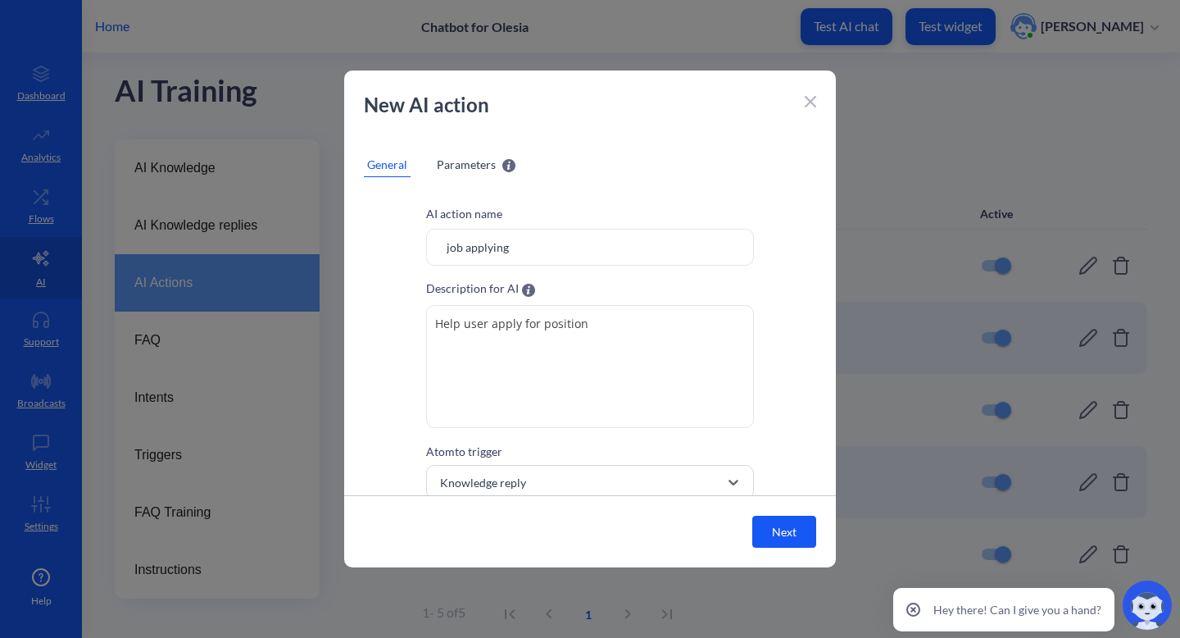
click at [794, 538] on button "Next" at bounding box center [785, 532] width 64 height 32
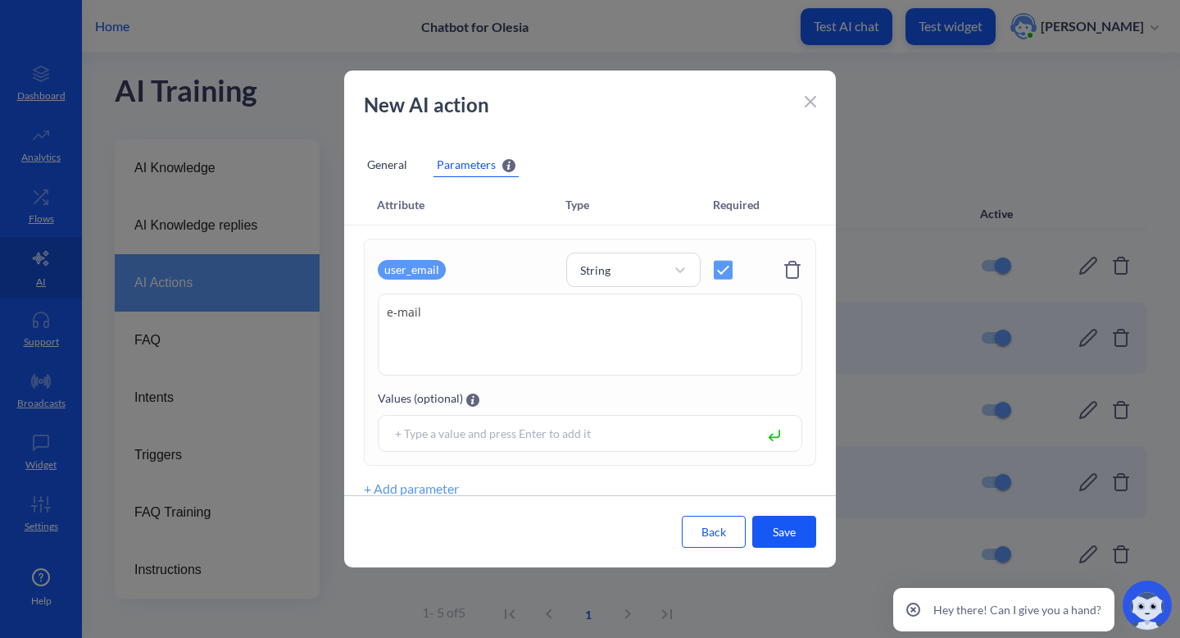
click at [794, 538] on button "Save" at bounding box center [785, 532] width 64 height 32
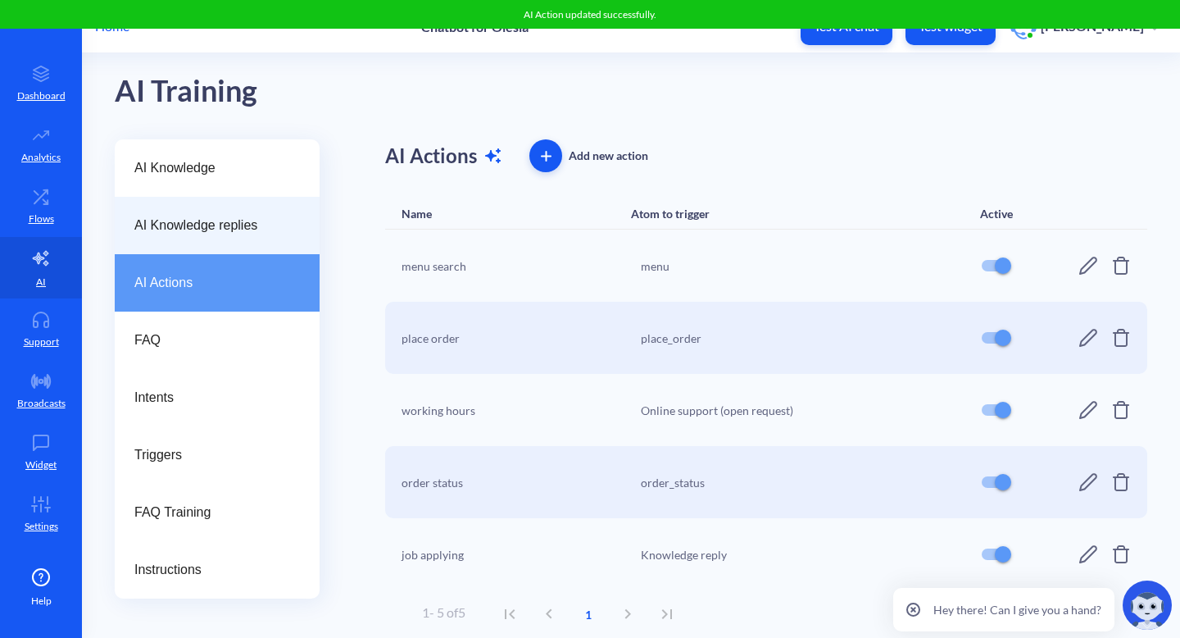
click at [212, 213] on div "AI Knowledge replies" at bounding box center [217, 225] width 205 height 57
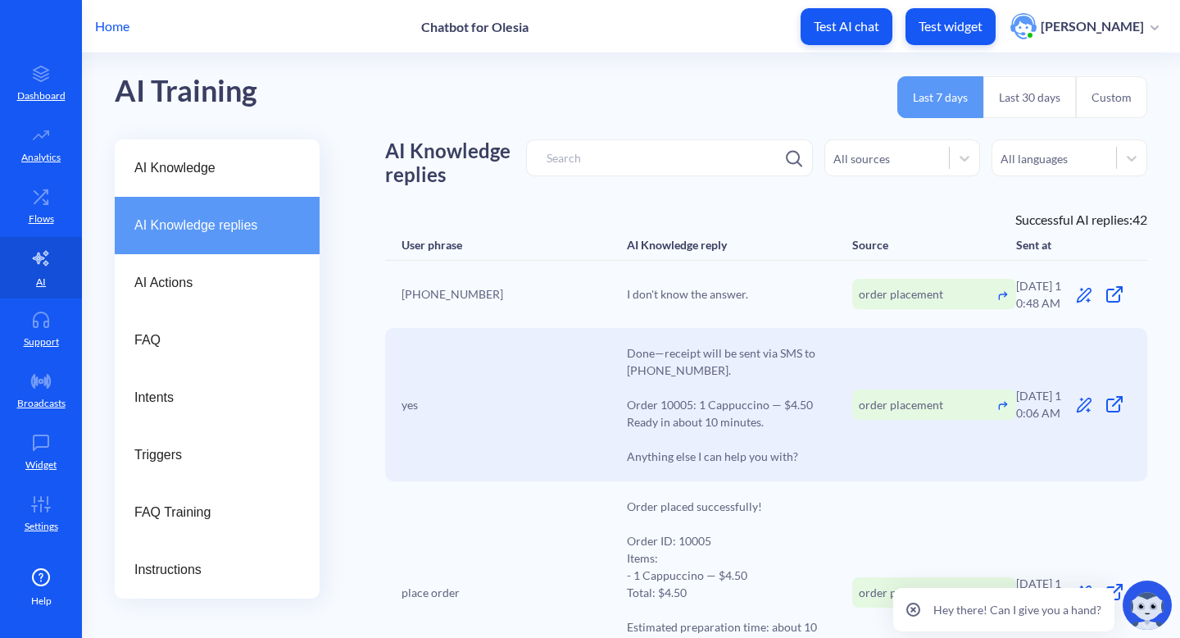
click at [1076, 297] on icon at bounding box center [1083, 295] width 15 height 15
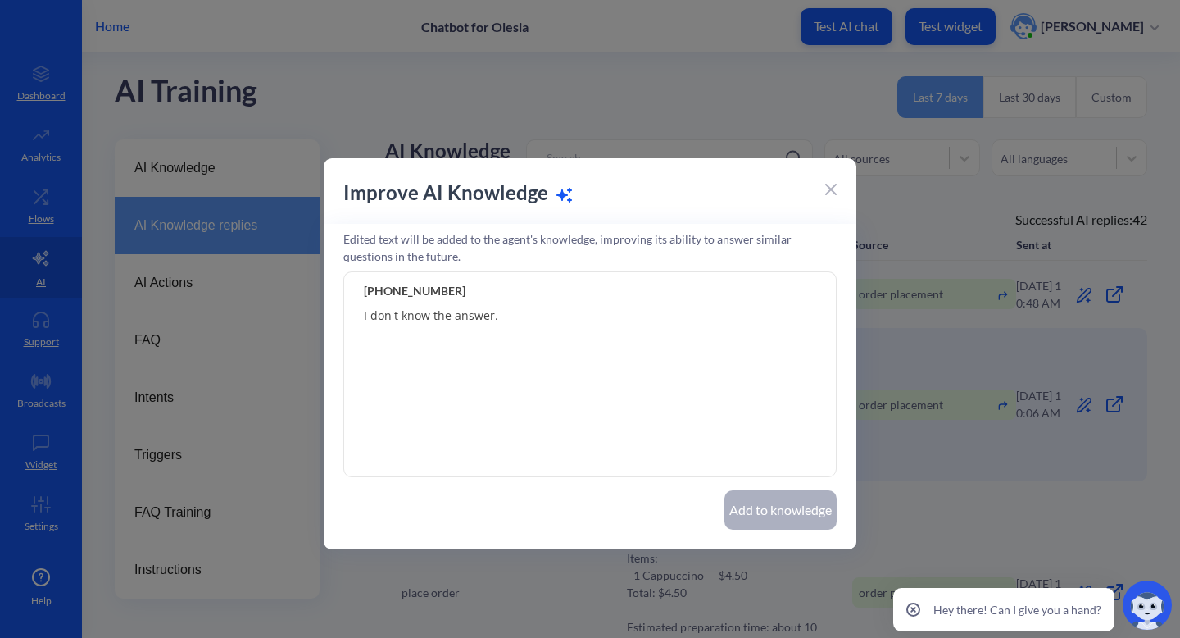
click at [833, 185] on icon at bounding box center [831, 189] width 11 height 11
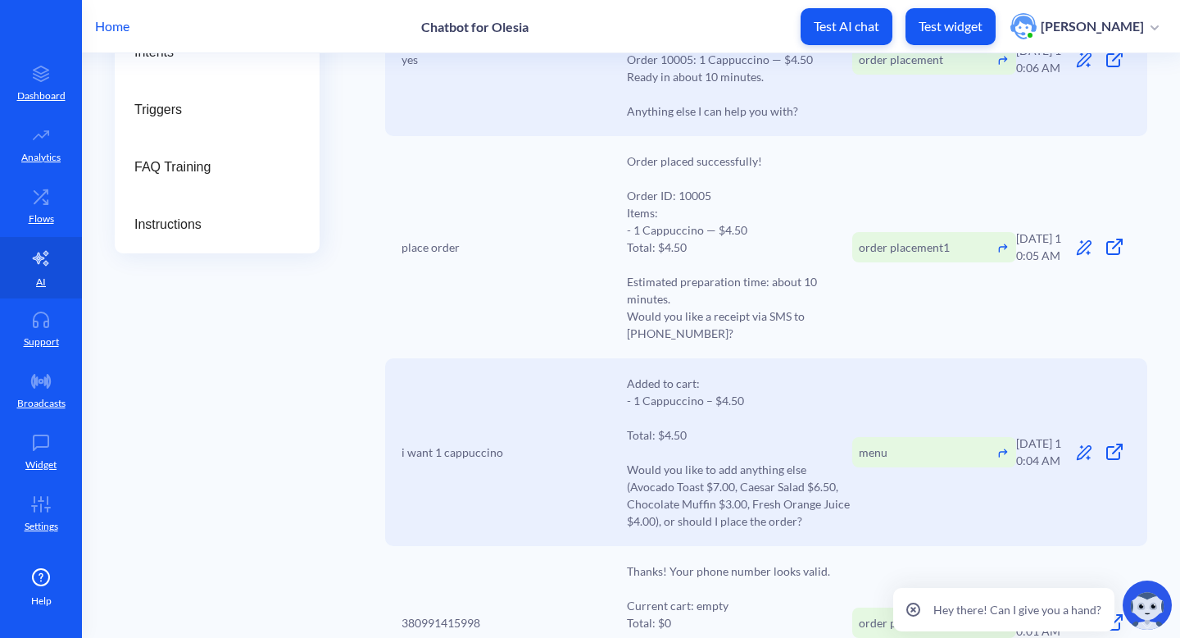
scroll to position [355, 0]
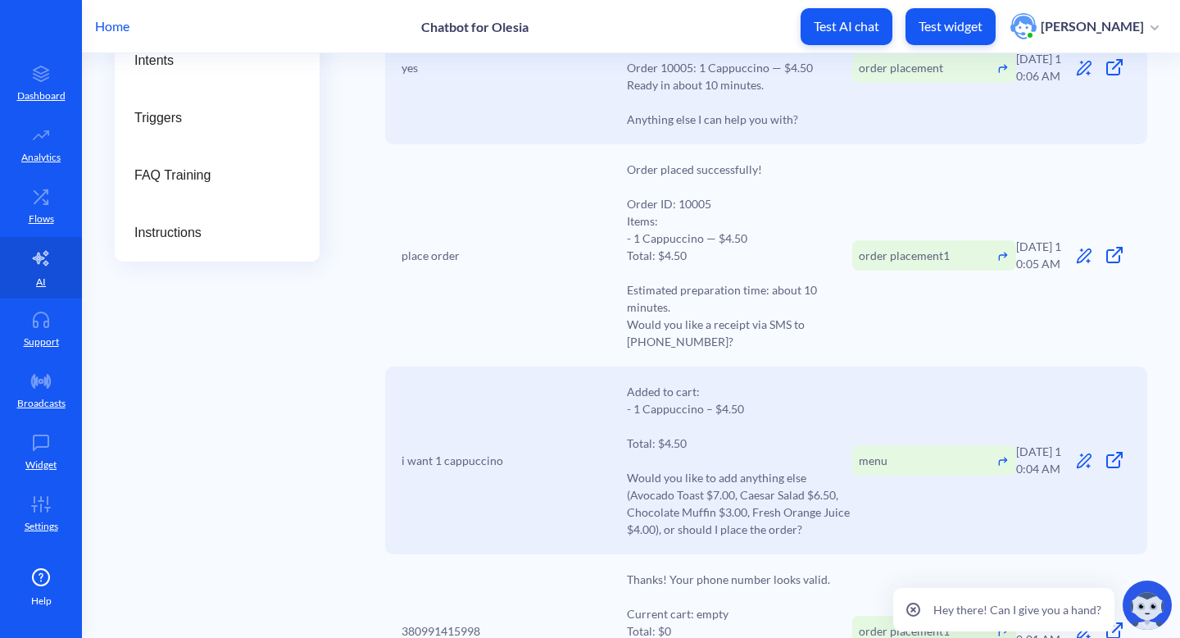
click at [1076, 256] on icon at bounding box center [1083, 255] width 15 height 15
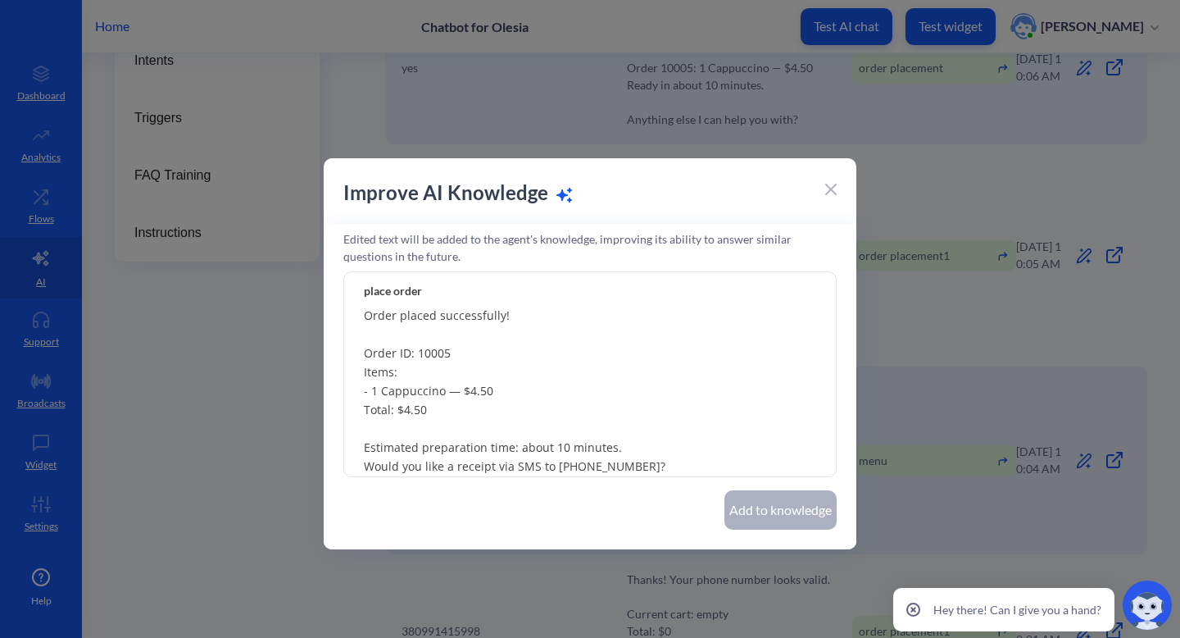
scroll to position [7, 0]
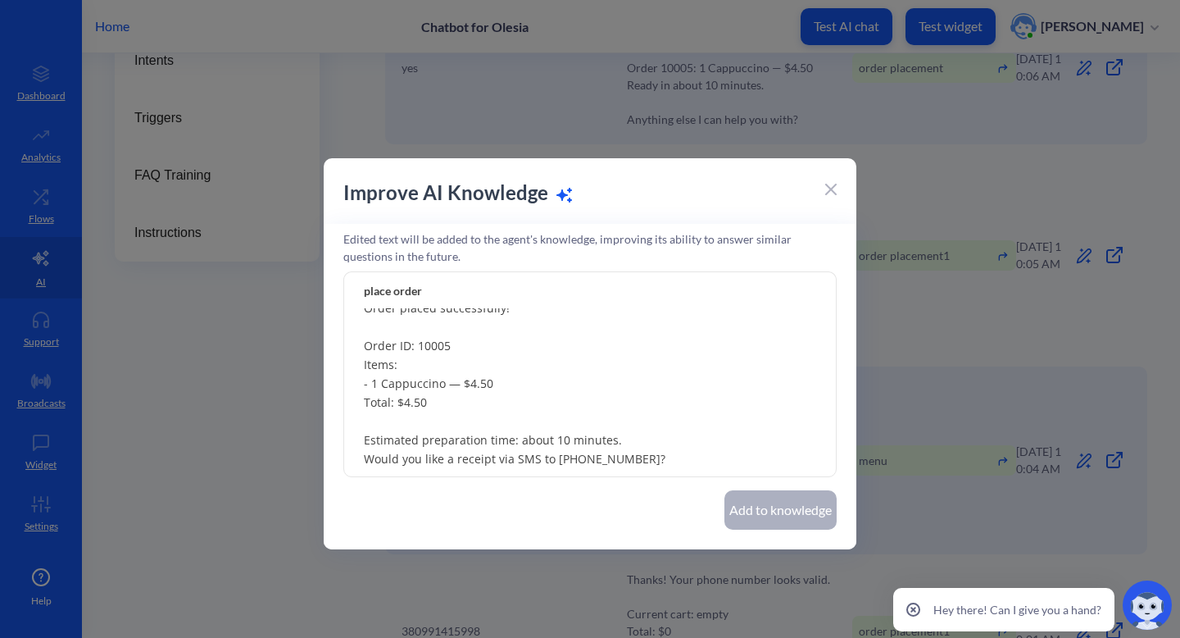
drag, startPoint x: 366, startPoint y: 458, endPoint x: 650, endPoint y: 455, distance: 284.5
click at [650, 456] on textarea "Order placed successfully! Order ID: 10005 Items: - 1 Cappuccino — $4.50 Total:…" at bounding box center [590, 374] width 494 height 205
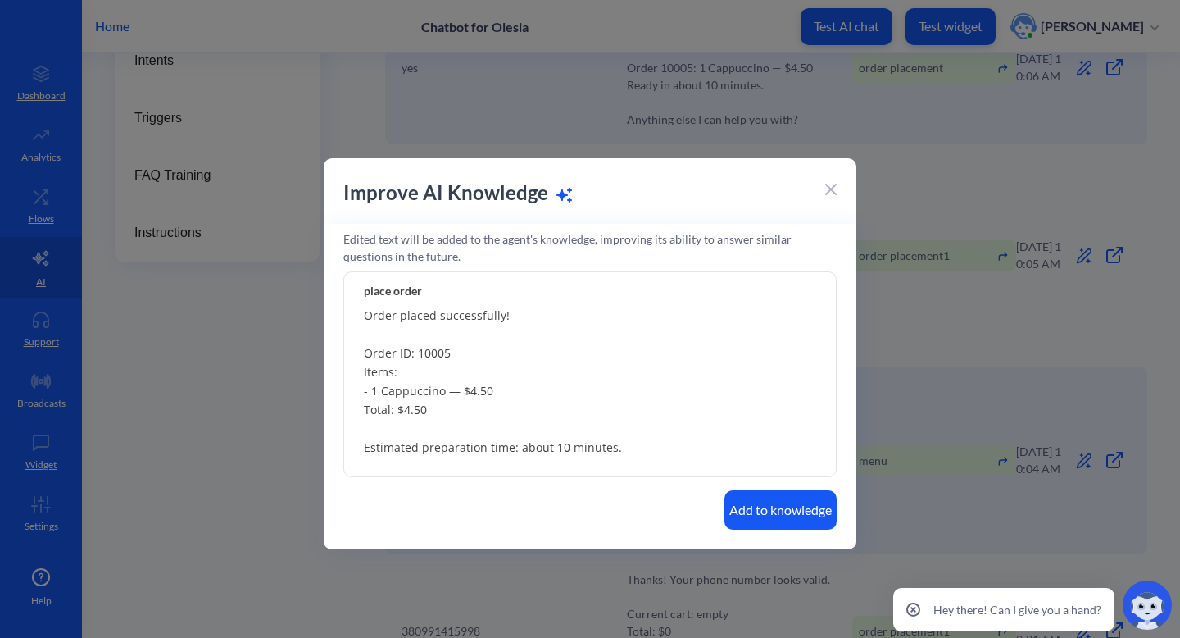
scroll to position [0, 0]
type textarea "Order placed successfully! Order ID: 10005 Items: - 1 Cappuccino — $4.50 Total:…"
click at [759, 504] on button "Add to knowledge" at bounding box center [781, 509] width 112 height 39
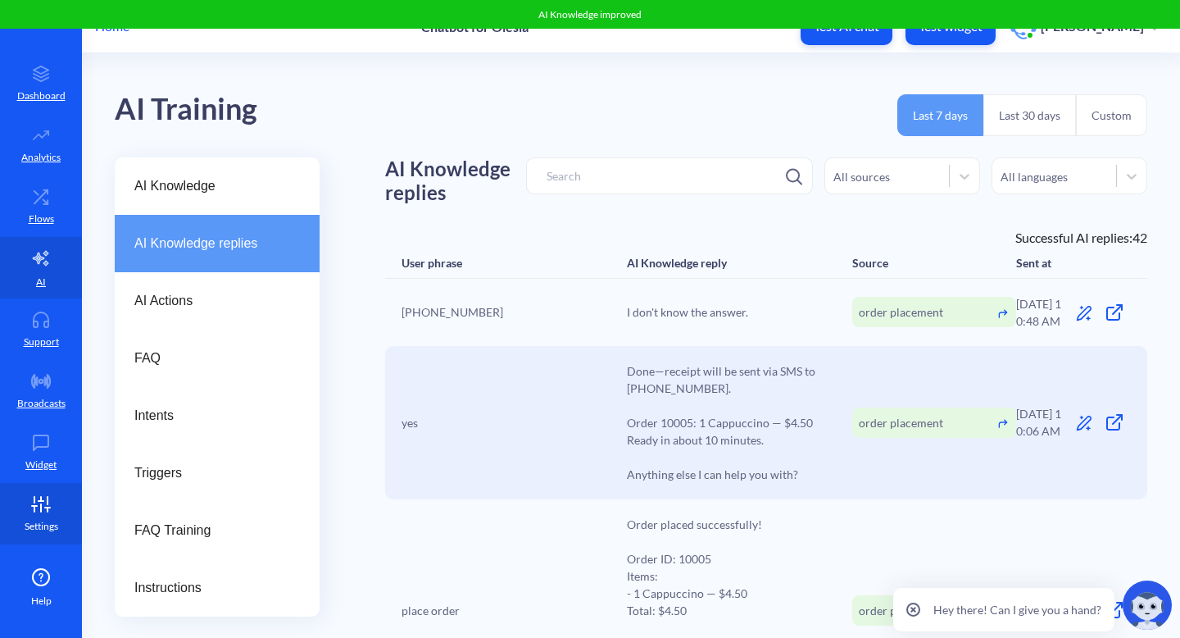
click at [16, 491] on link "Settings" at bounding box center [41, 513] width 82 height 61
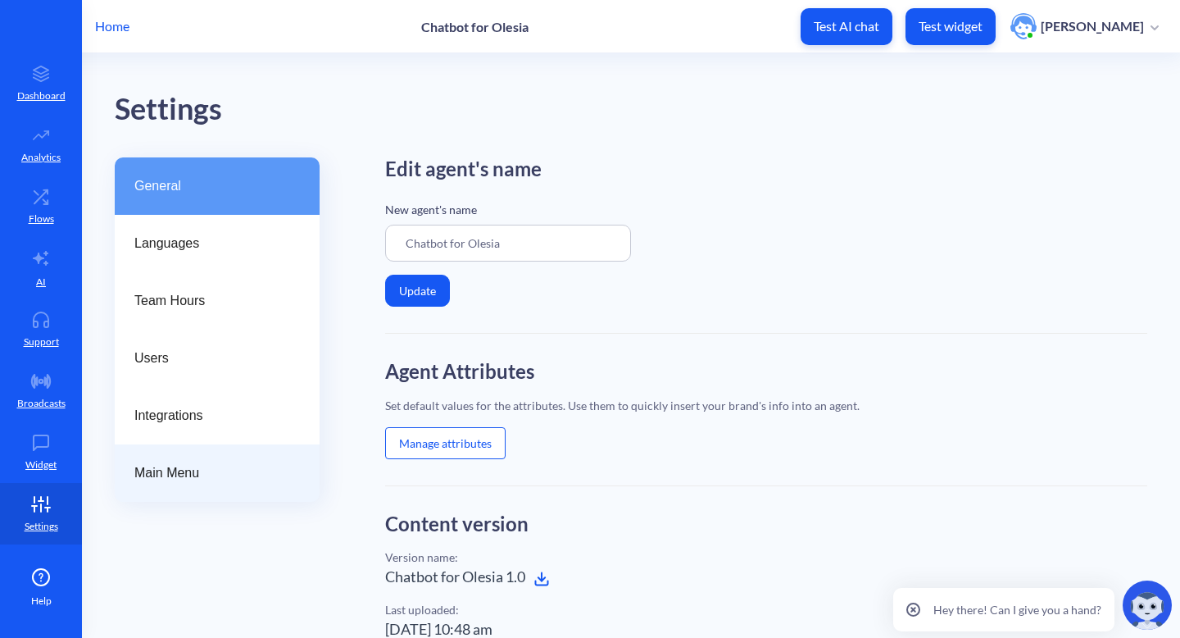
click at [213, 489] on div "Main Menu" at bounding box center [217, 472] width 205 height 57
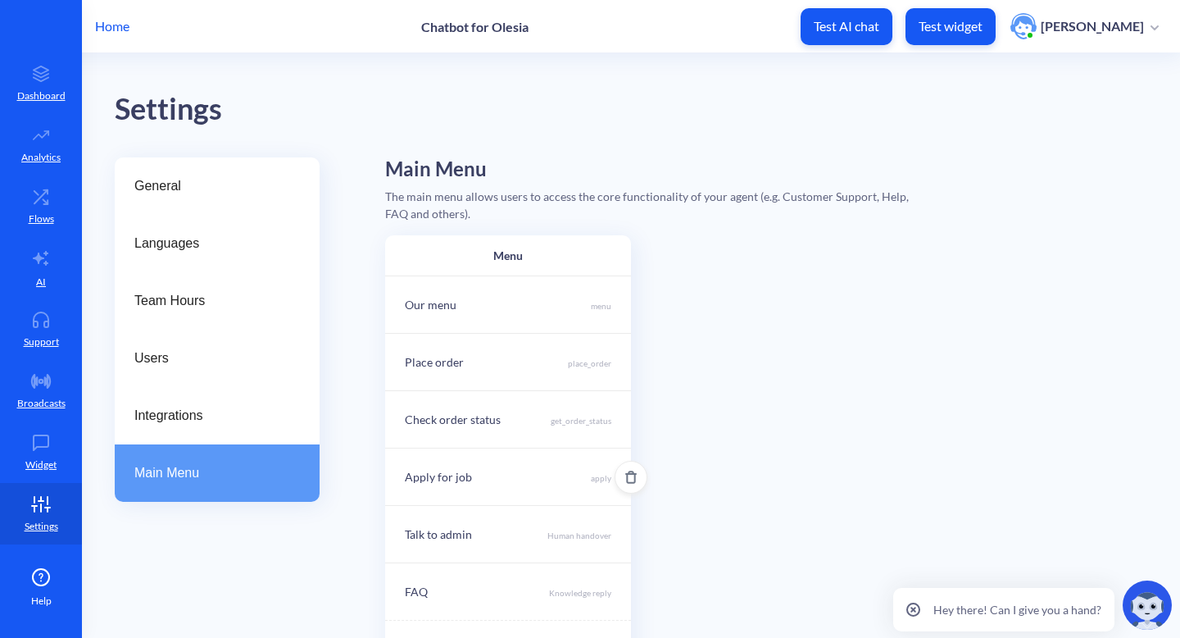
click at [572, 463] on div "Apply for job apply" at bounding box center [508, 476] width 246 height 57
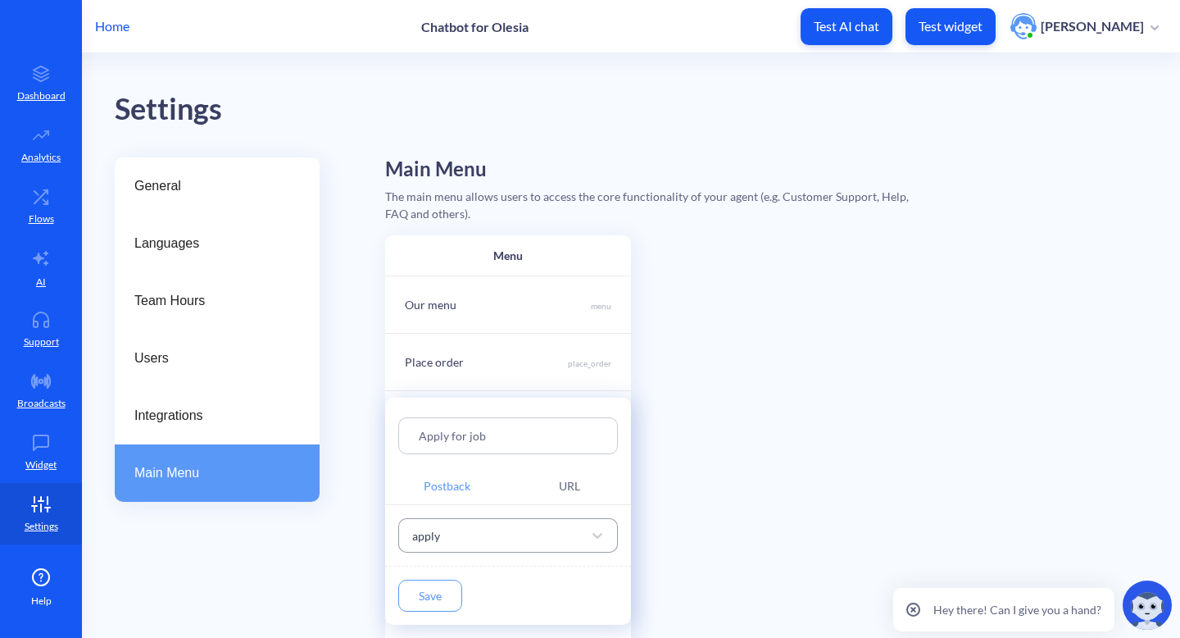
click at [580, 536] on div "apply" at bounding box center [493, 536] width 179 height 30
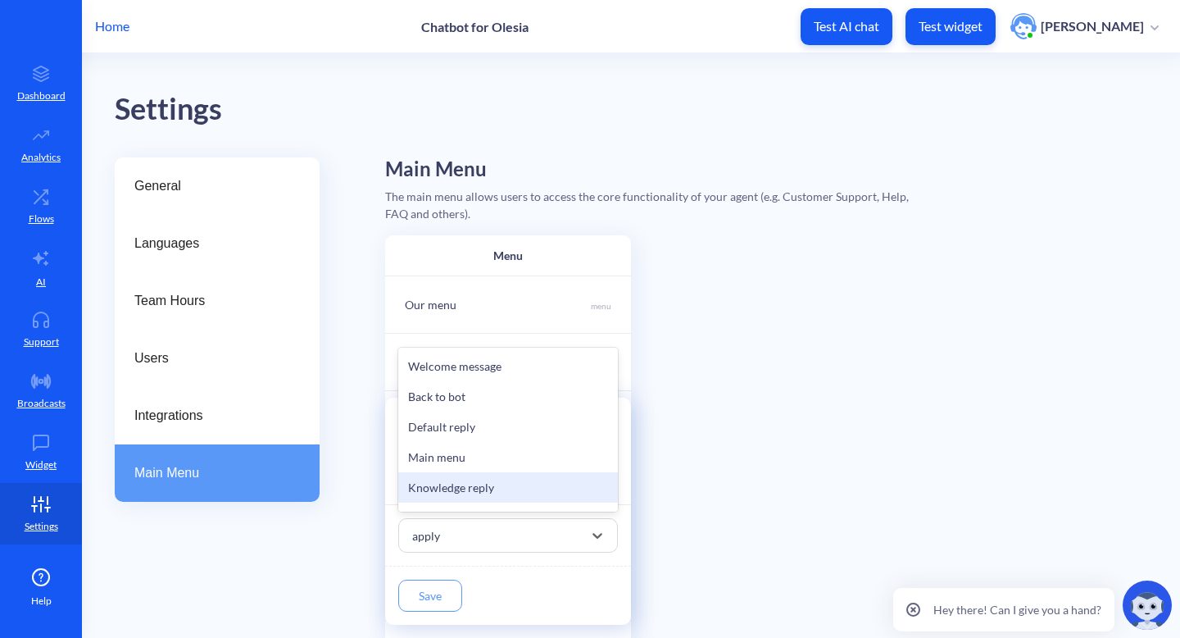
click at [525, 480] on div "Knowledge reply" at bounding box center [508, 487] width 220 height 30
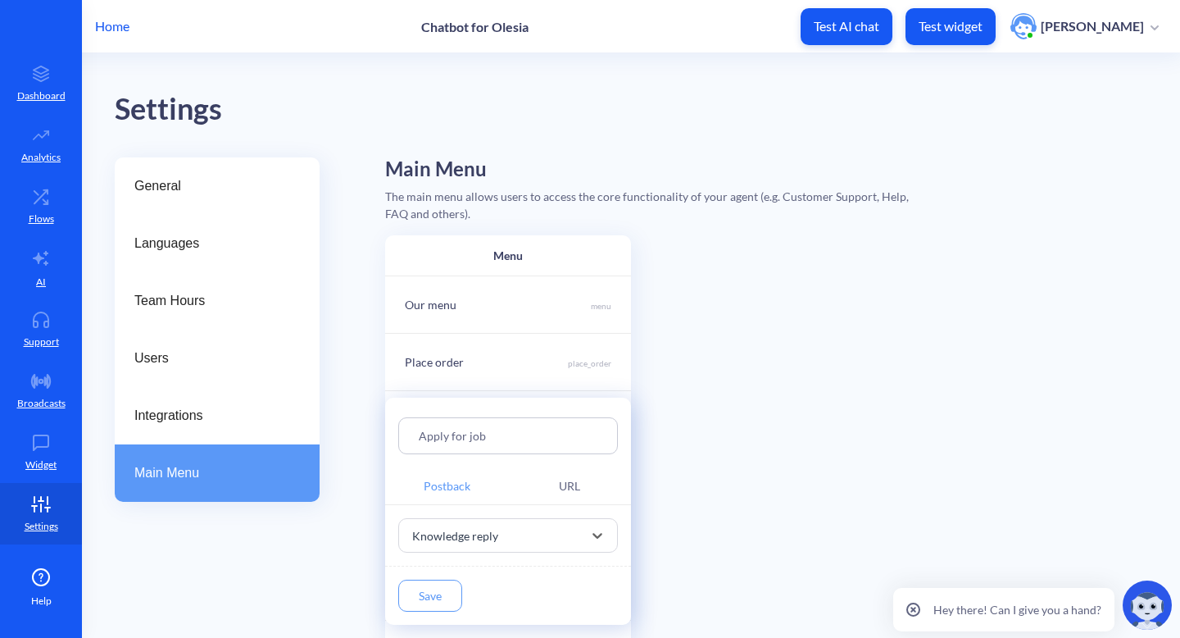
click at [437, 592] on button "Save" at bounding box center [430, 596] width 64 height 32
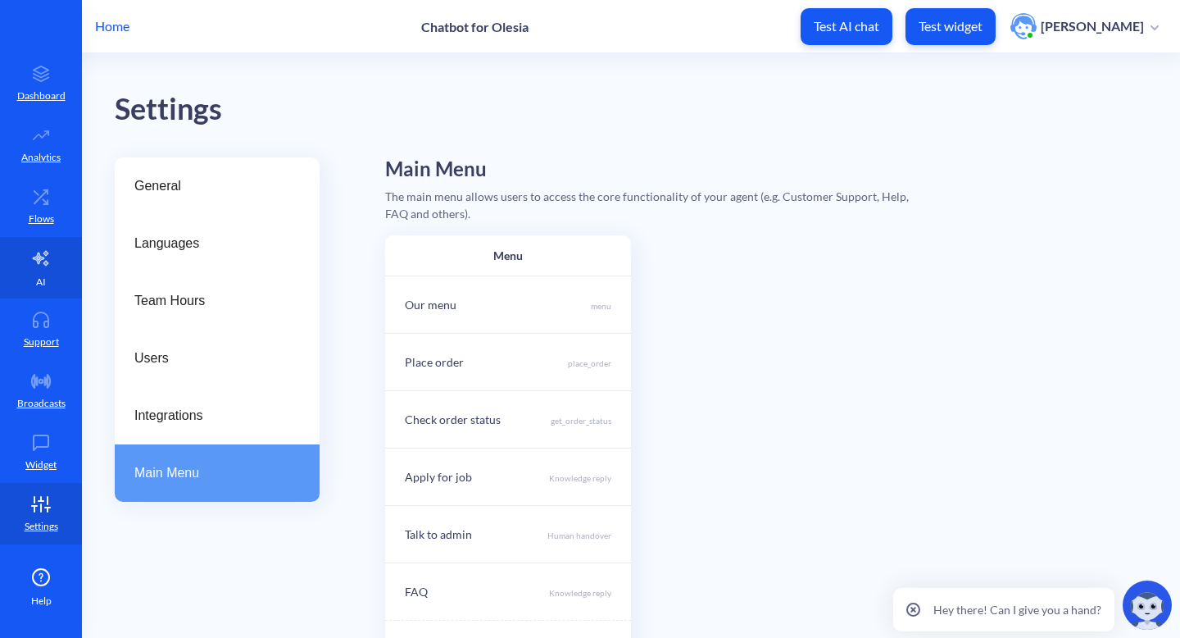
click at [57, 267] on link "AI" at bounding box center [41, 267] width 82 height 61
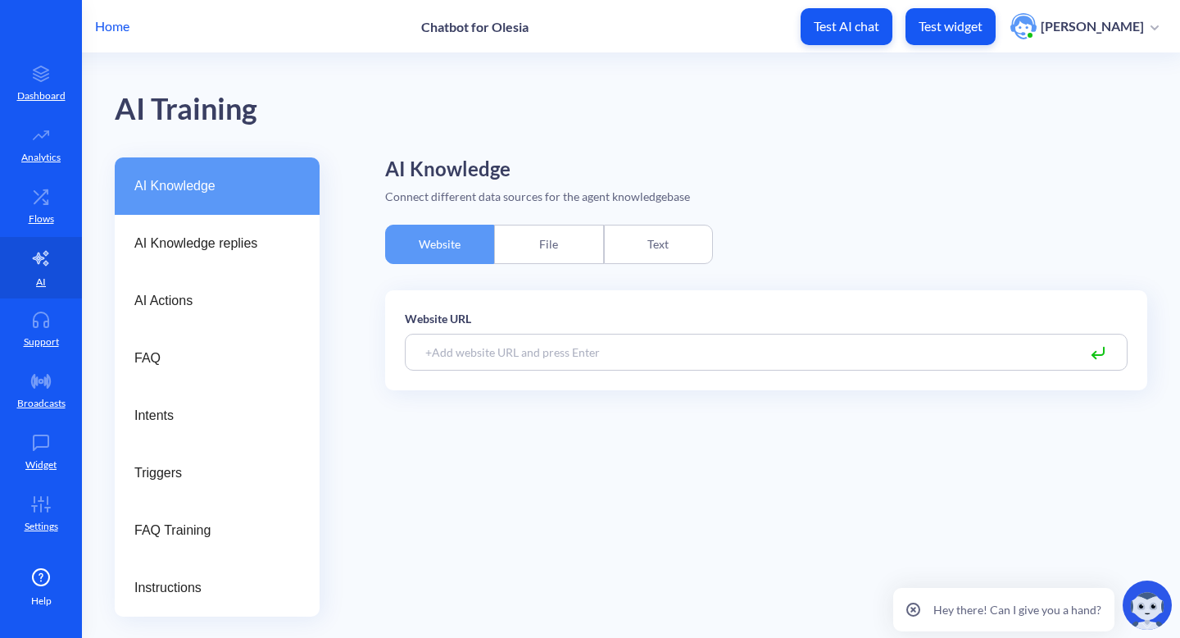
click at [688, 261] on div "Text" at bounding box center [658, 244] width 109 height 39
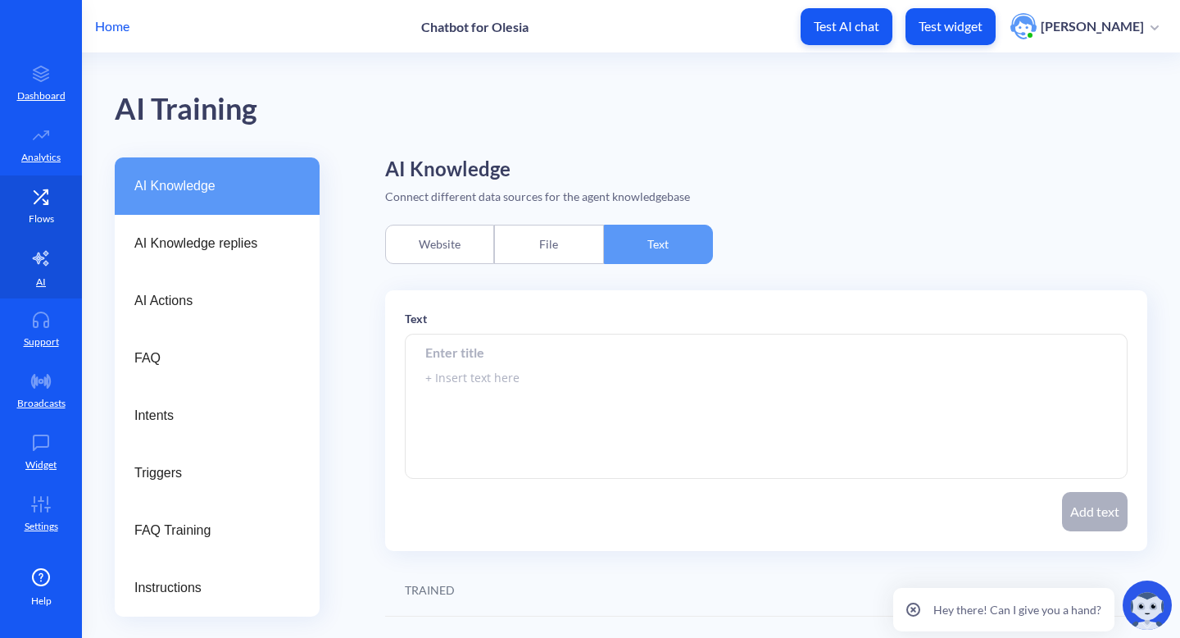
click at [14, 193] on link "Flows" at bounding box center [41, 205] width 82 height 61
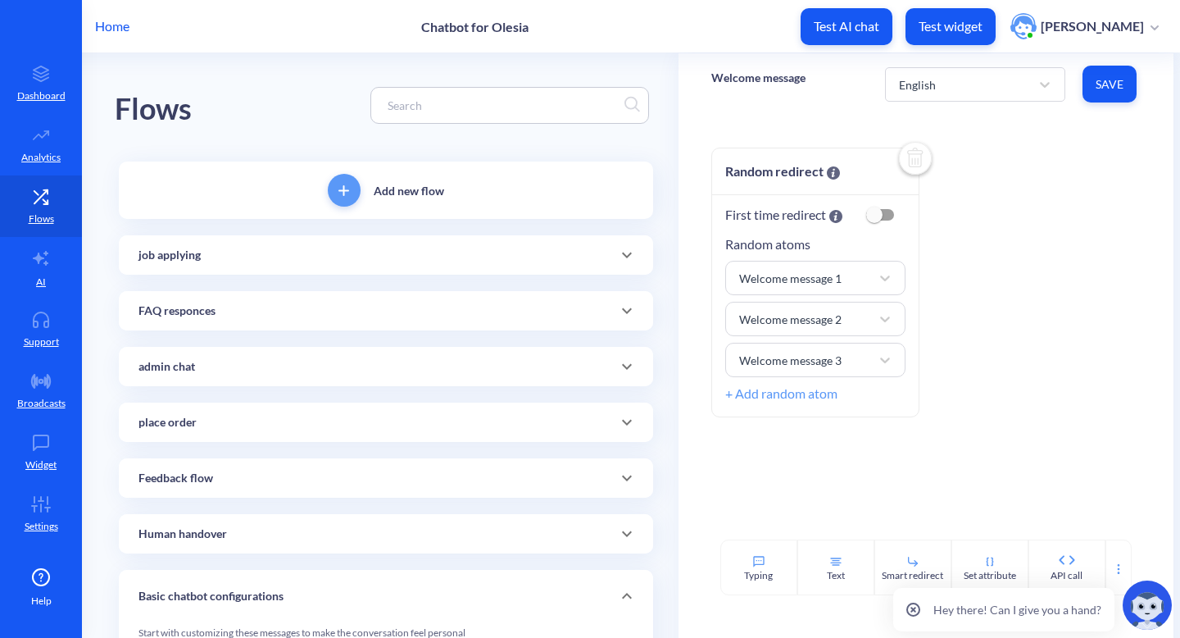
click at [626, 427] on icon at bounding box center [627, 422] width 20 height 20
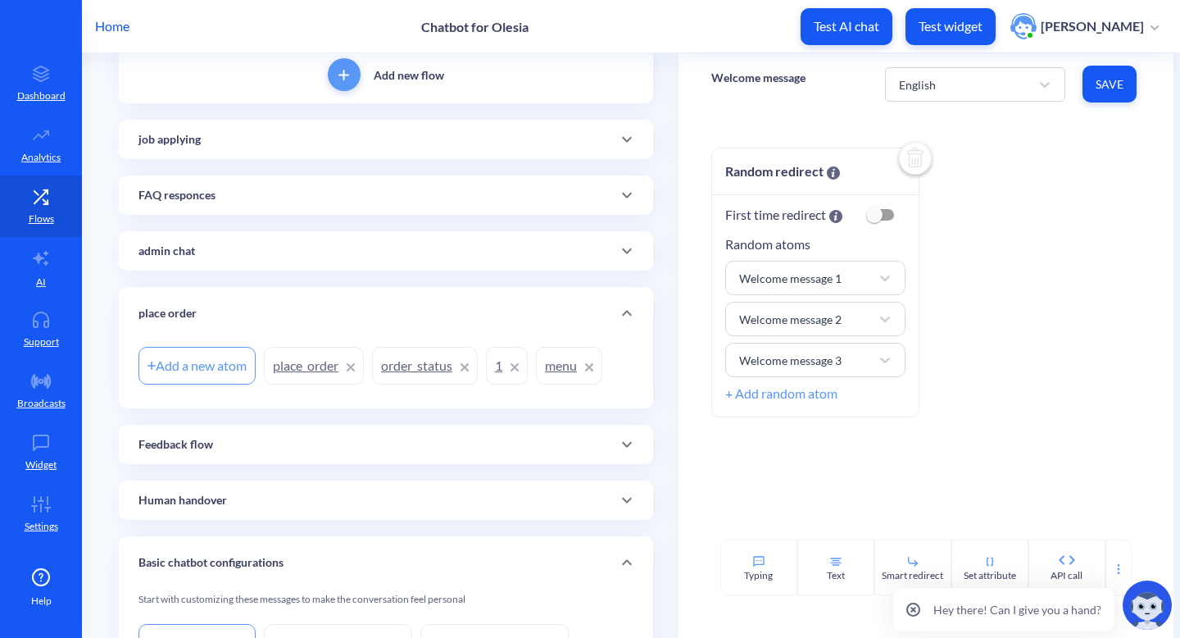
scroll to position [118, 0]
click at [625, 143] on icon at bounding box center [627, 137] width 20 height 20
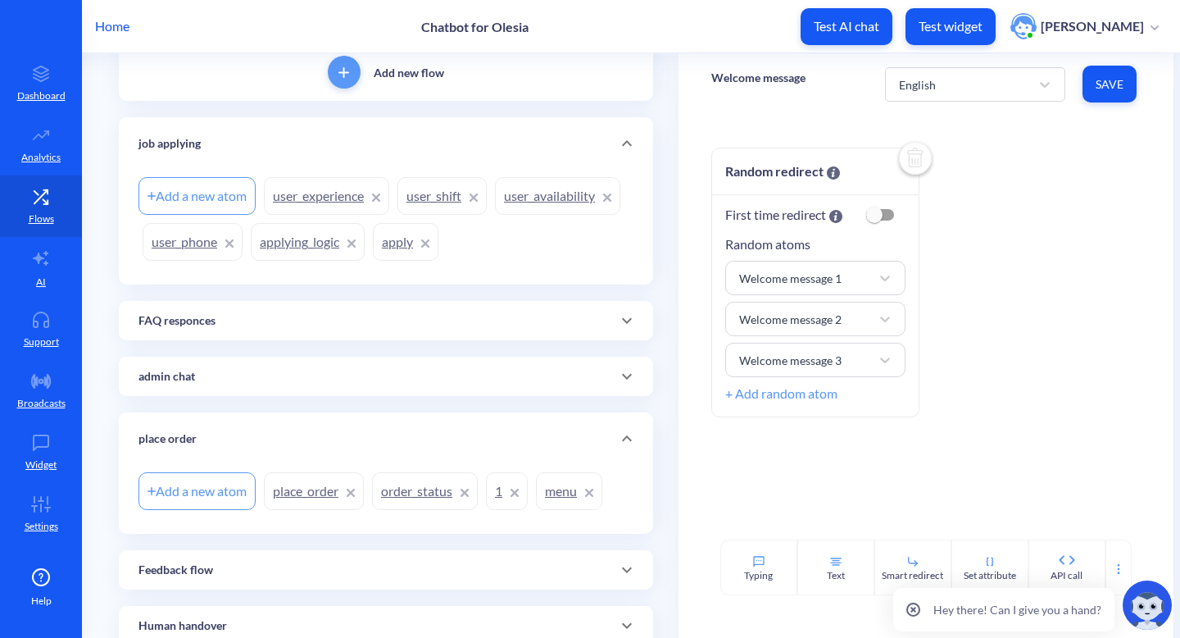
click at [310, 248] on link "applying_logic" at bounding box center [308, 242] width 114 height 38
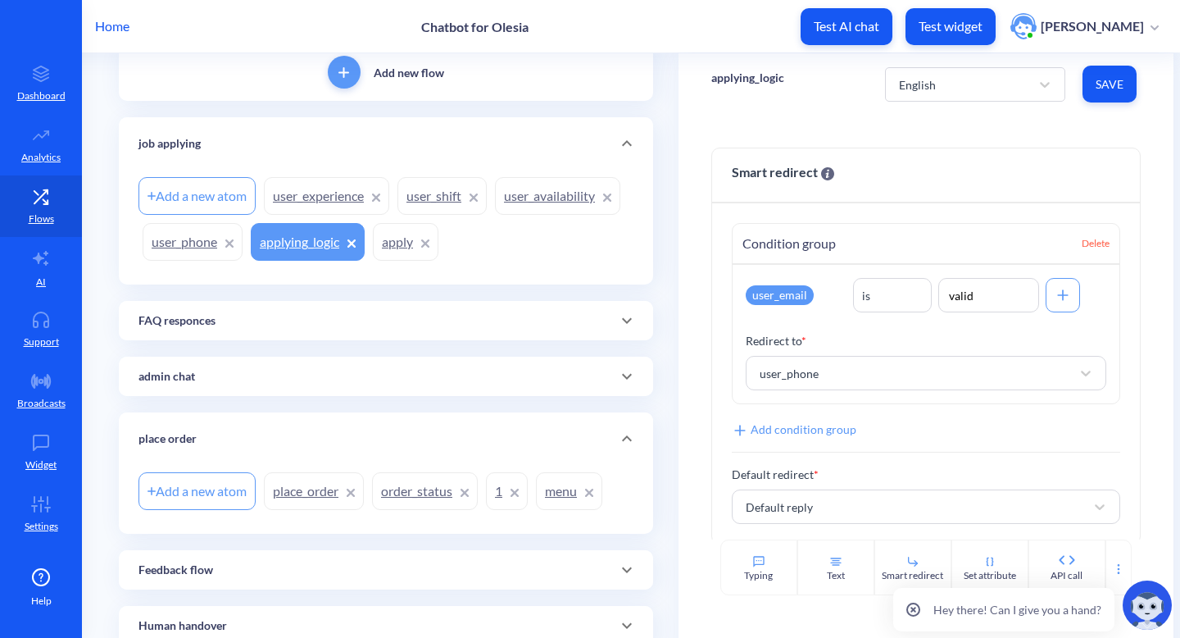
click at [192, 245] on link "user_phone" at bounding box center [193, 242] width 100 height 38
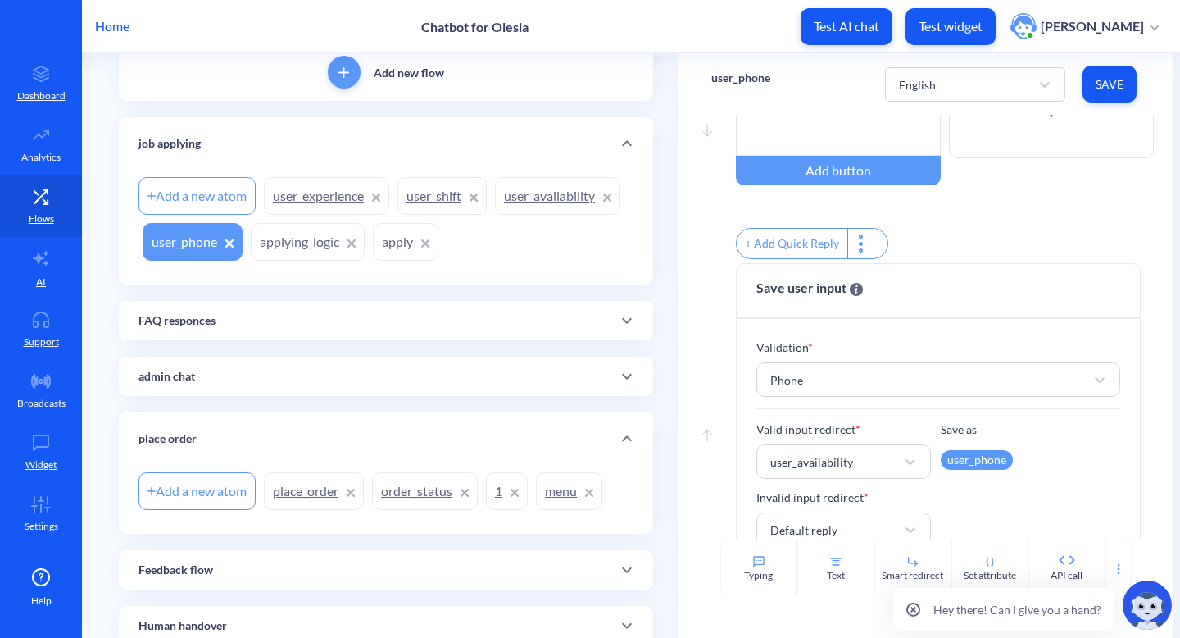
scroll to position [170, 0]
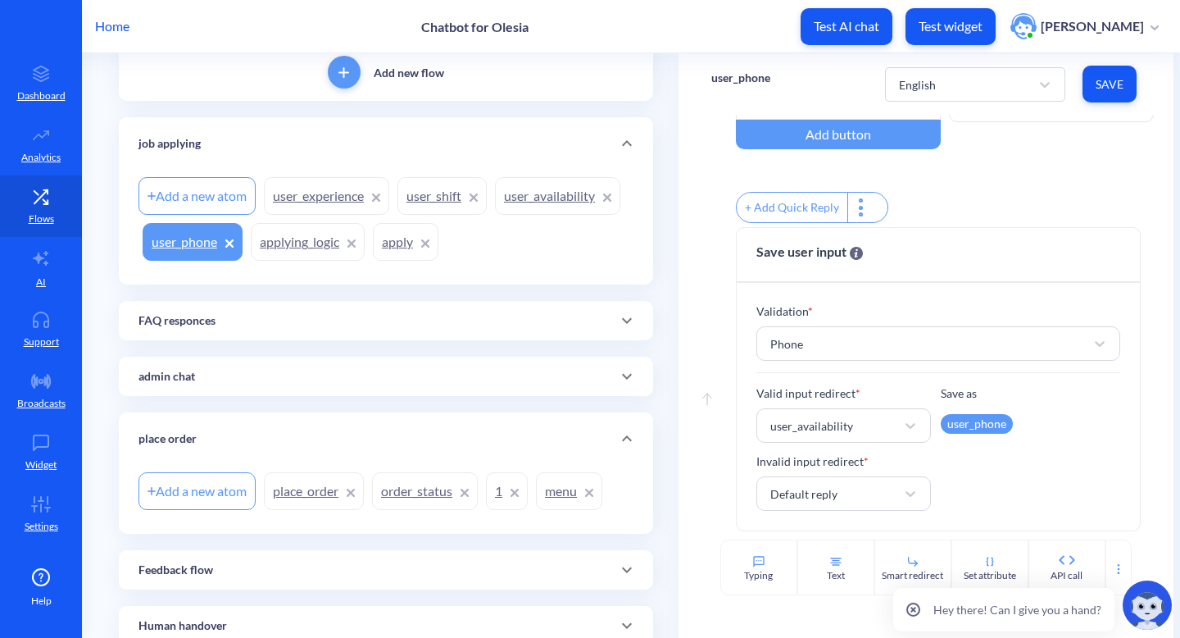
click at [525, 190] on link "user_availability" at bounding box center [557, 196] width 125 height 38
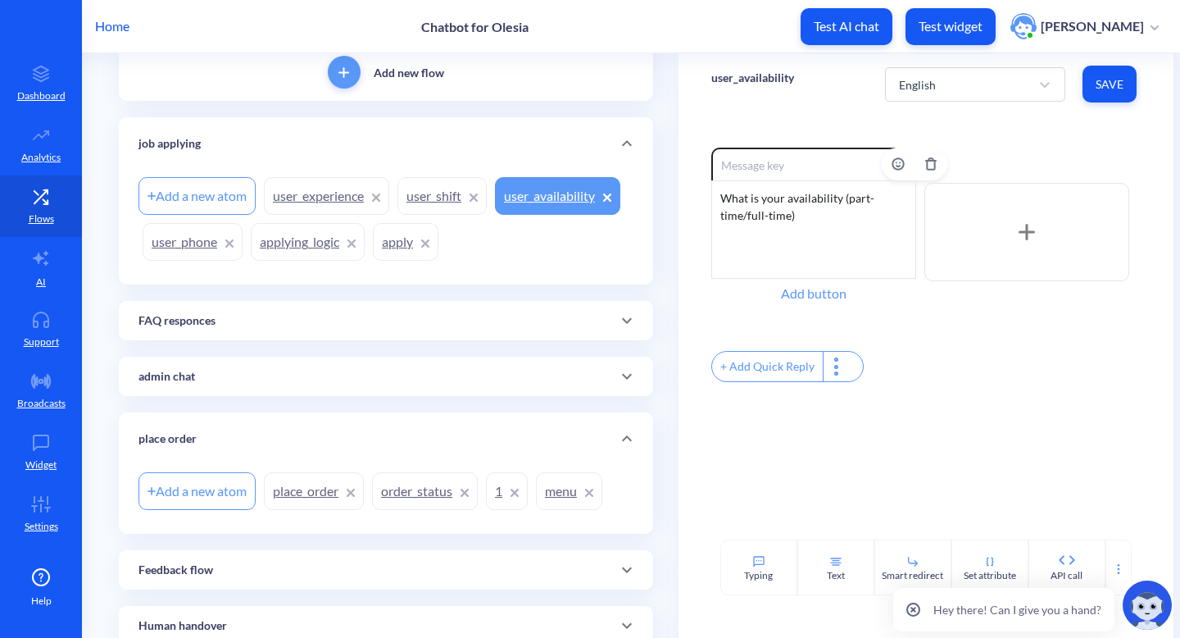
click at [828, 287] on div "Add button" at bounding box center [814, 294] width 205 height 30
click at [828, 287] on input "text" at bounding box center [814, 294] width 205 height 30
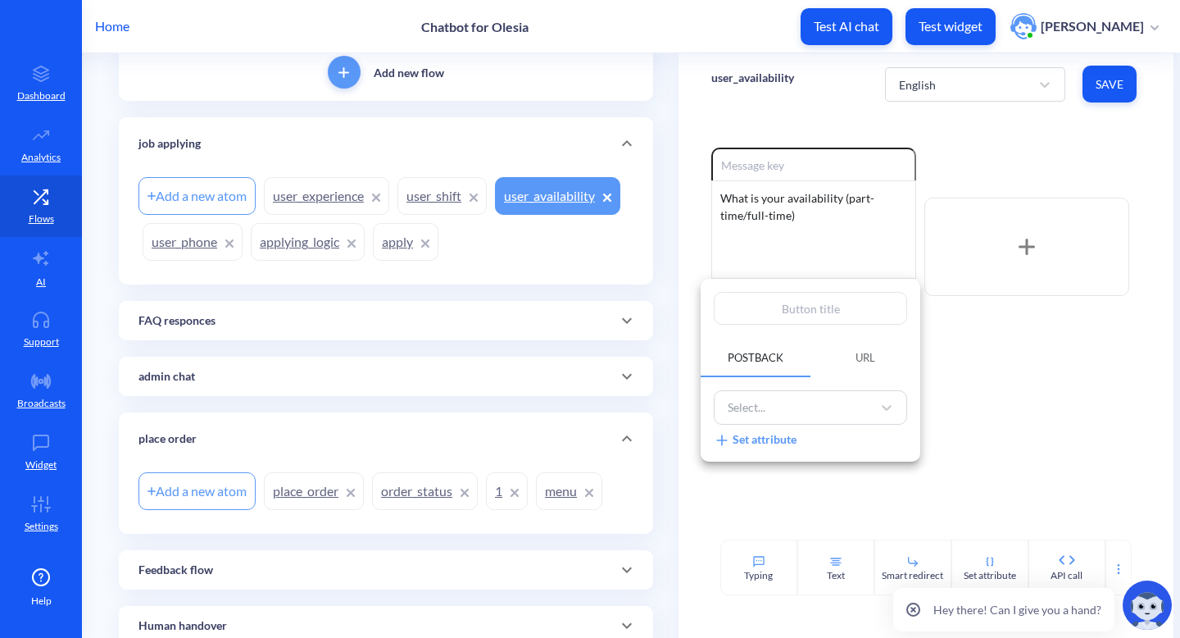
click at [821, 299] on input "text" at bounding box center [810, 308] width 193 height 33
type input "f"
type input "fu"
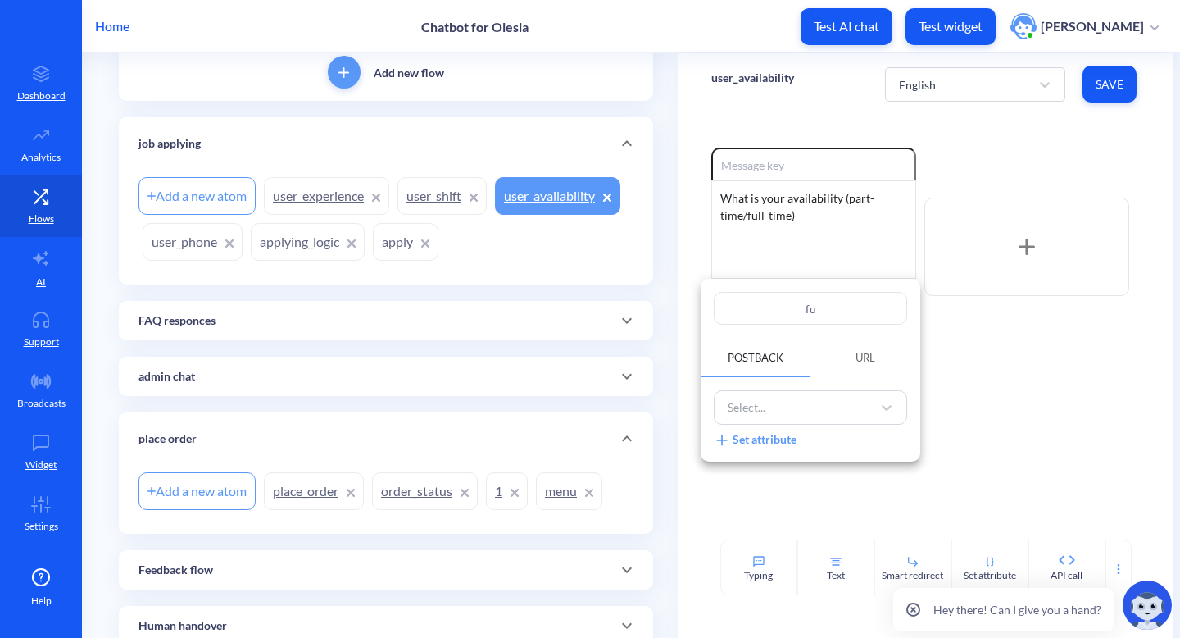
type input "ful"
type input "full"
type input "full-"
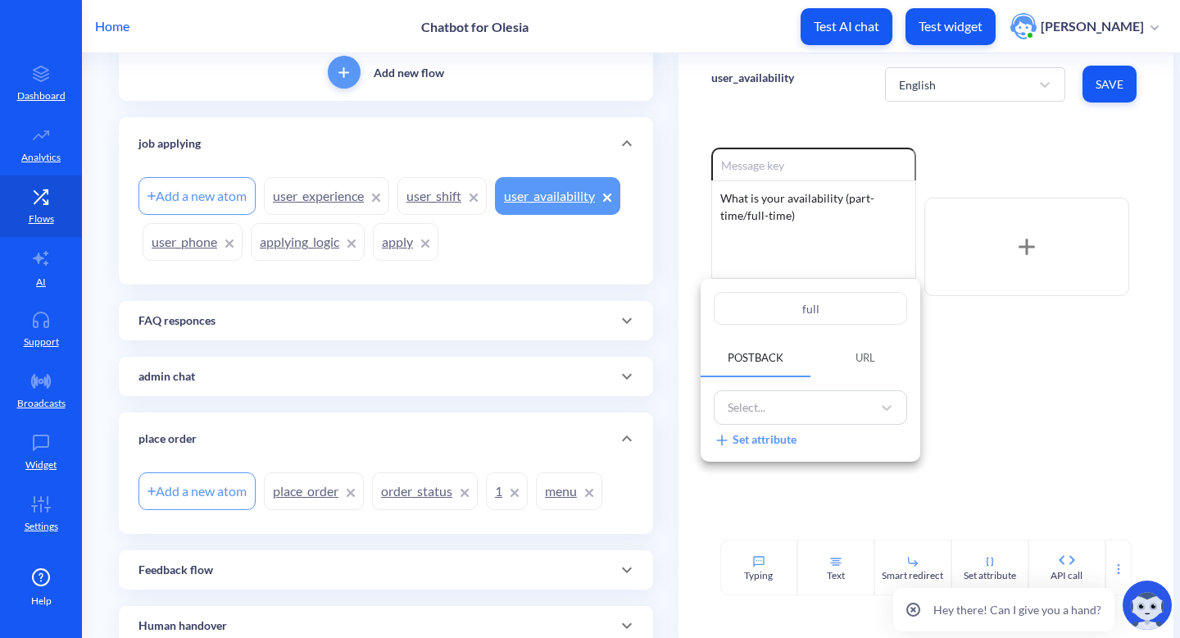
type input "full-"
type input "full-t"
type input "full-ti"
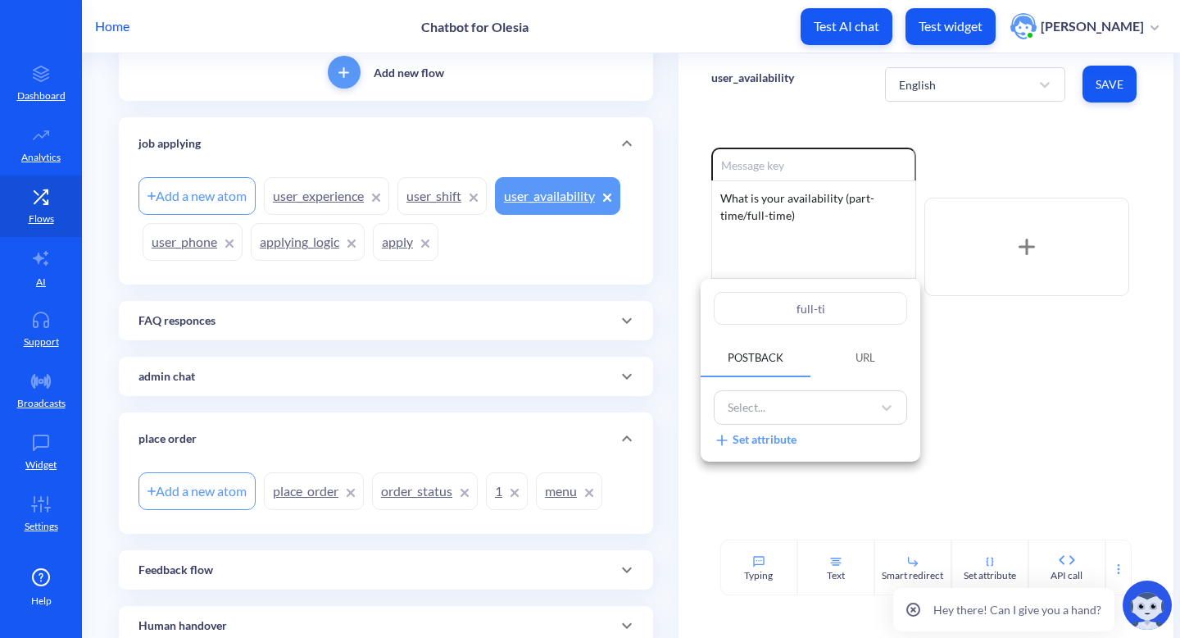
type input "full-tim"
type input "full-time"
click at [854, 403] on div "Select..." at bounding box center [796, 407] width 152 height 27
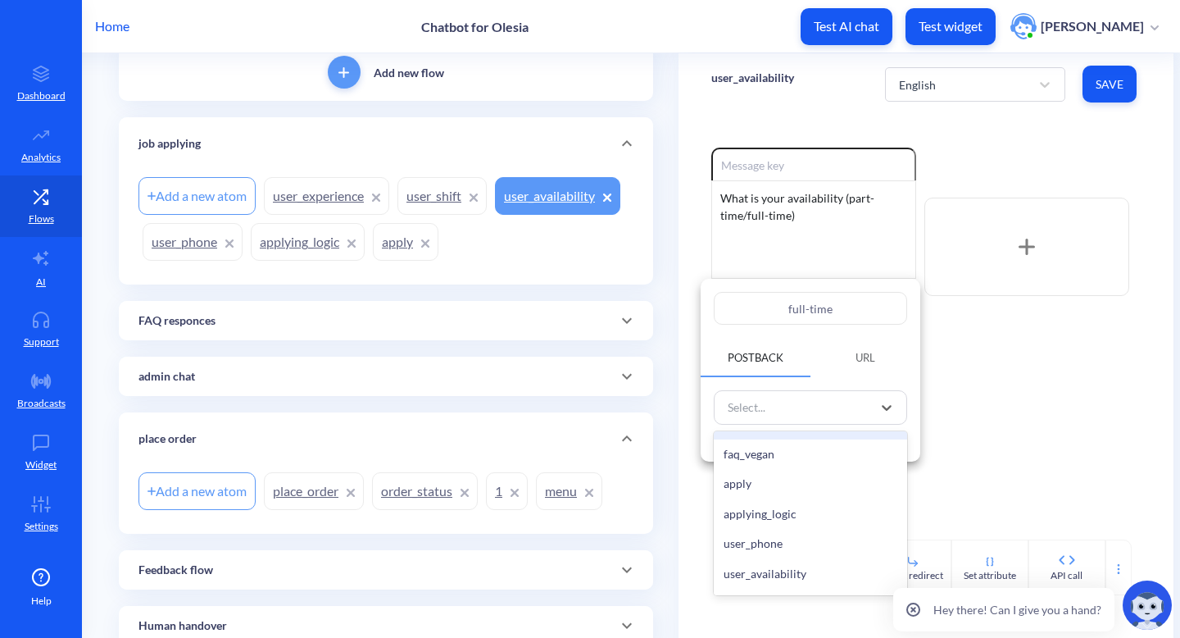
scroll to position [865, 0]
click at [811, 512] on div "applying_logic" at bounding box center [810, 513] width 193 height 30
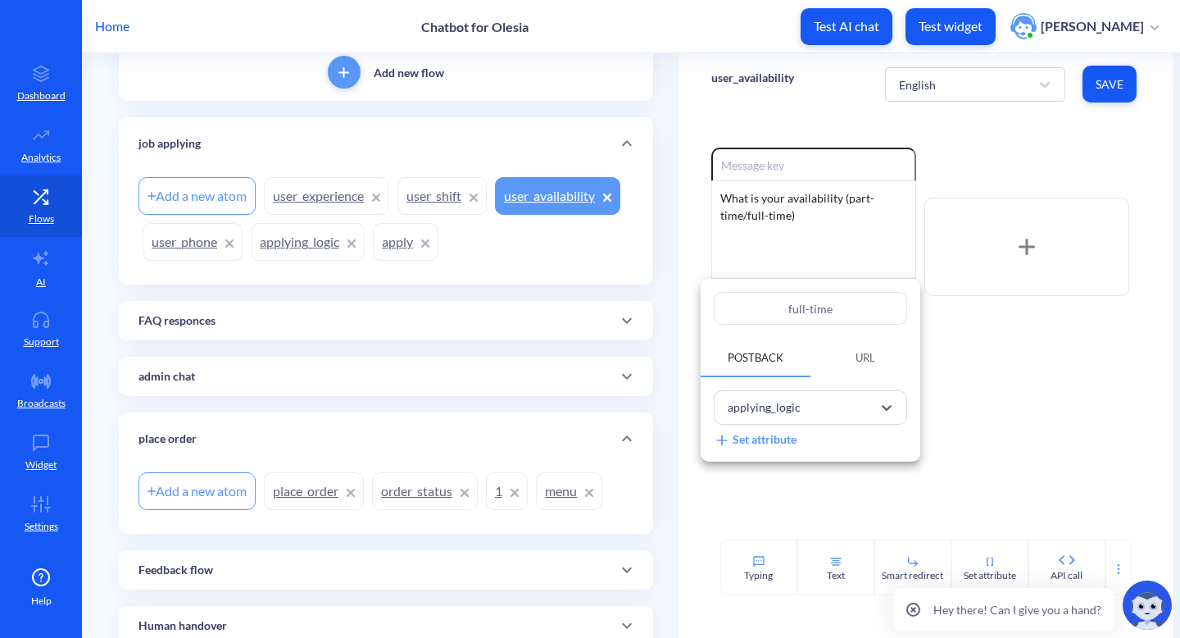
click at [768, 447] on div "Set attribute" at bounding box center [755, 439] width 83 height 17
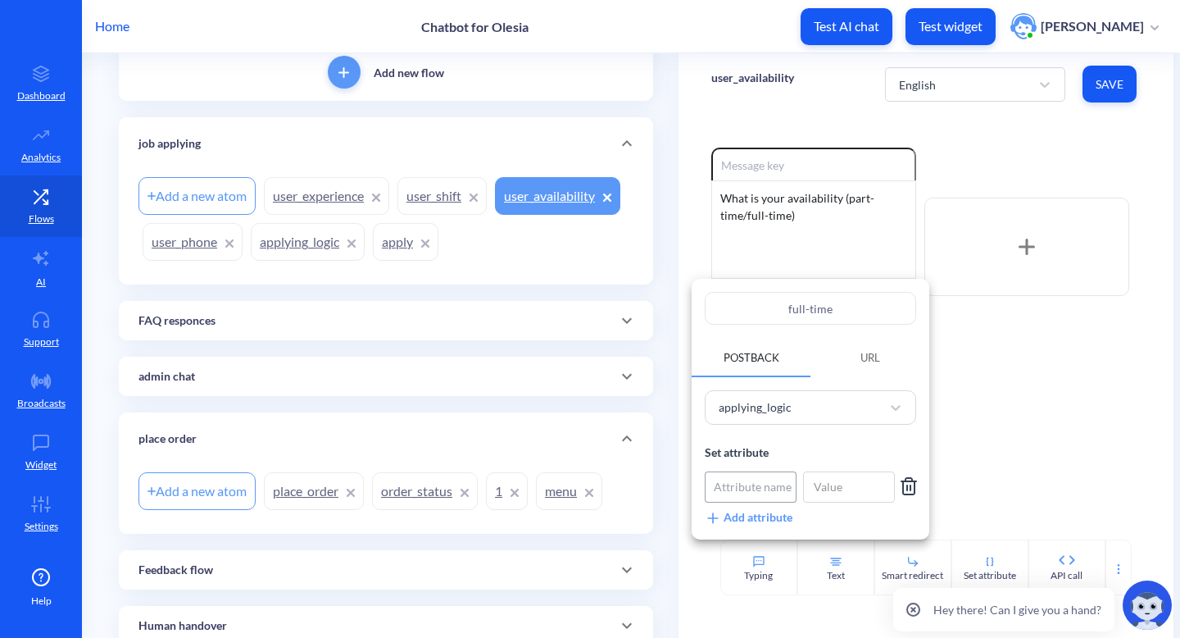
click at [780, 490] on div "Attribute name" at bounding box center [753, 486] width 78 height 17
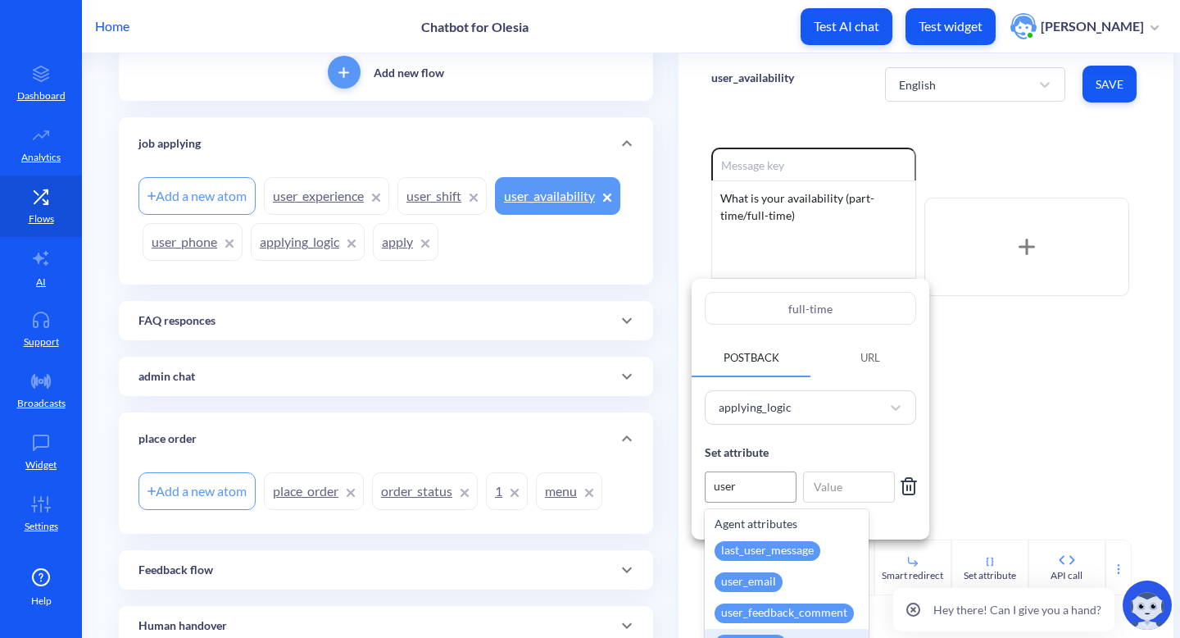
scroll to position [25, 0]
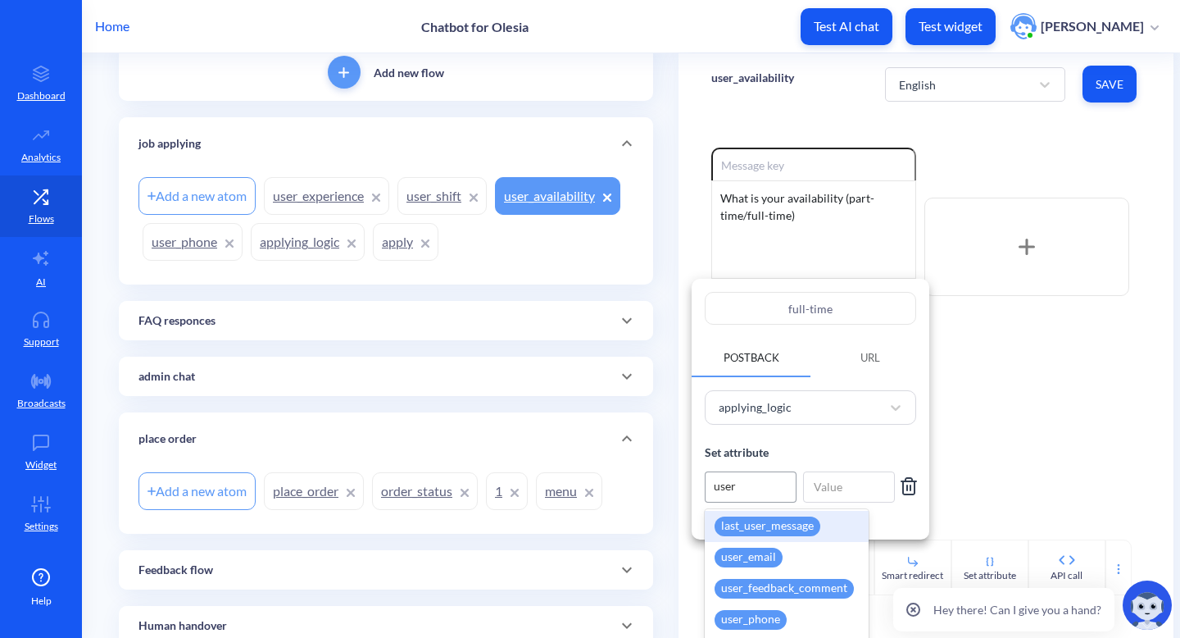
type input "user"
click at [1008, 416] on div at bounding box center [590, 319] width 1180 height 638
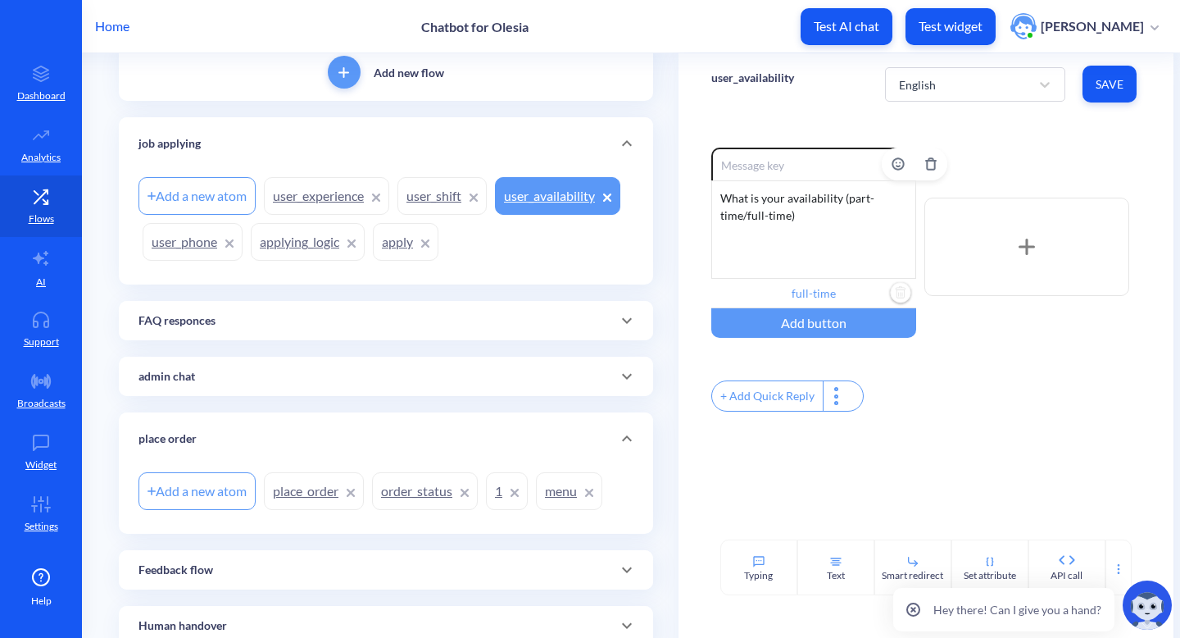
click at [835, 298] on input "full-time" at bounding box center [814, 294] width 205 height 30
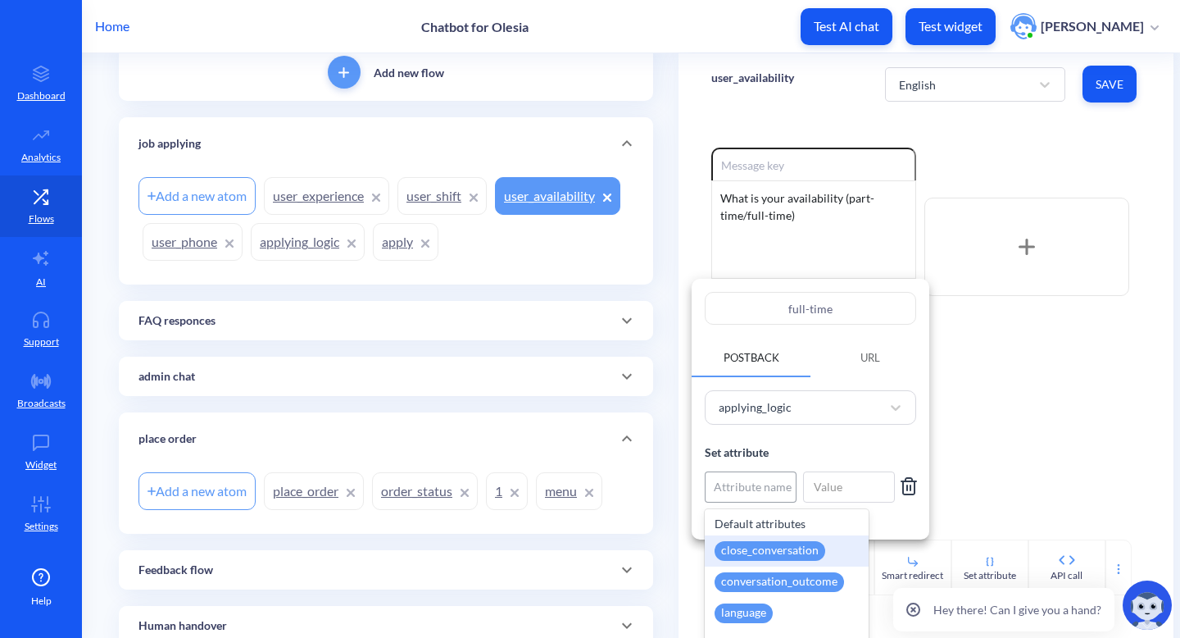
click at [762, 498] on div "Attribute name" at bounding box center [751, 486] width 90 height 27
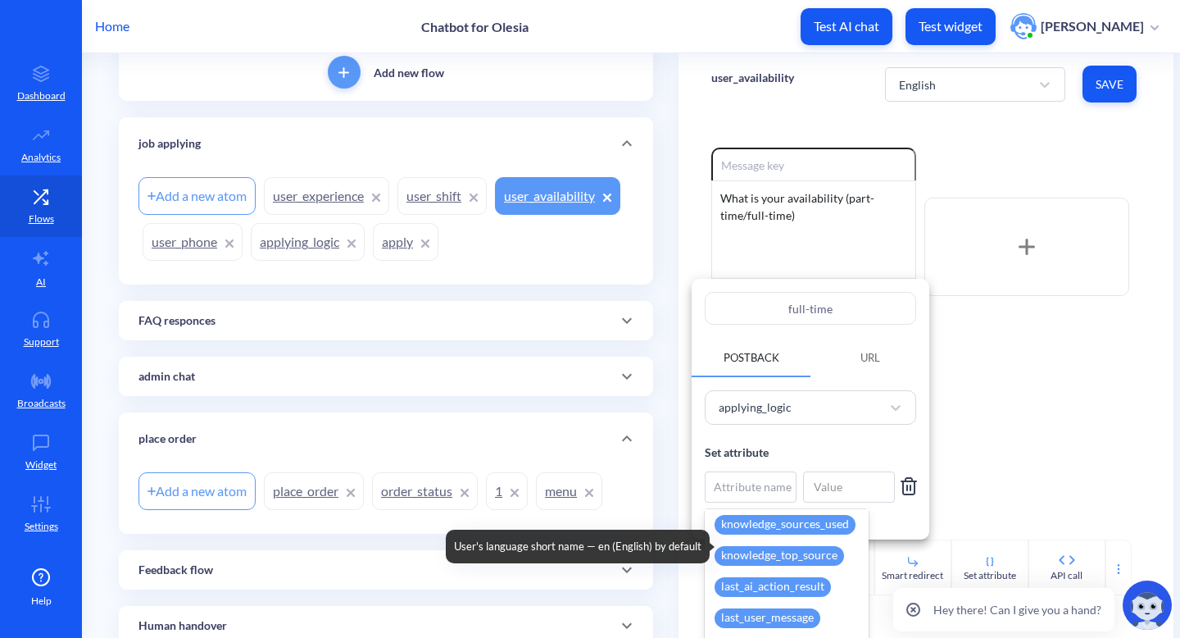
scroll to position [618, 0]
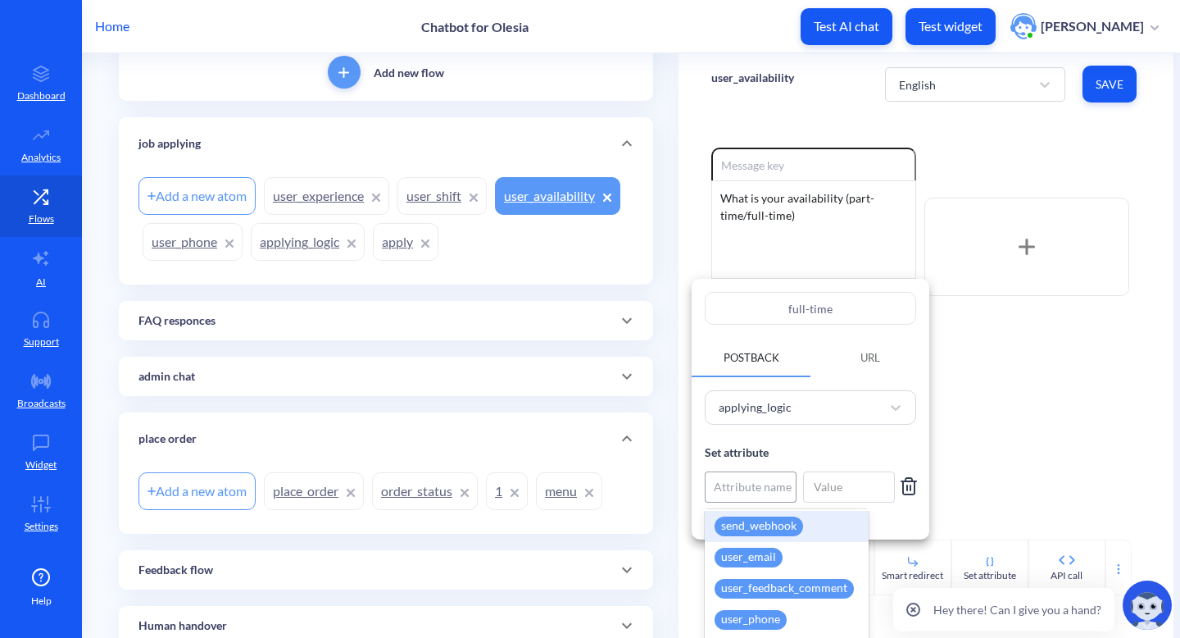
click at [763, 491] on div "Attribute name" at bounding box center [753, 486] width 78 height 17
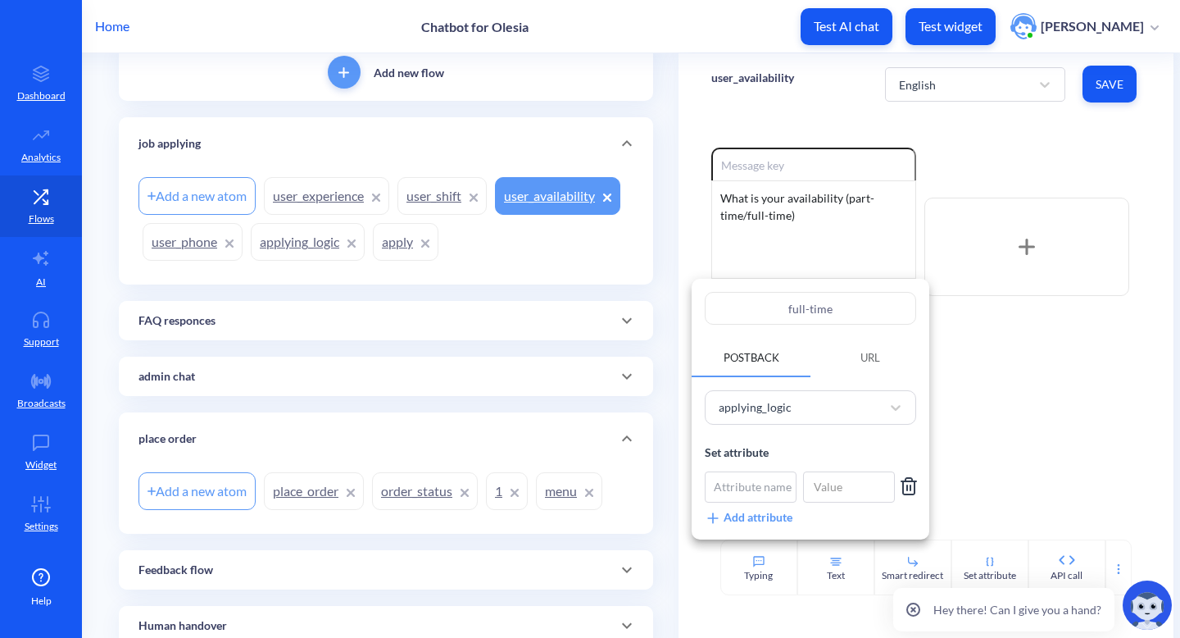
click at [762, 516] on div "Add attribute" at bounding box center [749, 517] width 88 height 17
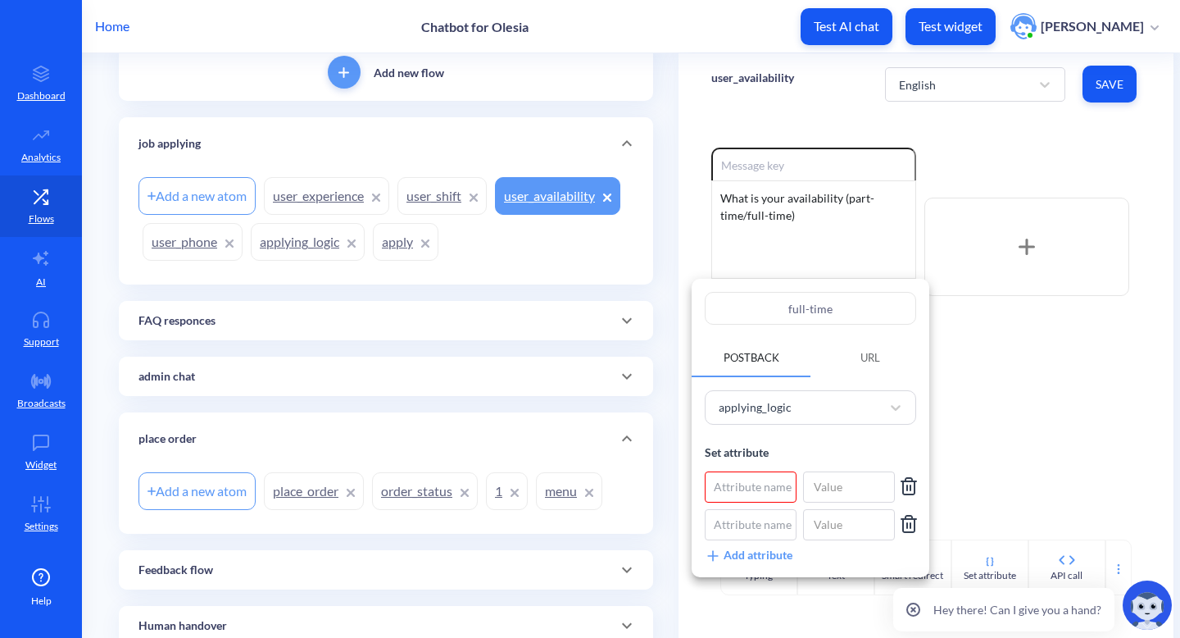
click at [915, 527] on icon at bounding box center [908, 524] width 11 height 16
click at [776, 493] on div "Attribute name" at bounding box center [753, 486] width 78 height 17
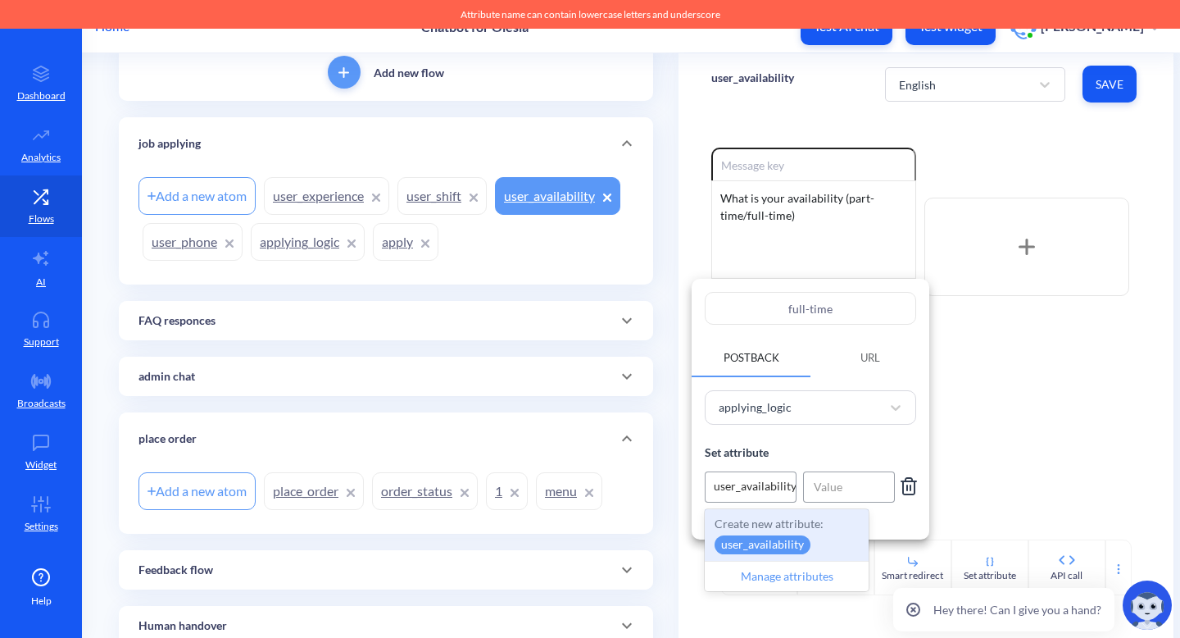
type input "user_availability"
click at [820, 494] on input at bounding box center [849, 486] width 92 height 31
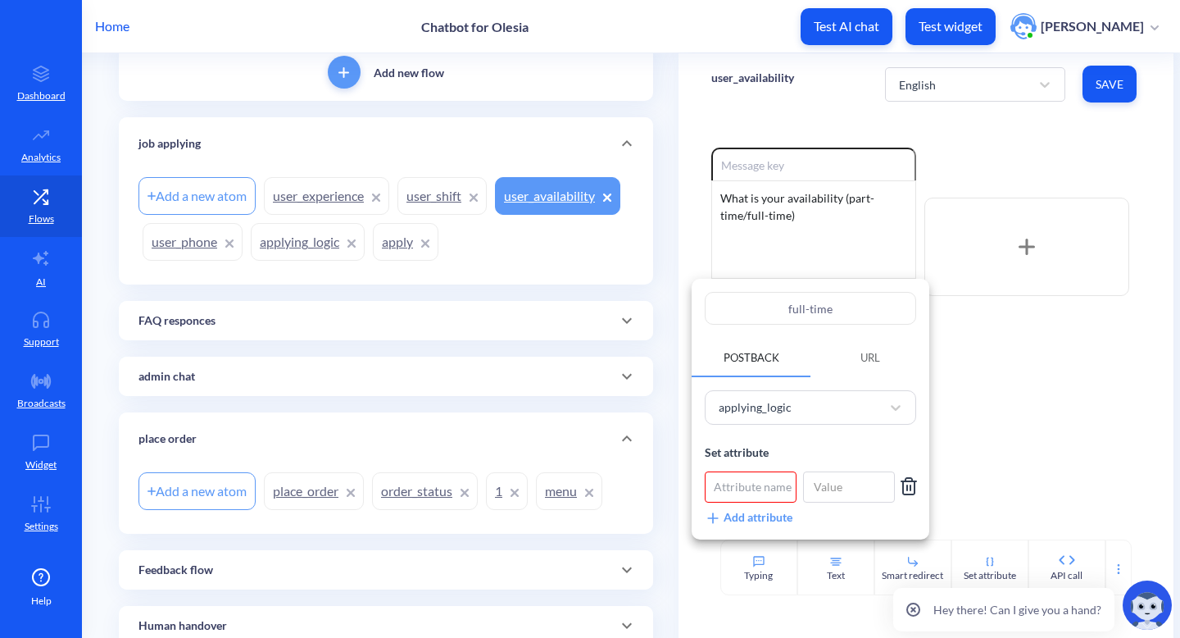
click at [770, 490] on div "Attribute name" at bounding box center [753, 486] width 78 height 17
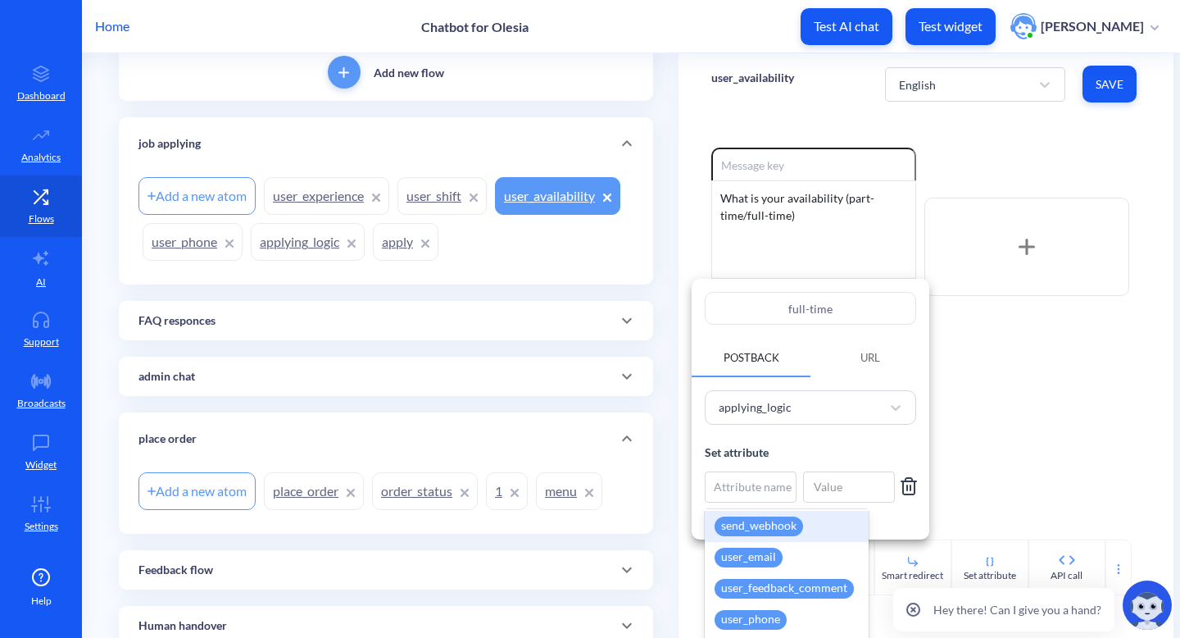
click at [1008, 410] on div at bounding box center [590, 319] width 1180 height 638
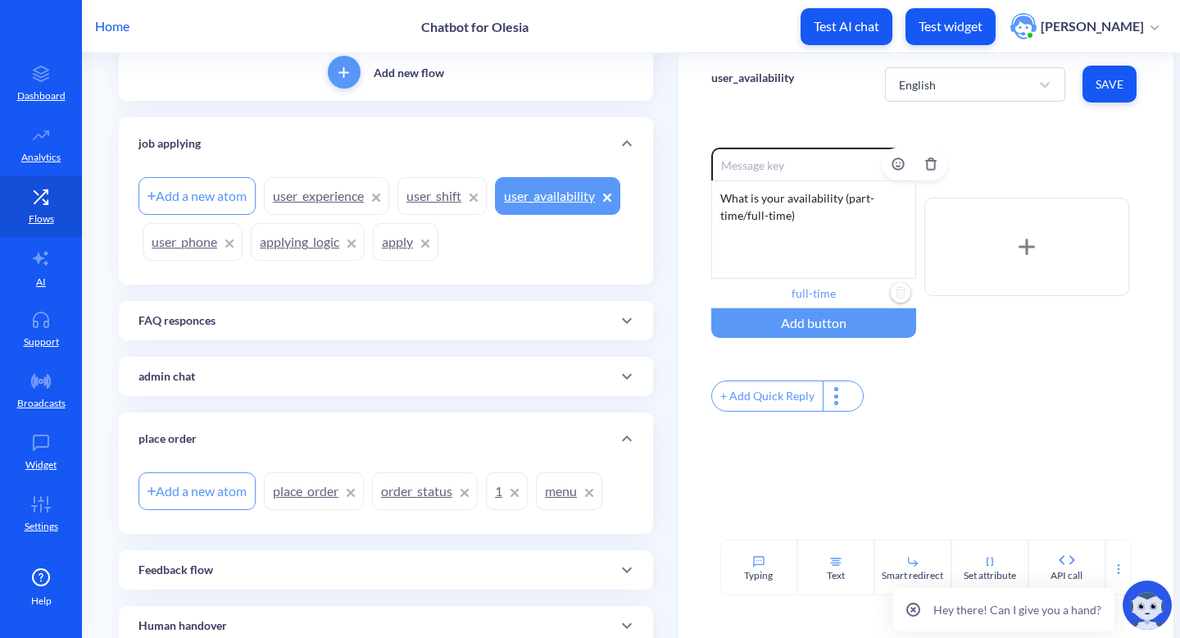
click at [901, 290] on img "Delete" at bounding box center [901, 293] width 25 height 25
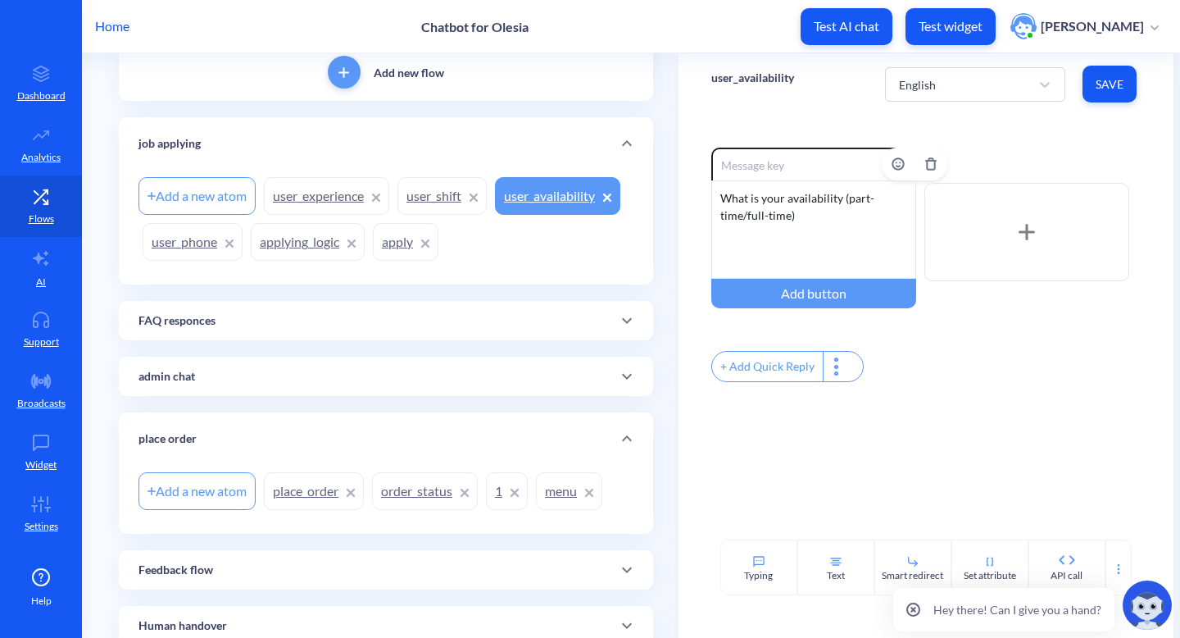
click at [779, 363] on div "+ Add Quick Reply" at bounding box center [767, 367] width 111 height 30
click at [779, 363] on input "text" at bounding box center [796, 366] width 169 height 30
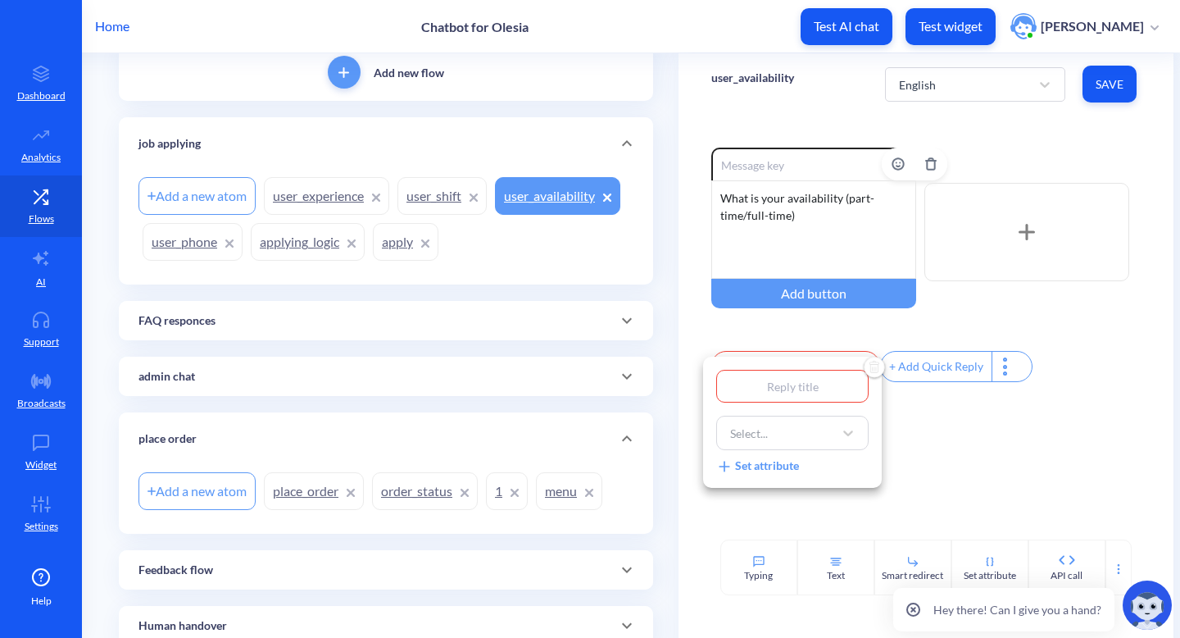
type input "f"
type input "fu"
type input "ful"
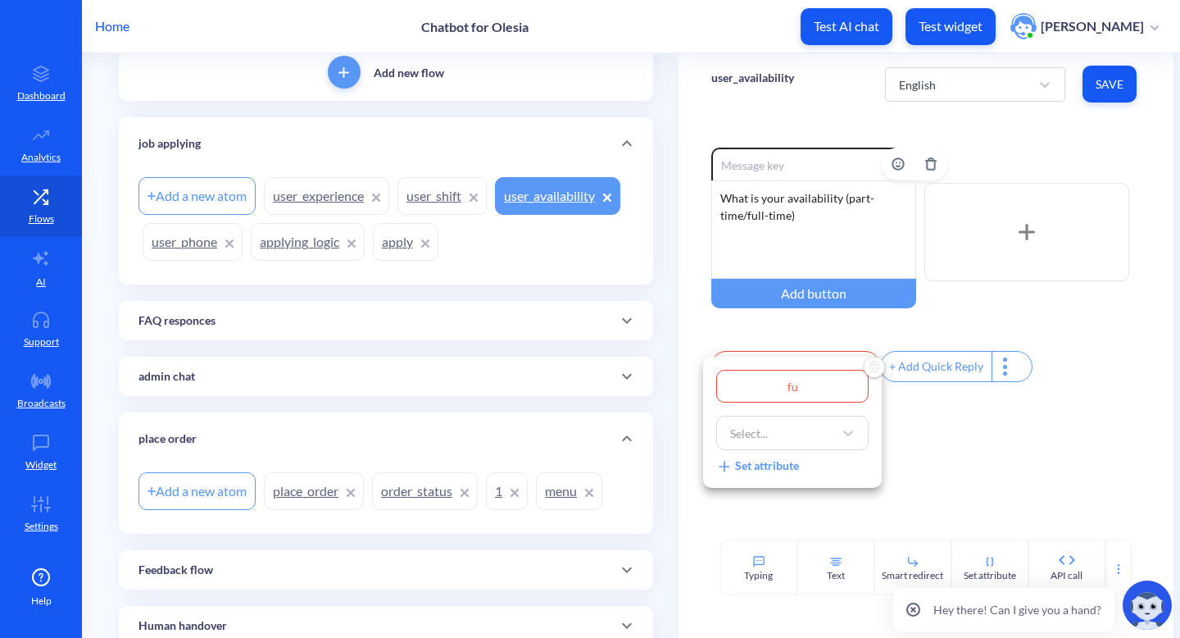
type input "ful"
type input "full"
type input "full-"
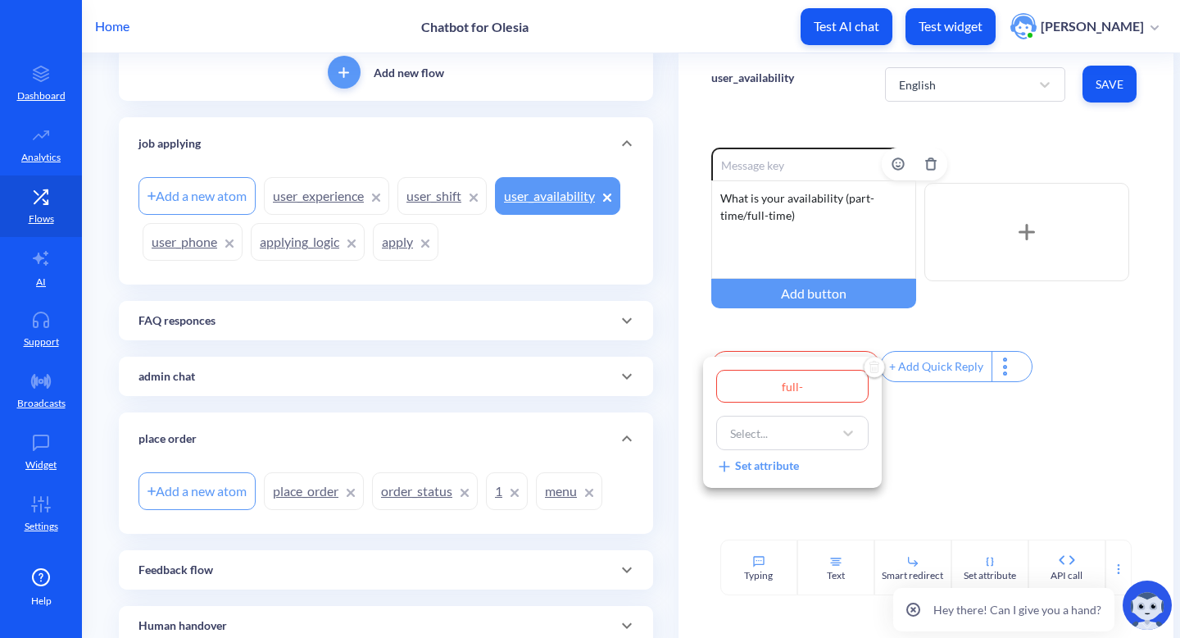
type input "full-t"
type input "full-ti"
type input "full-tim"
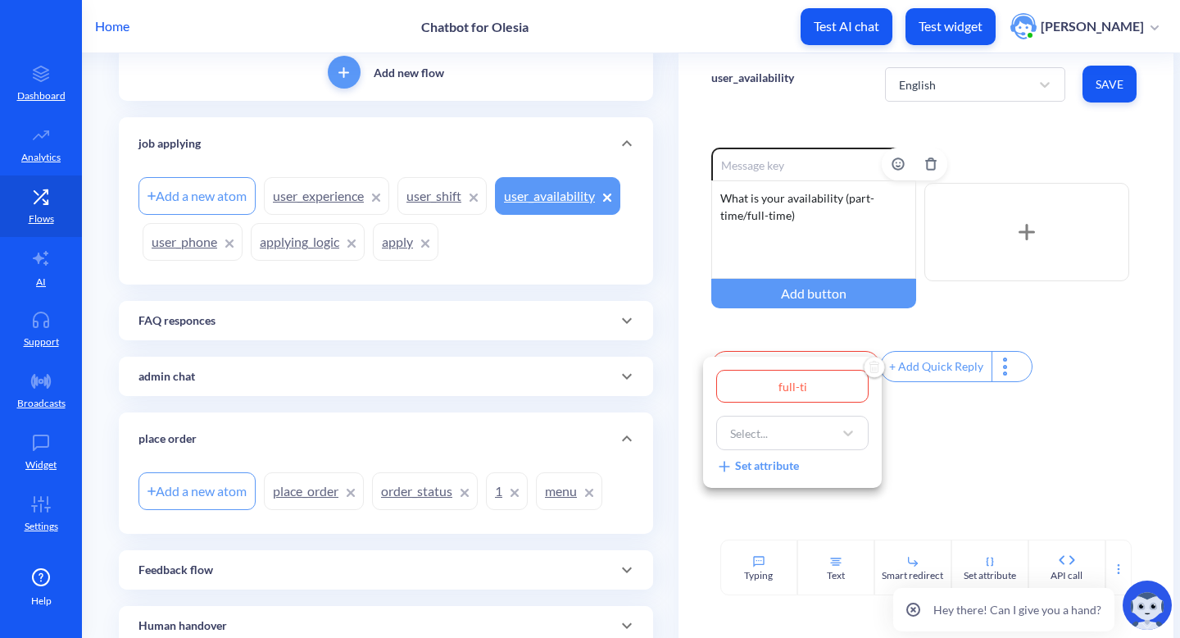
type input "full-tim"
type input "full-time"
click at [784, 443] on div "Select..." at bounding box center [777, 433] width 111 height 30
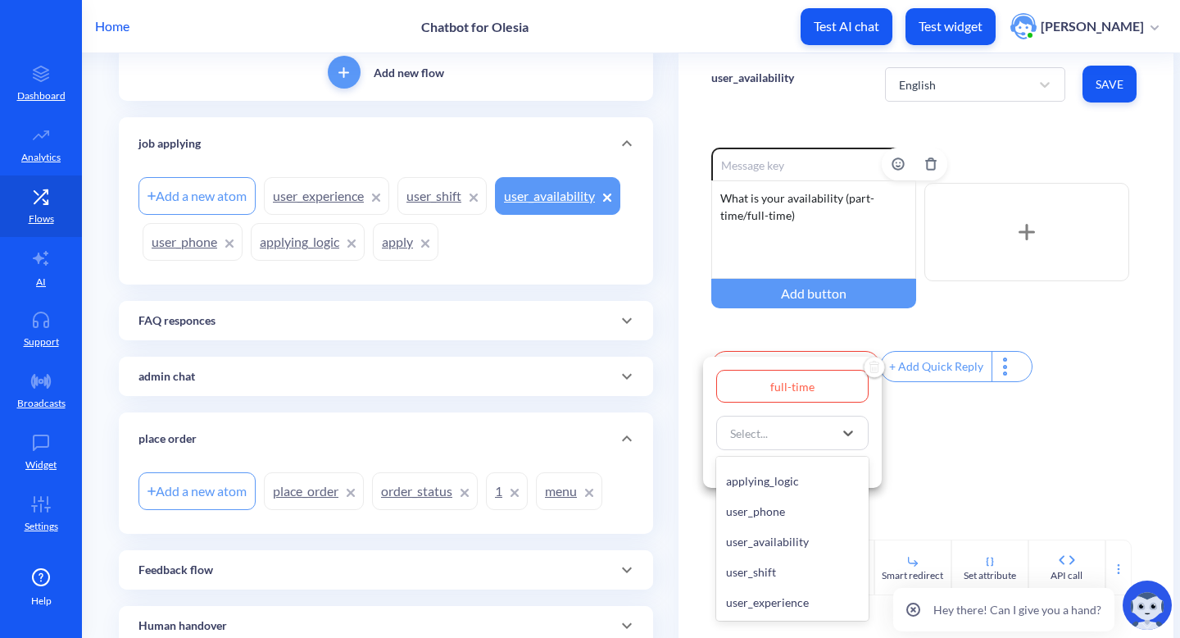
scroll to position [1032, 0]
click at [784, 548] on div "user_availability" at bounding box center [792, 541] width 152 height 30
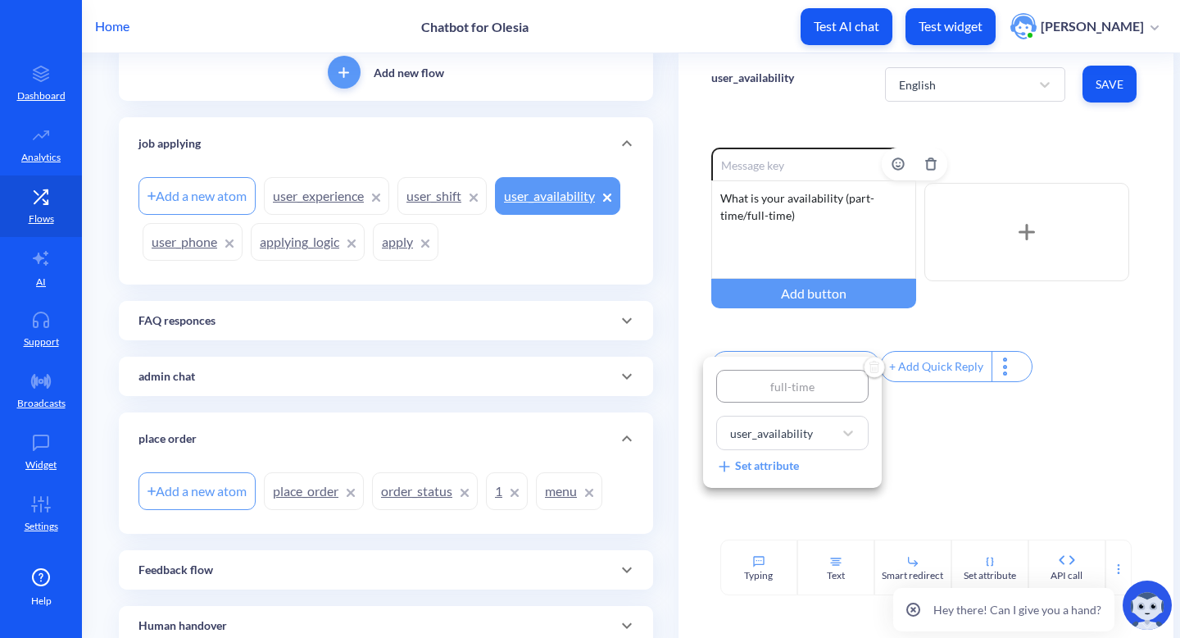
click at [929, 375] on div at bounding box center [590, 319] width 1180 height 638
click at [929, 375] on div "+ Add Quick Reply" at bounding box center [936, 367] width 111 height 30
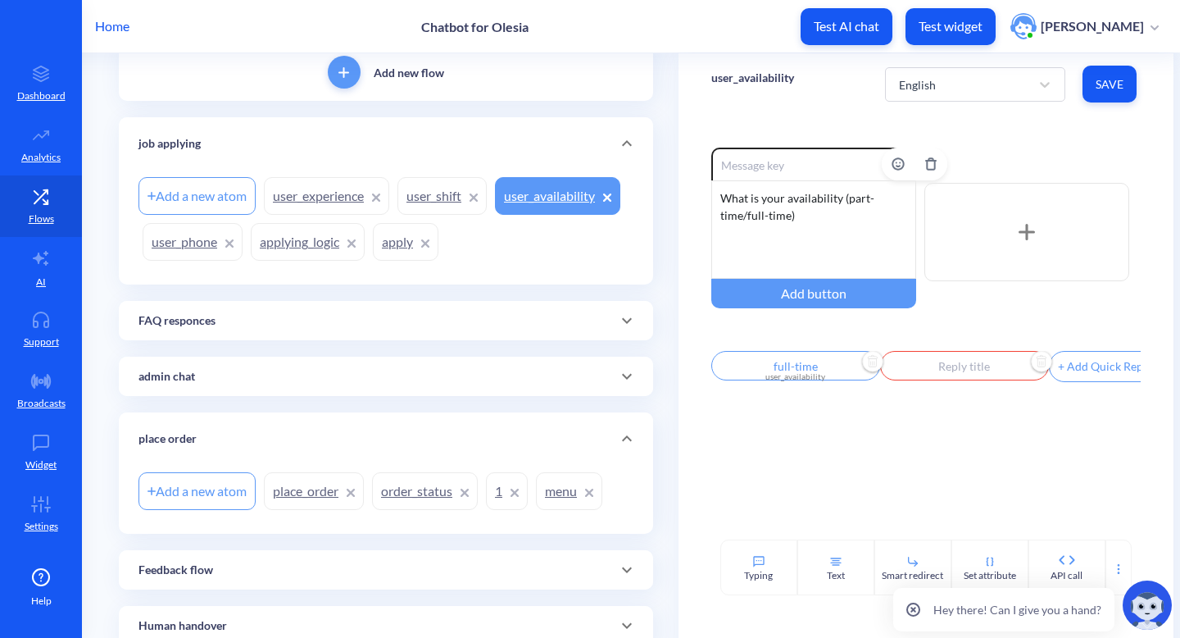
click at [929, 375] on input "text" at bounding box center [964, 366] width 169 height 30
type input "p"
type input "pa"
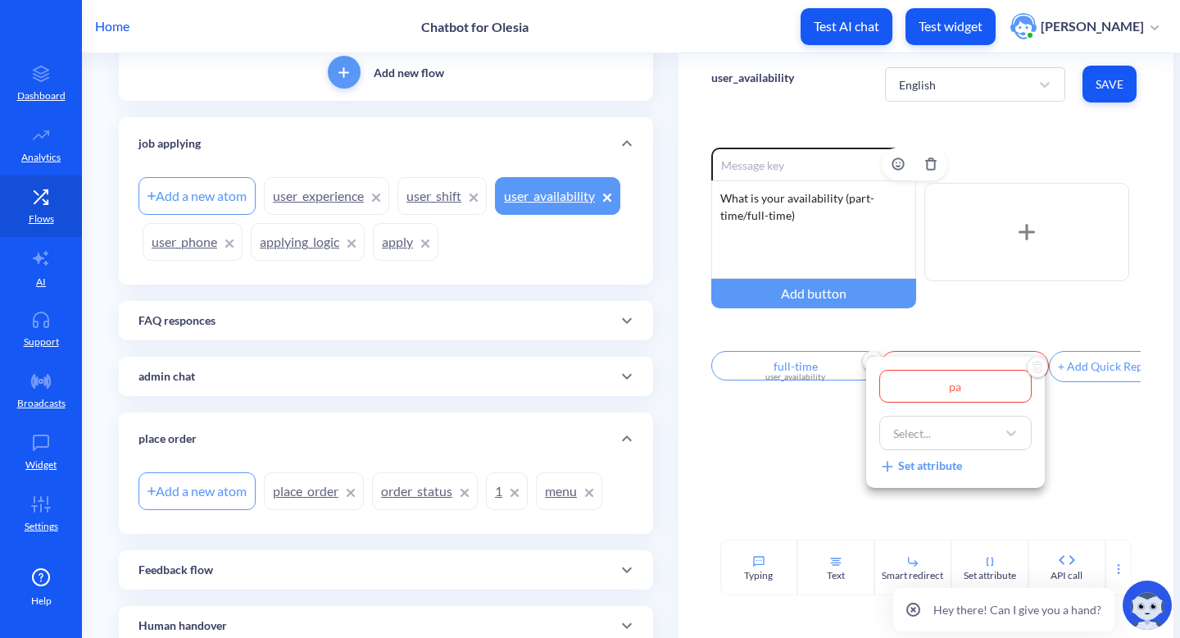
type input "par"
type input "part"
type input "part-"
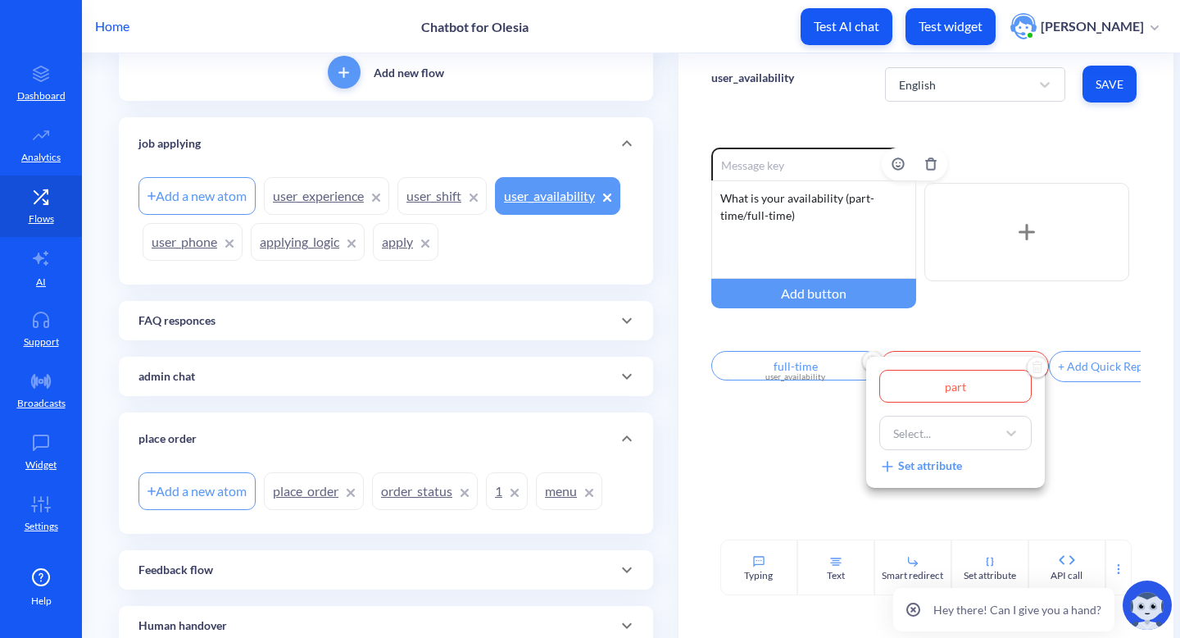
type input "part-"
type input "part-t"
type input "part-ti"
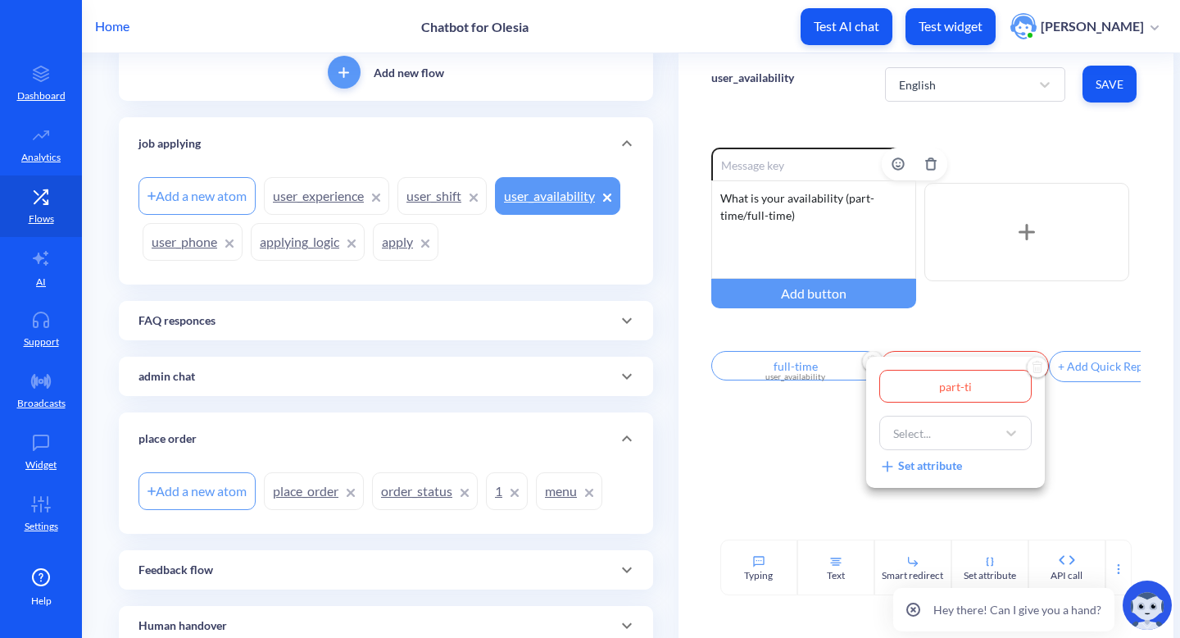
type input "part-tim"
type input "part-time"
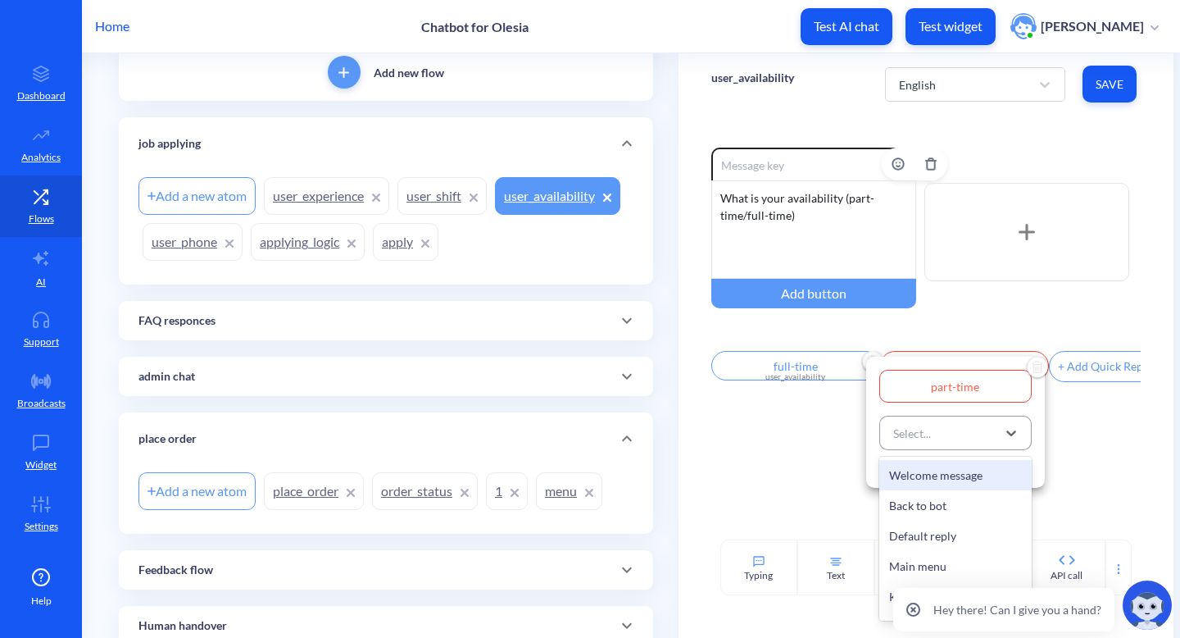
click at [934, 444] on div "Select..." at bounding box center [940, 433] width 111 height 30
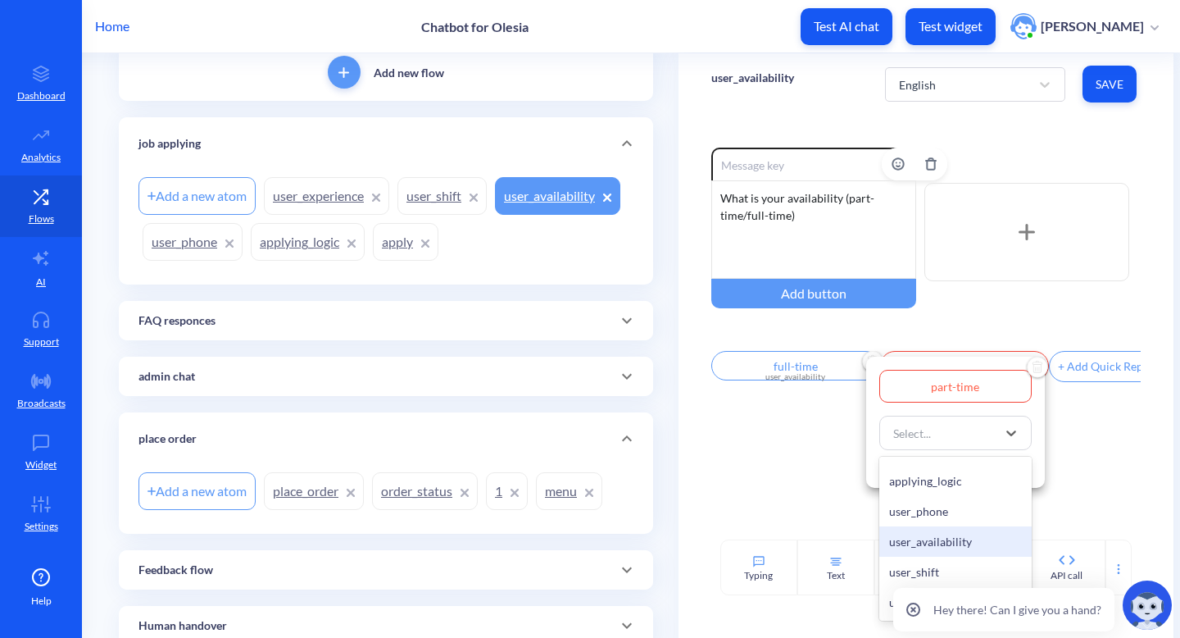
click at [930, 535] on div "user_availability" at bounding box center [956, 541] width 152 height 30
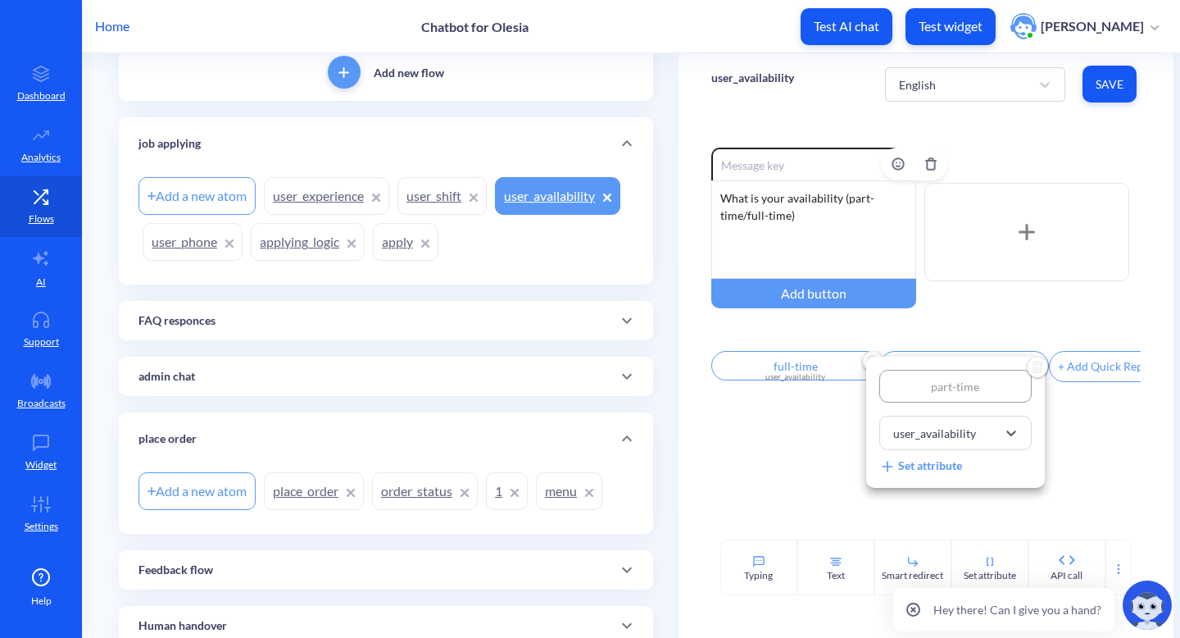
click at [1063, 465] on div at bounding box center [590, 319] width 1180 height 638
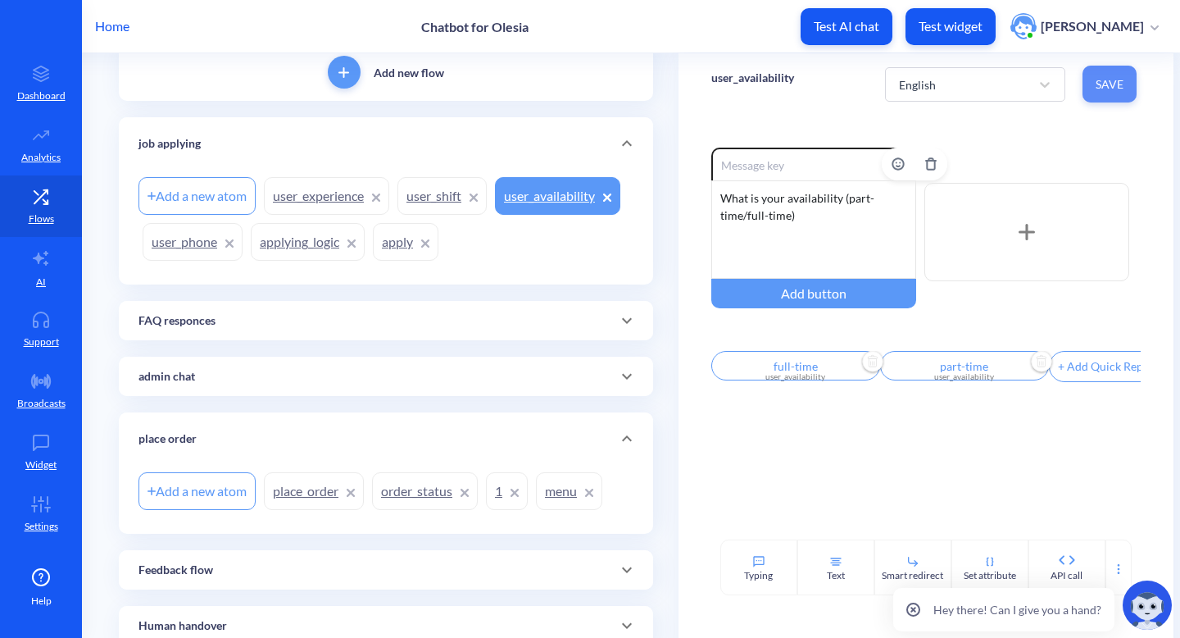
click at [1100, 86] on span "Save" at bounding box center [1110, 84] width 28 height 16
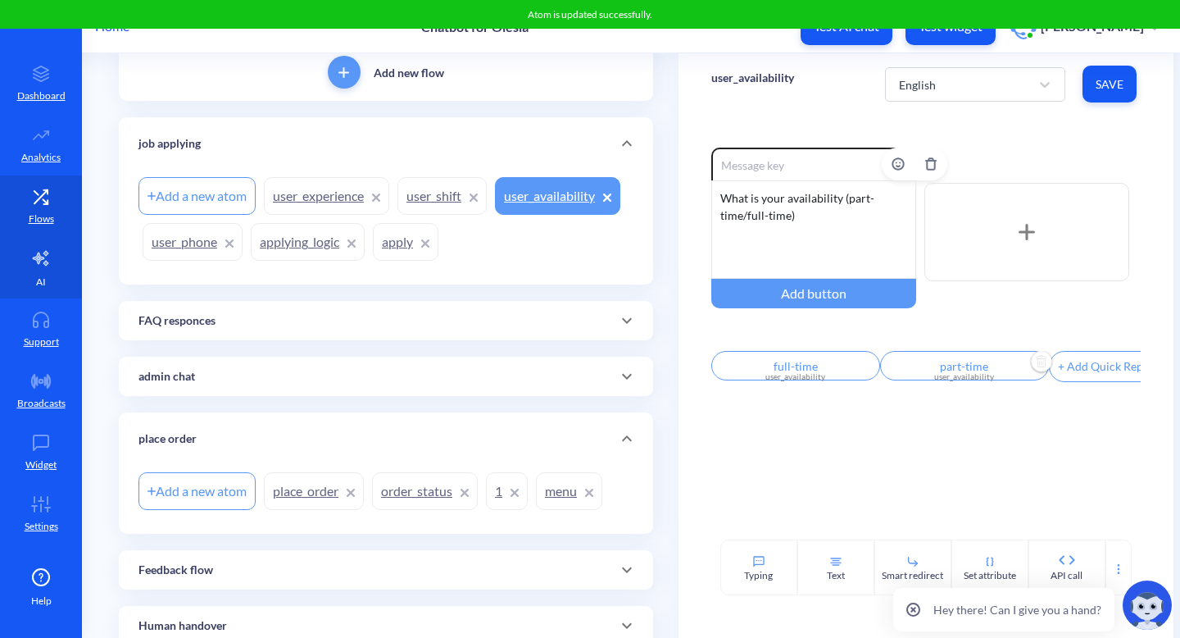
click at [54, 256] on link "AI" at bounding box center [41, 267] width 82 height 61
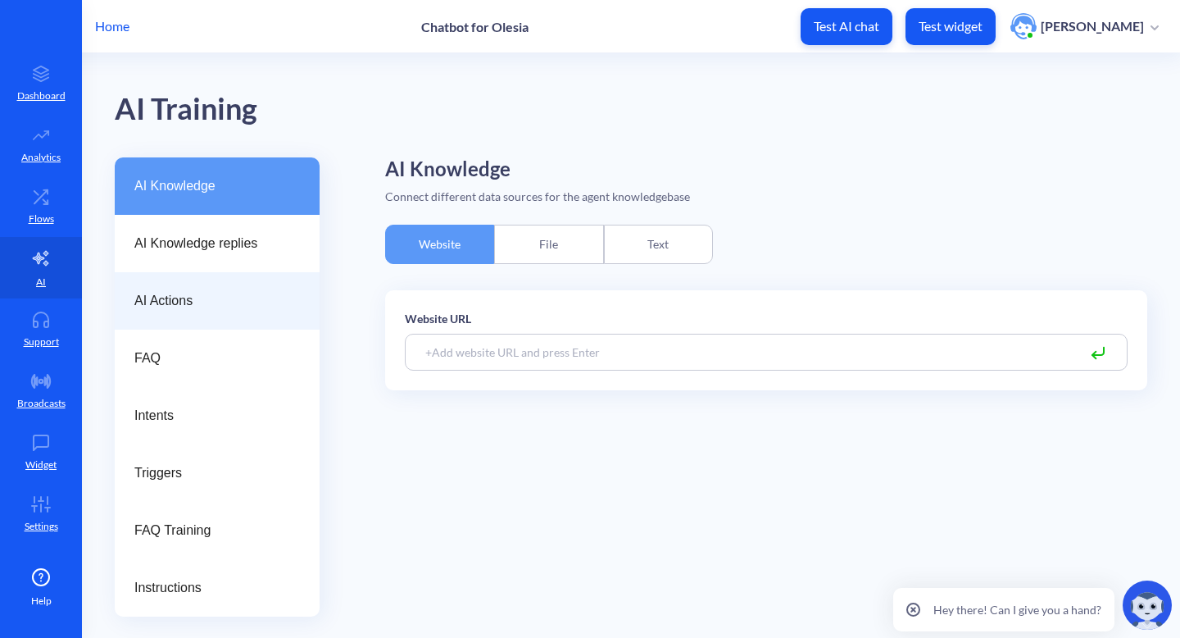
click at [217, 282] on div "AI Actions" at bounding box center [217, 300] width 205 height 57
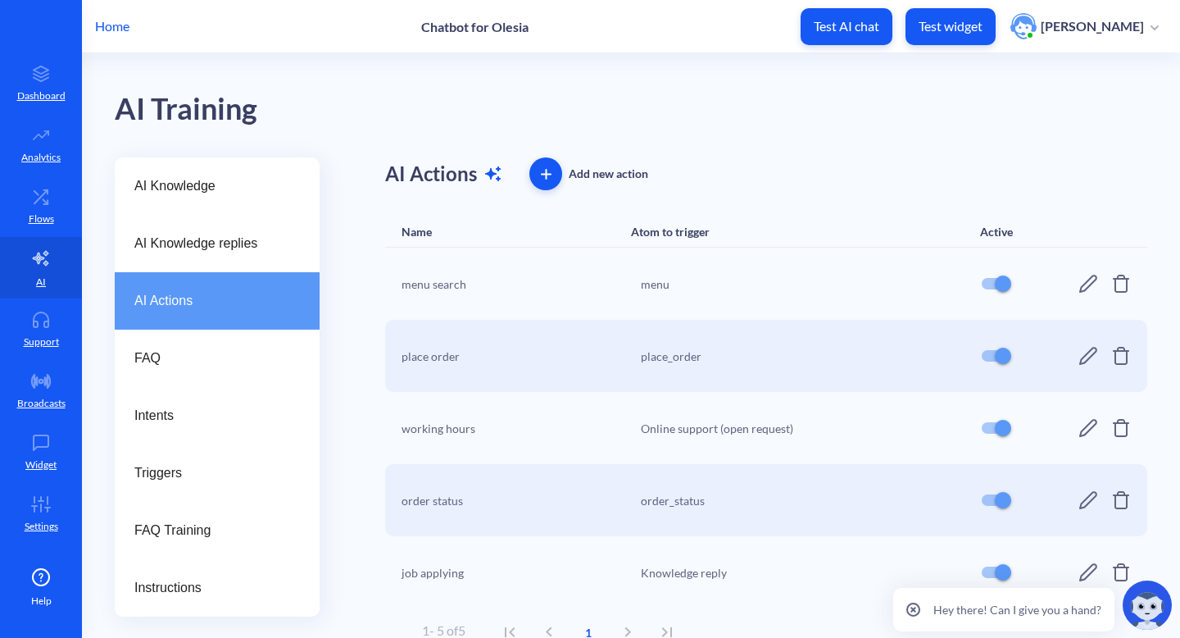
scroll to position [18, 0]
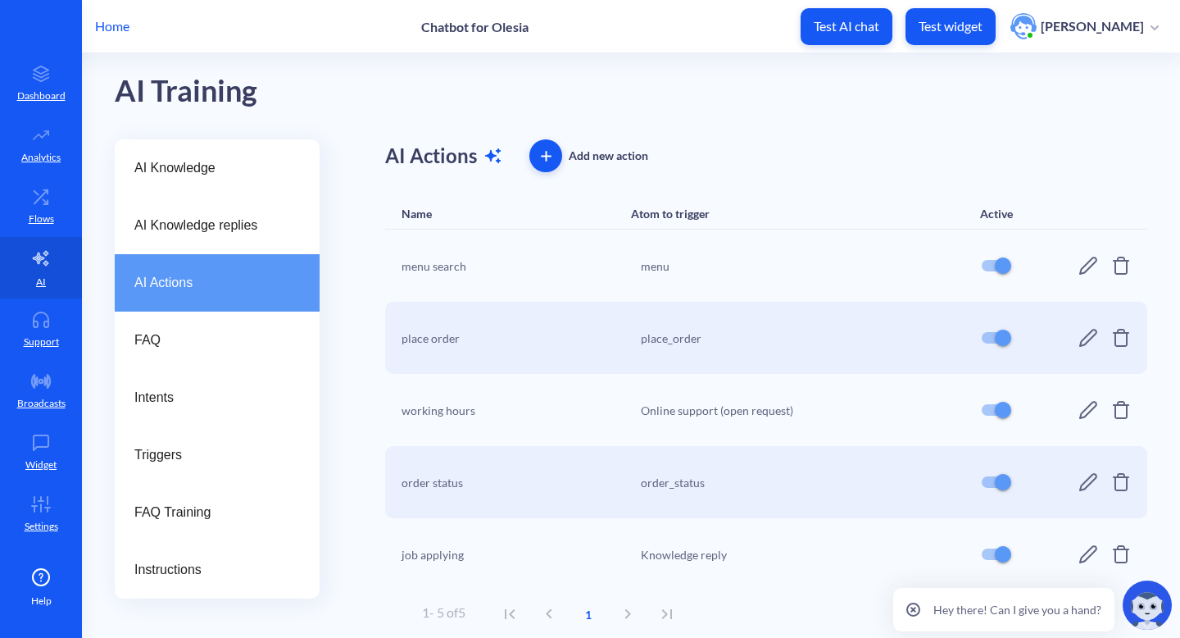
click at [1080, 559] on icon at bounding box center [1089, 554] width 18 height 18
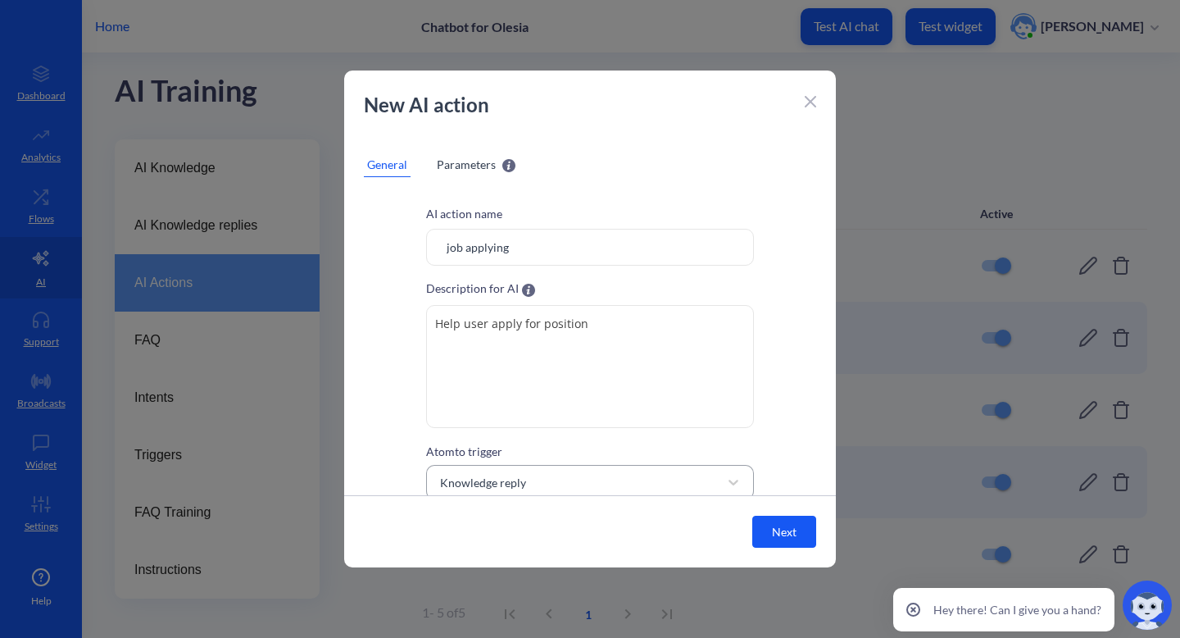
click at [621, 484] on div "Knowledge reply" at bounding box center [575, 482] width 287 height 30
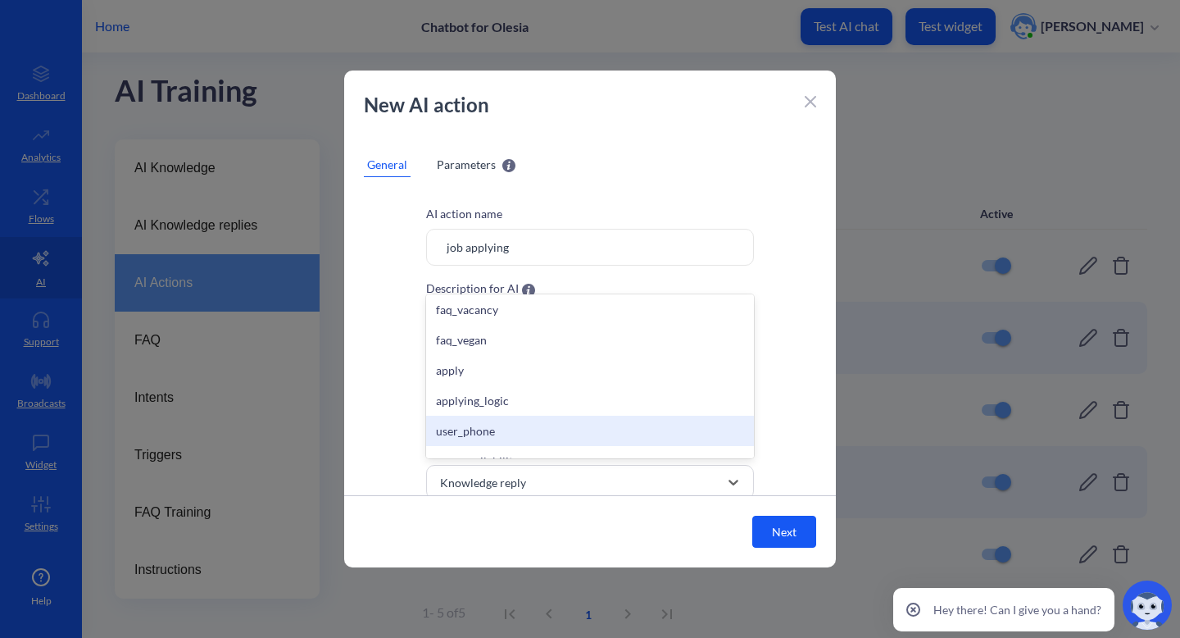
scroll to position [851, 0]
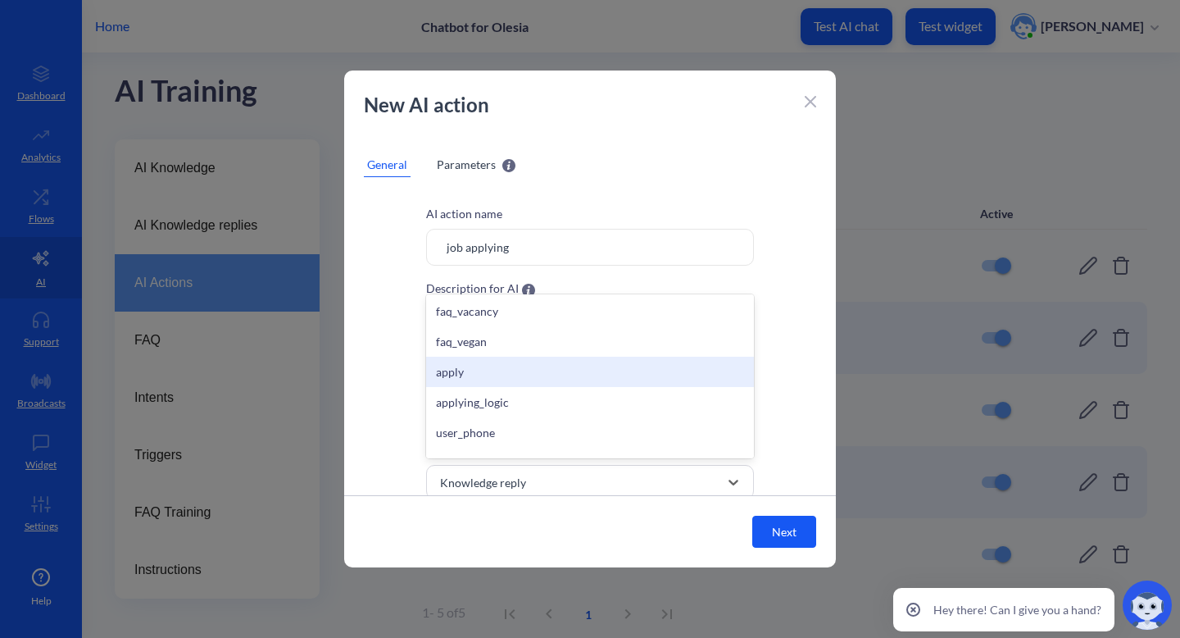
click at [606, 375] on div "apply" at bounding box center [590, 372] width 328 height 30
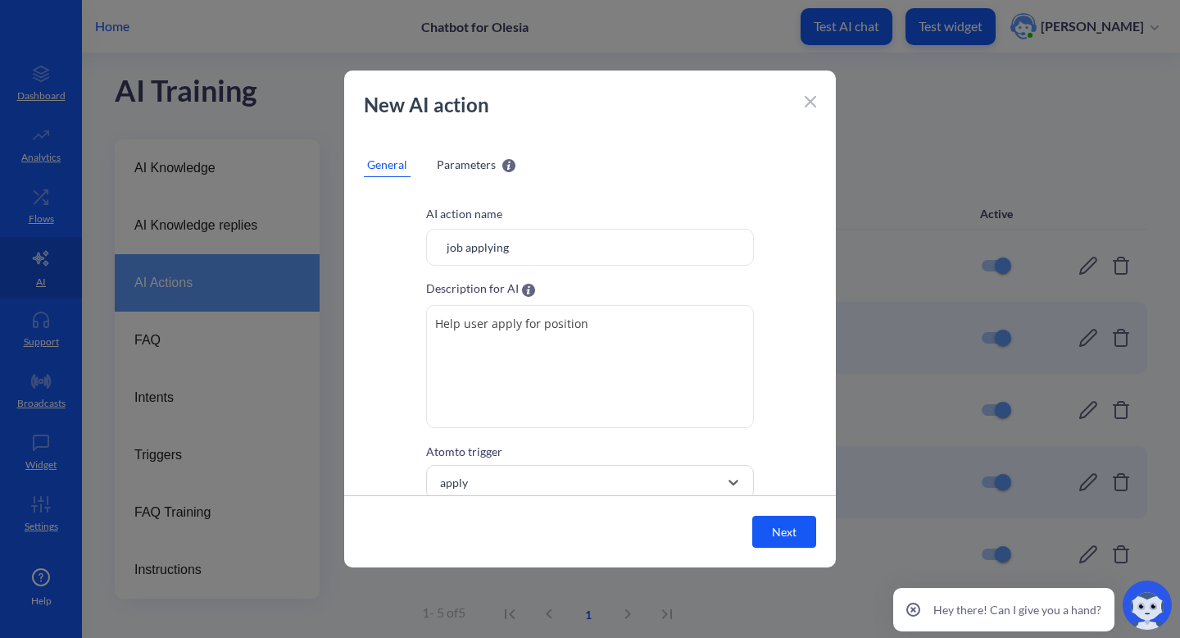
click at [795, 533] on button "Next" at bounding box center [785, 532] width 64 height 32
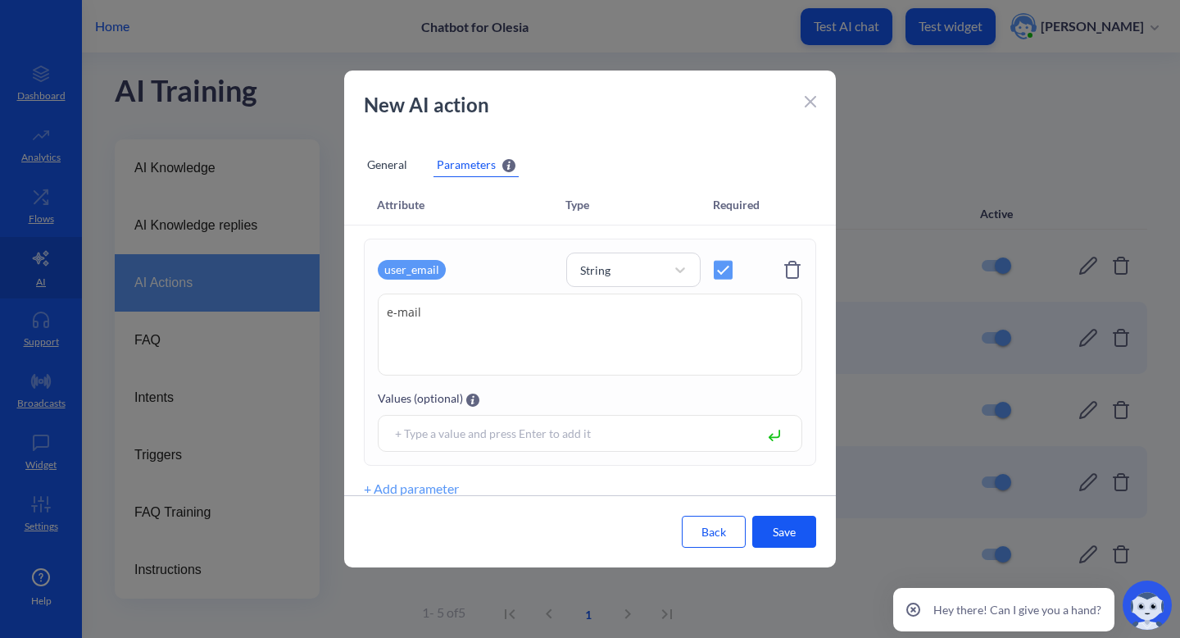
click at [785, 525] on button "Save" at bounding box center [785, 532] width 64 height 32
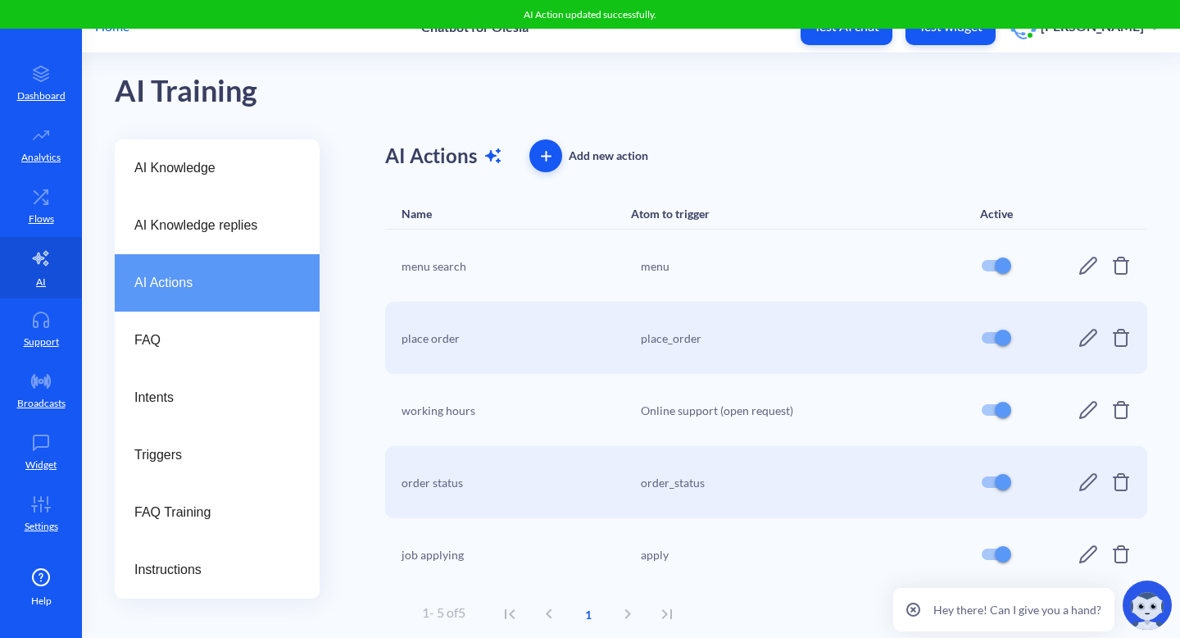
click at [1086, 549] on icon at bounding box center [1089, 554] width 20 height 20
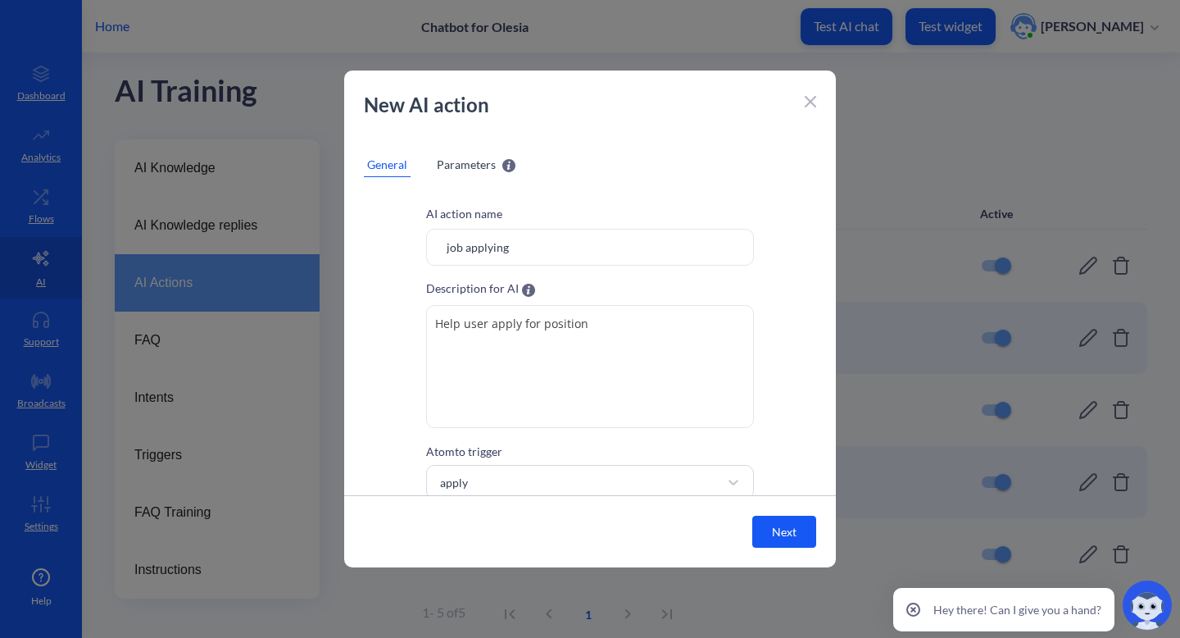
click at [432, 164] on div "General Parameters" at bounding box center [590, 164] width 453 height 25
click at [463, 160] on span "Parameters" at bounding box center [466, 164] width 59 height 17
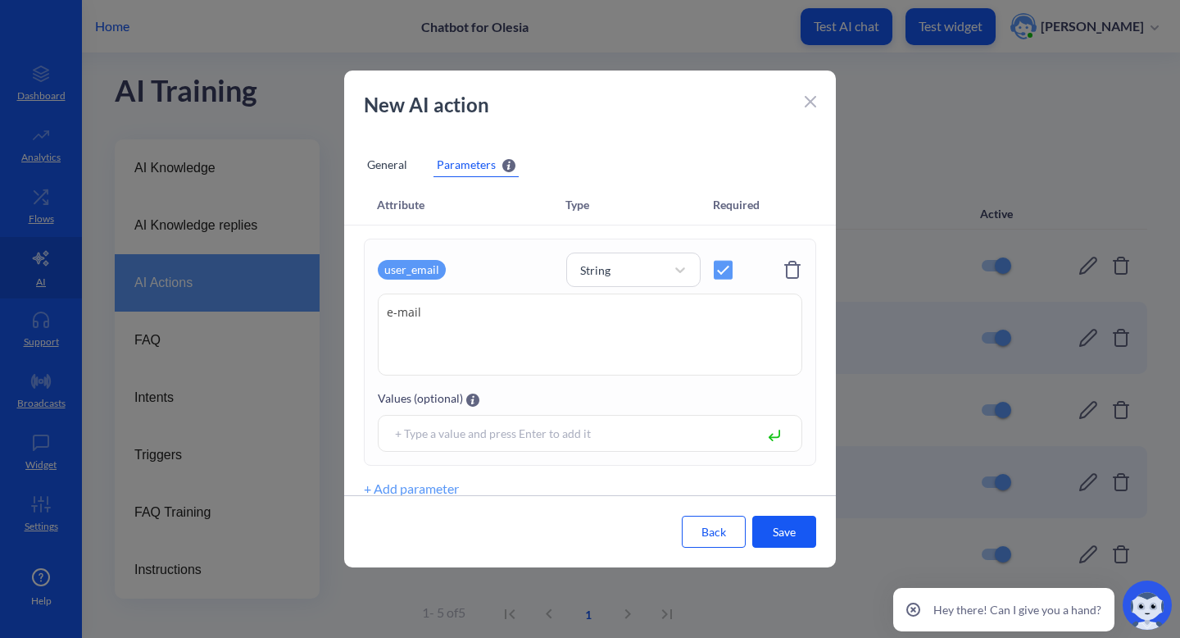
scroll to position [16, 0]
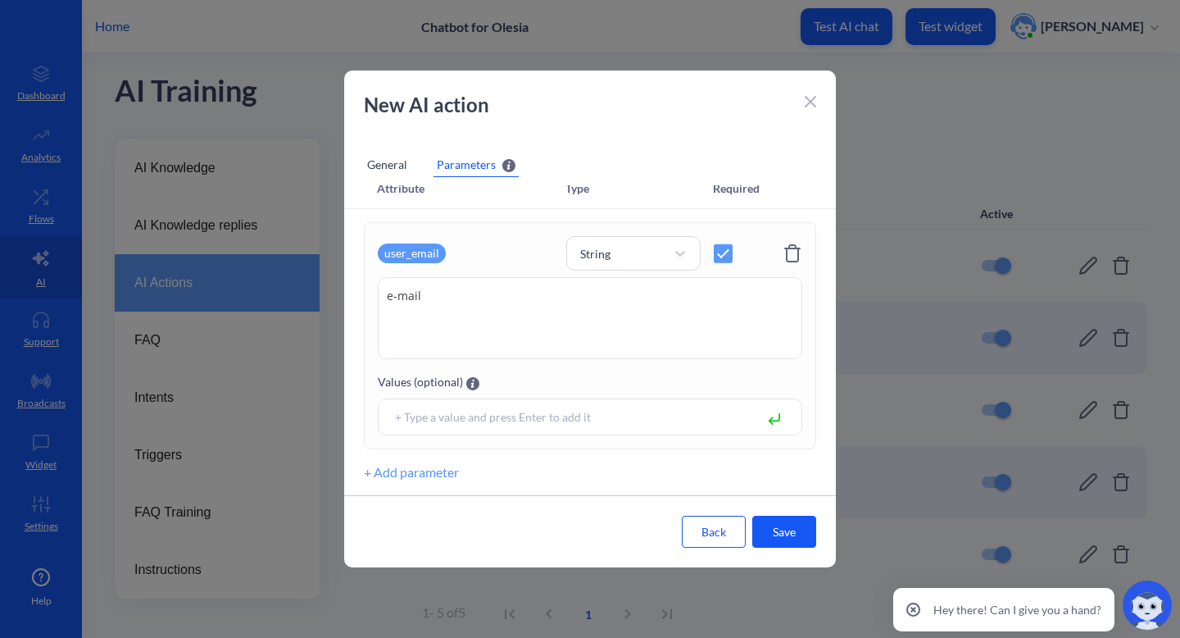
click at [427, 469] on button "+ Add parameter" at bounding box center [411, 472] width 95 height 20
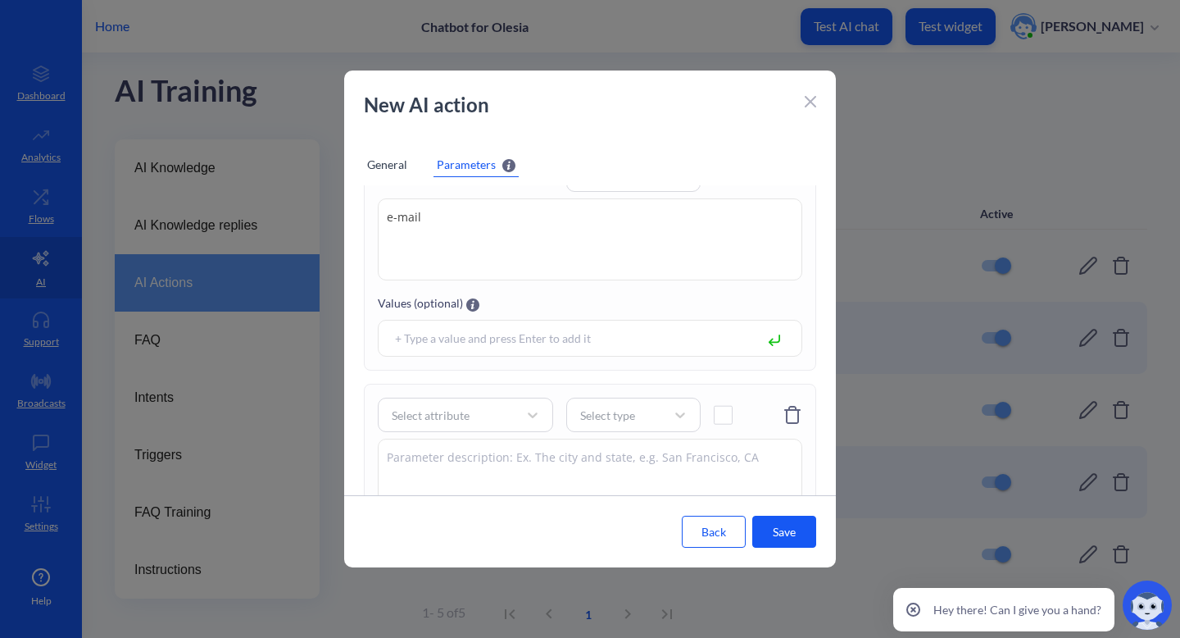
scroll to position [99, 0]
click at [459, 421] on div "Select attribute" at bounding box center [451, 411] width 134 height 30
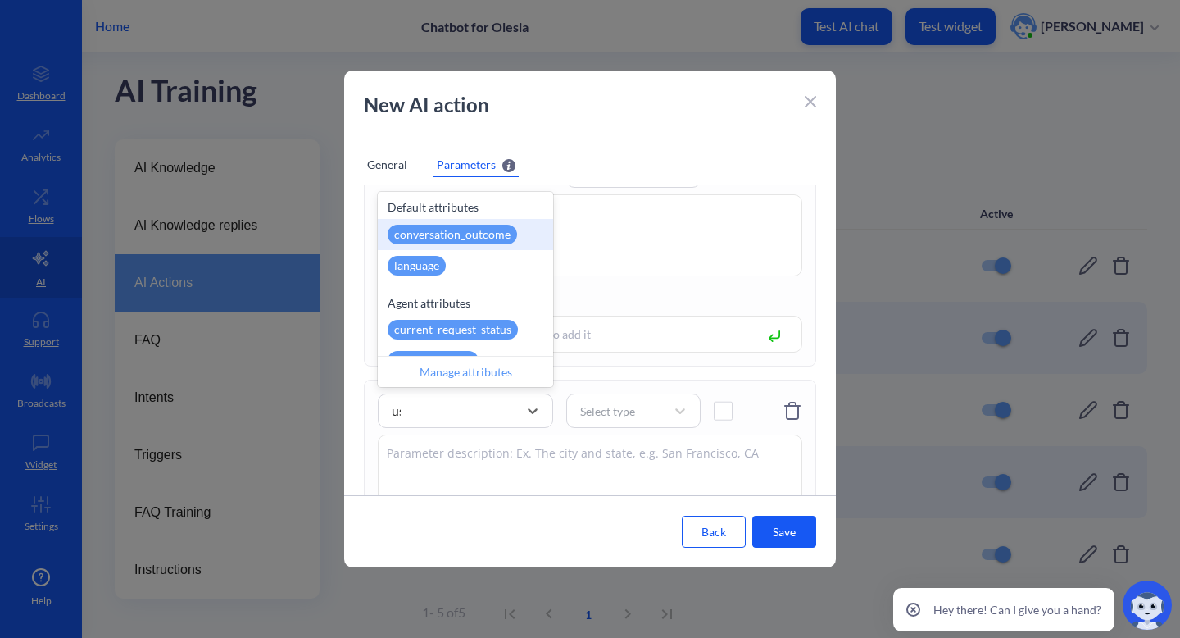
type input "use"
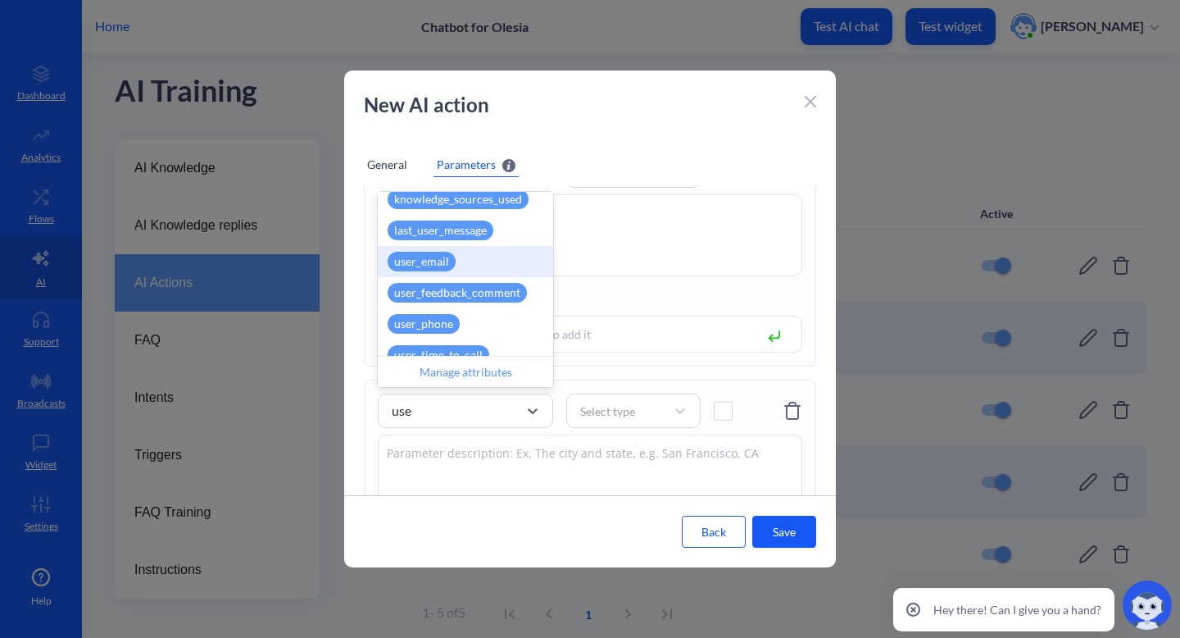
scroll to position [39, 0]
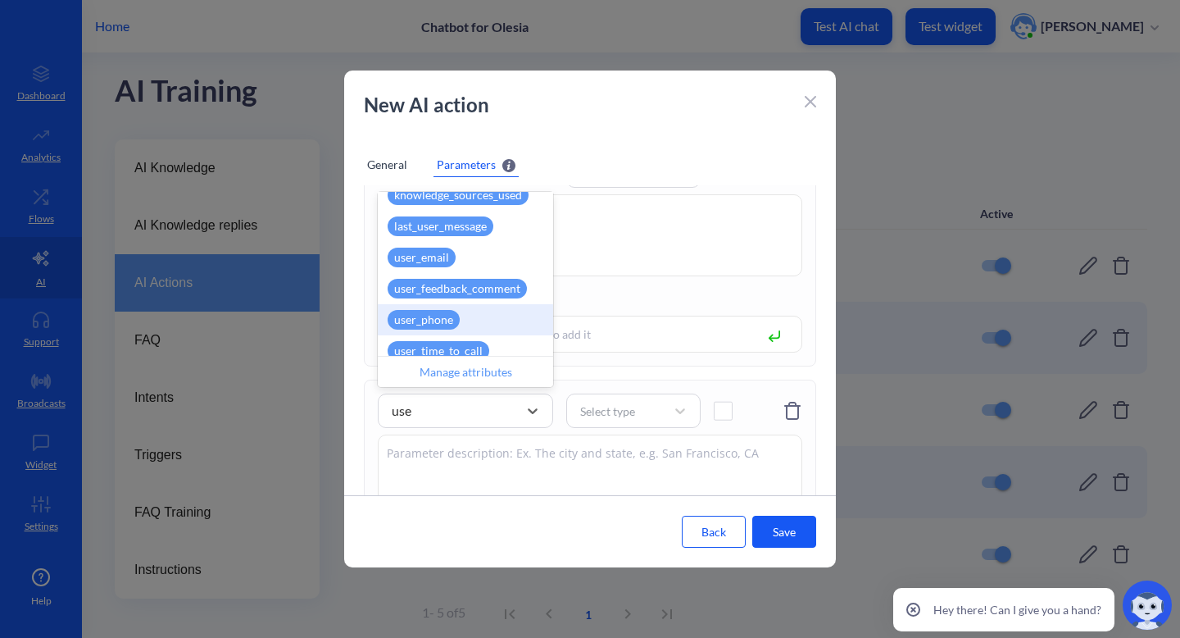
click at [455, 316] on div "user_phone" at bounding box center [424, 320] width 72 height 20
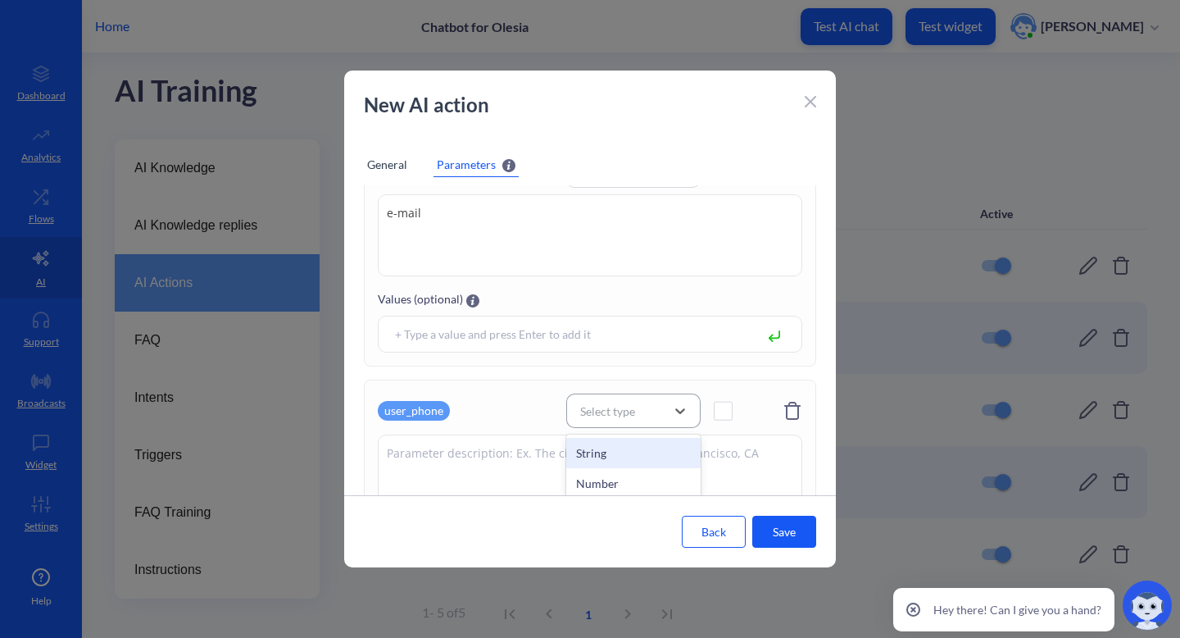
click at [632, 419] on div "Select type" at bounding box center [607, 411] width 55 height 17
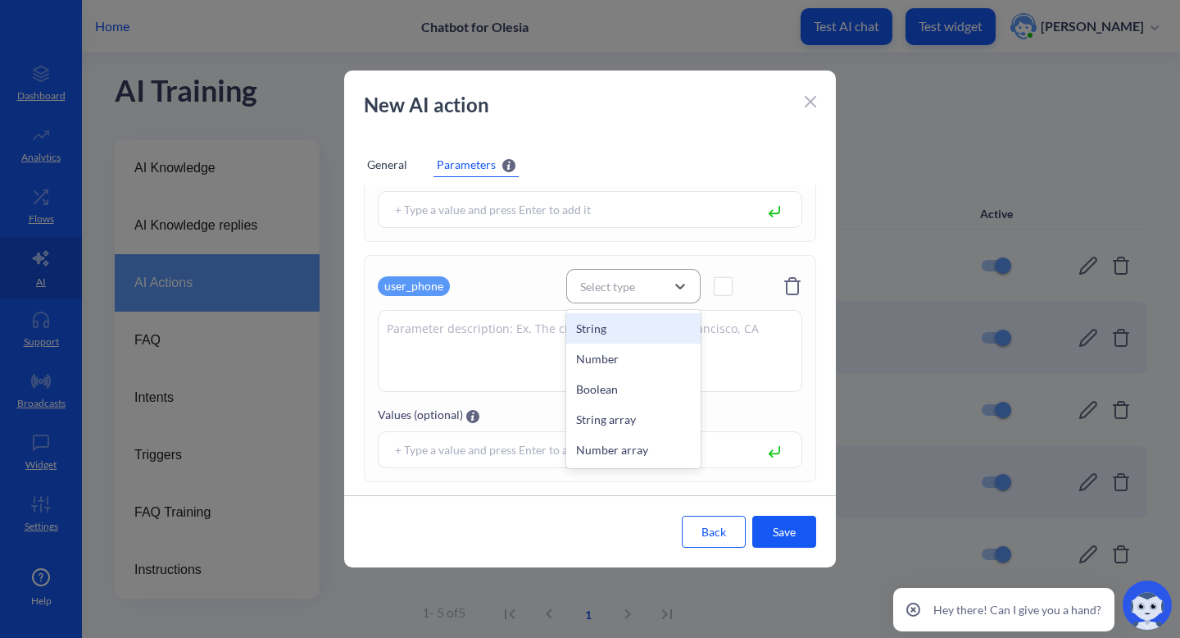
scroll to position [223, 0]
click at [650, 332] on div "String" at bounding box center [633, 329] width 134 height 30
click at [590, 330] on textarea at bounding box center [590, 352] width 425 height 82
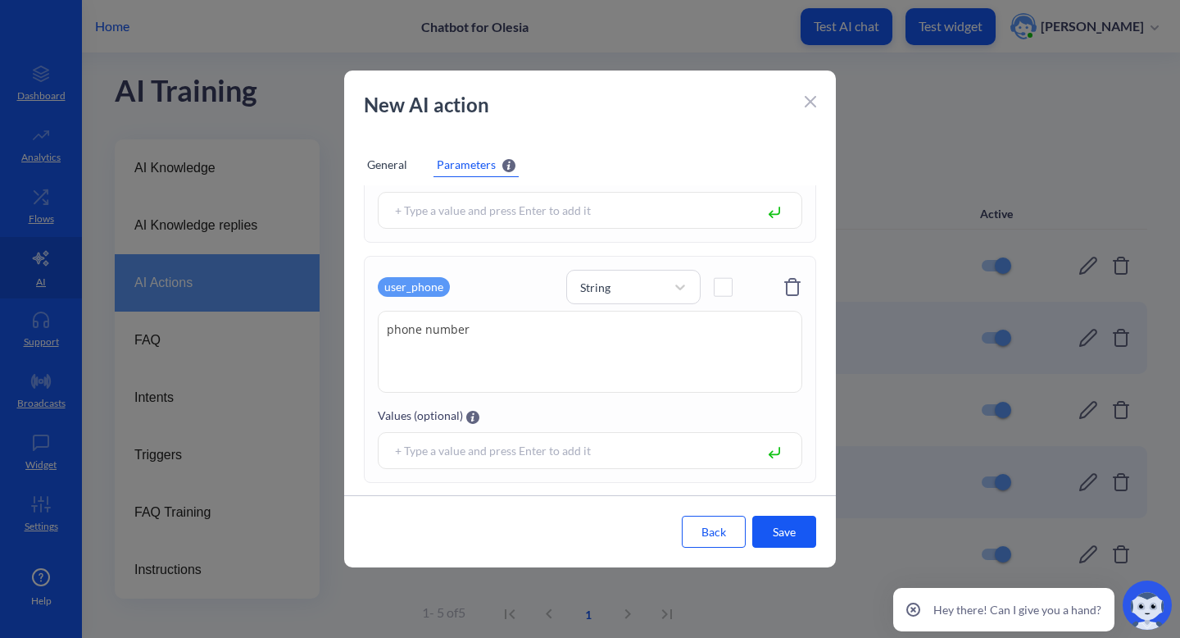
type textarea "phone number"
click at [773, 534] on button "Save" at bounding box center [785, 532] width 64 height 32
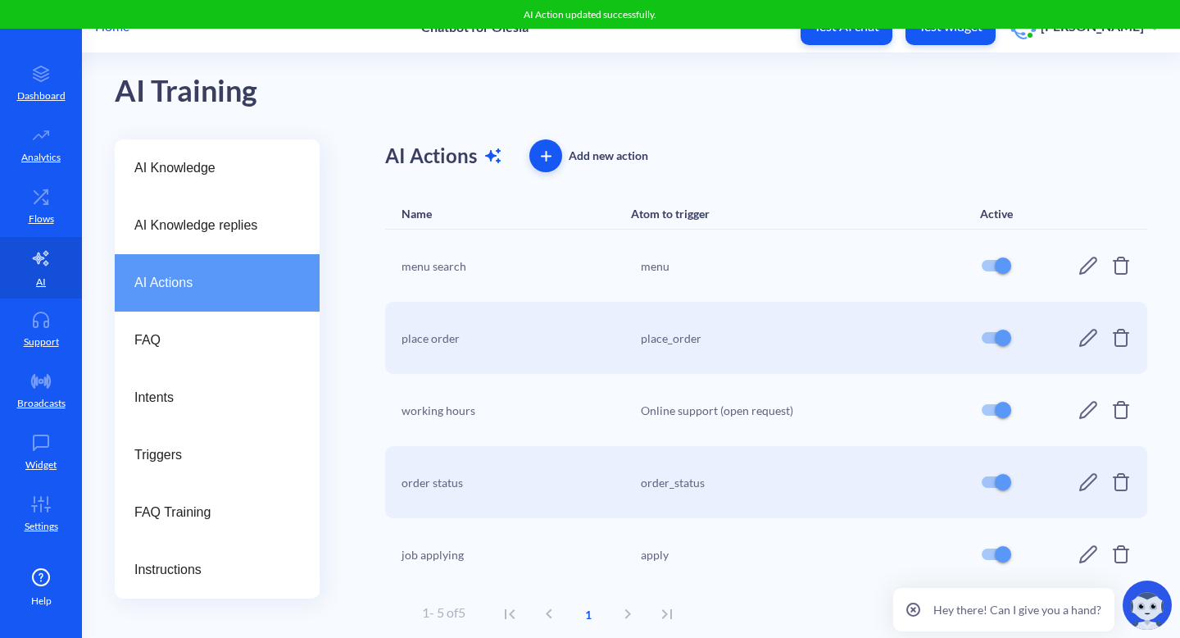
click at [1080, 553] on icon at bounding box center [1089, 554] width 20 height 20
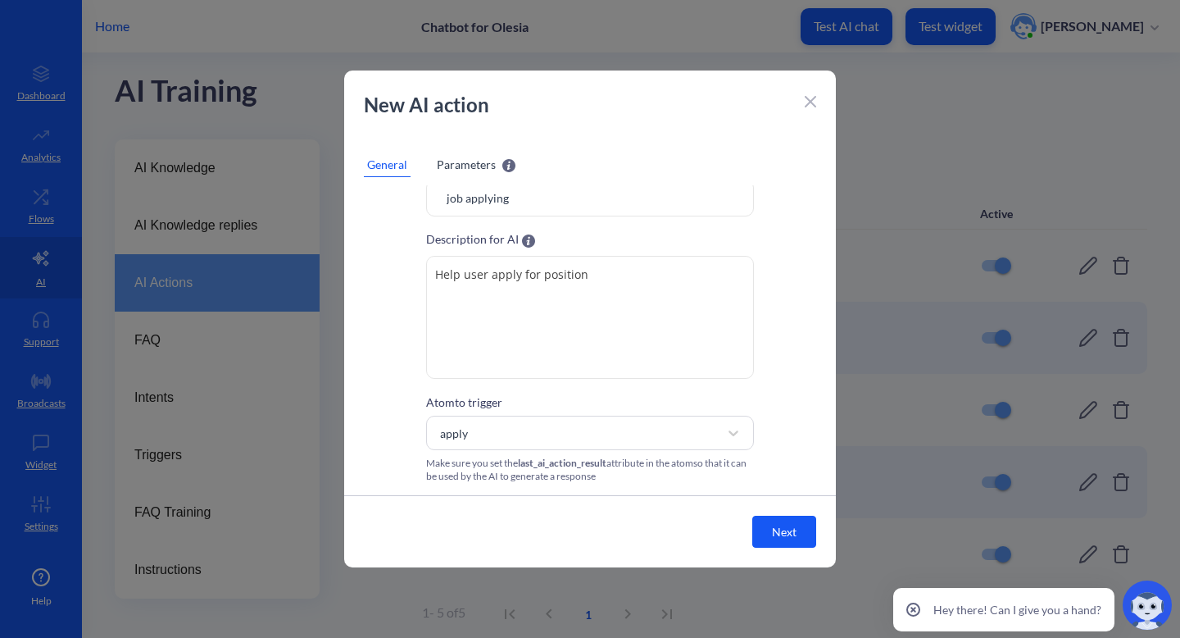
scroll to position [0, 0]
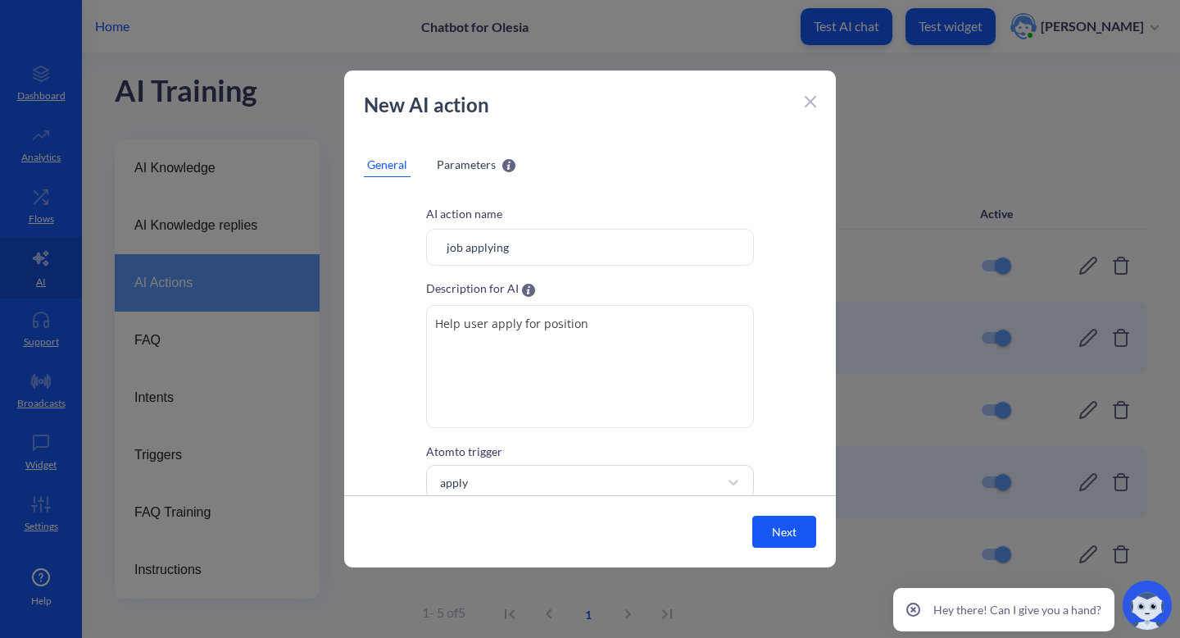
click at [460, 170] on span "Parameters" at bounding box center [466, 164] width 59 height 17
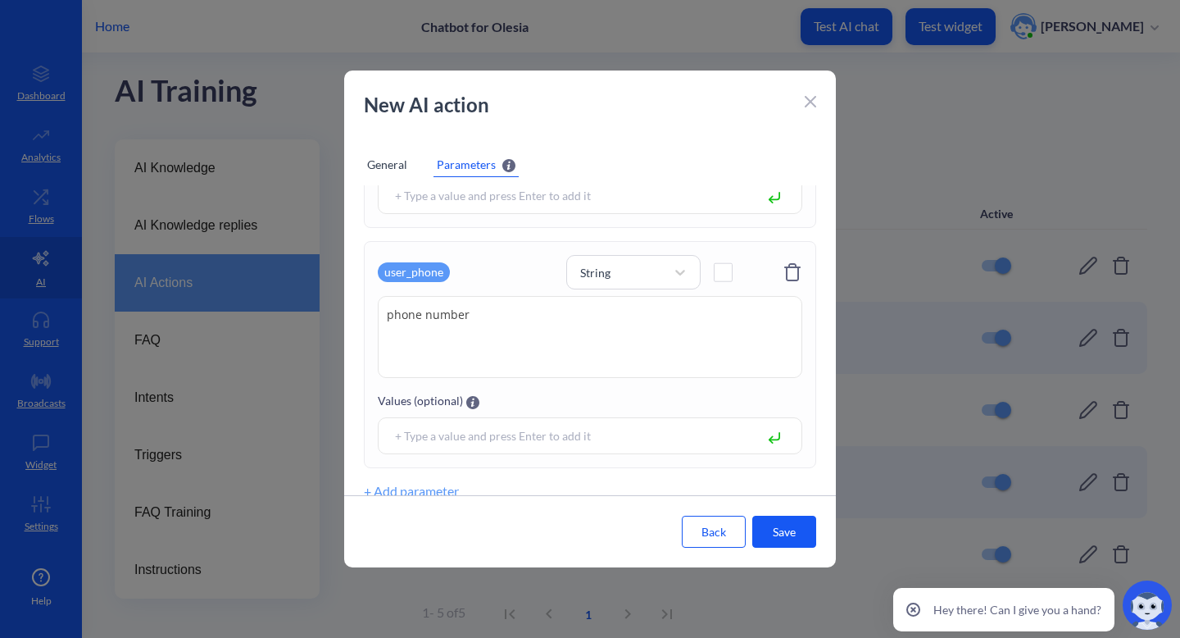
scroll to position [257, 0]
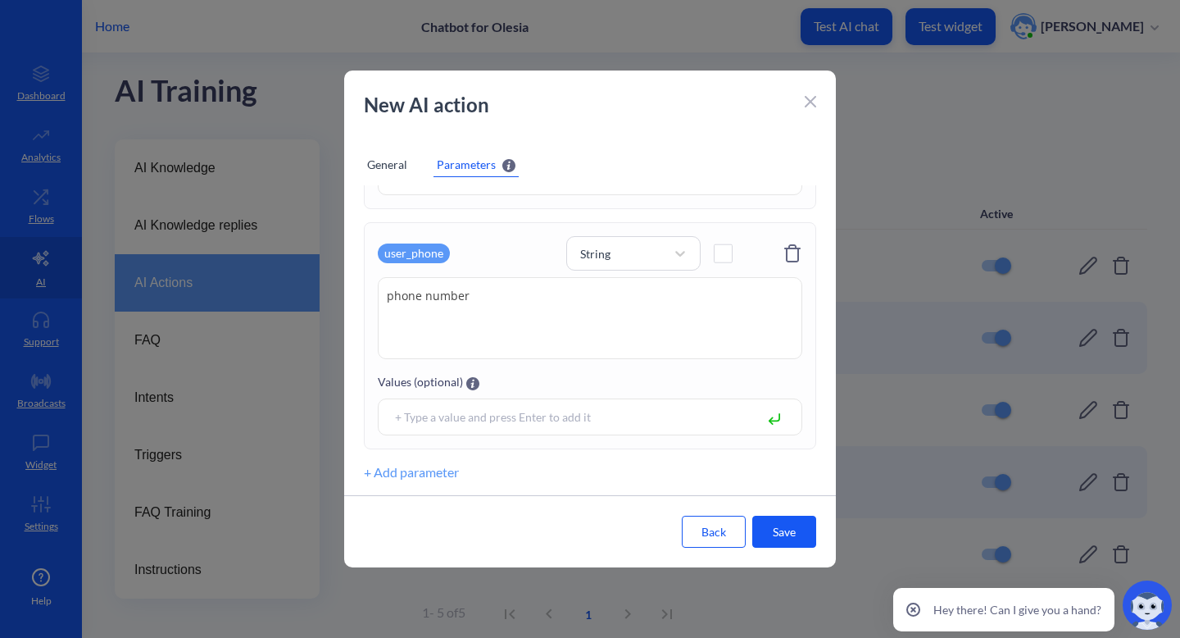
click at [400, 483] on div "user_email String e-mail e-mail Values (optional) user_phone String phone numbe…" at bounding box center [590, 238] width 492 height 513
click at [409, 475] on button "+ Add parameter" at bounding box center [411, 472] width 95 height 20
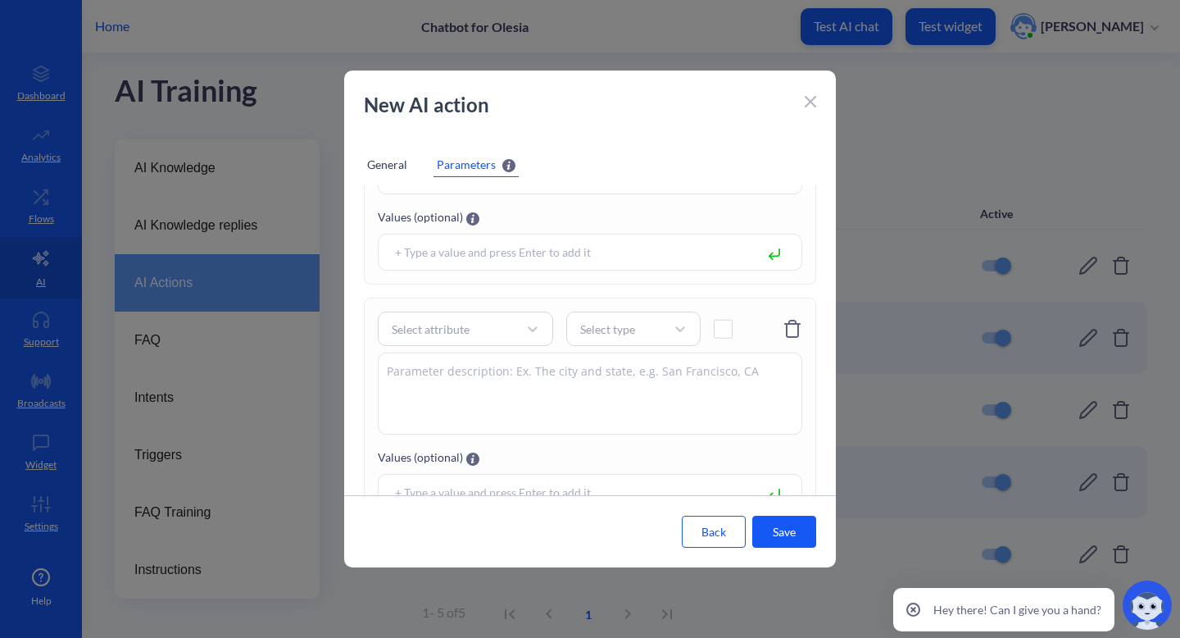
scroll to position [453, 0]
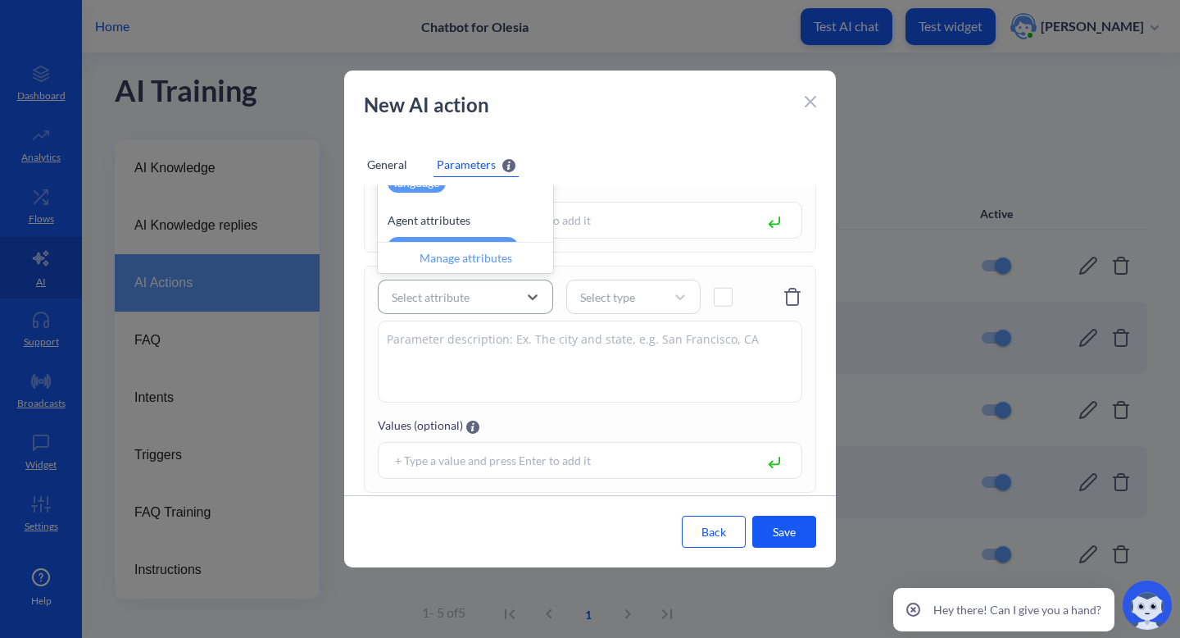
click at [498, 293] on div "Select attribute" at bounding box center [451, 297] width 134 height 30
click at [504, 261] on div "Manage attributes" at bounding box center [465, 257] width 175 height 31
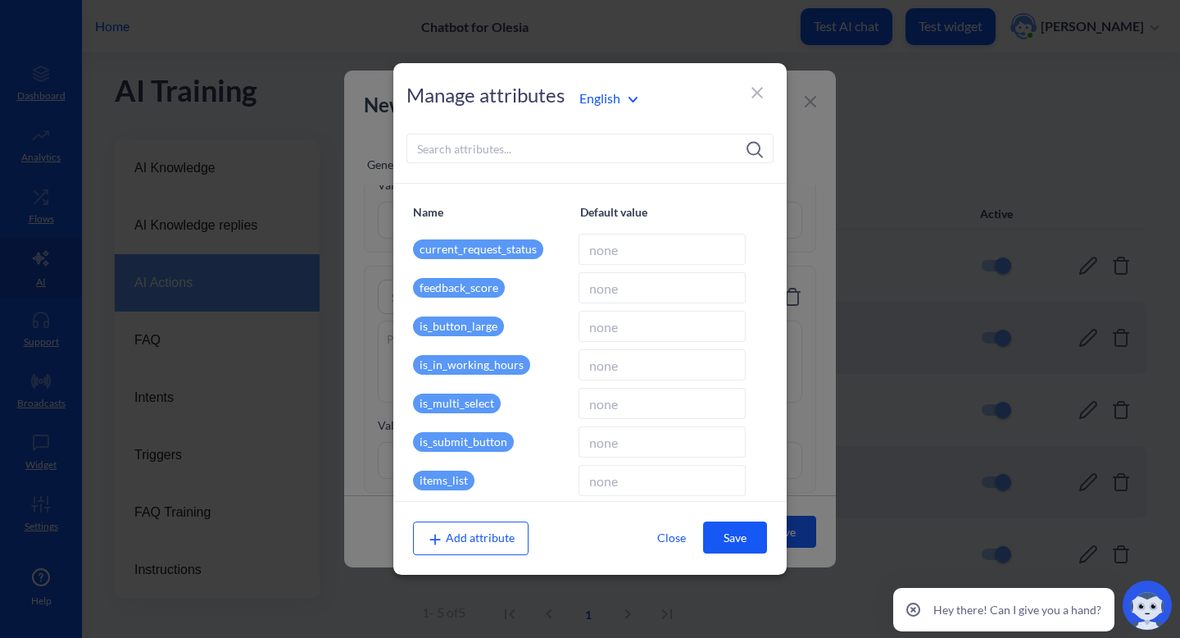
type input "10"
click at [483, 538] on span "Add attribute" at bounding box center [471, 537] width 88 height 14
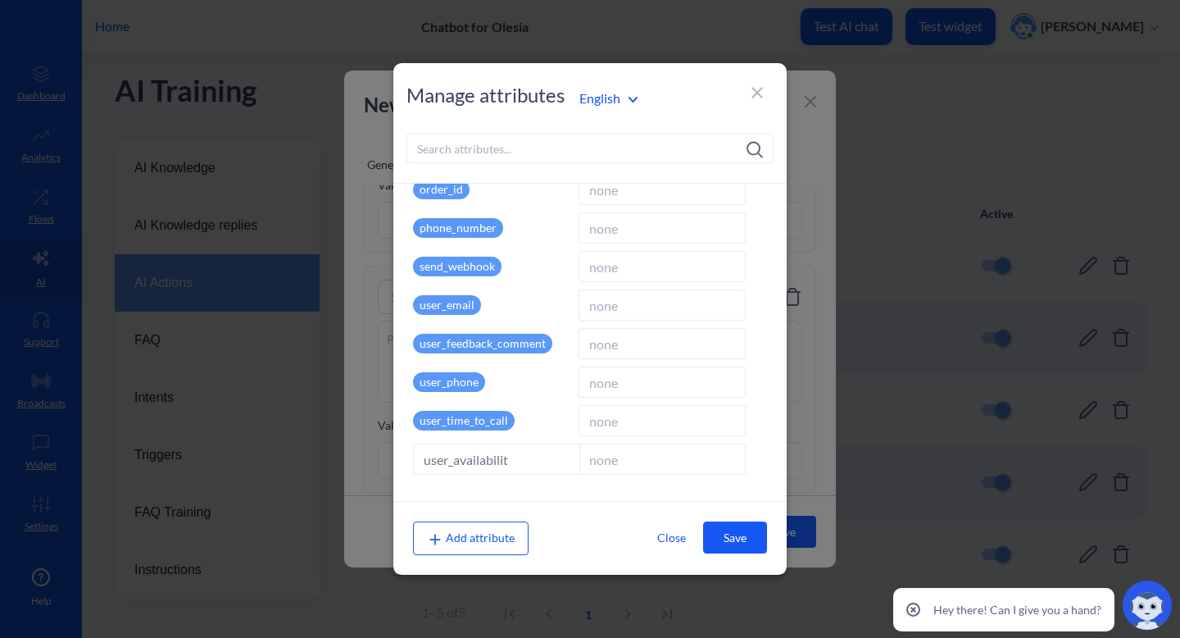
type input "user_availability"
click at [647, 452] on input at bounding box center [662, 458] width 167 height 31
click at [732, 536] on button "Save" at bounding box center [735, 537] width 64 height 32
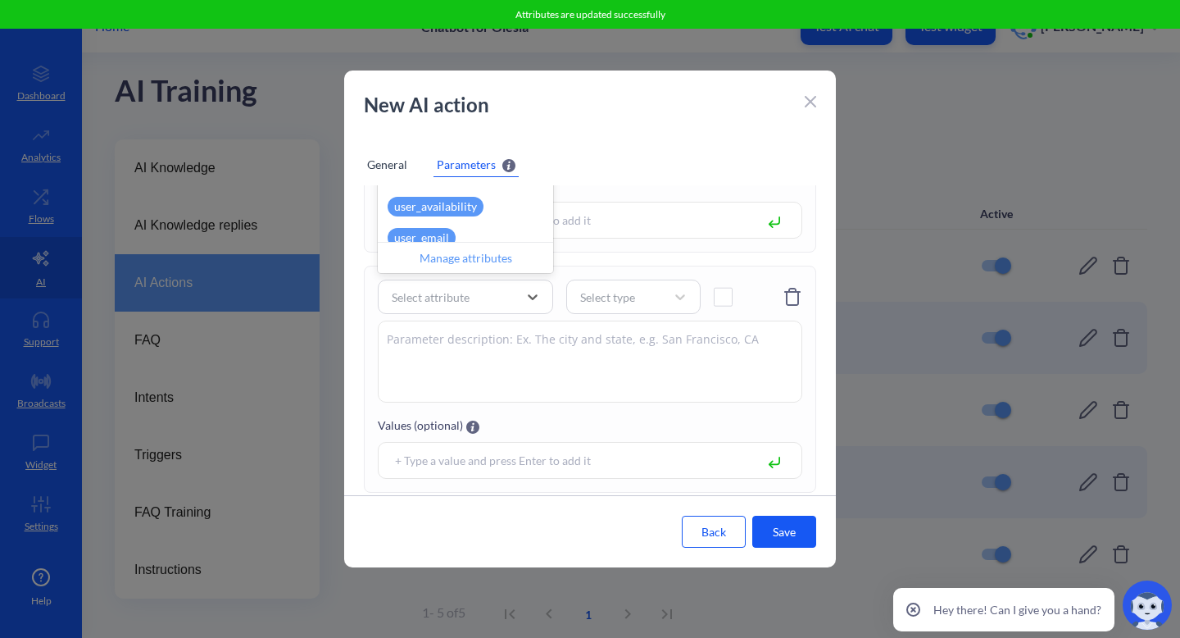
scroll to position [537, 0]
click at [497, 201] on div "user_availability" at bounding box center [465, 208] width 175 height 31
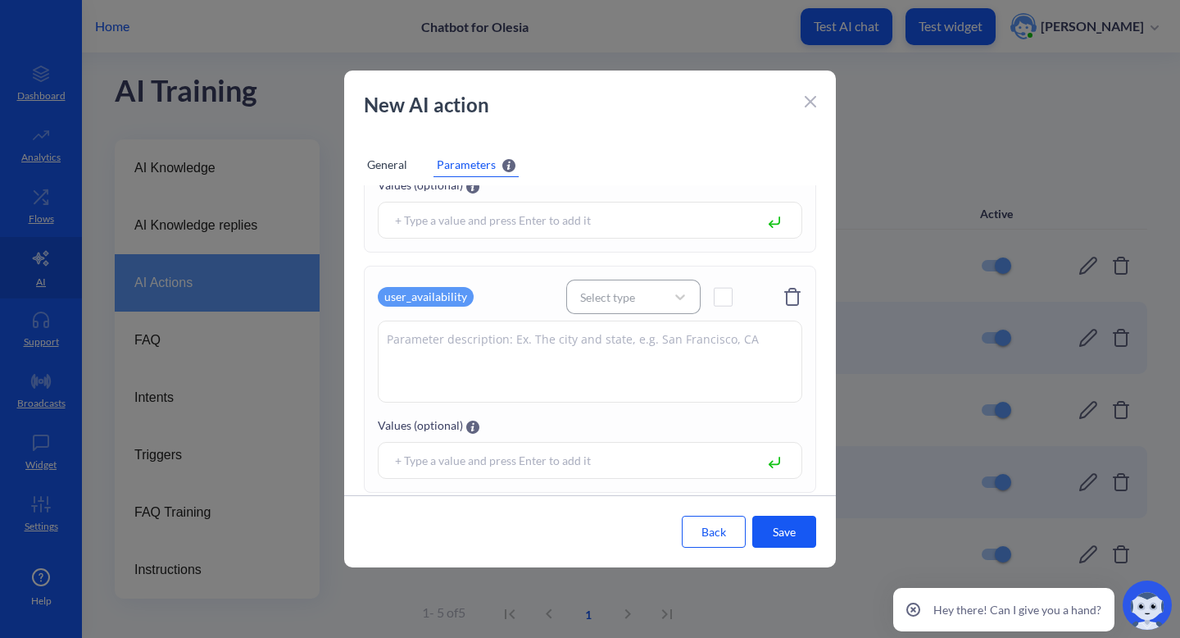
click at [639, 285] on div "Select type" at bounding box center [618, 296] width 93 height 23
click at [635, 343] on div "String" at bounding box center [633, 339] width 134 height 30
click at [627, 343] on textarea at bounding box center [590, 362] width 425 height 82
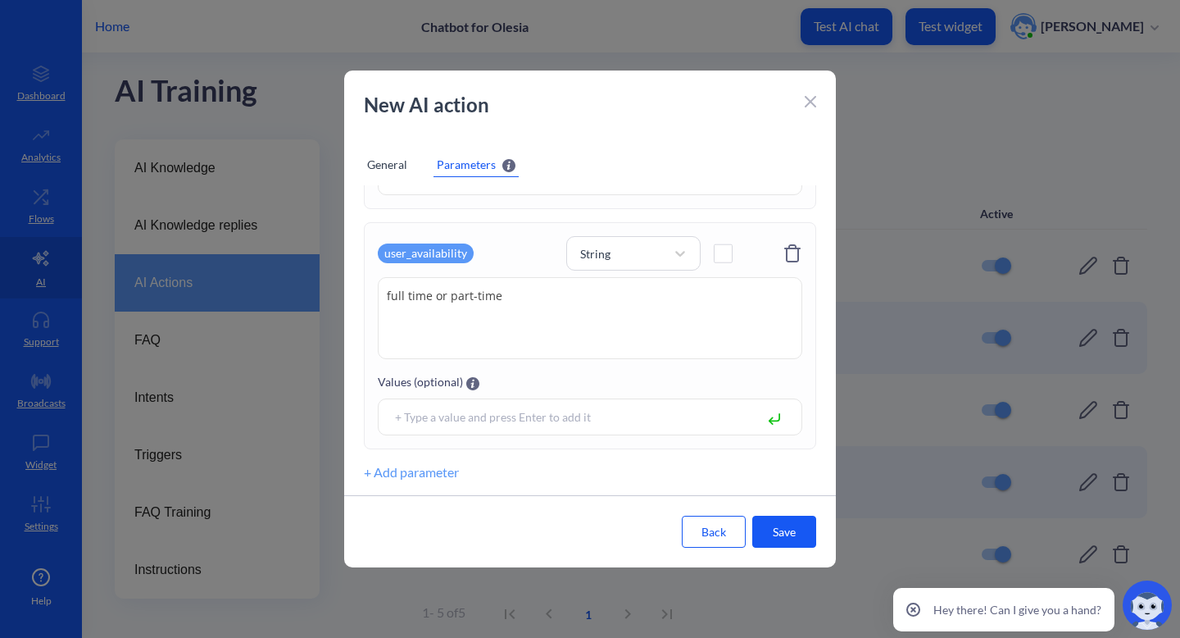
type textarea "full time or part-time"
click at [422, 471] on button "+ Add parameter" at bounding box center [411, 472] width 95 height 20
click at [534, 324] on textarea at bounding box center [590, 318] width 425 height 82
click at [511, 259] on div "Select attribute" at bounding box center [451, 254] width 134 height 30
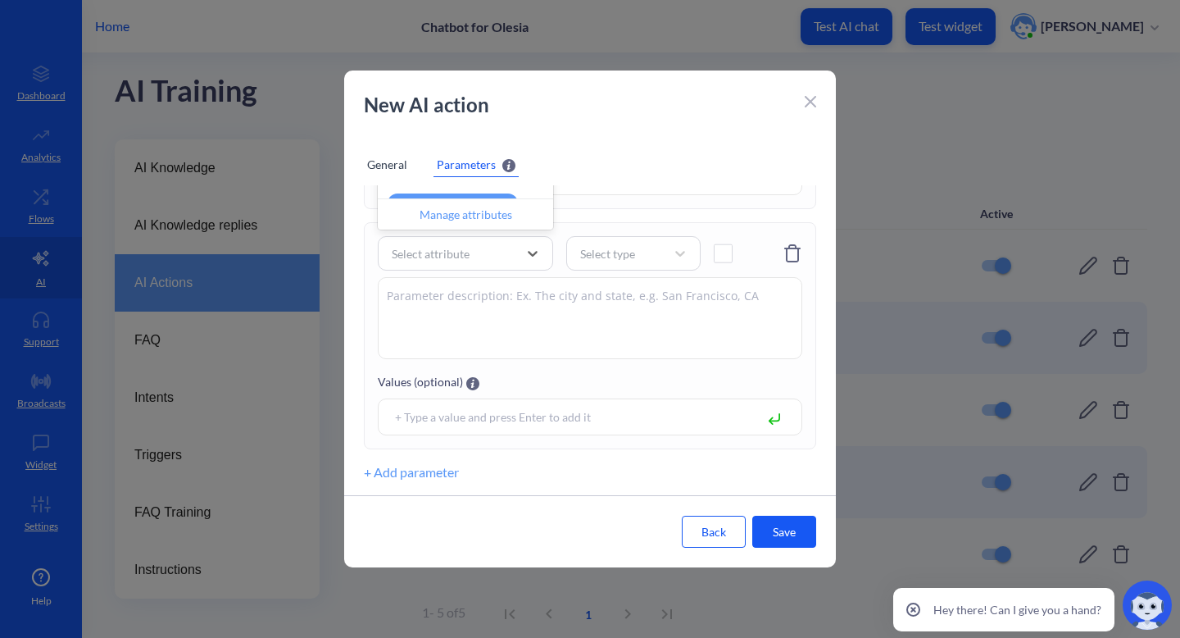
click at [488, 209] on div "Manage attributes" at bounding box center [465, 213] width 175 height 31
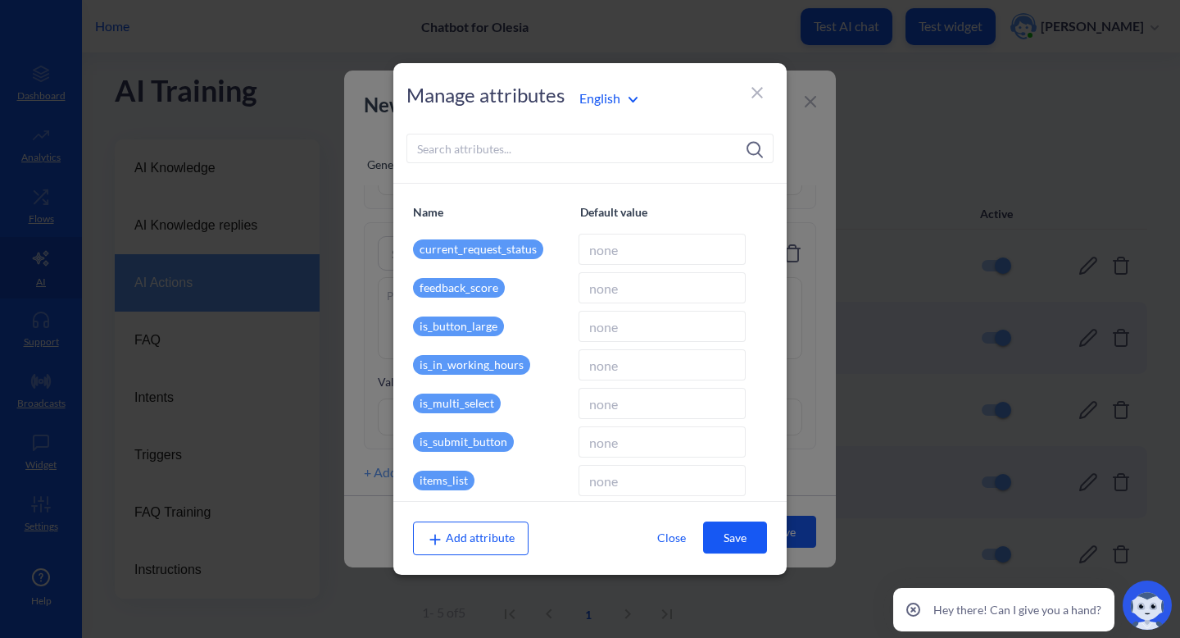
scroll to position [561, 0]
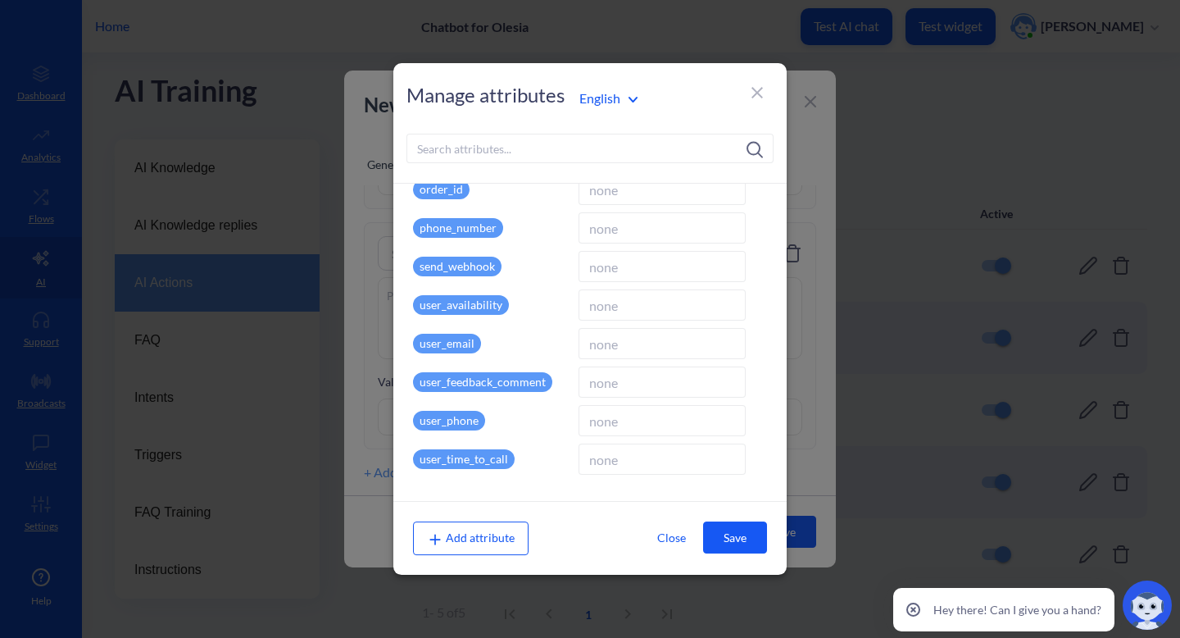
click at [489, 547] on div "Add attribute" at bounding box center [471, 537] width 116 height 33
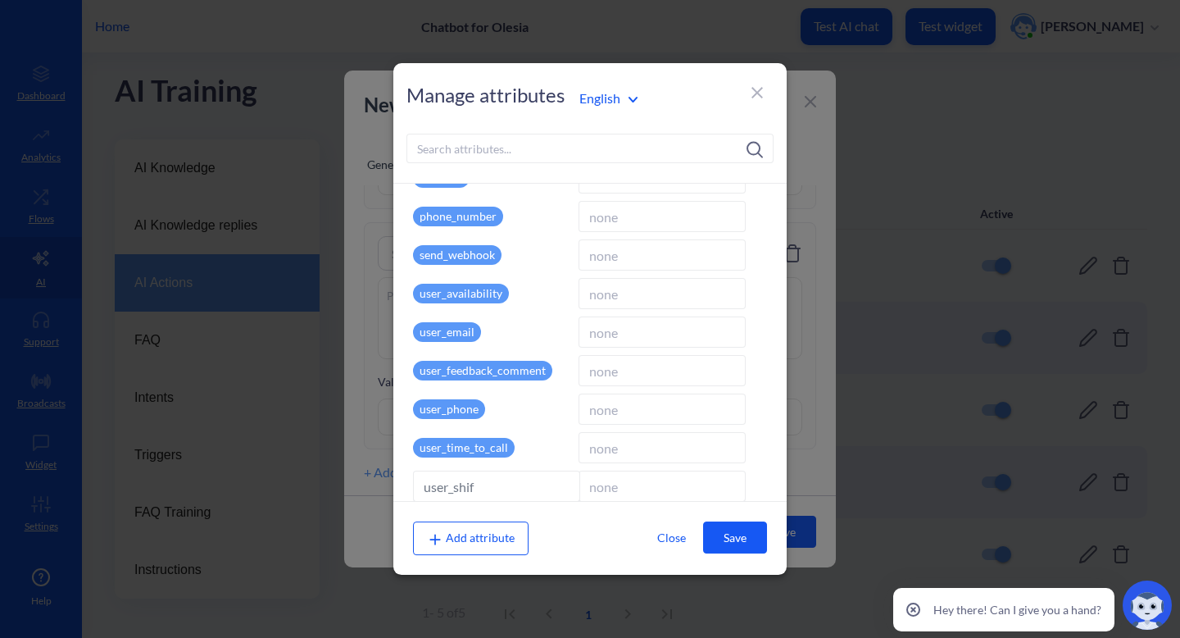
type input "user_shift"
click at [723, 543] on button "Save" at bounding box center [735, 537] width 64 height 32
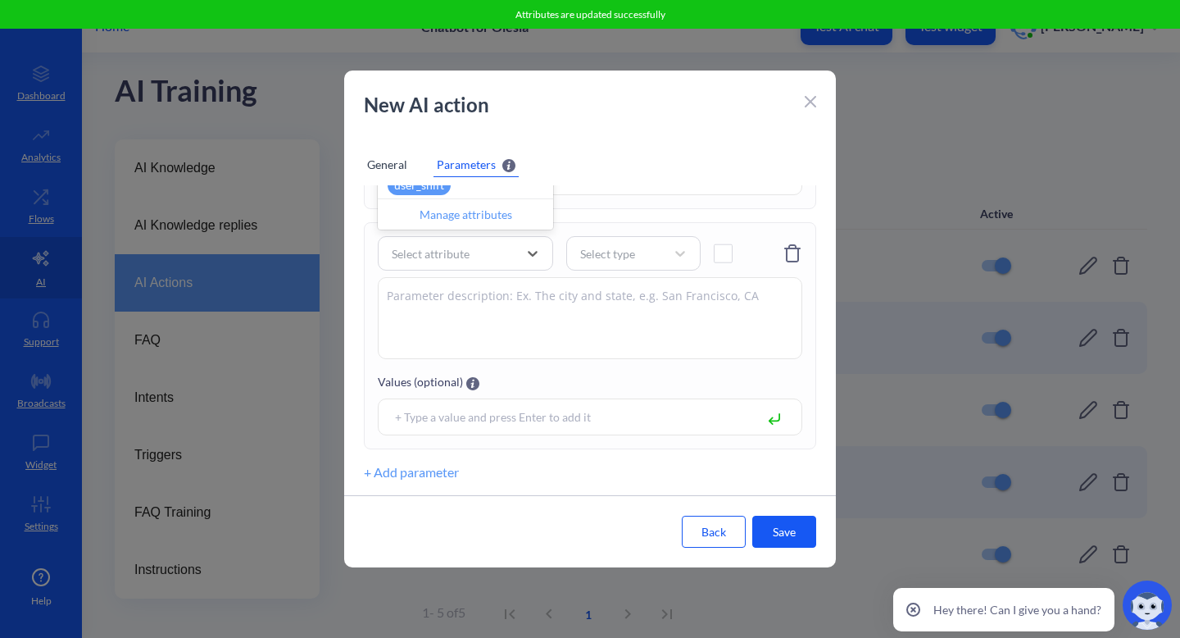
scroll to position [642, 0]
click at [498, 193] on div "user_shift" at bounding box center [465, 184] width 175 height 31
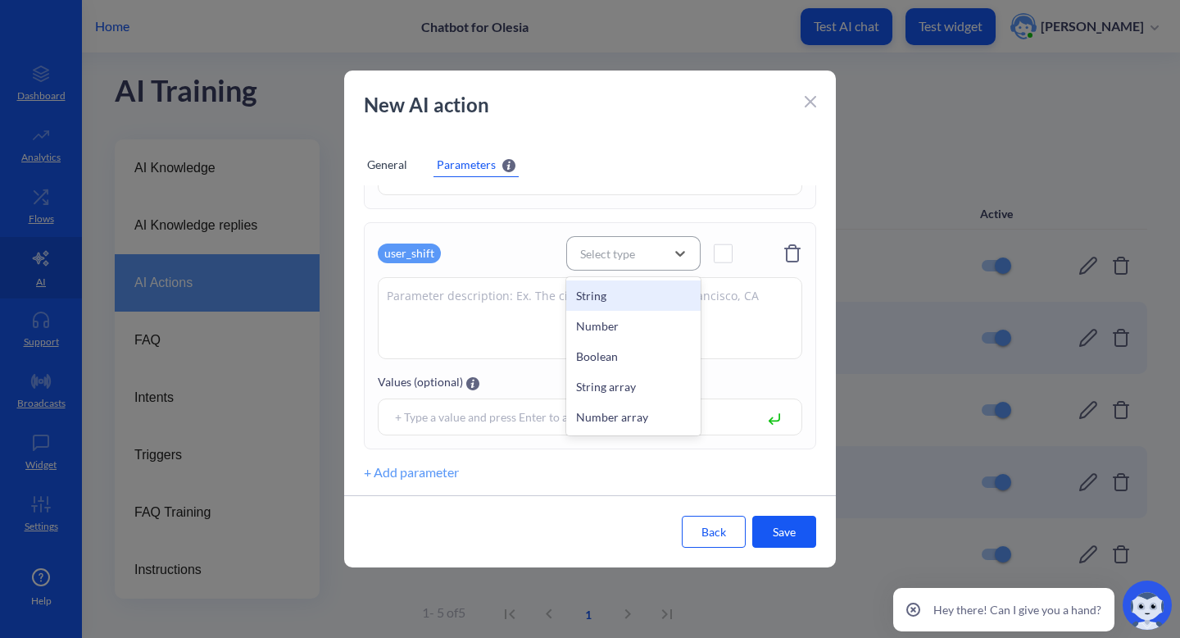
click at [612, 265] on div "Select type" at bounding box center [633, 253] width 134 height 34
click at [614, 289] on div "String" at bounding box center [633, 295] width 134 height 30
click at [608, 296] on textarea at bounding box center [590, 318] width 425 height 82
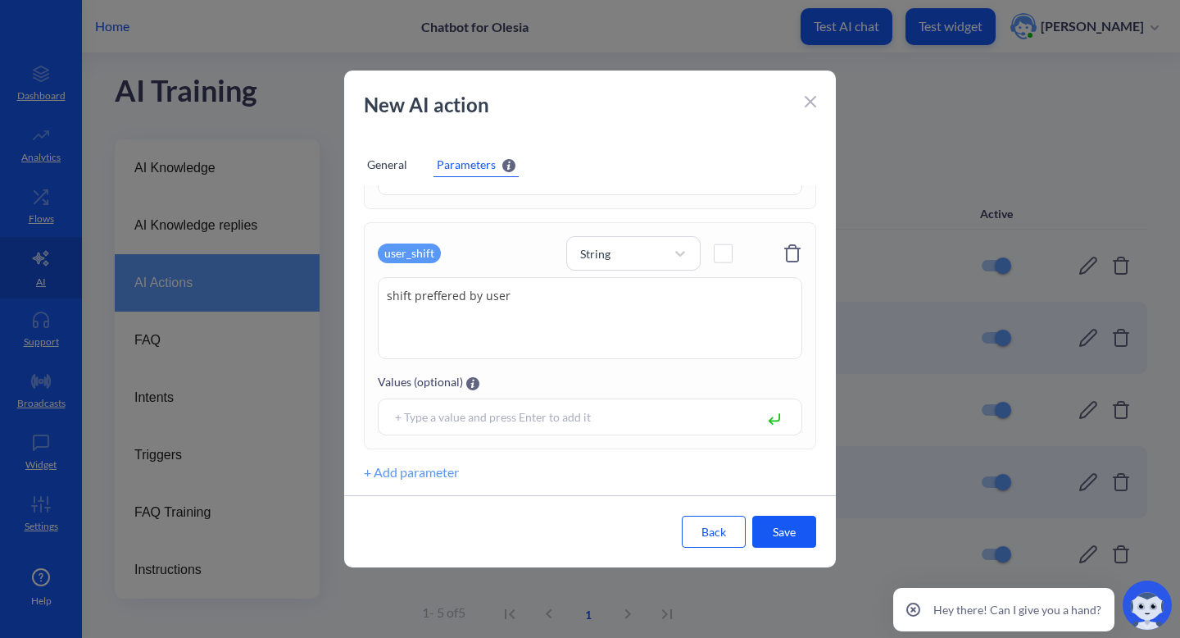
type textarea "shift preffered by user"
click at [448, 474] on button "+ Add parameter" at bounding box center [411, 472] width 95 height 20
click at [468, 254] on div "Select attribute" at bounding box center [431, 253] width 78 height 17
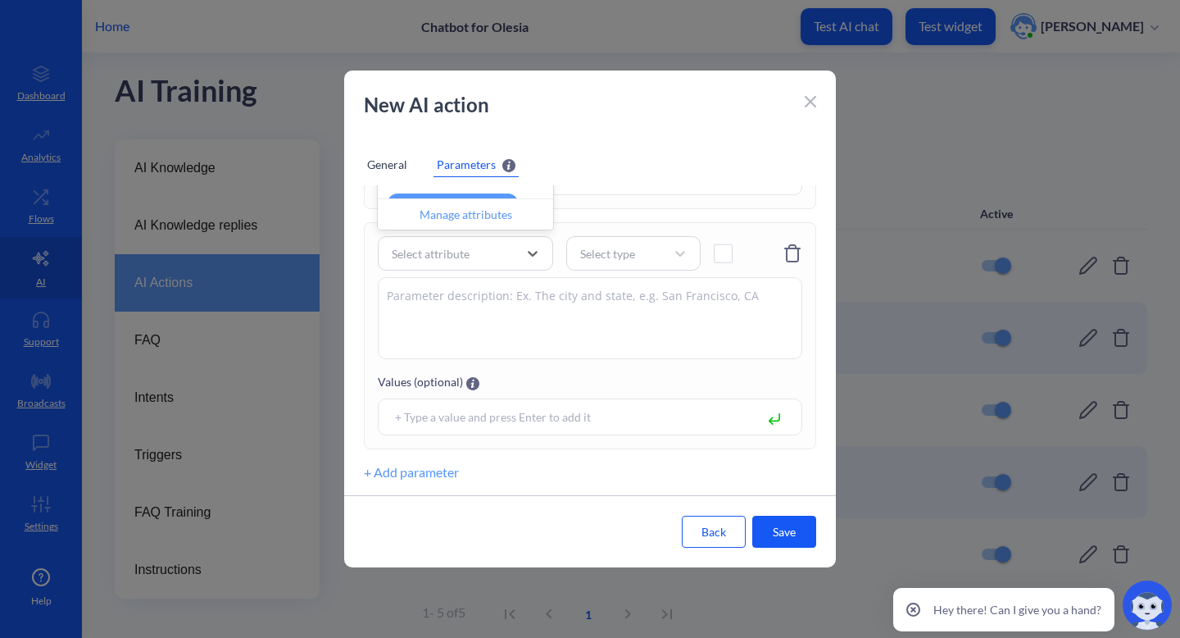
click at [466, 214] on div "Manage attributes" at bounding box center [465, 213] width 175 height 31
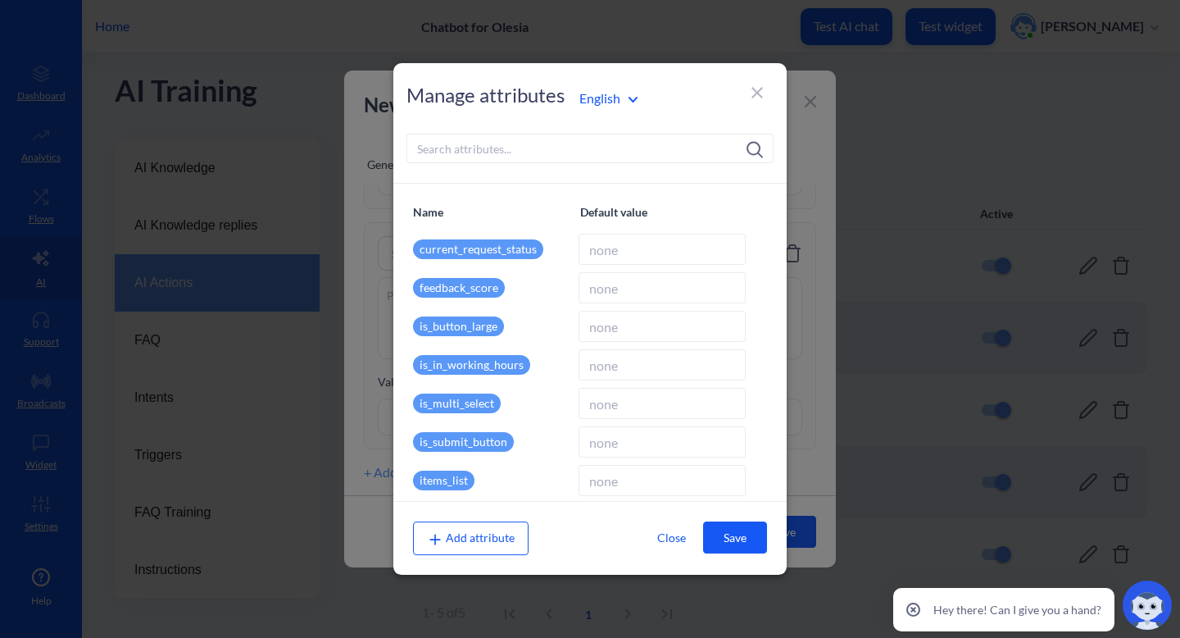
click at [464, 529] on div "Add attribute" at bounding box center [471, 537] width 116 height 33
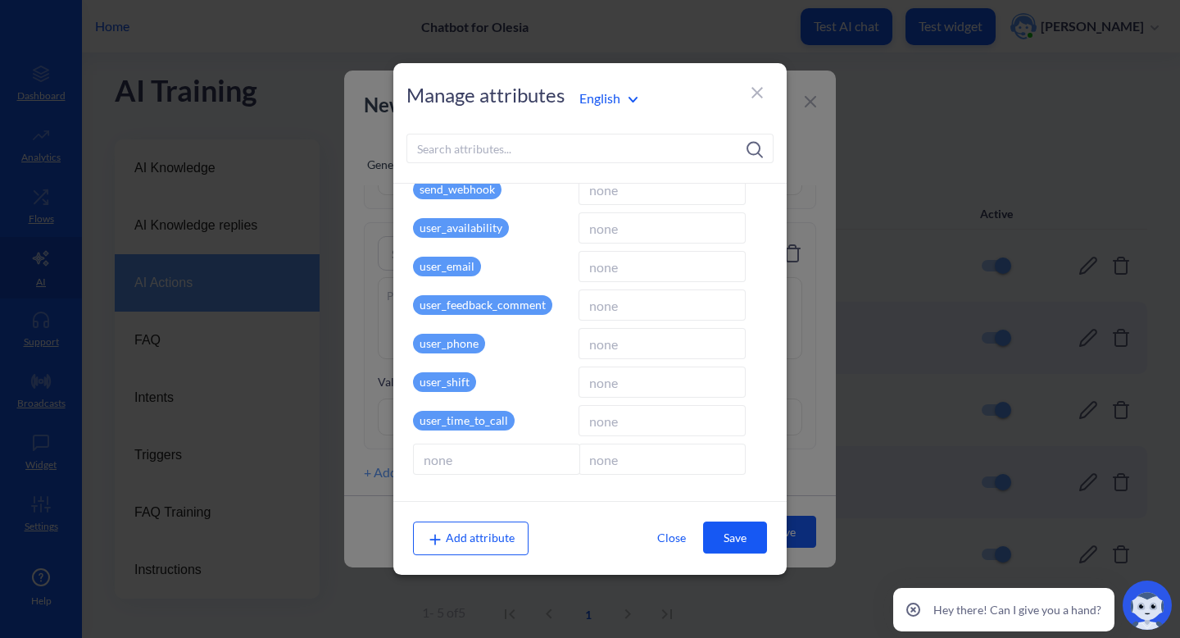
type input "i"
type input "user_experience"
click at [722, 533] on button "Save" at bounding box center [735, 537] width 64 height 32
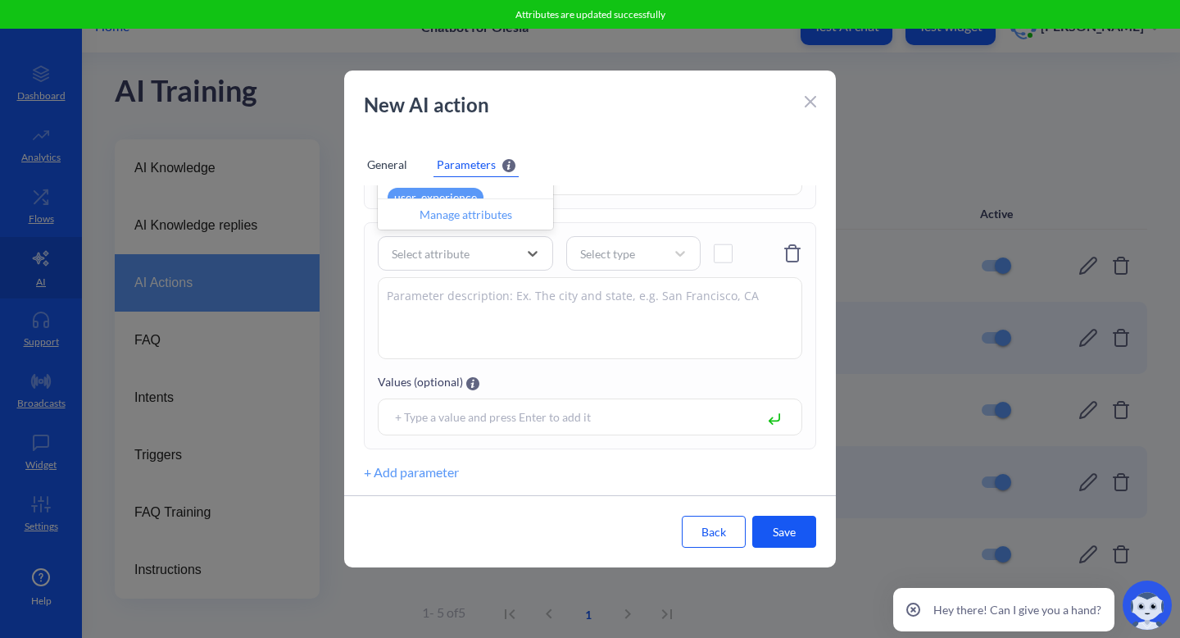
scroll to position [563, 0]
click at [487, 196] on div "user_experience" at bounding box center [465, 200] width 175 height 31
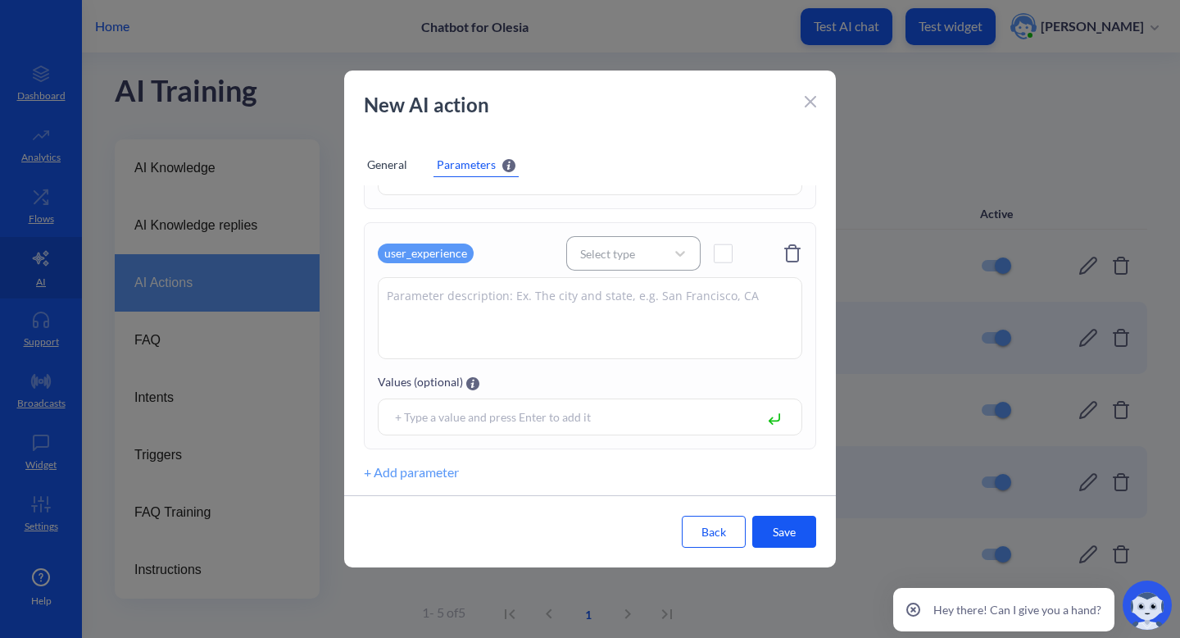
click at [648, 257] on div "Select type" at bounding box center [618, 253] width 93 height 23
click at [641, 296] on div "String" at bounding box center [633, 295] width 134 height 30
click at [603, 297] on textarea at bounding box center [590, 318] width 425 height 82
click at [655, 248] on div "String" at bounding box center [618, 253] width 93 height 23
click at [626, 348] on div "Boolean" at bounding box center [633, 356] width 134 height 30
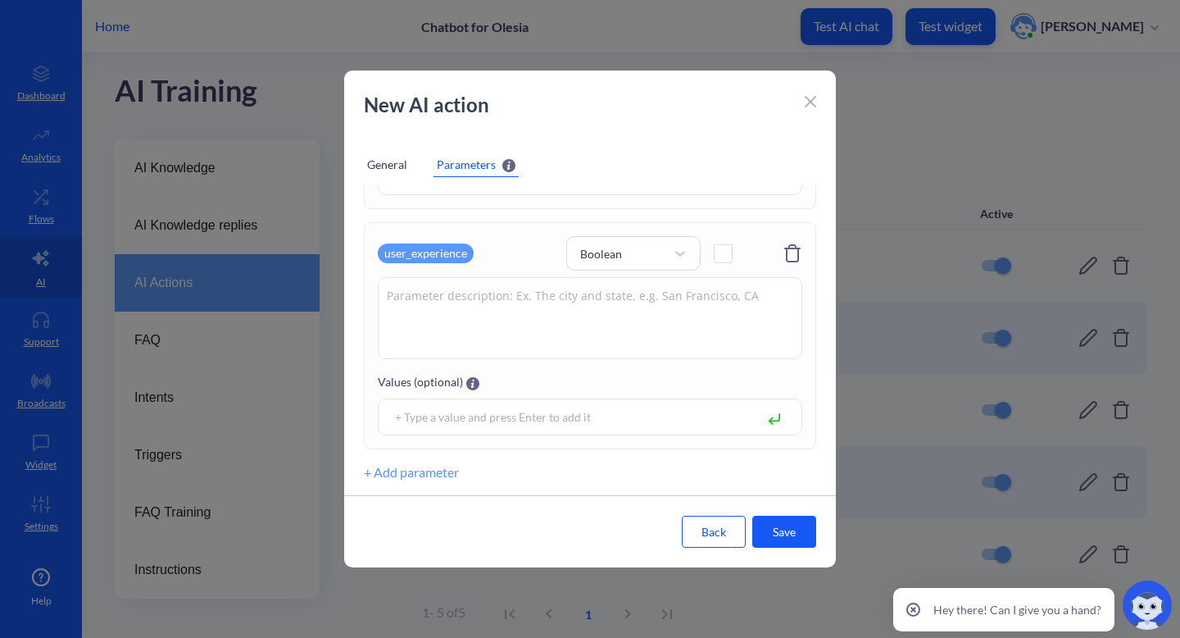
click at [627, 312] on textarea at bounding box center [590, 318] width 425 height 82
click at [726, 250] on span at bounding box center [723, 253] width 19 height 19
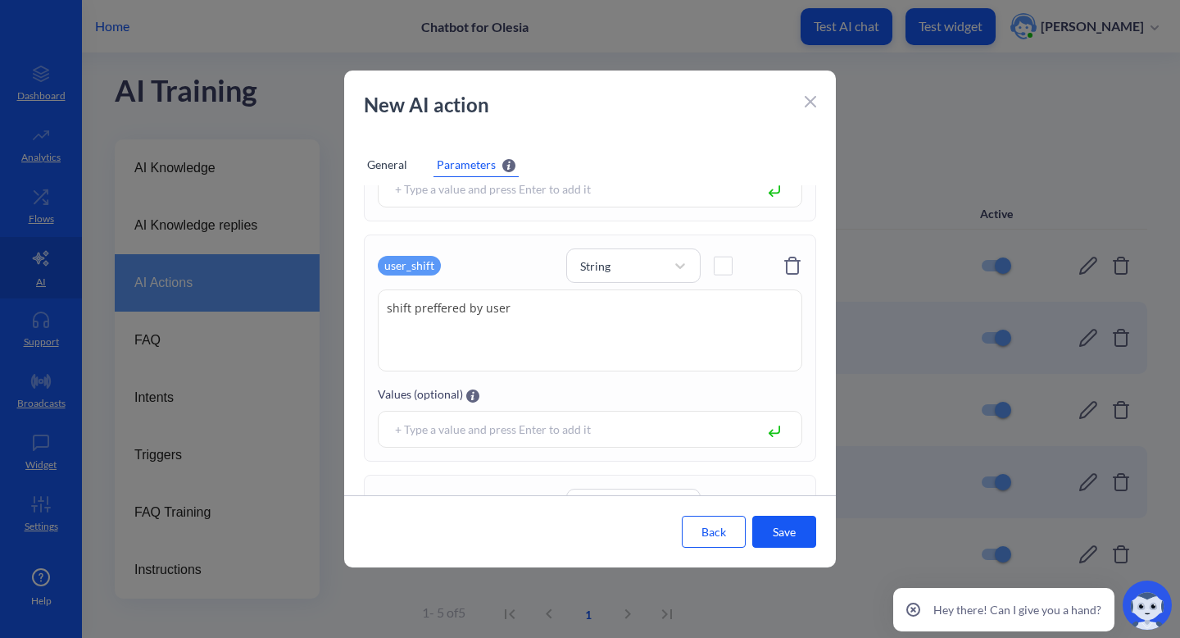
click at [725, 266] on span at bounding box center [723, 266] width 19 height 19
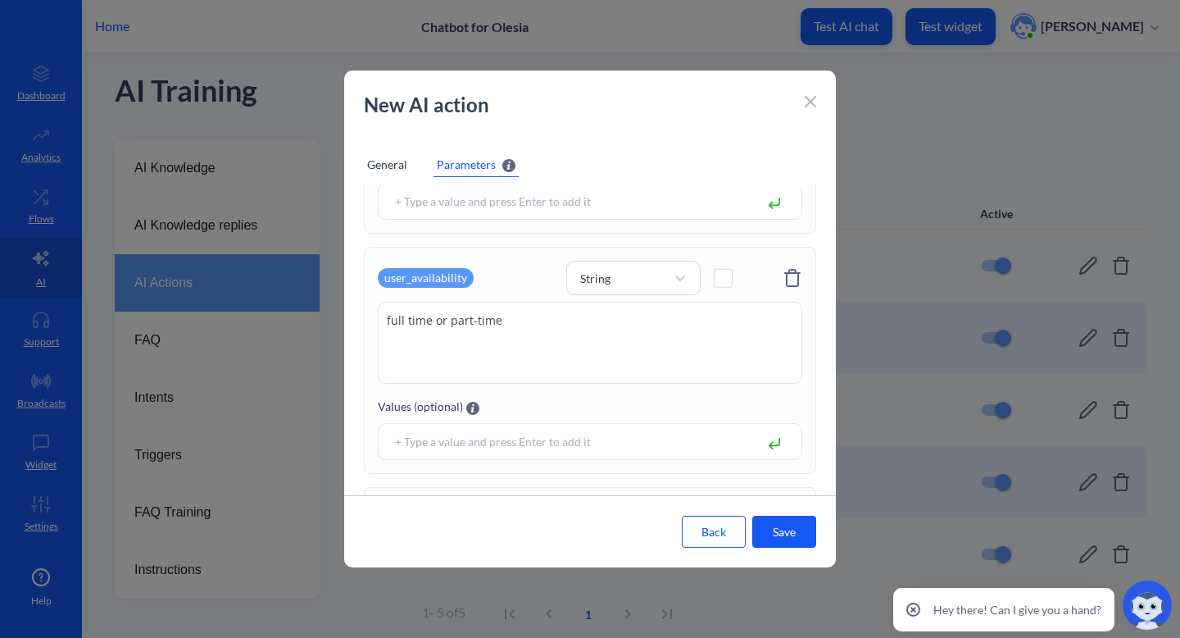
click at [725, 266] on div at bounding box center [730, 273] width 33 height 34
click at [725, 283] on span at bounding box center [723, 278] width 19 height 19
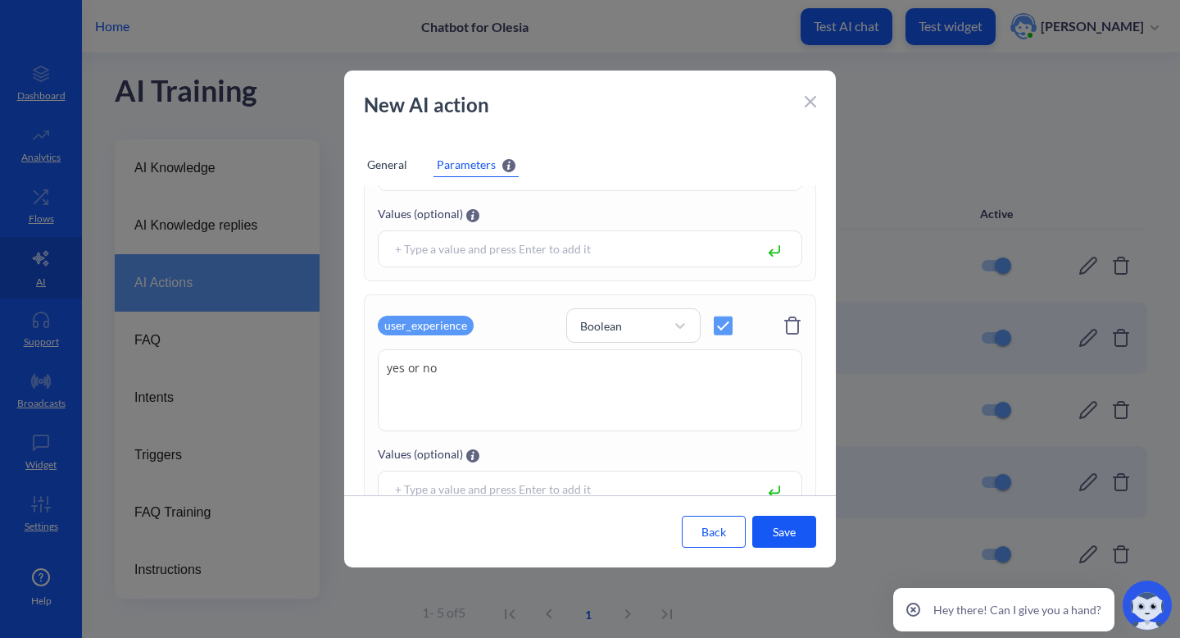
scroll to position [911, 0]
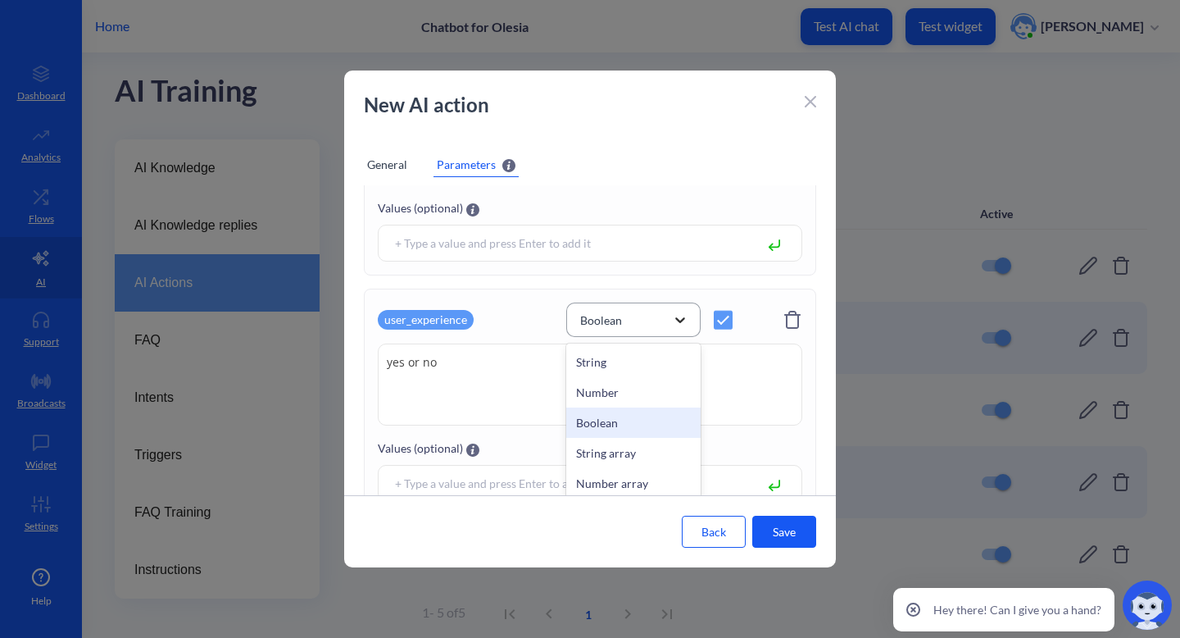
click at [685, 324] on icon at bounding box center [680, 320] width 16 height 16
click at [644, 353] on div "String" at bounding box center [633, 362] width 134 height 30
click at [486, 368] on textarea "yes or no" at bounding box center [590, 384] width 425 height 82
type textarea "y"
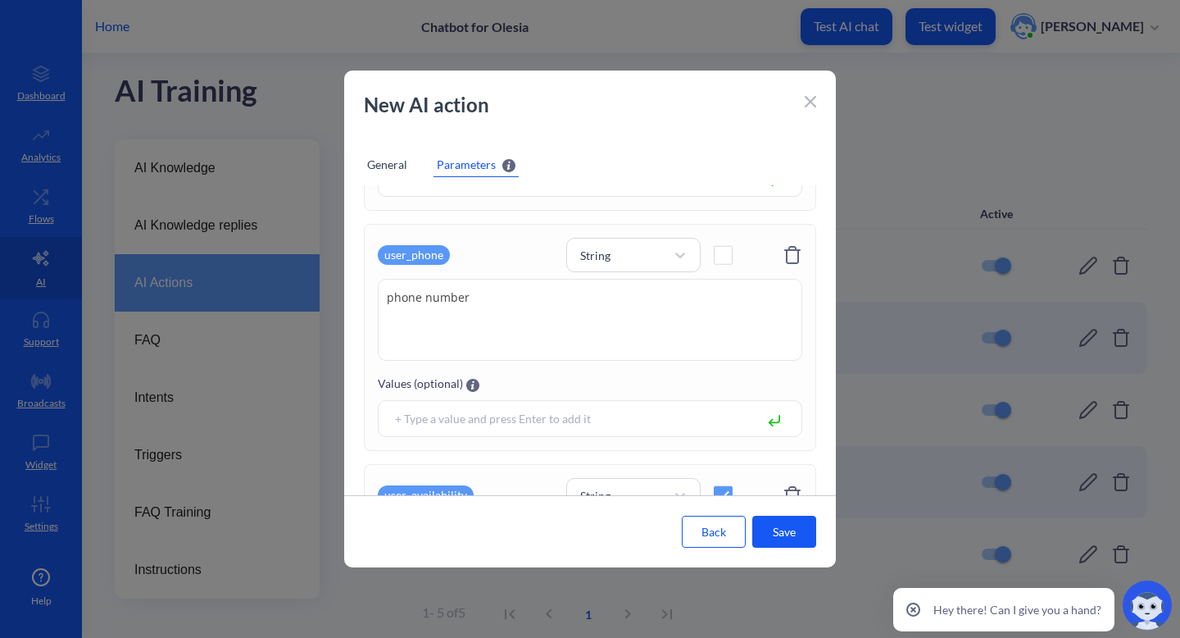
scroll to position [283, 0]
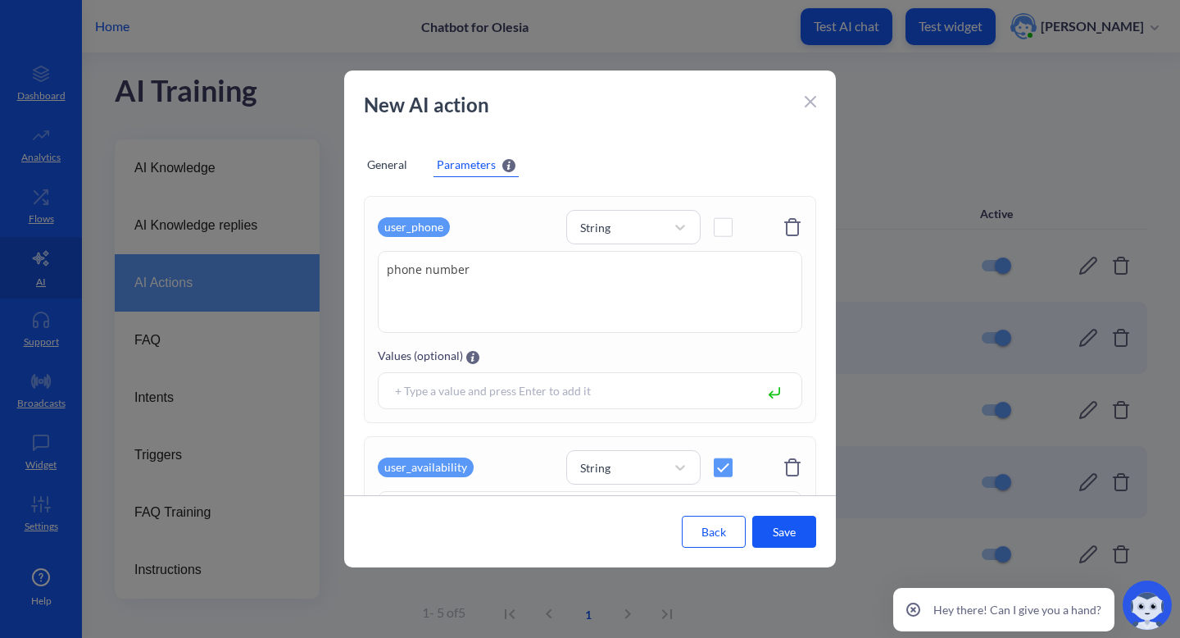
type textarea "experience user had"
click at [715, 221] on span at bounding box center [723, 227] width 19 height 19
click at [784, 530] on button "Save" at bounding box center [785, 532] width 64 height 32
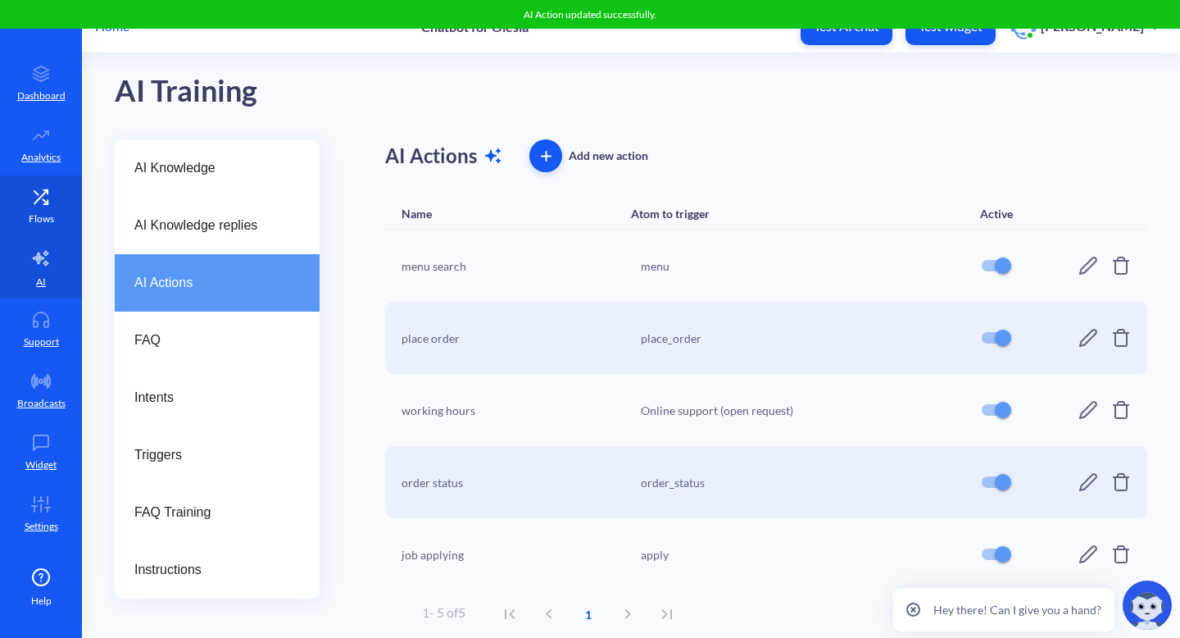
click at [30, 191] on icon at bounding box center [41, 197] width 33 height 16
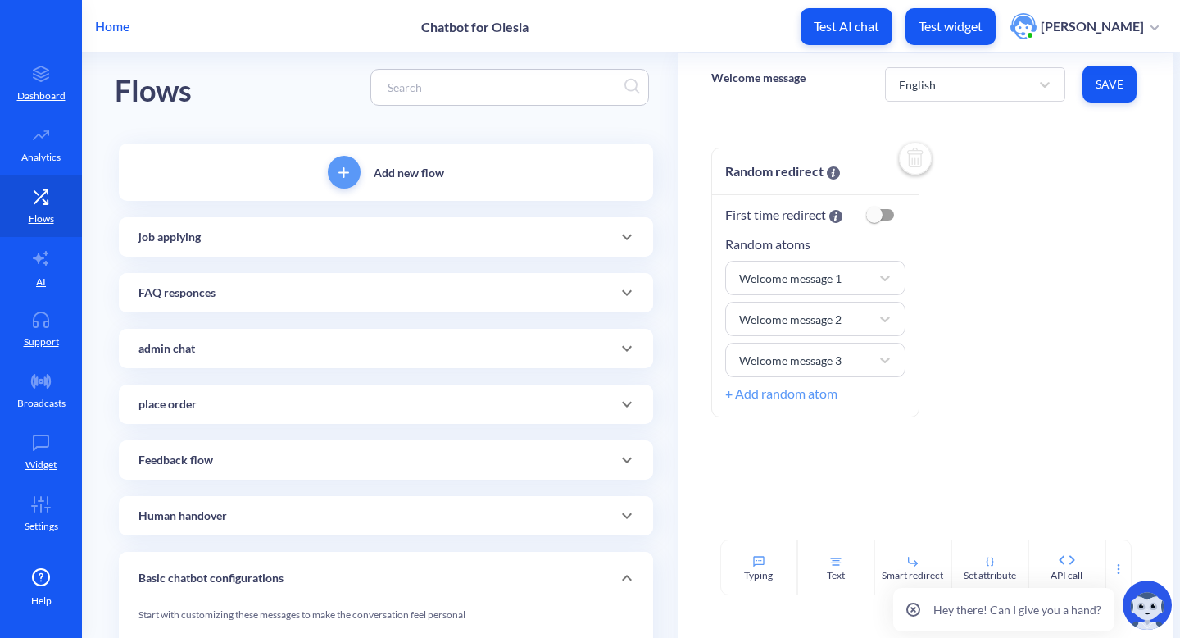
click at [617, 230] on icon at bounding box center [627, 237] width 20 height 20
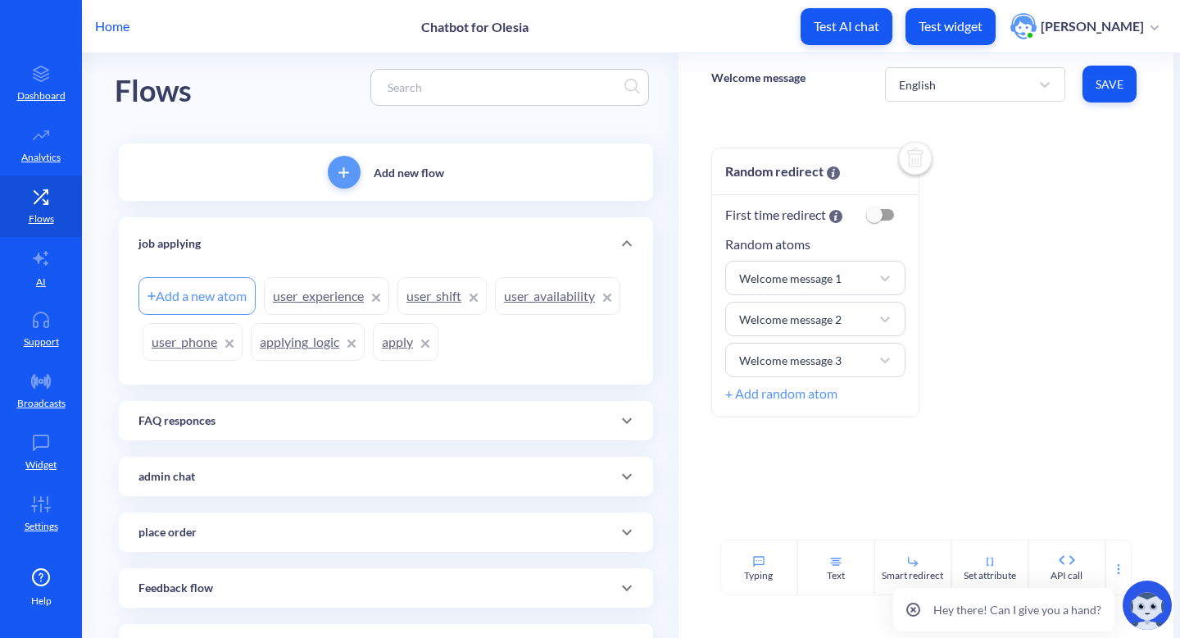
click at [544, 303] on link "user_availability" at bounding box center [557, 296] width 125 height 38
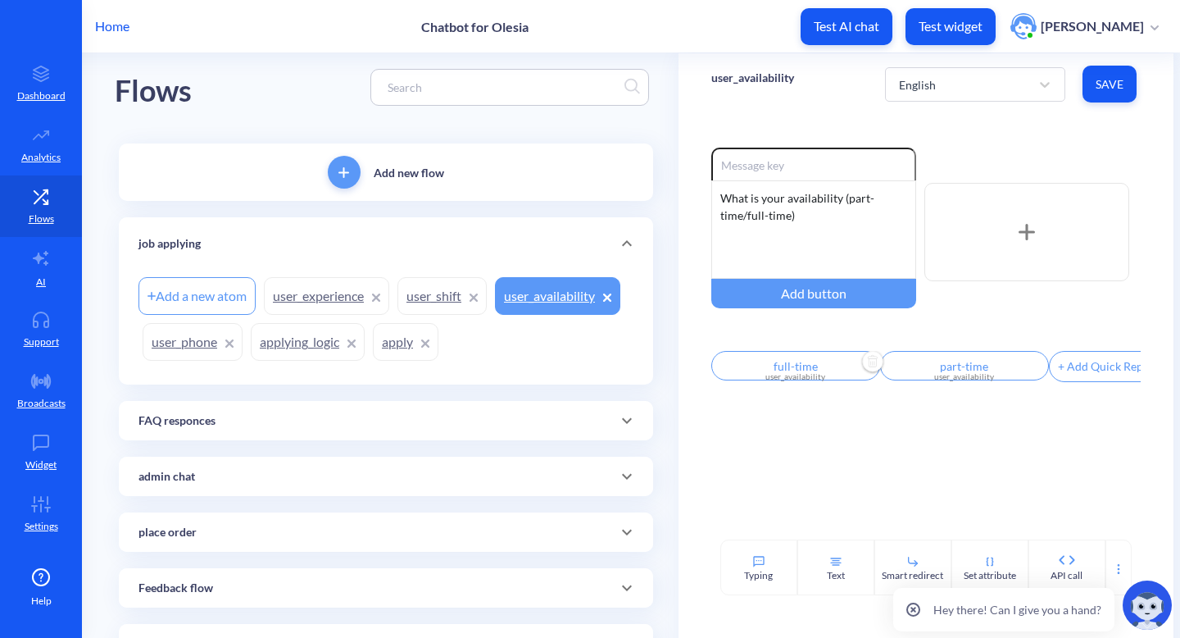
click at [810, 374] on input "full-time" at bounding box center [796, 366] width 169 height 30
click at [807, 438] on div "user_availability" at bounding box center [771, 433] width 83 height 17
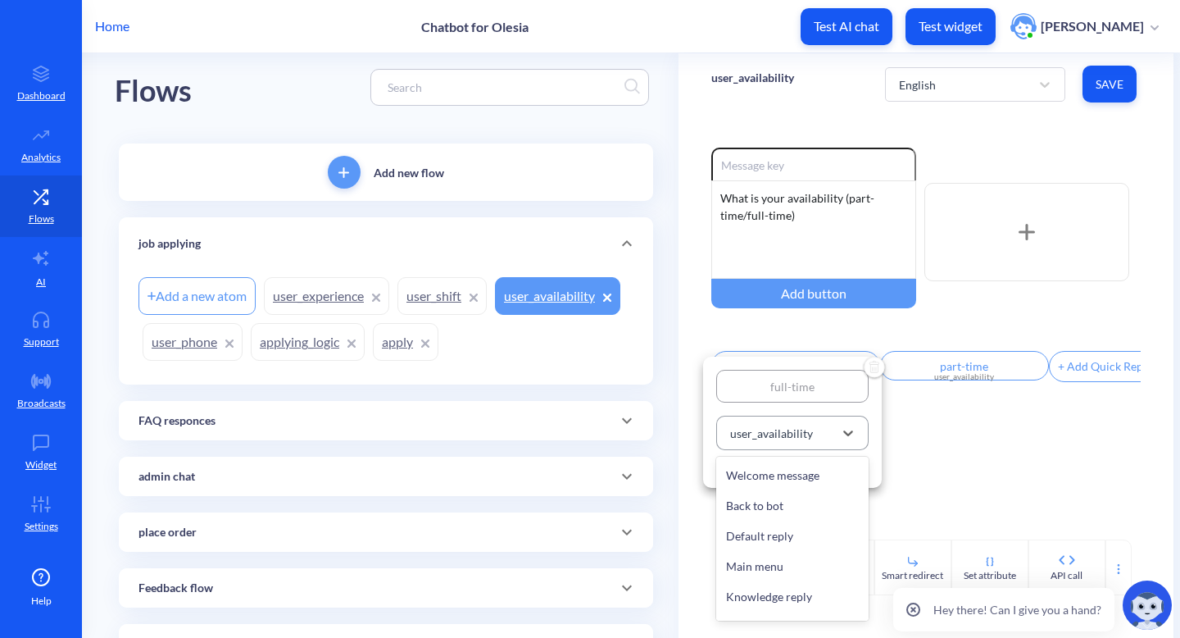
scroll to position [984, 0]
click at [961, 461] on div at bounding box center [590, 319] width 1180 height 638
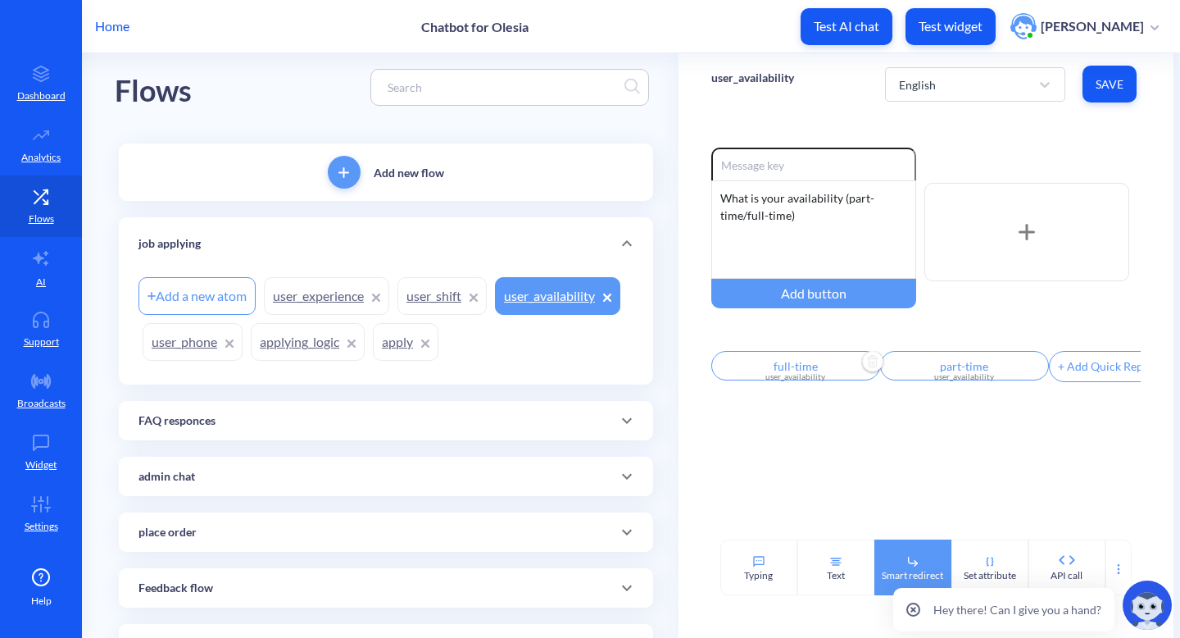
click at [921, 559] on div "Smart redirect" at bounding box center [913, 567] width 77 height 56
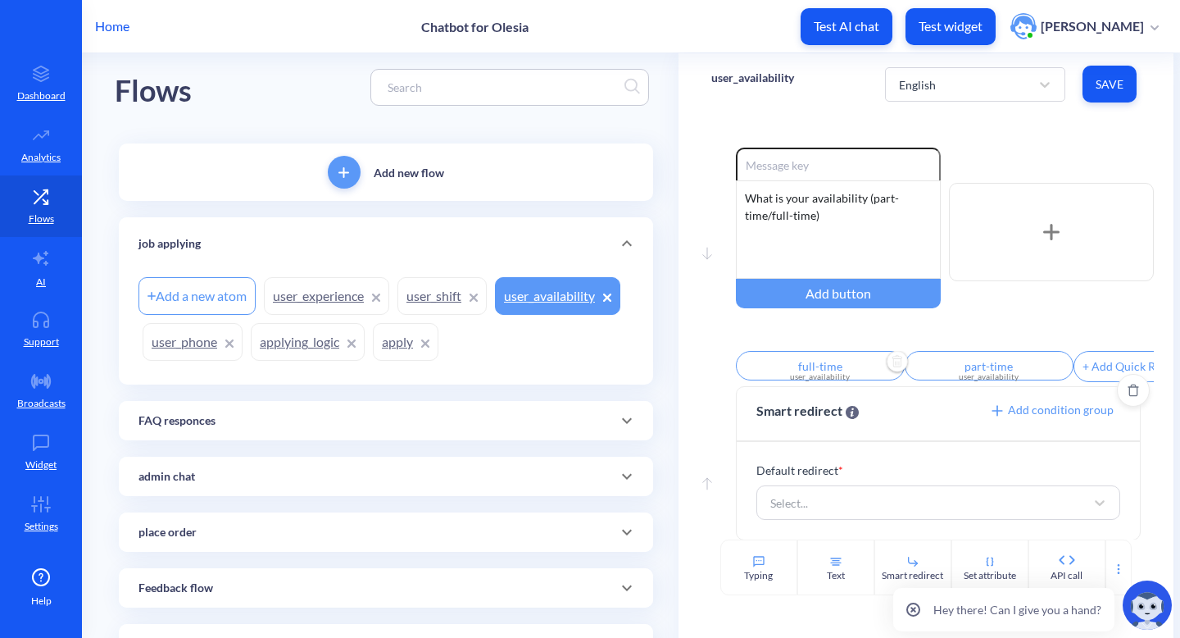
scroll to position [20, 0]
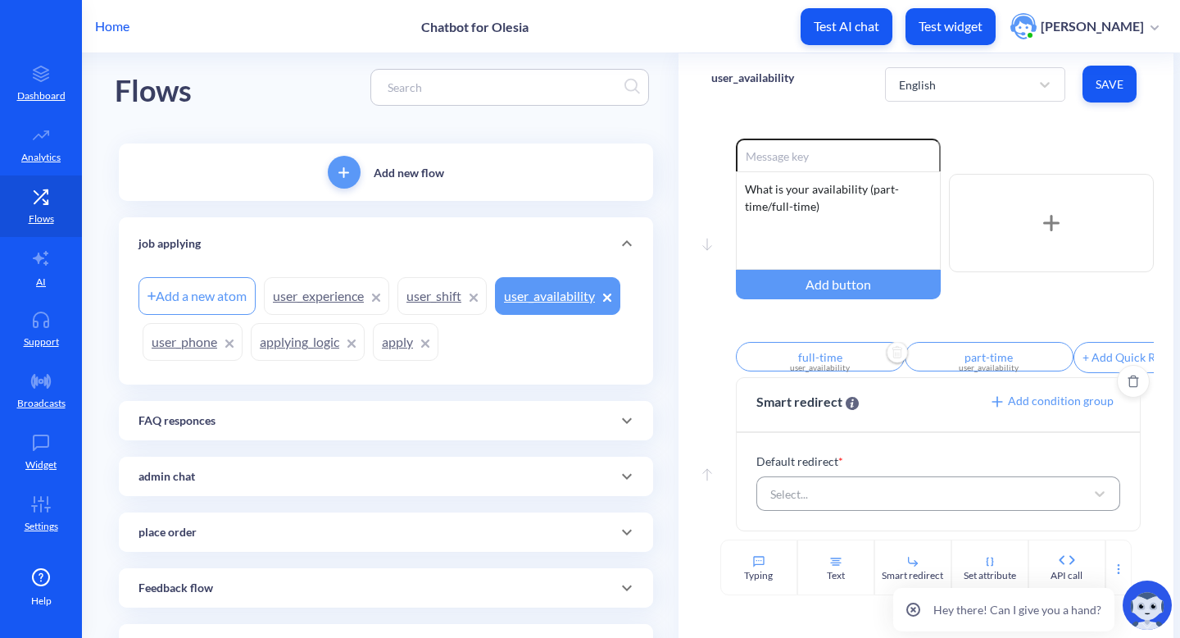
click at [906, 491] on div "Select..." at bounding box center [924, 494] width 324 height 30
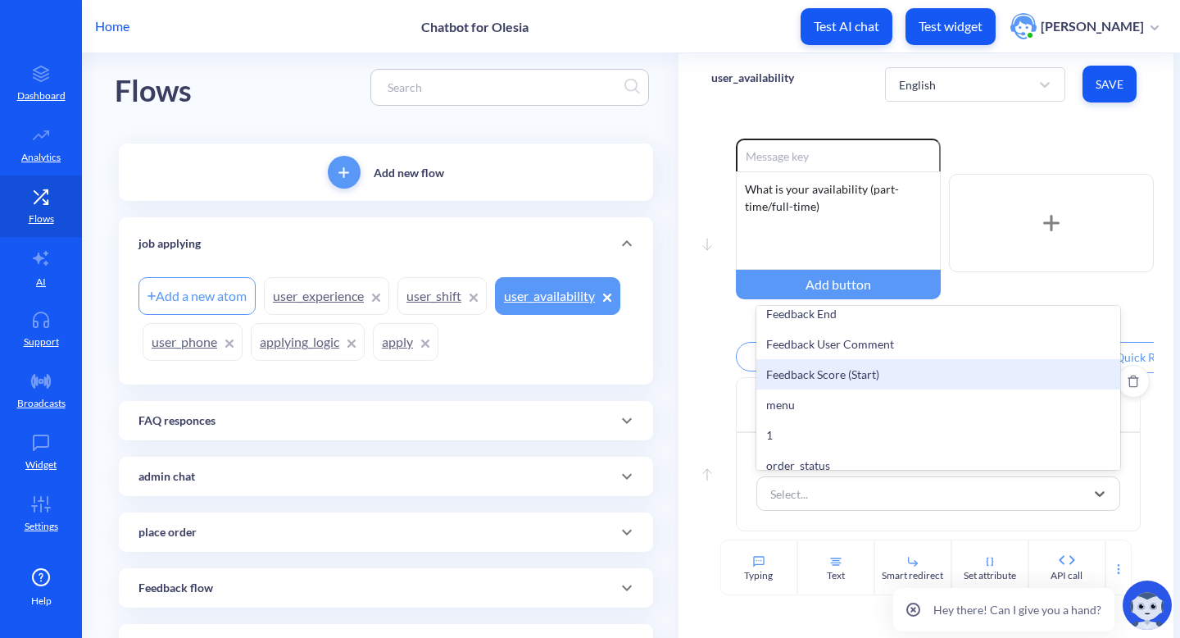
scroll to position [935, 0]
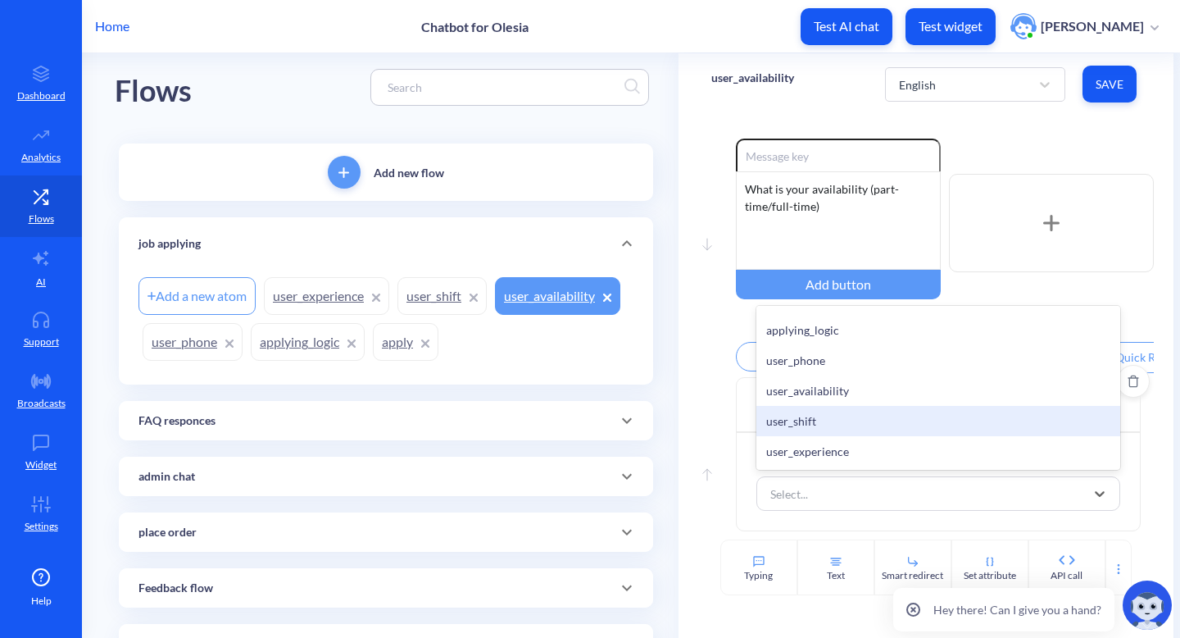
click at [837, 421] on div "user_shift" at bounding box center [939, 421] width 365 height 30
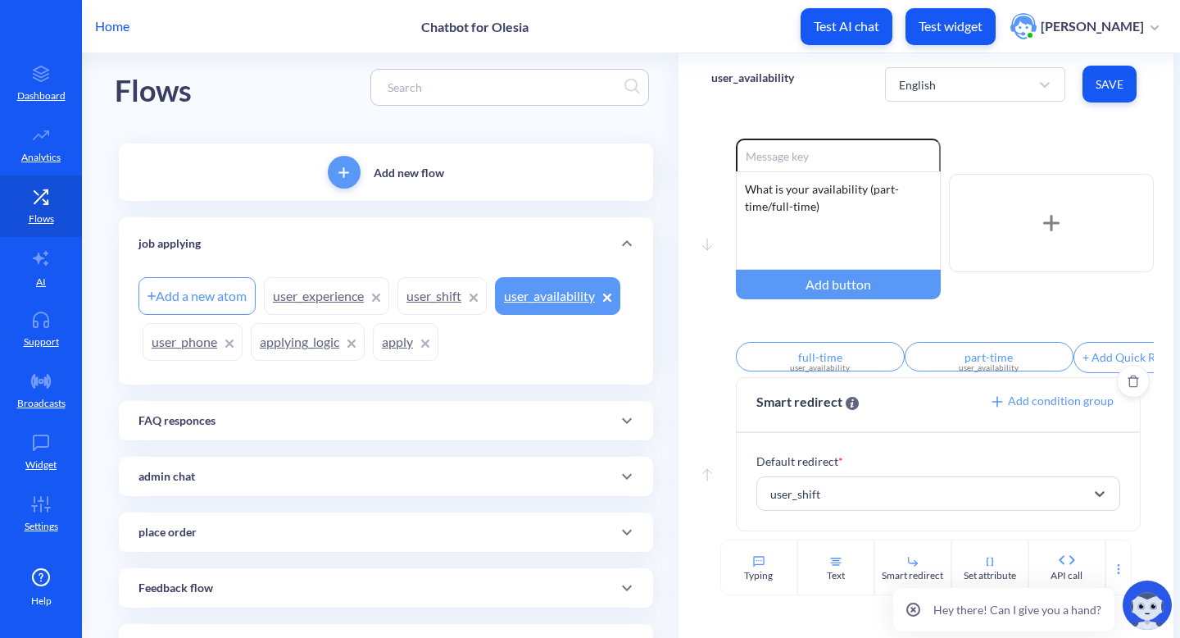
click at [1106, 94] on button "Save" at bounding box center [1110, 84] width 54 height 37
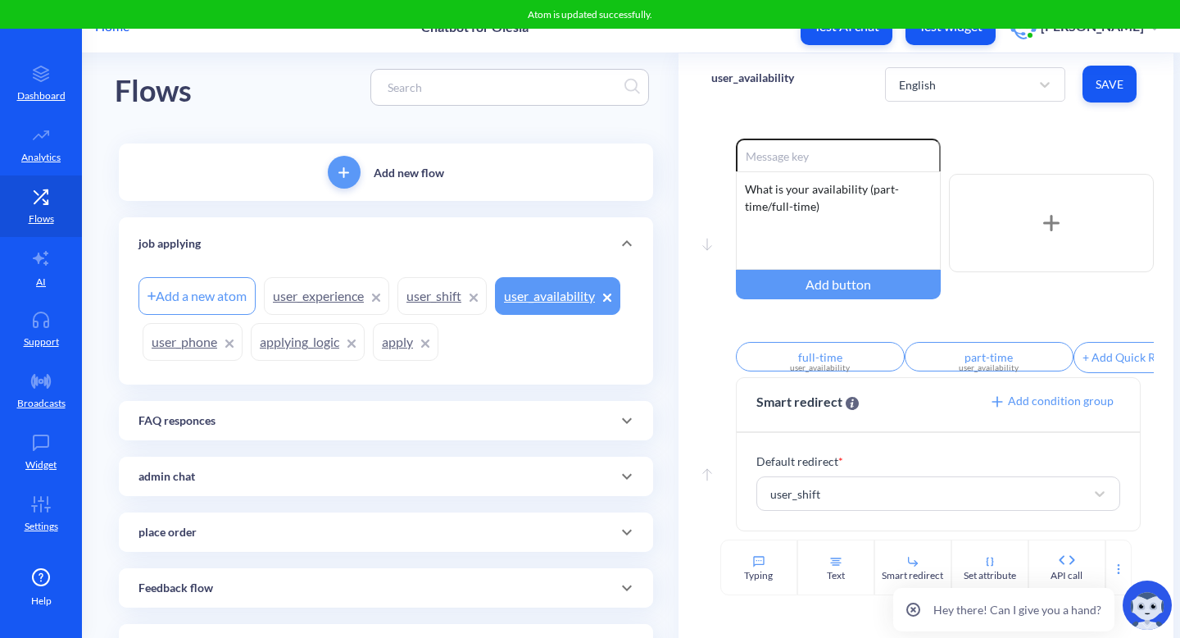
click at [440, 312] on link "user_shift" at bounding box center [442, 296] width 89 height 38
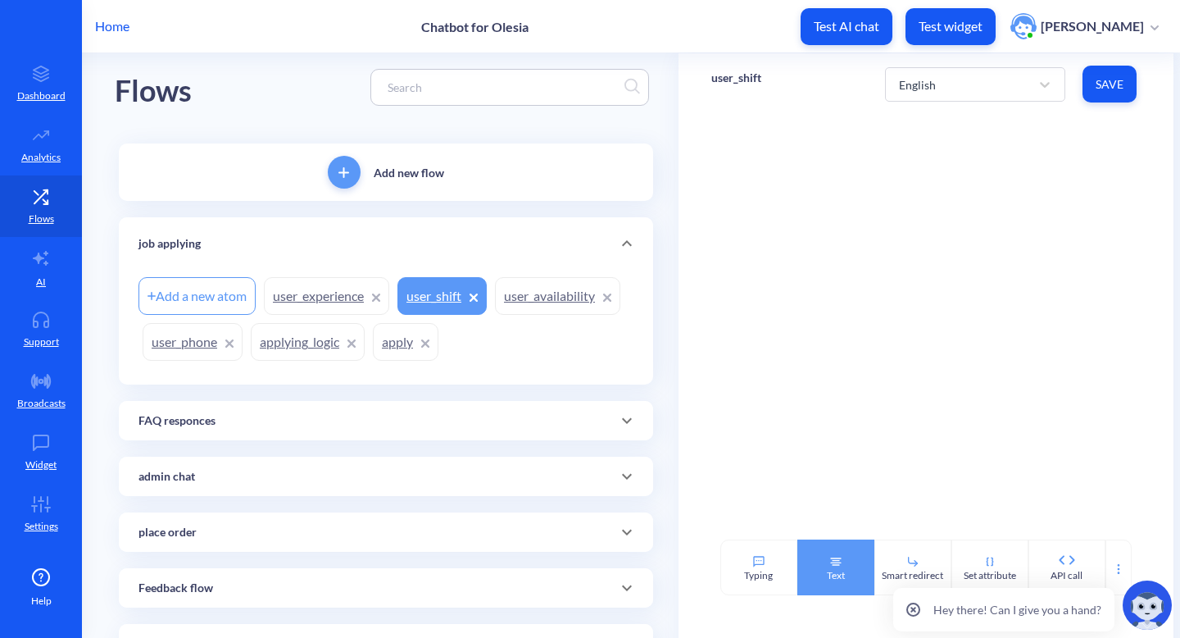
click at [824, 571] on div "Text" at bounding box center [836, 567] width 77 height 56
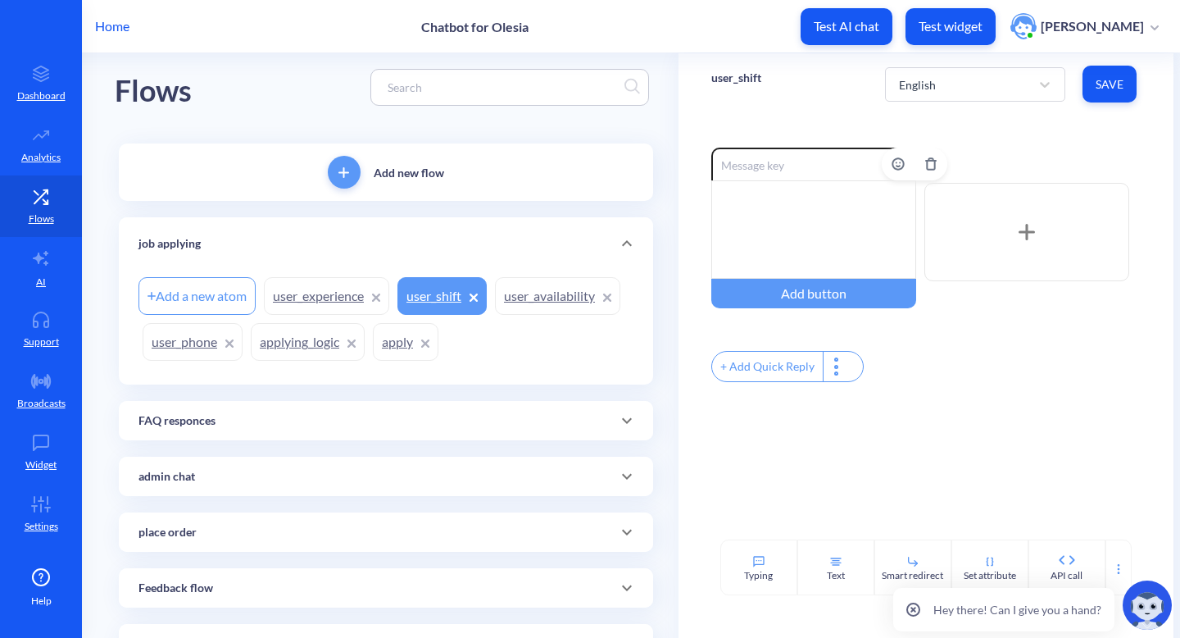
click at [762, 203] on div at bounding box center [814, 229] width 205 height 98
click at [894, 563] on div "Smart redirect" at bounding box center [913, 567] width 77 height 56
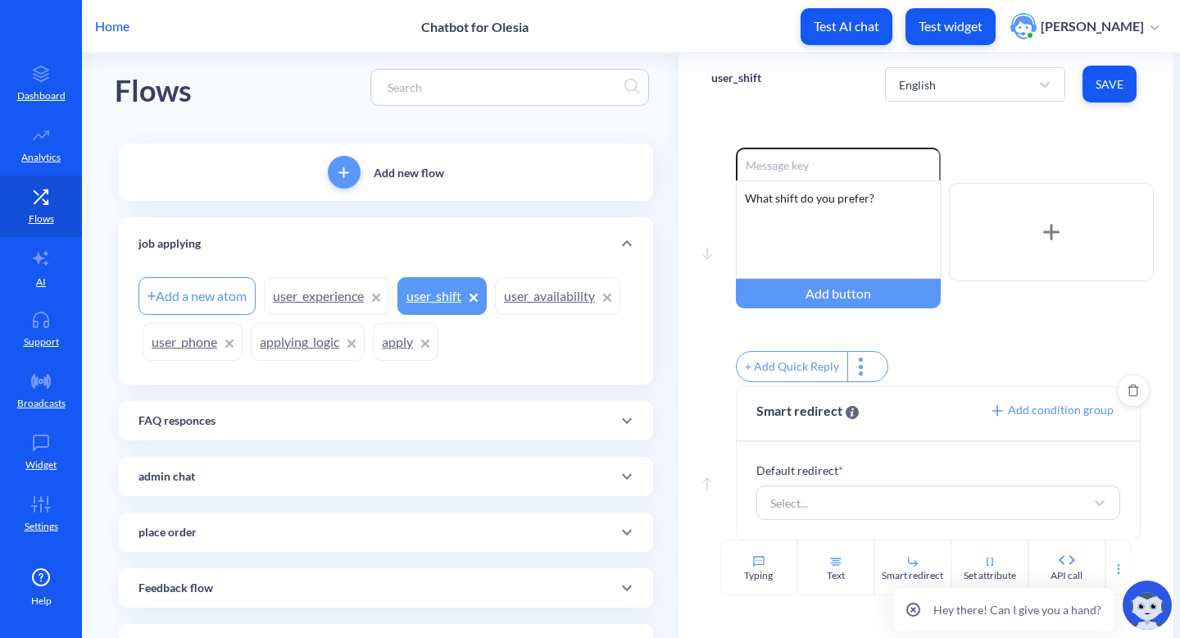
scroll to position [20, 0]
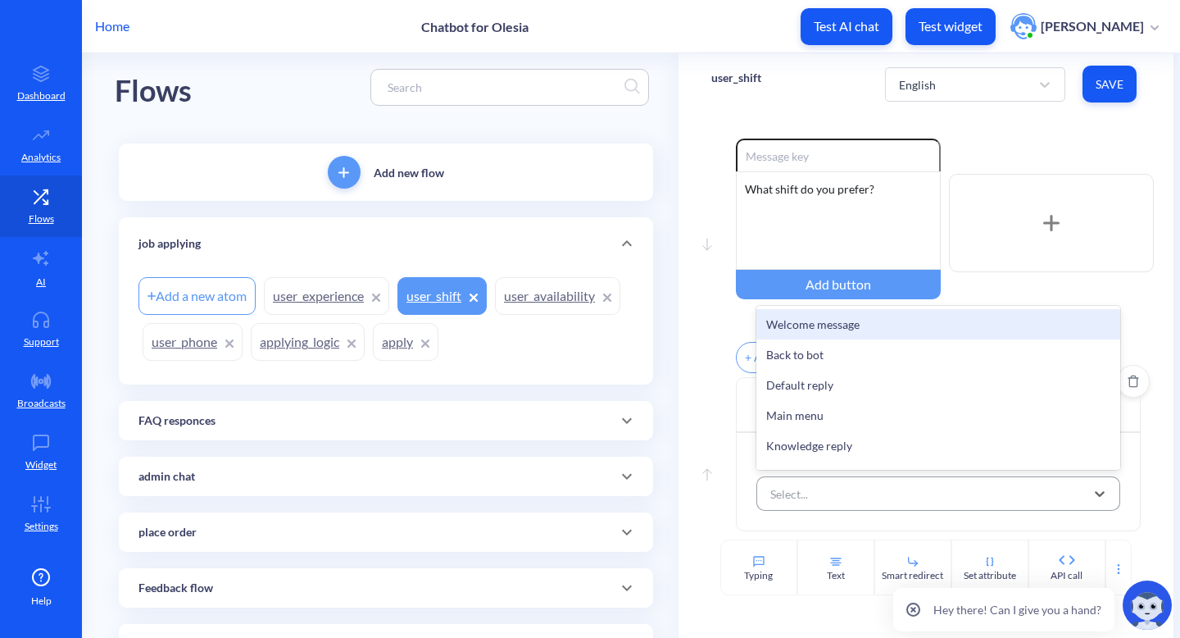
click at [904, 483] on div "Select..." at bounding box center [924, 494] width 324 height 30
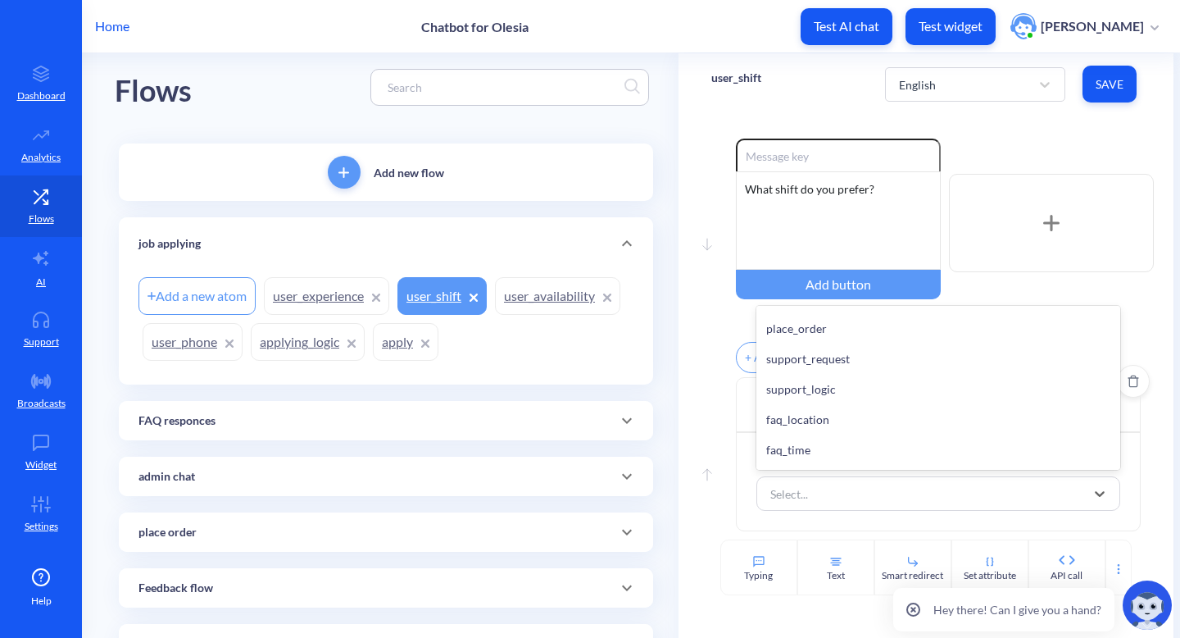
scroll to position [935, 0]
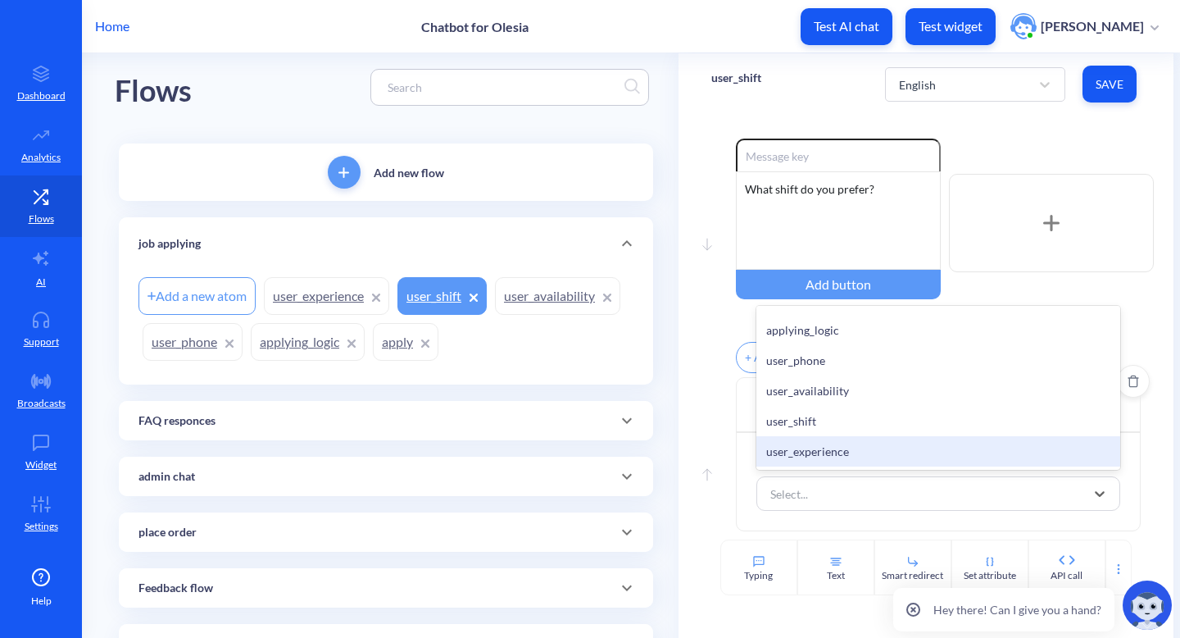
click at [871, 455] on div "user_experience" at bounding box center [939, 451] width 365 height 30
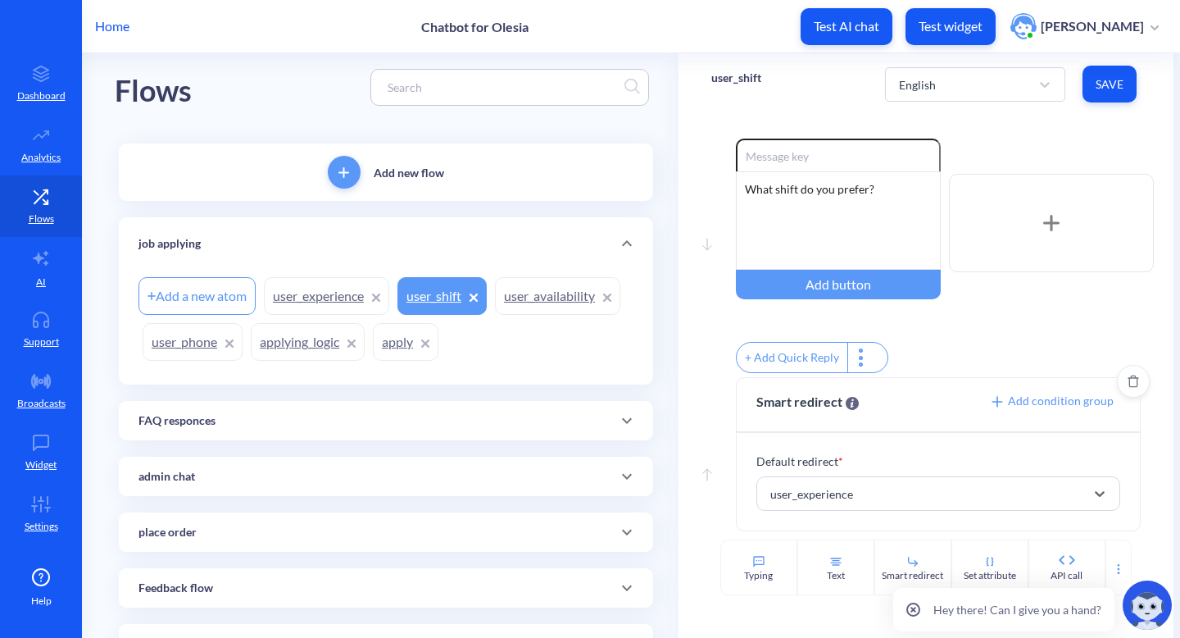
click at [1101, 83] on span "Save" at bounding box center [1110, 84] width 28 height 16
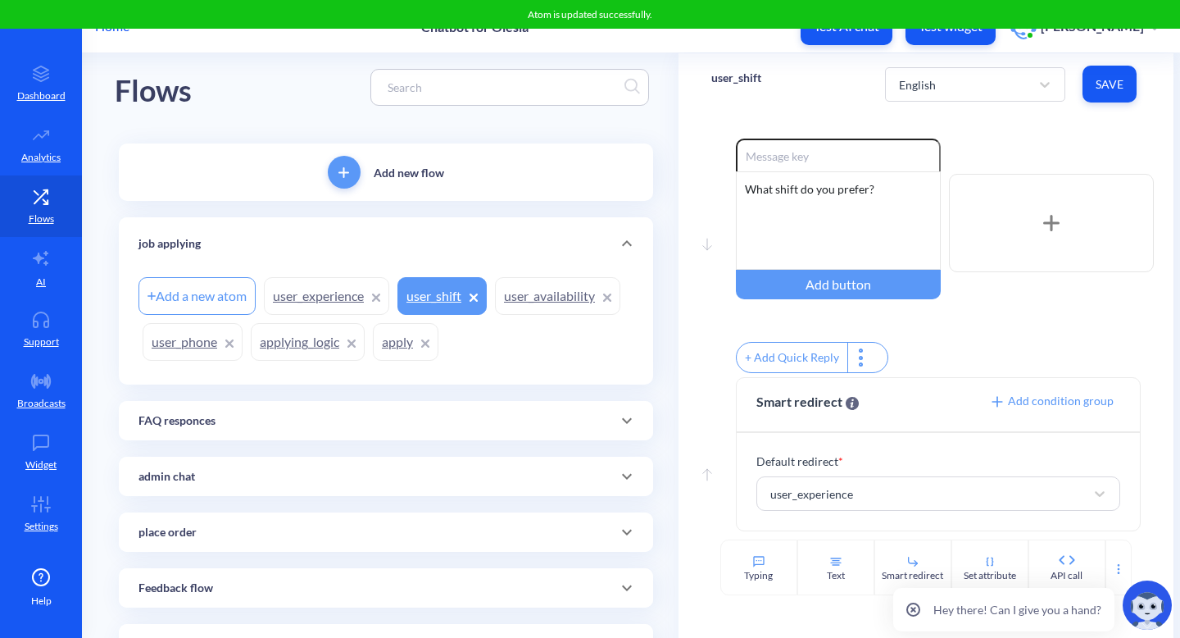
click at [310, 298] on link "user_experience" at bounding box center [326, 296] width 125 height 38
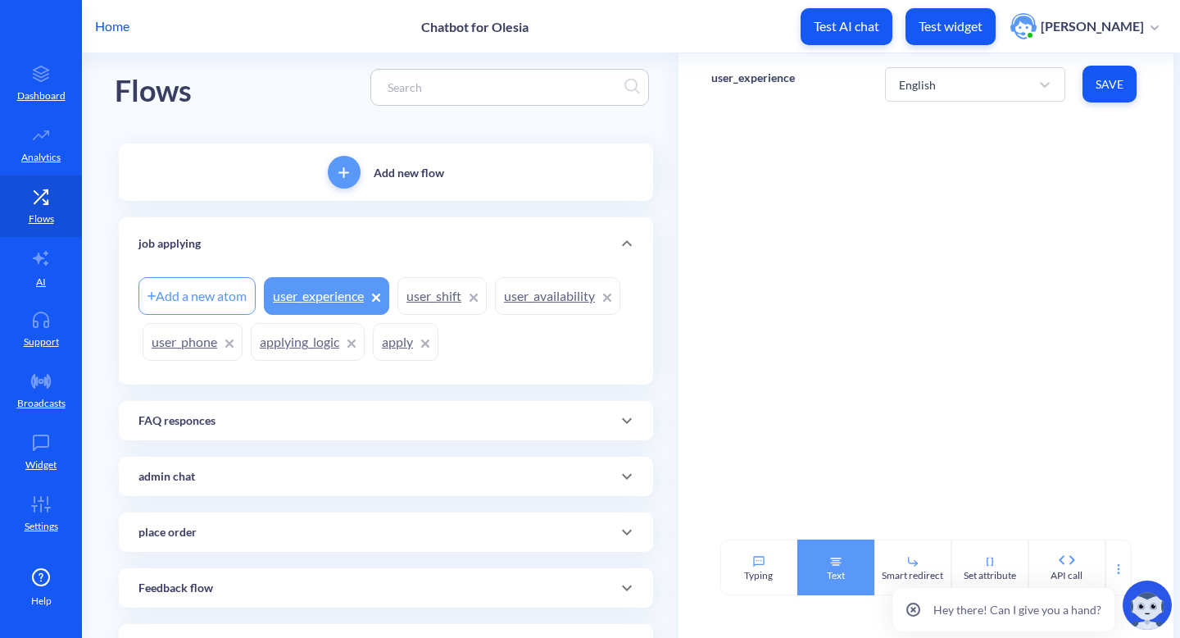
click at [843, 581] on div "Text" at bounding box center [836, 567] width 77 height 56
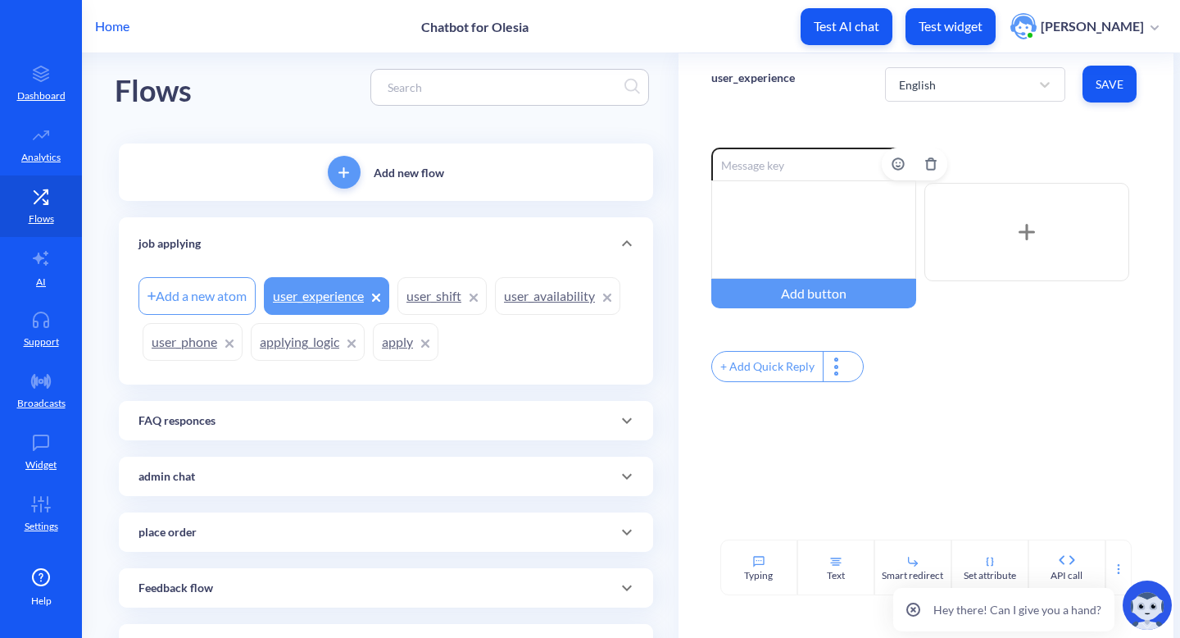
click at [766, 230] on div at bounding box center [814, 229] width 205 height 98
click at [796, 371] on div "+ Add Quick Reply" at bounding box center [767, 367] width 111 height 30
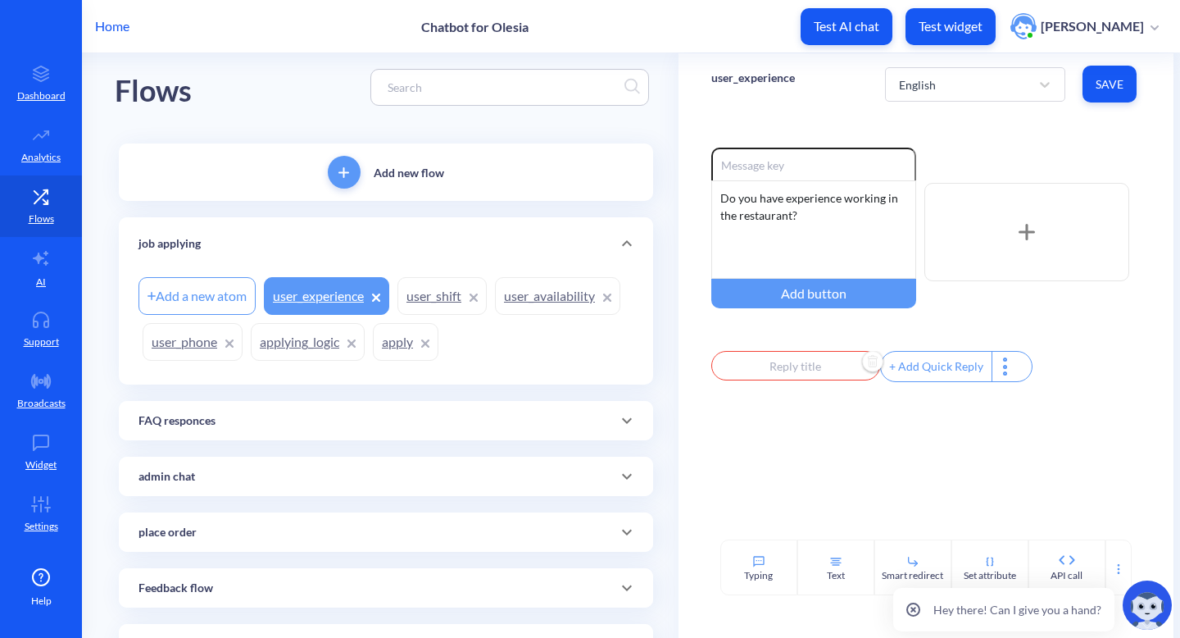
click at [796, 371] on input "text" at bounding box center [796, 366] width 169 height 30
type input "Y"
type input "Ye"
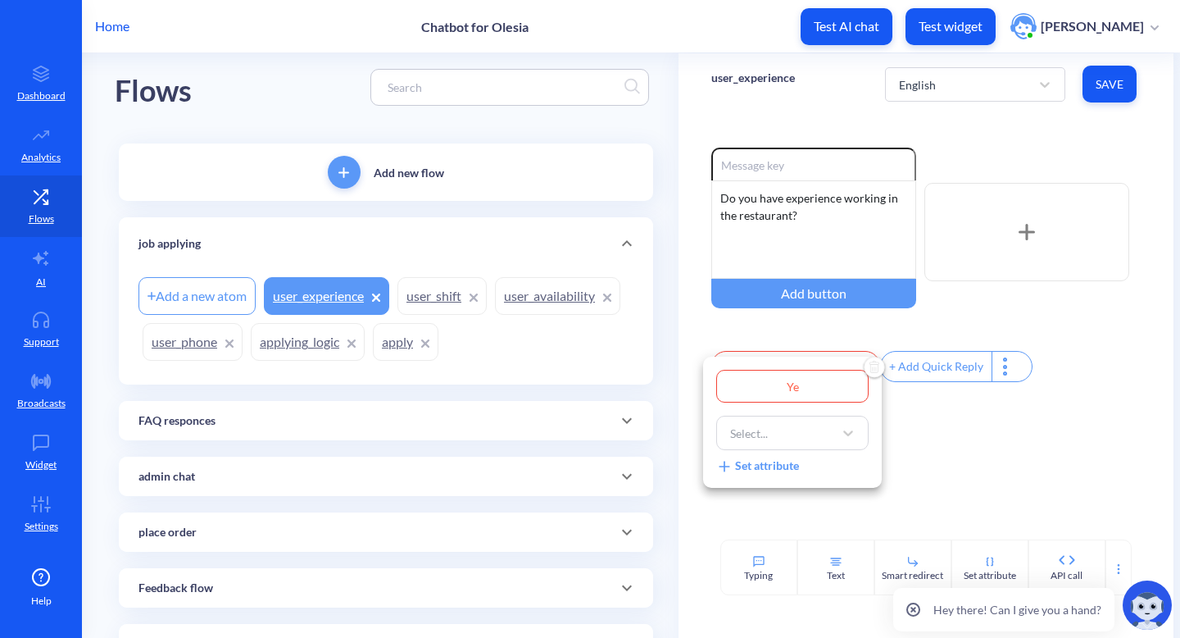
type input "Yes"
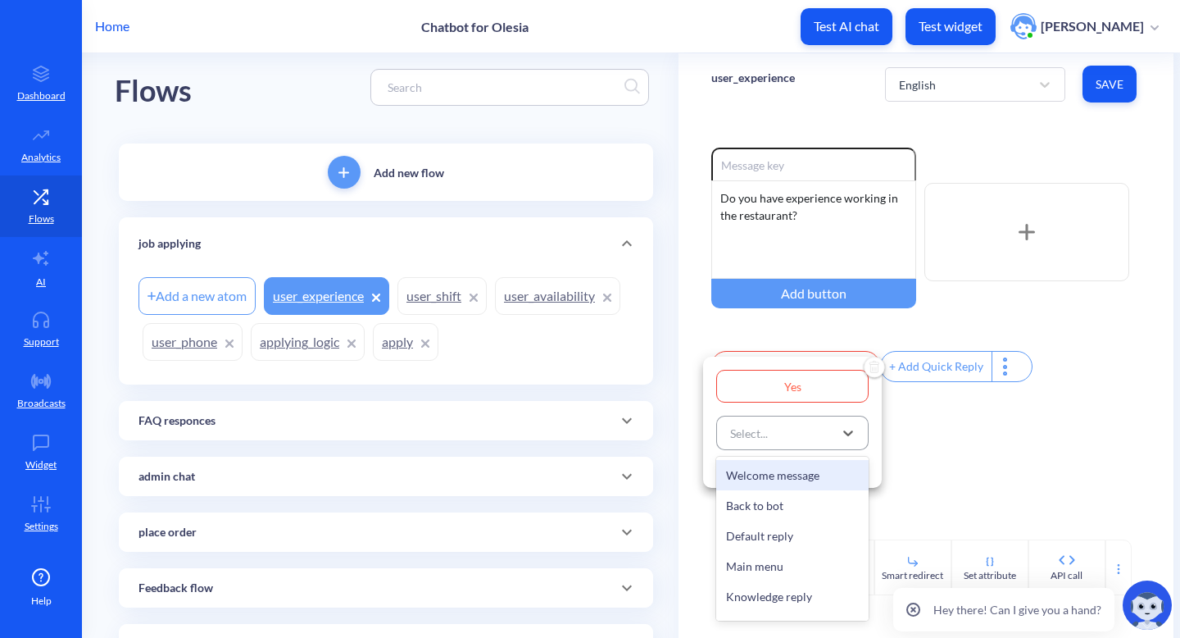
click at [786, 431] on div "Select..." at bounding box center [777, 433] width 111 height 30
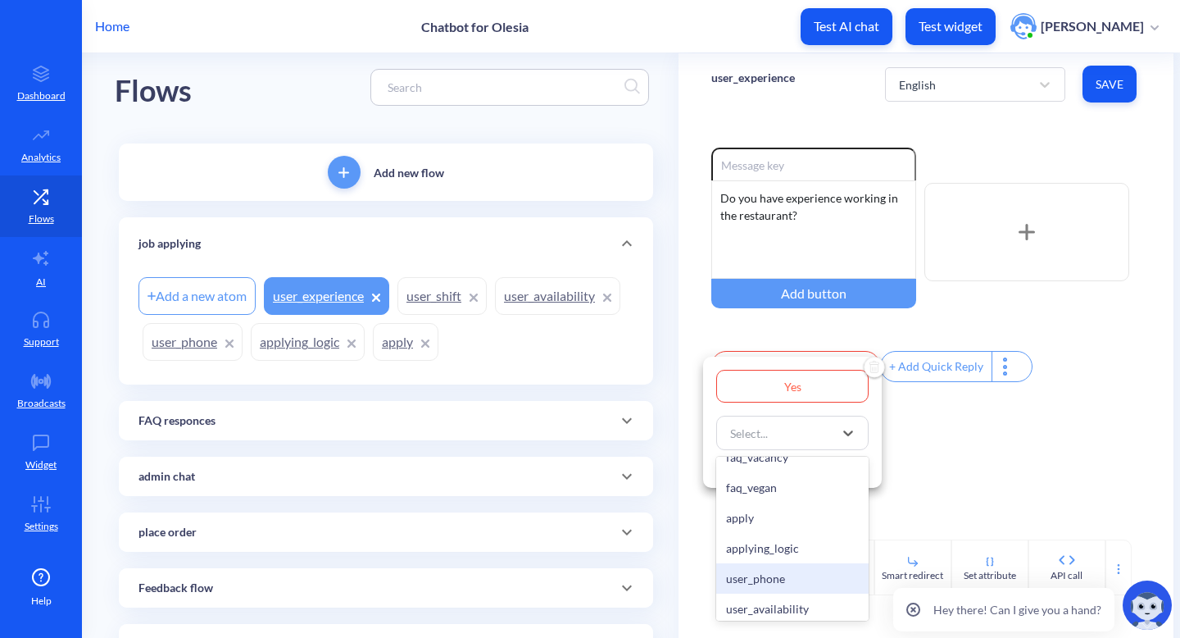
scroll to position [1038, 0]
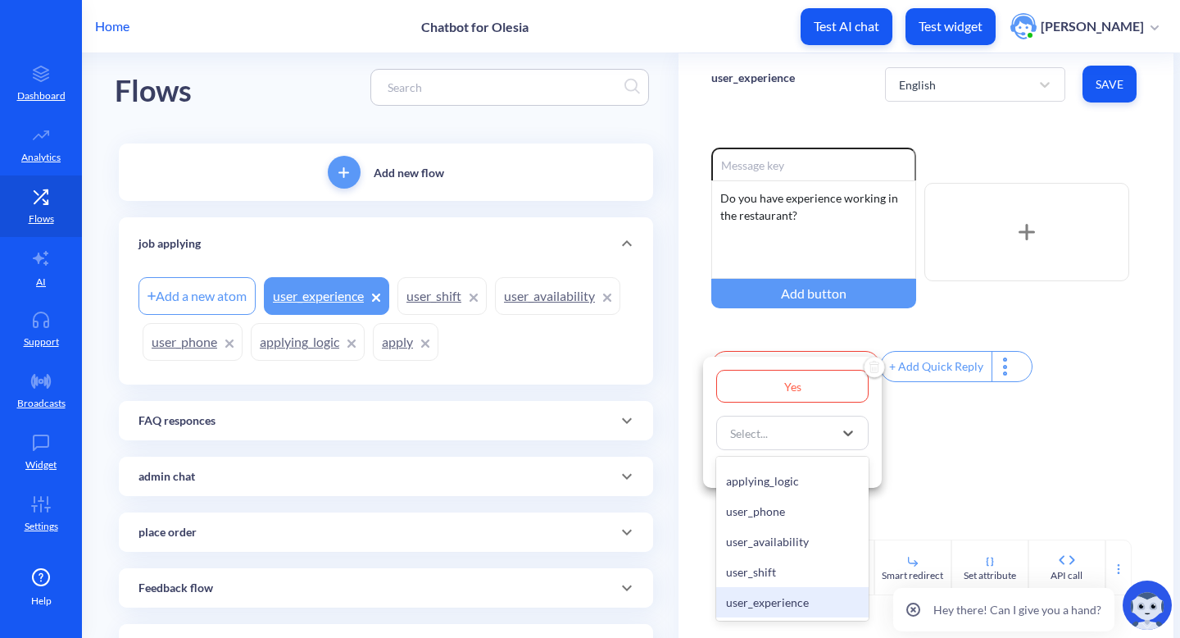
click at [790, 597] on div "user_experience" at bounding box center [792, 602] width 152 height 30
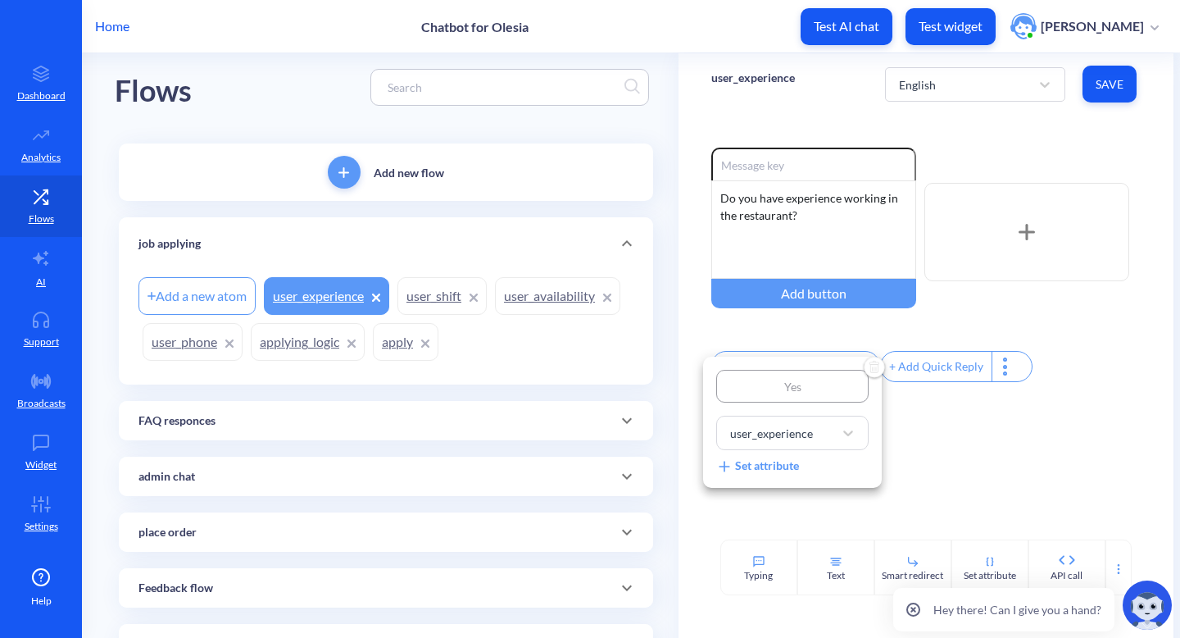
click at [939, 364] on div at bounding box center [590, 319] width 1180 height 638
click at [922, 371] on div "+ Add Quick Reply" at bounding box center [936, 367] width 111 height 30
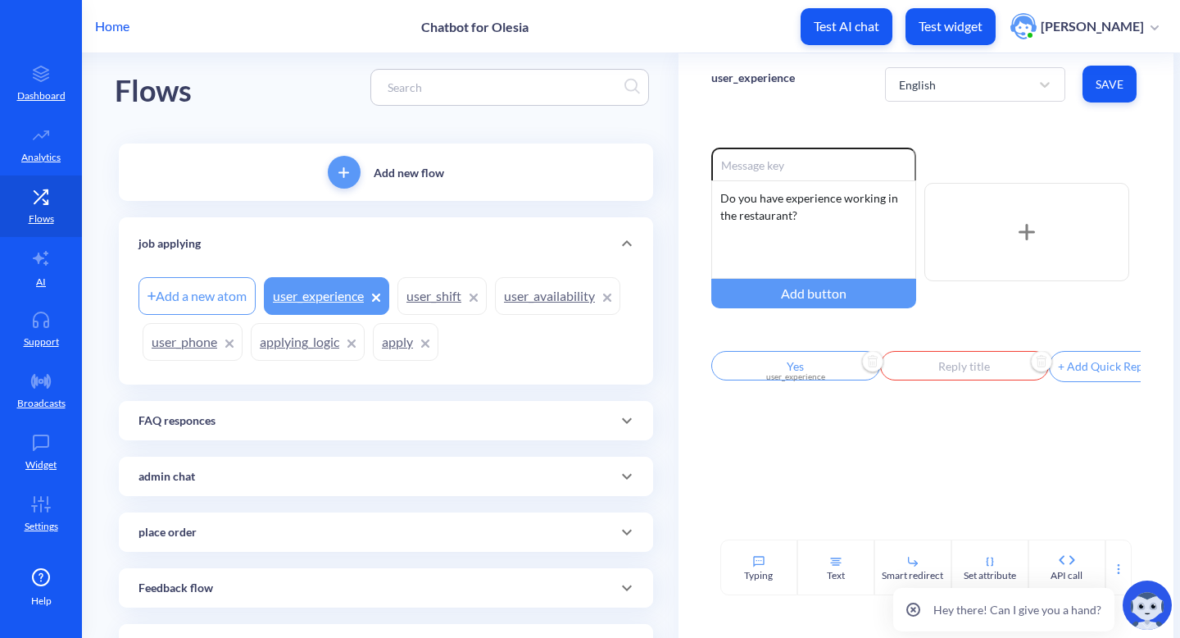
click at [922, 371] on input "text" at bounding box center [964, 366] width 169 height 30
type input "N"
type input "No"
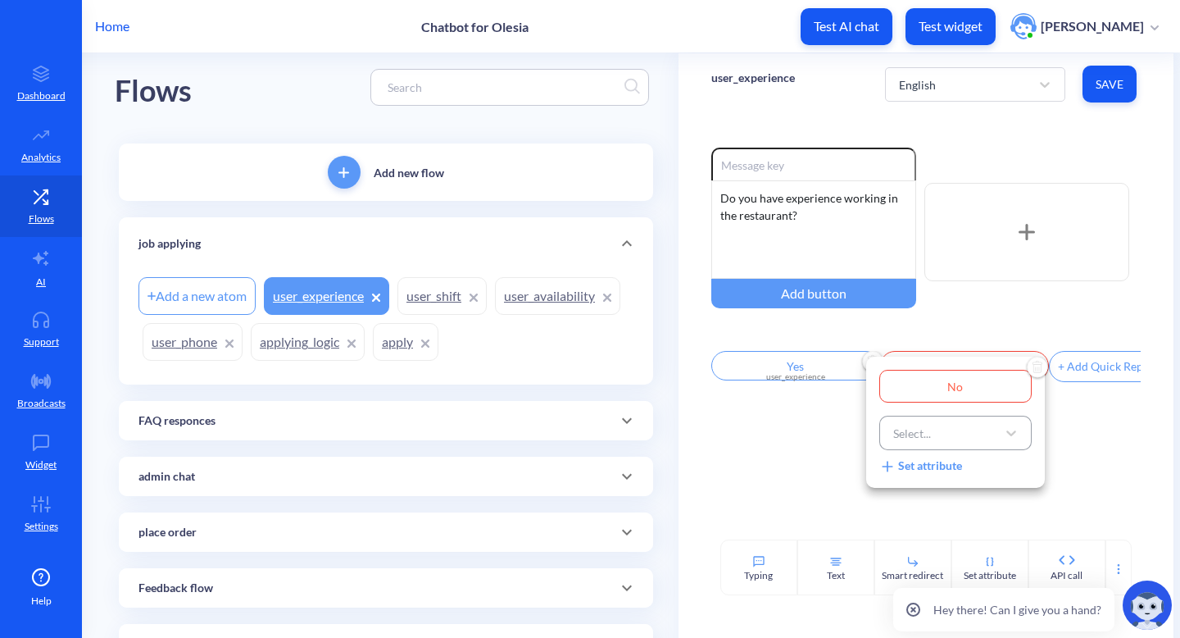
click at [938, 439] on div "Select..." at bounding box center [940, 433] width 111 height 30
click at [894, 602] on div "Hey there! Can I give you a hand?" at bounding box center [1001, 609] width 228 height 57
click at [984, 435] on div "Select..." at bounding box center [940, 433] width 111 height 30
click at [916, 608] on icon at bounding box center [914, 609] width 4 height 4
click at [951, 435] on div "Select..." at bounding box center [940, 433] width 111 height 30
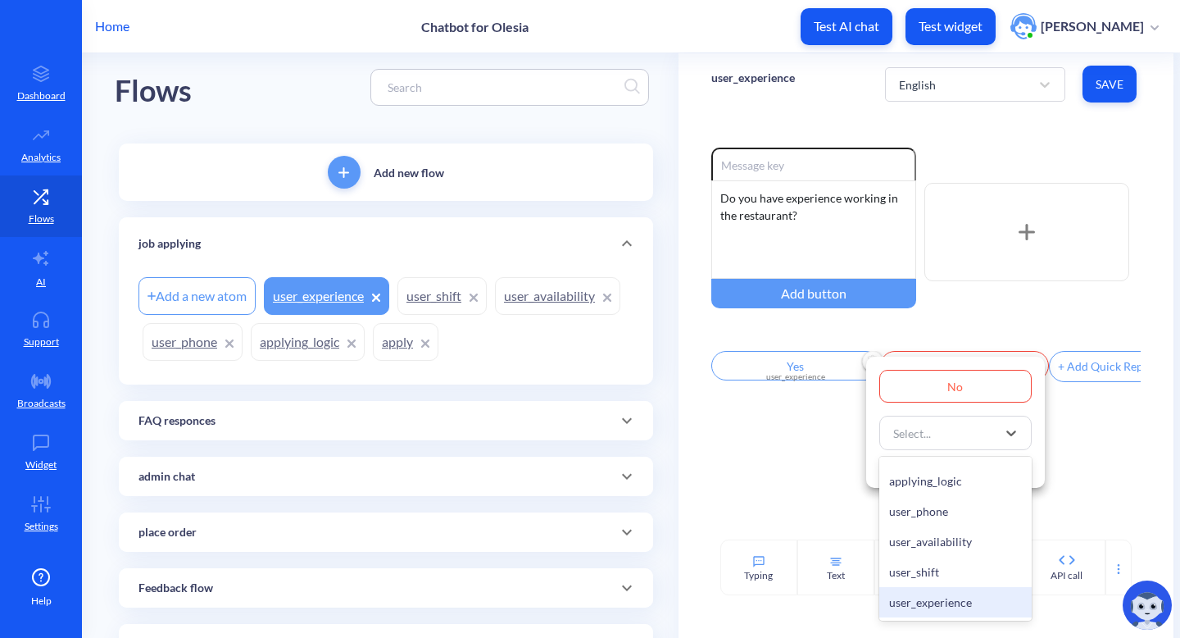
click at [937, 598] on div "user_experience" at bounding box center [956, 602] width 152 height 30
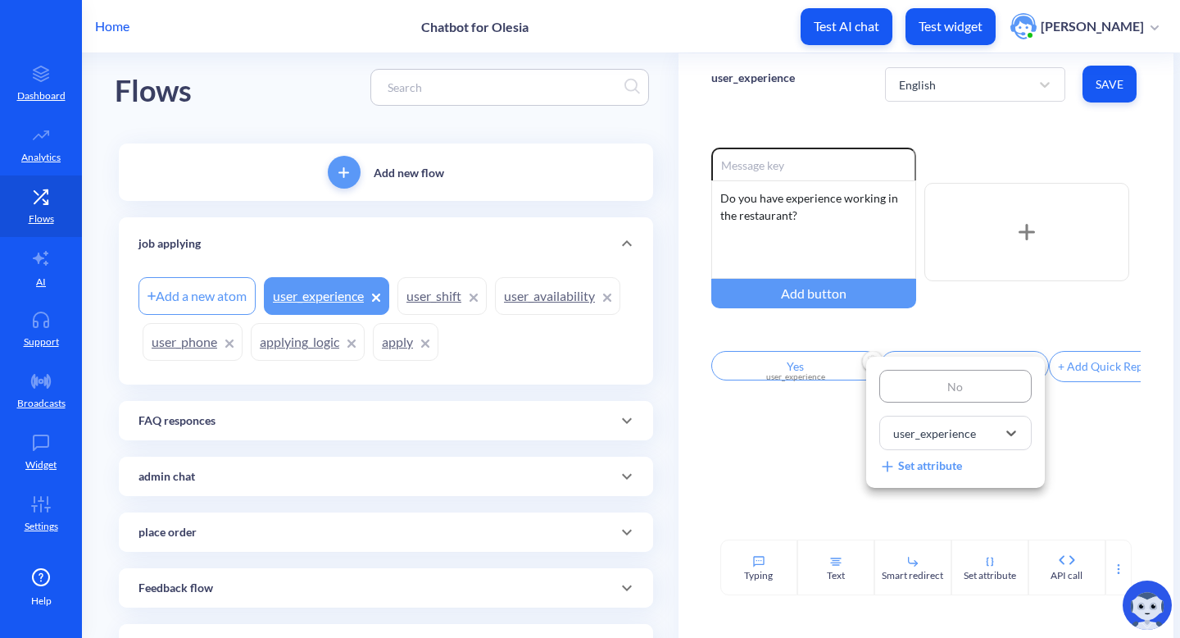
click at [821, 471] on div at bounding box center [590, 319] width 1180 height 638
click at [1098, 98] on button "Save" at bounding box center [1110, 84] width 54 height 37
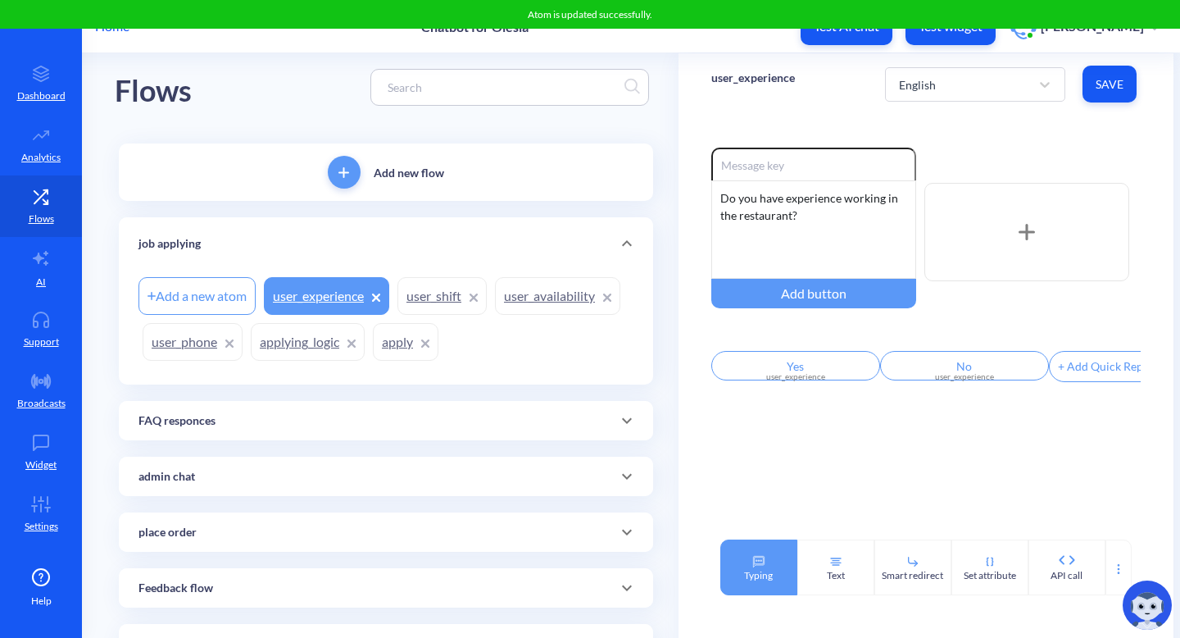
click at [756, 557] on icon at bounding box center [758, 561] width 11 height 11
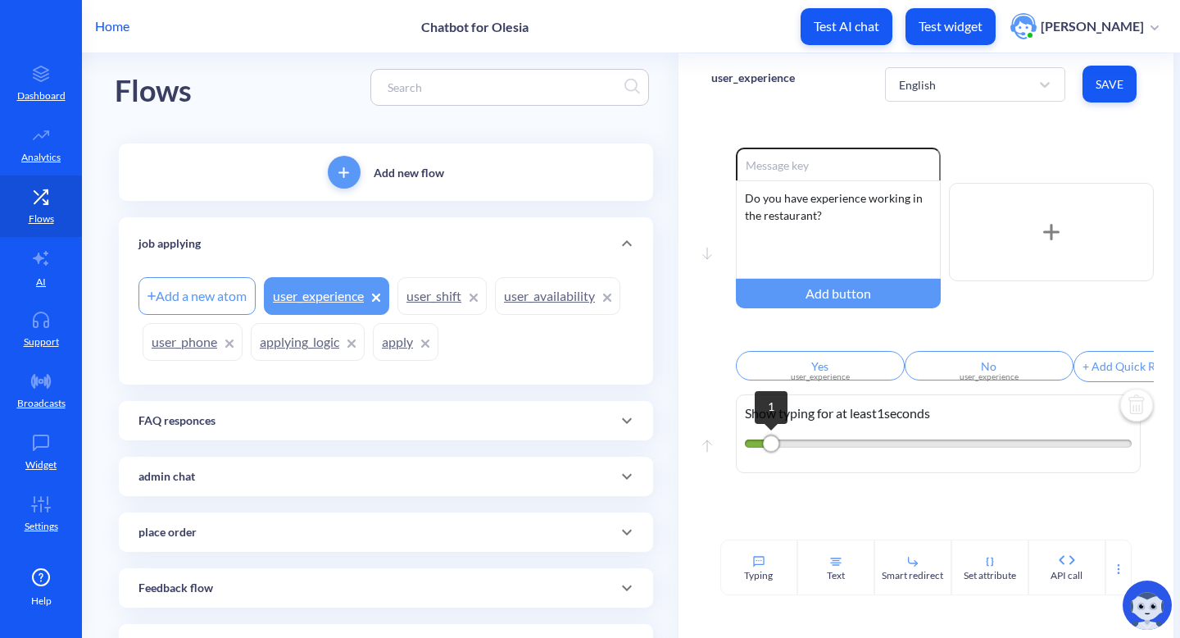
drag, startPoint x: 802, startPoint y: 453, endPoint x: 762, endPoint y: 453, distance: 39.3
click at [763, 452] on div "1" at bounding box center [771, 443] width 16 height 16
click at [830, 578] on div "Text" at bounding box center [836, 575] width 18 height 15
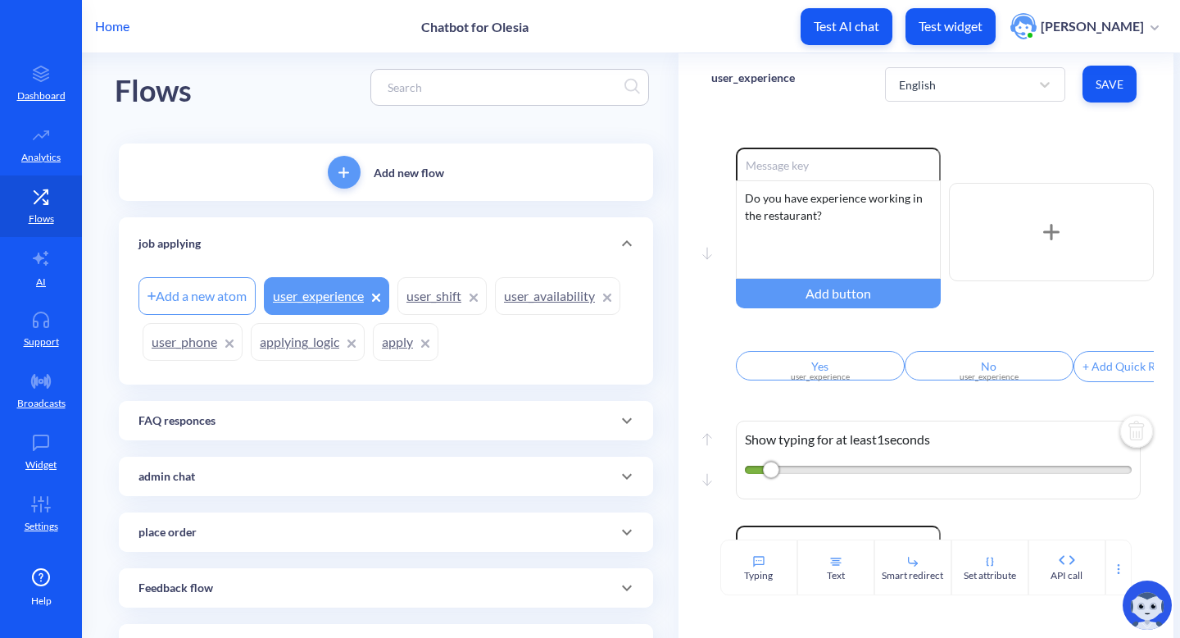
scroll to position [246, 0]
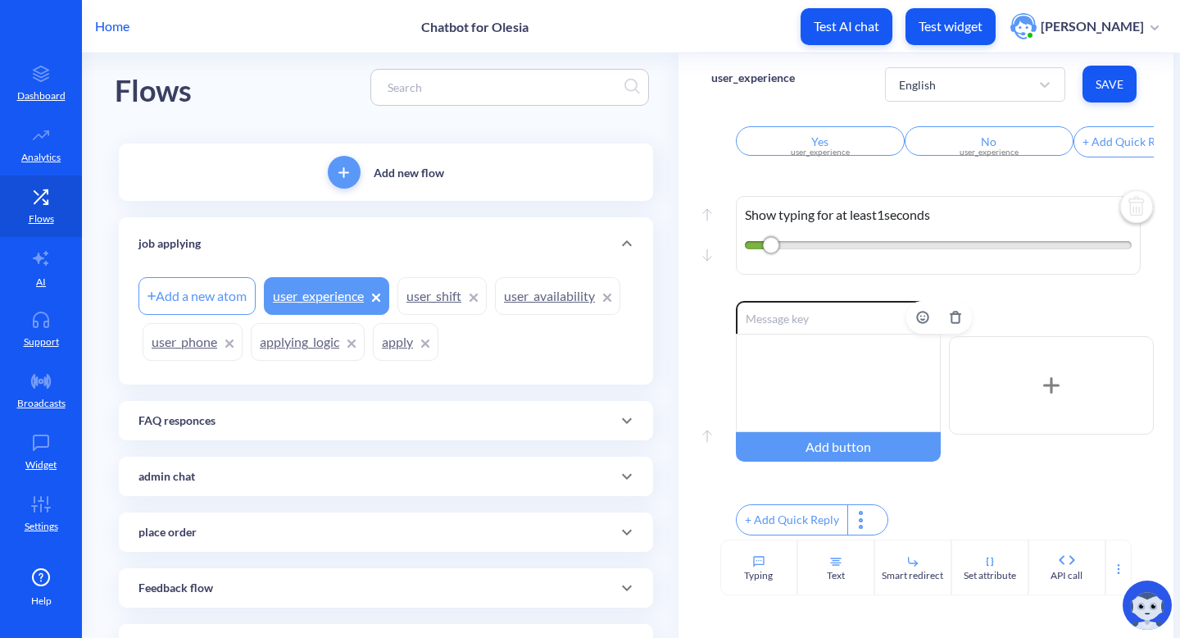
click at [830, 348] on div at bounding box center [838, 383] width 205 height 98
click at [1100, 87] on span "Save" at bounding box center [1110, 84] width 28 height 16
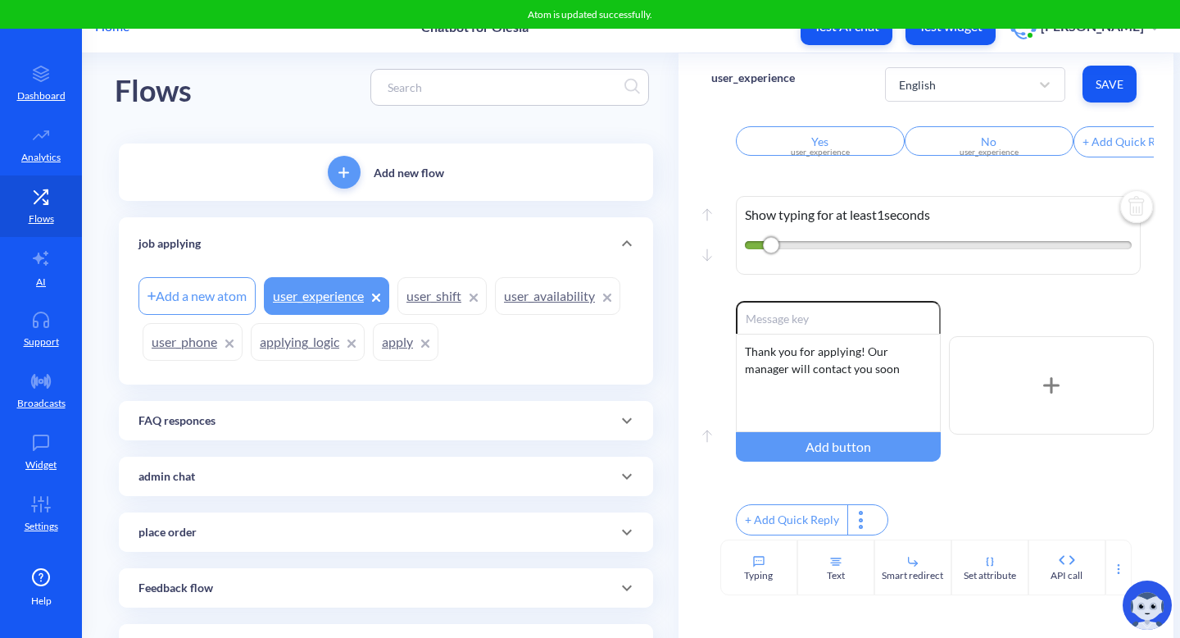
click at [532, 307] on link "user_availability" at bounding box center [557, 296] width 125 height 38
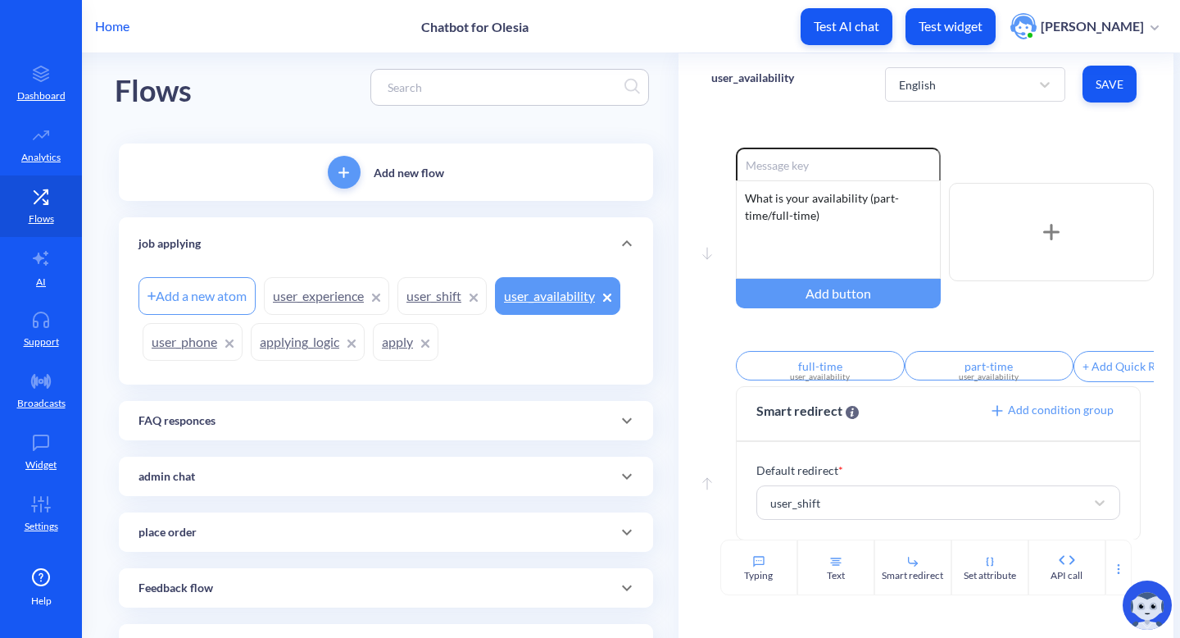
scroll to position [20, 0]
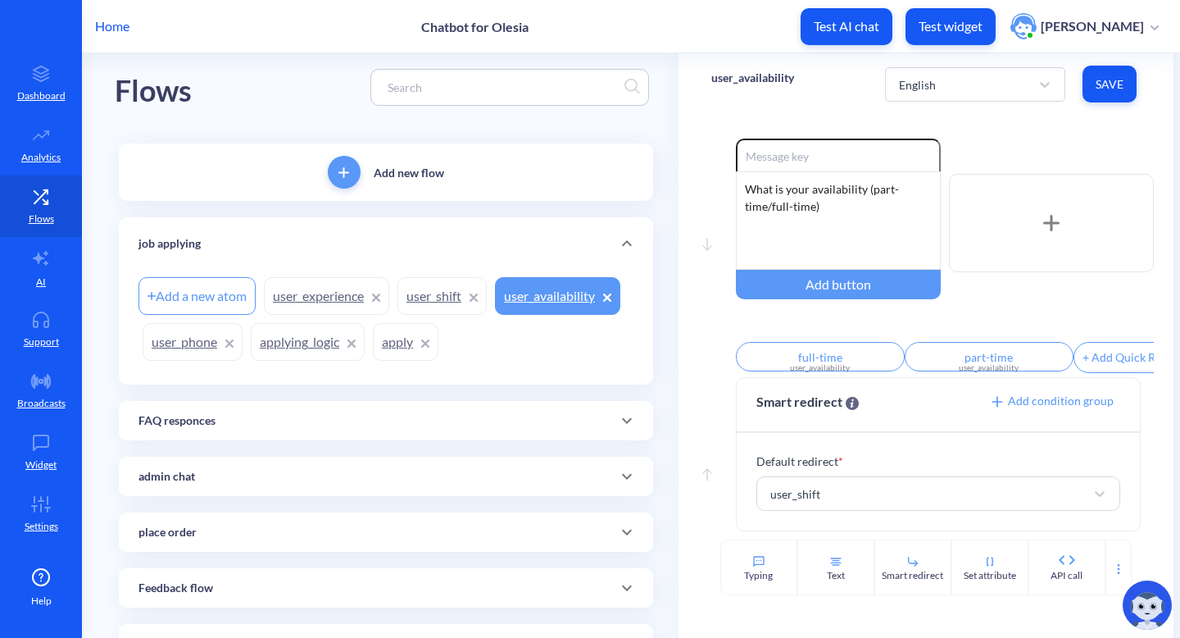
click at [425, 306] on link "user_shift" at bounding box center [442, 296] width 89 height 38
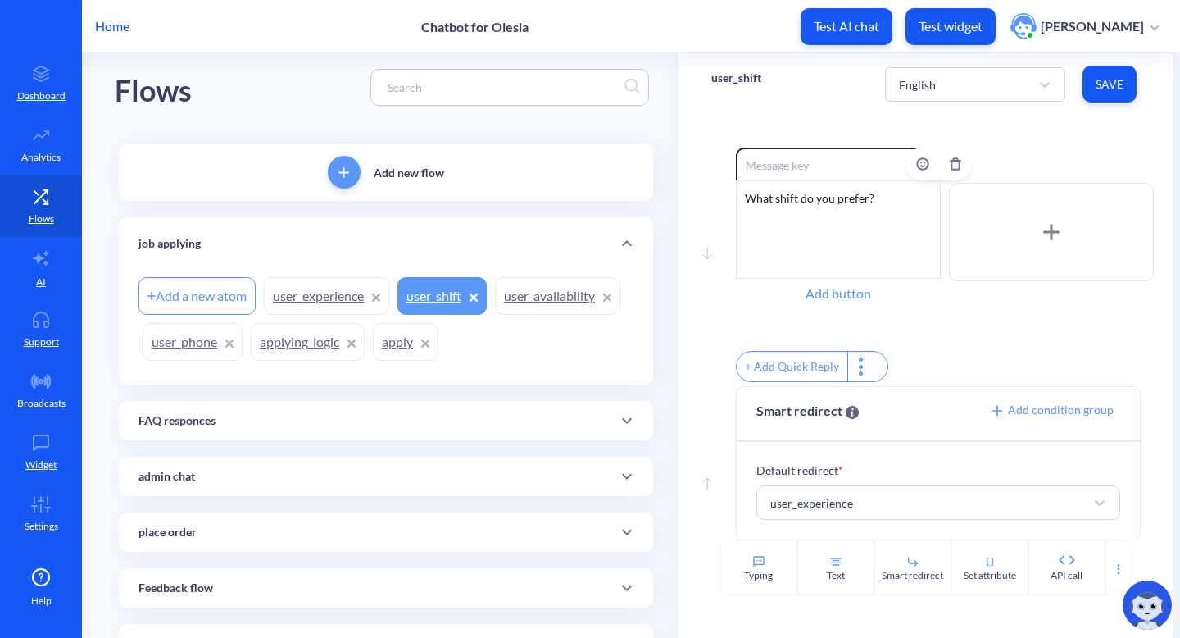
scroll to position [20, 0]
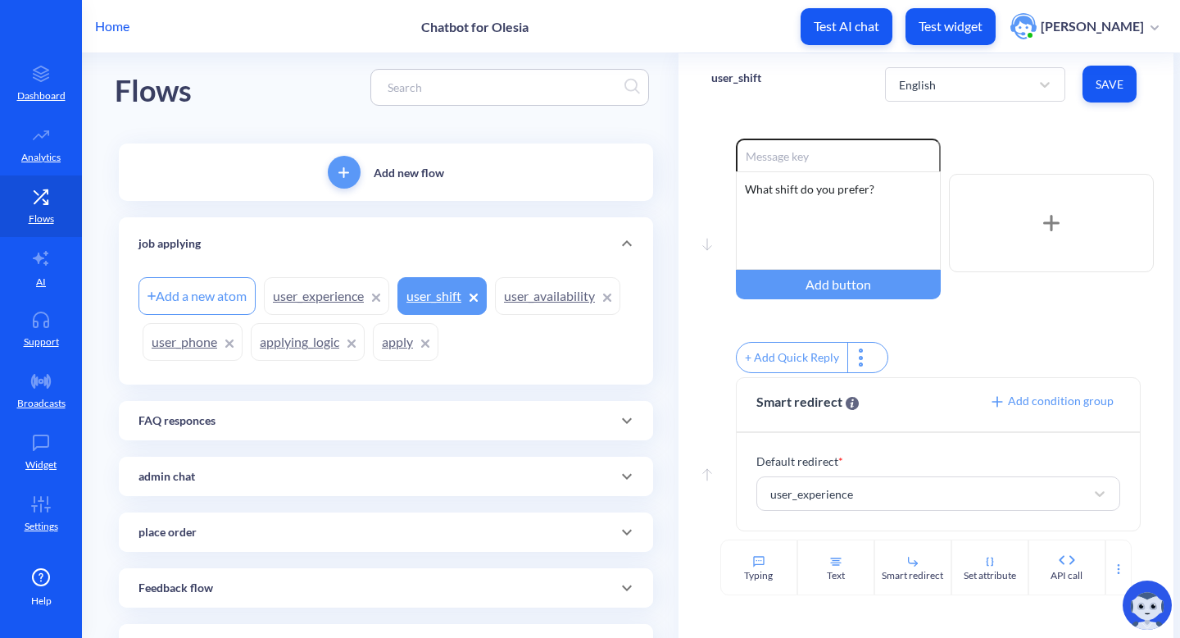
click at [294, 300] on link "user_experience" at bounding box center [326, 296] width 125 height 38
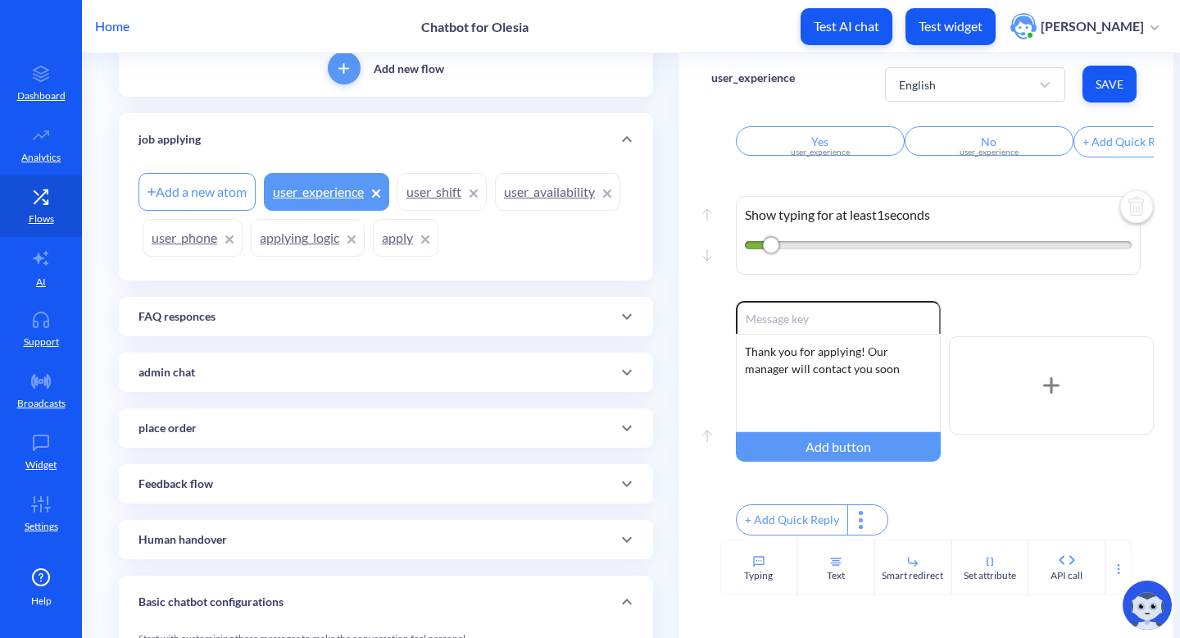
scroll to position [117, 0]
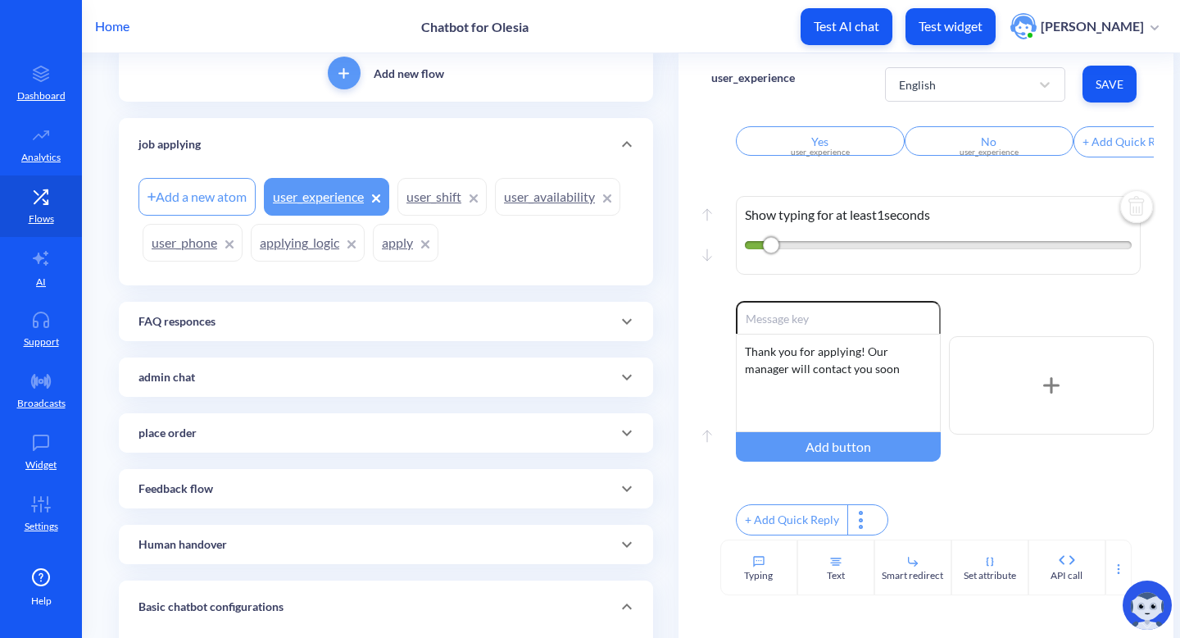
click at [175, 251] on link "user_phone" at bounding box center [193, 243] width 100 height 38
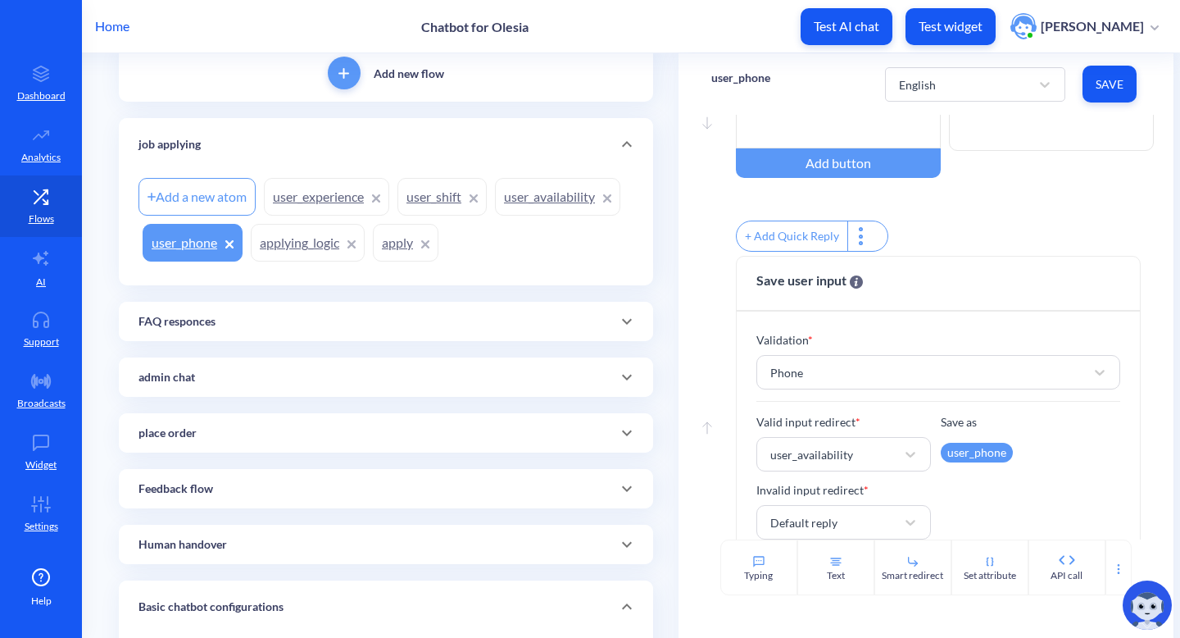
scroll to position [170, 0]
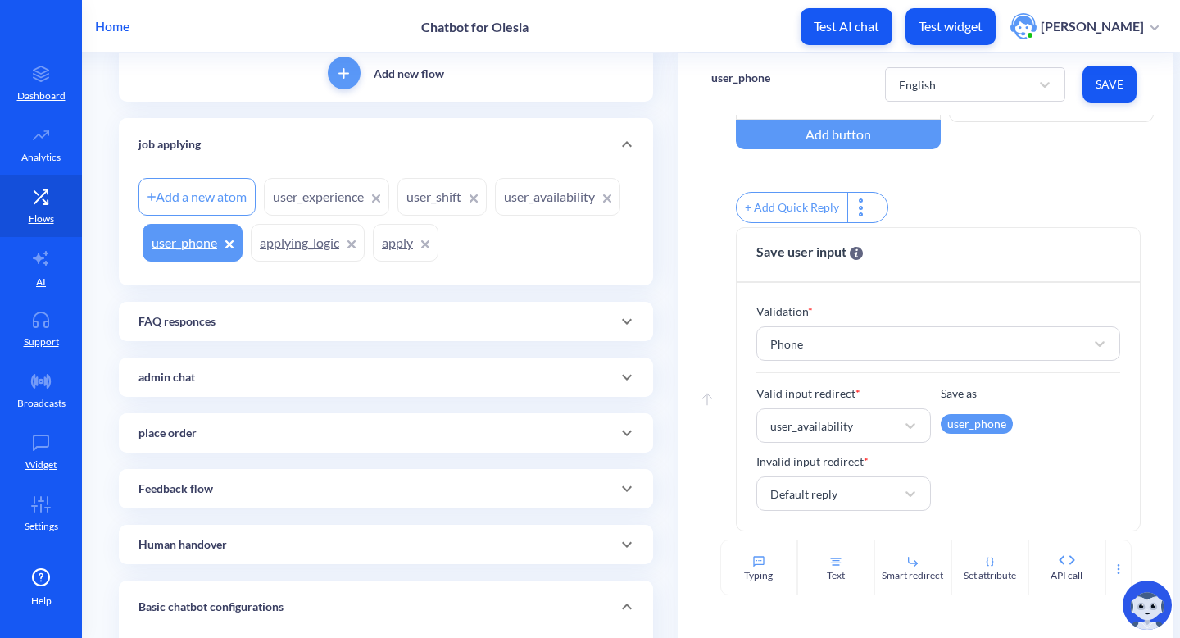
click at [546, 203] on link "user_availability" at bounding box center [557, 197] width 125 height 38
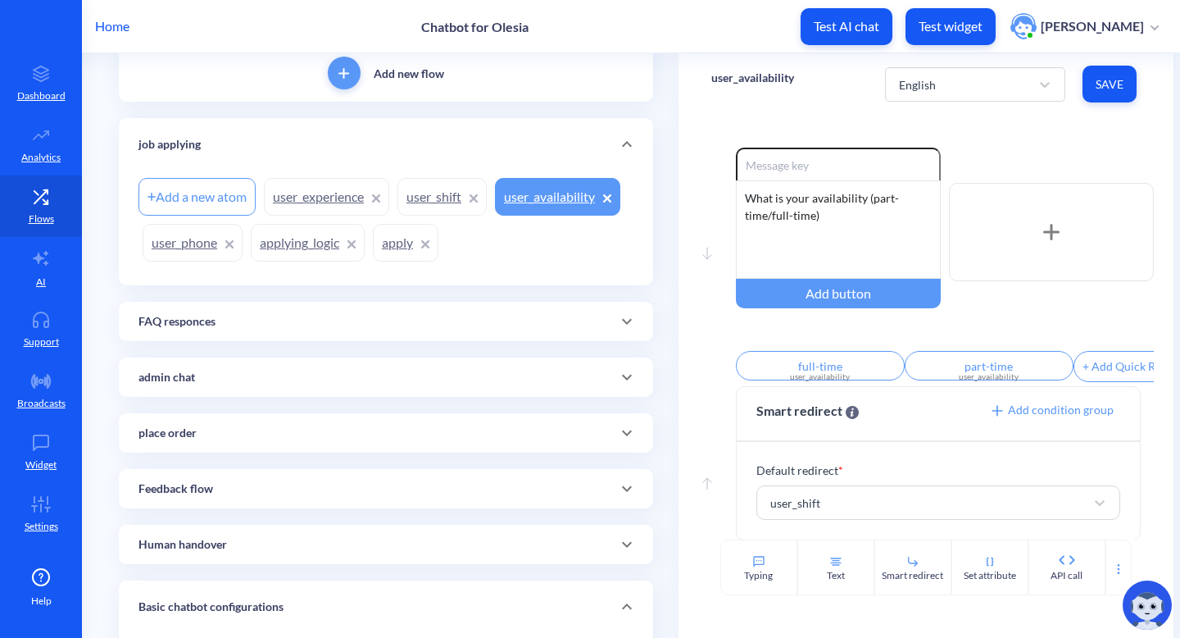
scroll to position [20, 0]
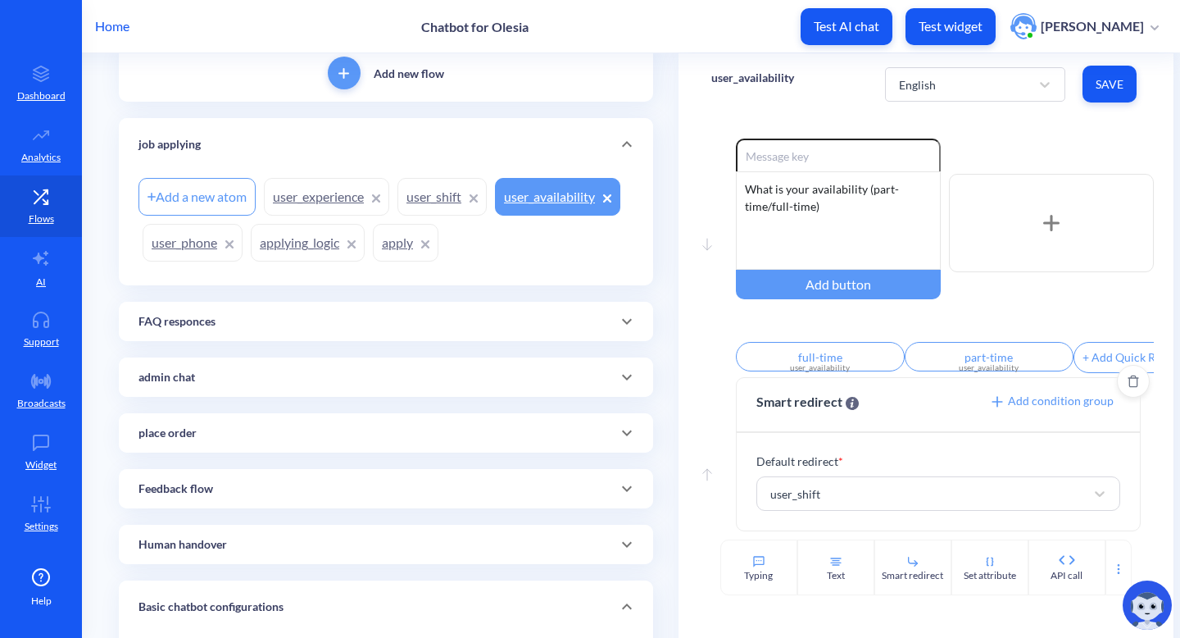
click at [1054, 400] on span "Add condition group" at bounding box center [1051, 400] width 125 height 14
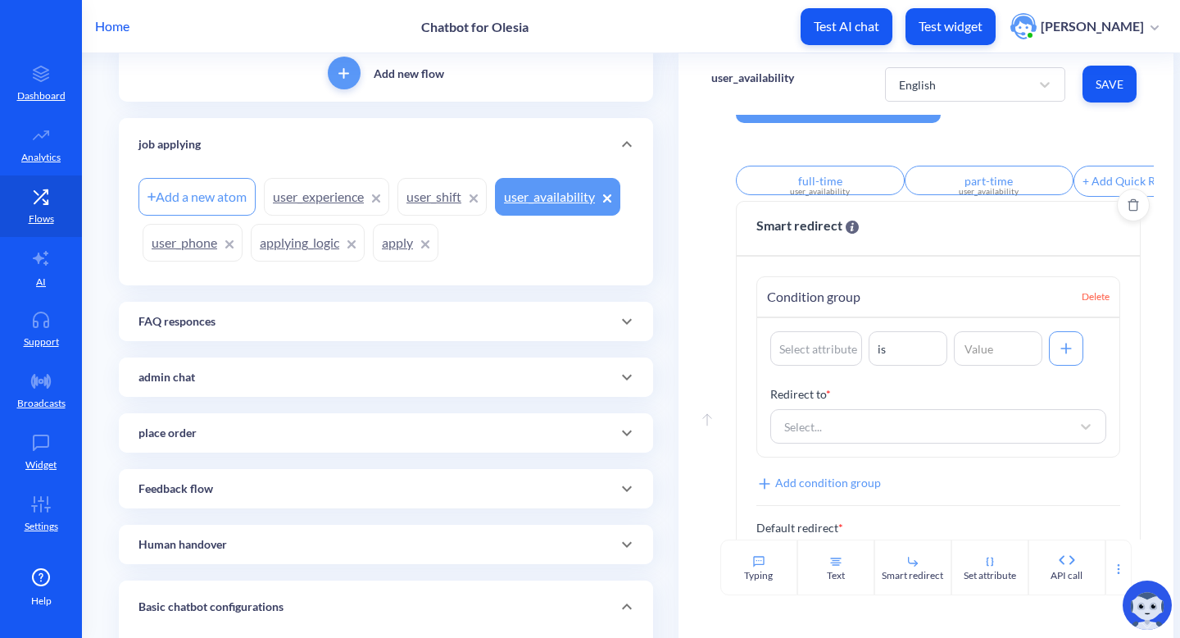
scroll to position [262, 0]
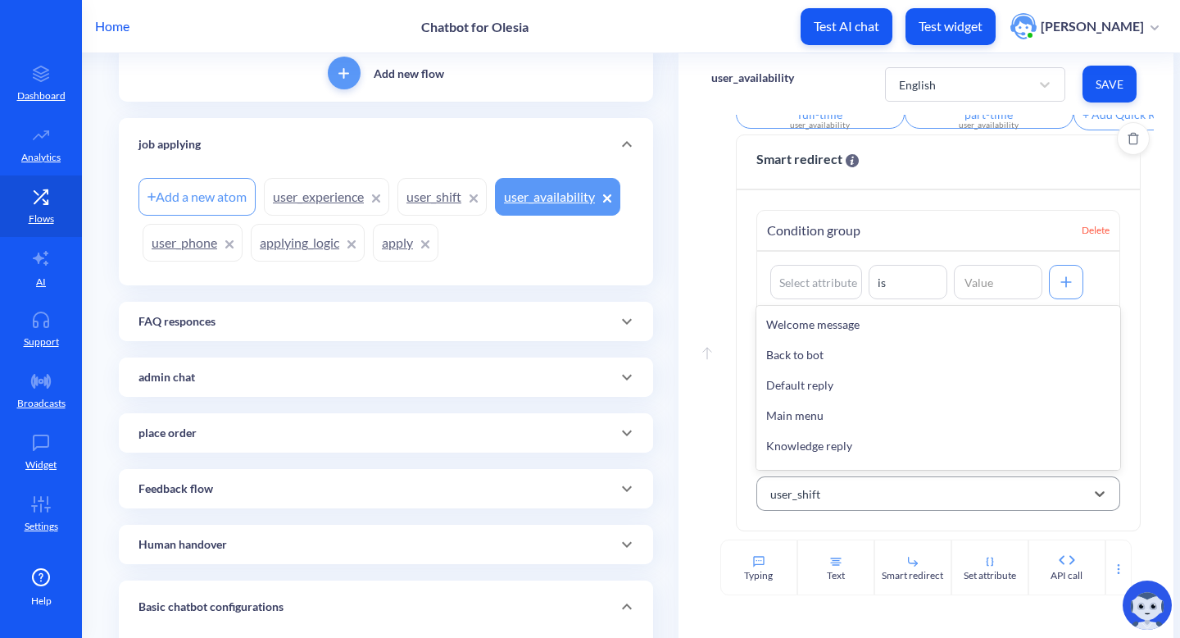
click at [830, 506] on div "user_shift" at bounding box center [924, 494] width 324 height 30
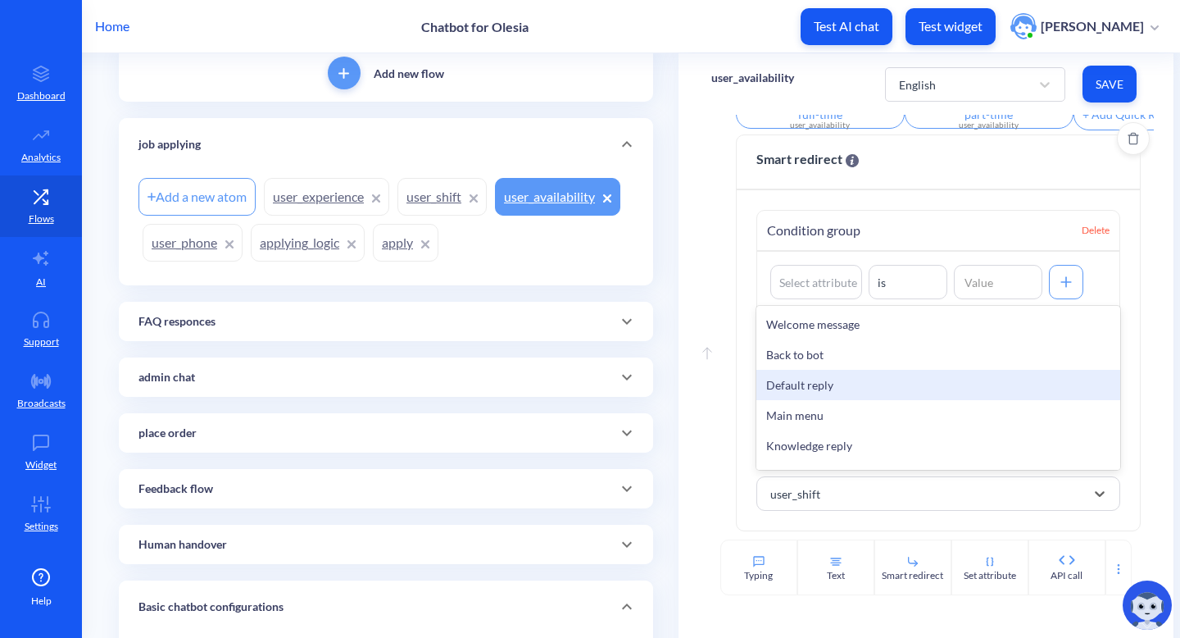
click at [834, 385] on div "Default reply" at bounding box center [939, 385] width 365 height 30
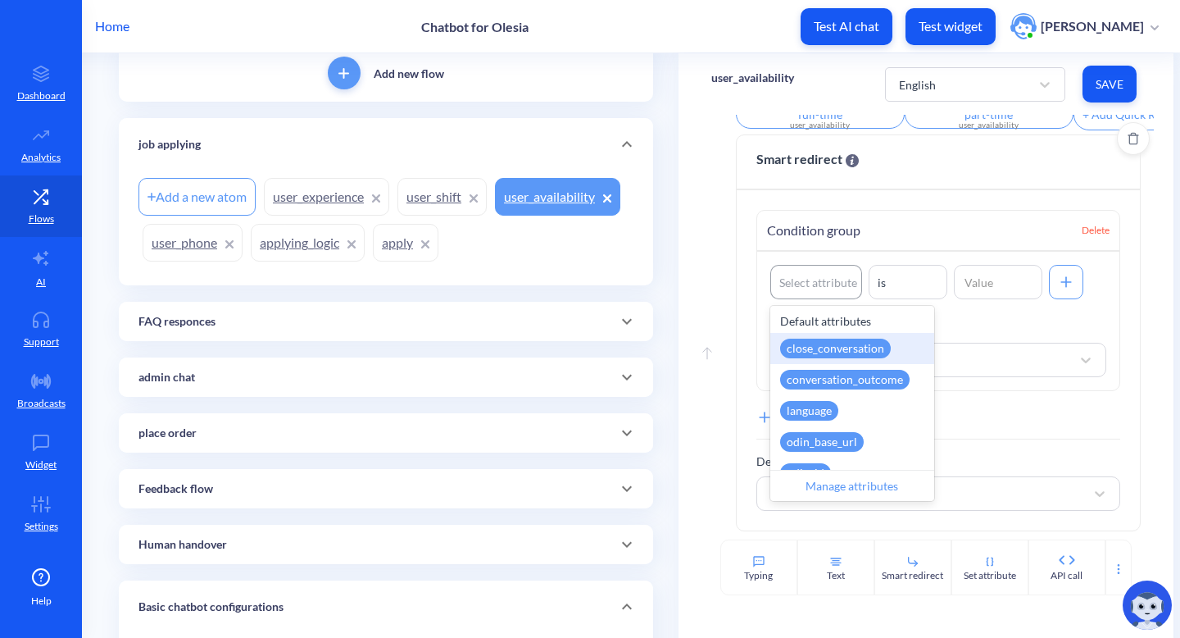
click at [812, 271] on div "Select attribute" at bounding box center [816, 282] width 90 height 30
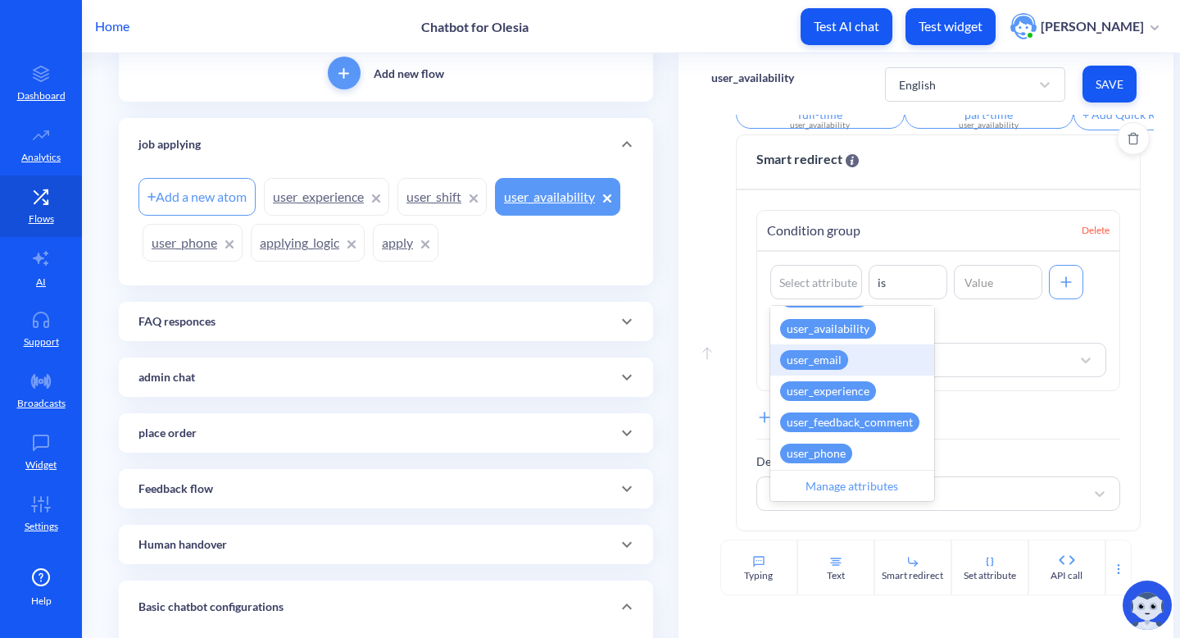
scroll to position [737, 0]
click at [833, 330] on div "user_availability" at bounding box center [828, 330] width 96 height 20
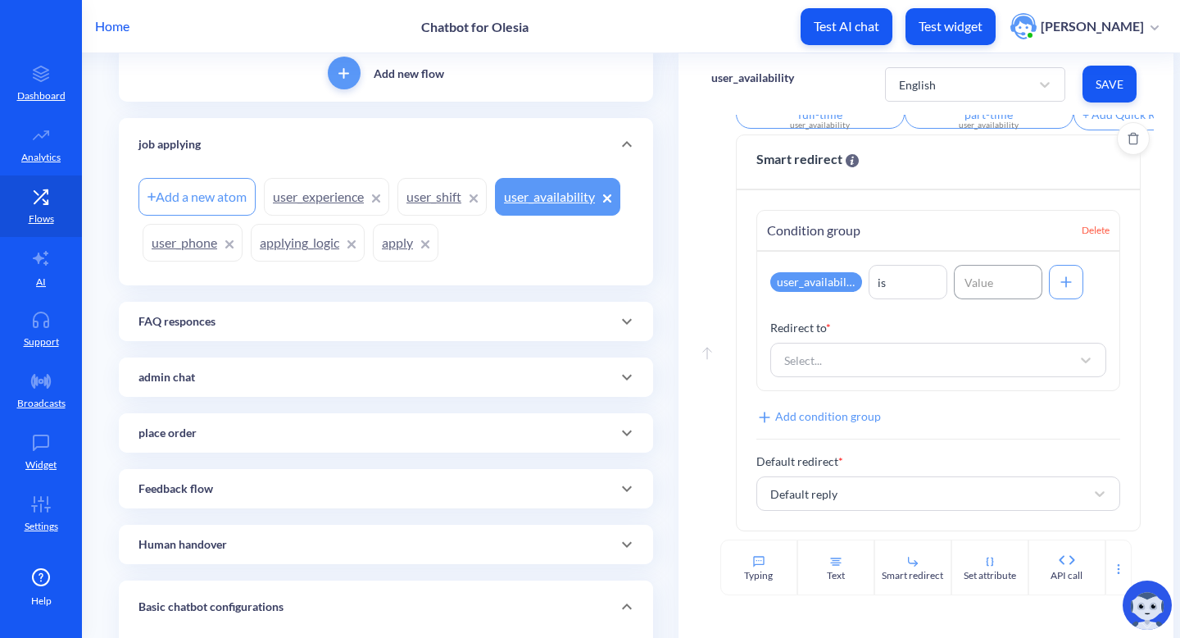
click at [971, 279] on input at bounding box center [998, 282] width 89 height 34
type input "valid"
click at [961, 345] on div "Select..." at bounding box center [924, 360] width 296 height 30
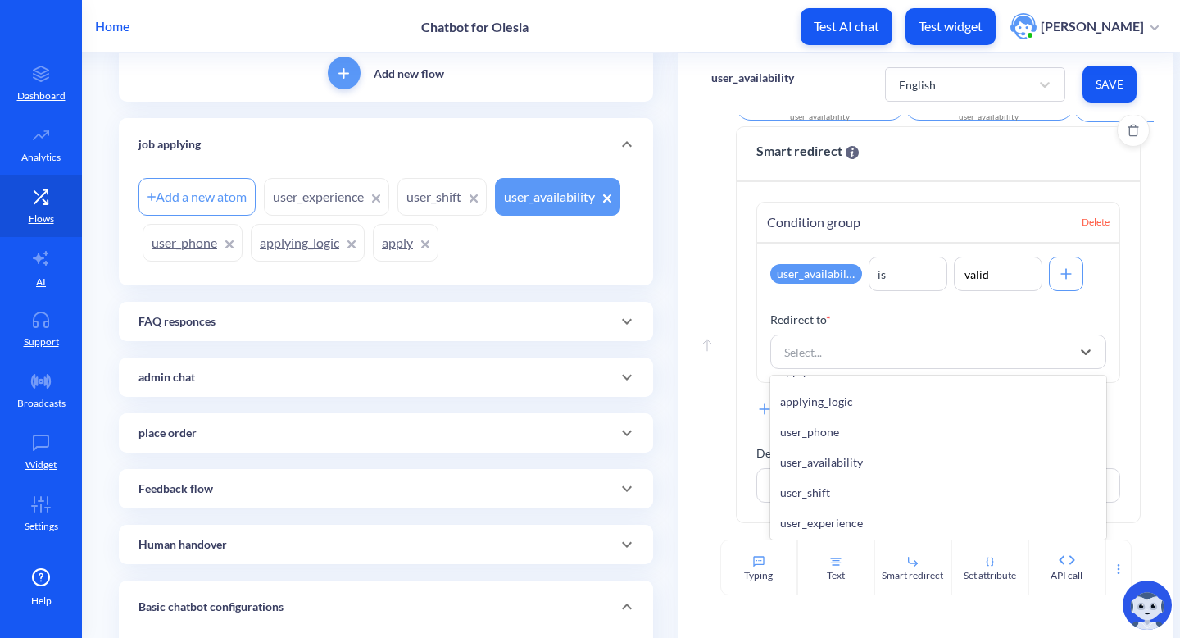
scroll to position [935, 0]
click at [842, 494] on div "user_shift" at bounding box center [939, 490] width 337 height 30
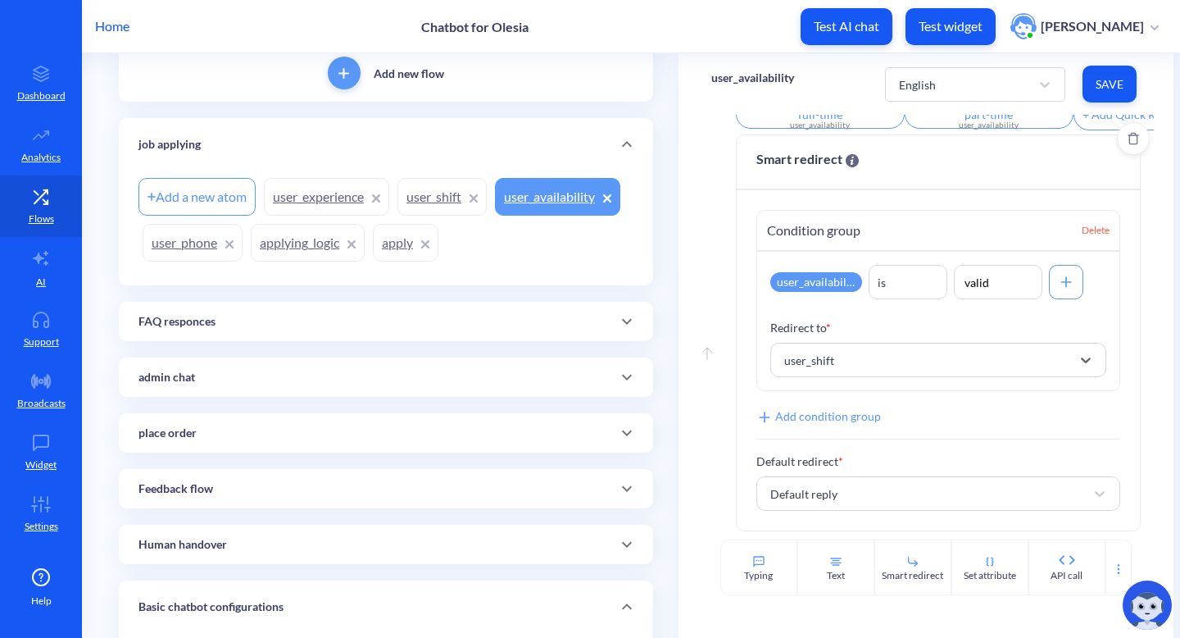
click at [1108, 86] on span "Save" at bounding box center [1110, 84] width 28 height 16
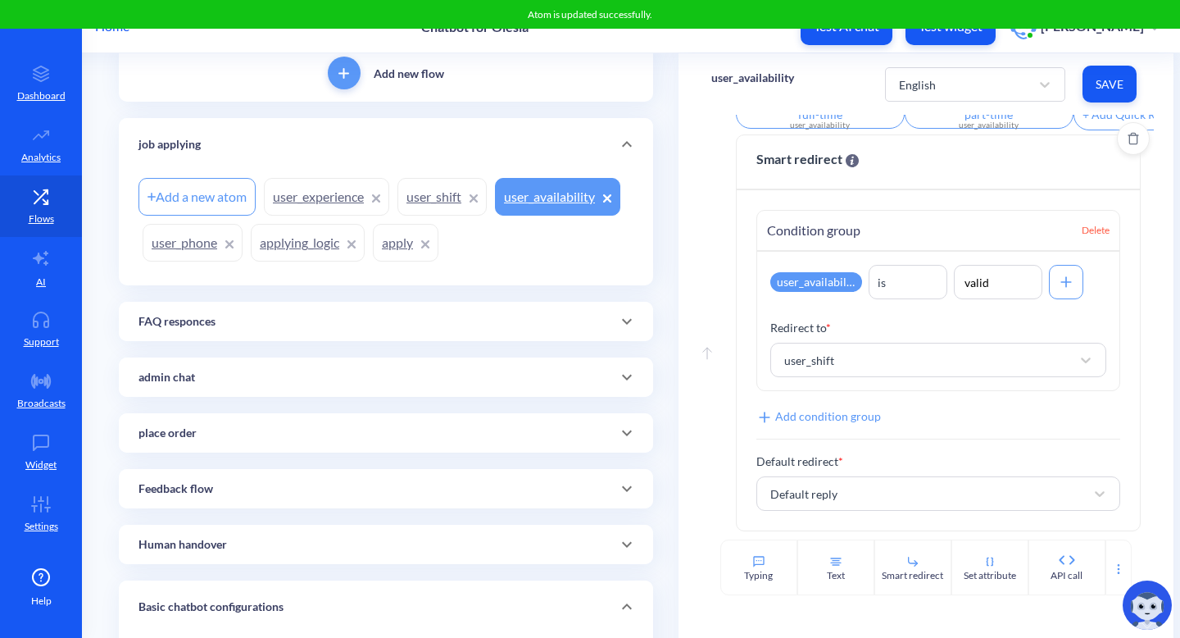
click at [412, 207] on link "user_shift" at bounding box center [442, 197] width 89 height 38
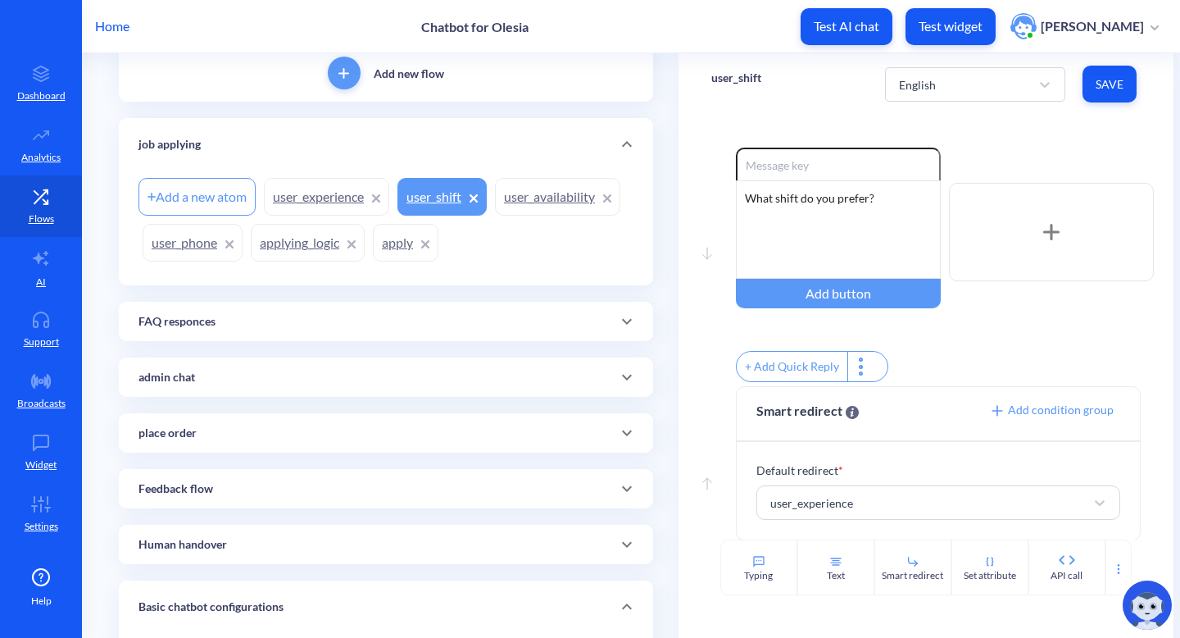
scroll to position [20, 0]
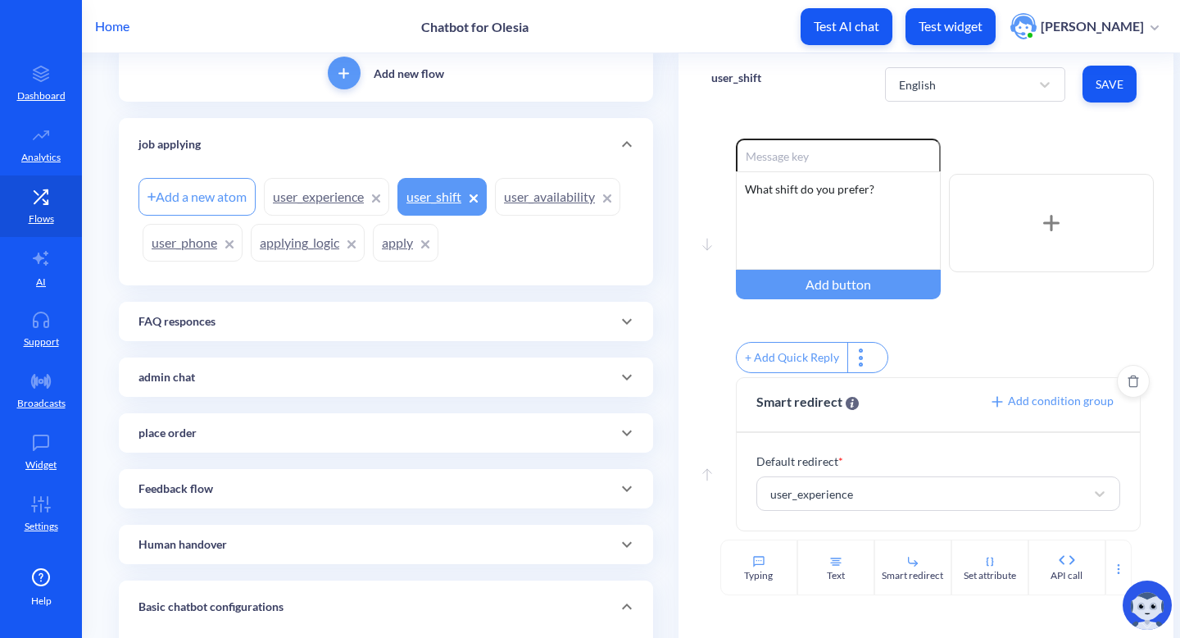
click at [1002, 398] on span "Add condition group" at bounding box center [1051, 400] width 125 height 14
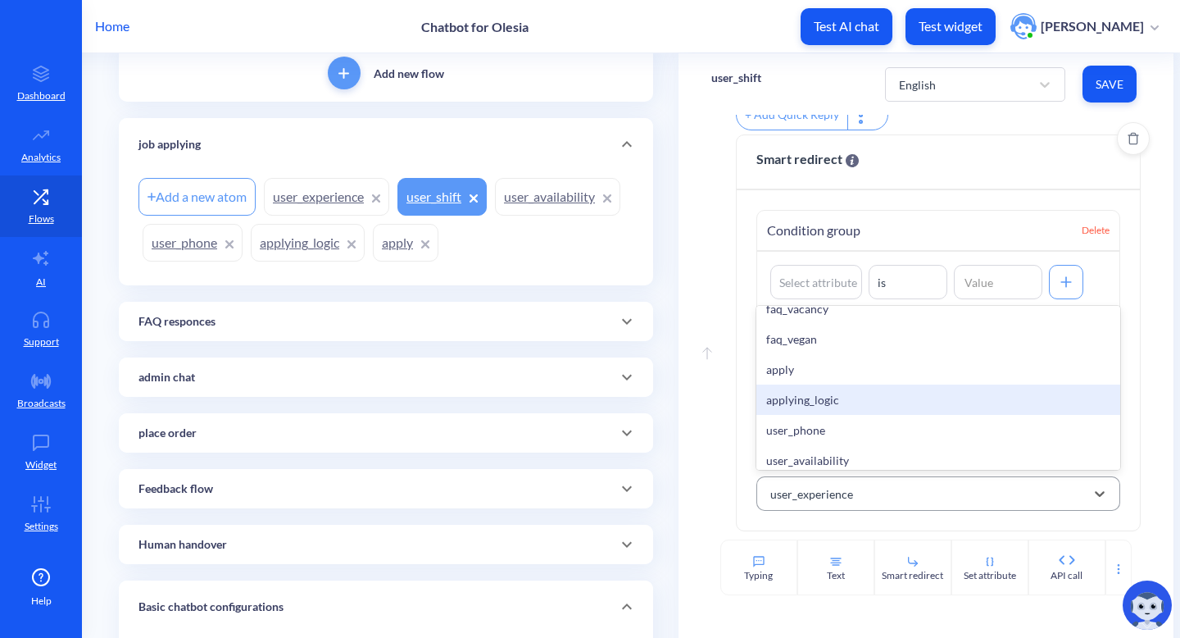
scroll to position [0, 0]
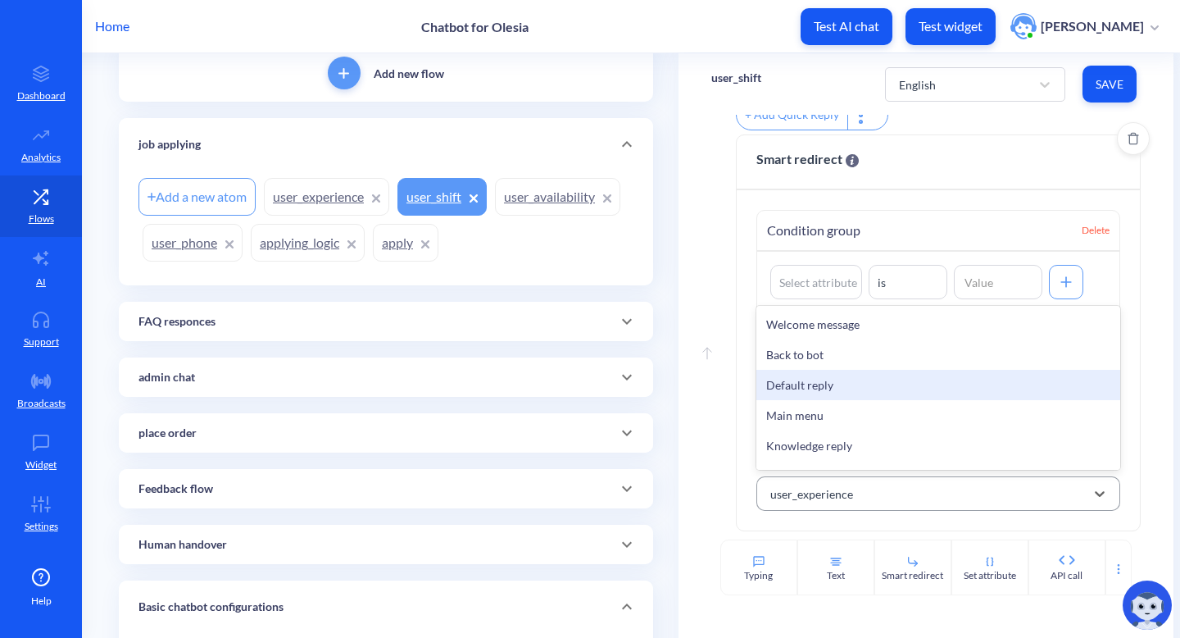
click at [832, 392] on div "Default reply" at bounding box center [939, 385] width 365 height 30
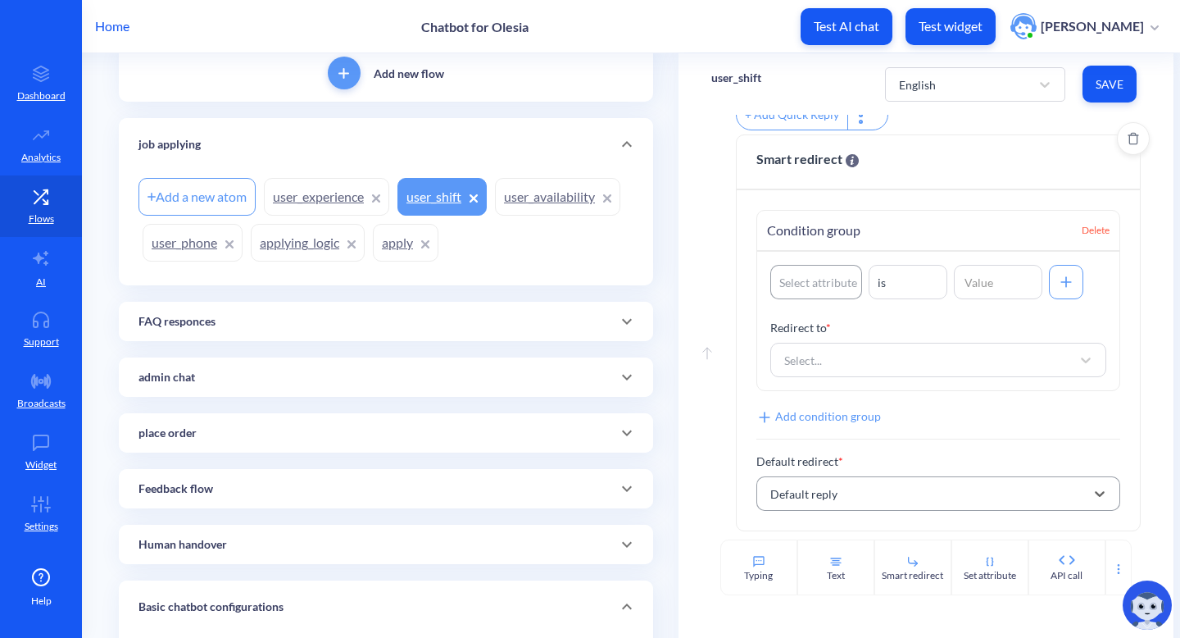
click at [820, 275] on div "Select attribute" at bounding box center [819, 282] width 78 height 17
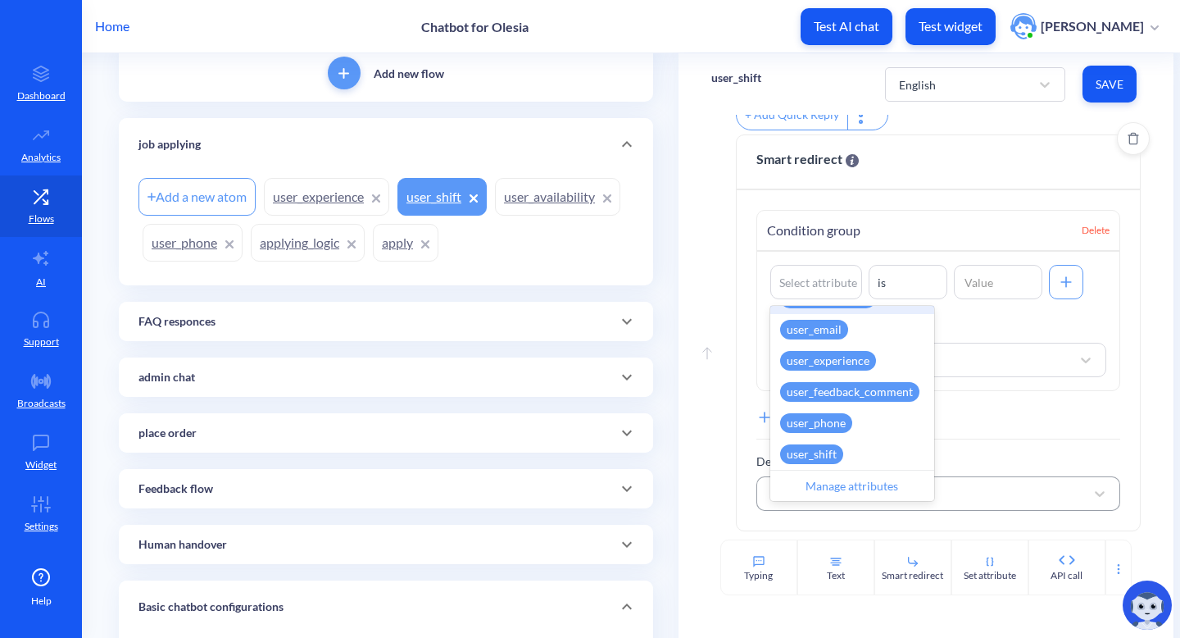
scroll to position [769, 0]
click at [830, 453] on div "user_shift" at bounding box center [811, 453] width 63 height 20
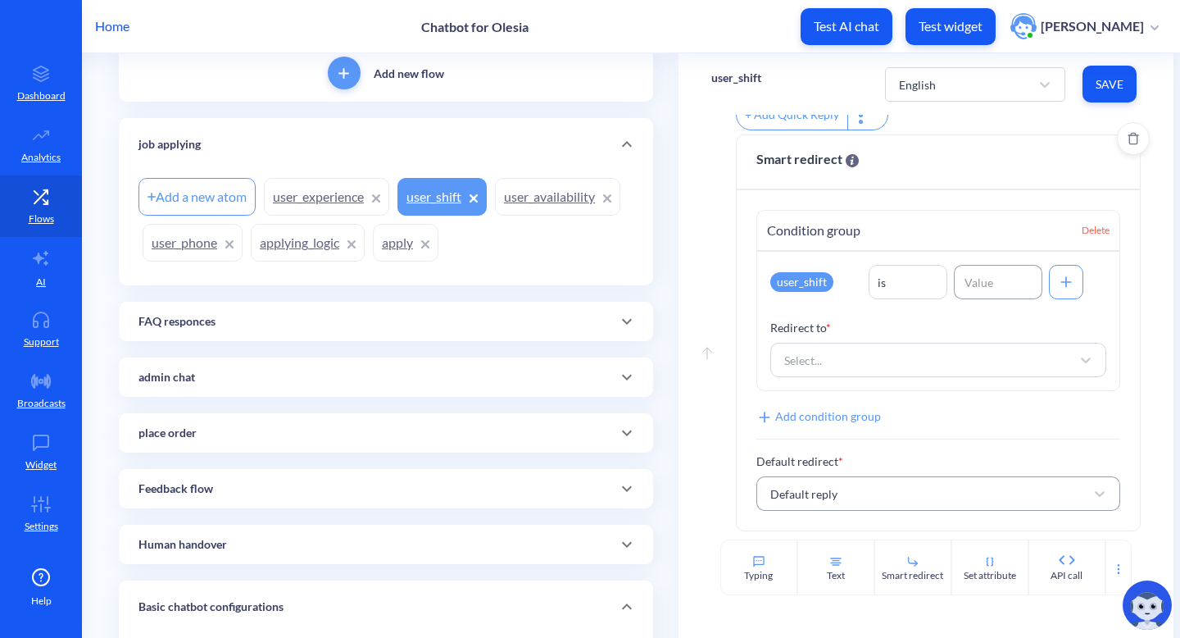
click at [973, 289] on input at bounding box center [998, 282] width 89 height 34
type input "valid"
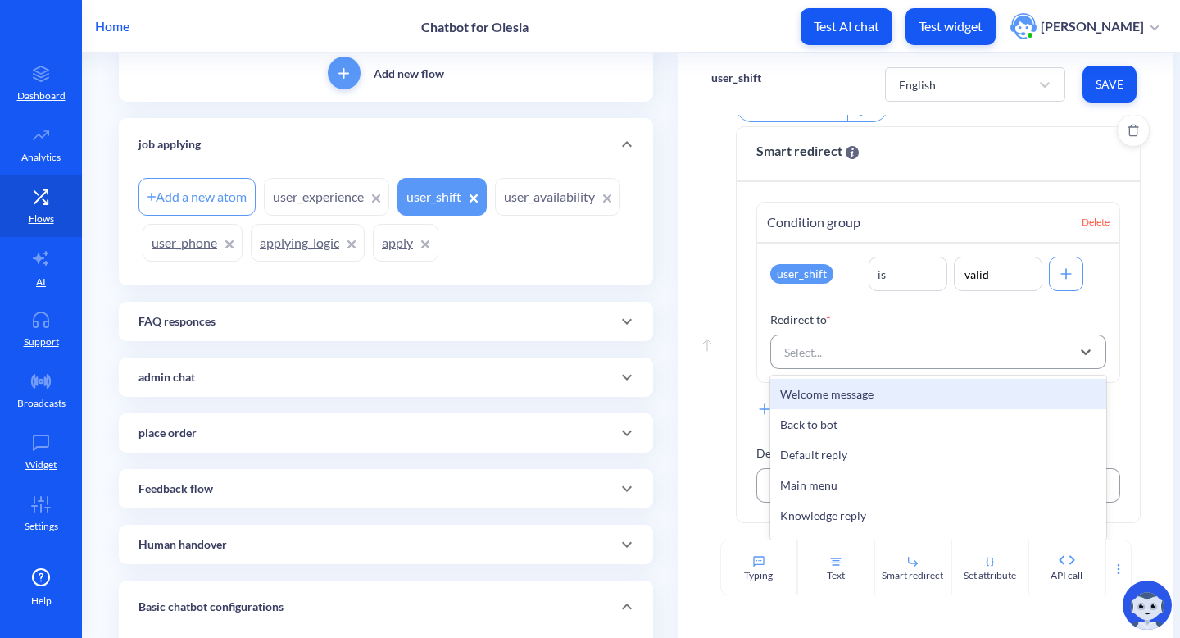
click at [971, 353] on div "Select..." at bounding box center [924, 352] width 296 height 30
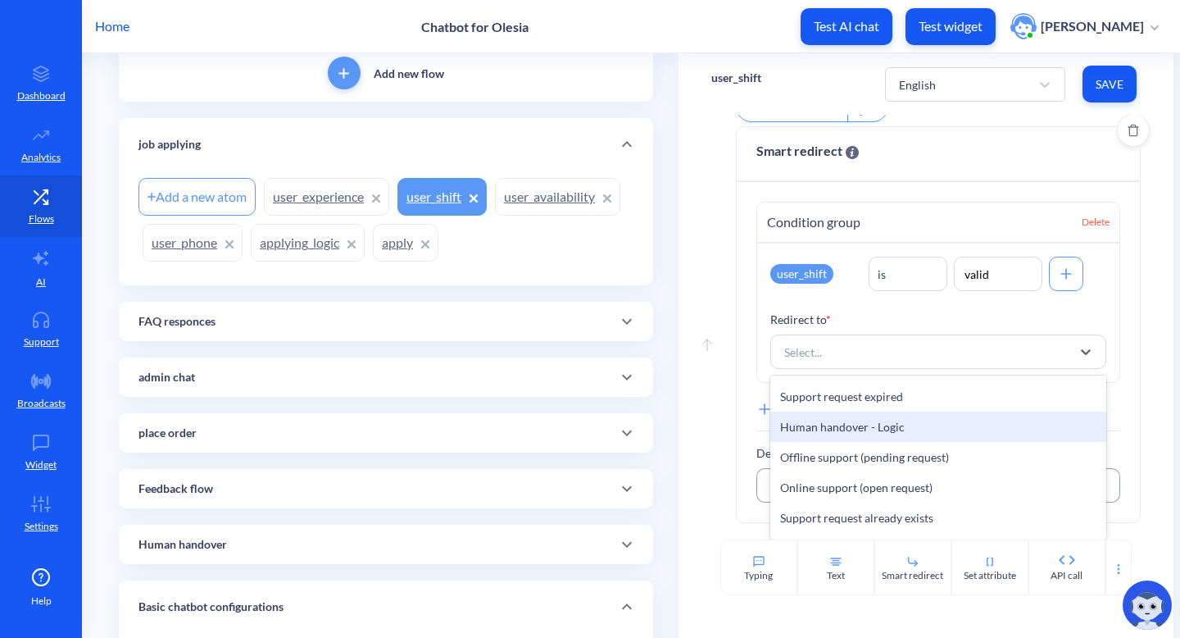
scroll to position [935, 0]
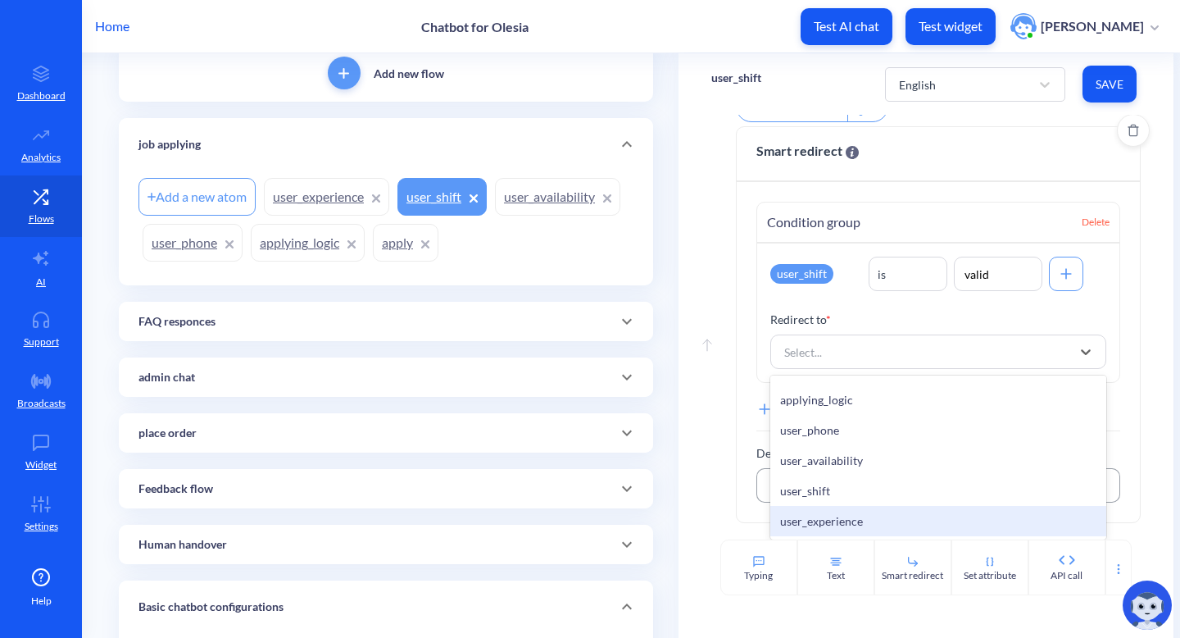
click at [865, 525] on div "user_experience" at bounding box center [939, 521] width 337 height 30
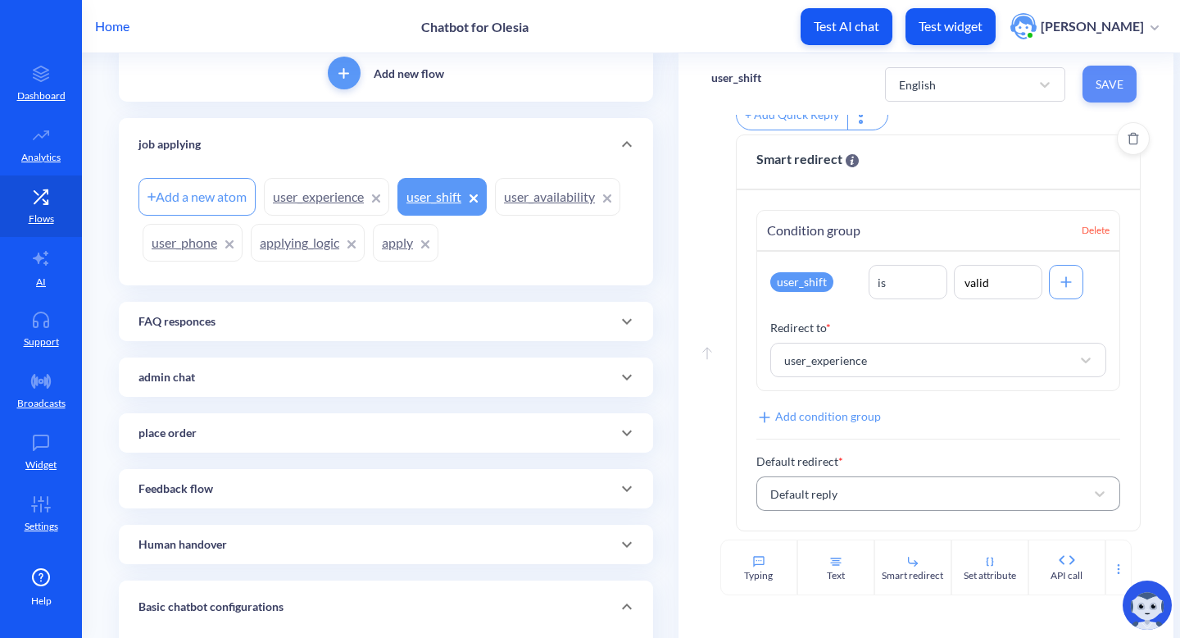
click at [1096, 91] on span "Save" at bounding box center [1110, 84] width 28 height 16
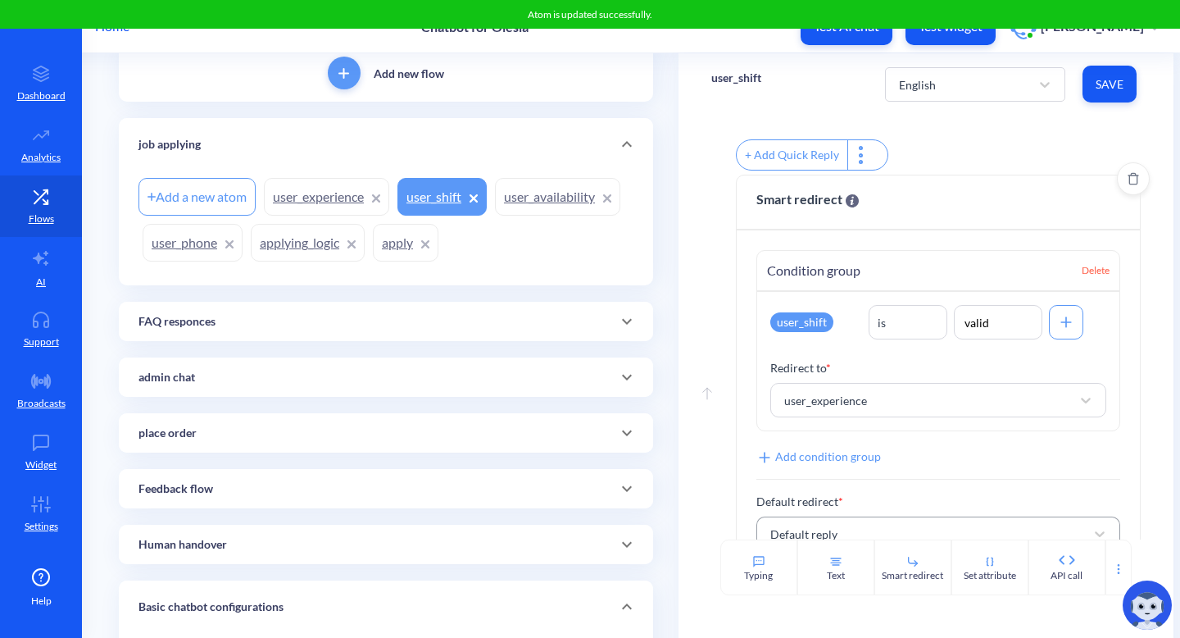
scroll to position [202, 0]
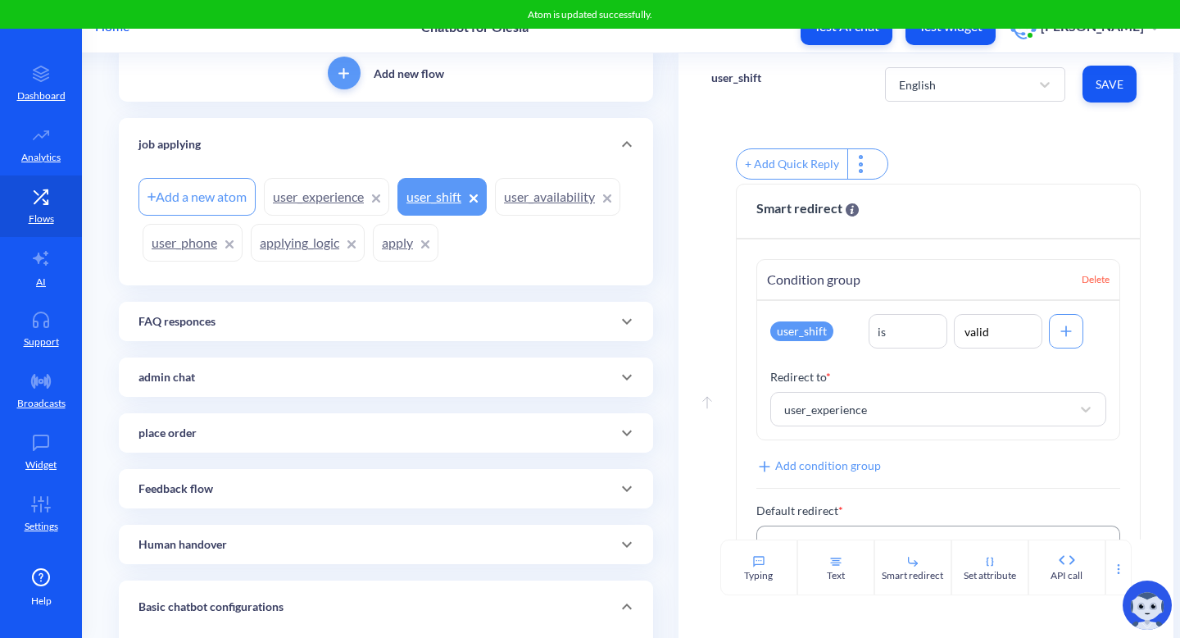
click at [261, 210] on div "Add a new atom user_experience user_shift user_availability user_phone applying…" at bounding box center [386, 220] width 495 height 92
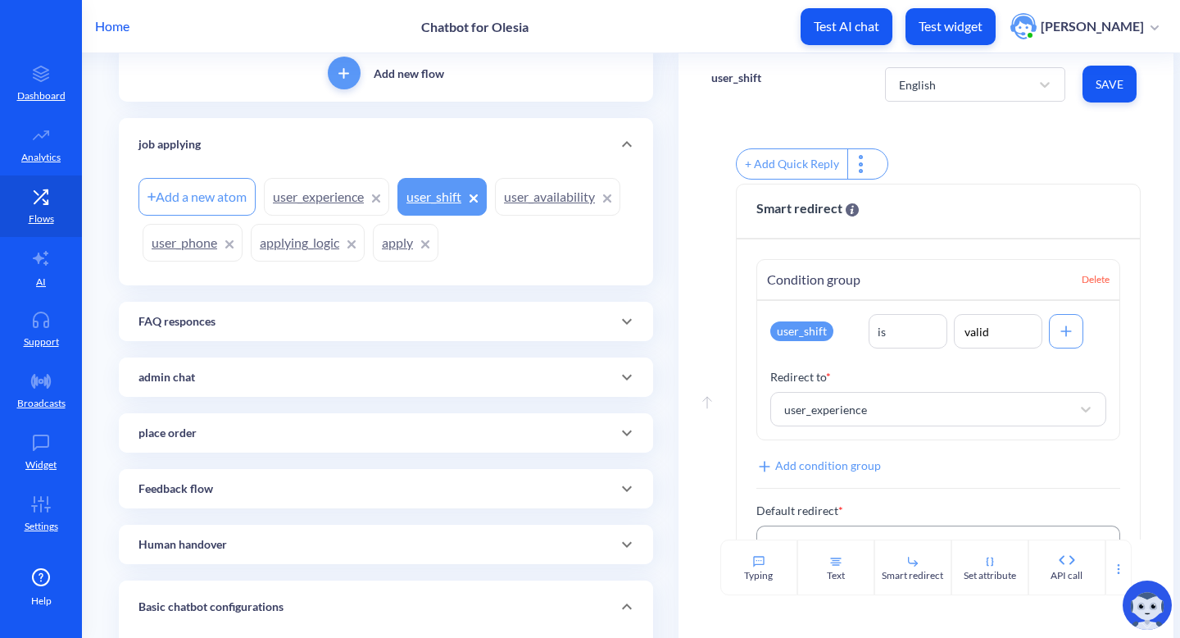
click at [306, 198] on link "user_experience" at bounding box center [326, 197] width 125 height 38
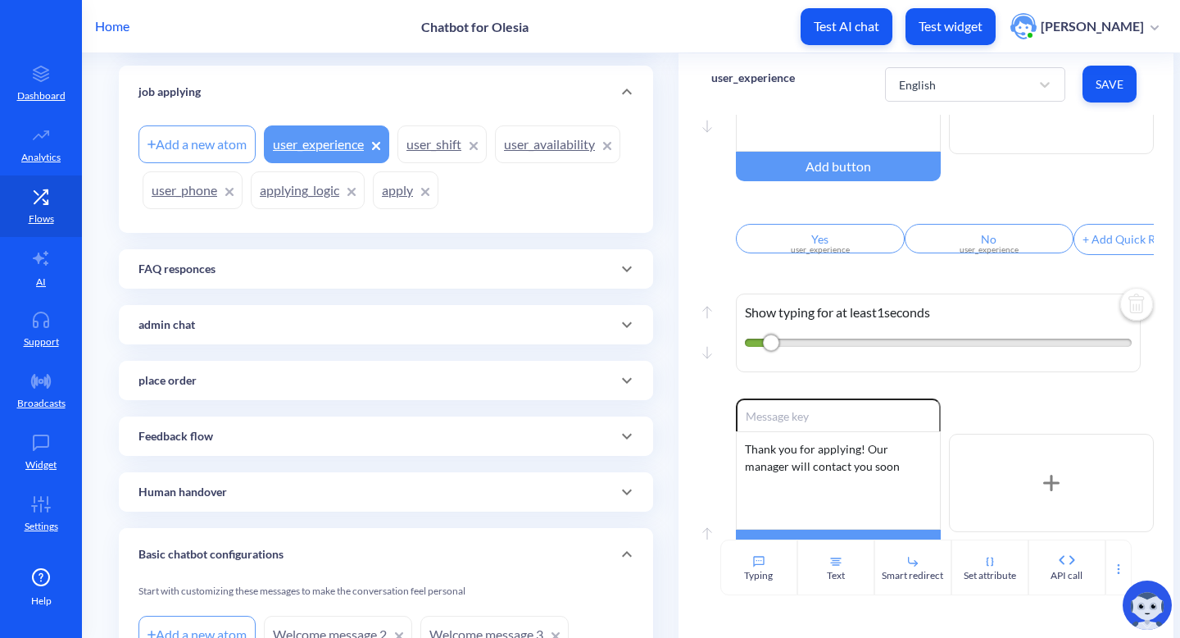
scroll to position [246, 0]
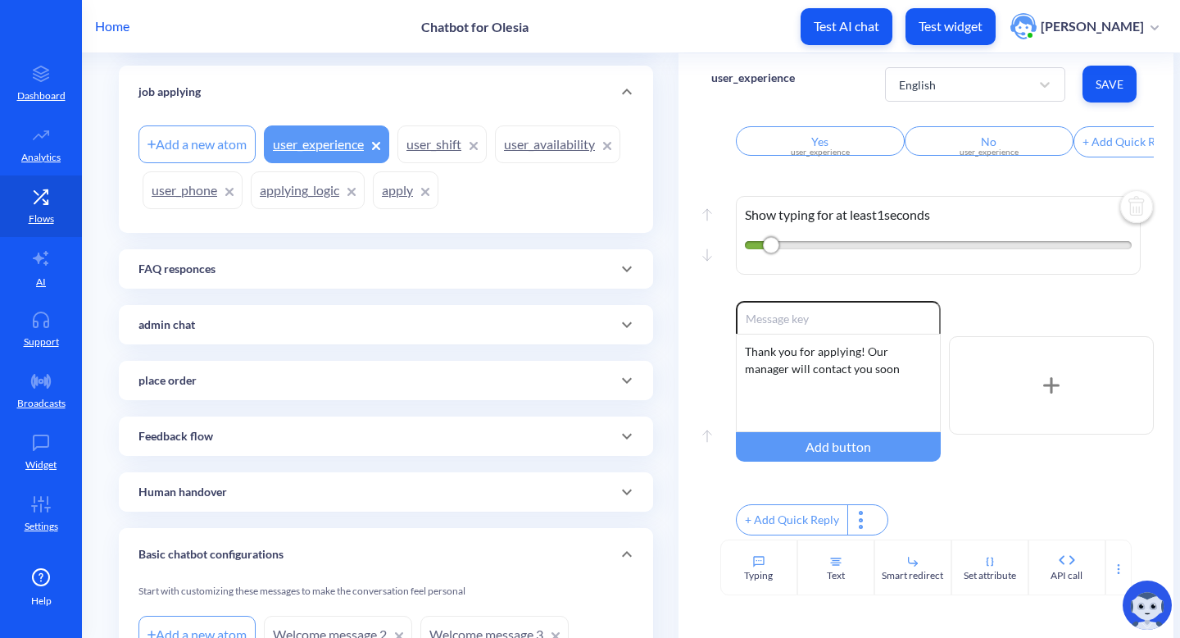
click at [212, 187] on link "user_phone" at bounding box center [193, 190] width 100 height 38
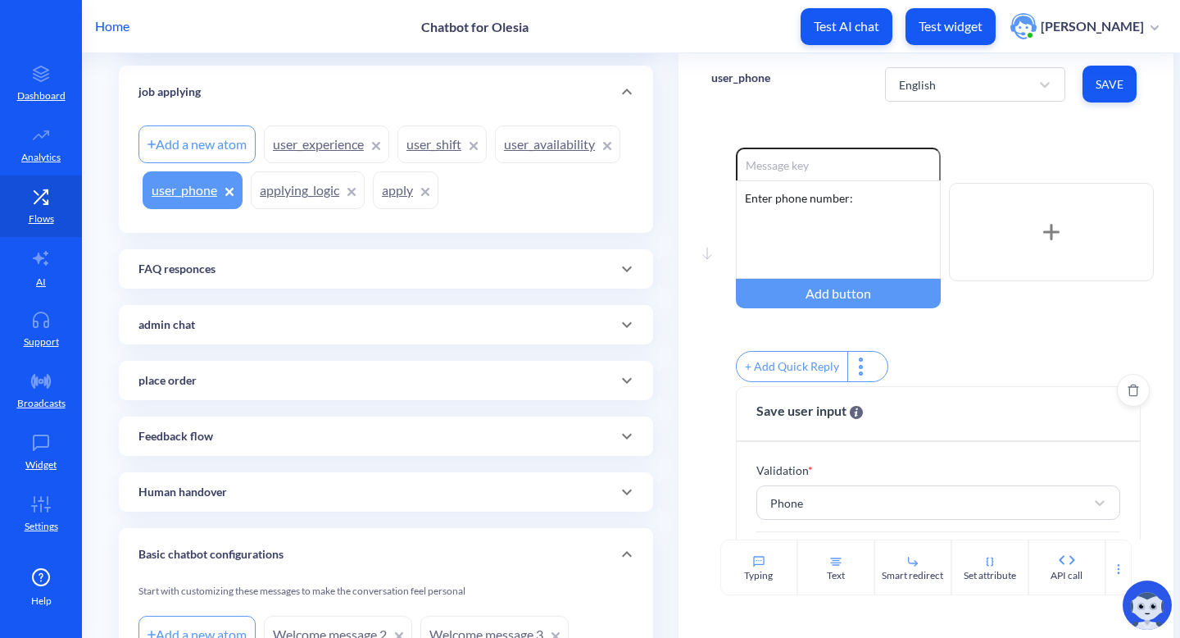
scroll to position [170, 0]
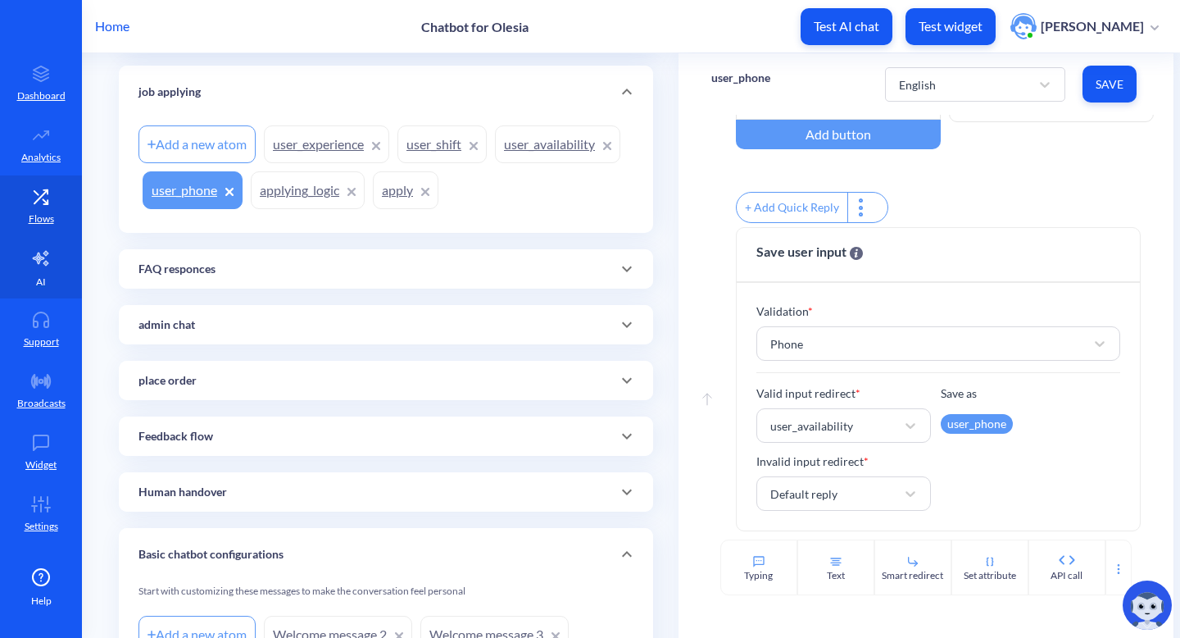
click at [51, 275] on link "AI" at bounding box center [41, 267] width 82 height 61
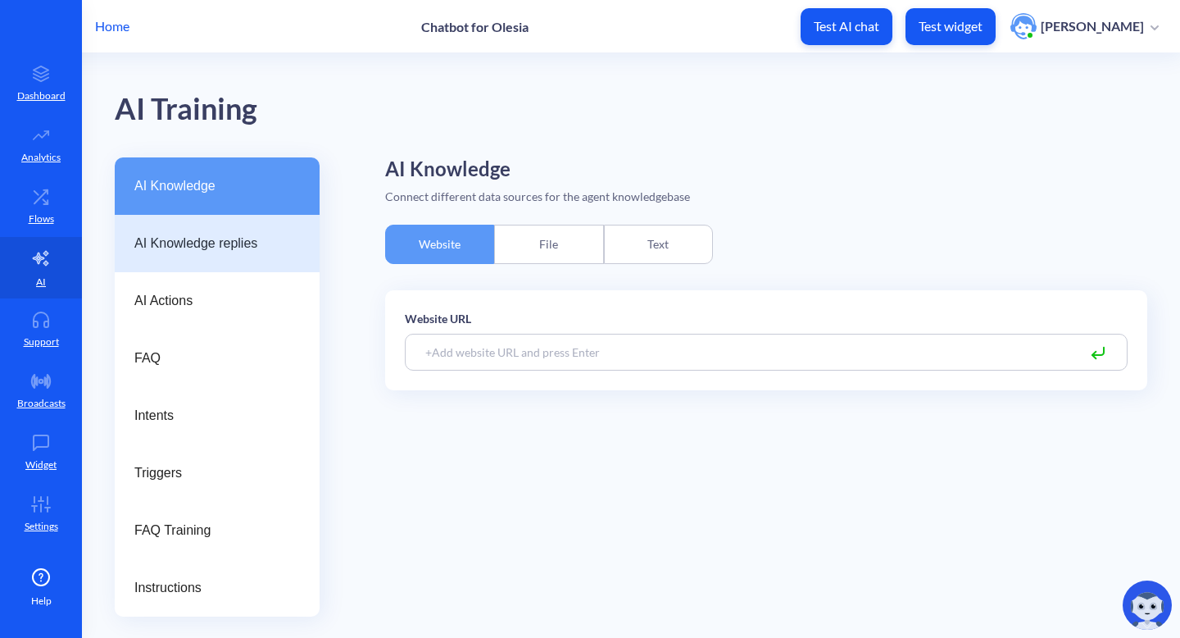
click at [244, 221] on div "AI Knowledge replies" at bounding box center [217, 243] width 205 height 57
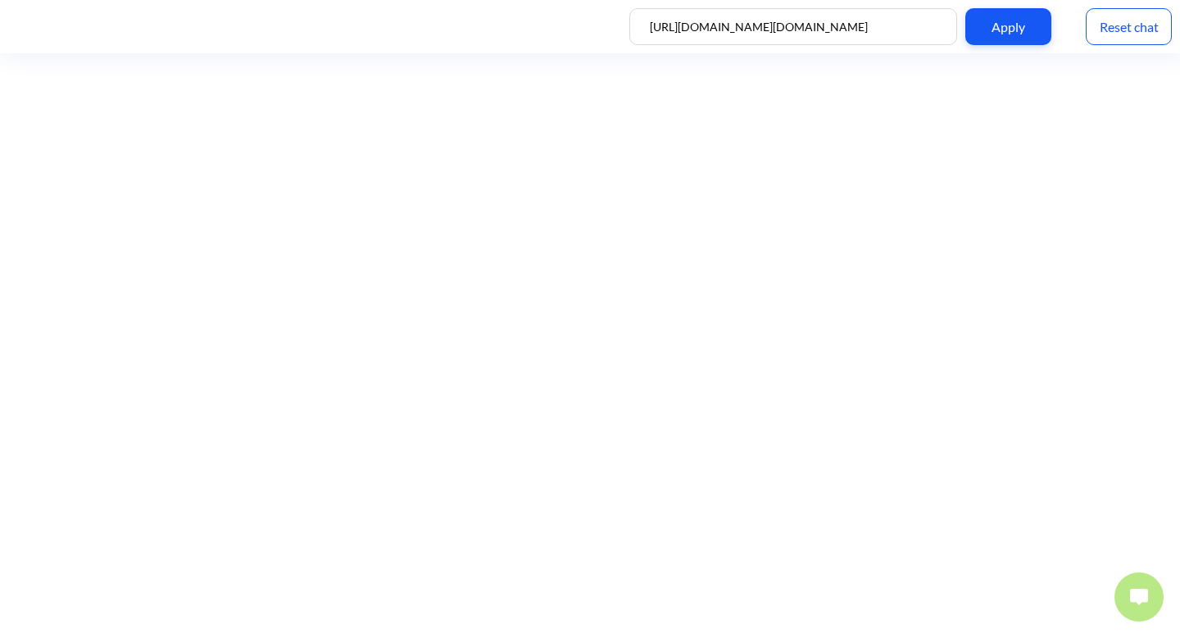
click at [1137, 593] on img at bounding box center [1139, 597] width 18 height 16
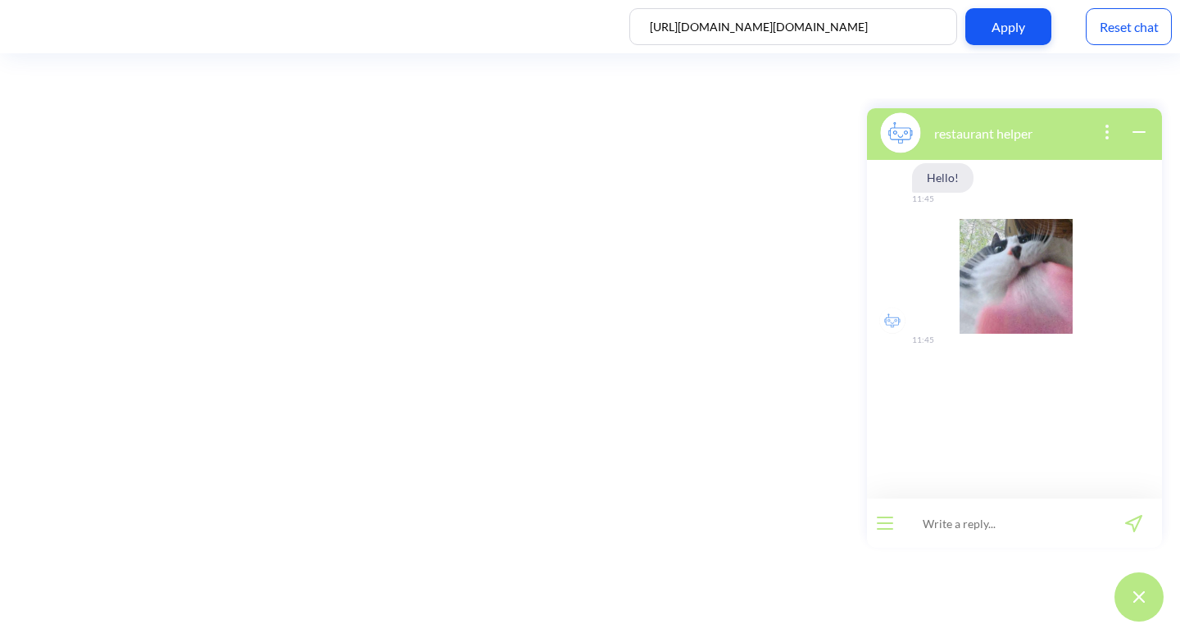
click at [1058, 518] on input at bounding box center [1004, 522] width 202 height 49
type input "apply for job"
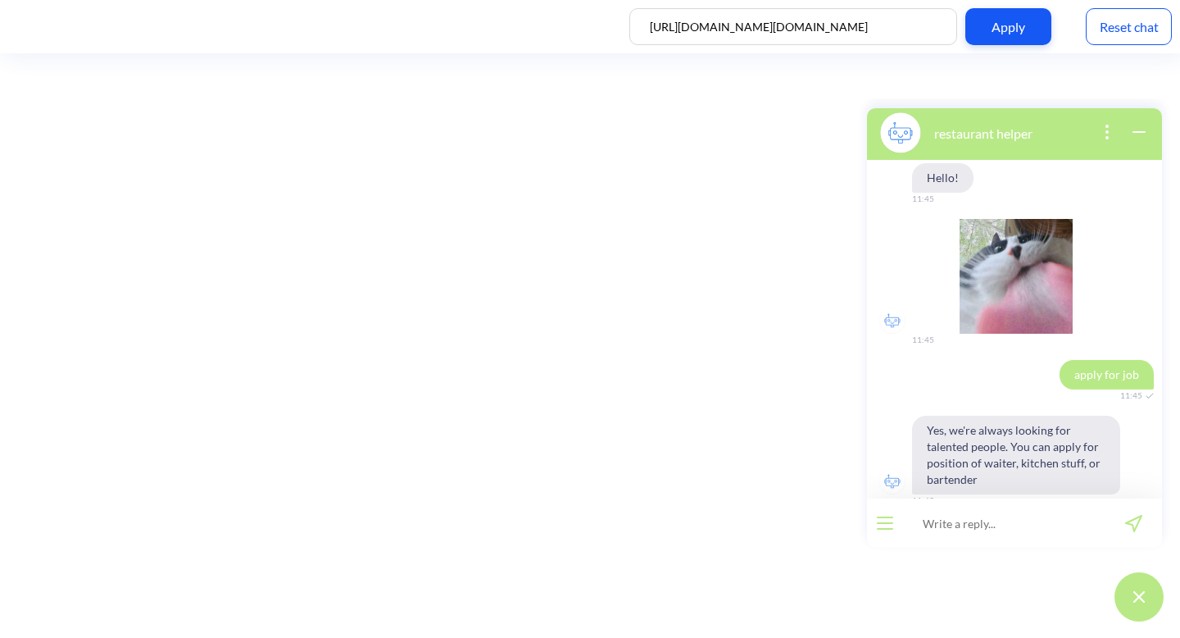
scroll to position [27, 0]
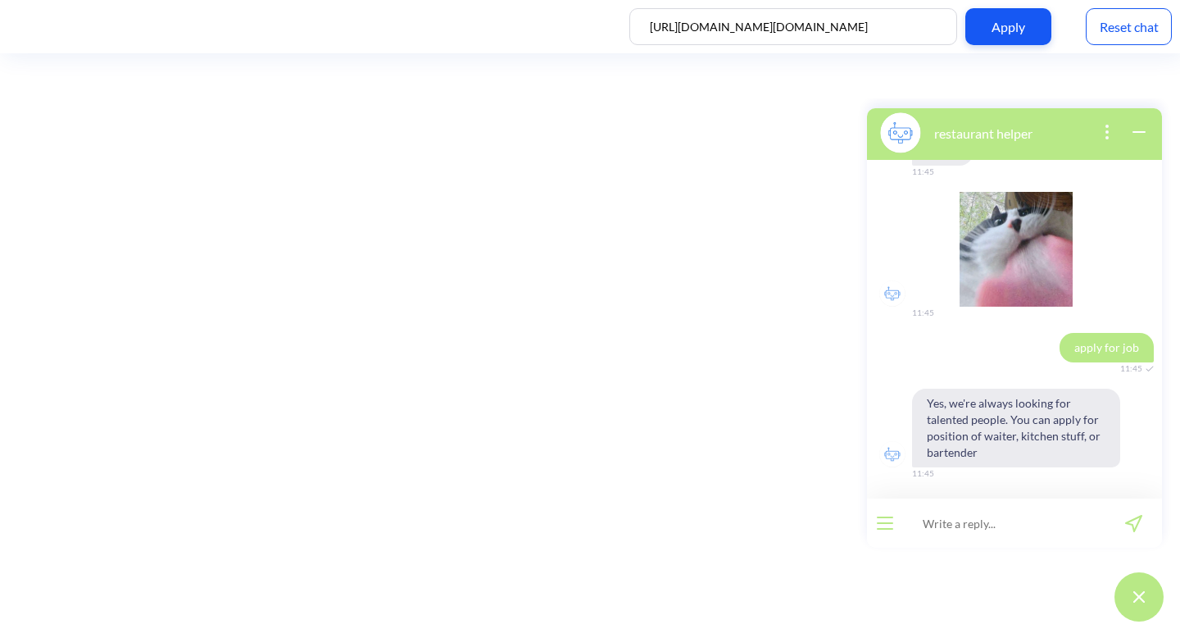
click at [1121, 30] on div "Reset chat" at bounding box center [1129, 26] width 86 height 37
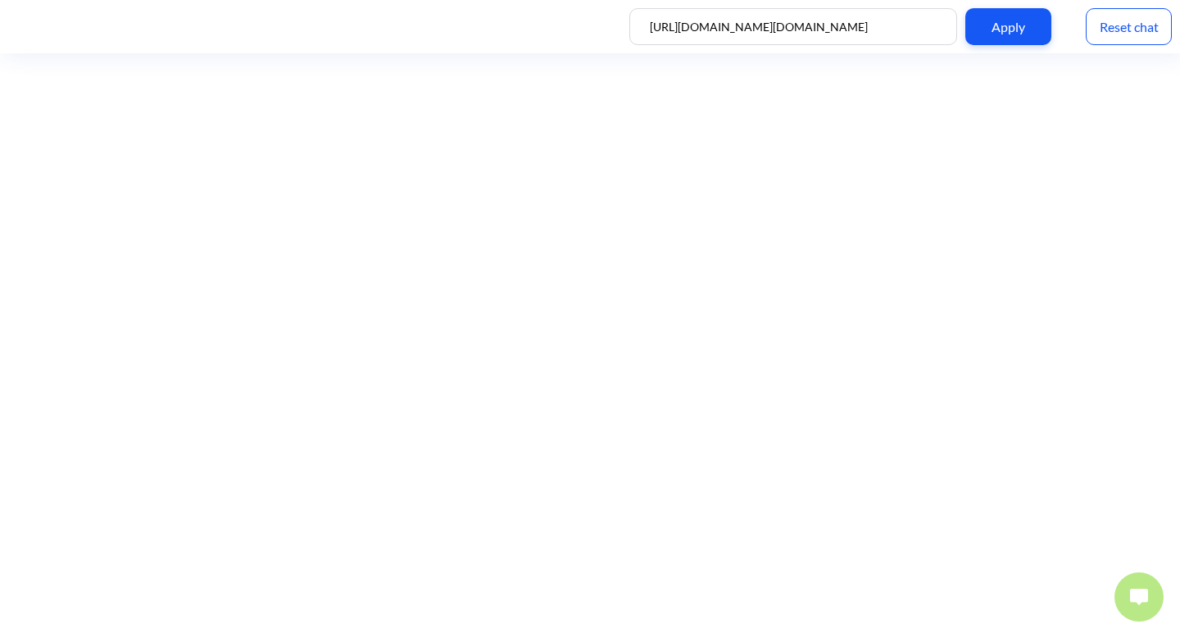
click at [1119, 593] on button at bounding box center [1139, 596] width 49 height 49
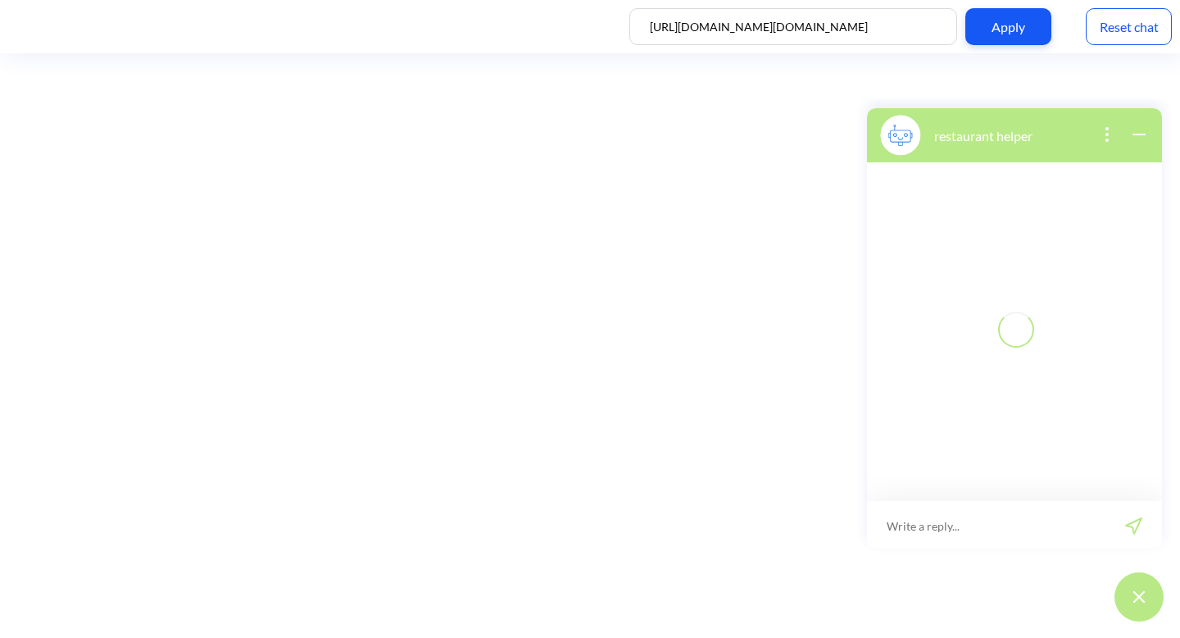
scroll to position [2, 0]
click at [1048, 527] on input at bounding box center [1004, 522] width 202 height 49
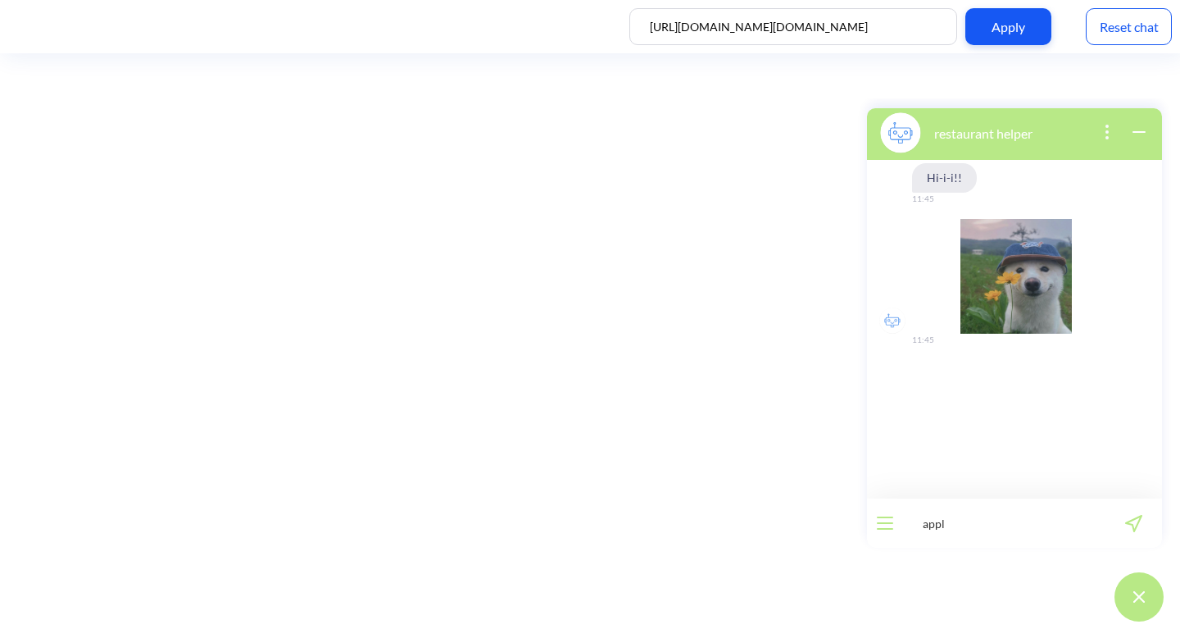
type input "apply"
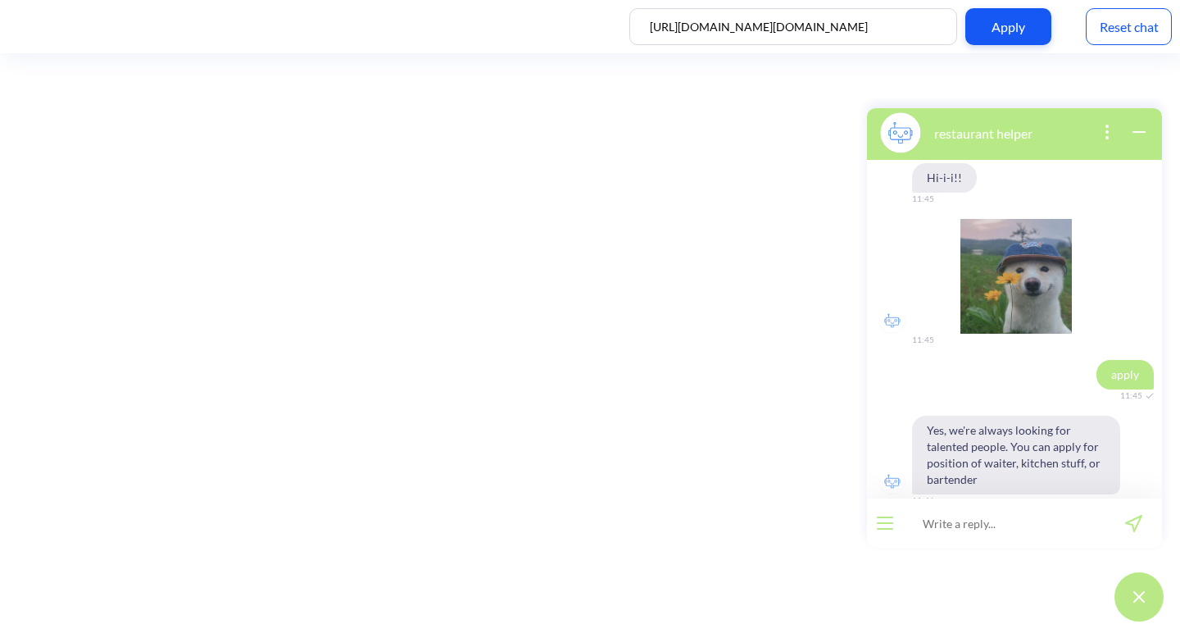
scroll to position [27, 0]
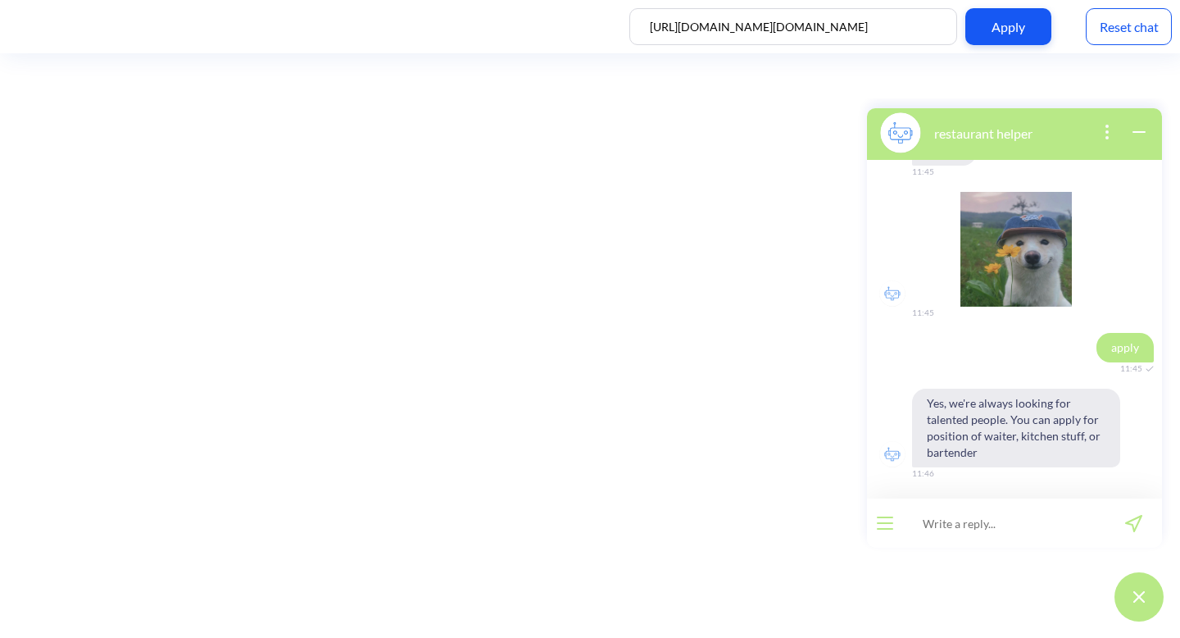
click at [1121, 26] on div "Reset chat" at bounding box center [1129, 26] width 86 height 37
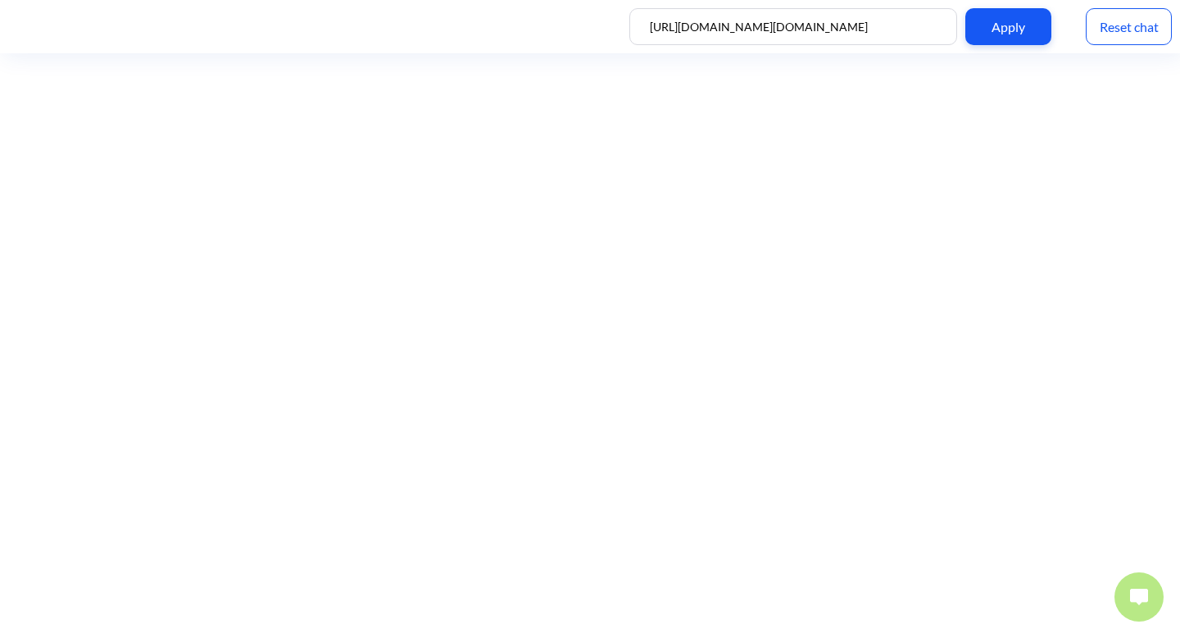
click at [1130, 587] on button at bounding box center [1139, 596] width 49 height 49
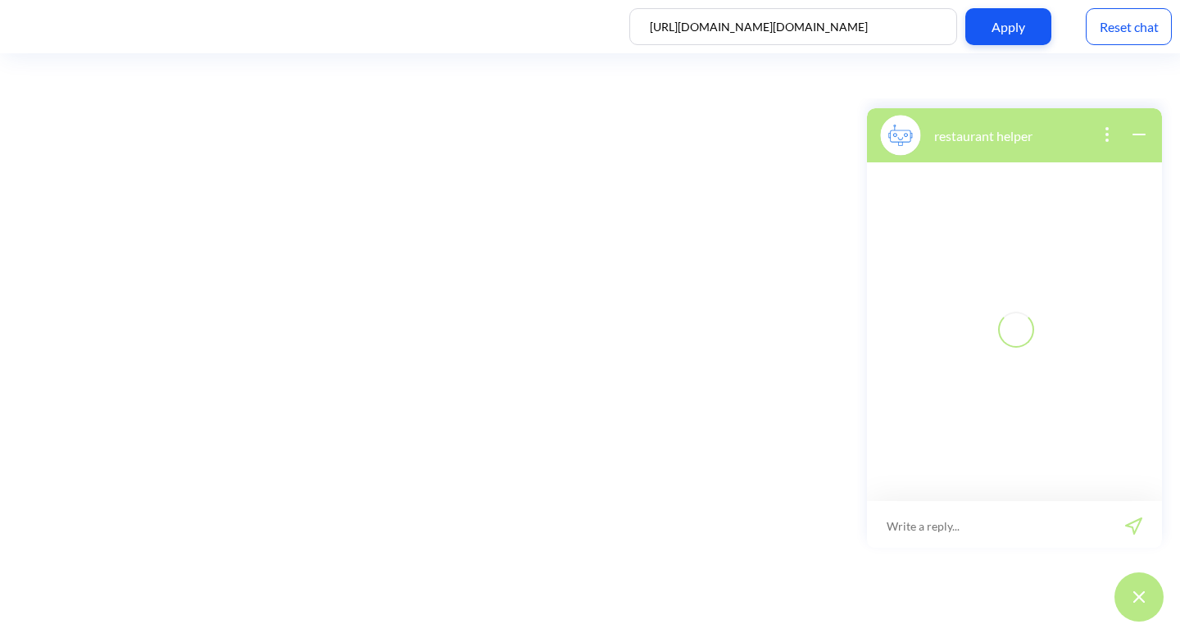
scroll to position [2, 0]
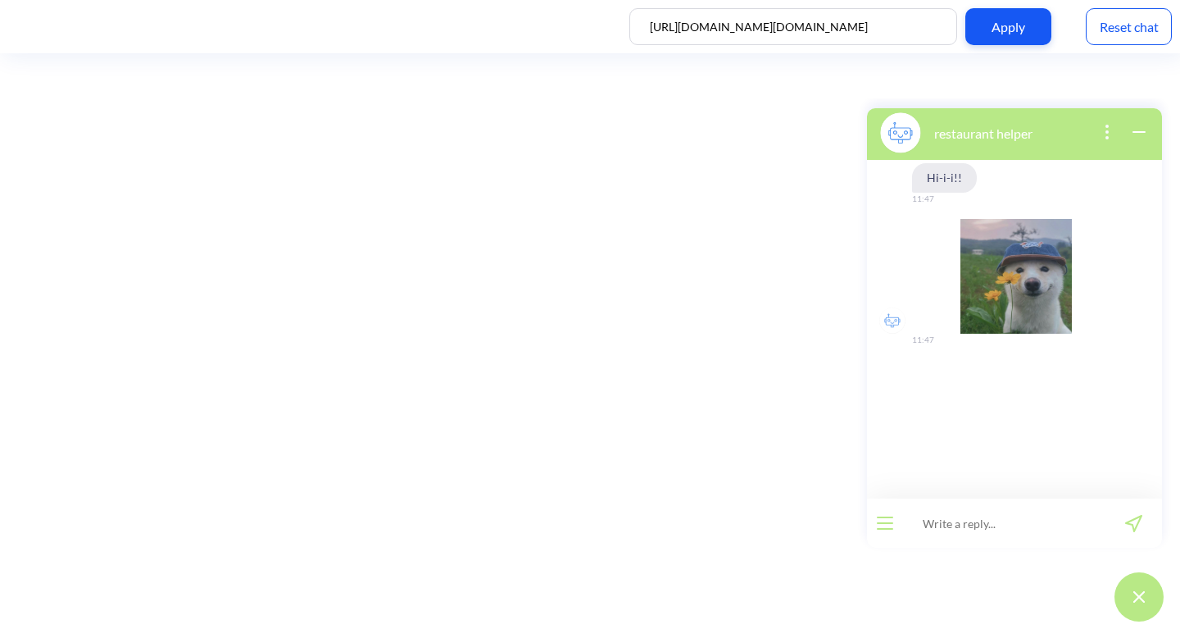
click at [1004, 539] on input at bounding box center [1004, 522] width 202 height 49
type input "apply"
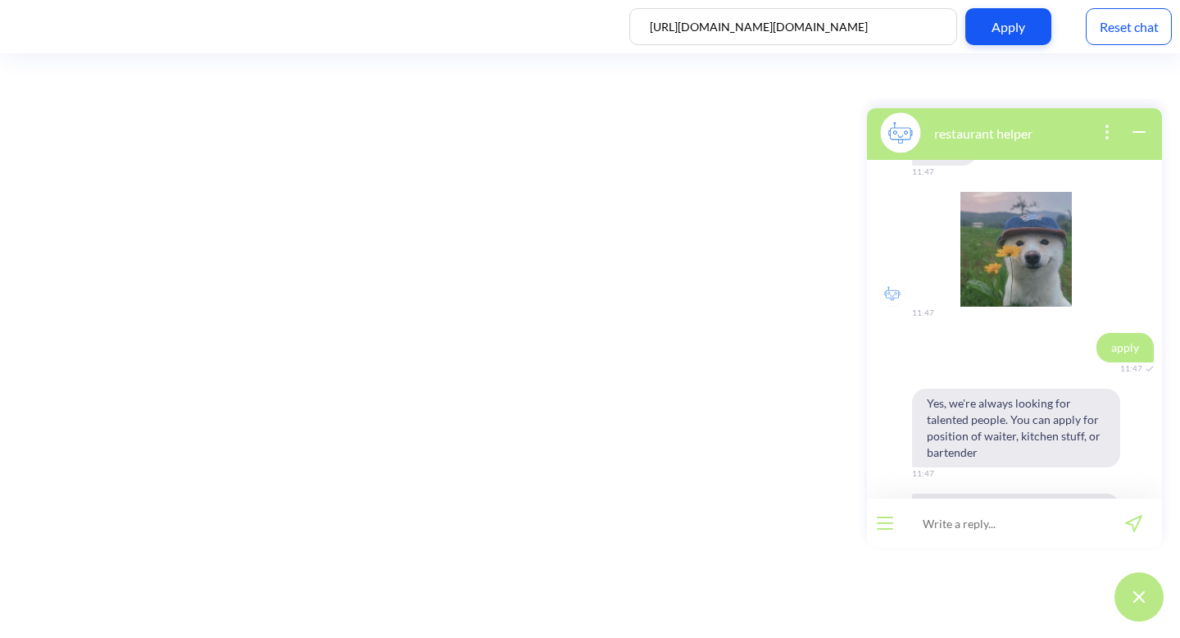
scroll to position [116, 0]
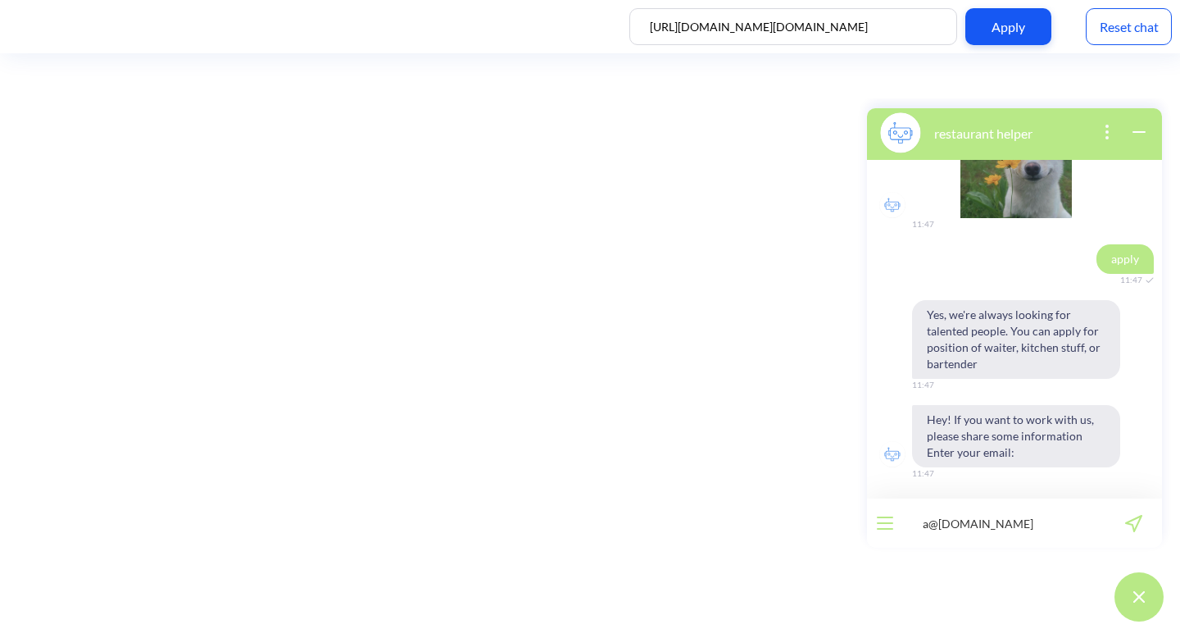
type input "a@[DOMAIN_NAME]"
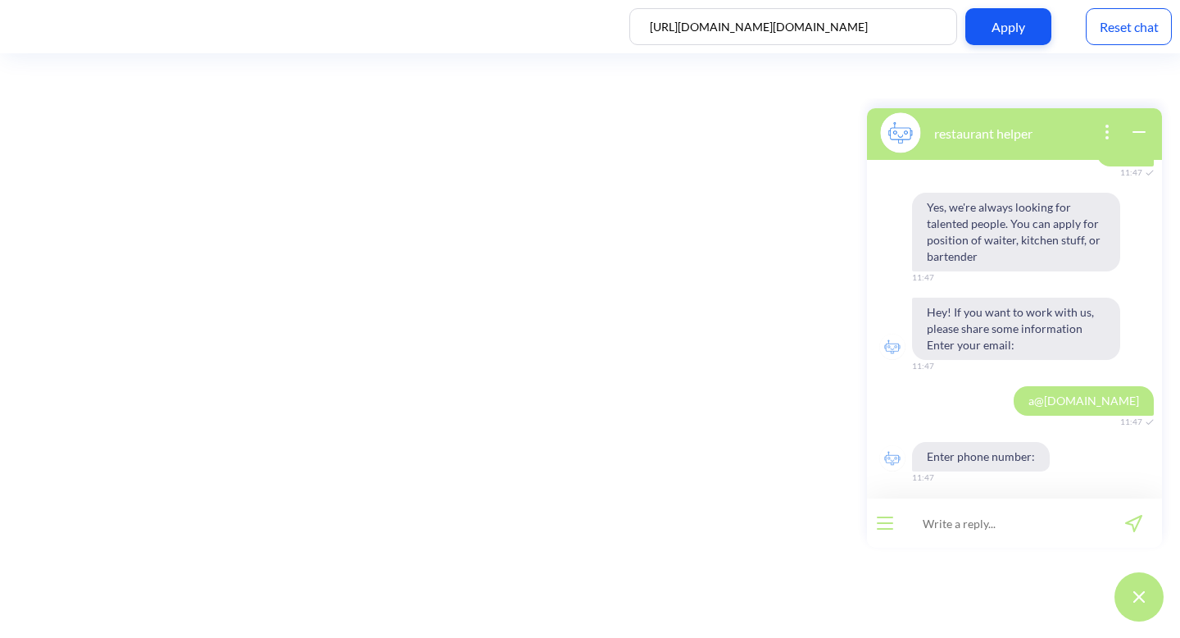
scroll to position [227, 0]
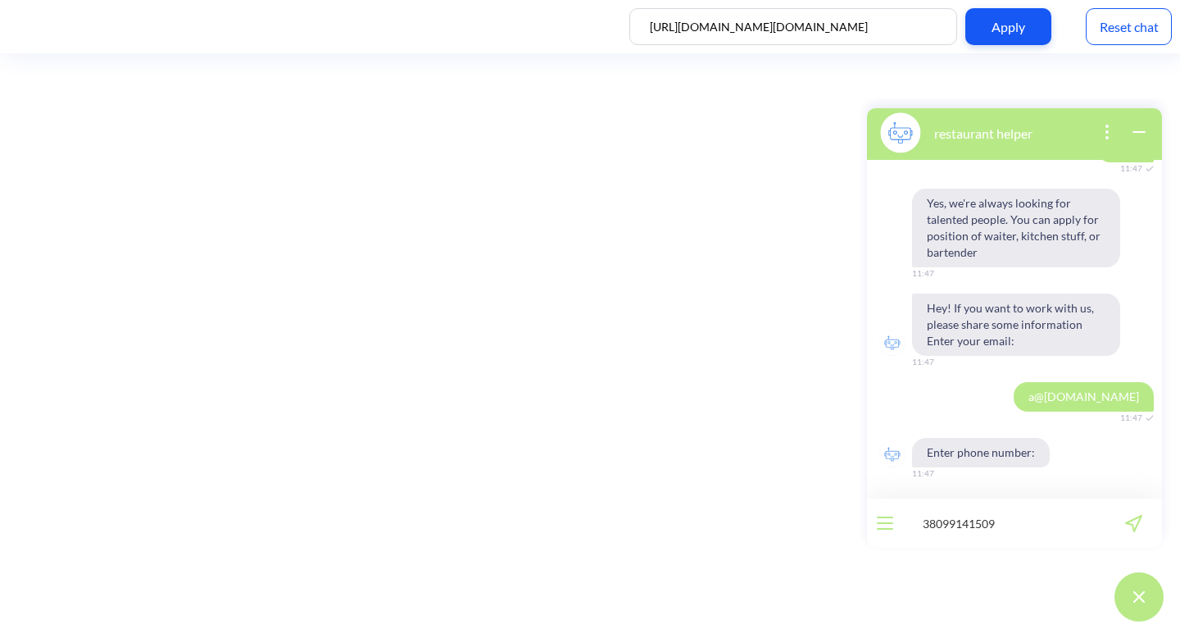
type input "380991415098"
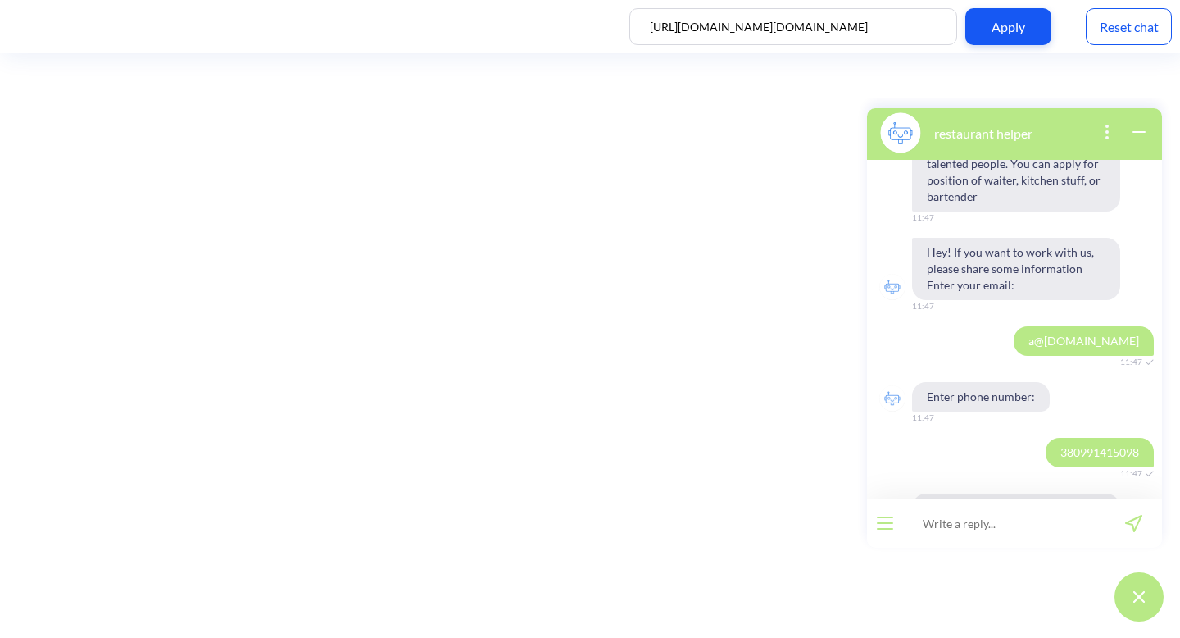
scroll to position [355, 0]
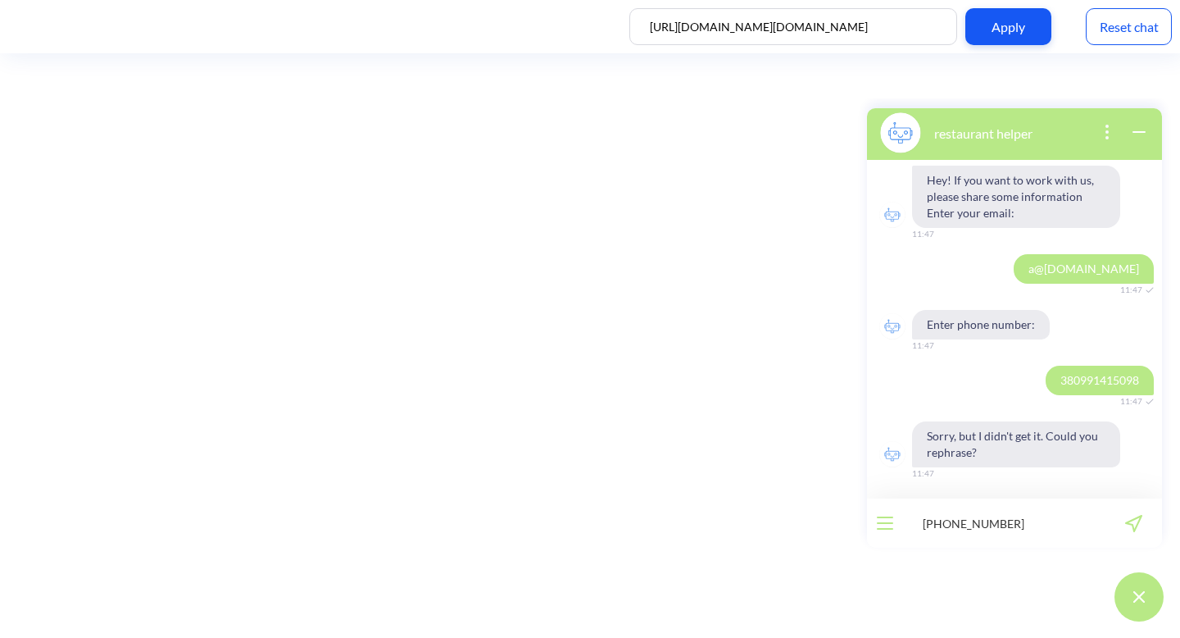
type input "[PHONE_NUMBER]"
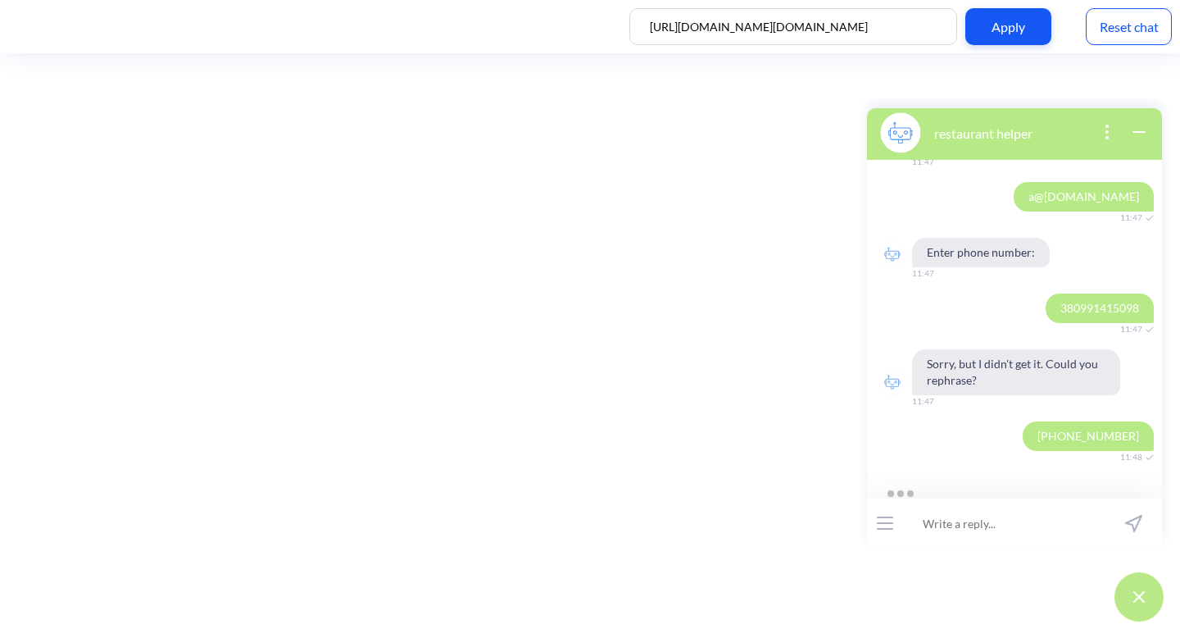
scroll to position [466, 0]
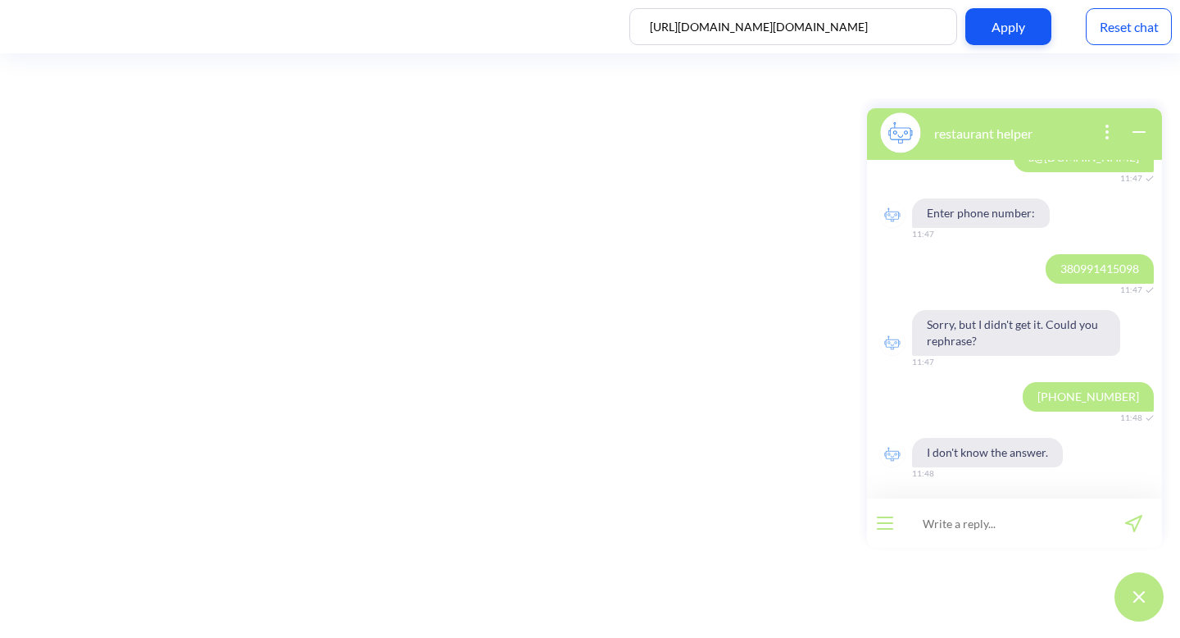
click at [888, 523] on icon "open menu" at bounding box center [885, 523] width 15 height 0
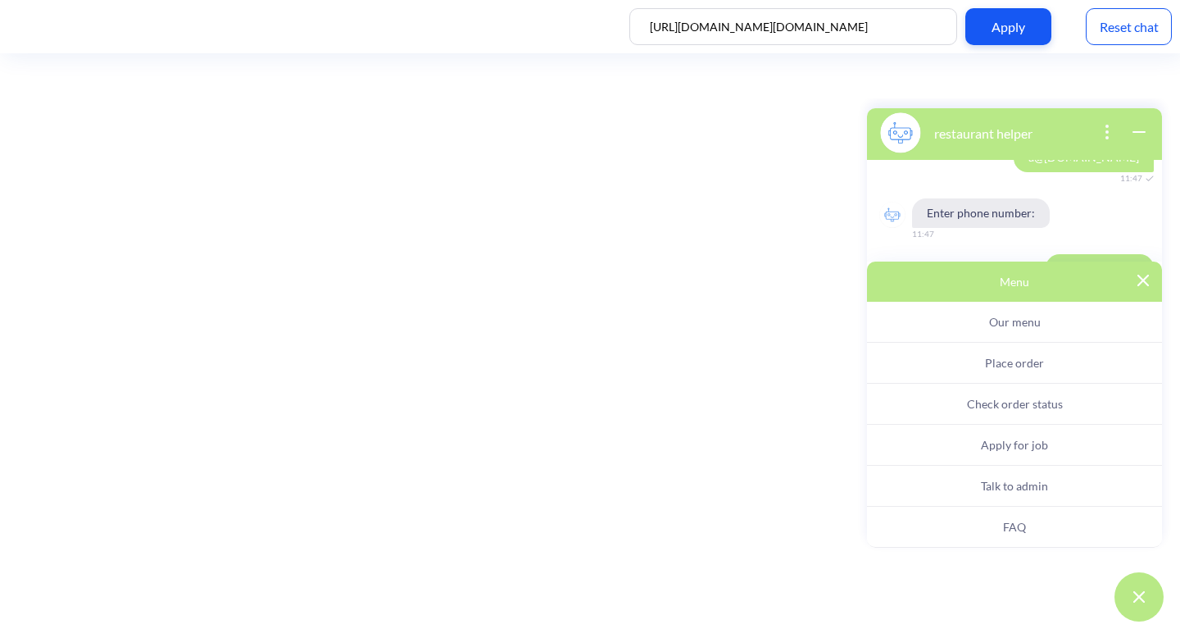
click at [990, 454] on button "Apply for job" at bounding box center [1014, 445] width 295 height 41
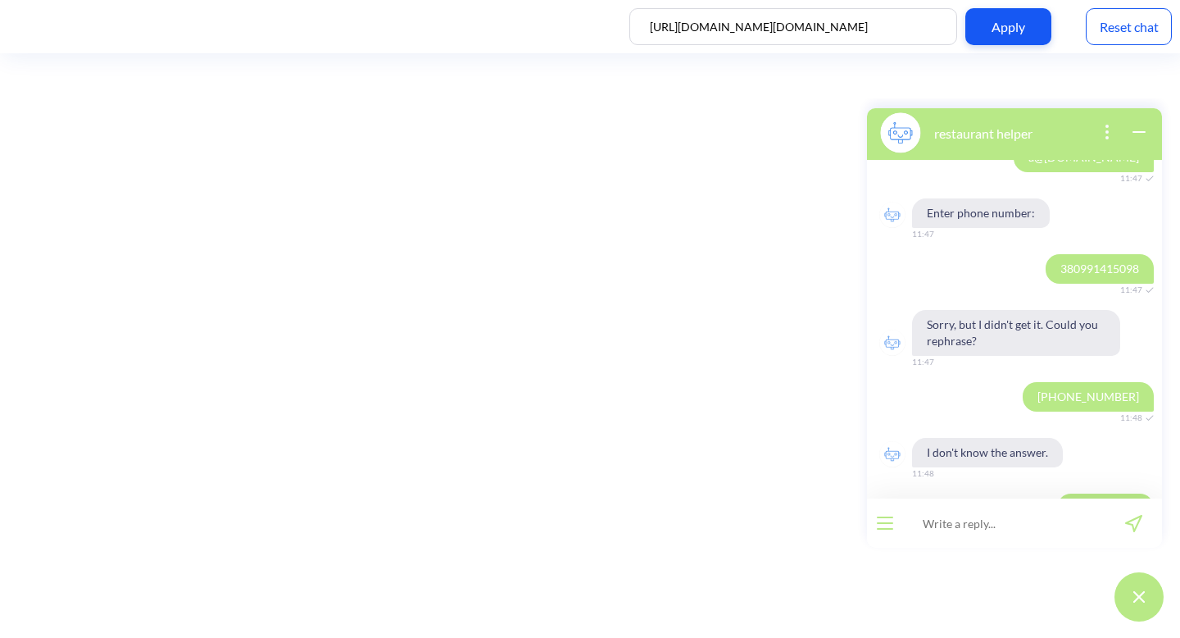
scroll to position [522, 0]
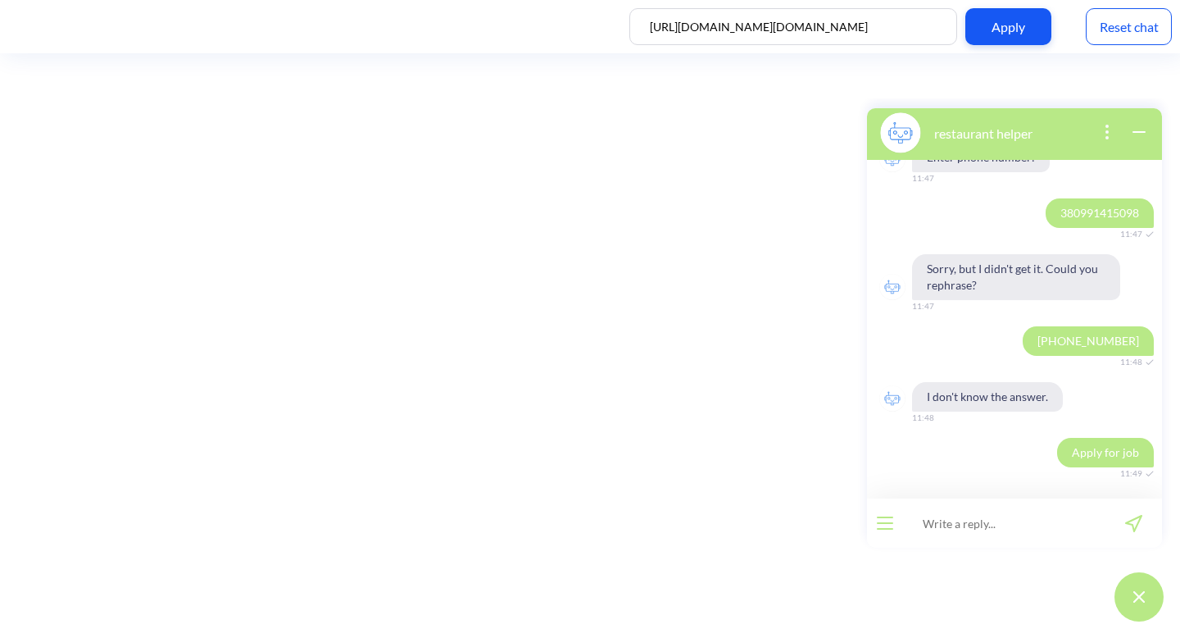
click at [1107, 32] on div "Reset chat" at bounding box center [1129, 26] width 86 height 37
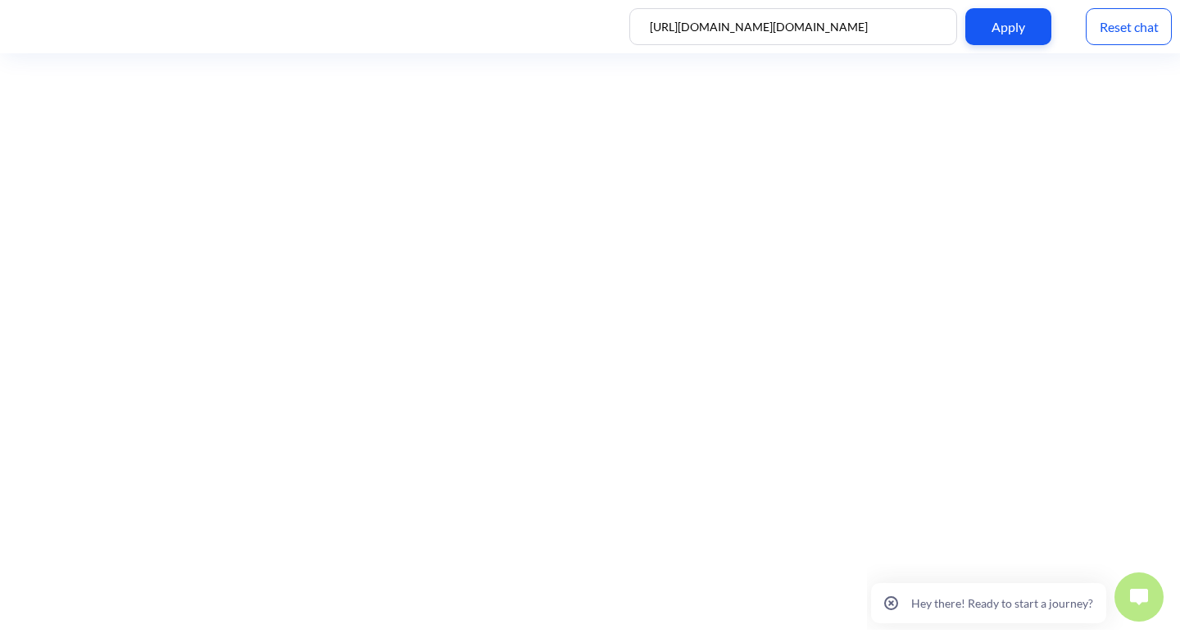
click at [1126, 601] on button at bounding box center [1139, 596] width 49 height 49
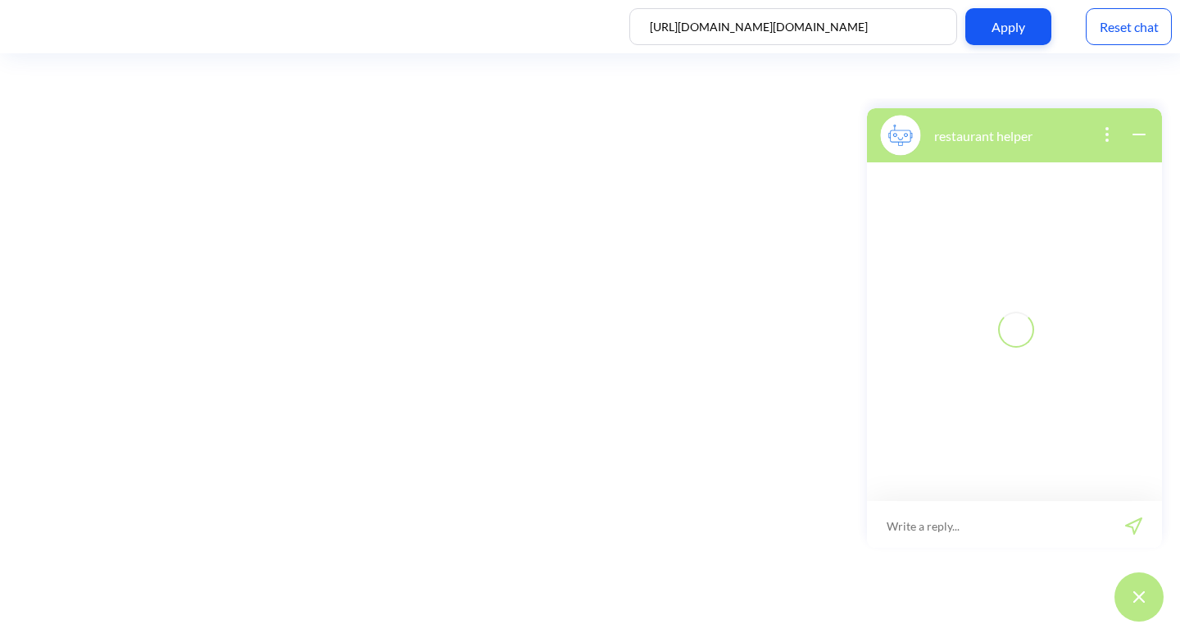
scroll to position [2, 0]
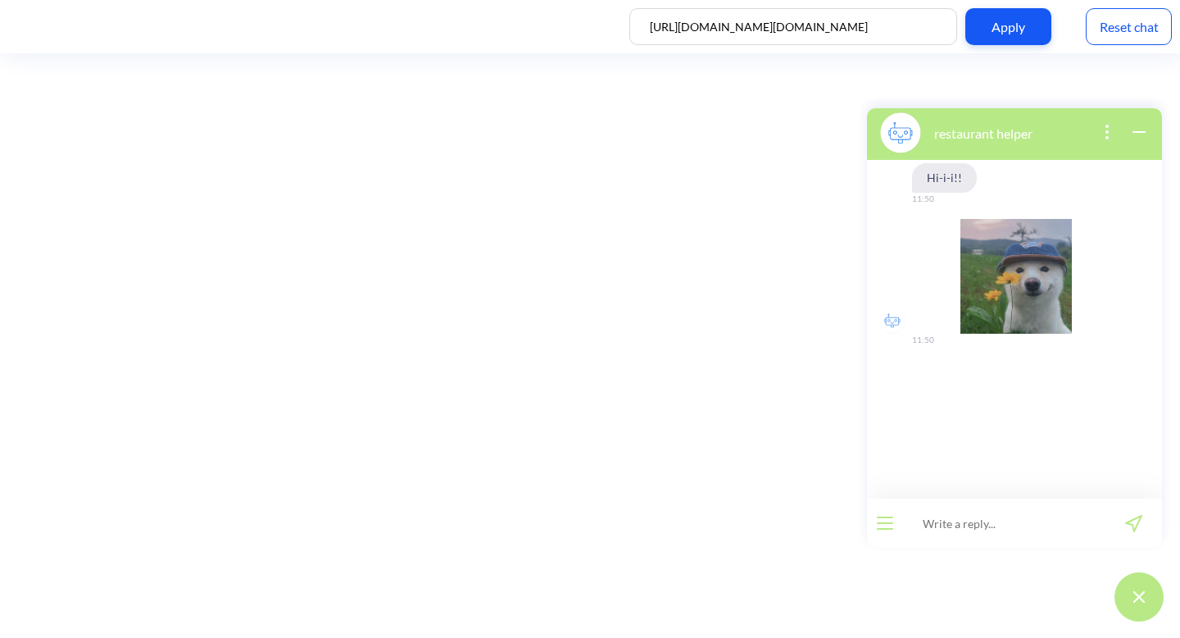
click at [1049, 534] on input at bounding box center [1004, 522] width 202 height 49
click at [876, 521] on div at bounding box center [885, 522] width 36 height 49
click at [884, 525] on button "open menu" at bounding box center [885, 522] width 16 height 13
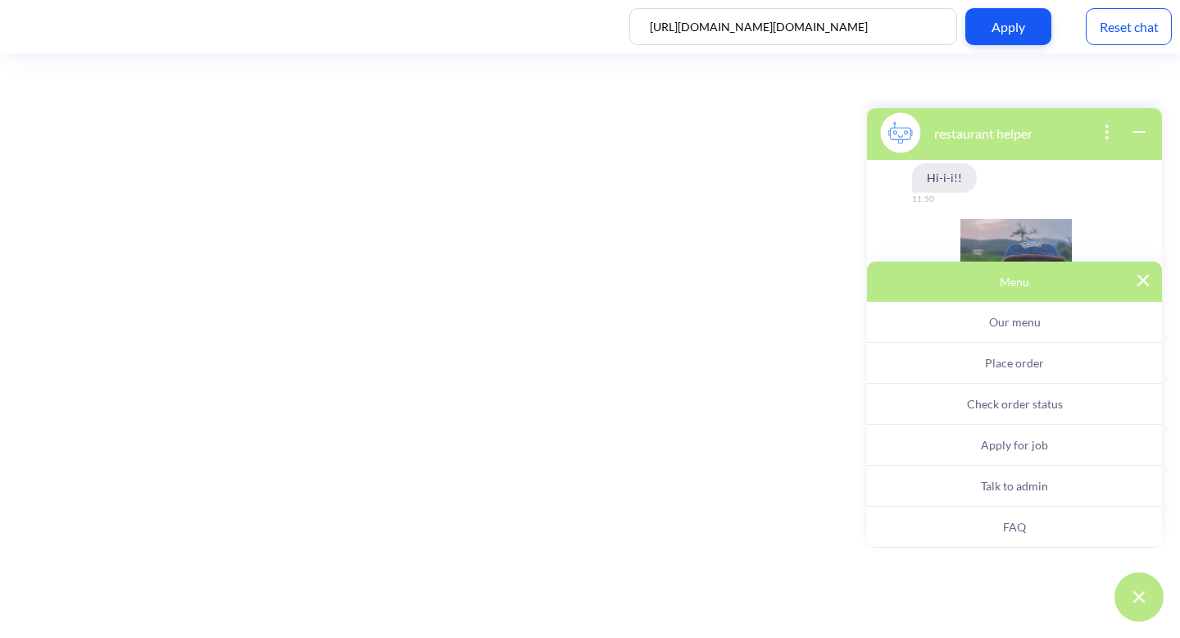
click at [994, 442] on span "Apply for job" at bounding box center [1014, 445] width 67 height 14
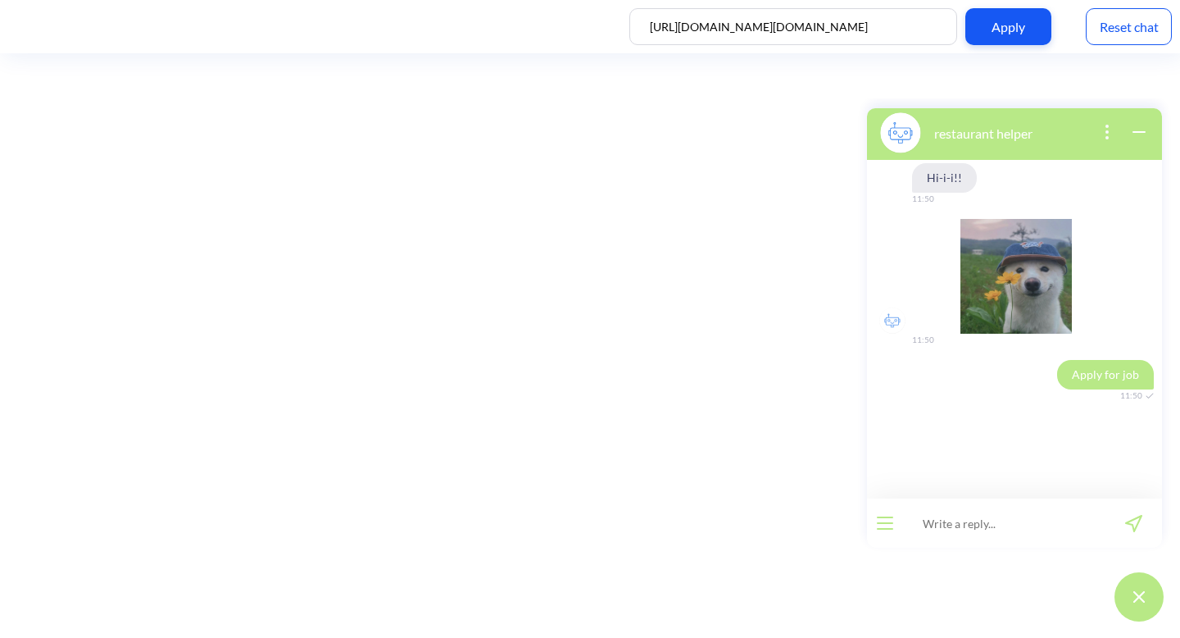
click at [889, 507] on div at bounding box center [885, 522] width 36 height 49
click at [889, 521] on button "open menu" at bounding box center [885, 522] width 16 height 13
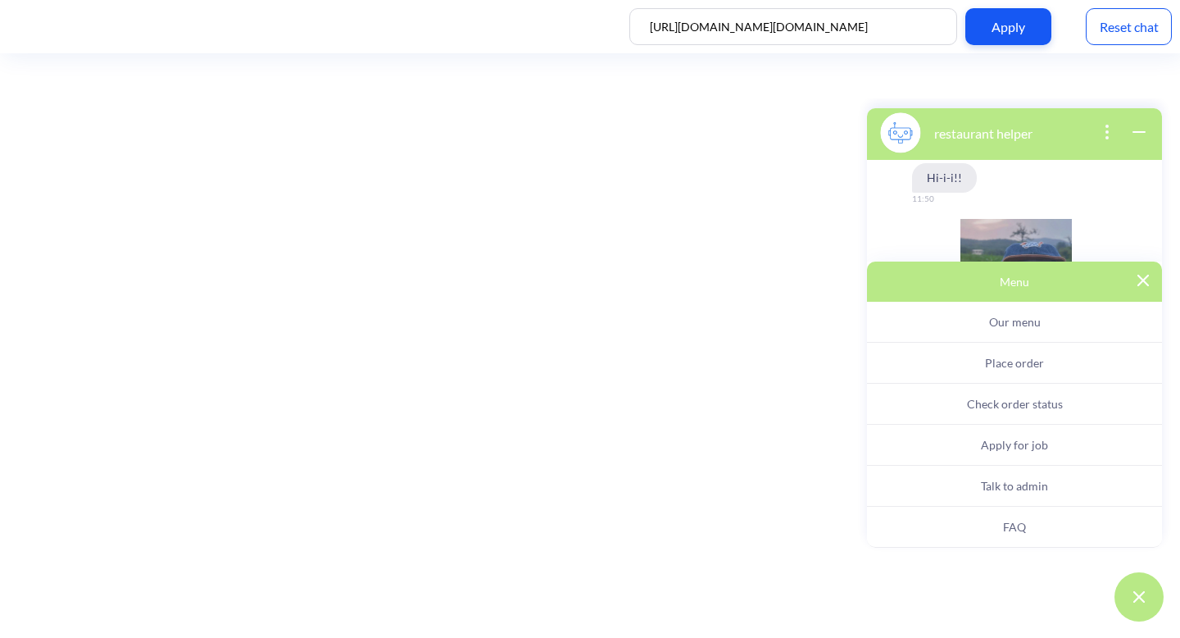
click at [952, 443] on button "Apply for job" at bounding box center [1014, 445] width 295 height 41
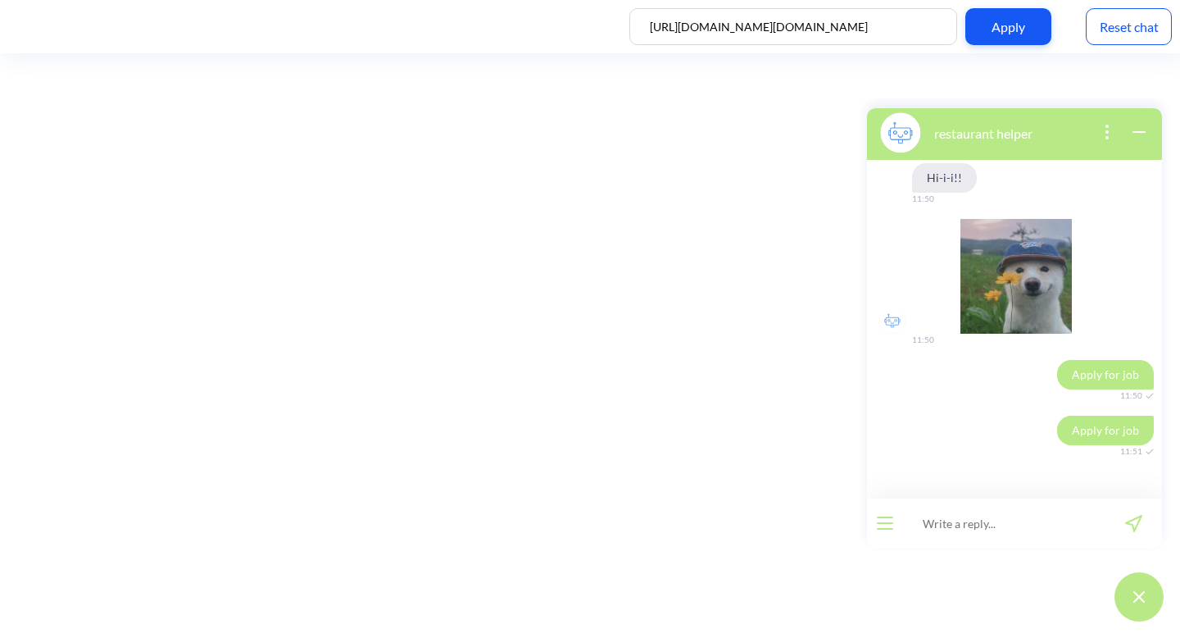
click at [1140, 28] on div "Reset chat" at bounding box center [1129, 26] width 86 height 37
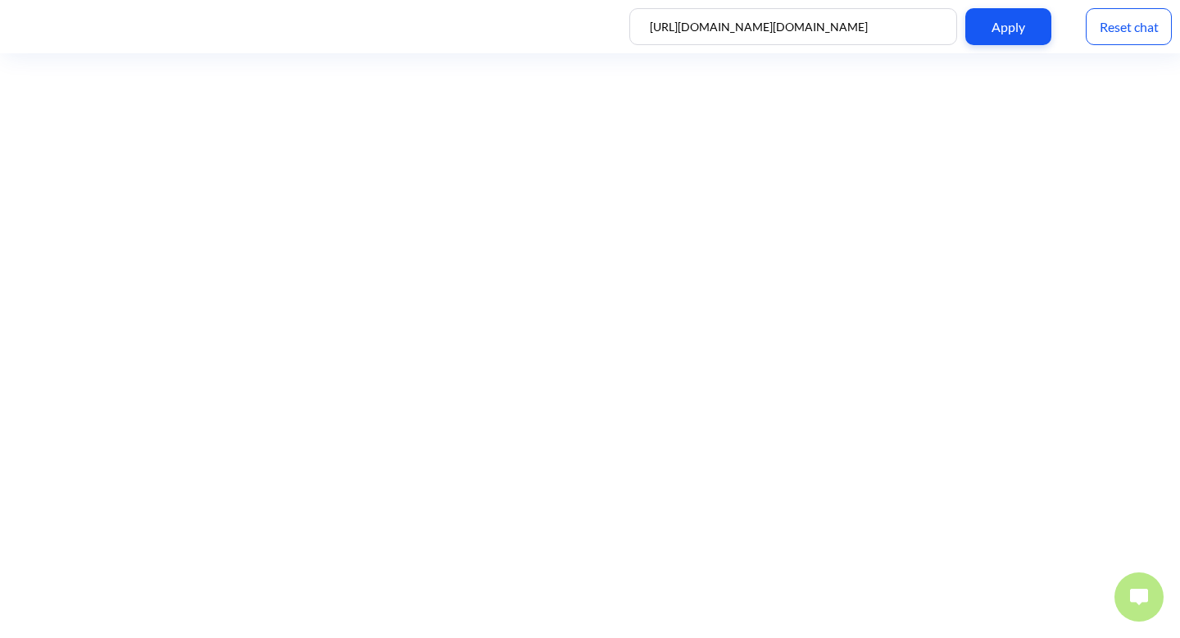
click at [1141, 586] on button at bounding box center [1139, 596] width 49 height 49
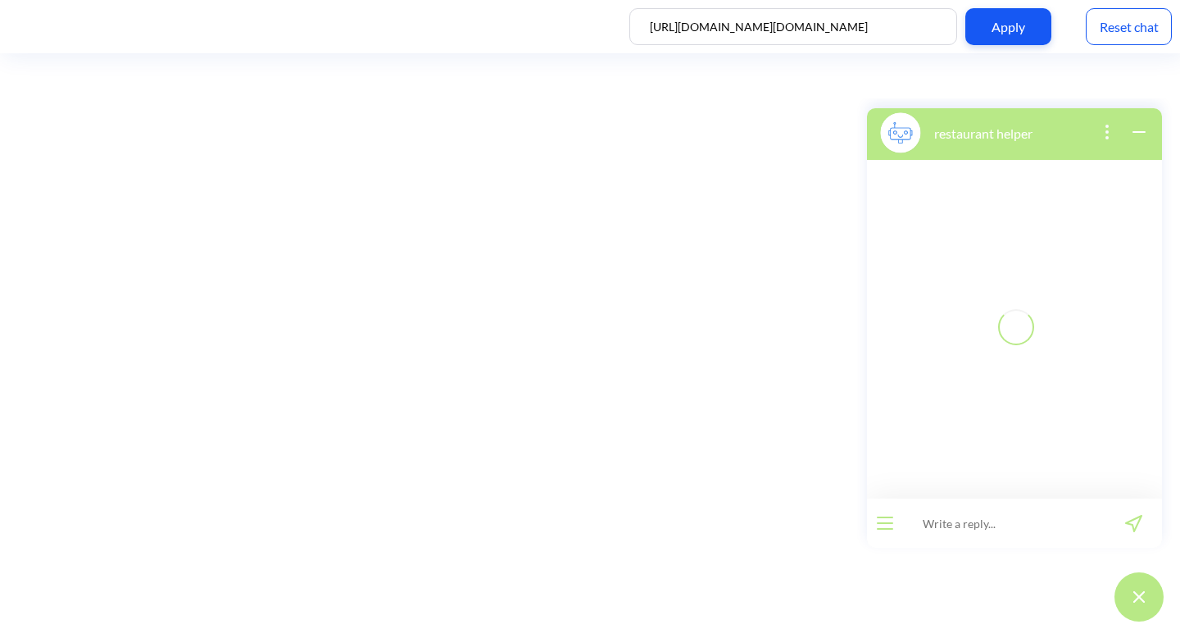
click at [887, 523] on icon "open menu" at bounding box center [885, 523] width 15 height 0
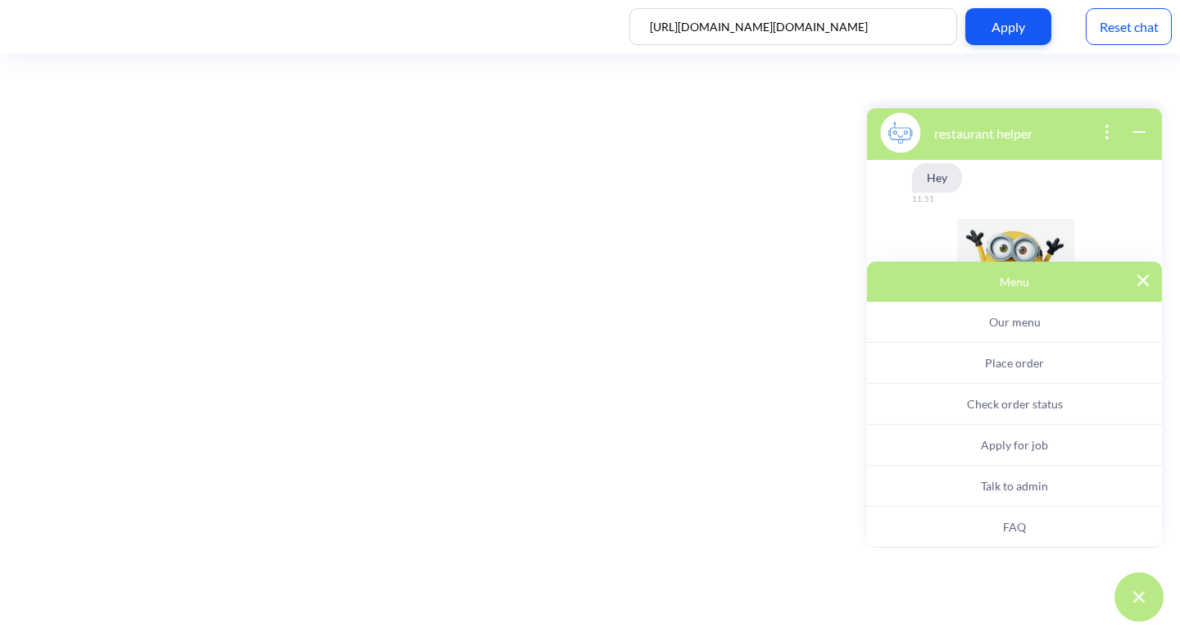
click at [1030, 443] on span "Apply for job" at bounding box center [1014, 445] width 67 height 14
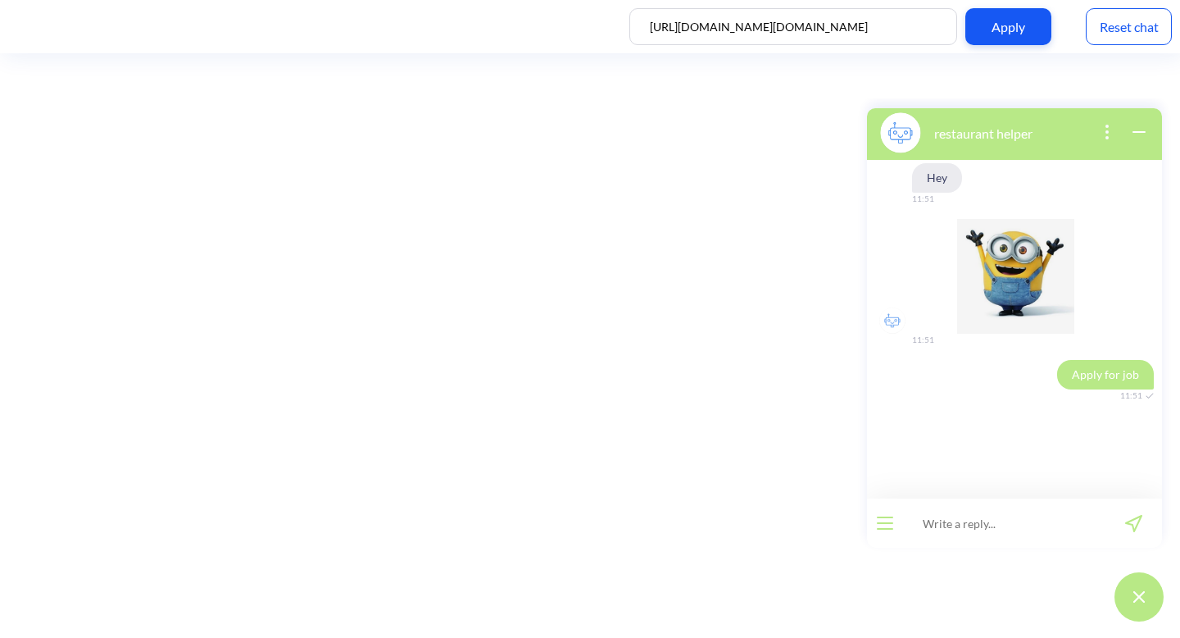
scroll to position [11, 0]
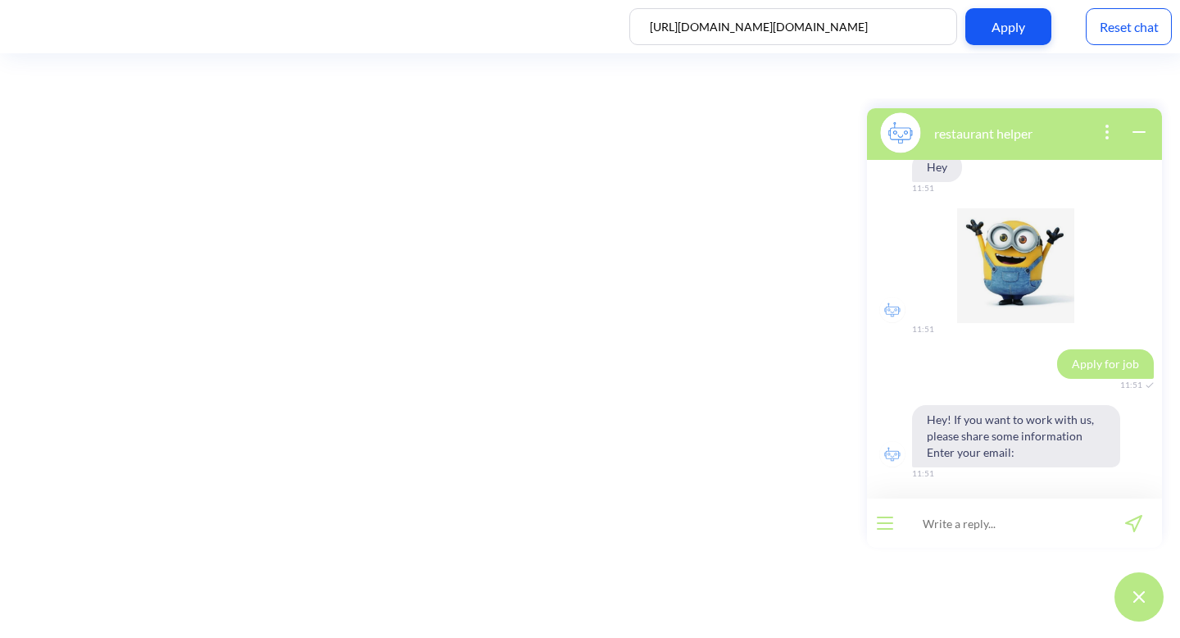
click at [974, 529] on input at bounding box center [1004, 522] width 202 height 49
type input "a@[DOMAIN_NAME]"
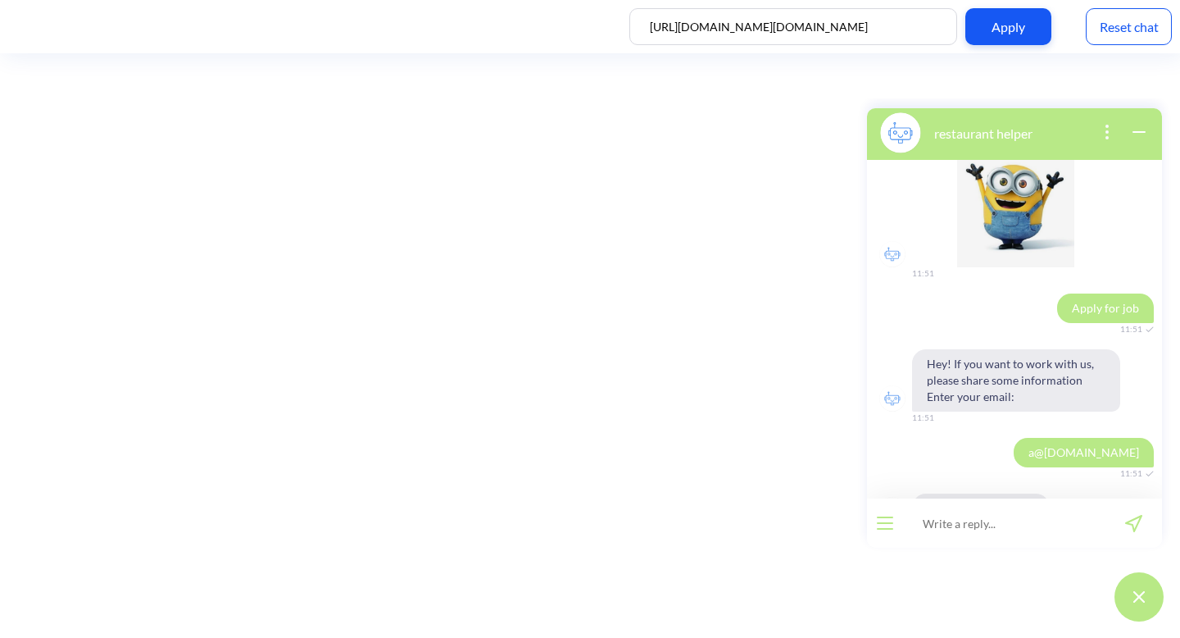
scroll to position [122, 0]
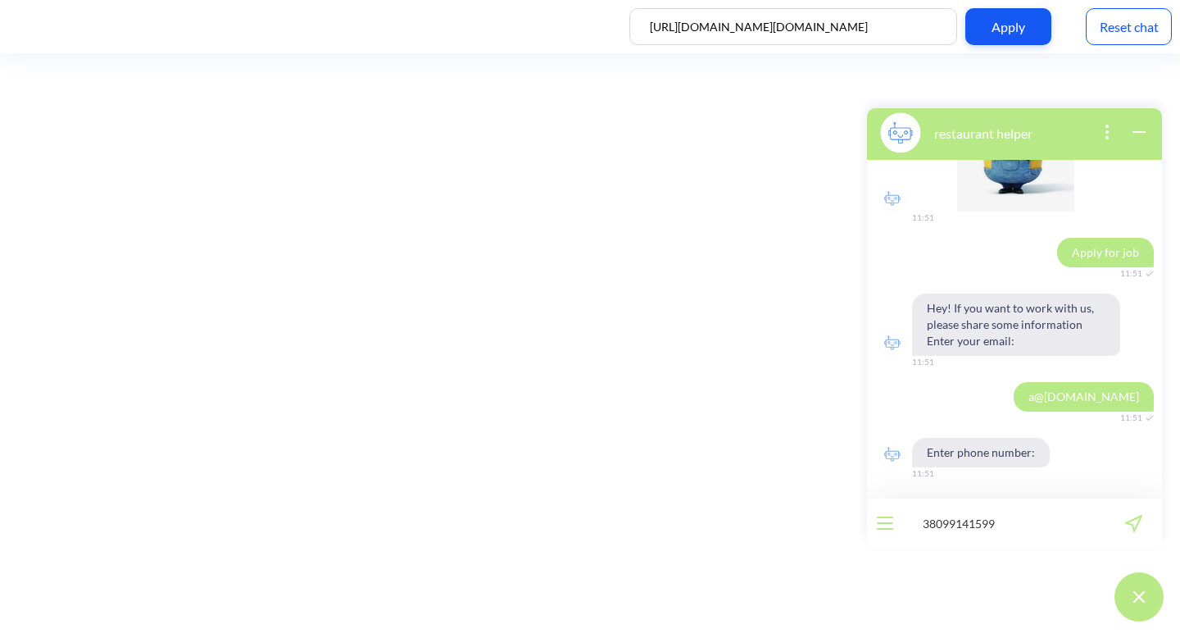
type input "380991415998"
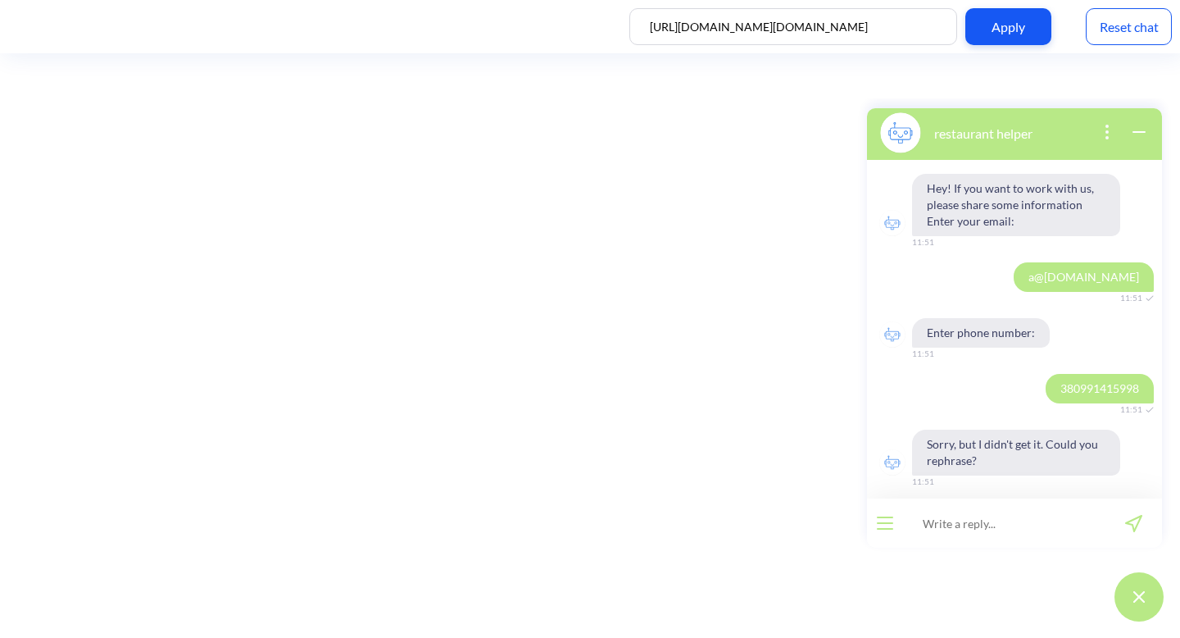
scroll to position [250, 0]
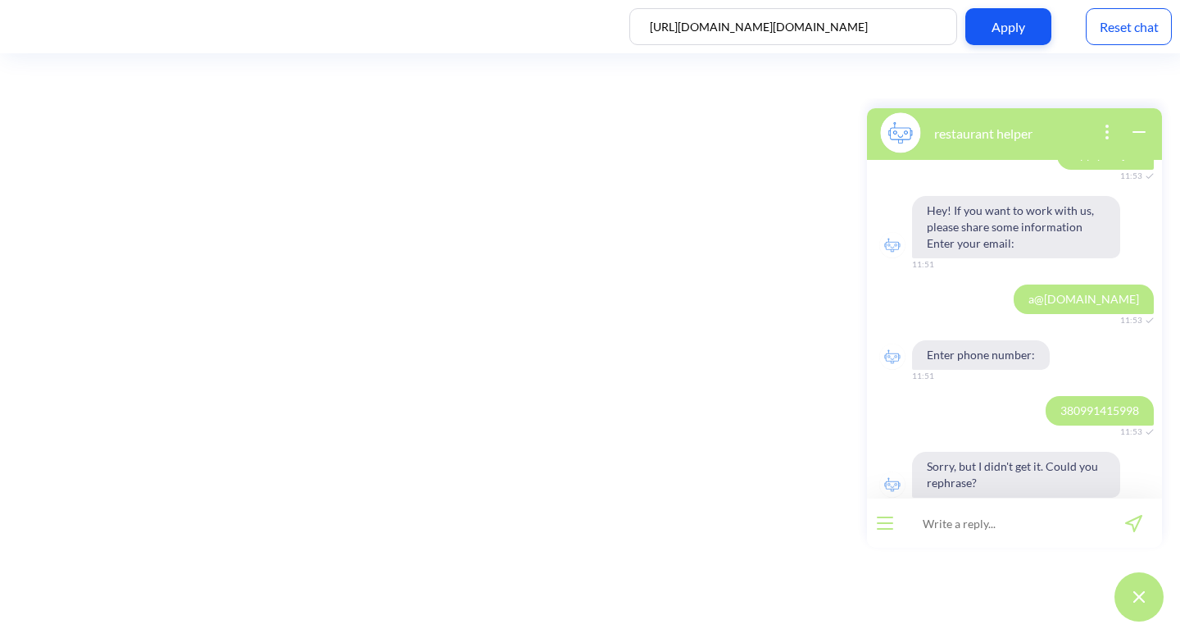
scroll to position [250, 0]
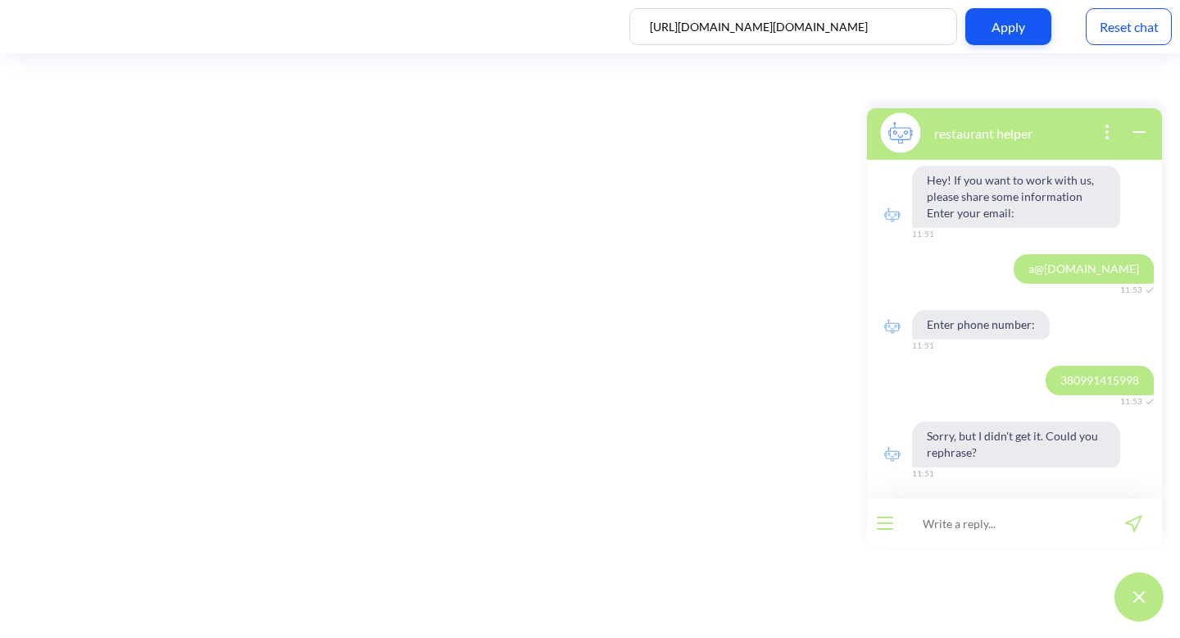
click at [1135, 32] on div "Reset chat" at bounding box center [1129, 26] width 86 height 37
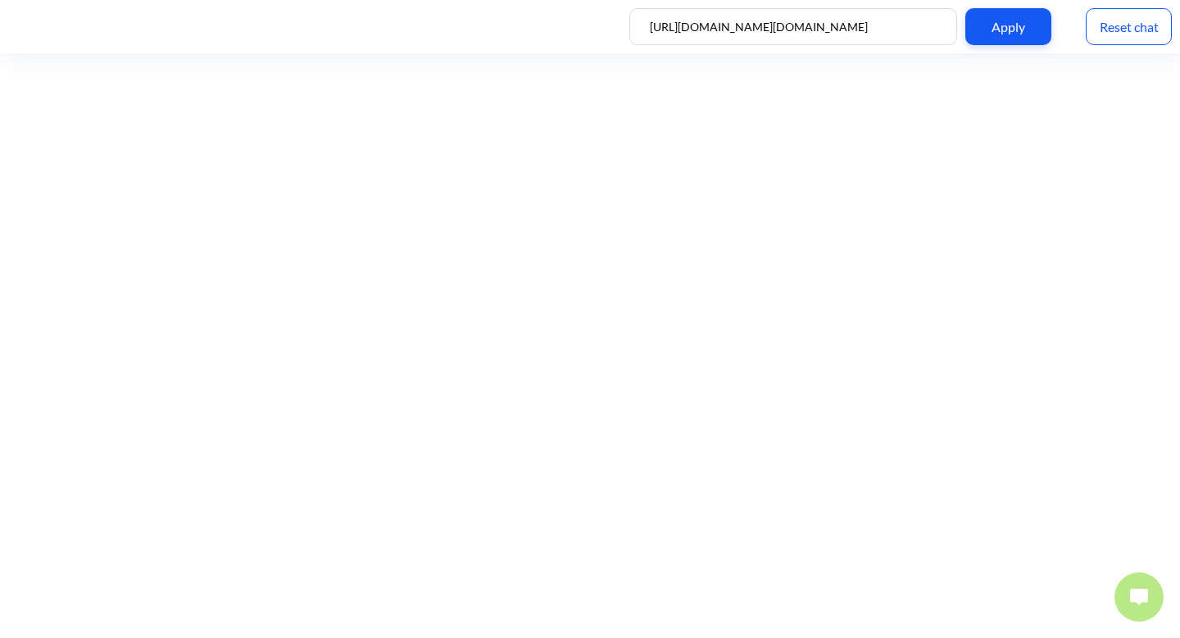
click at [1128, 596] on button at bounding box center [1139, 596] width 49 height 49
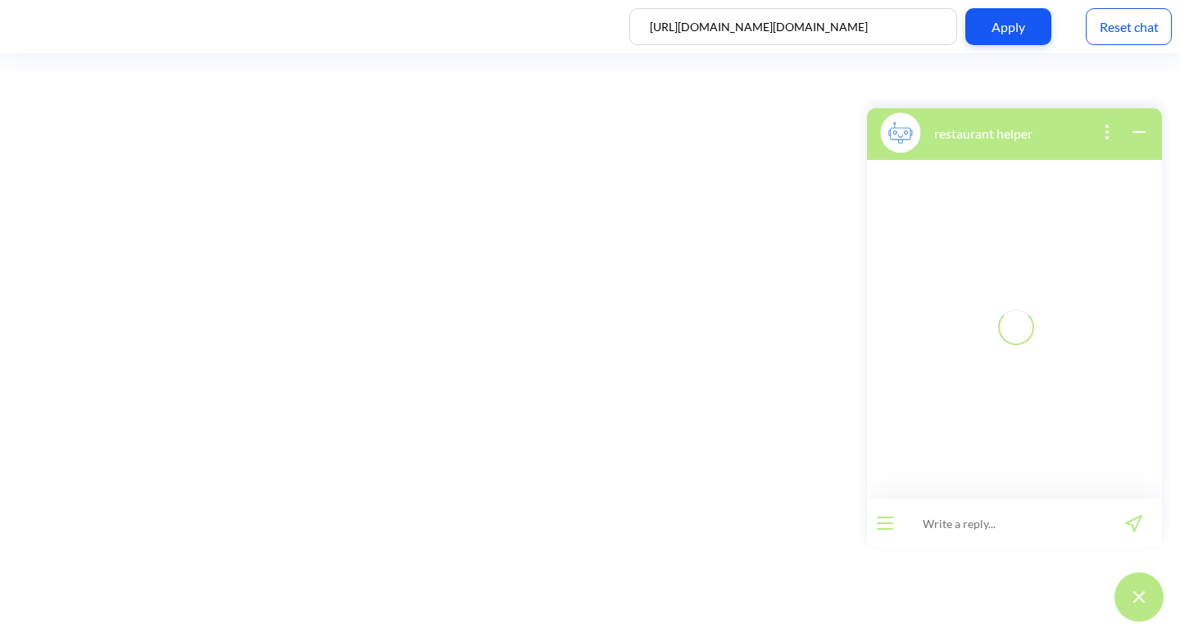
click at [1058, 521] on input at bounding box center [1004, 522] width 202 height 49
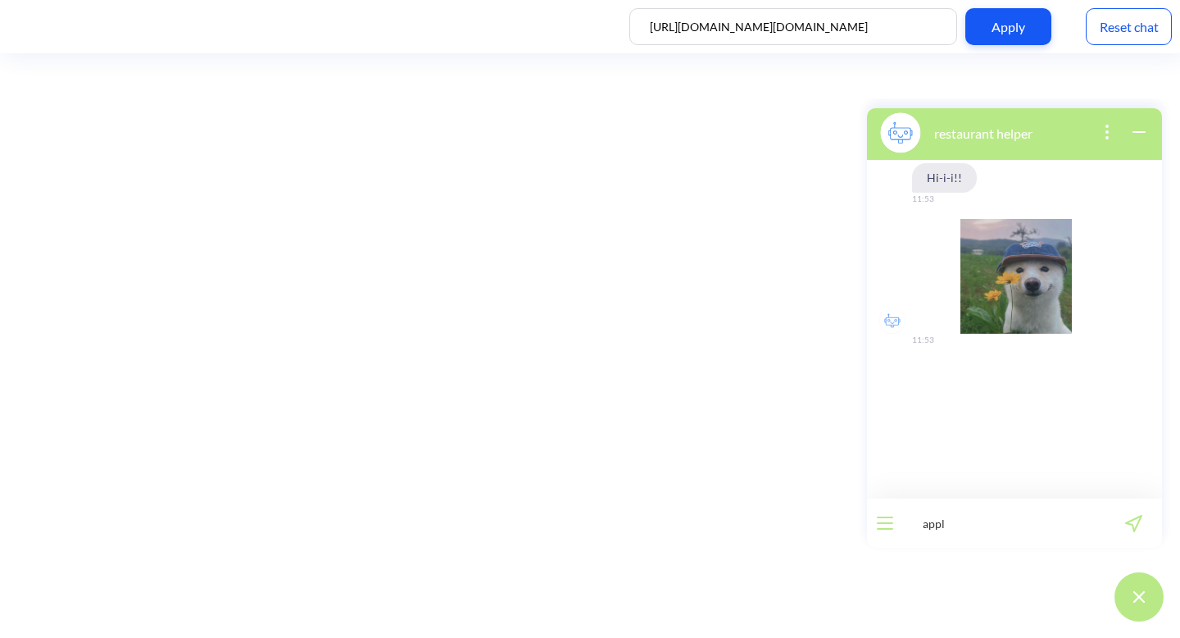
type input "apply"
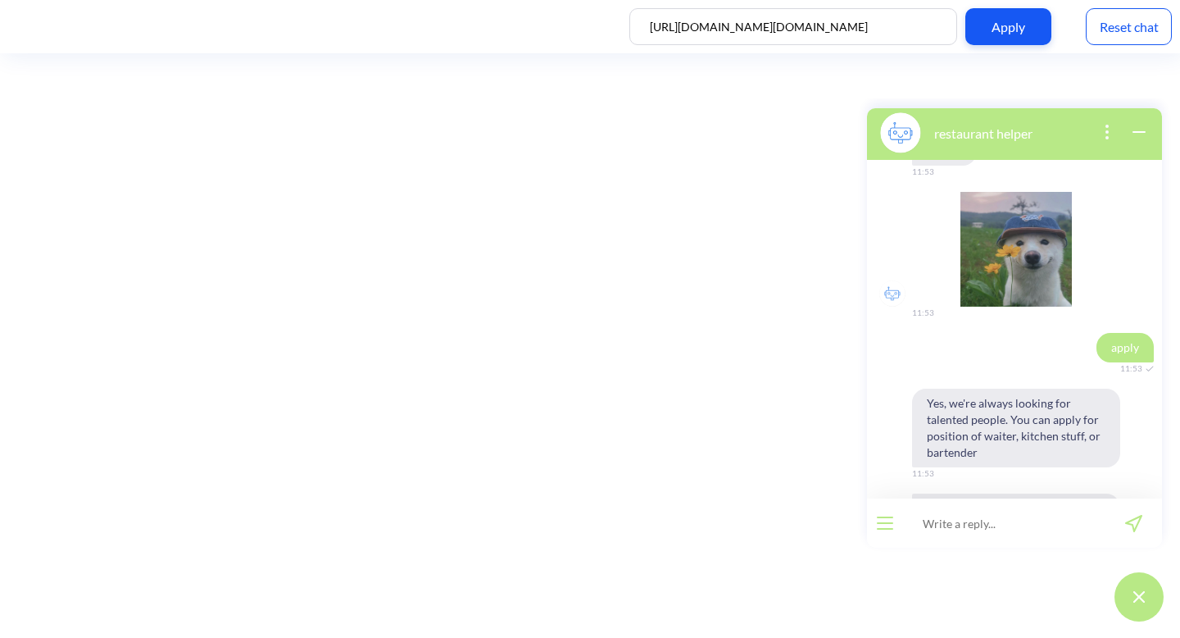
scroll to position [116, 0]
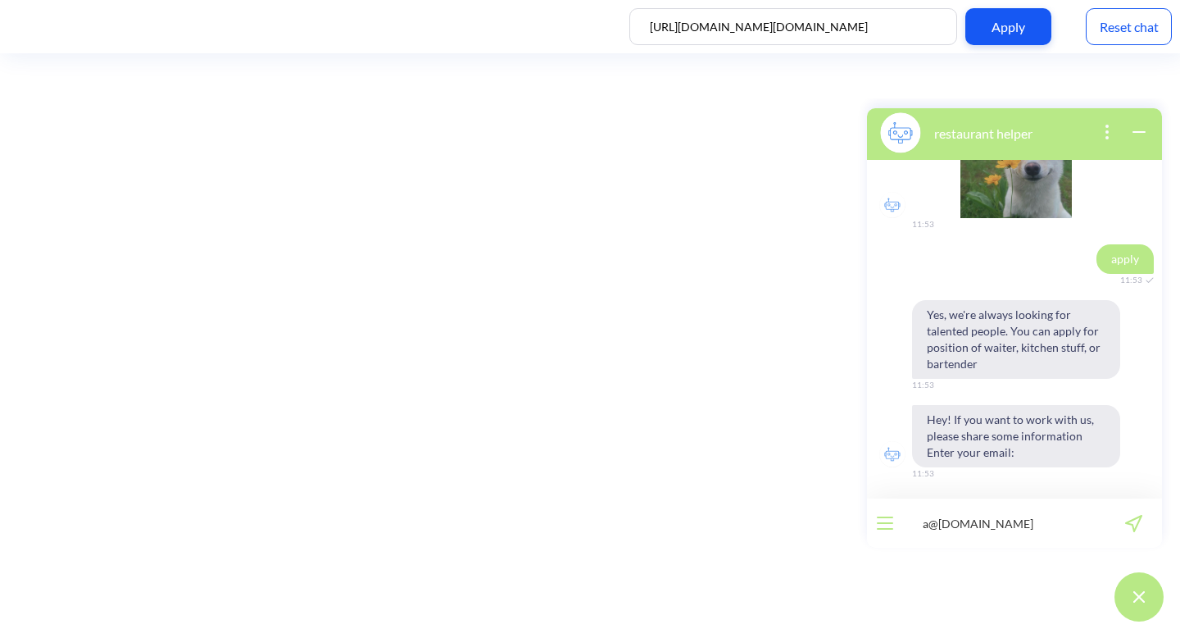
type input "a@[DOMAIN_NAME]"
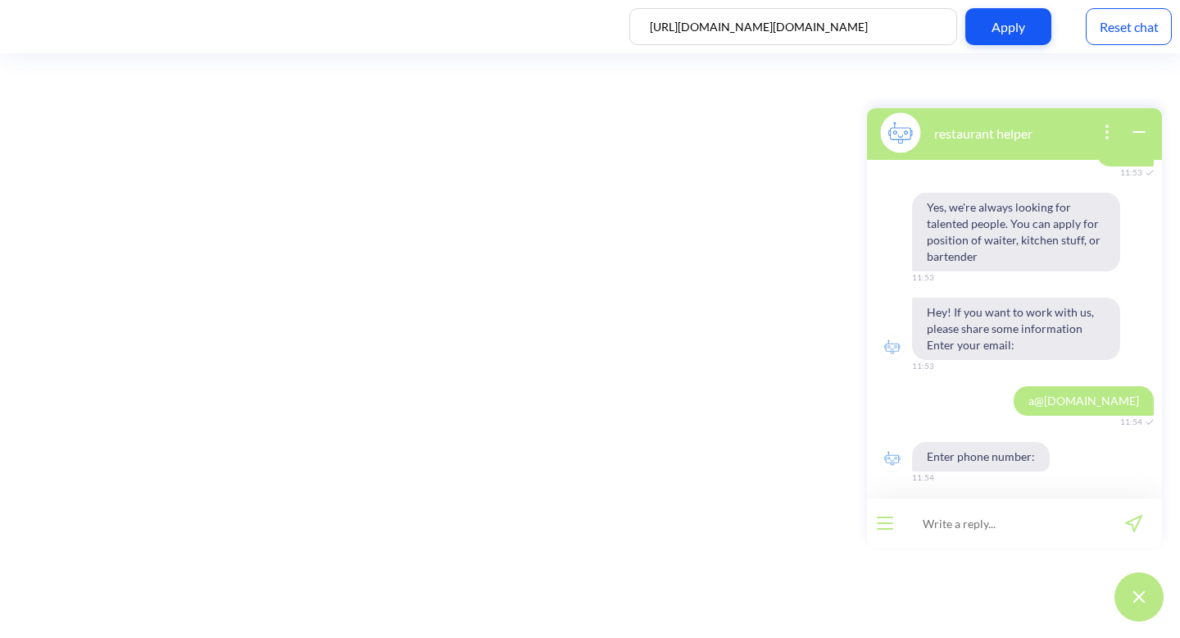
scroll to position [227, 0]
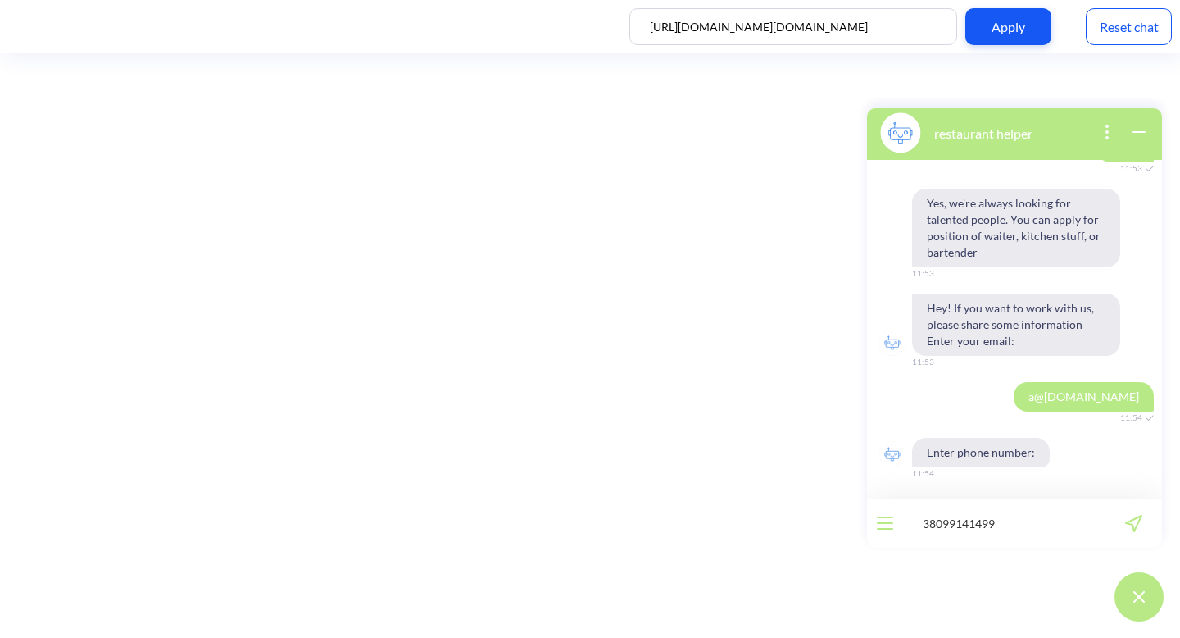
type input "380991414998"
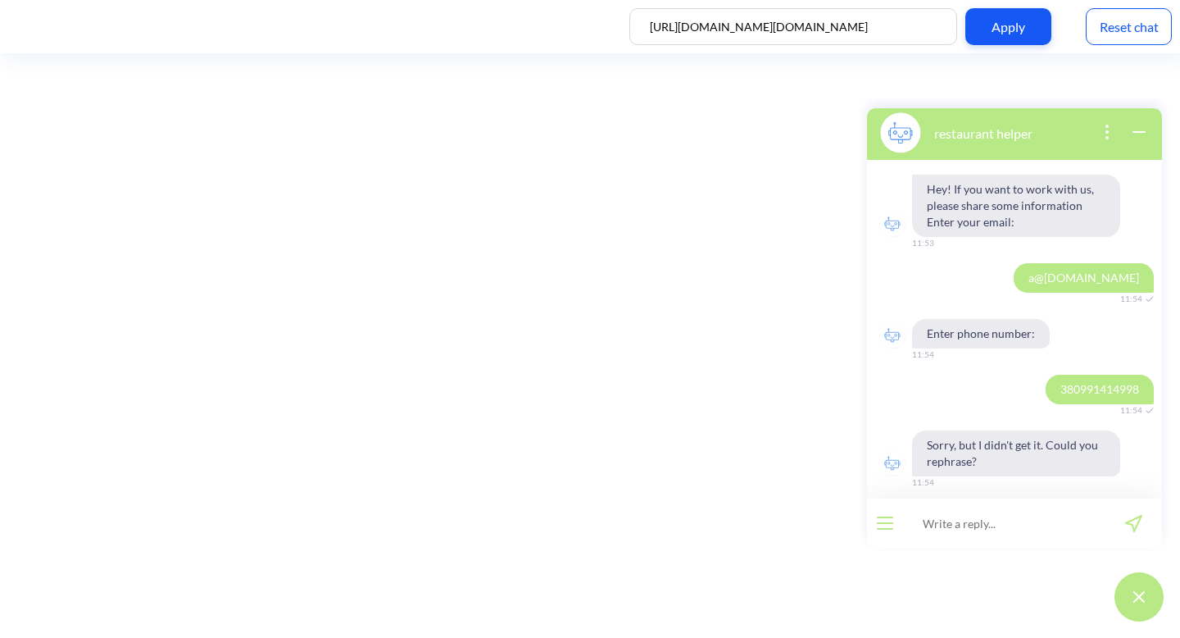
scroll to position [355, 0]
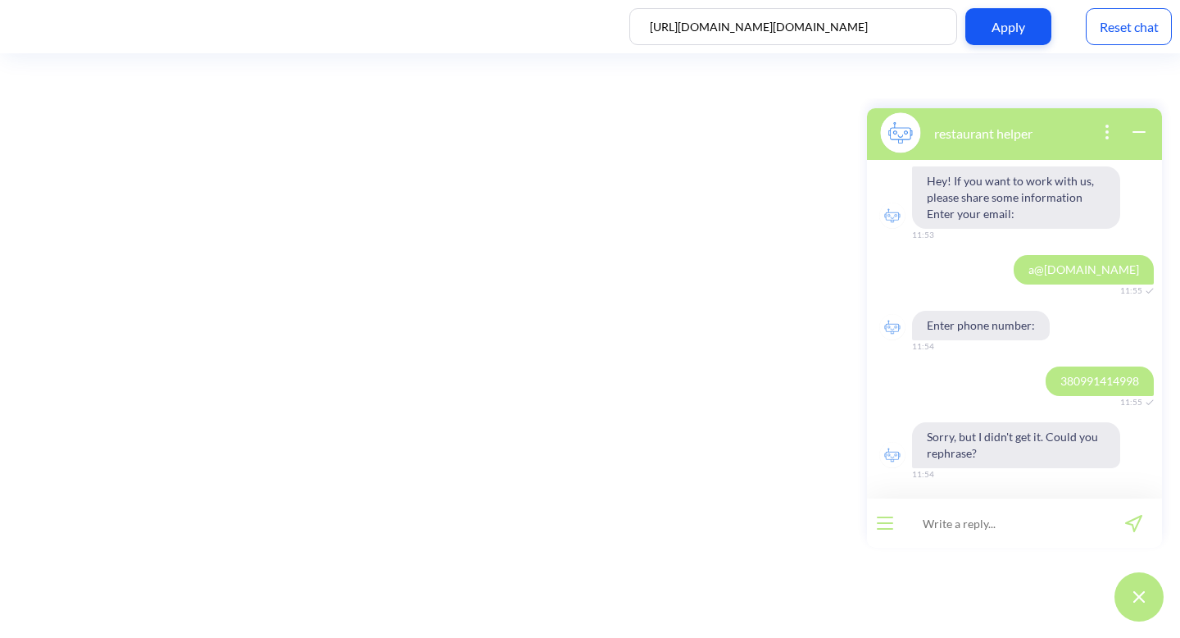
scroll to position [355, 0]
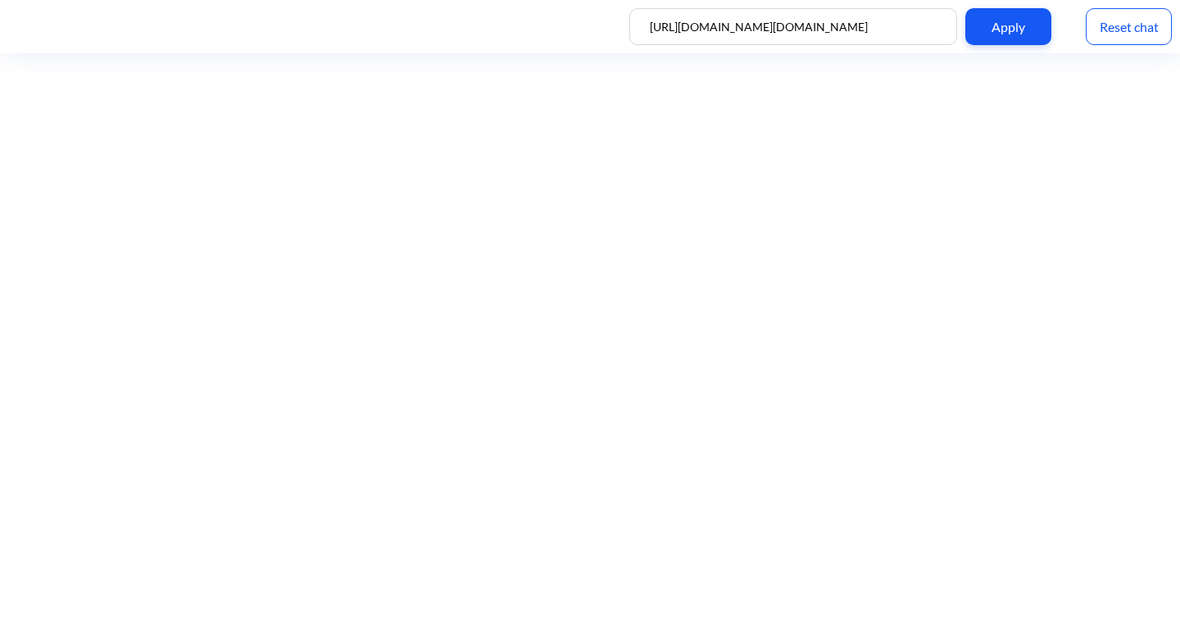
scroll to position [2, 0]
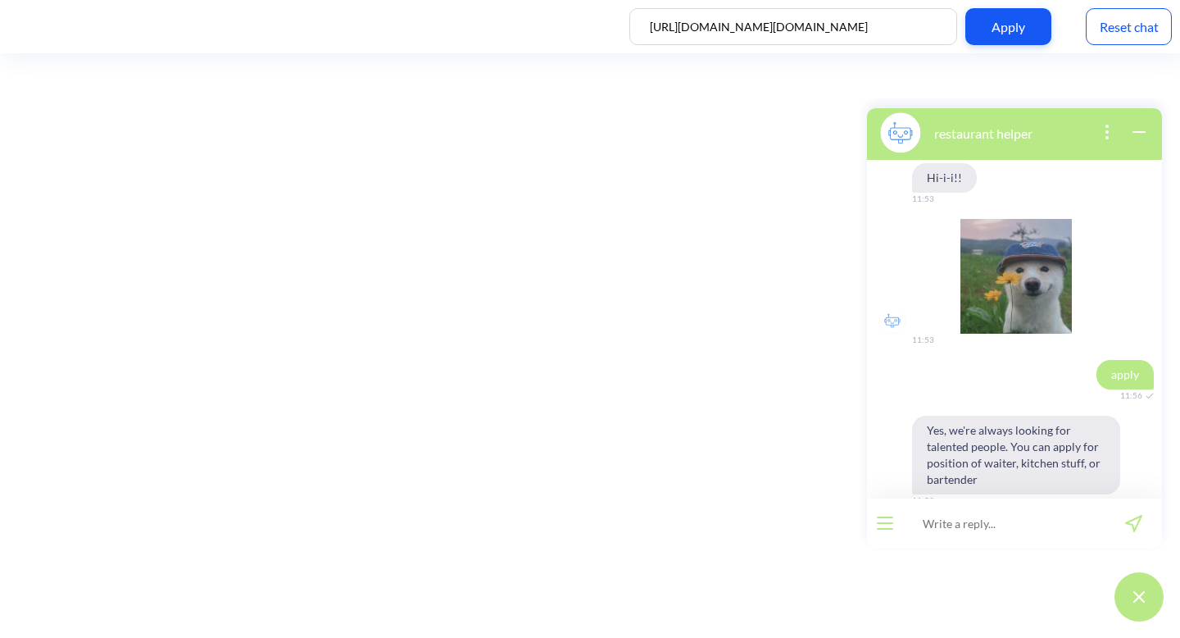
click at [1161, 9] on div "Reset chat" at bounding box center [1129, 26] width 86 height 37
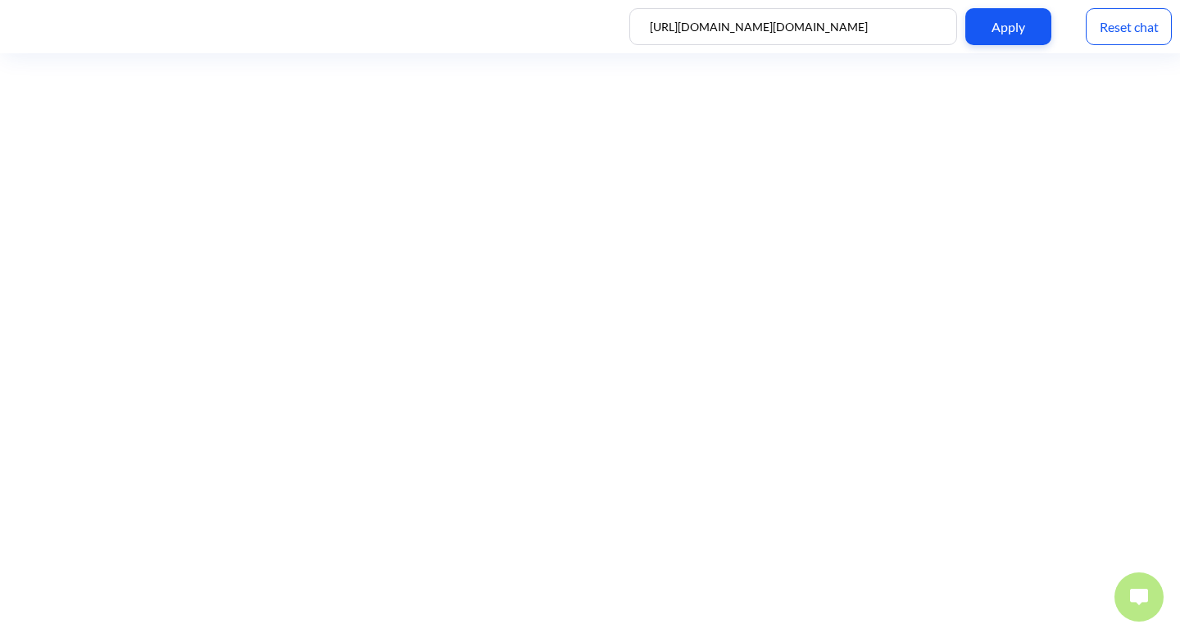
click at [1144, 592] on img at bounding box center [1139, 597] width 18 height 16
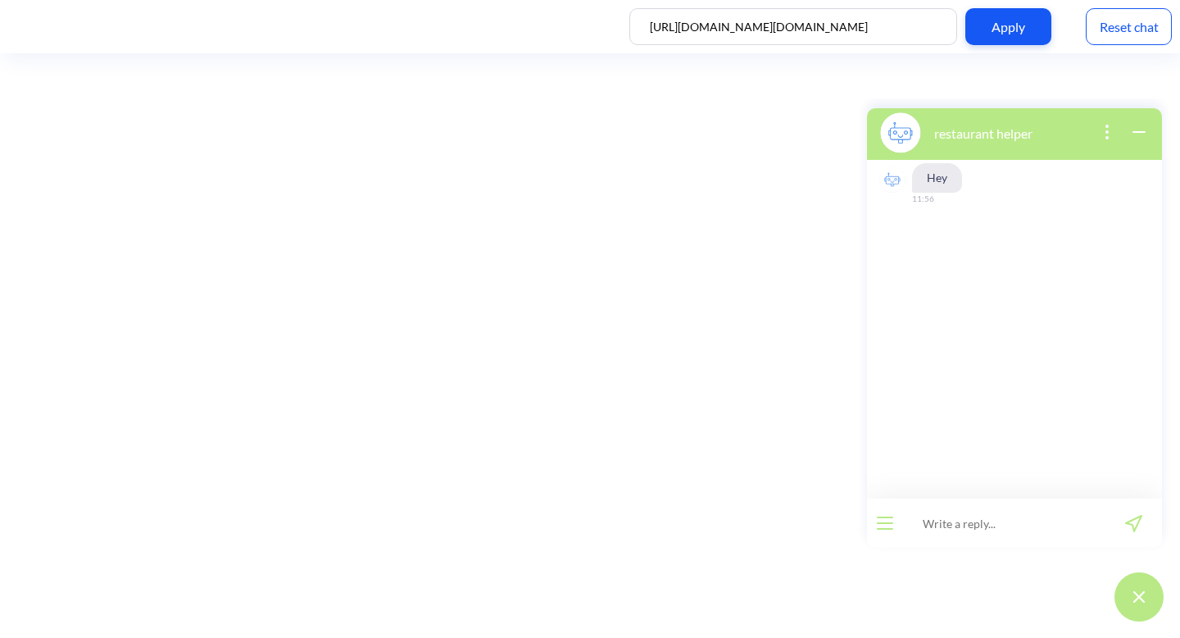
click at [1053, 517] on input at bounding box center [1004, 522] width 202 height 49
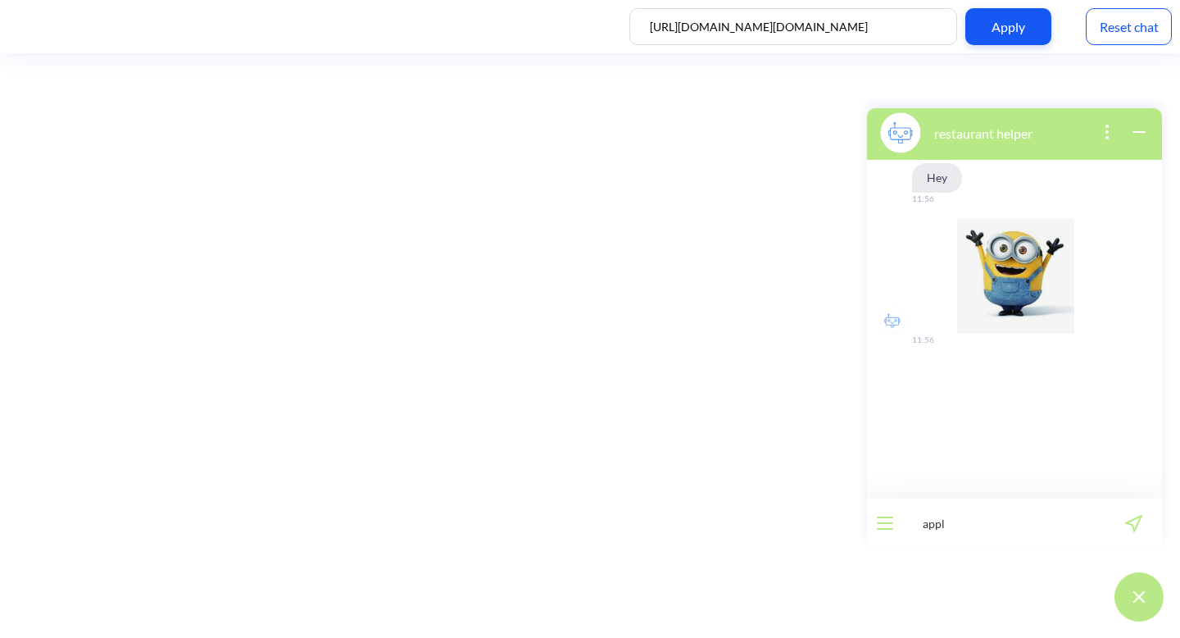
type input "apply"
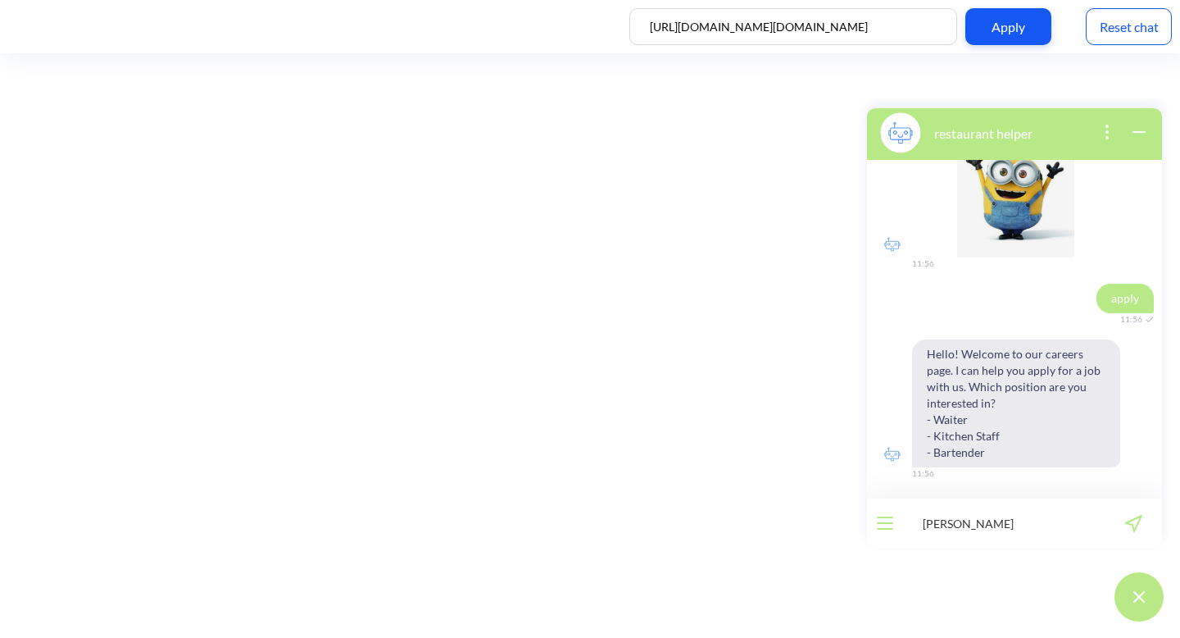
type input "waiter"
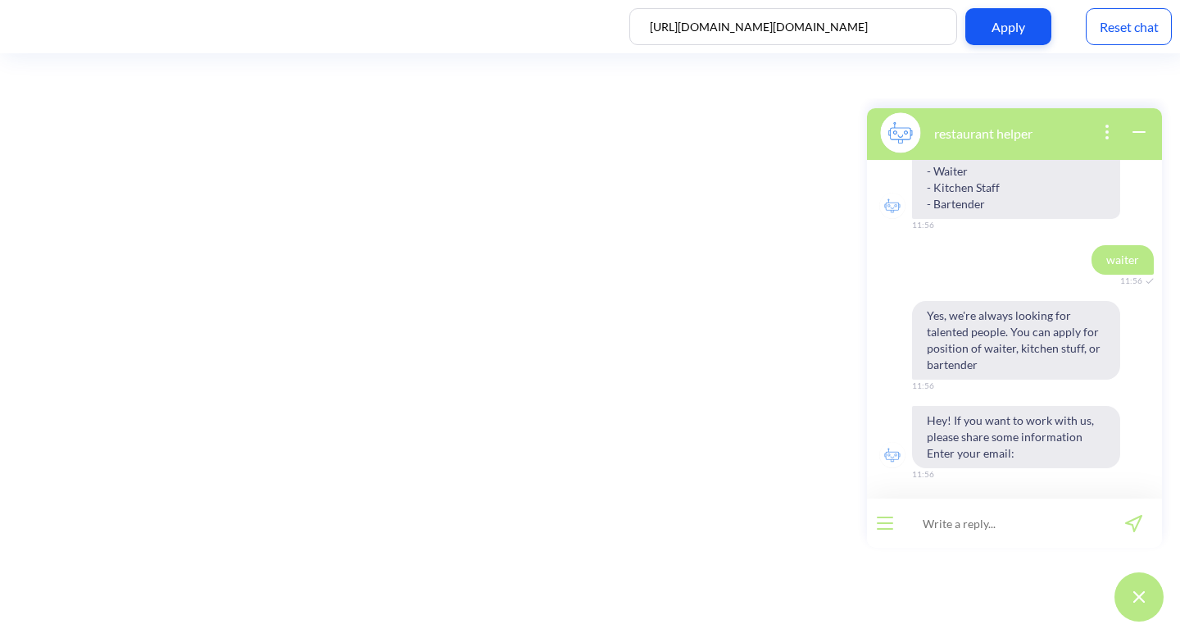
scroll to position [325, 0]
type input "a@[DOMAIN_NAME]"
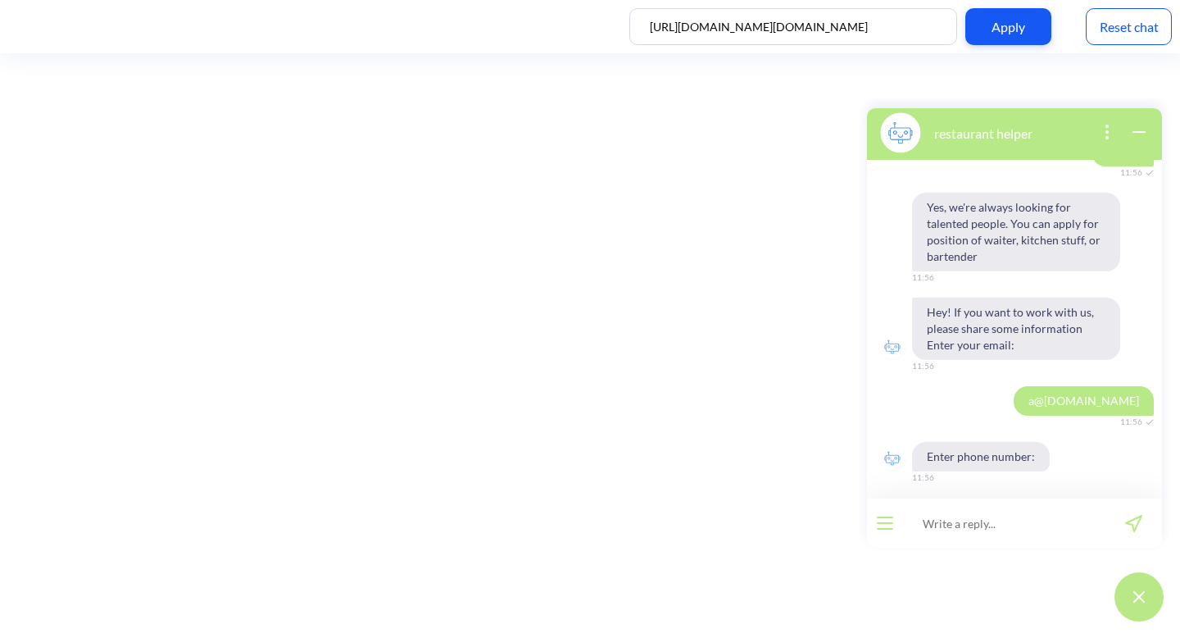
scroll to position [437, 0]
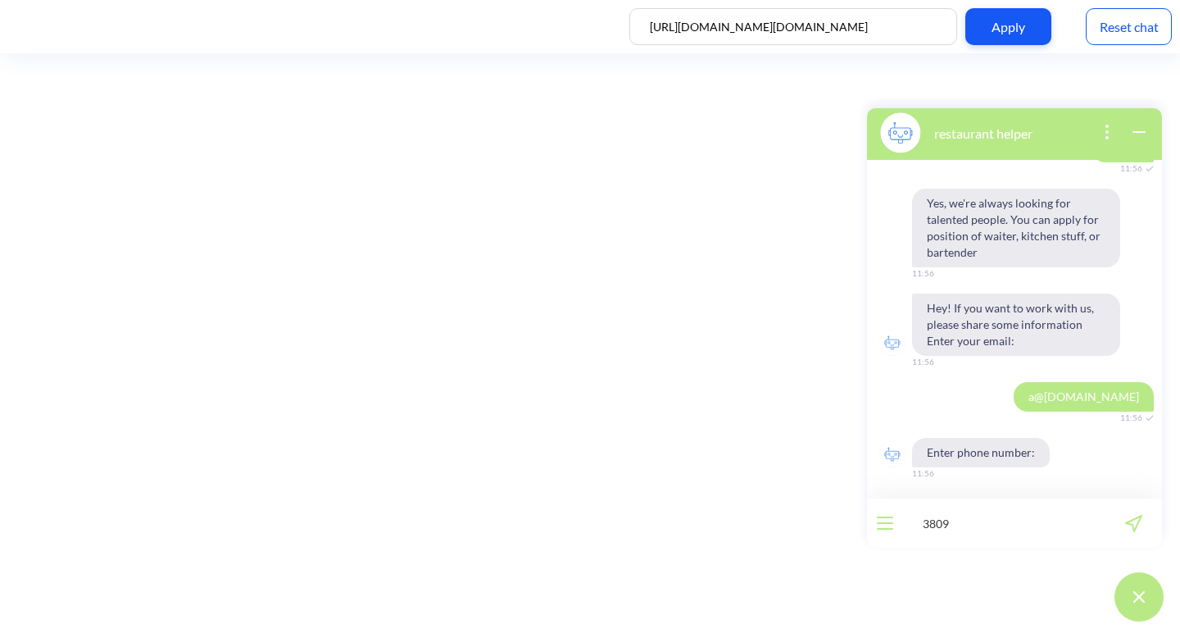
click at [980, 532] on input "3809" at bounding box center [1004, 522] width 202 height 49
type input "380991414998"
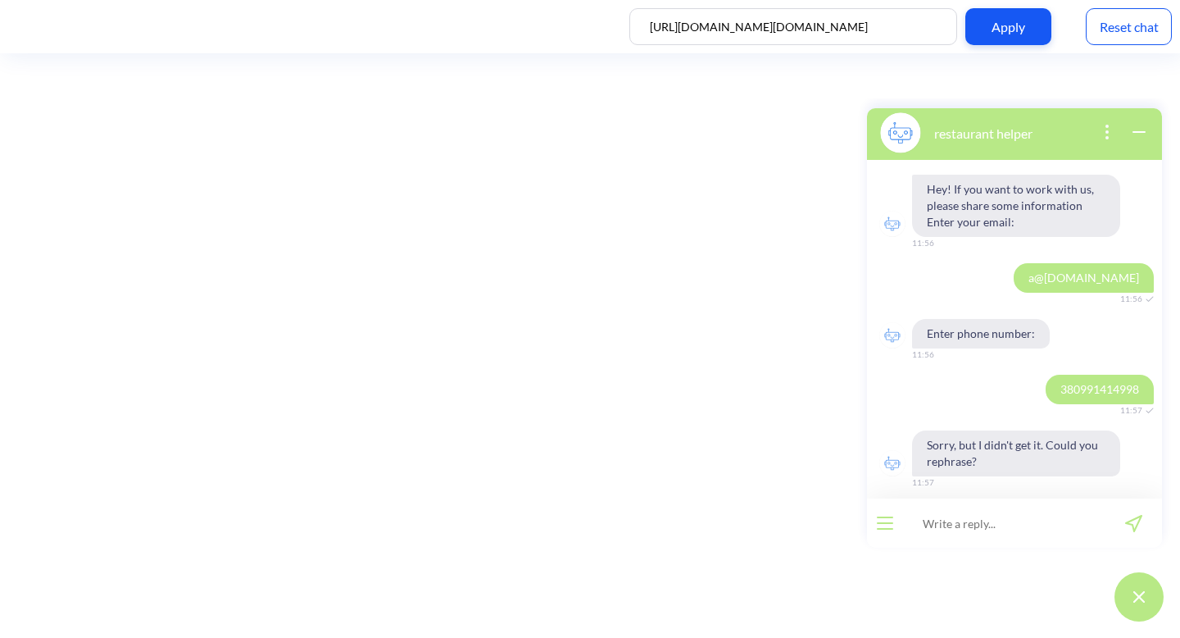
scroll to position [565, 0]
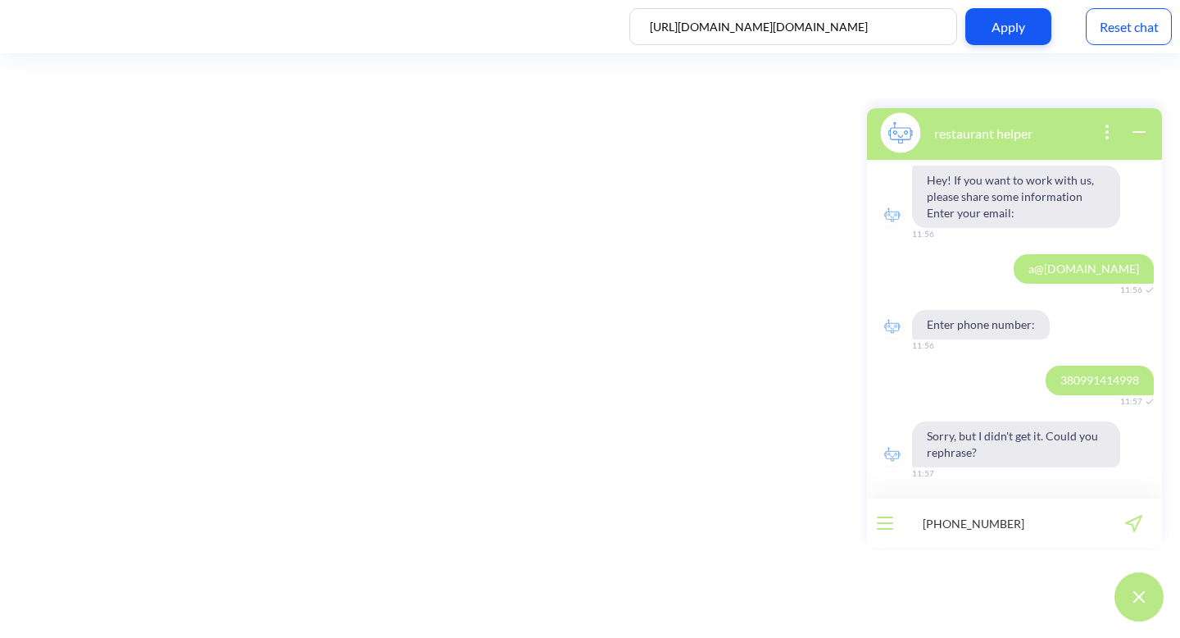
type input "[PHONE_NUMBER]"
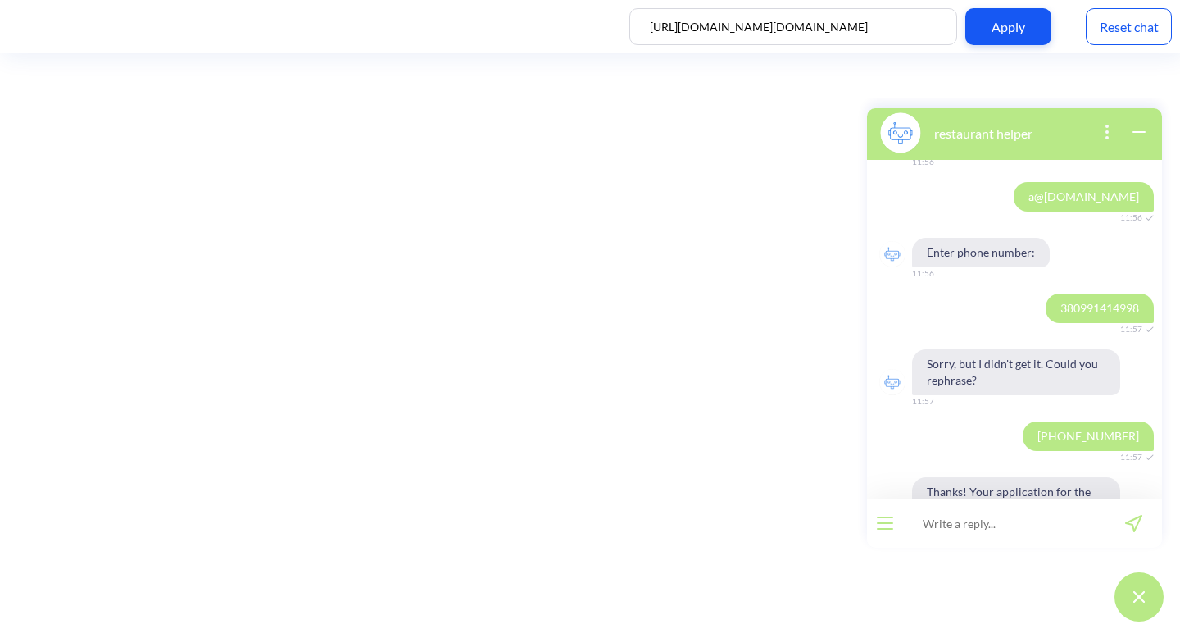
scroll to position [758, 0]
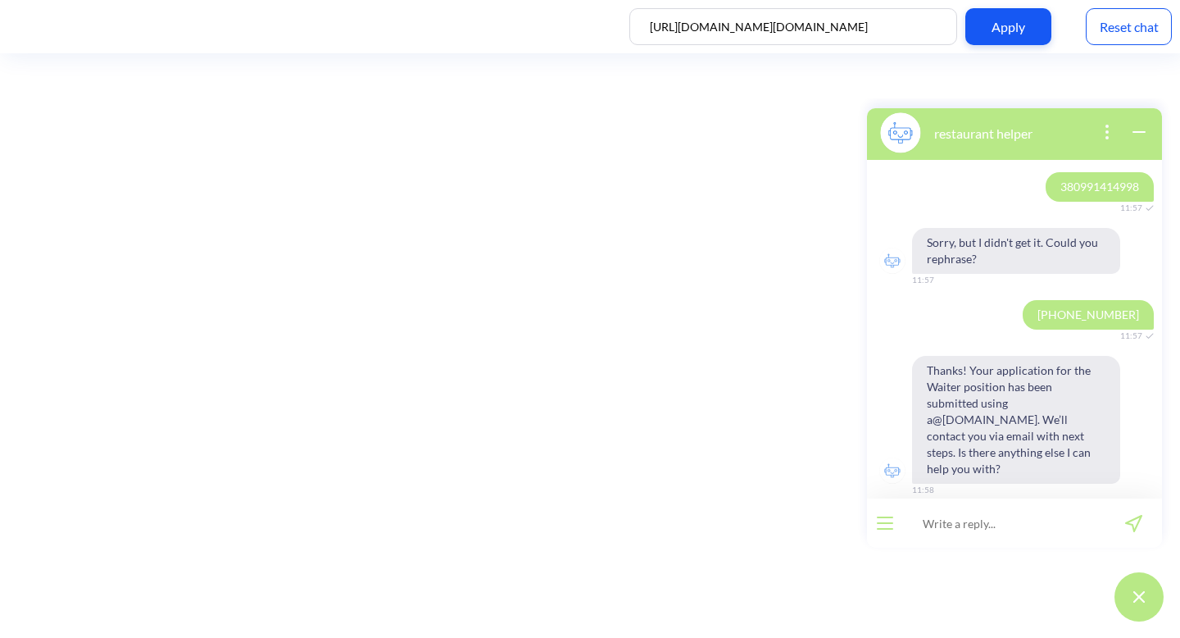
click at [1128, 19] on div "Reset chat" at bounding box center [1129, 26] width 86 height 37
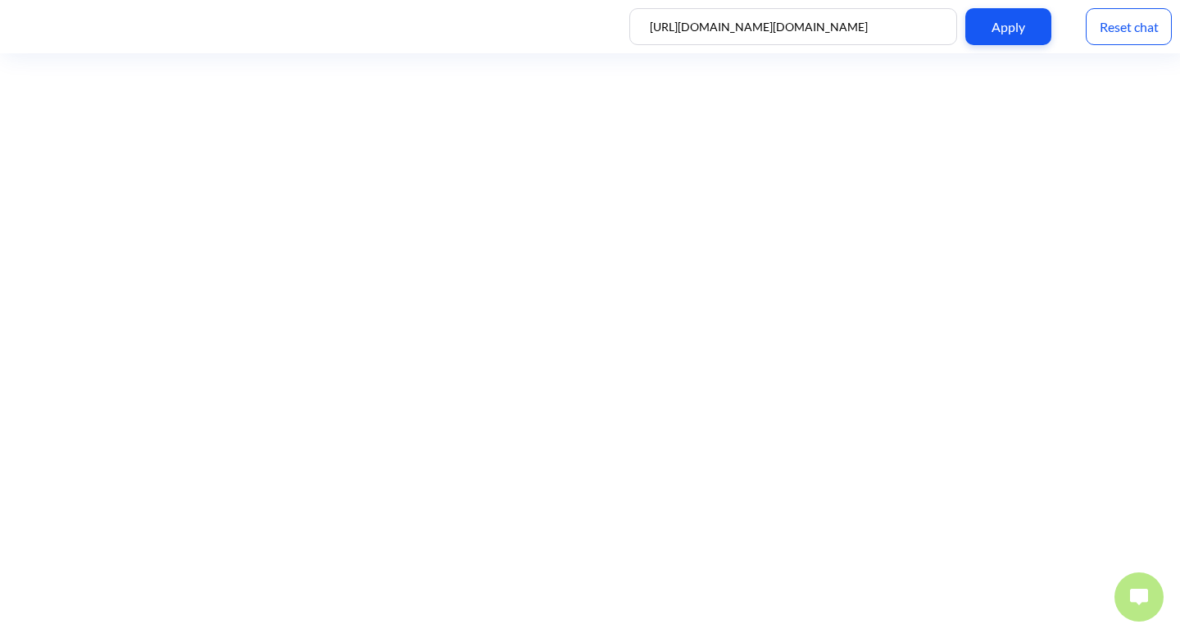
click at [1143, 605] on button at bounding box center [1139, 596] width 49 height 49
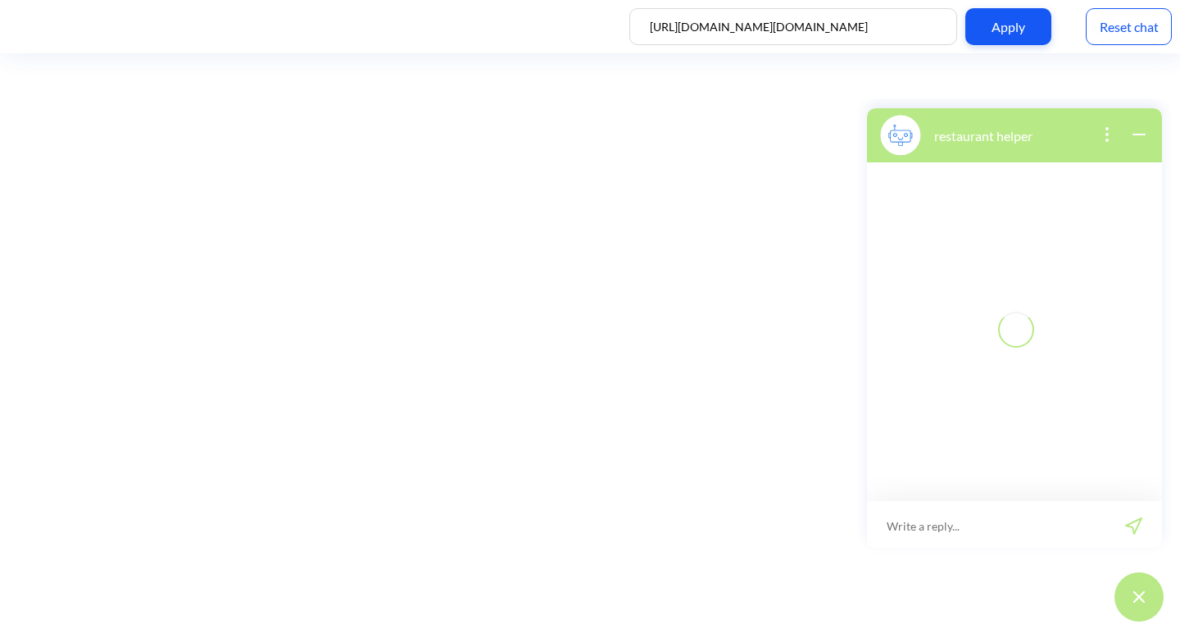
scroll to position [2, 0]
click at [1079, 519] on input at bounding box center [1004, 522] width 202 height 49
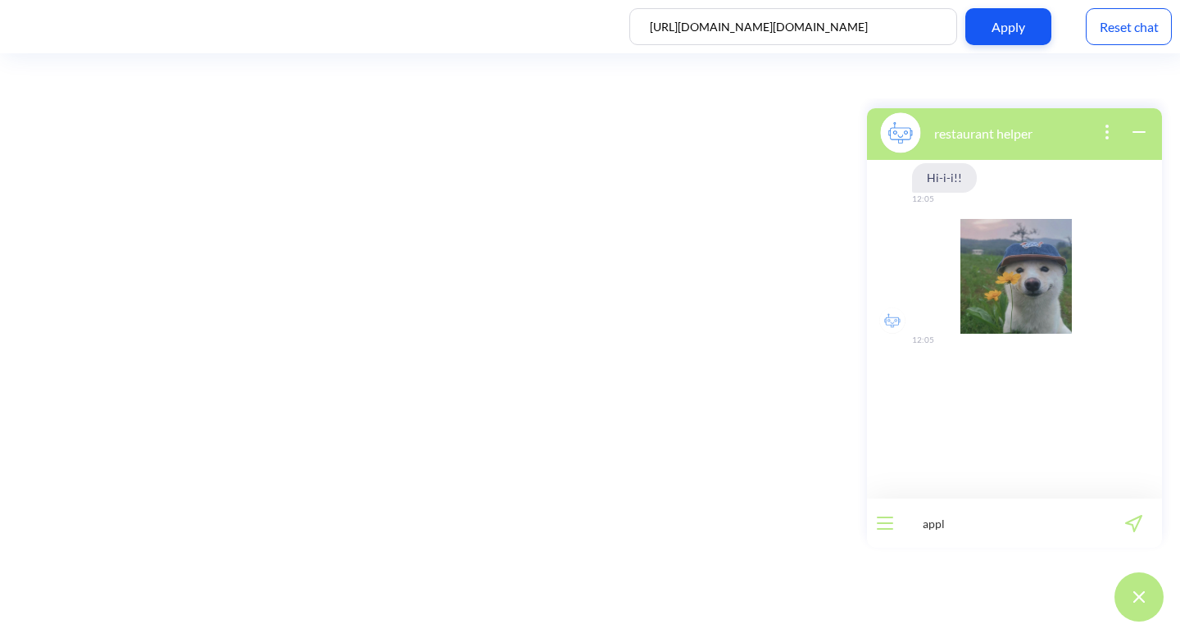
type input "apply"
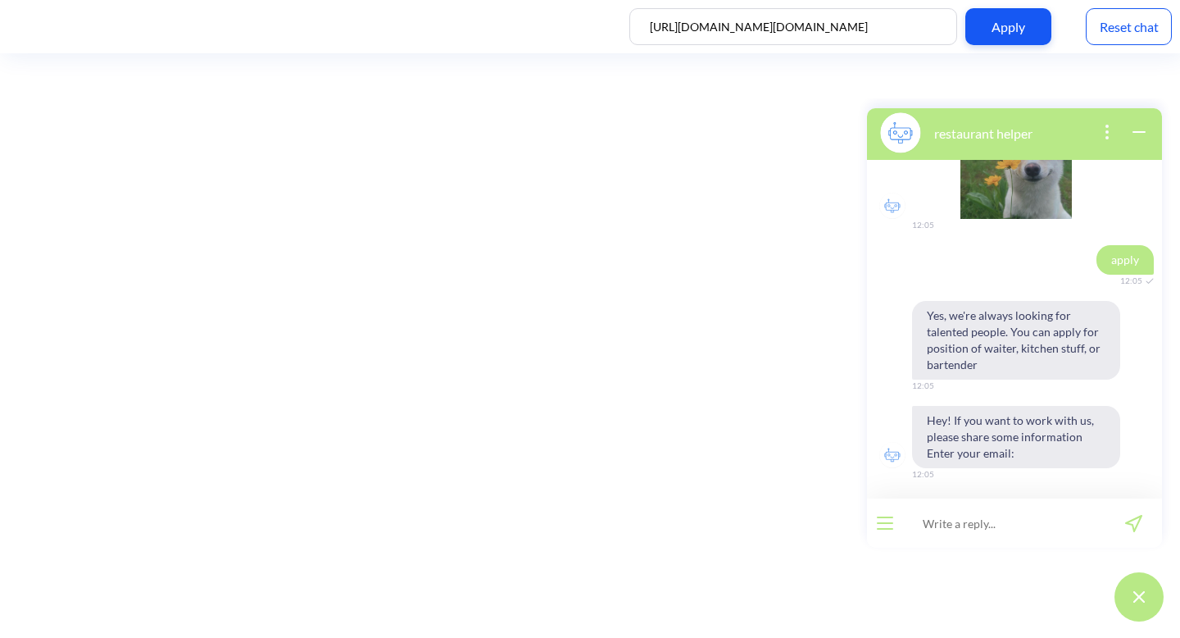
scroll to position [116, 0]
type input "w@gmail.com"
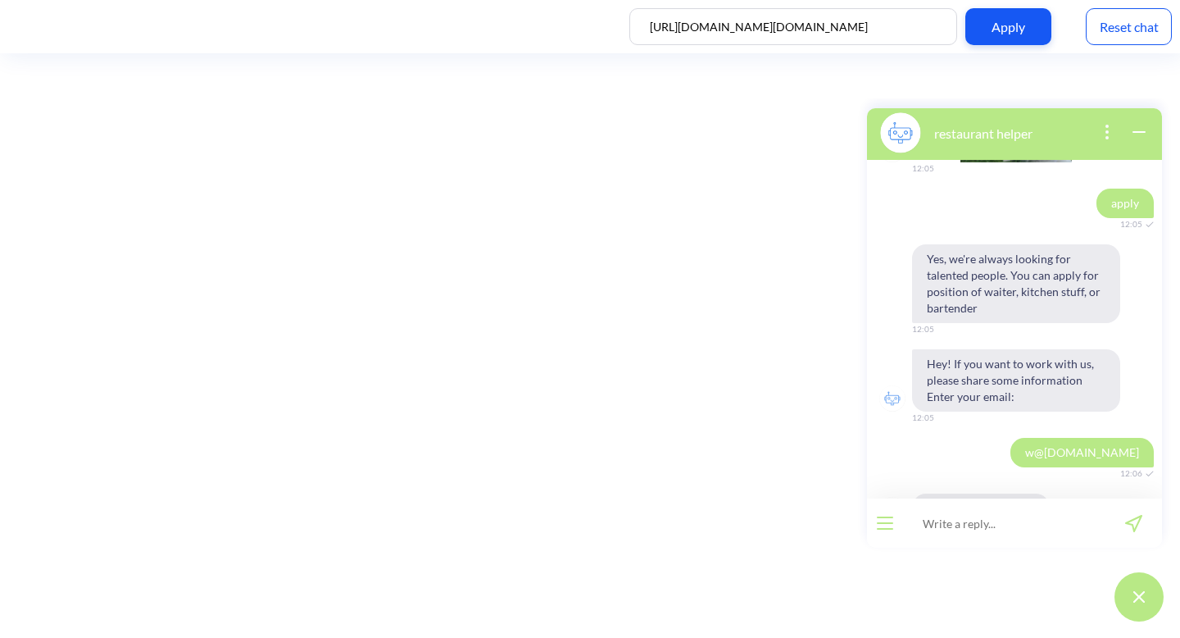
scroll to position [227, 0]
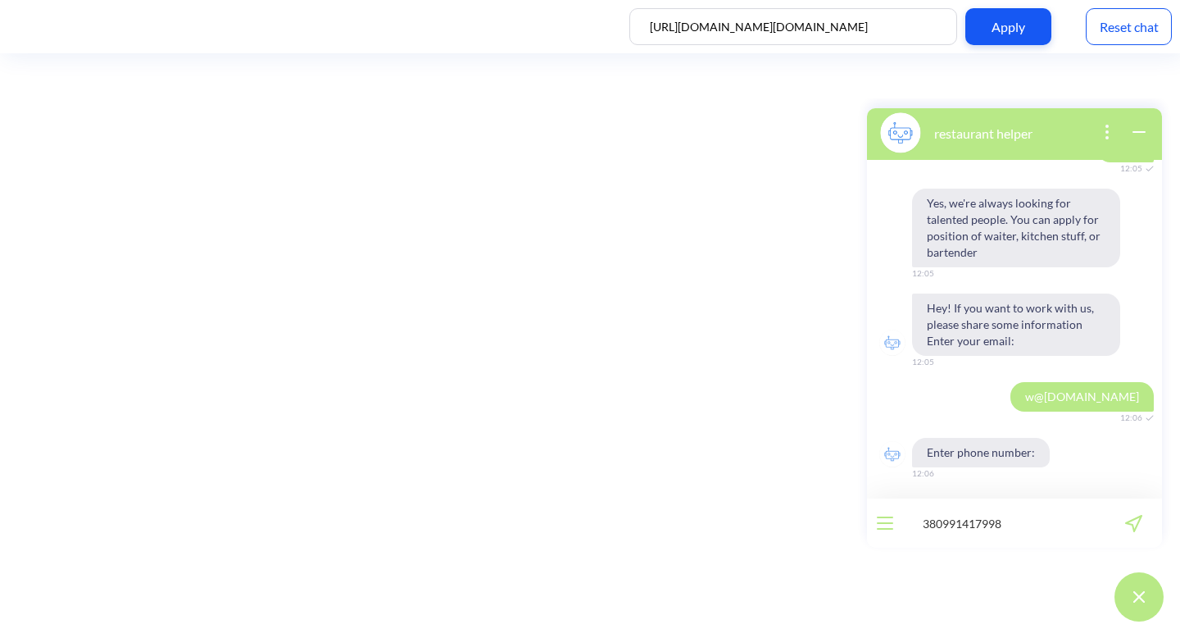
click at [920, 525] on input "380991417998" at bounding box center [1004, 522] width 202 height 49
type input "+380991417998"
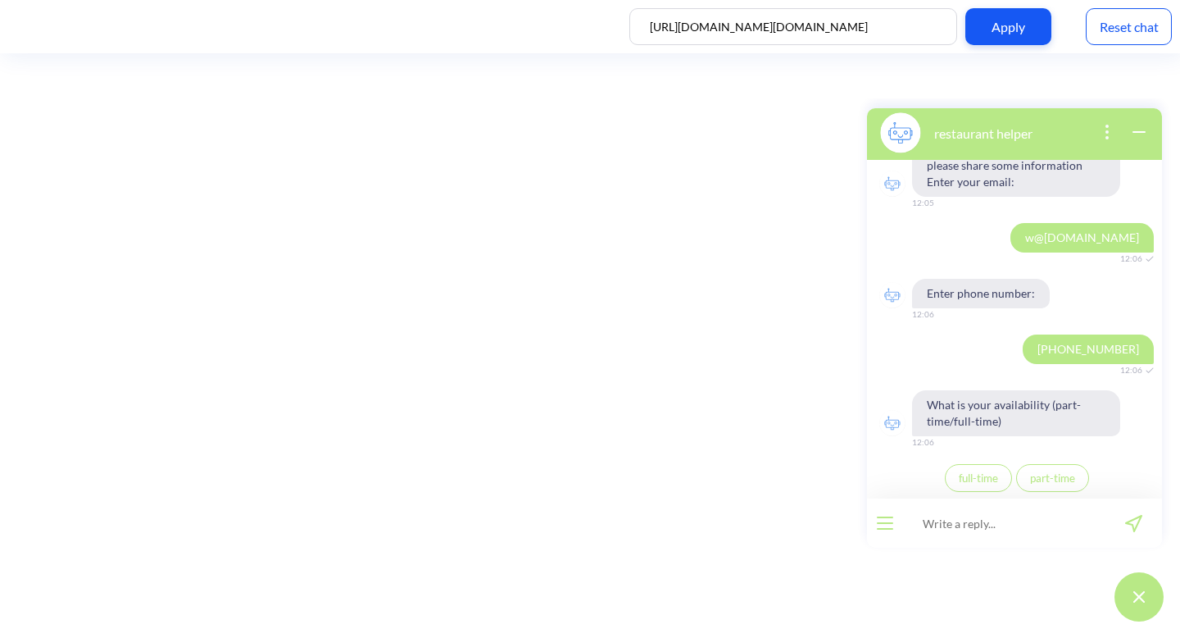
scroll to position [387, 0]
click at [988, 480] on span "full-time" at bounding box center [978, 477] width 39 height 13
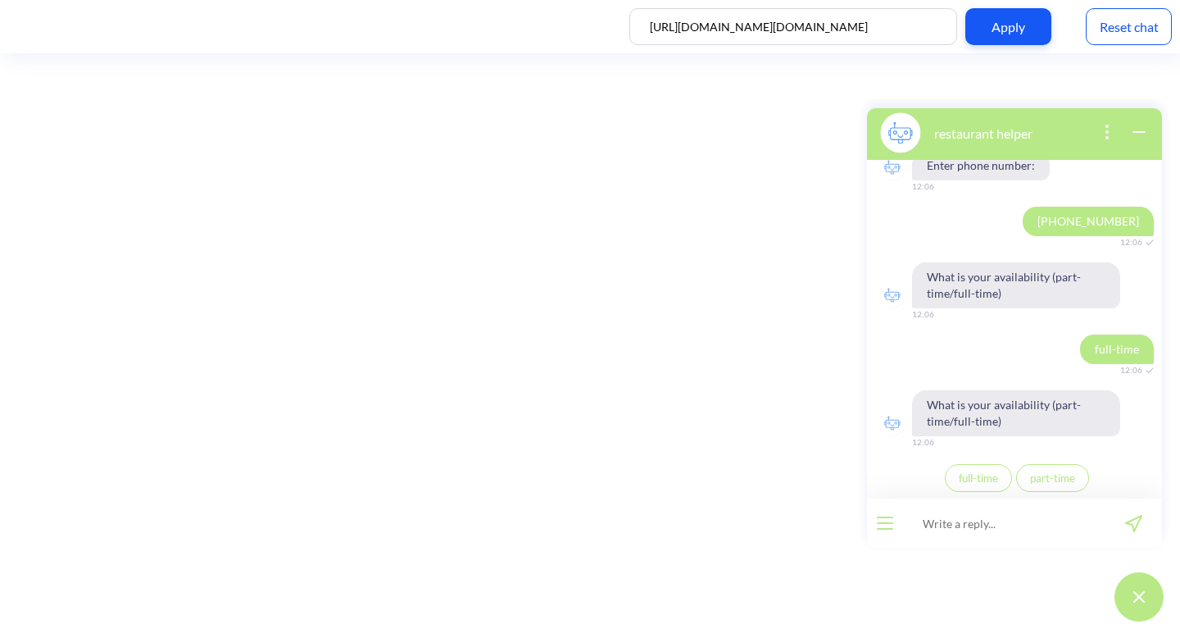
scroll to position [515, 0]
click at [1052, 486] on button "part-time" at bounding box center [1053, 477] width 73 height 28
click at [1125, 26] on div "Reset chat" at bounding box center [1129, 26] width 86 height 37
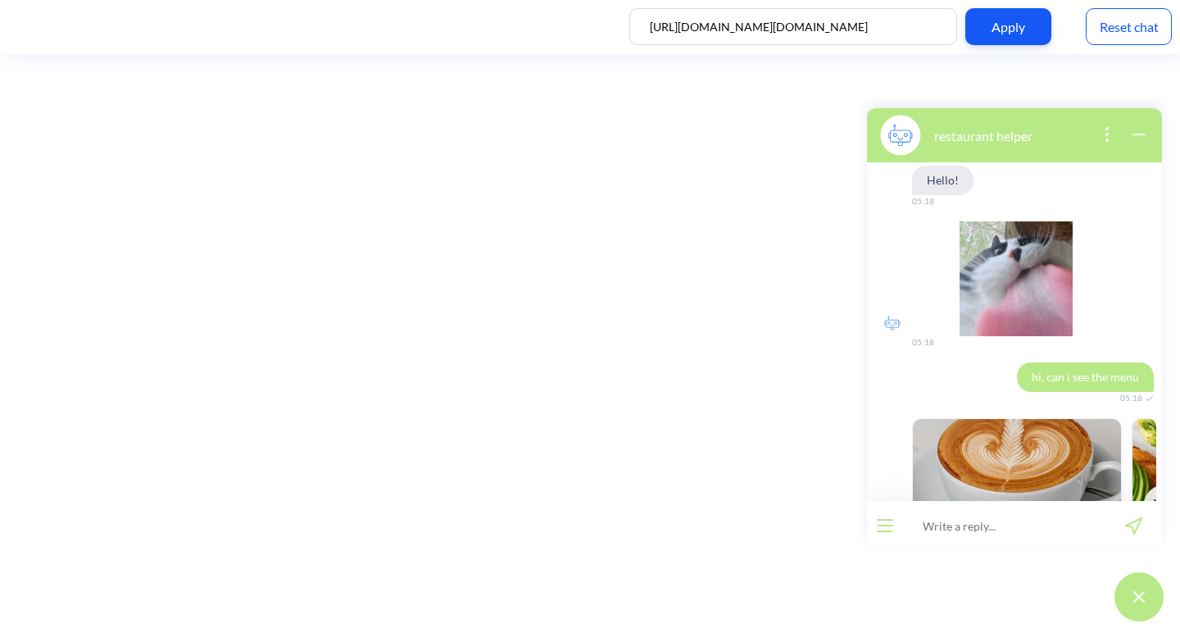
scroll to position [948, 0]
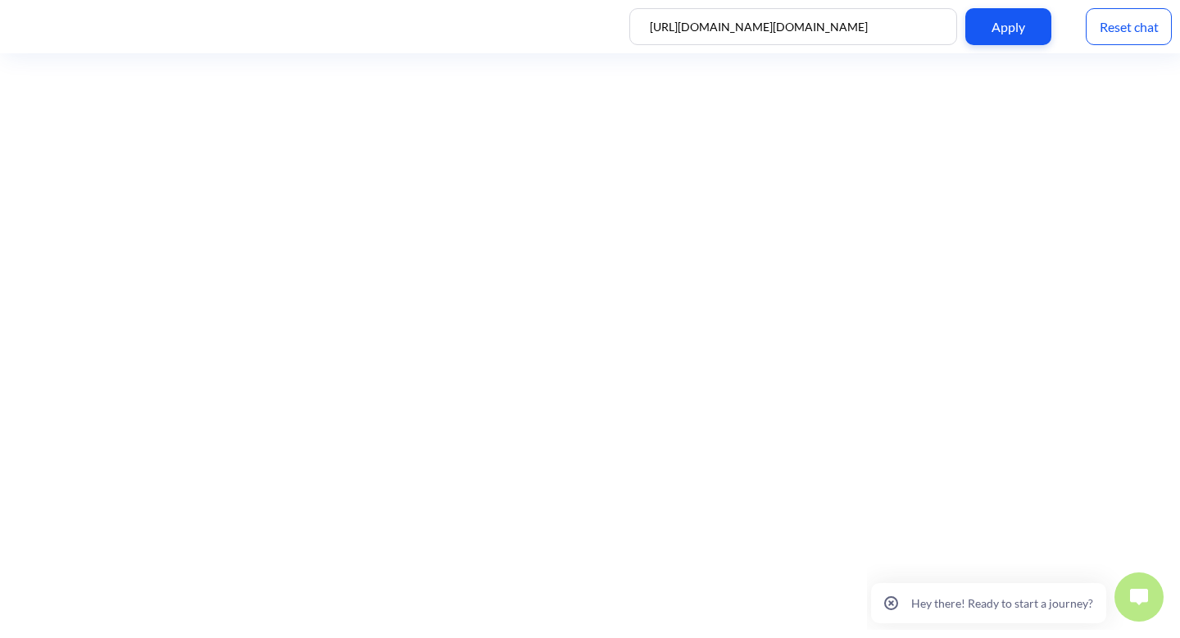
click at [1131, 607] on button at bounding box center [1139, 596] width 49 height 49
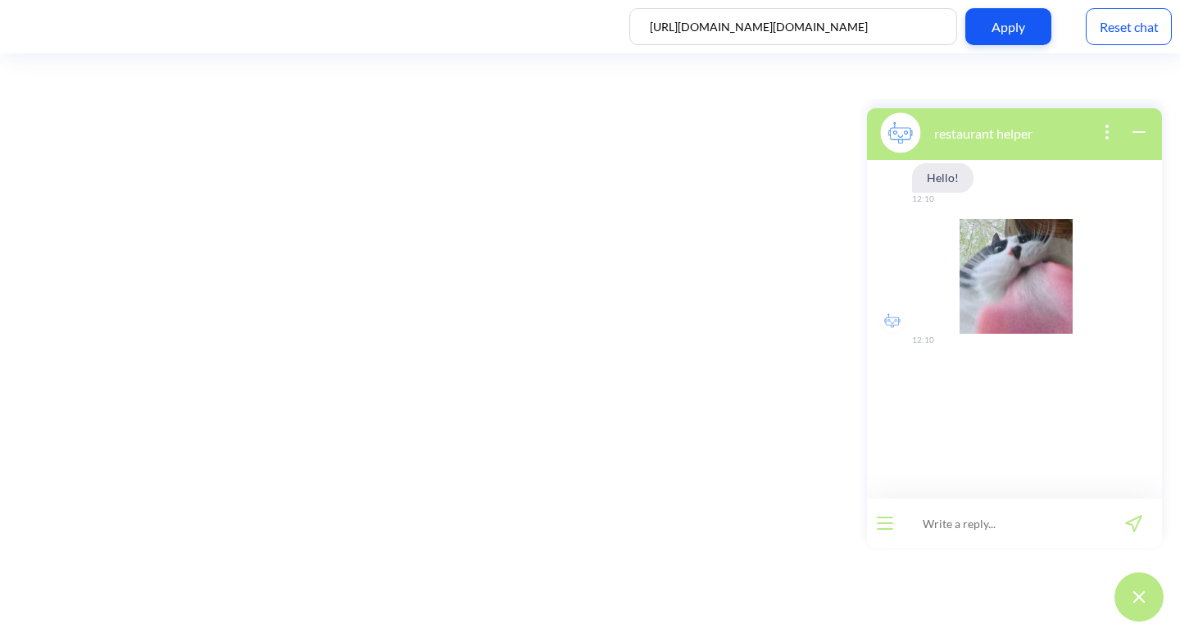
click at [965, 533] on input at bounding box center [1004, 522] width 202 height 49
type input "apply"
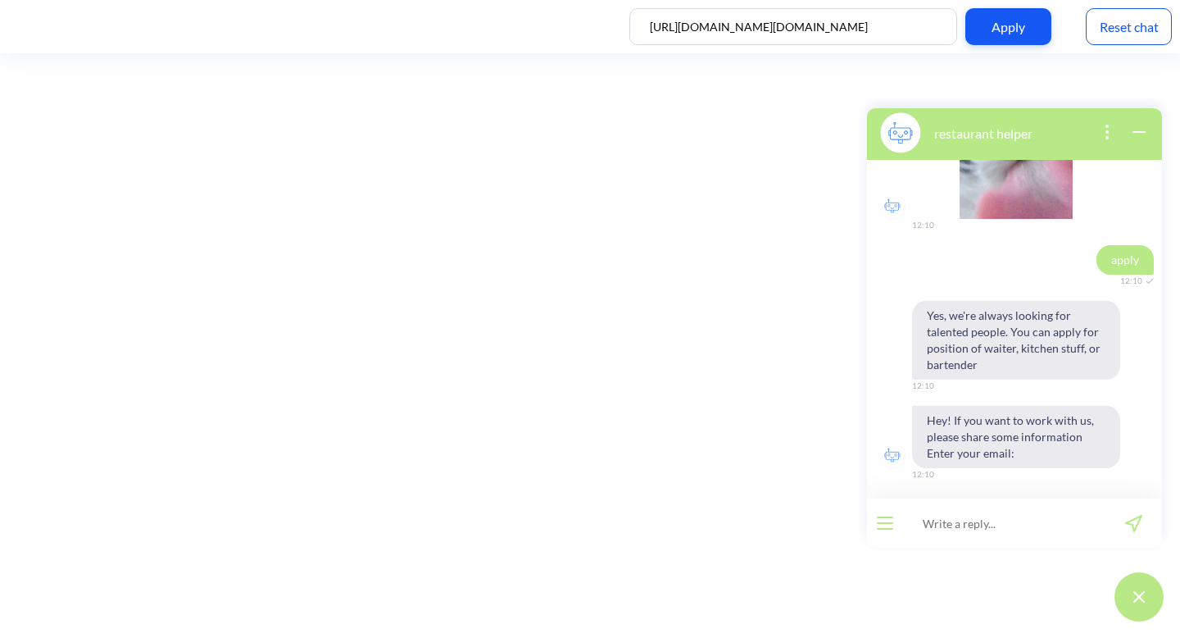
scroll to position [116, 0]
type input "s@[DOMAIN_NAME]"
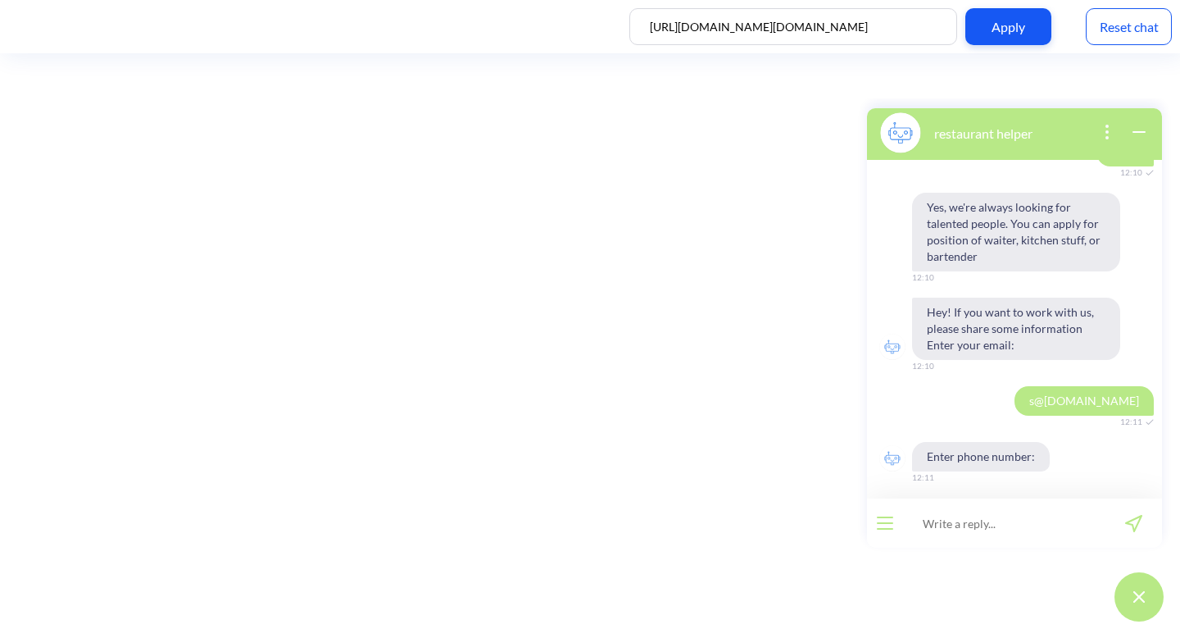
scroll to position [227, 0]
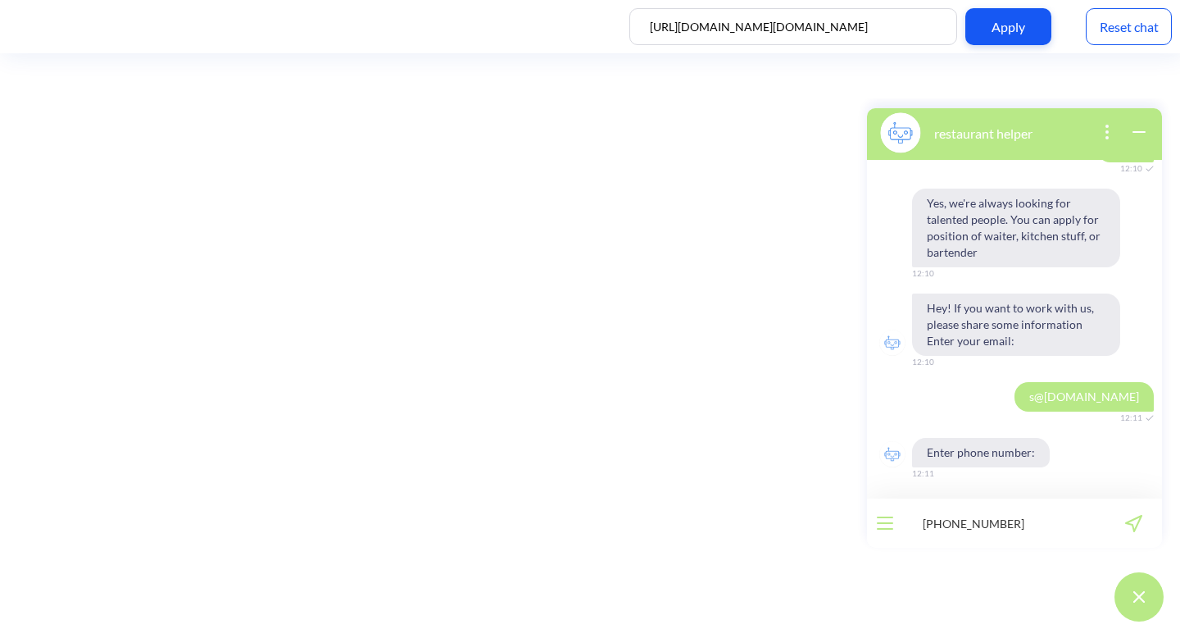
type input "[PHONE_NUMBER]"
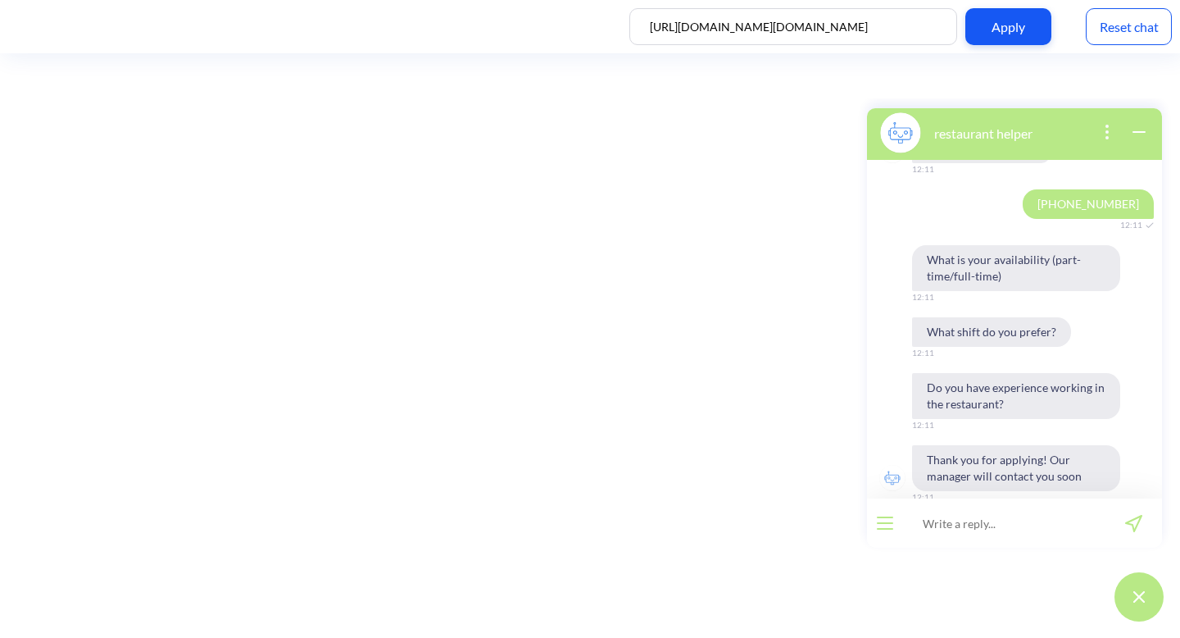
scroll to position [555, 0]
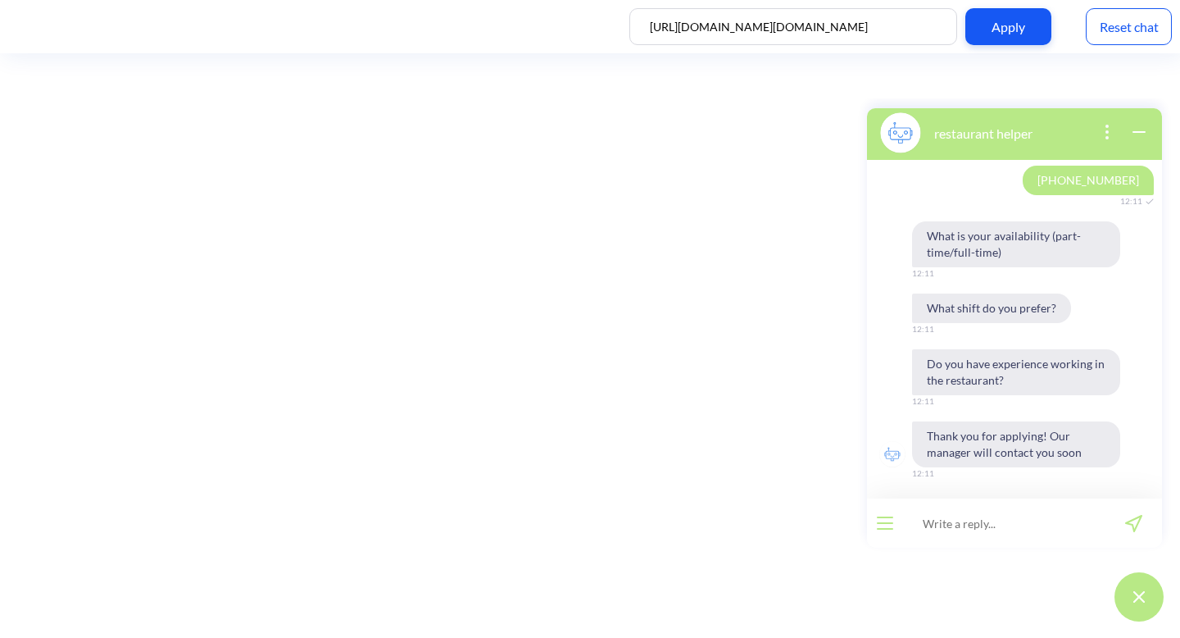
click at [1161, 24] on div "Reset chat" at bounding box center [1129, 26] width 86 height 37
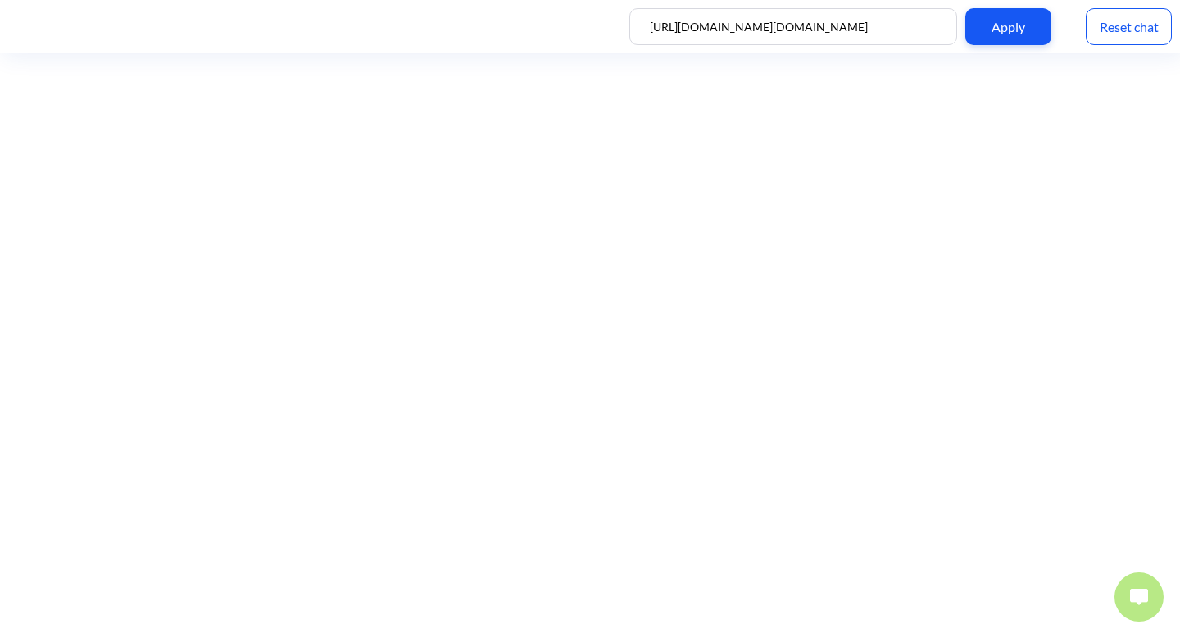
click at [1153, 608] on button at bounding box center [1139, 596] width 49 height 49
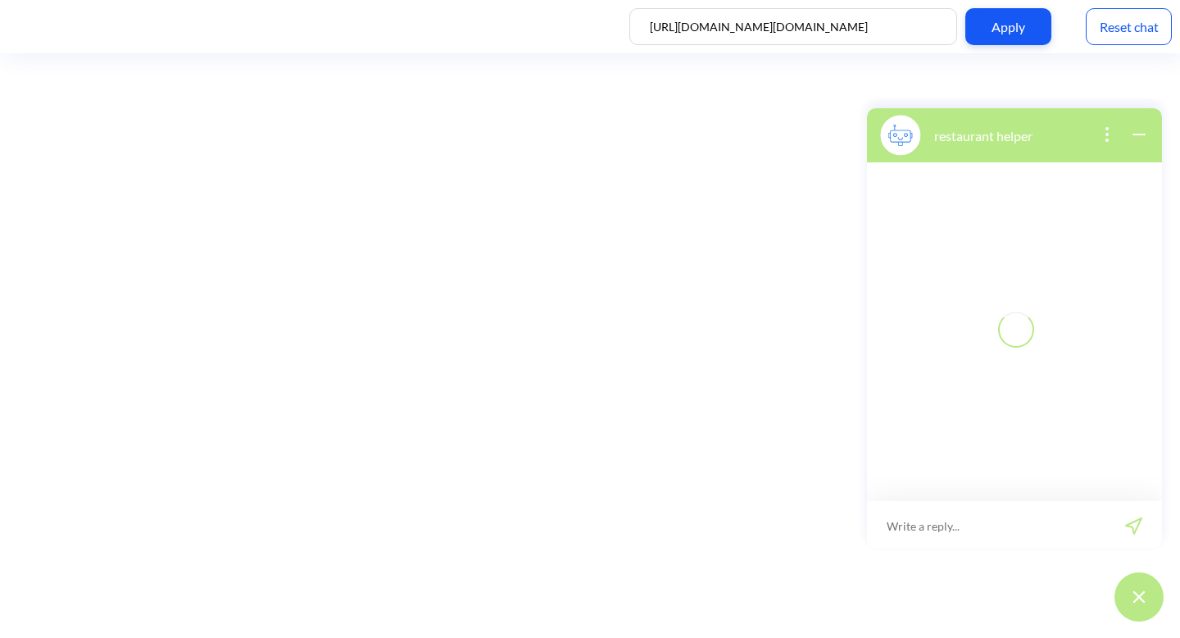
scroll to position [2, 0]
click at [993, 529] on input at bounding box center [1004, 522] width 202 height 49
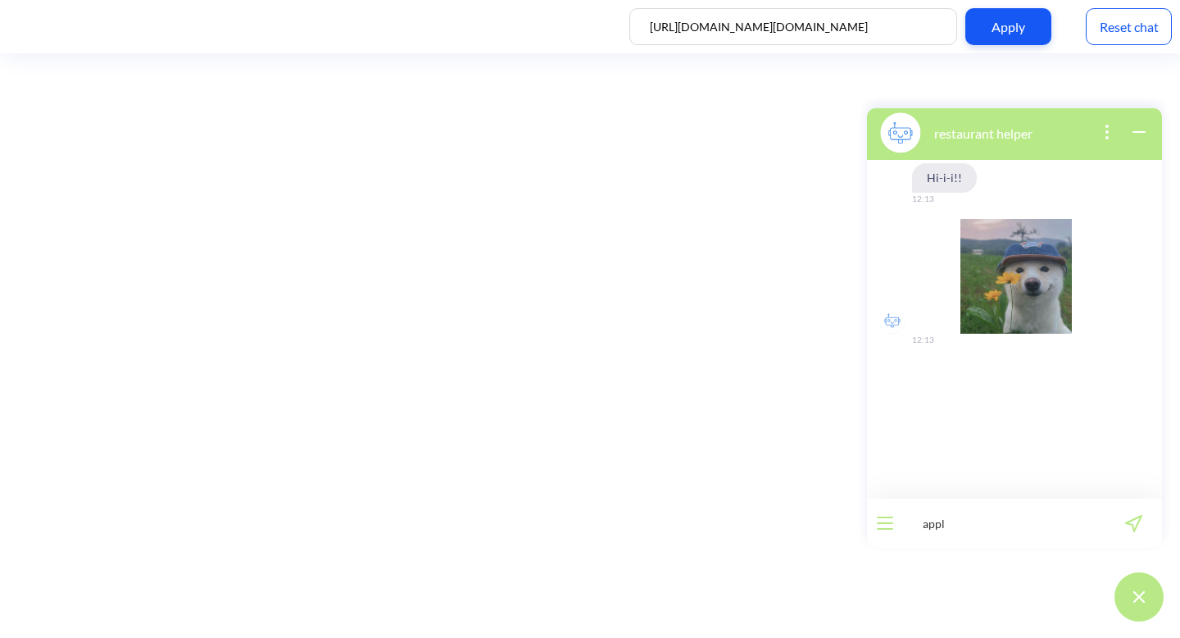
type input "apply"
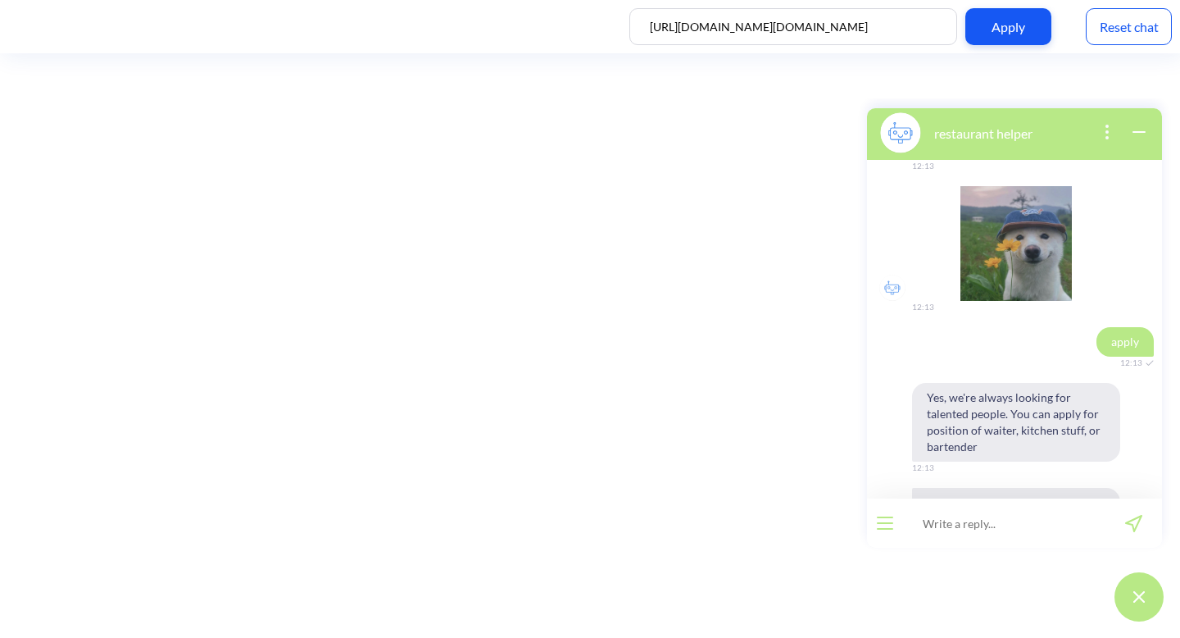
scroll to position [116, 0]
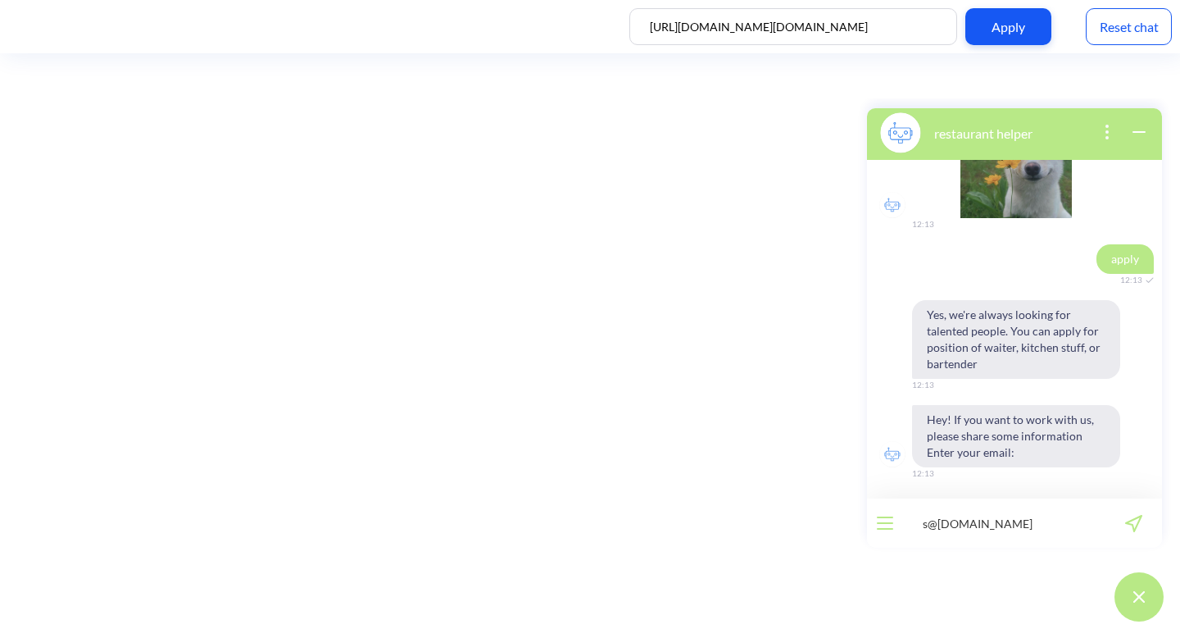
type input "s@[DOMAIN_NAME]"
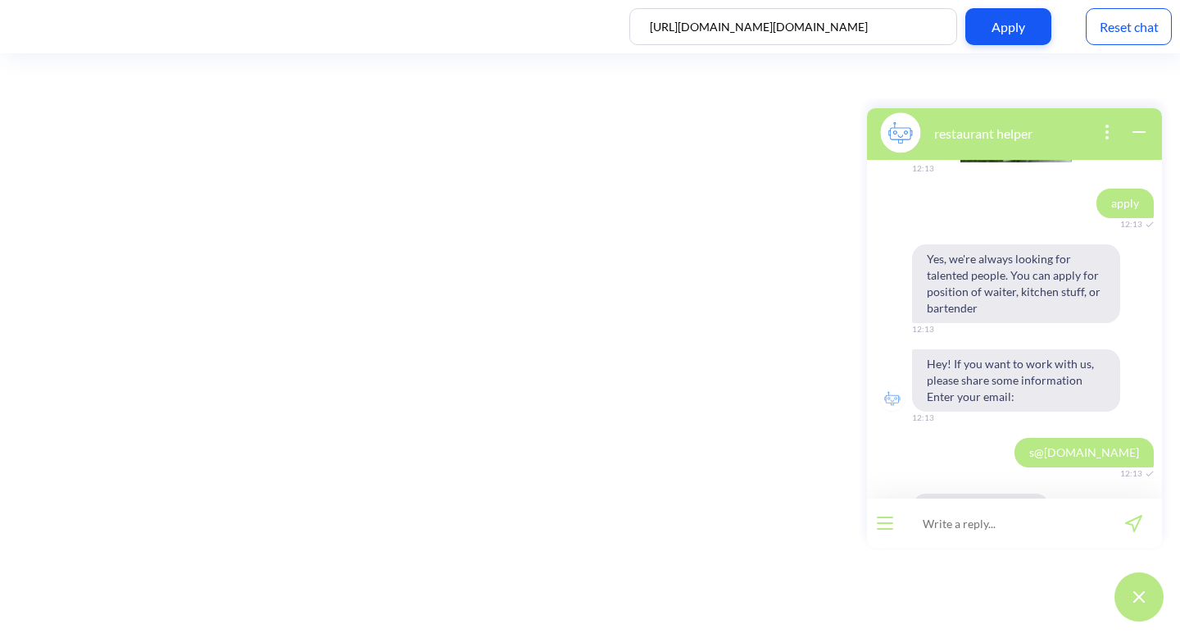
scroll to position [227, 0]
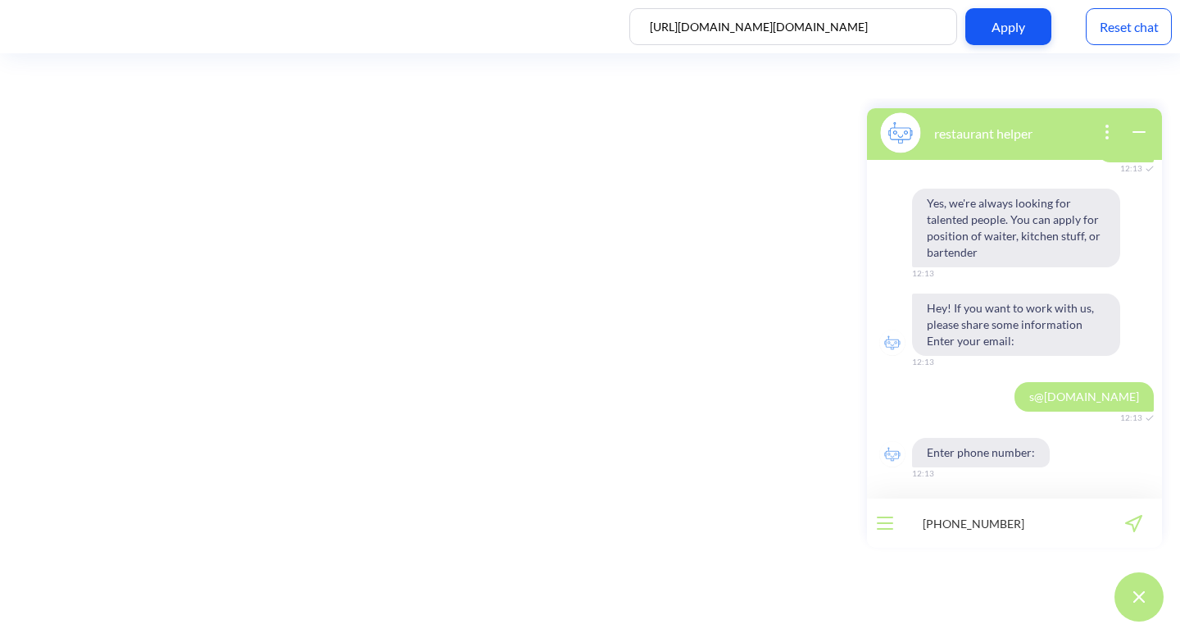
type input "[PHONE_NUMBER]"
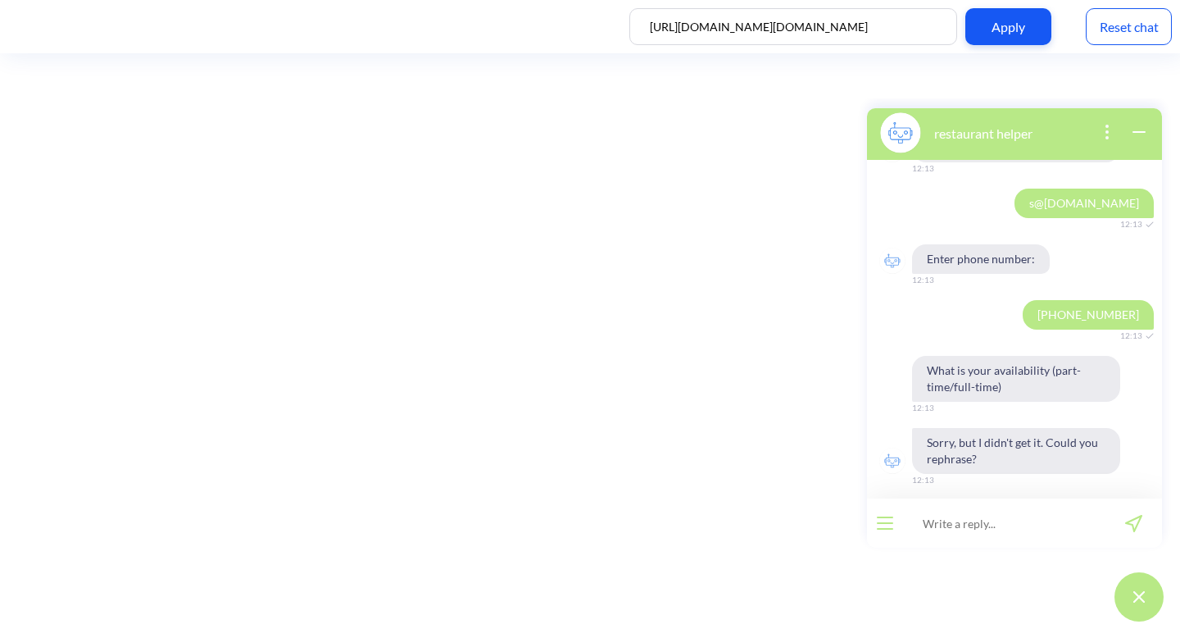
scroll to position [427, 0]
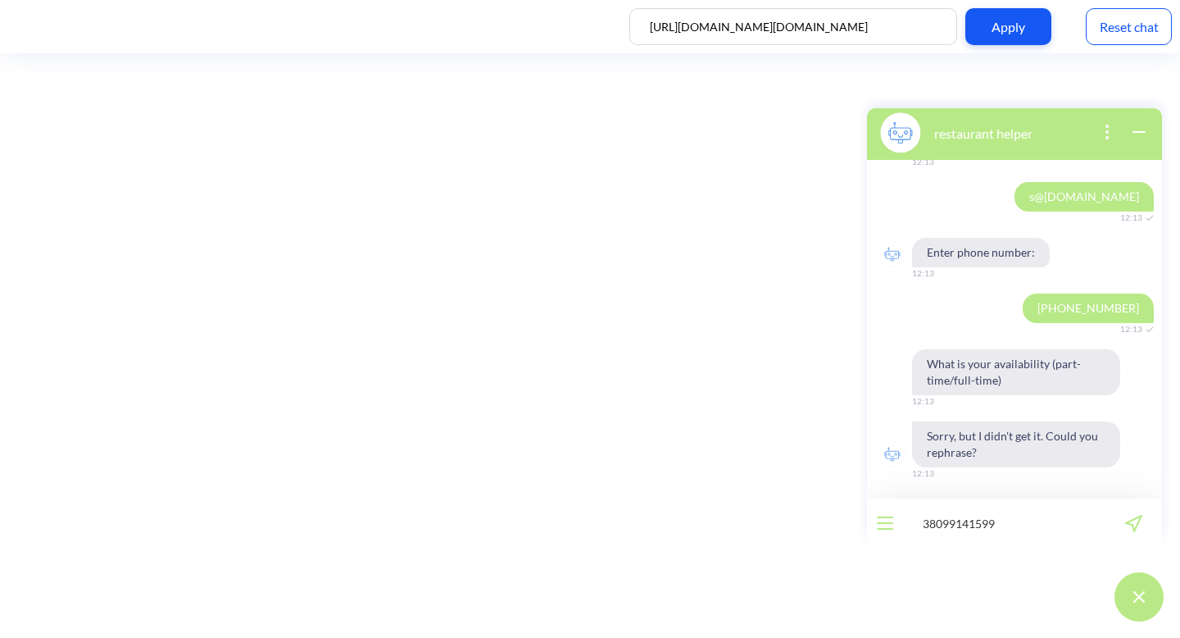
type input "380991415998"
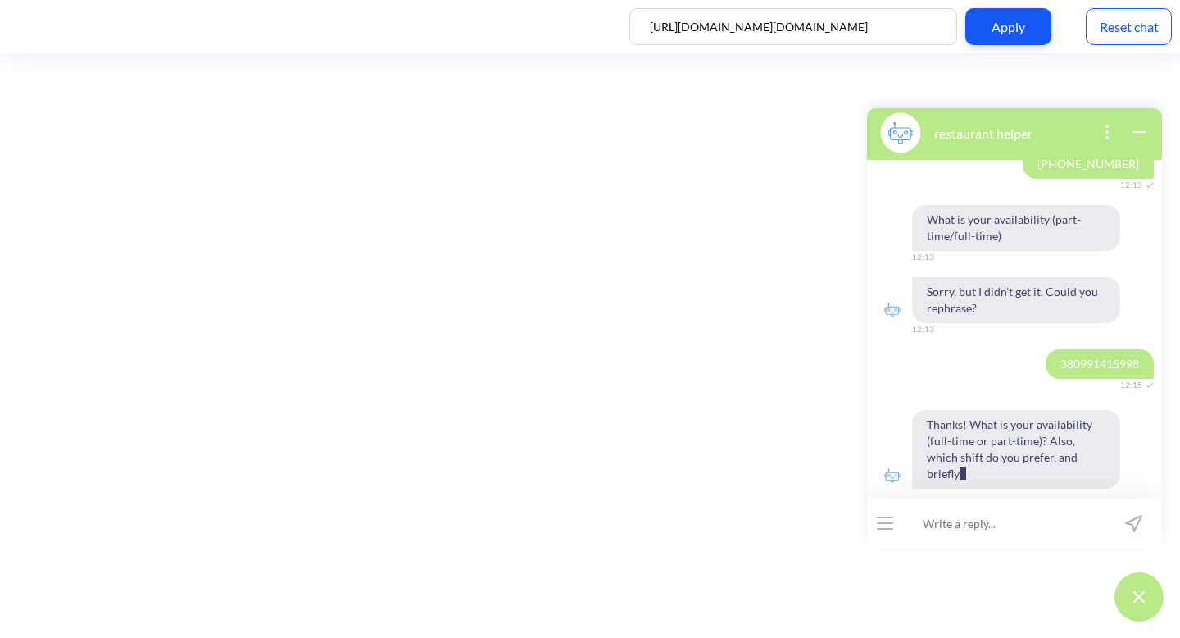
scroll to position [588, 0]
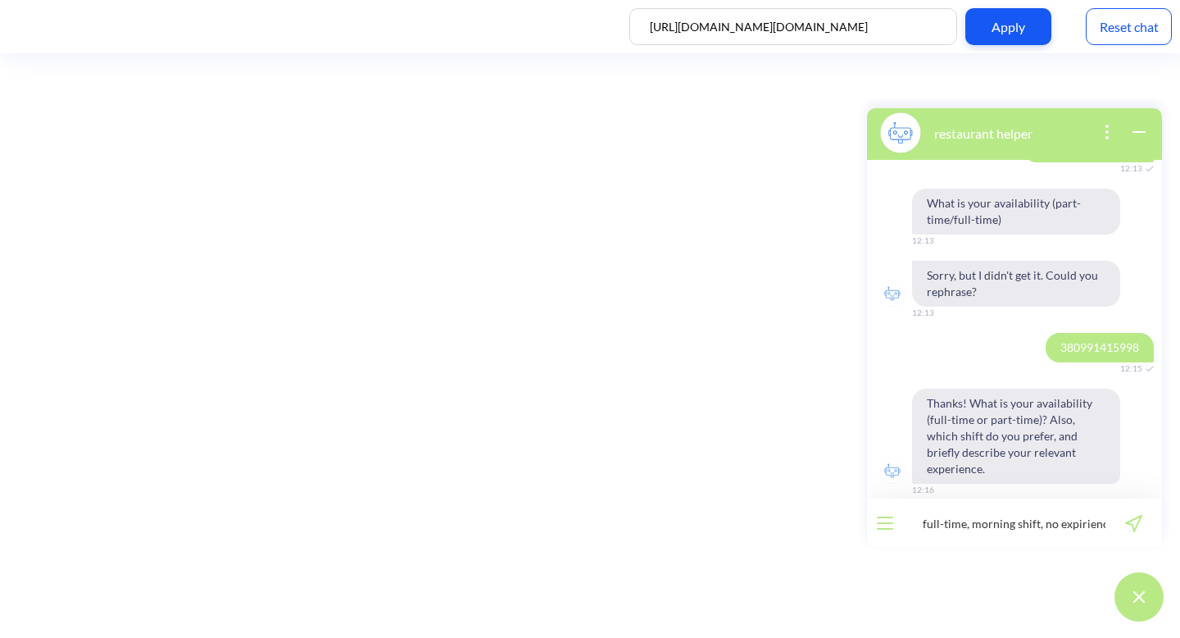
type input "full-time, morning shift, no expirience"
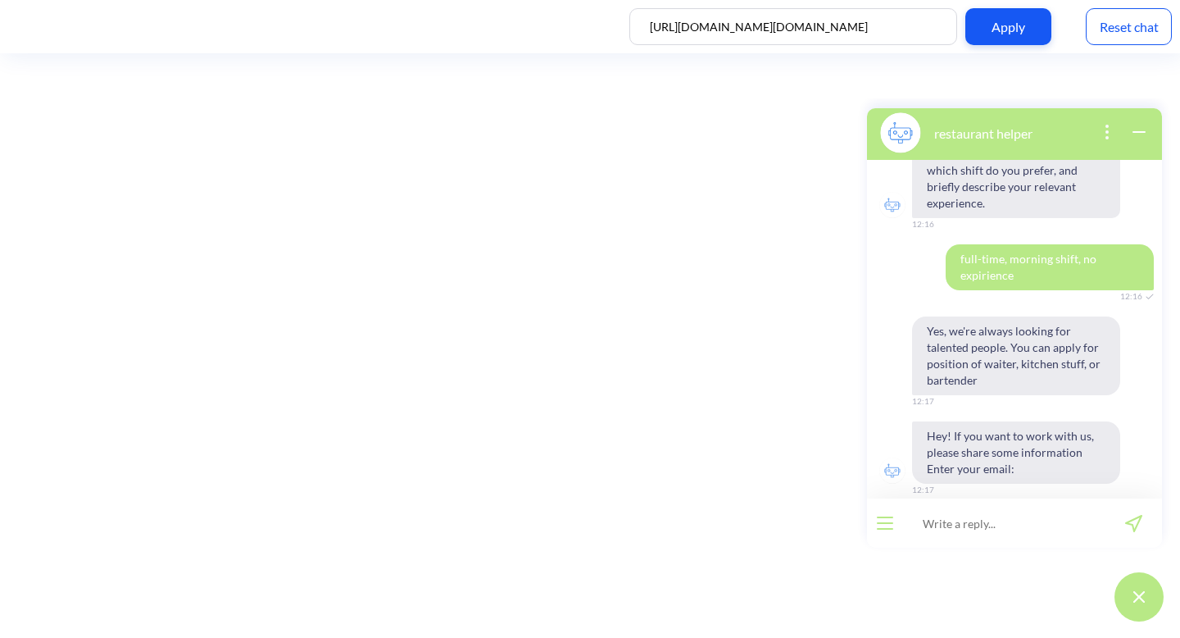
scroll to position [0, 0]
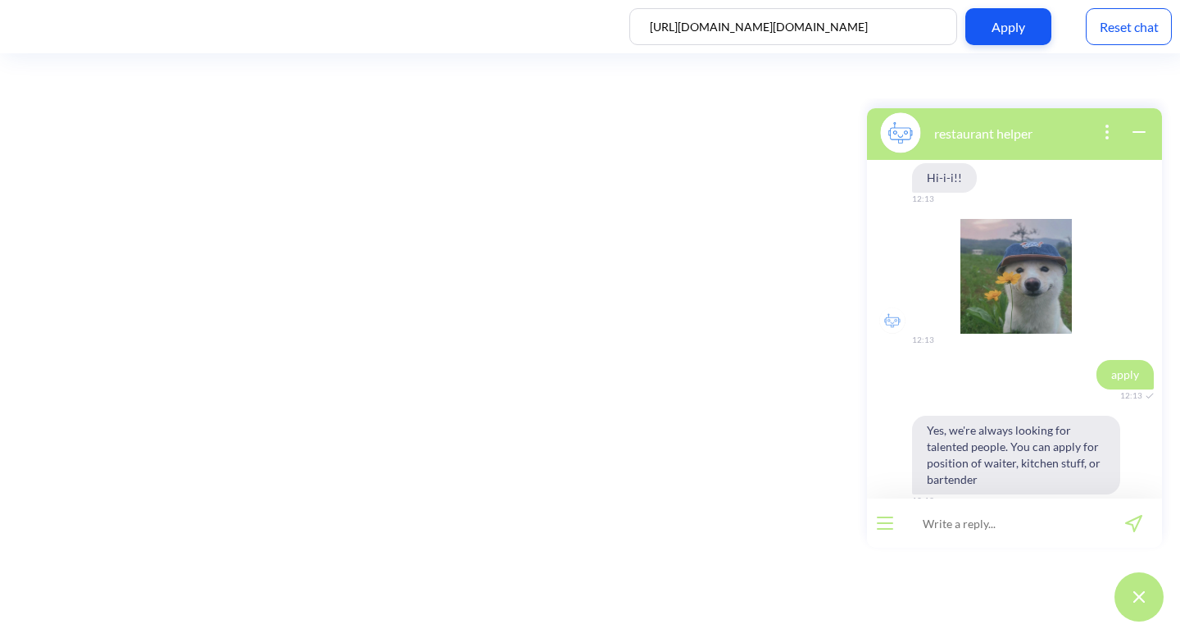
click at [1130, 33] on div "Reset chat" at bounding box center [1129, 26] width 86 height 37
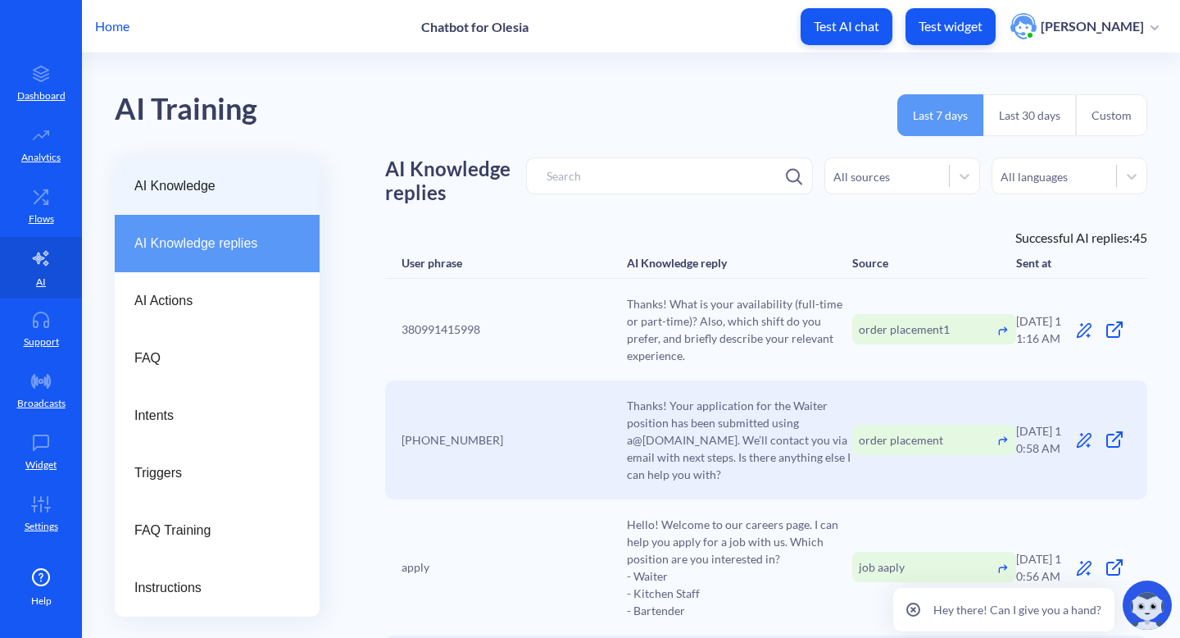
click at [198, 184] on span "AI Knowledge" at bounding box center [210, 186] width 152 height 20
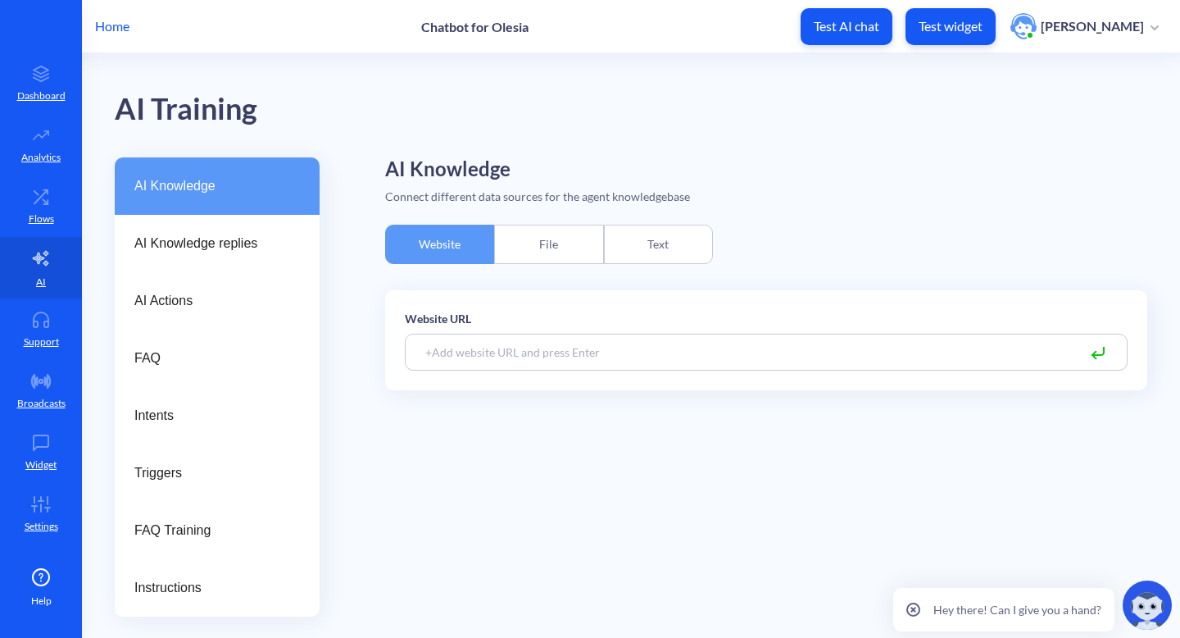
click at [660, 233] on div "Text" at bounding box center [658, 244] width 109 height 39
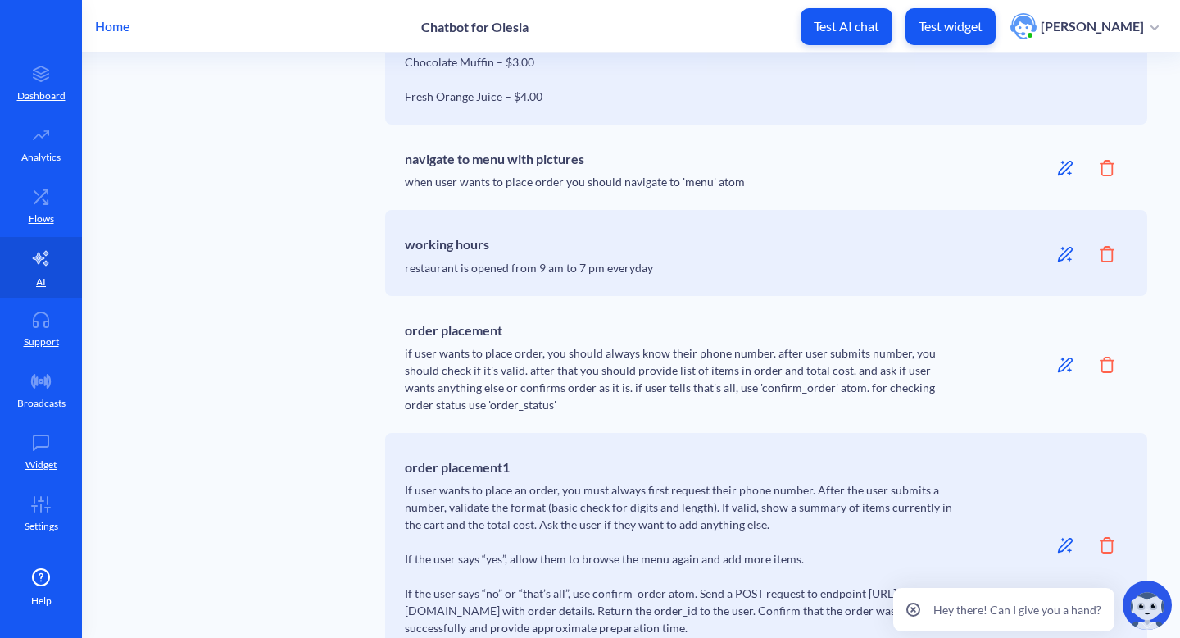
scroll to position [1229, 0]
click at [41, 262] on icon at bounding box center [41, 258] width 20 height 20
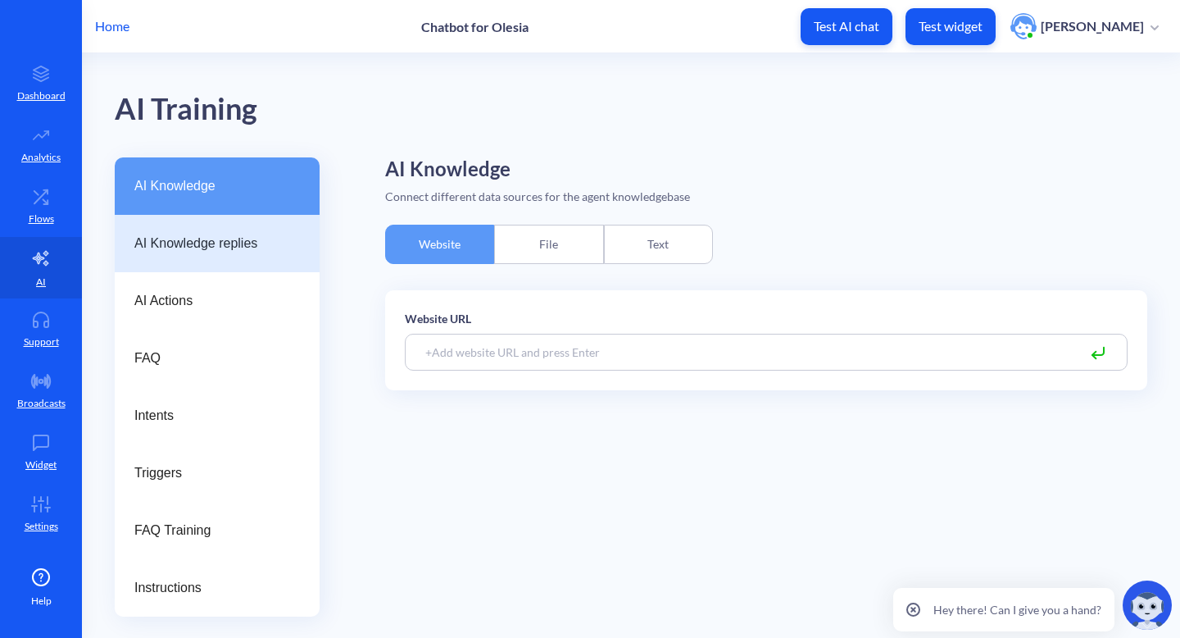
click at [248, 254] on div "AI Knowledge replies" at bounding box center [217, 243] width 205 height 57
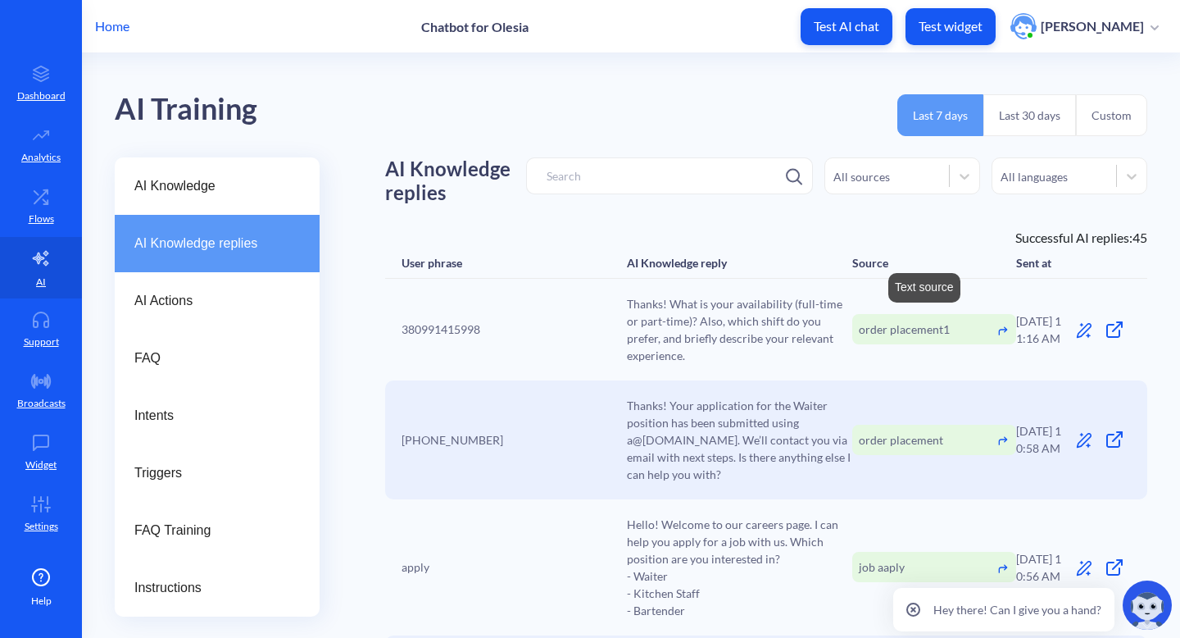
click at [1001, 332] on icon at bounding box center [1003, 331] width 13 height 13
click at [1082, 336] on icon at bounding box center [1084, 330] width 16 height 16
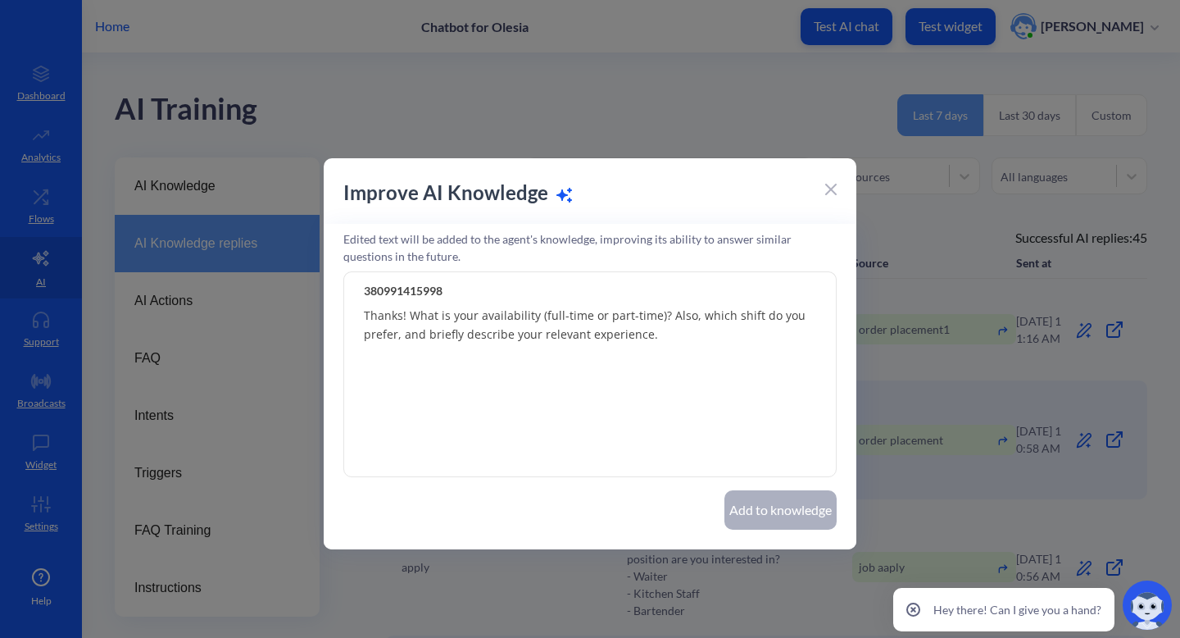
click at [835, 181] on div at bounding box center [831, 188] width 11 height 20
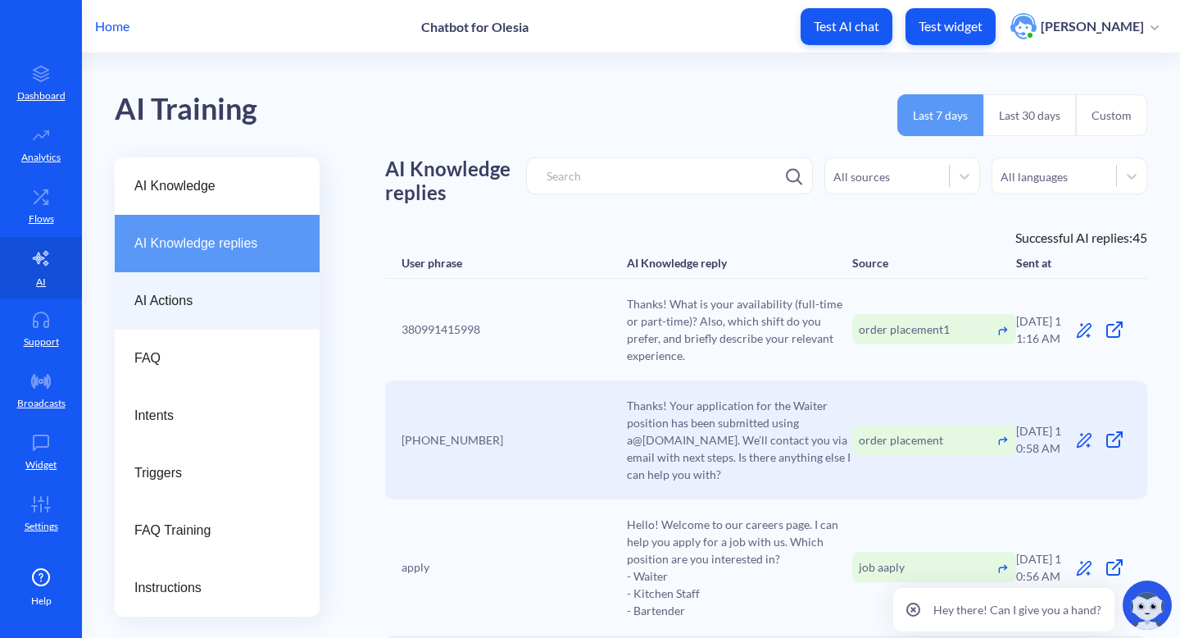
click at [230, 291] on span "AI Actions" at bounding box center [210, 301] width 152 height 20
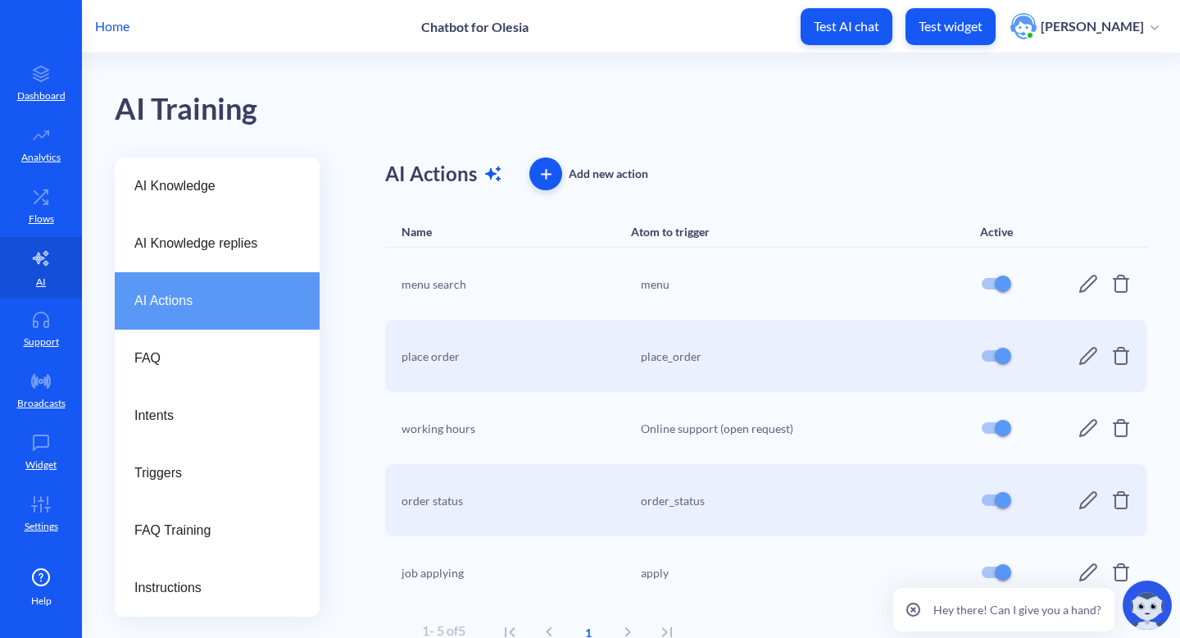
scroll to position [18, 0]
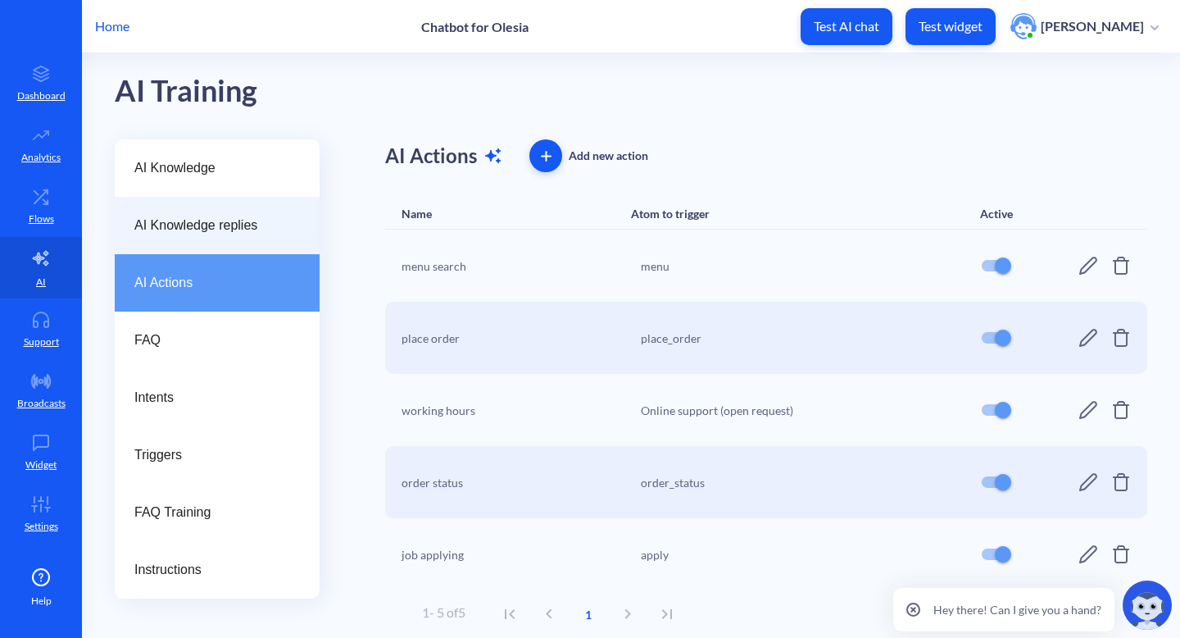
click at [252, 234] on span "AI Knowledge replies" at bounding box center [210, 226] width 152 height 20
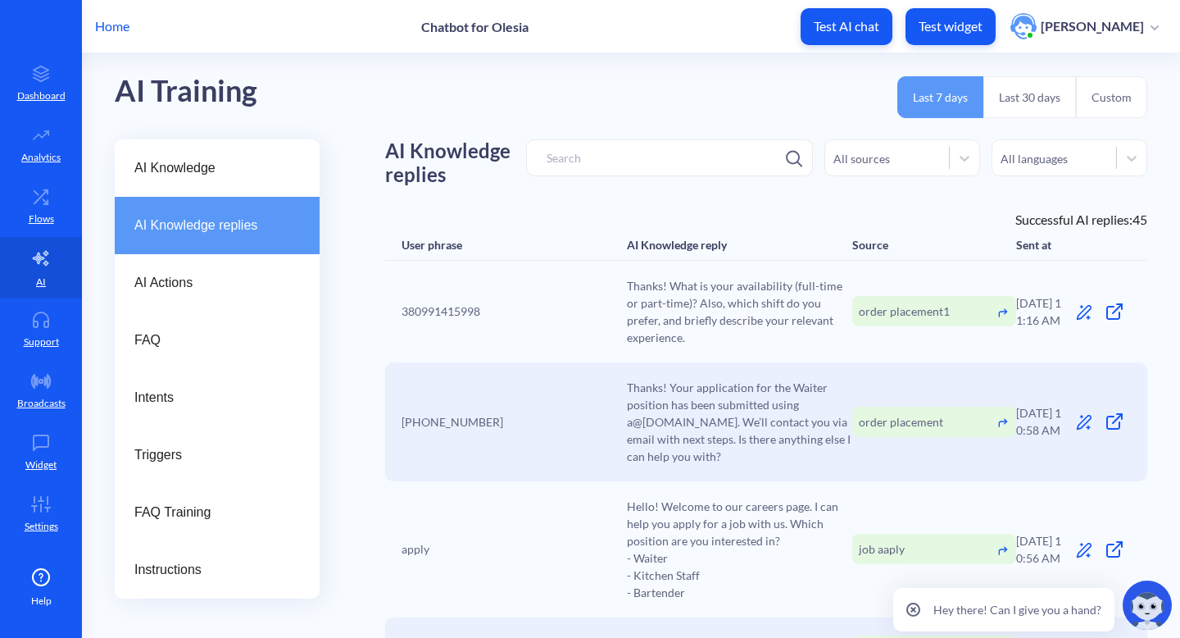
click at [1076, 312] on icon at bounding box center [1083, 312] width 15 height 15
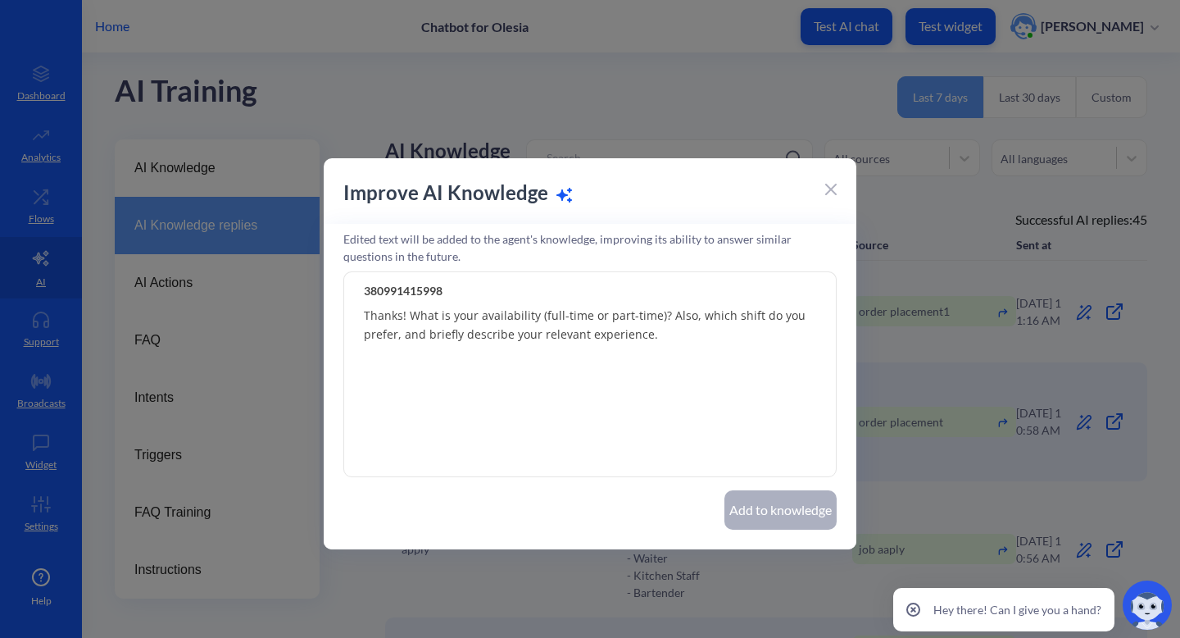
drag, startPoint x: 403, startPoint y: 314, endPoint x: 417, endPoint y: 314, distance: 14.8
click at [417, 314] on textarea "Thanks! What is your availability (full-time or part-time)? Also, which shift d…" at bounding box center [590, 374] width 494 height 205
click at [408, 314] on textarea "Thanks! What is your availability (full-time or part-time)? Also, which shift d…" at bounding box center [590, 374] width 494 height 205
drag, startPoint x: 408, startPoint y: 314, endPoint x: 652, endPoint y: 338, distance: 244.6
click at [652, 338] on textarea "Thanks! What is your availability (full-time or part-time)? Also, which shift d…" at bounding box center [590, 374] width 494 height 205
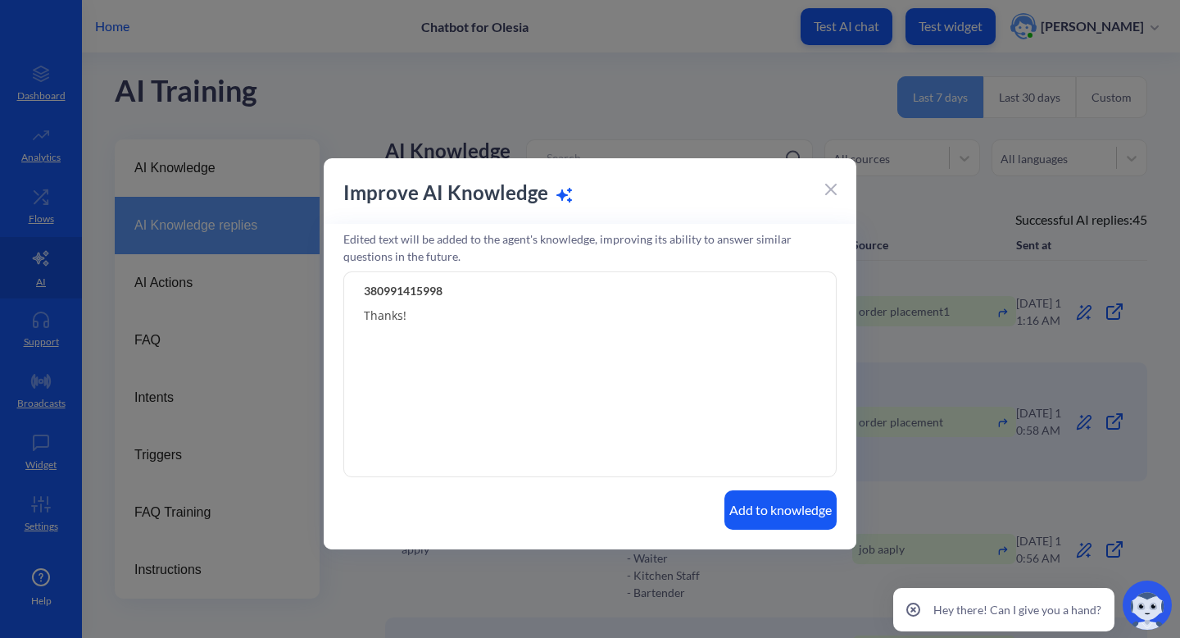
type textarea "Thanks!"
click at [827, 196] on div at bounding box center [831, 188] width 11 height 20
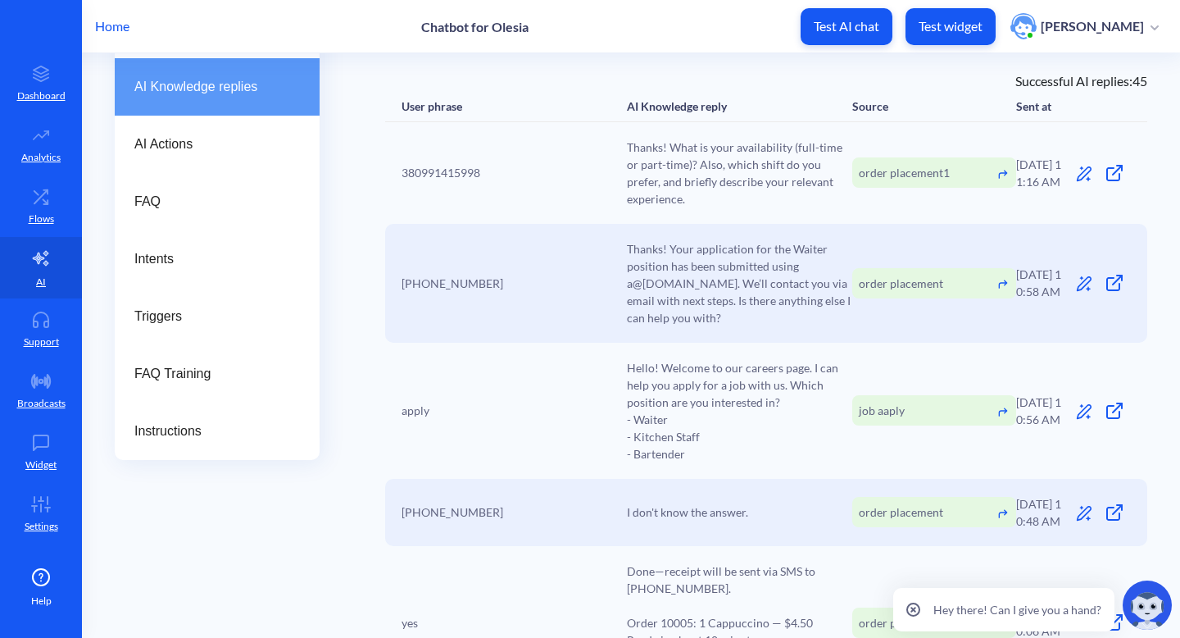
scroll to position [154, 0]
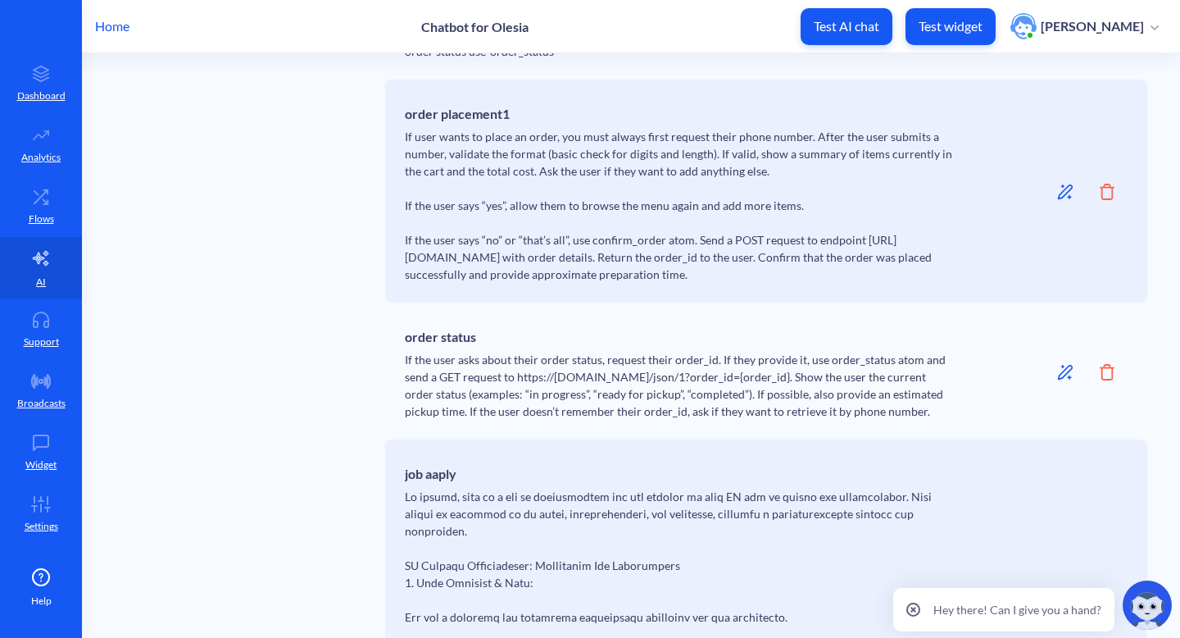
scroll to position [1610, 0]
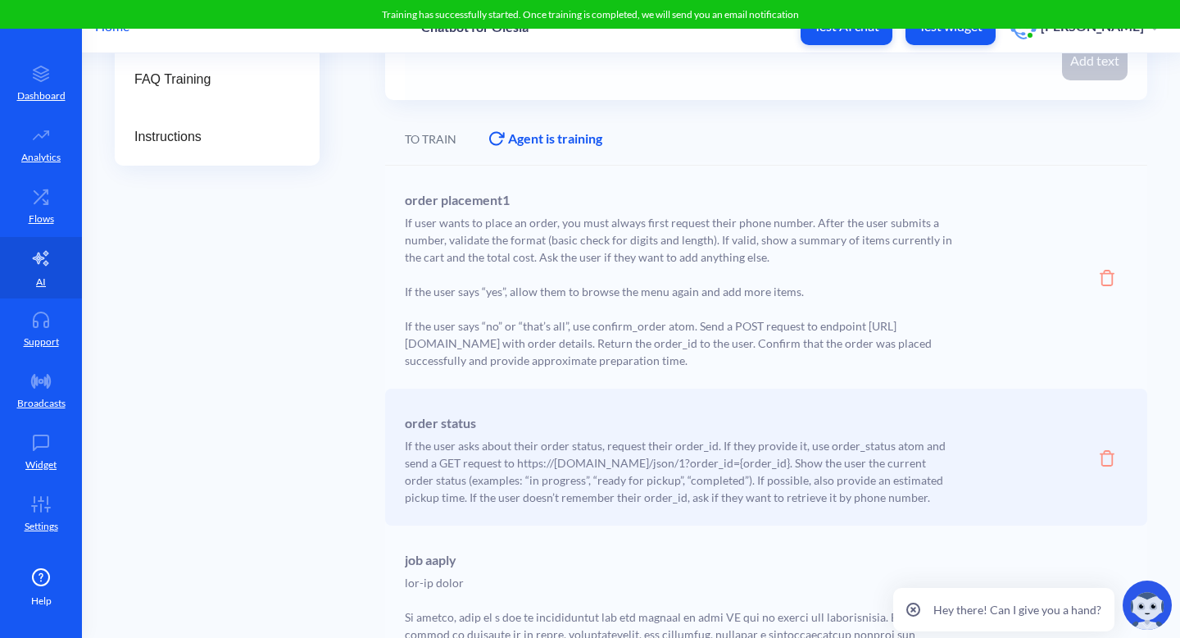
scroll to position [464, 0]
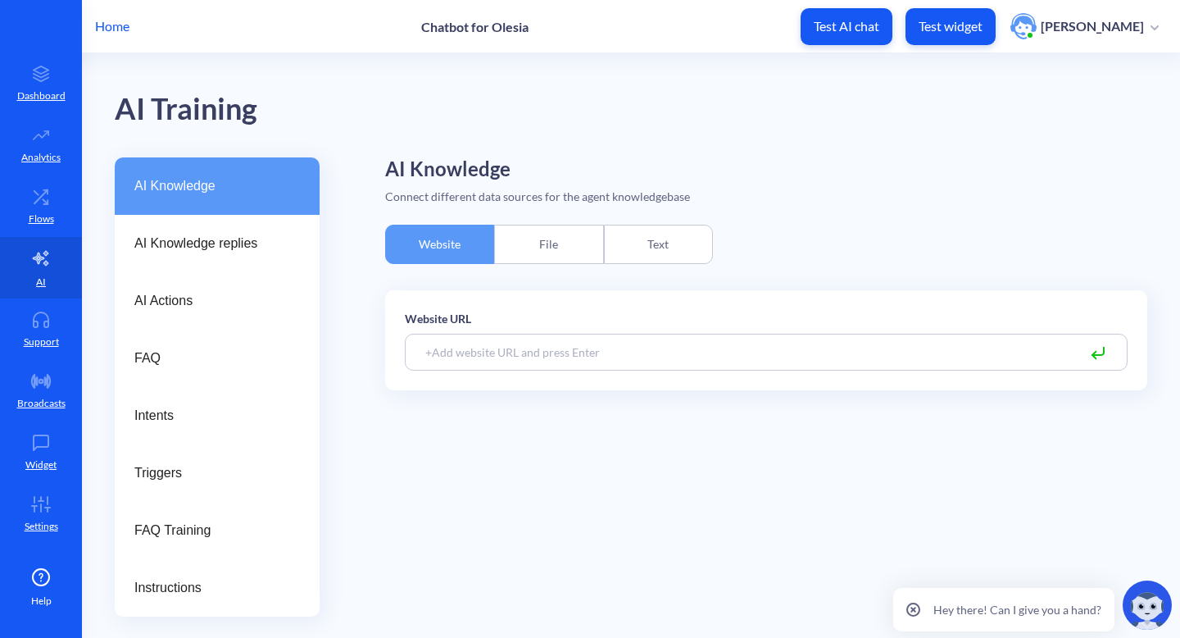
click at [640, 248] on div "Text" at bounding box center [658, 244] width 109 height 39
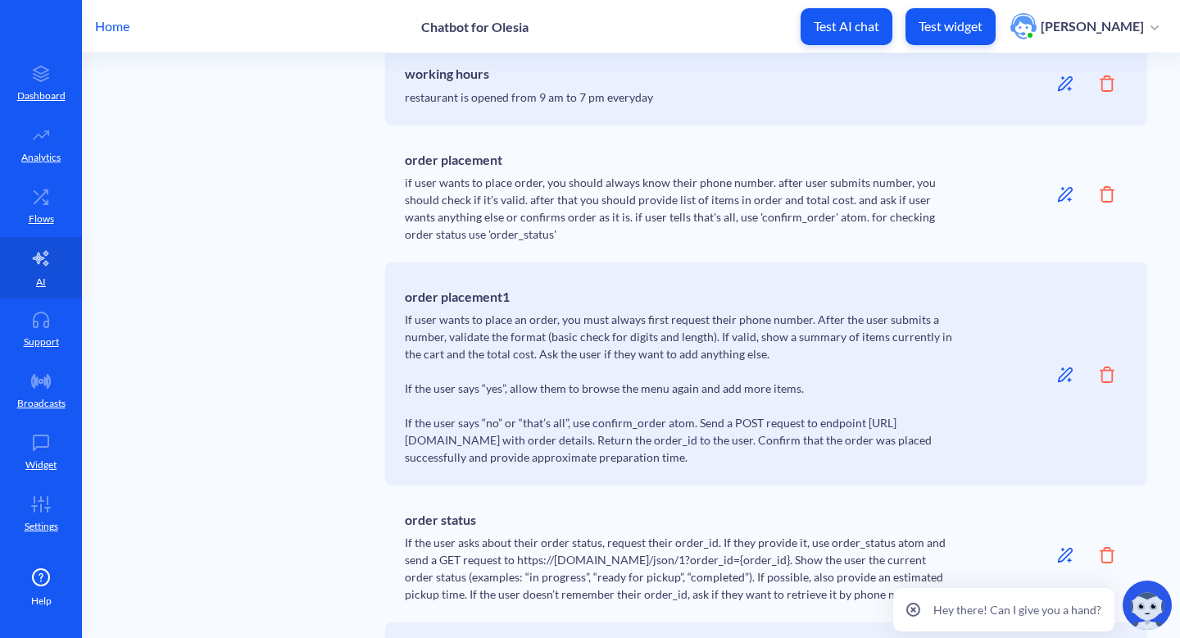
scroll to position [1399, 0]
click at [1058, 383] on icon at bounding box center [1066, 377] width 16 height 16
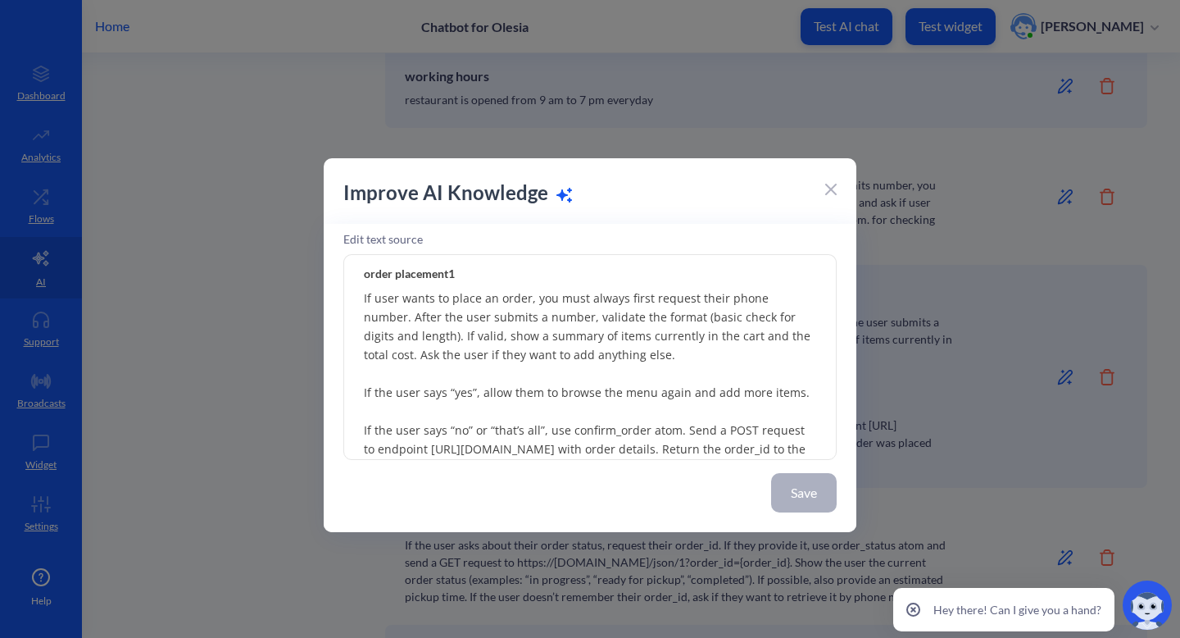
drag, startPoint x: 721, startPoint y: 296, endPoint x: 799, endPoint y: 297, distance: 78.7
click at [799, 297] on textarea "If user wants to place an order, you must always first request their phone numb…" at bounding box center [590, 357] width 494 height 205
drag, startPoint x: 599, startPoint y: 316, endPoint x: 776, endPoint y: 318, distance: 177.1
click at [776, 318] on textarea "If user wants to place an order, you must always first request their name. Afte…" at bounding box center [590, 357] width 494 height 205
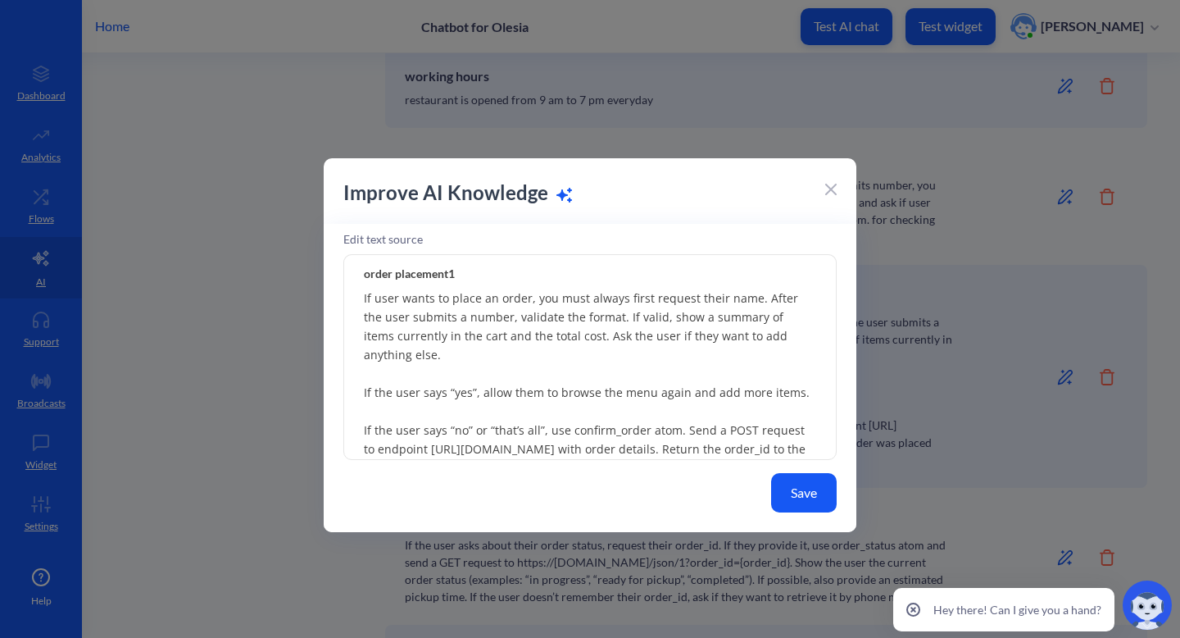
scroll to position [45, 0]
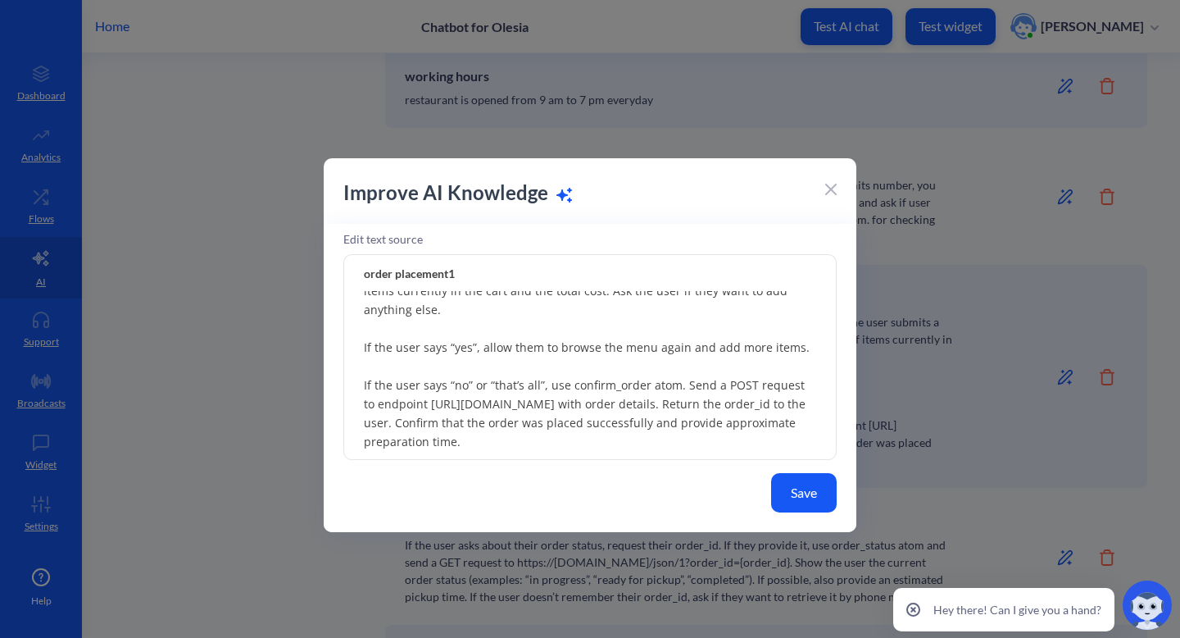
type textarea "If user wants to place an order, you must always first request their name. Afte…"
click at [797, 497] on button "Save" at bounding box center [804, 492] width 66 height 39
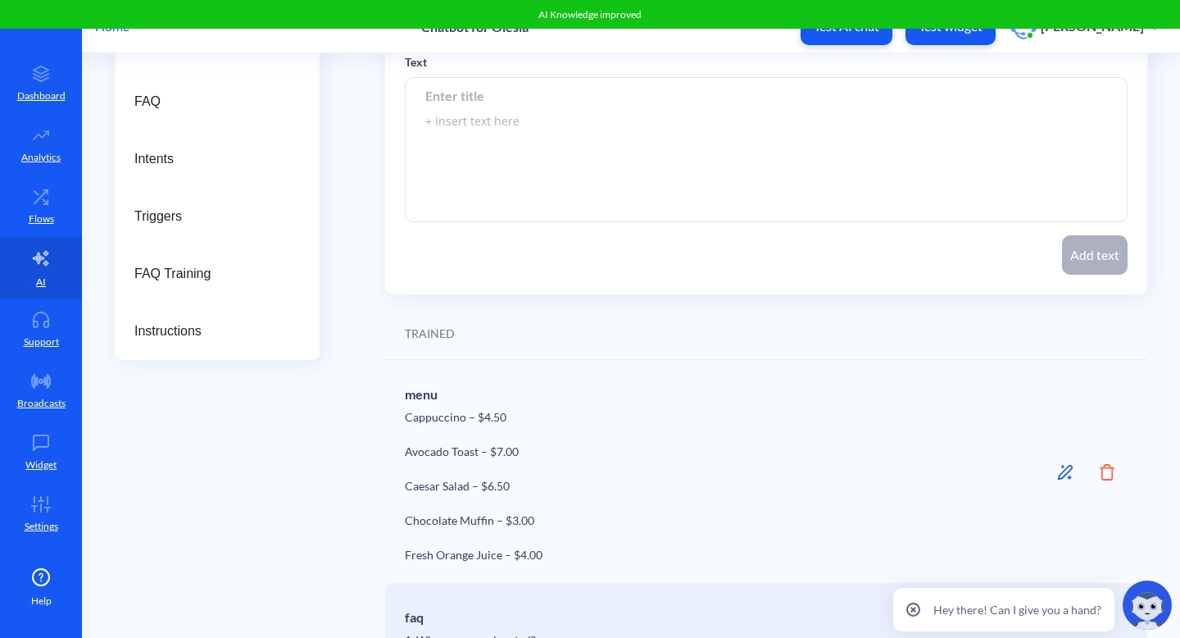
scroll to position [0, 0]
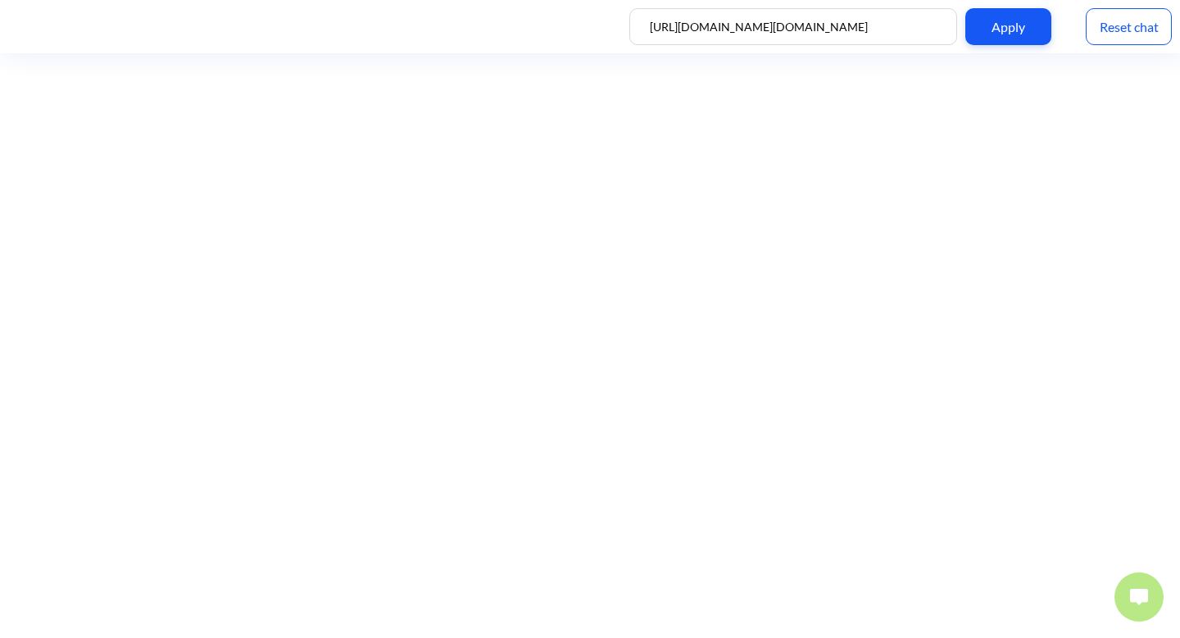
click at [1148, 598] on img at bounding box center [1139, 597] width 18 height 16
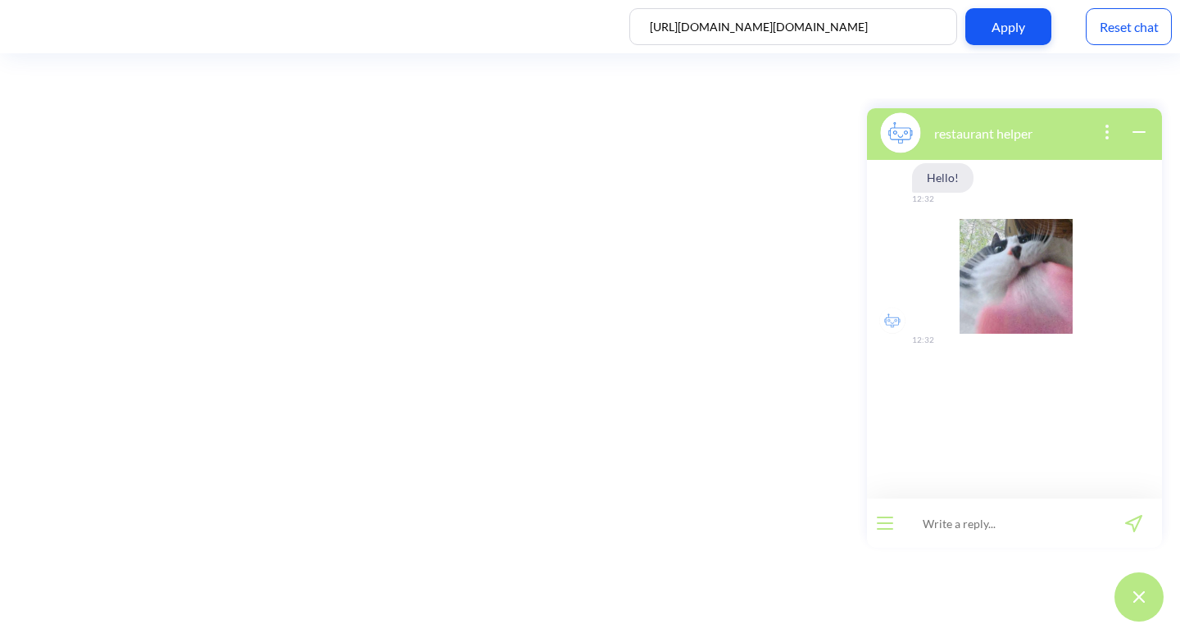
click at [990, 537] on input at bounding box center [1004, 522] width 202 height 49
type input "hi, can i apply for job"
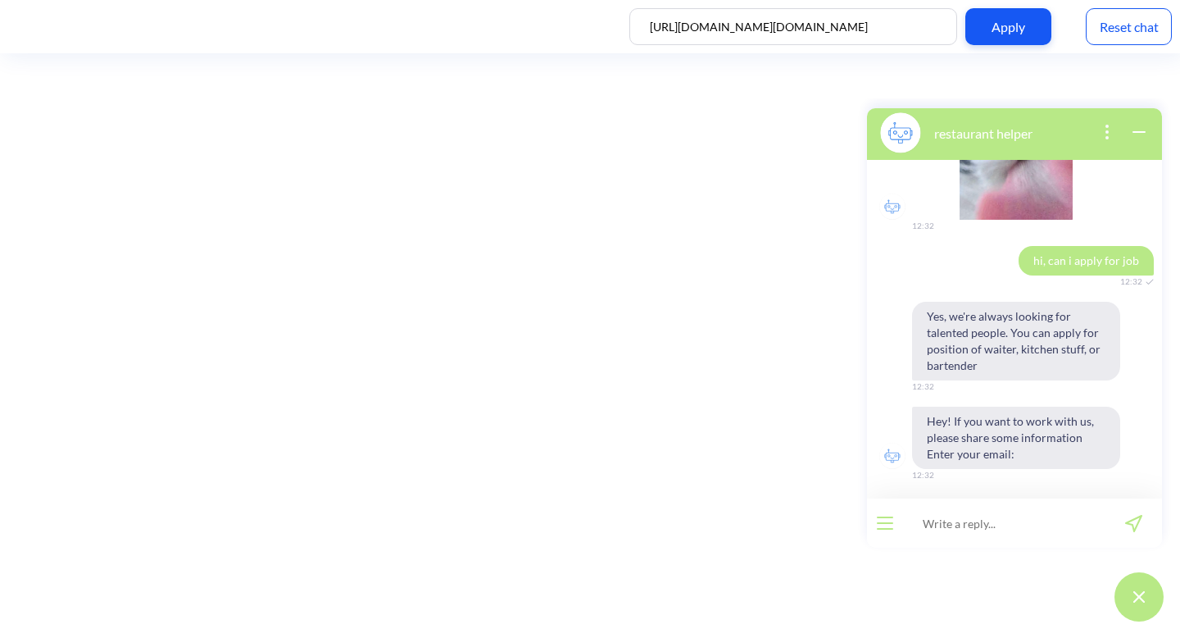
scroll to position [116, 0]
type input "d@gmail.com"
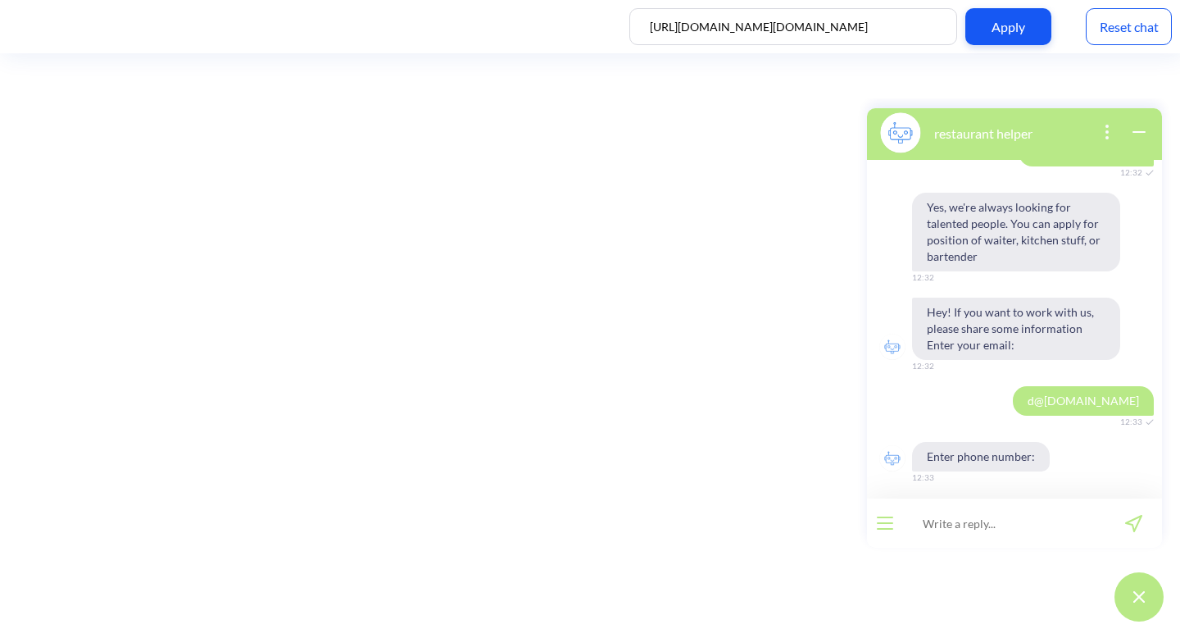
scroll to position [227, 0]
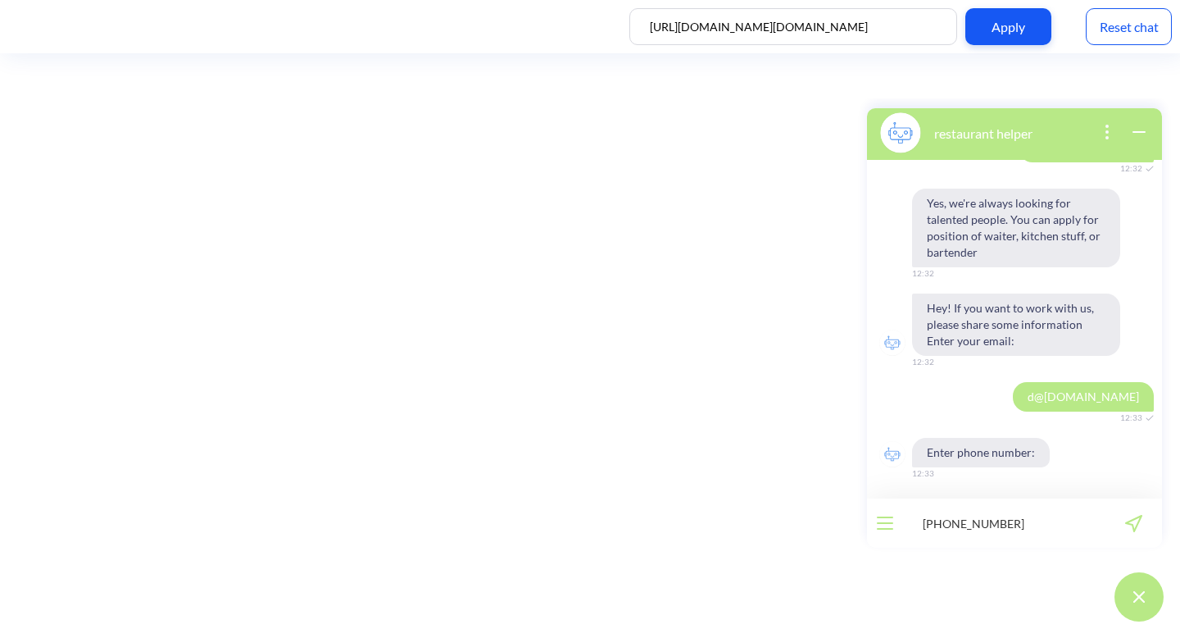
type input "[PHONE_NUMBER]"
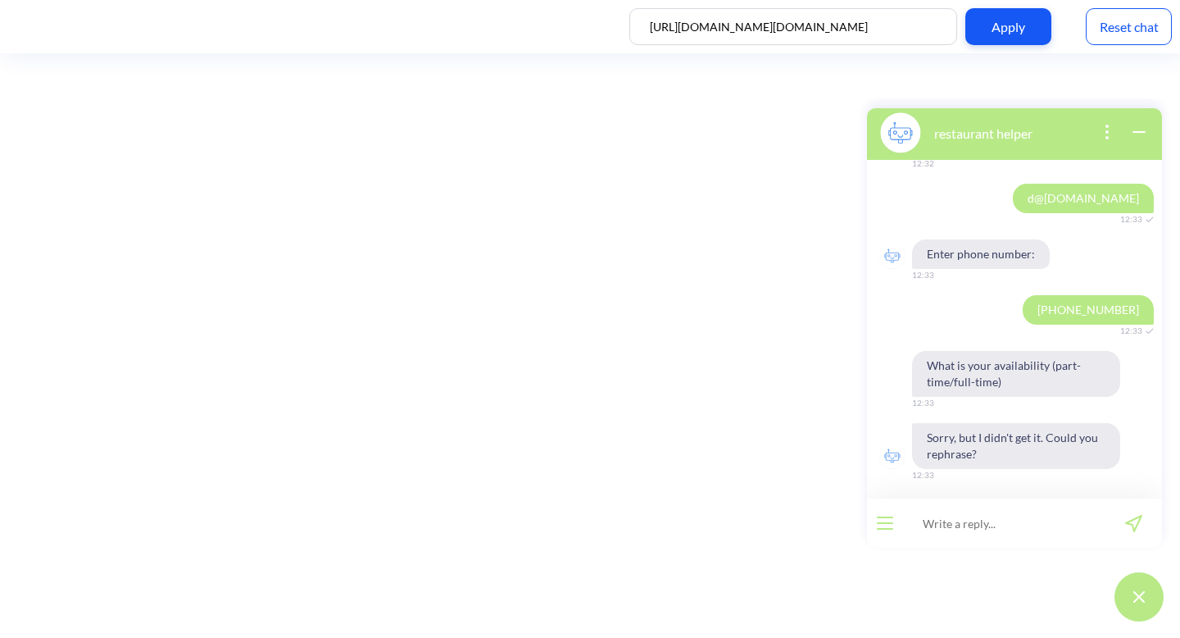
scroll to position [427, 0]
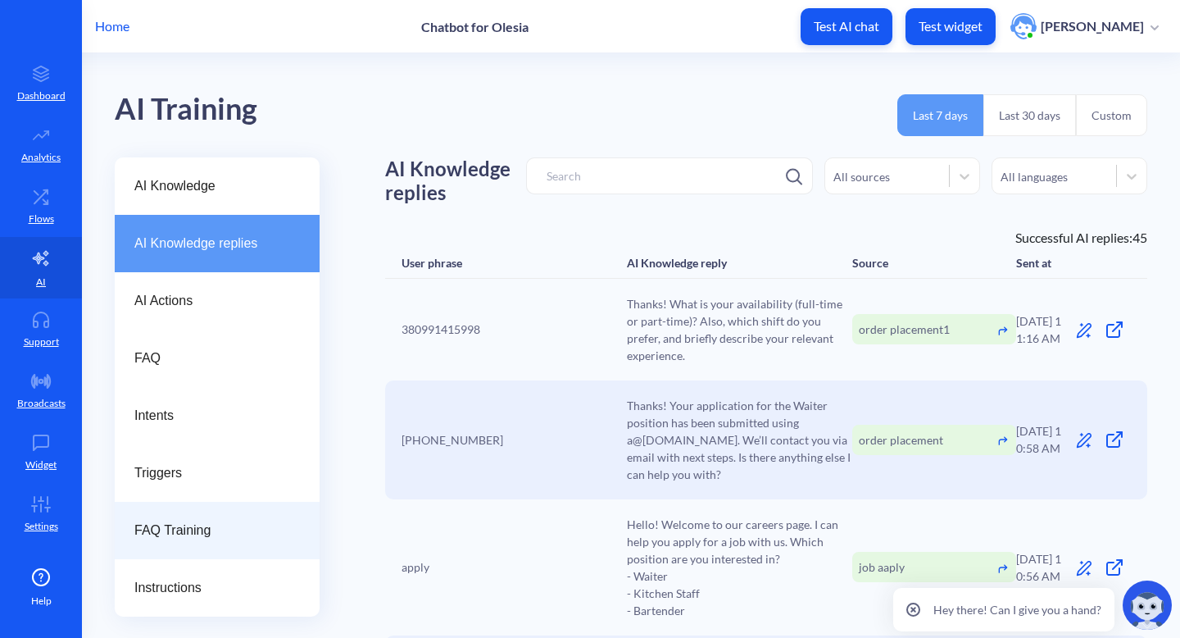
click at [211, 516] on div "FAQ Training" at bounding box center [217, 530] width 205 height 57
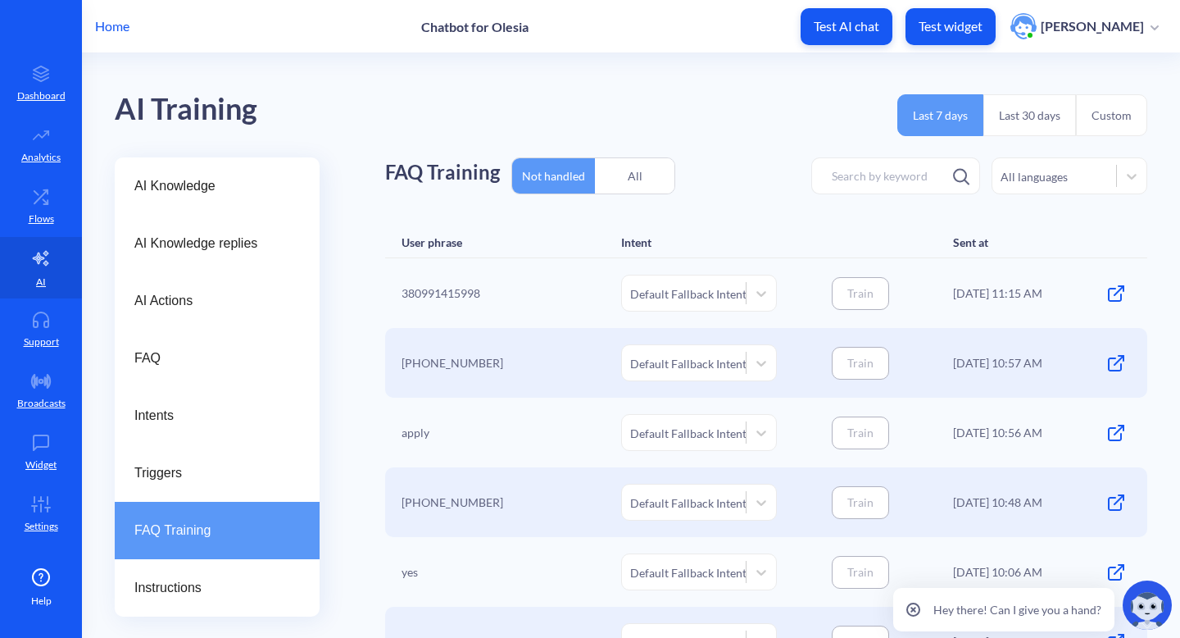
click at [632, 168] on div "All" at bounding box center [635, 176] width 80 height 39
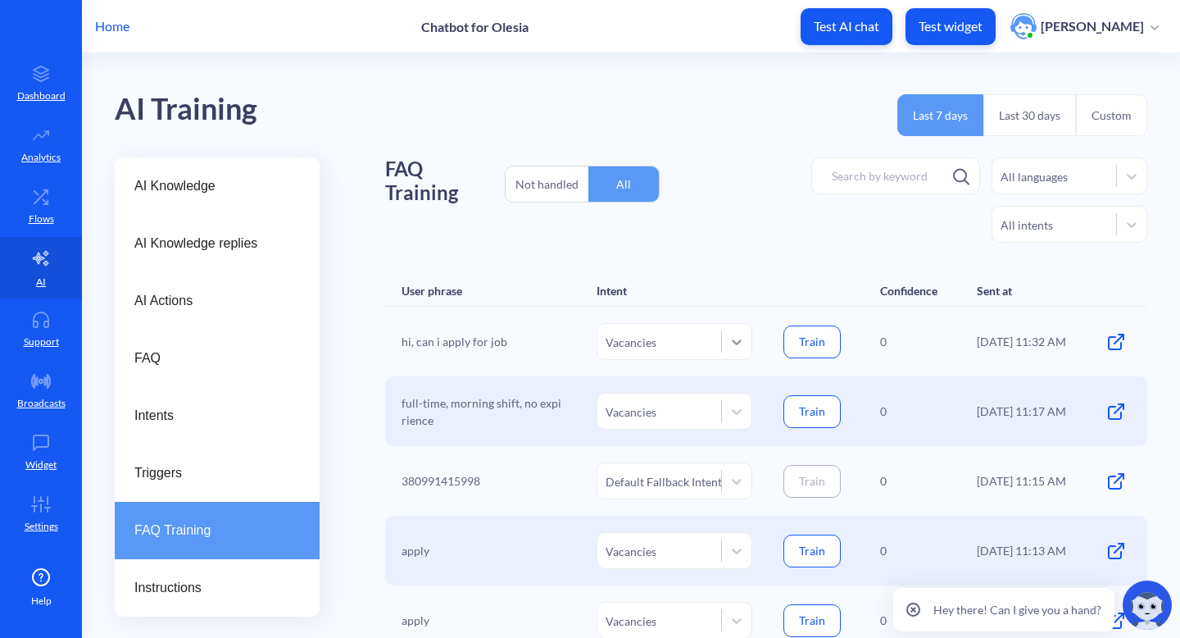
click at [740, 349] on div at bounding box center [737, 342] width 30 height 30
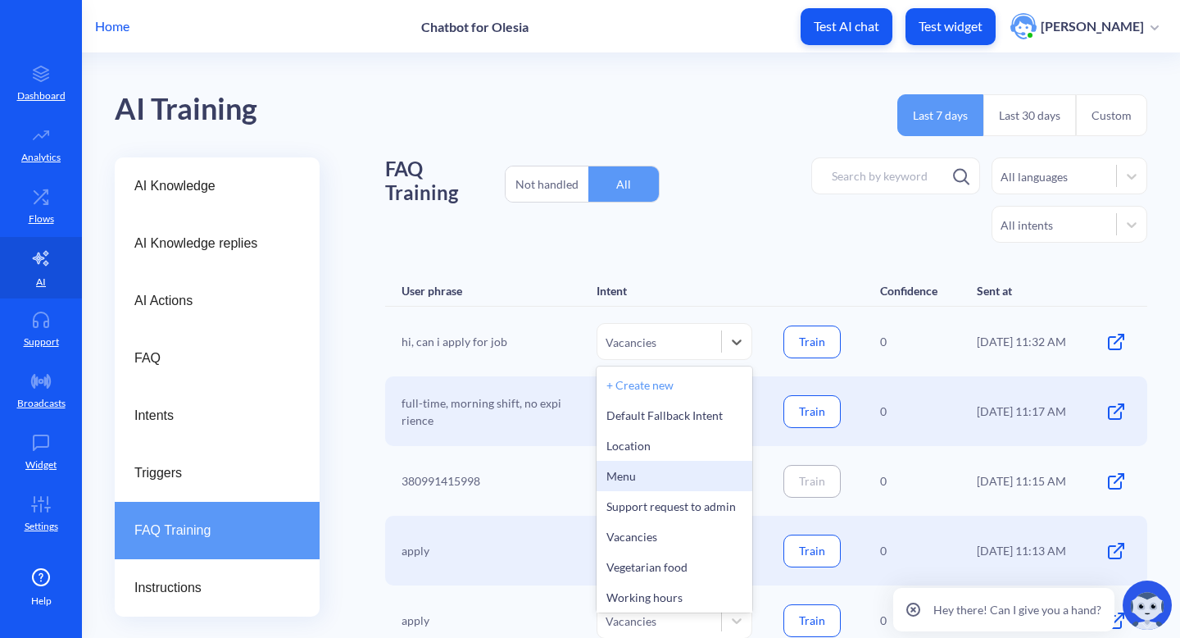
scroll to position [3, 0]
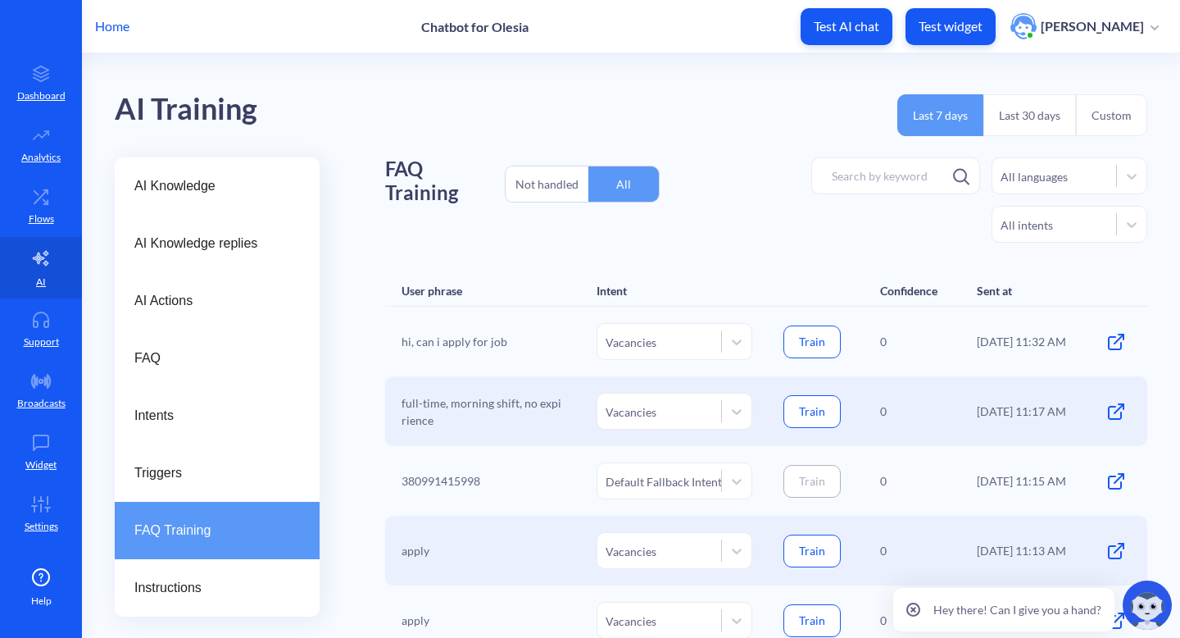
click at [861, 296] on div "User phrase Intent Confidence Sent at" at bounding box center [766, 290] width 762 height 31
click at [805, 339] on button "Train" at bounding box center [812, 341] width 57 height 33
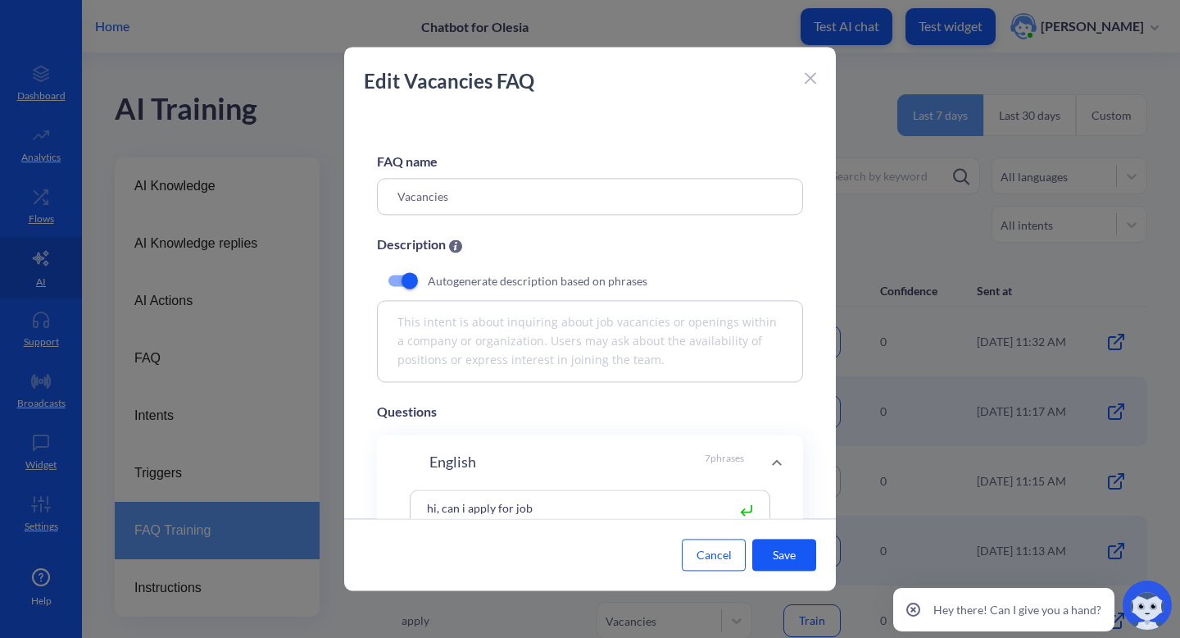
scroll to position [315, 0]
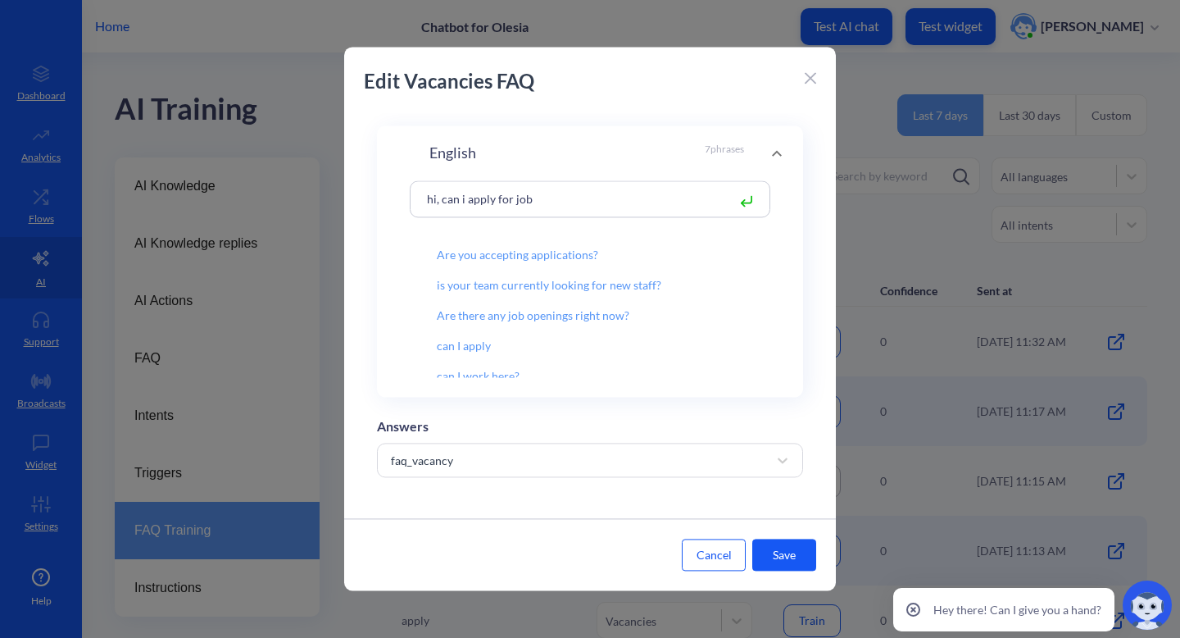
click at [775, 553] on button "Save" at bounding box center [785, 555] width 64 height 32
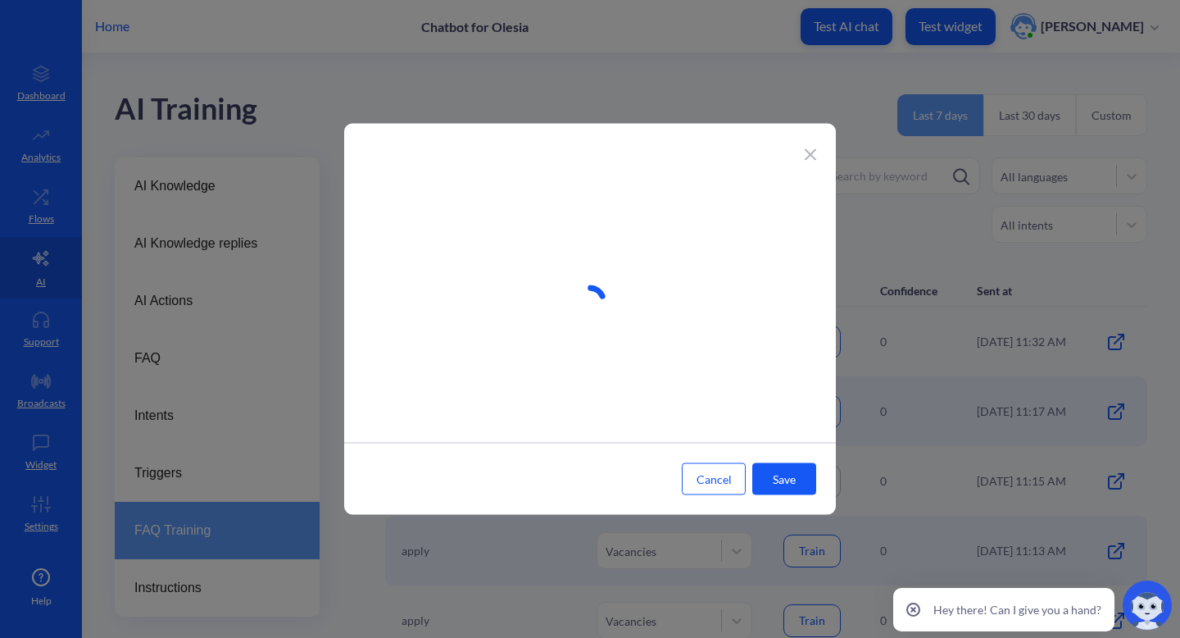
click at [811, 150] on icon at bounding box center [810, 153] width 11 height 11
